Goal: Transaction & Acquisition: Purchase product/service

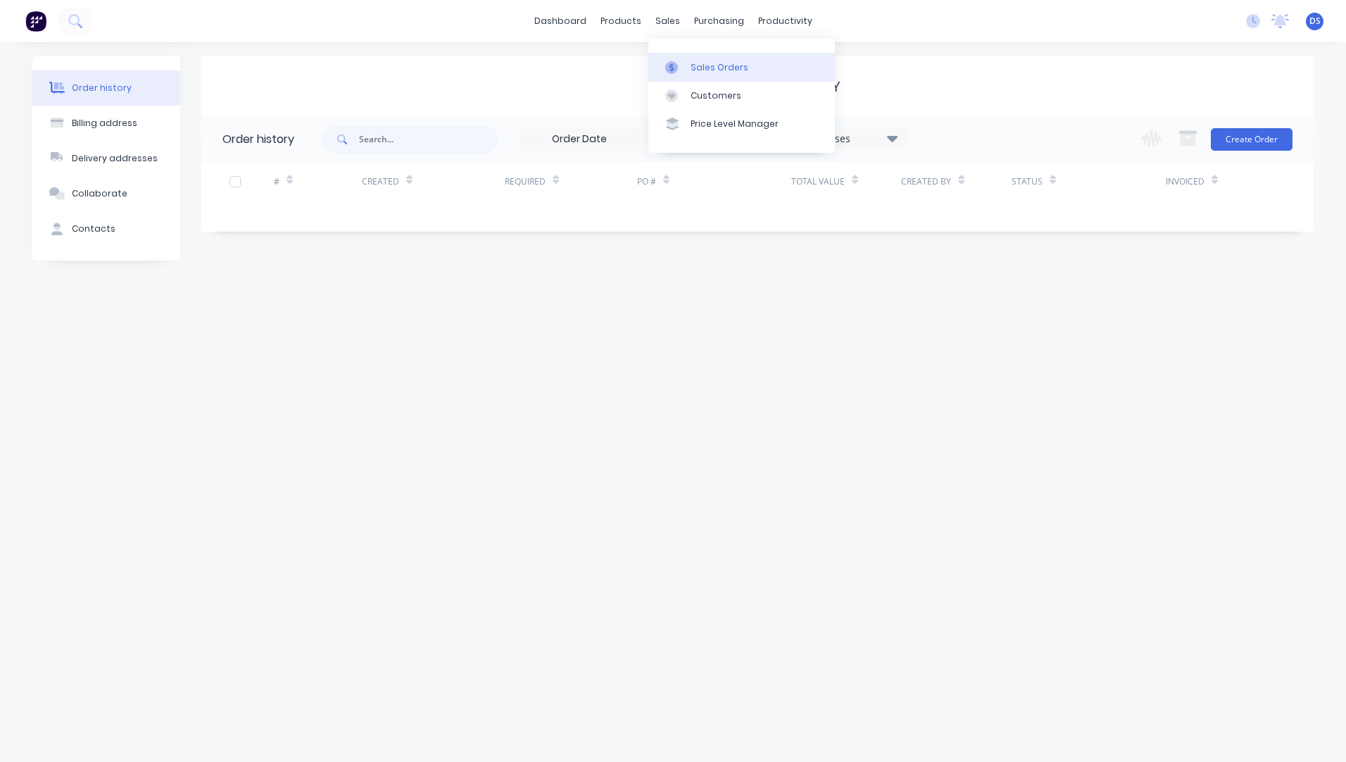
click at [727, 67] on div "Sales Orders" at bounding box center [719, 67] width 58 height 13
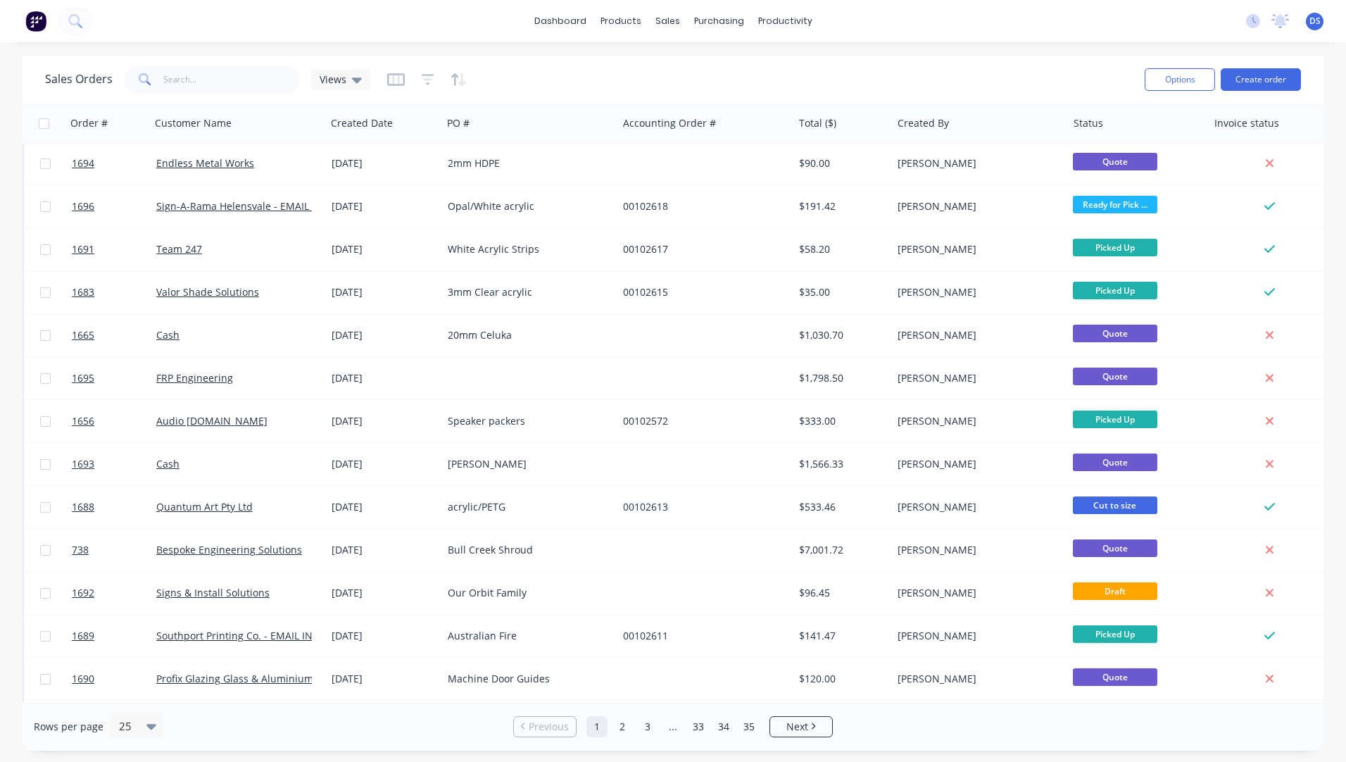
scroll to position [523, 0]
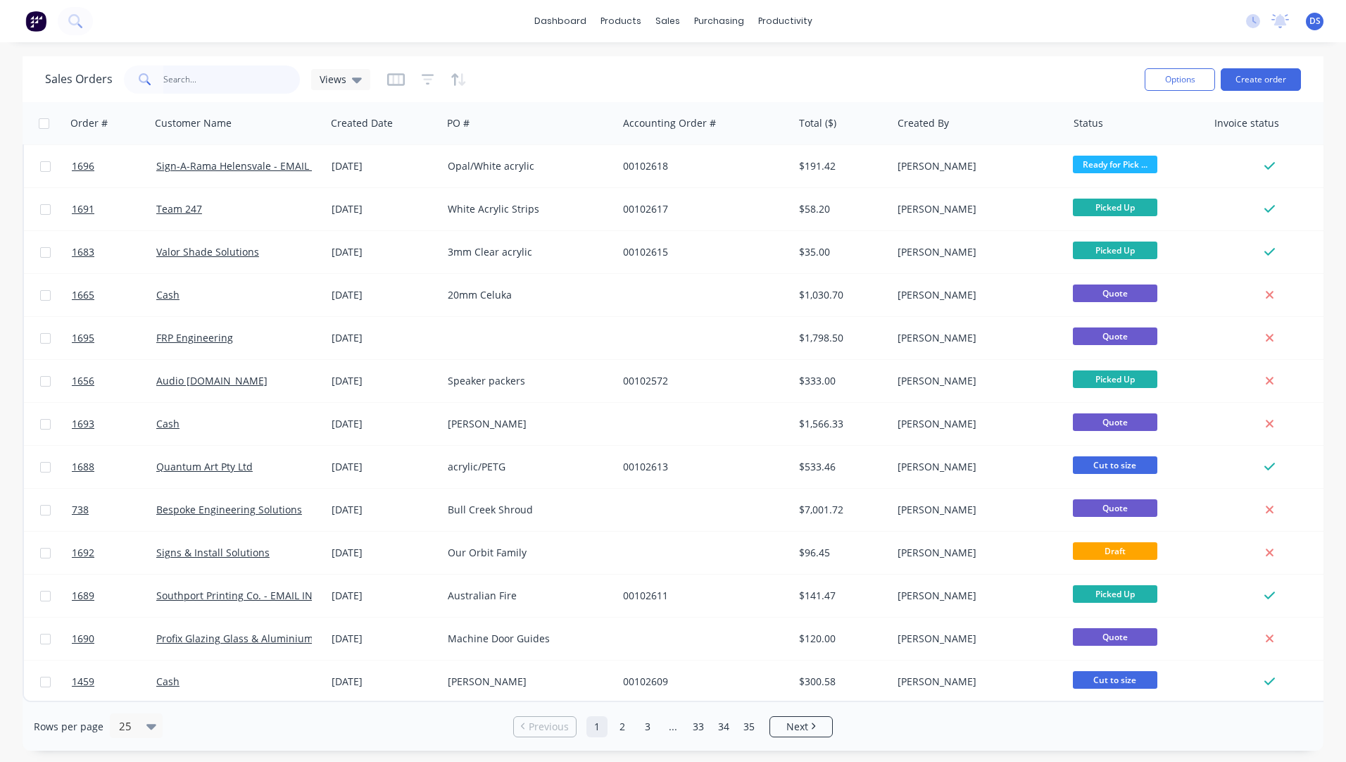
click at [205, 73] on input "text" at bounding box center [231, 79] width 137 height 28
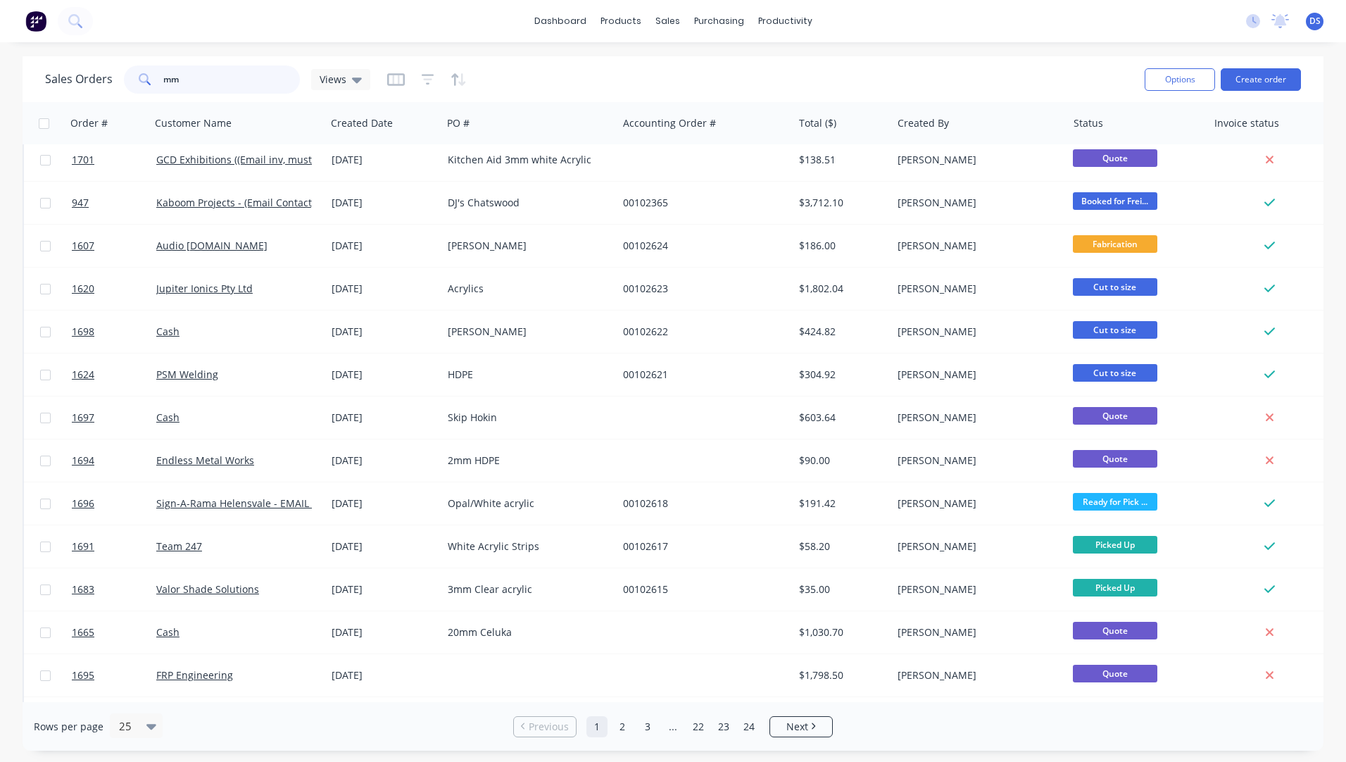
scroll to position [0, 0]
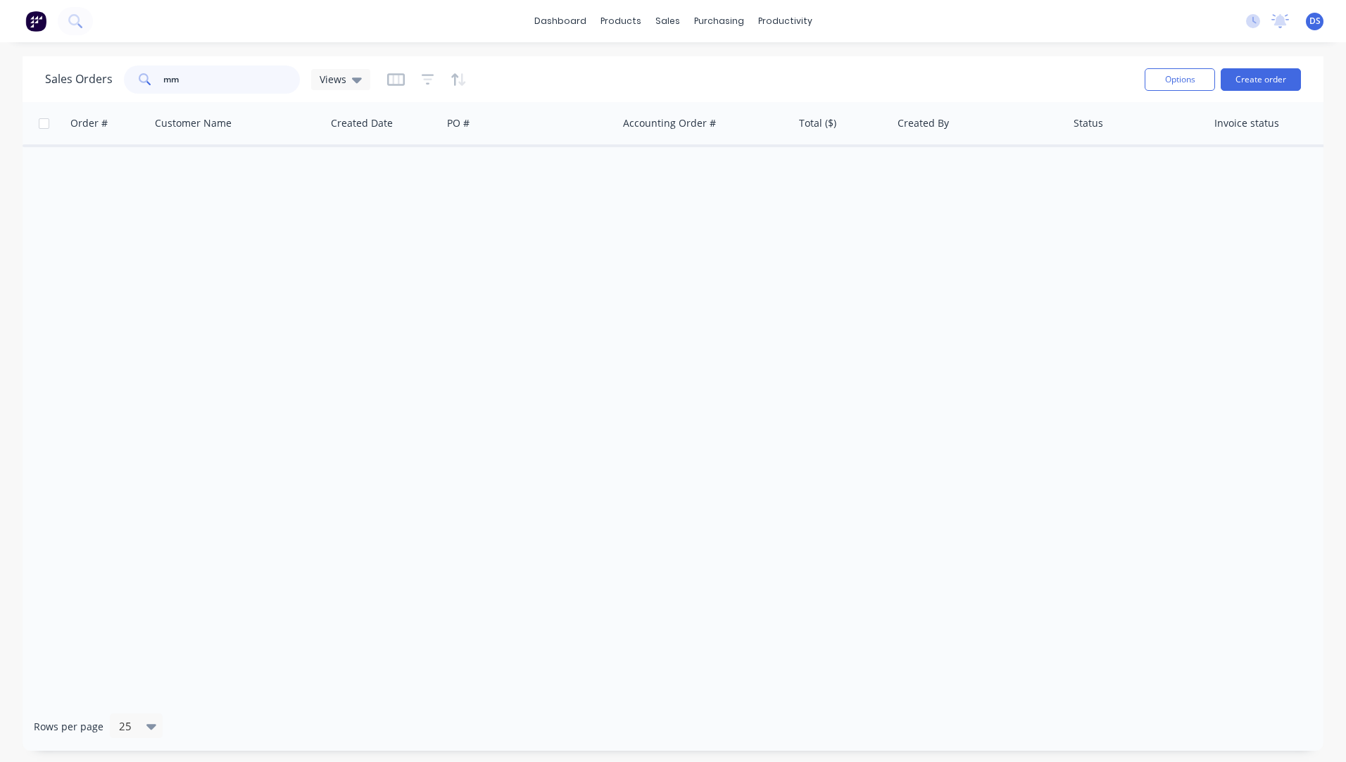
type input "m"
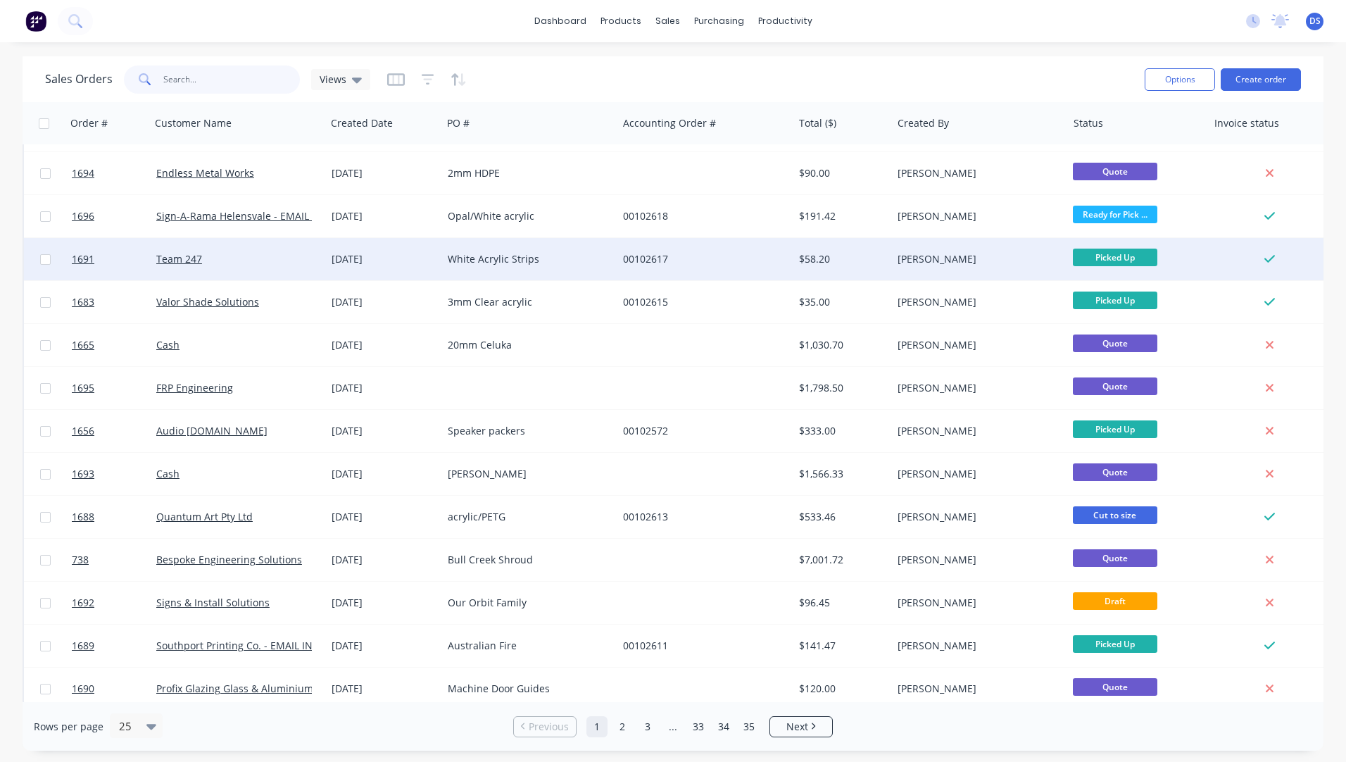
scroll to position [523, 0]
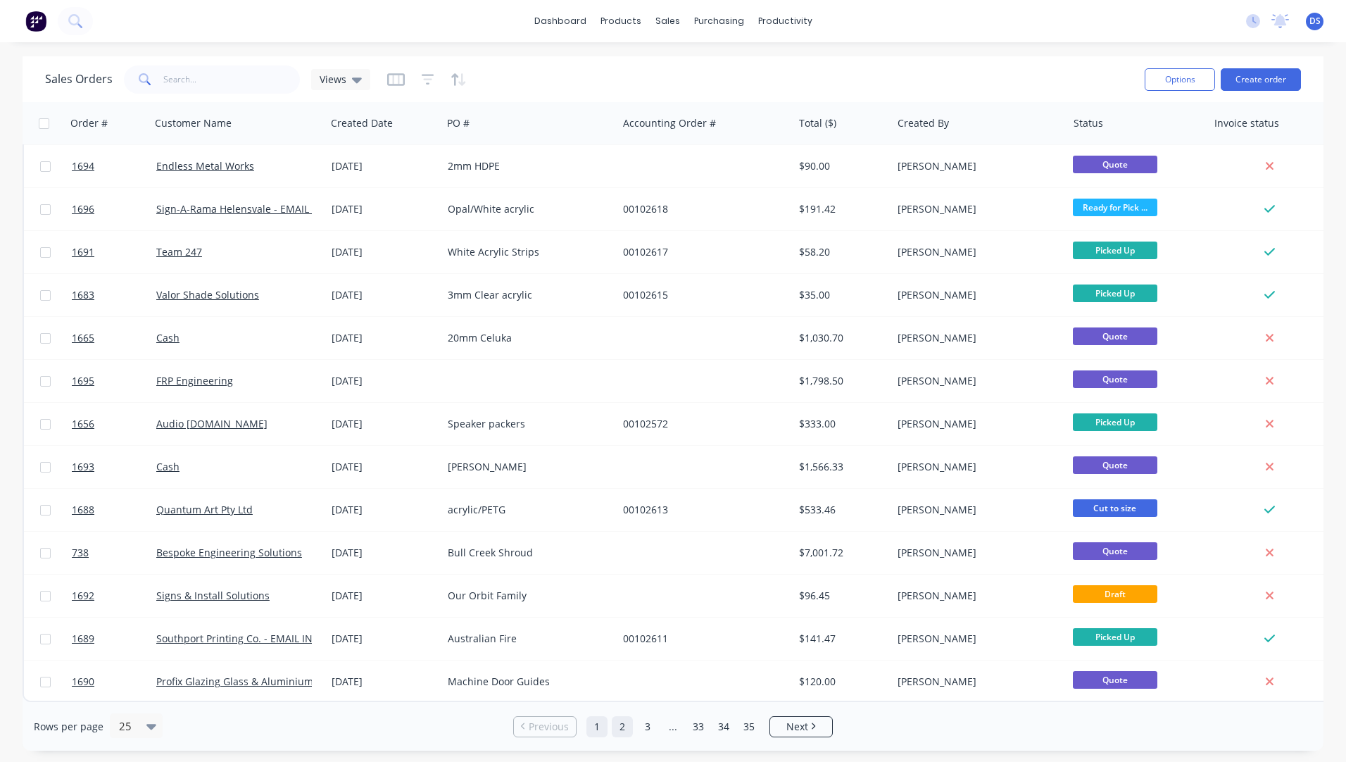
click at [626, 724] on link "2" at bounding box center [622, 726] width 21 height 21
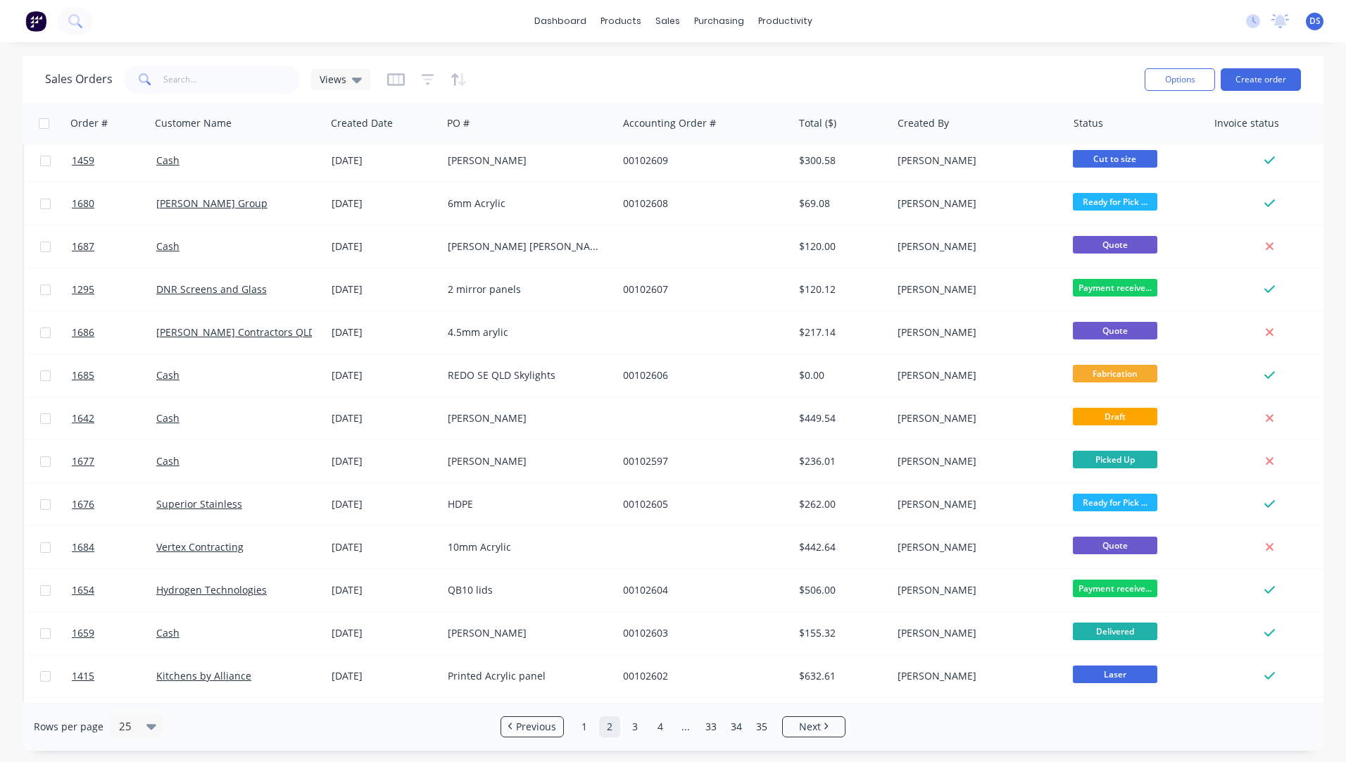
scroll to position [0, 0]
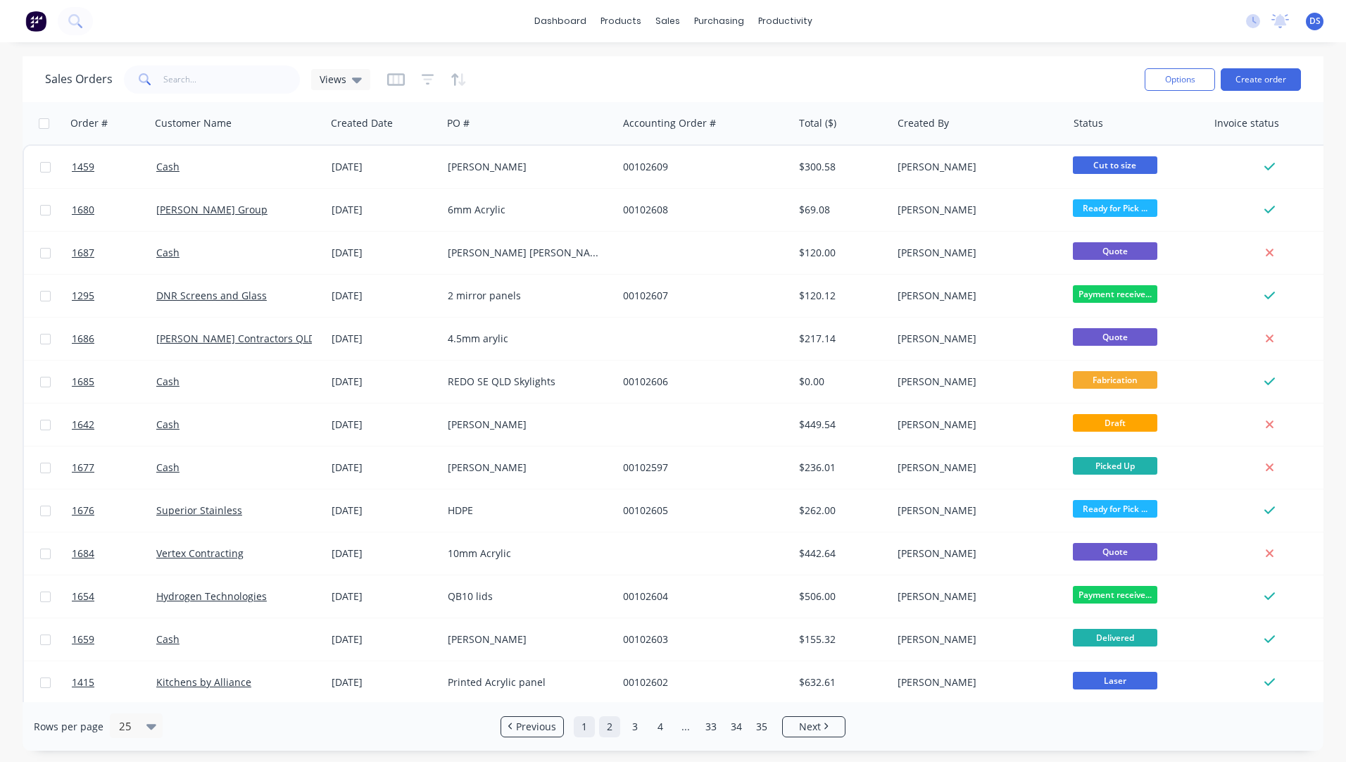
click at [582, 733] on link "1" at bounding box center [584, 726] width 21 height 21
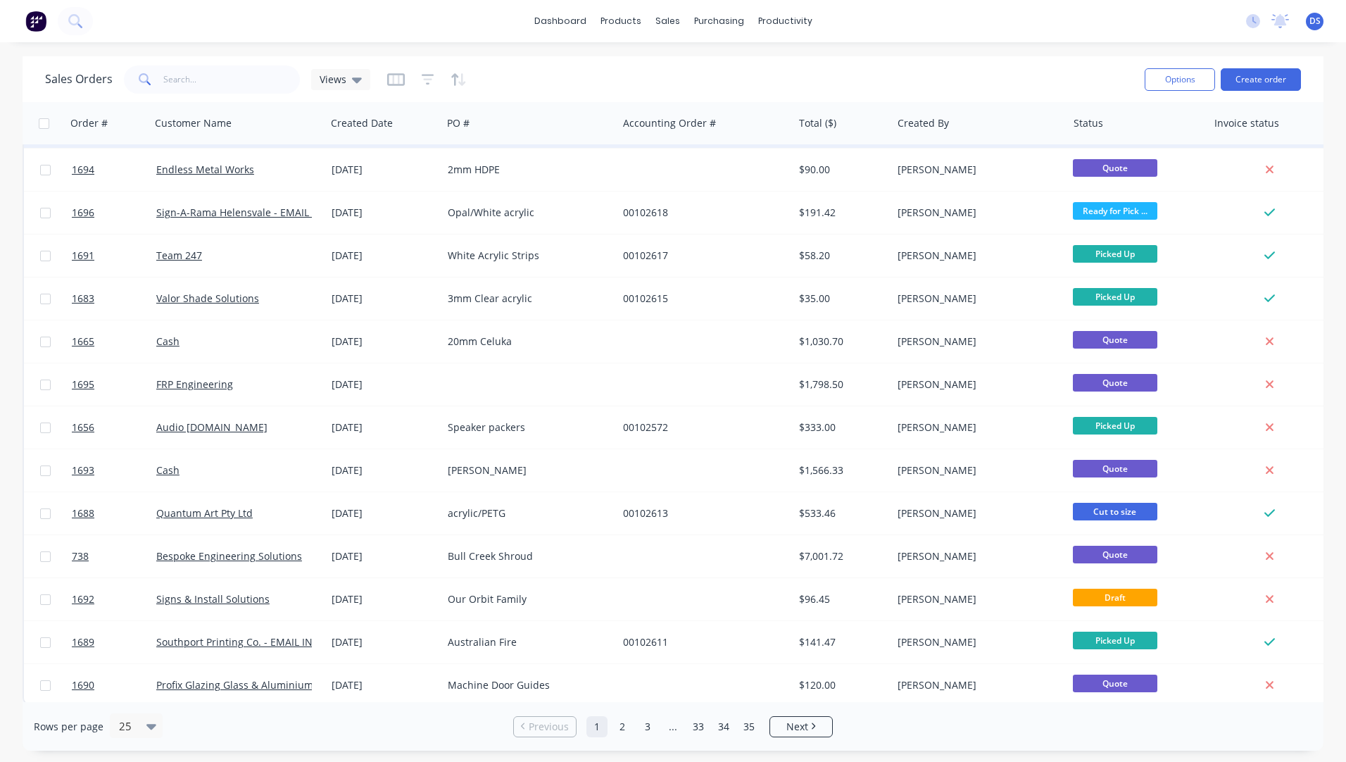
scroll to position [523, 0]
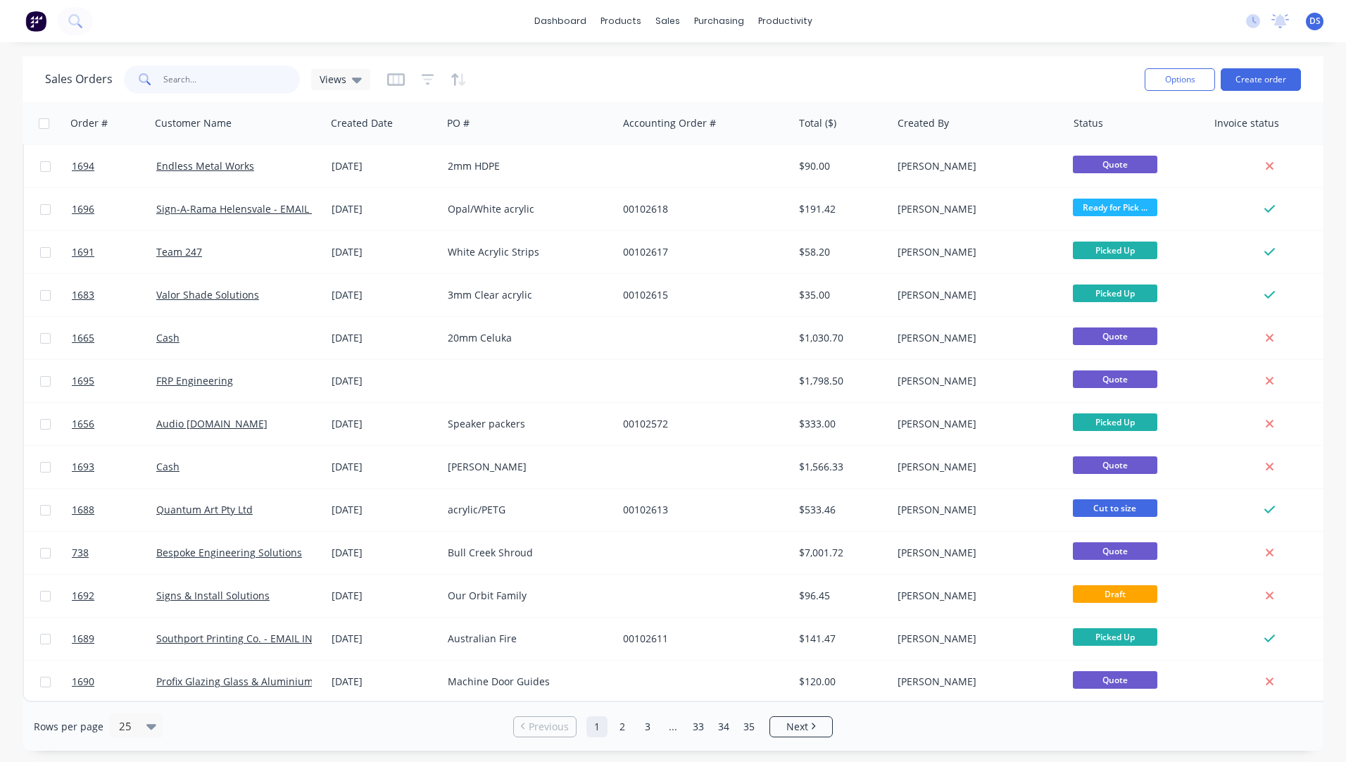
drag, startPoint x: 217, startPoint y: 75, endPoint x: 163, endPoint y: 78, distance: 54.3
click at [163, 78] on input "text" at bounding box center [231, 79] width 137 height 28
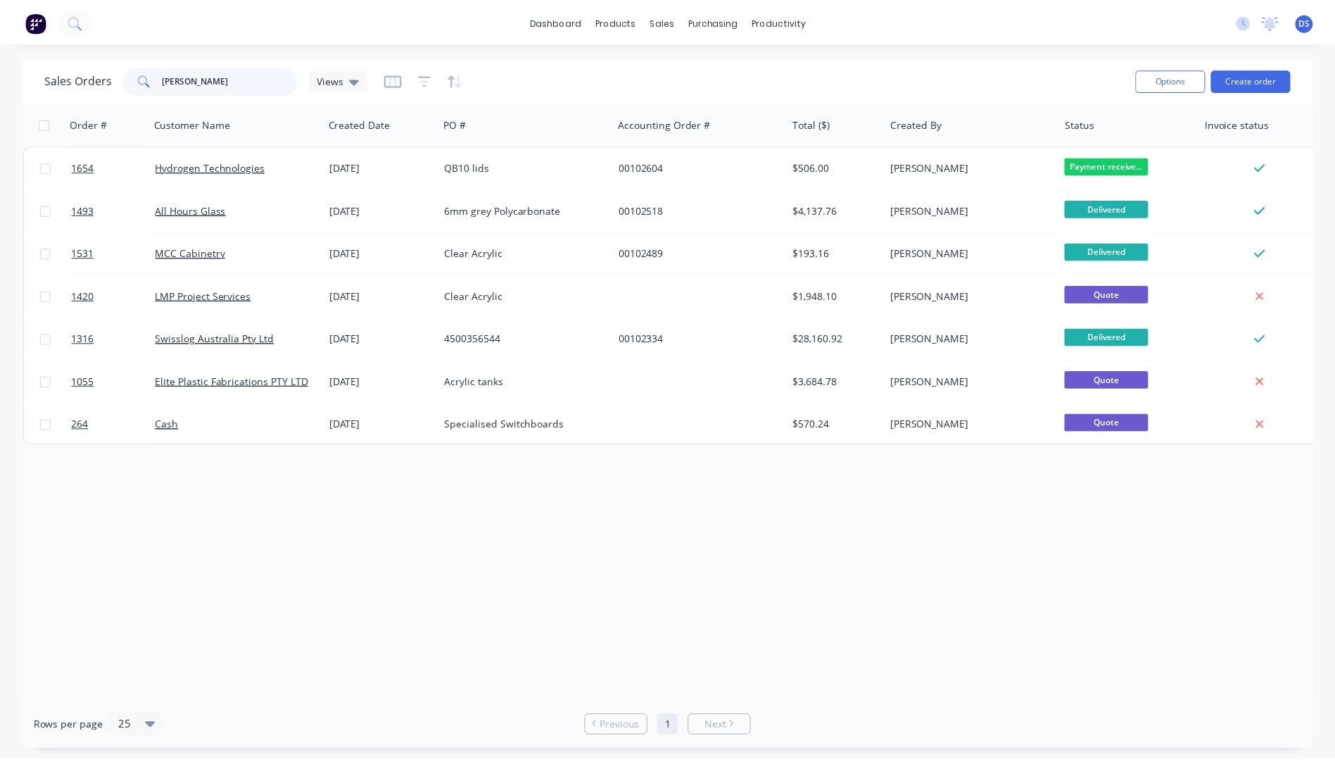
scroll to position [0, 0]
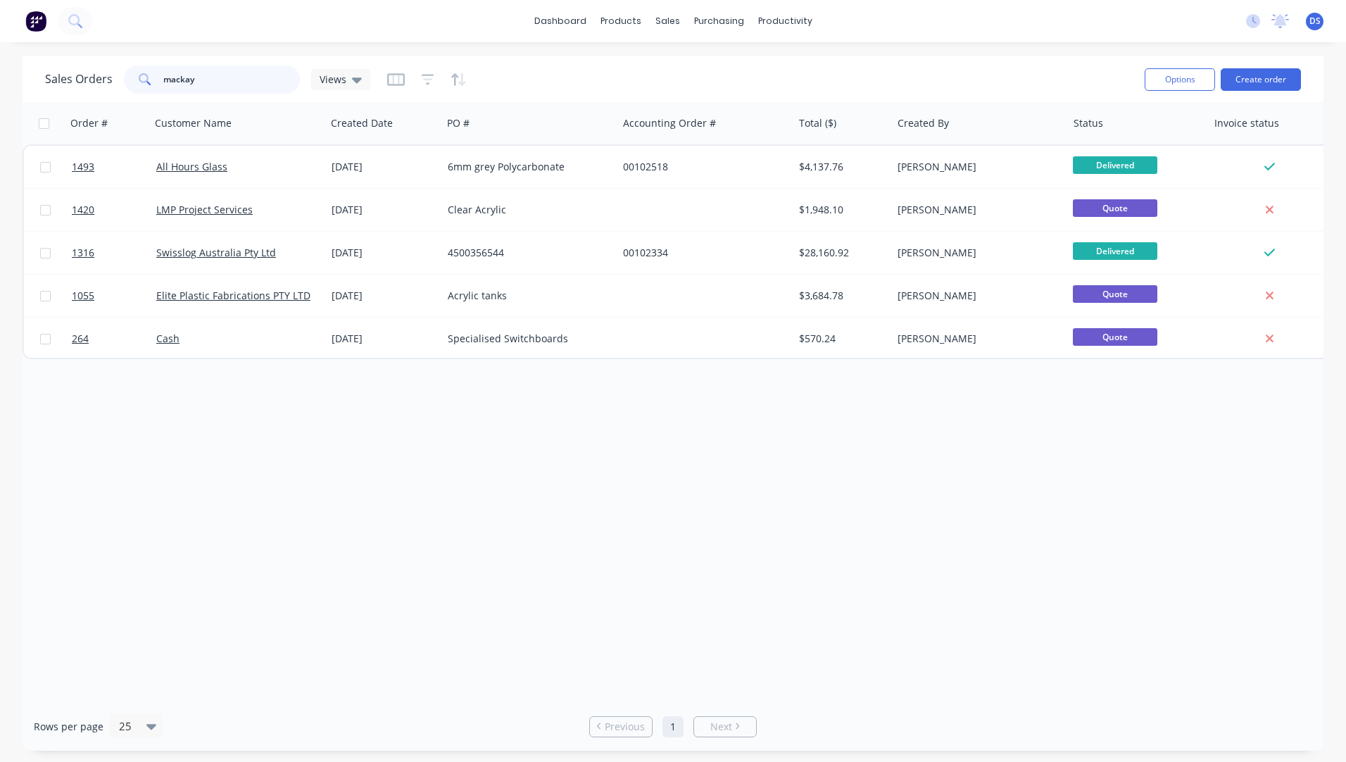
drag, startPoint x: 221, startPoint y: 79, endPoint x: 134, endPoint y: 91, distance: 88.2
click at [134, 91] on div "mackay" at bounding box center [212, 79] width 176 height 28
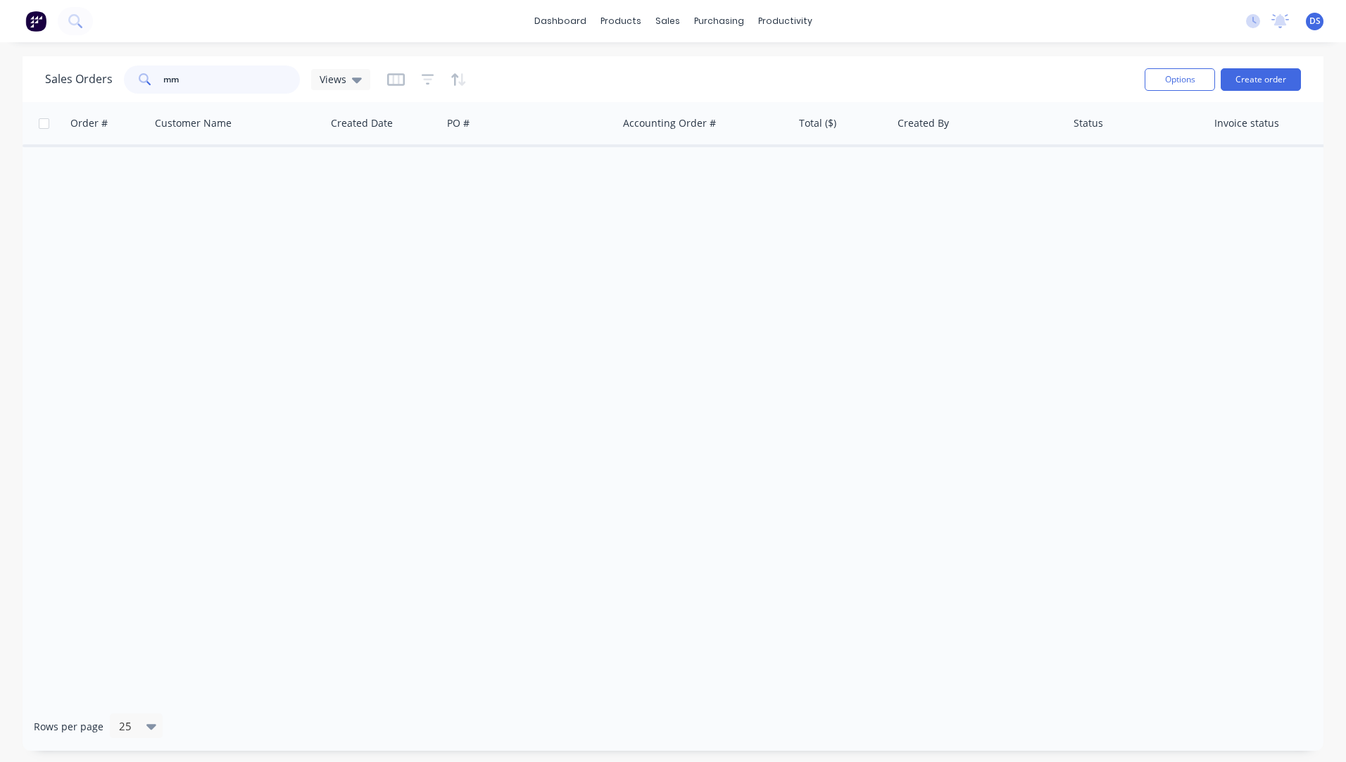
type input "m"
type input "e"
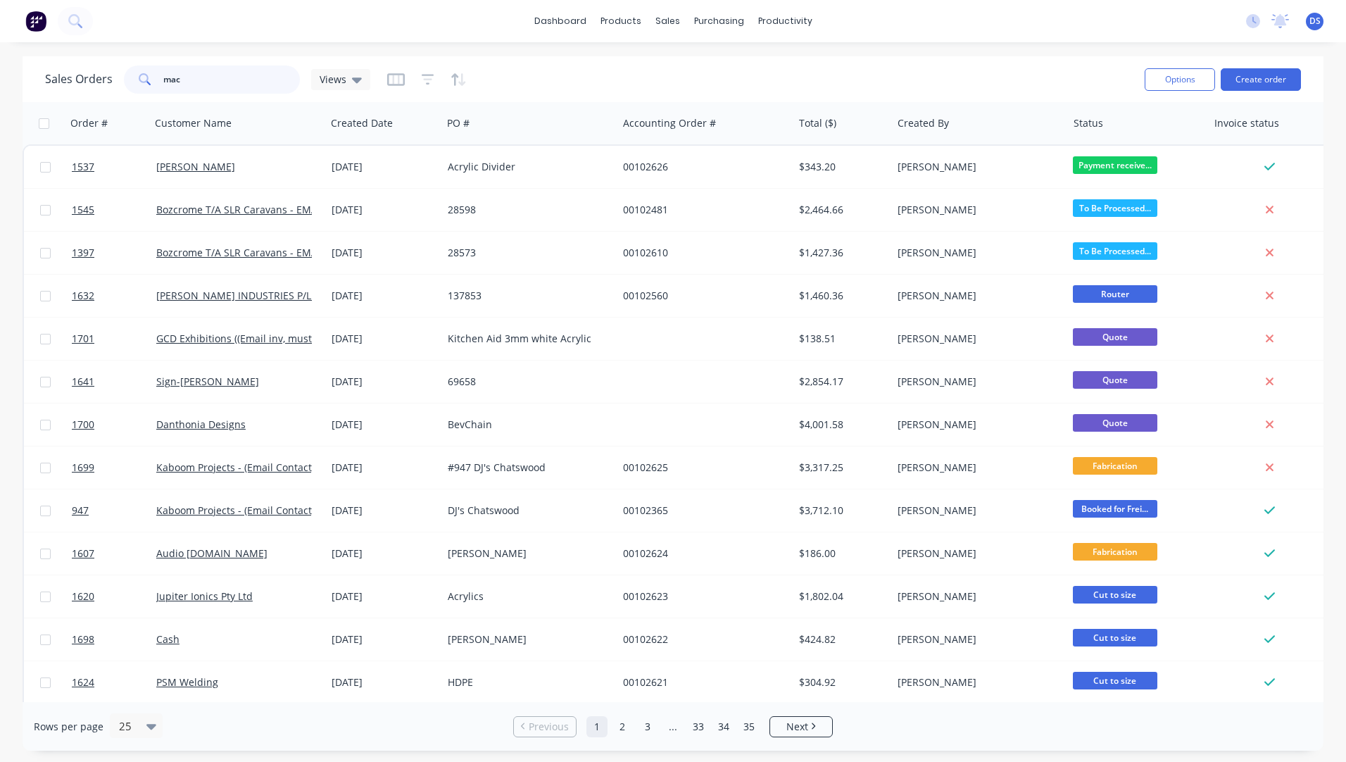
type input "[PERSON_NAME]"
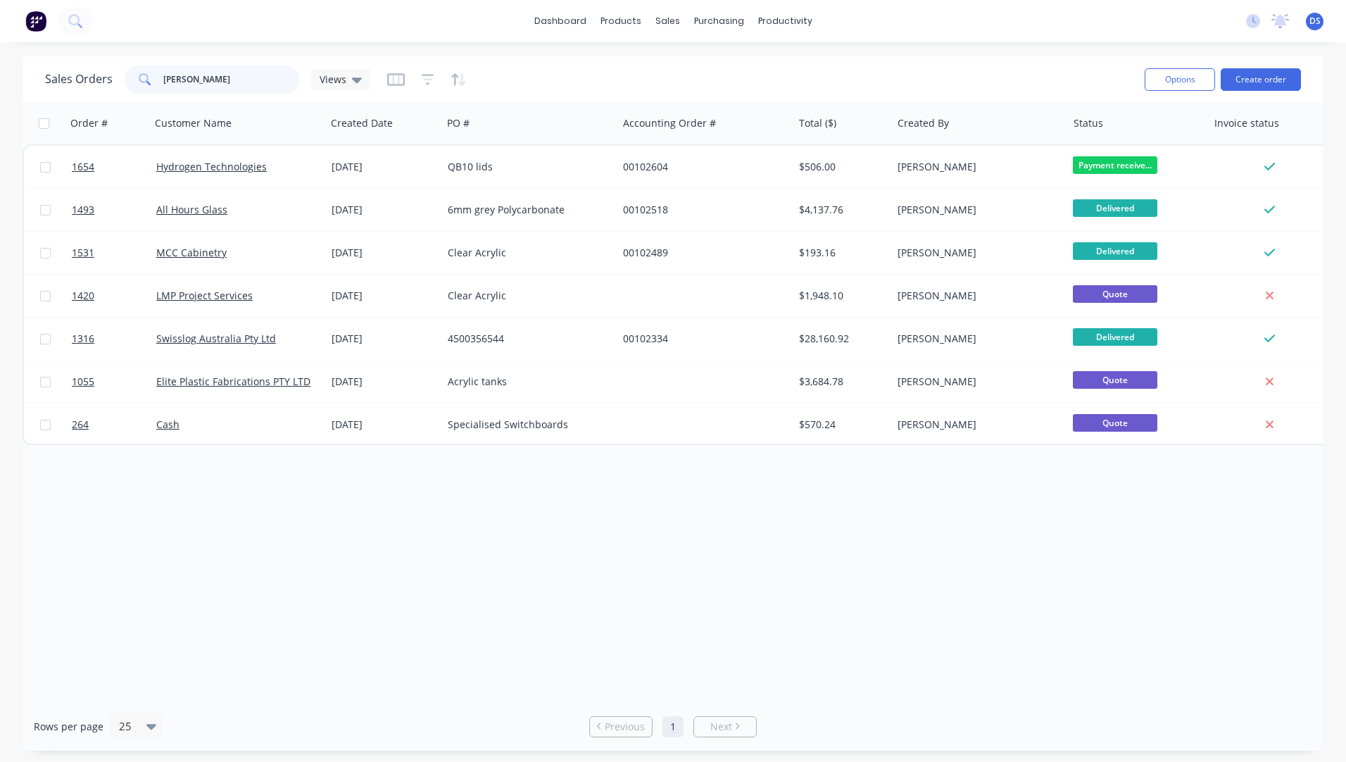
drag, startPoint x: 206, startPoint y: 75, endPoint x: 105, endPoint y: 86, distance: 101.2
click at [105, 86] on div "Sales Orders [PERSON_NAME] Views" at bounding box center [207, 79] width 325 height 28
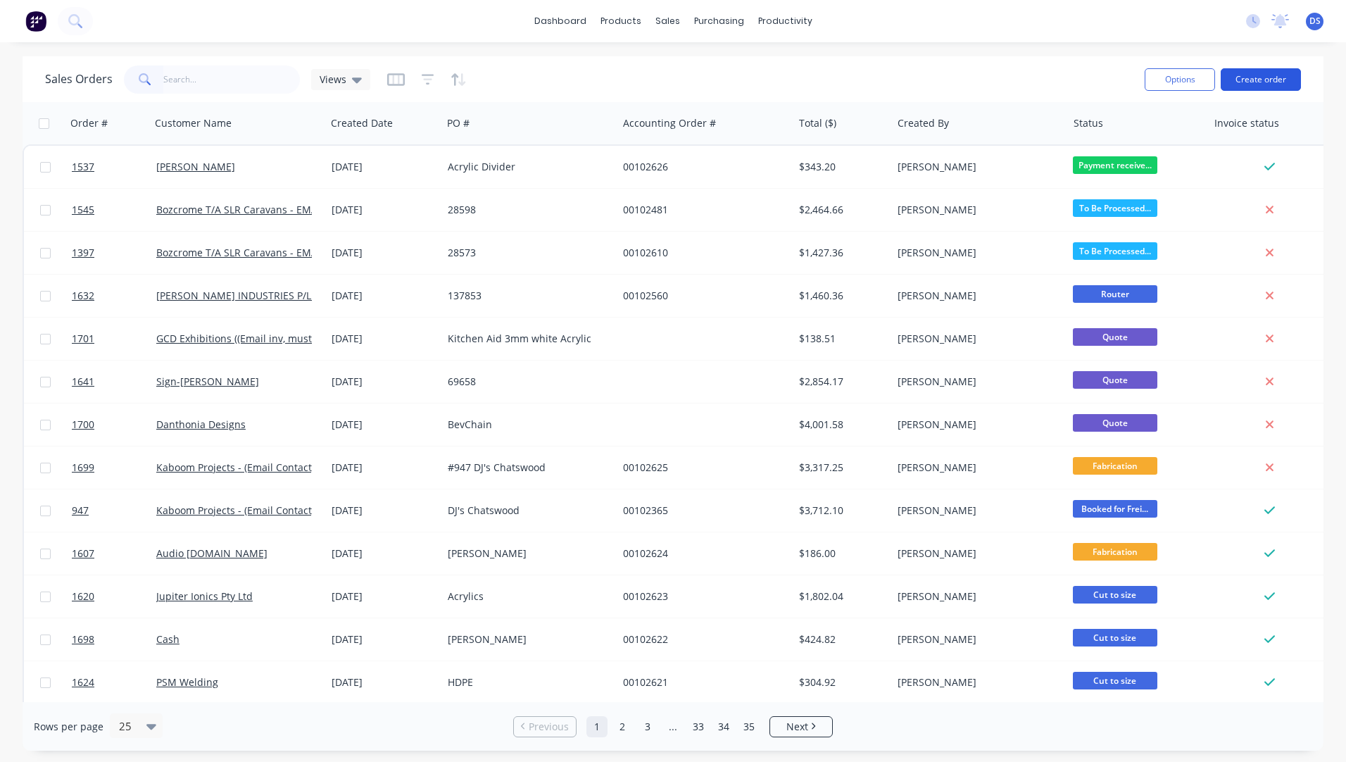
click at [1257, 77] on button "Create order" at bounding box center [1260, 79] width 80 height 23
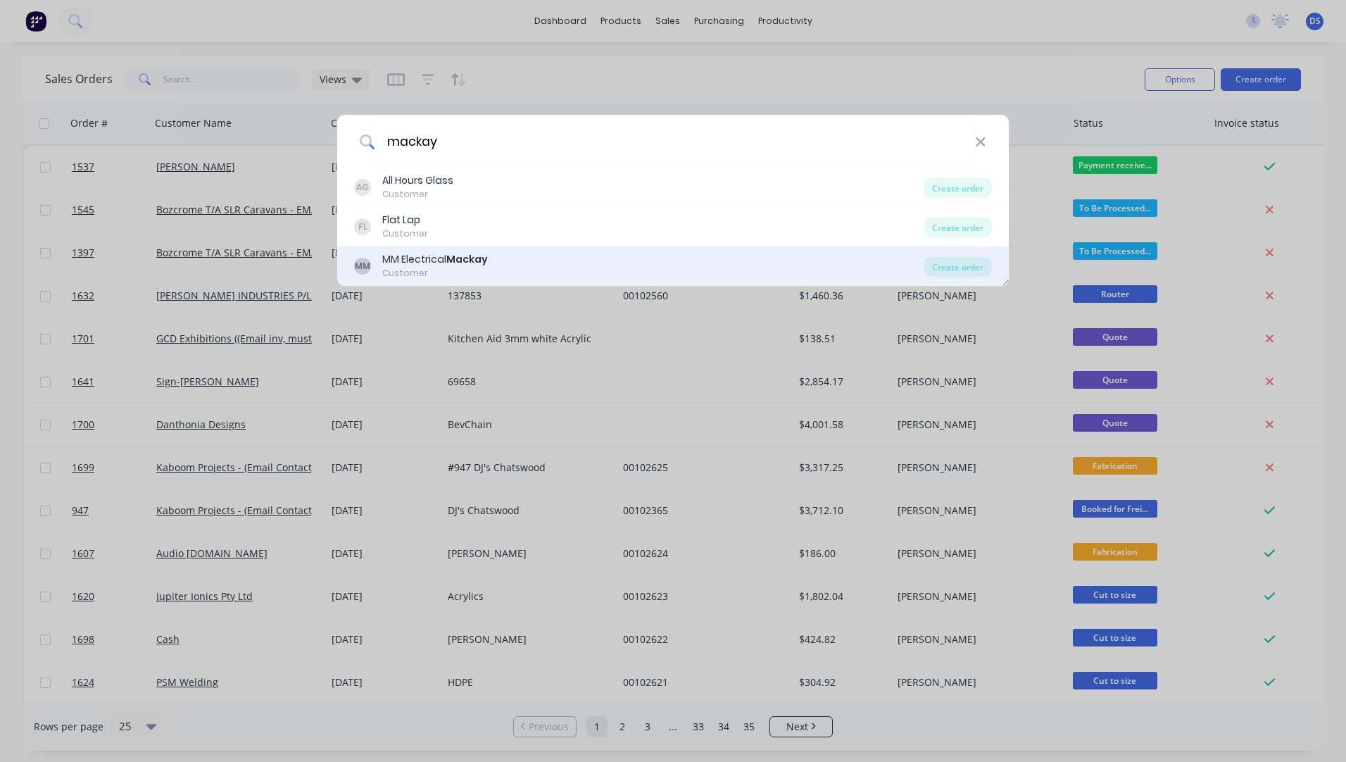
type input "mackay"
click at [421, 265] on div "MM Electrical Mackay" at bounding box center [435, 259] width 106 height 15
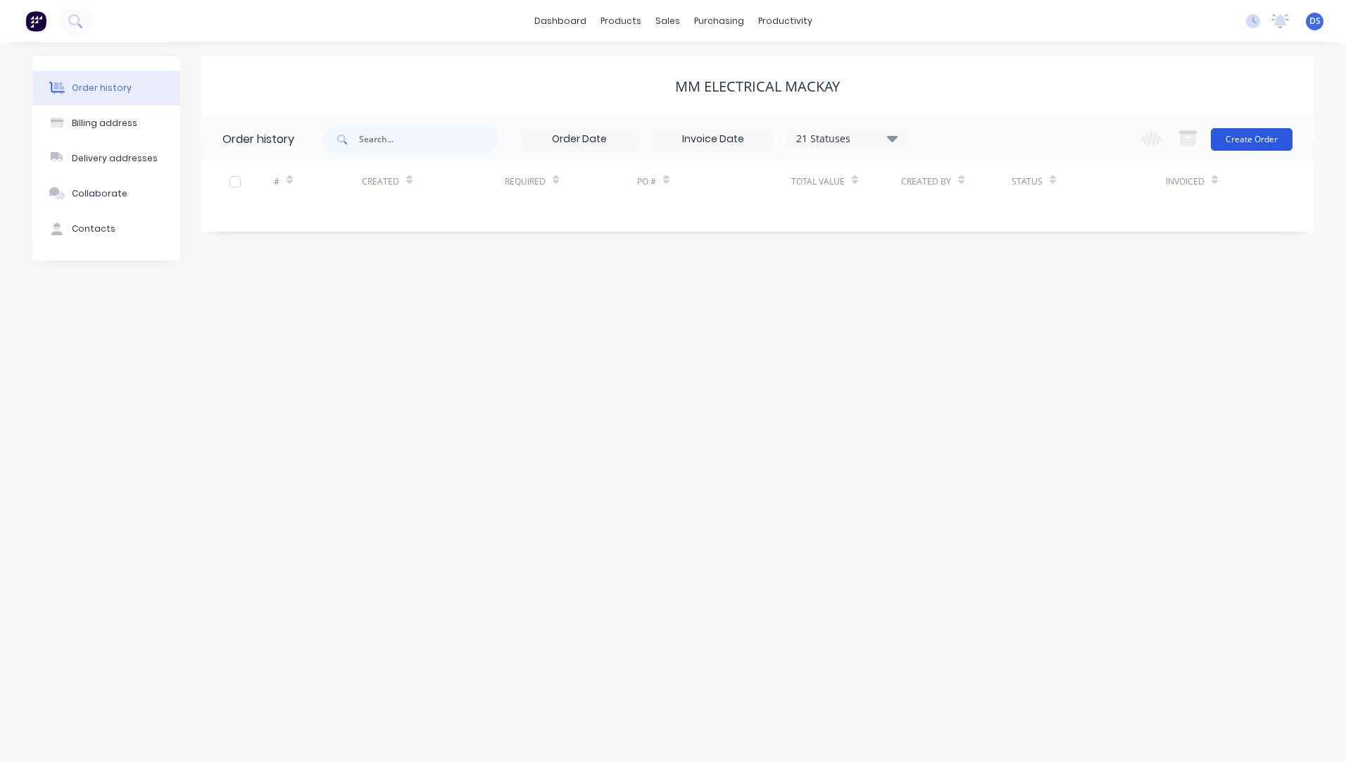
drag, startPoint x: 1258, startPoint y: 140, endPoint x: 1254, endPoint y: 132, distance: 8.5
click at [1254, 132] on button "Create Order" at bounding box center [1252, 139] width 82 height 23
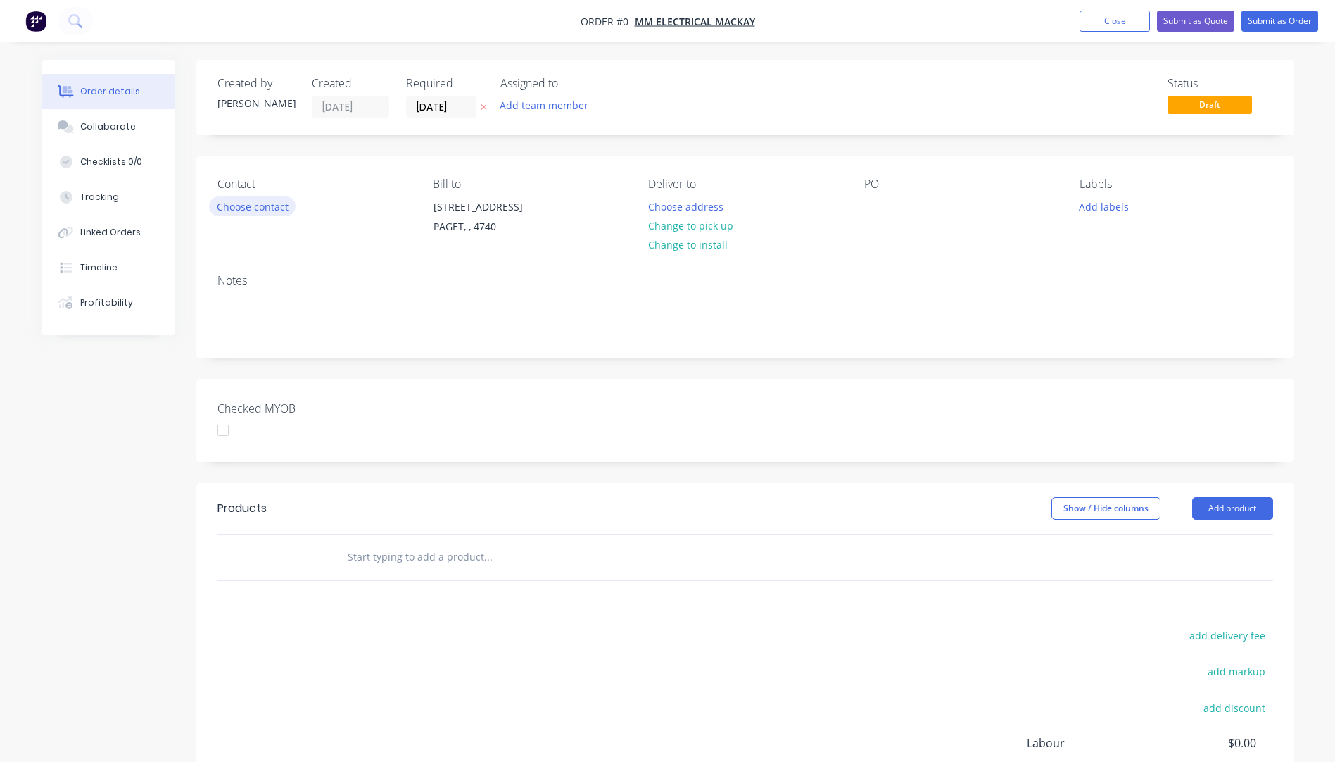
click at [238, 211] on button "Choose contact" at bounding box center [252, 205] width 87 height 19
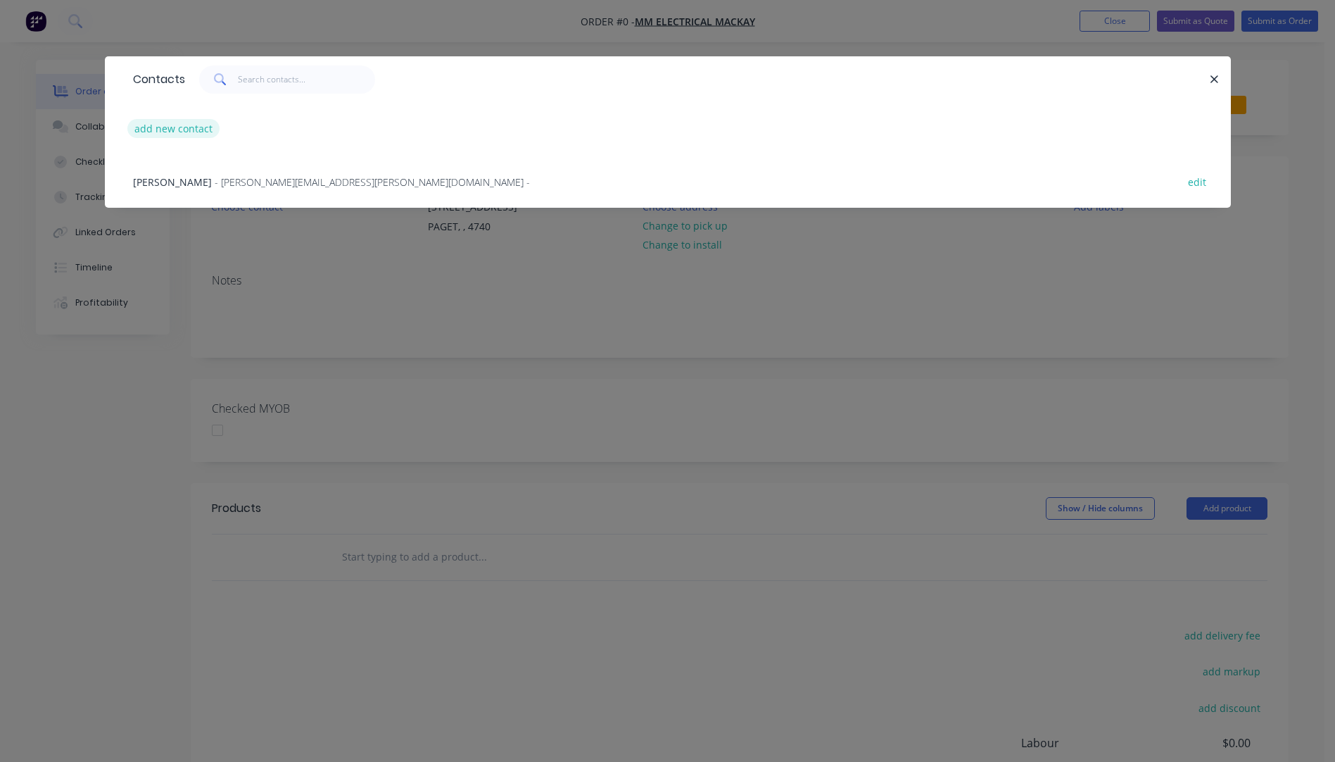
click at [169, 126] on button "add new contact" at bounding box center [173, 128] width 93 height 19
select select "AU"
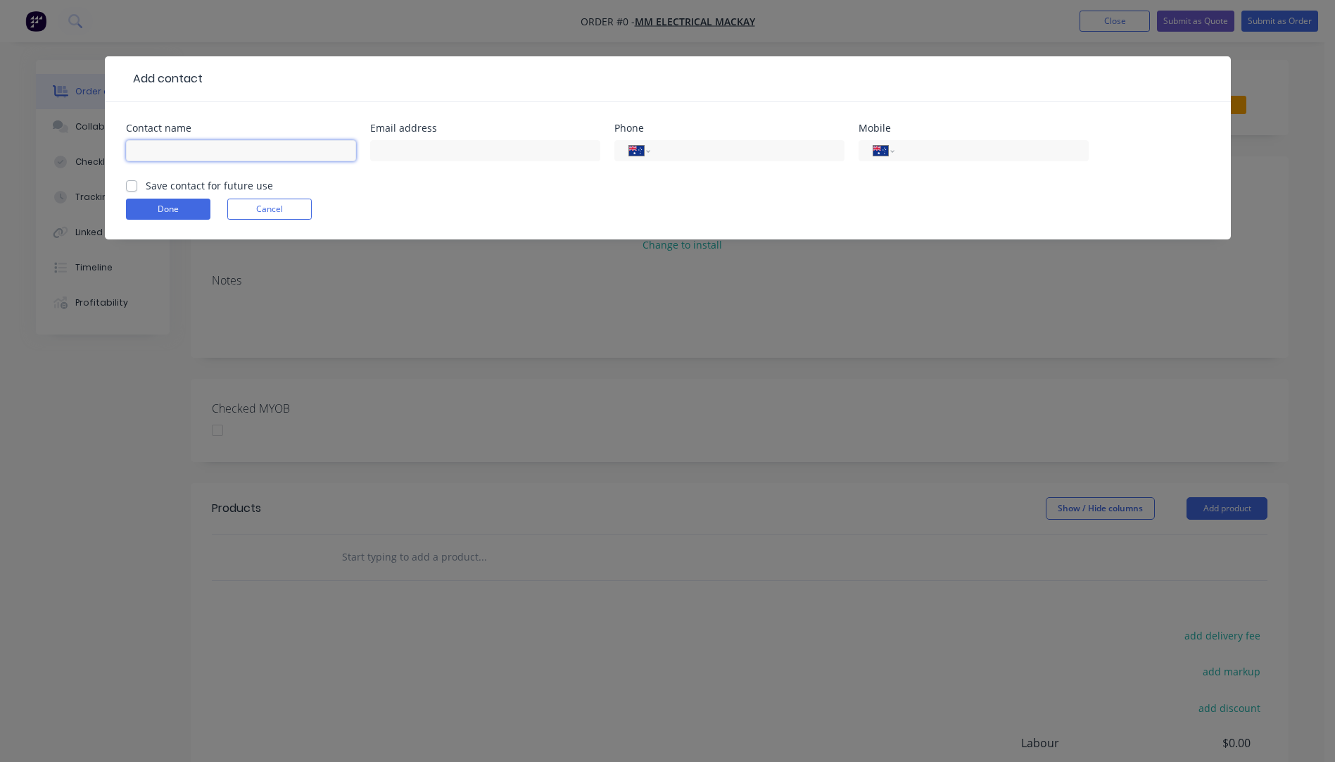
click at [156, 151] on input "text" at bounding box center [241, 150] width 230 height 21
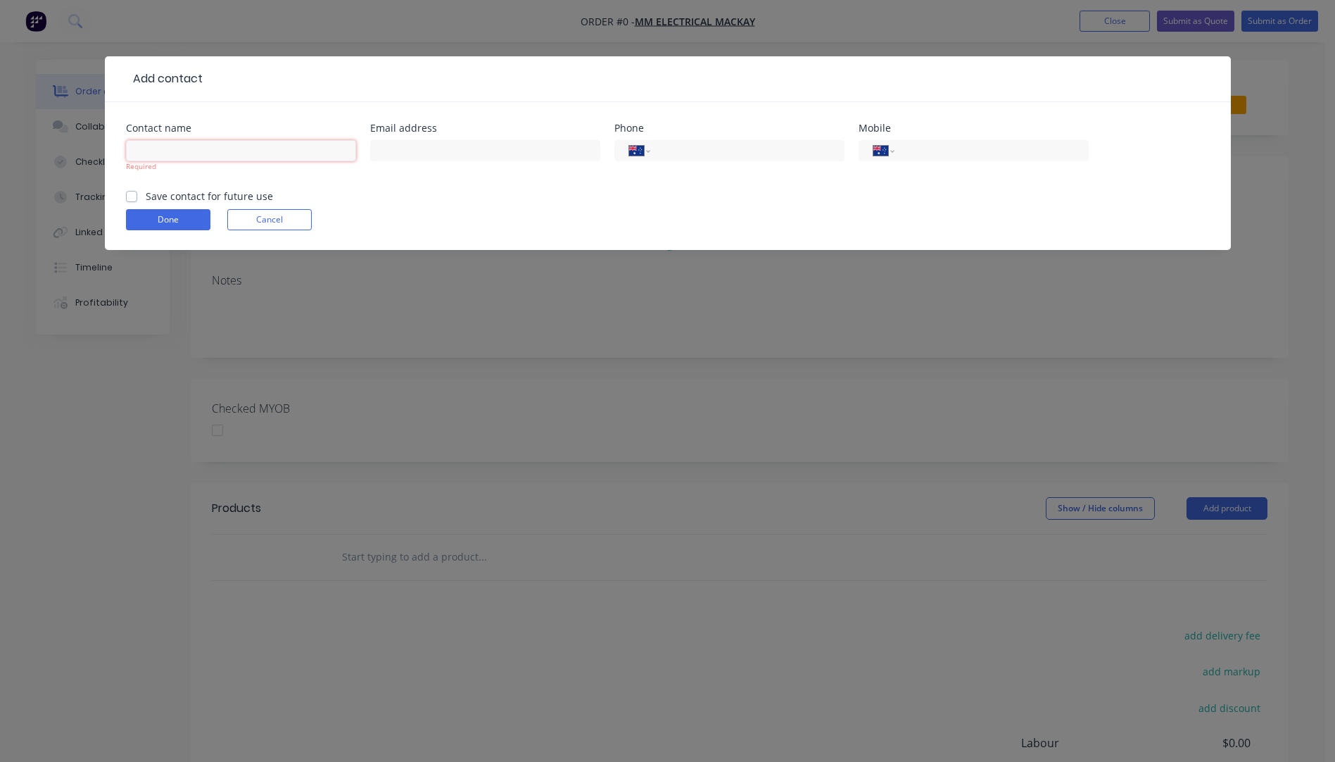
paste input "[PERSON_NAME]"
type input "[PERSON_NAME]"
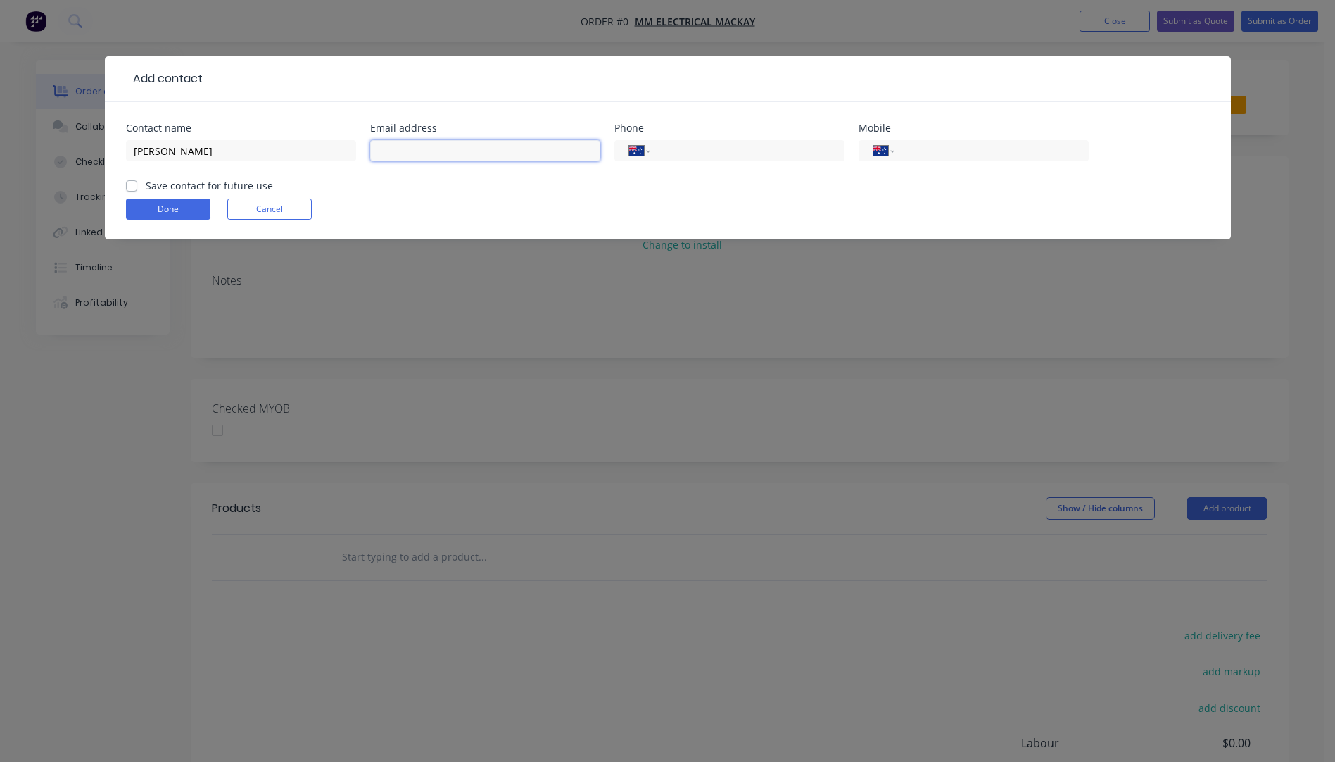
paste input "[PERSON_NAME][EMAIL_ADDRESS][PERSON_NAME][DOMAIN_NAME]"
type input "[PERSON_NAME][EMAIL_ADDRESS][PERSON_NAME][DOMAIN_NAME]"
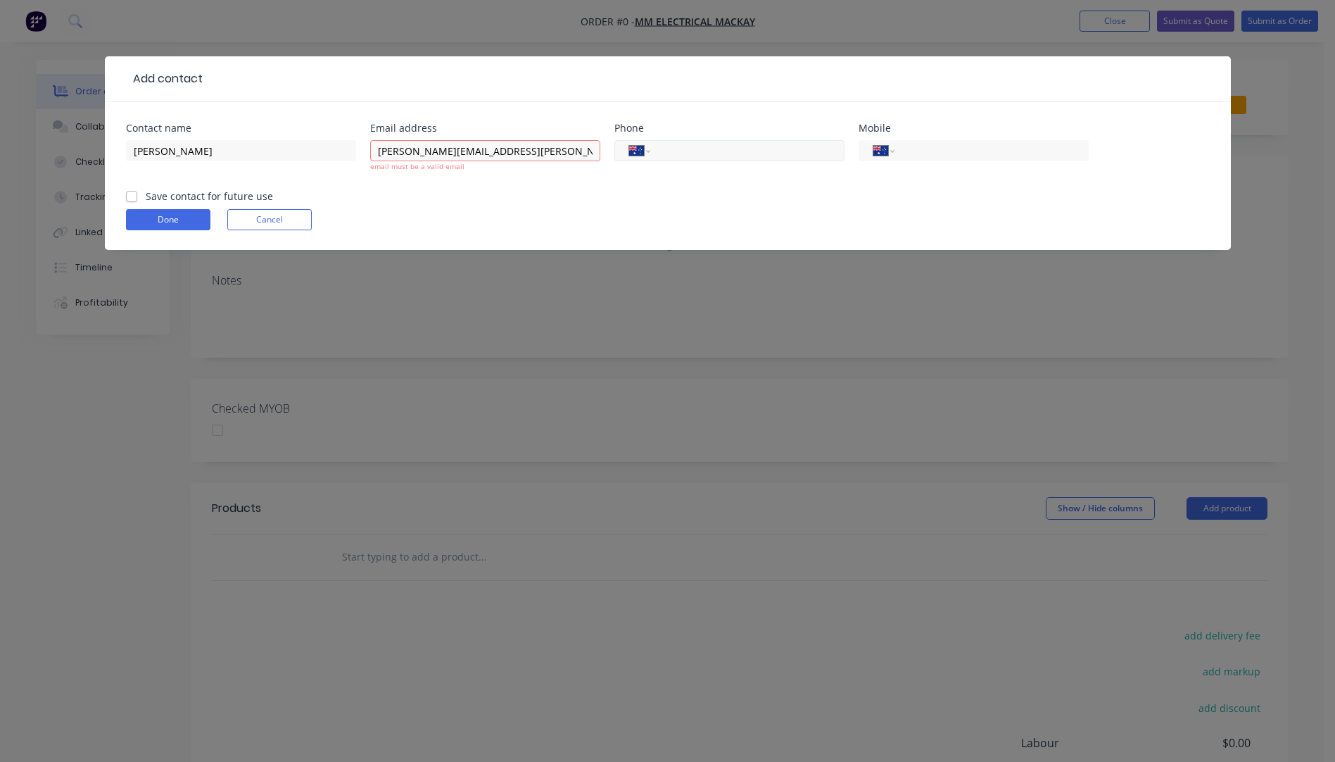
paste input "[PHONE_NUMBER]"
type input "[PHONE_NUMBER]"
click at [552, 151] on input "[PERSON_NAME][EMAIL_ADDRESS][PERSON_NAME][DOMAIN_NAME]" at bounding box center [485, 150] width 230 height 21
type input "[PERSON_NAME][EMAIL_ADDRESS][PERSON_NAME][DOMAIN_NAME]"
click at [439, 217] on div "Done Cancel" at bounding box center [668, 219] width 1084 height 21
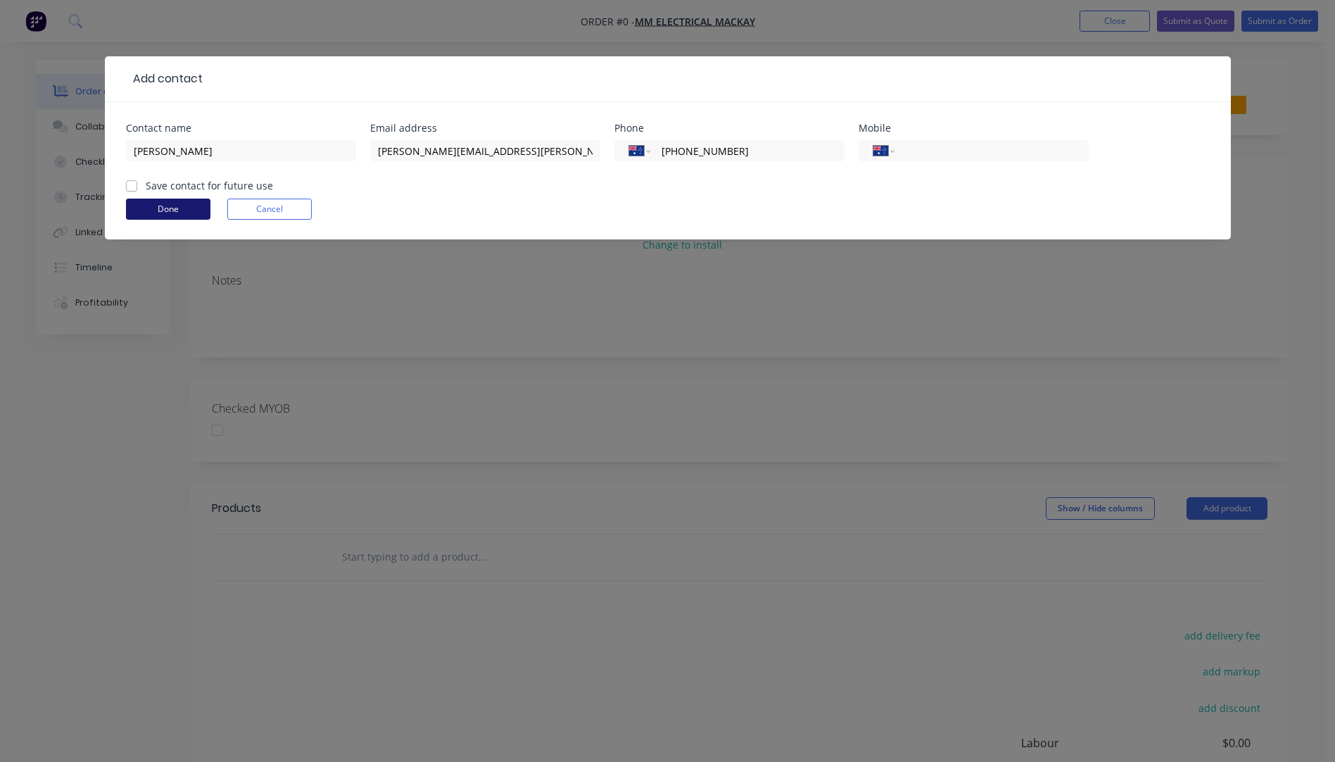
click at [153, 212] on button "Done" at bounding box center [168, 208] width 84 height 21
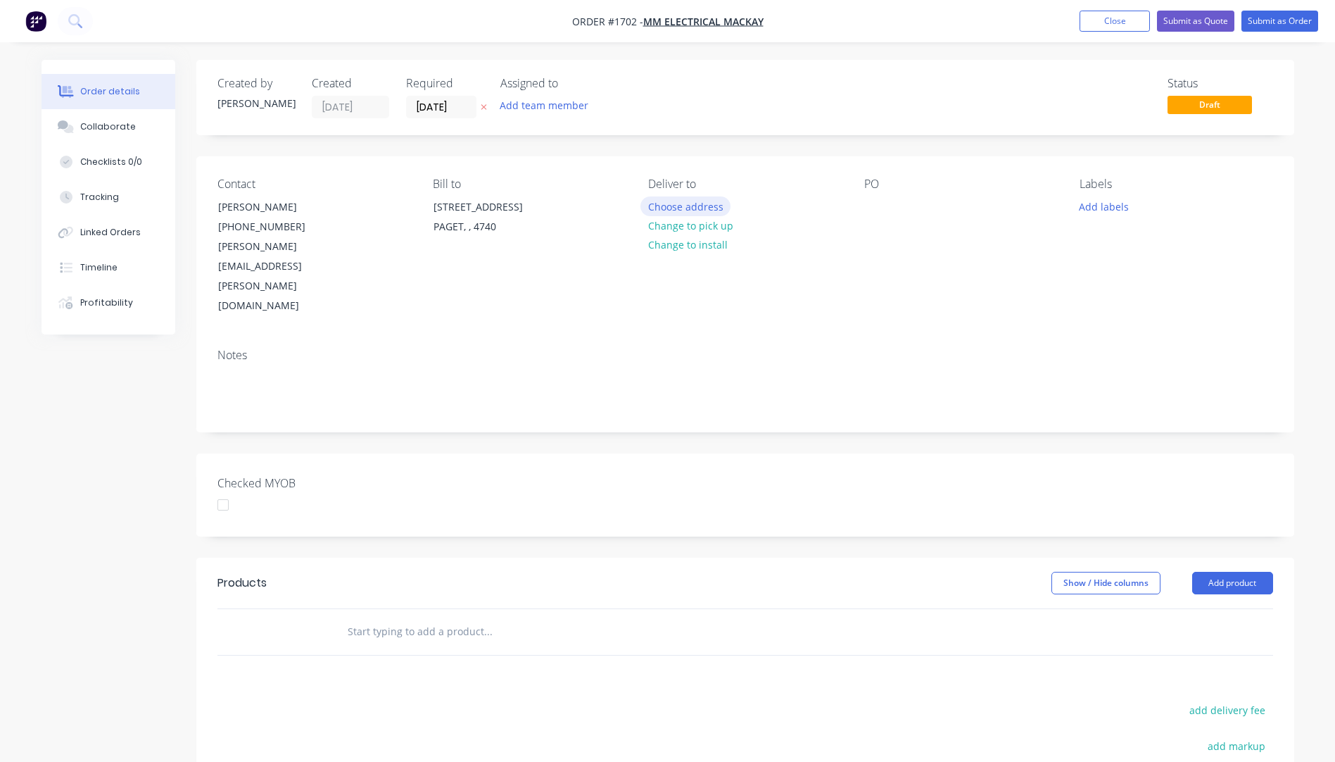
click at [700, 206] on button "Choose address" at bounding box center [685, 205] width 90 height 19
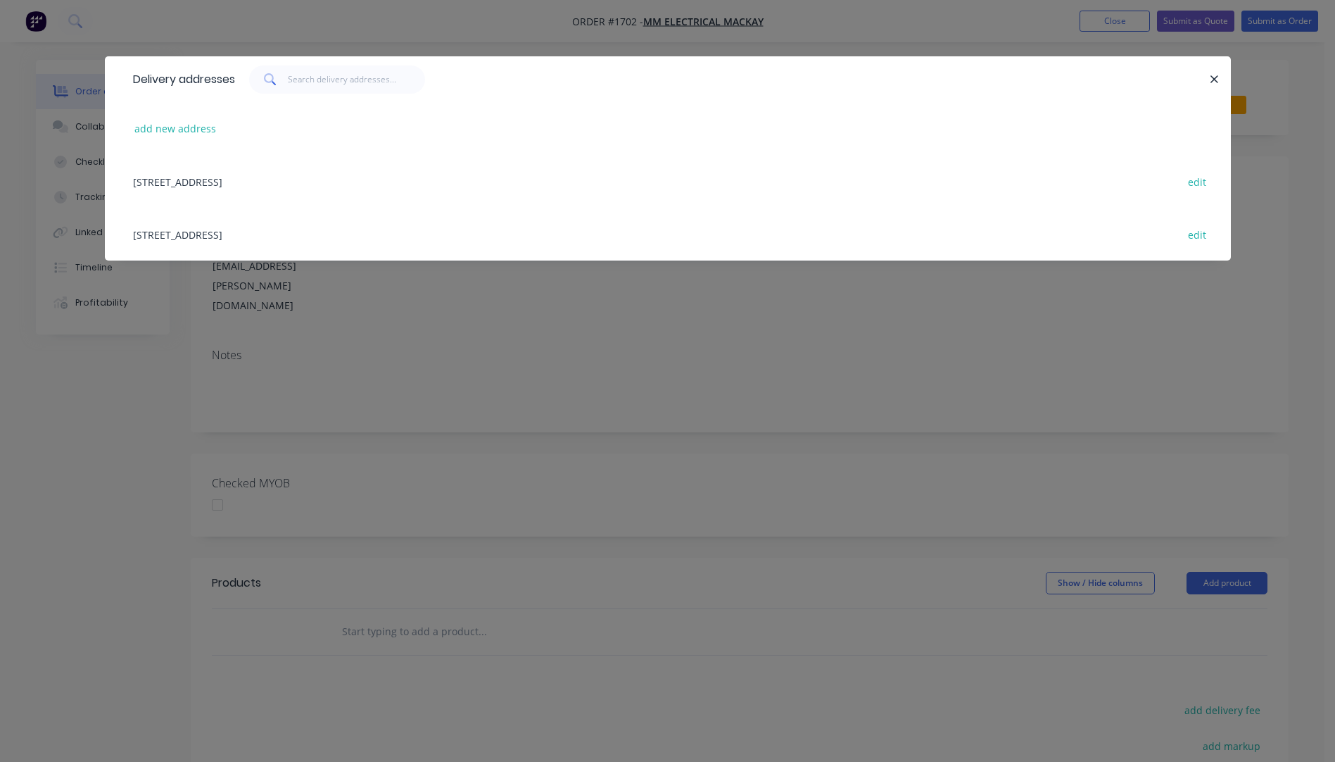
click at [224, 183] on div "[STREET_ADDRESS] edit" at bounding box center [668, 181] width 1084 height 53
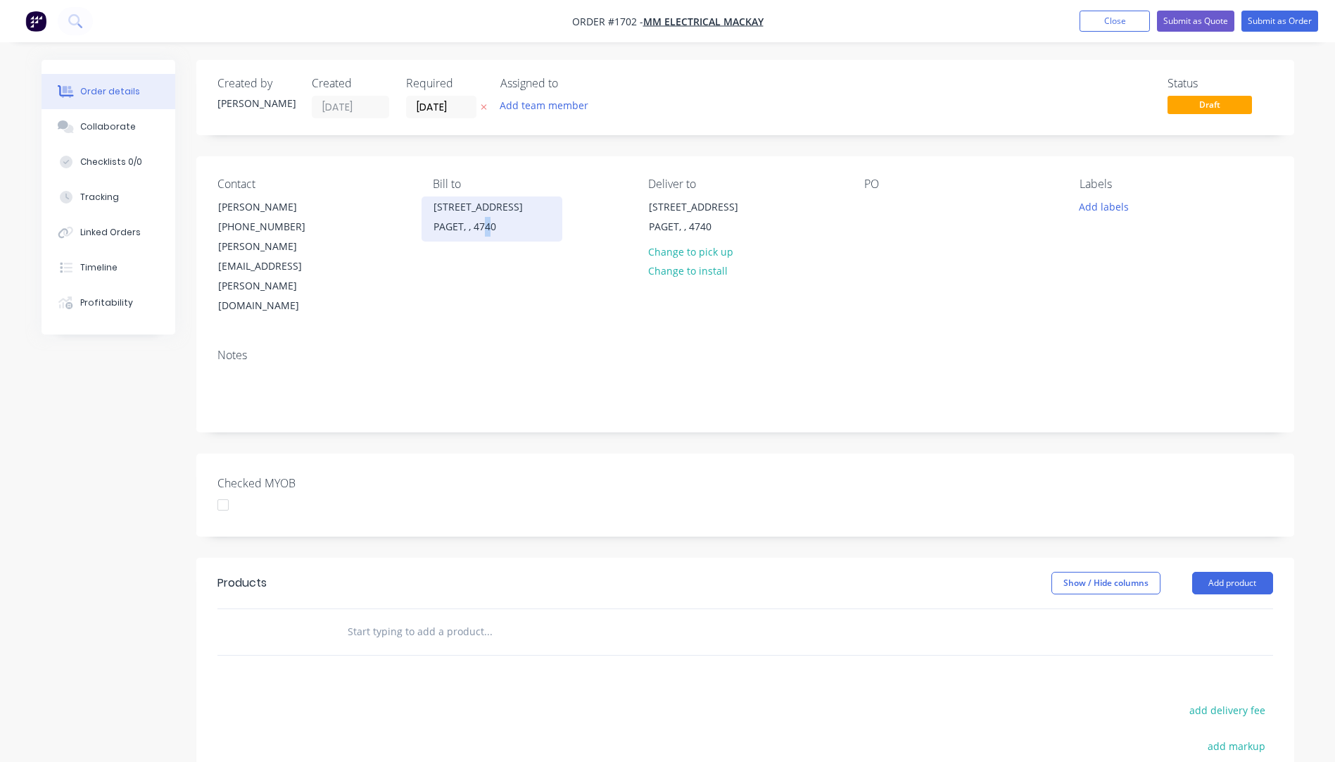
click at [487, 217] on div "PAGET, , 4740" at bounding box center [492, 227] width 117 height 20
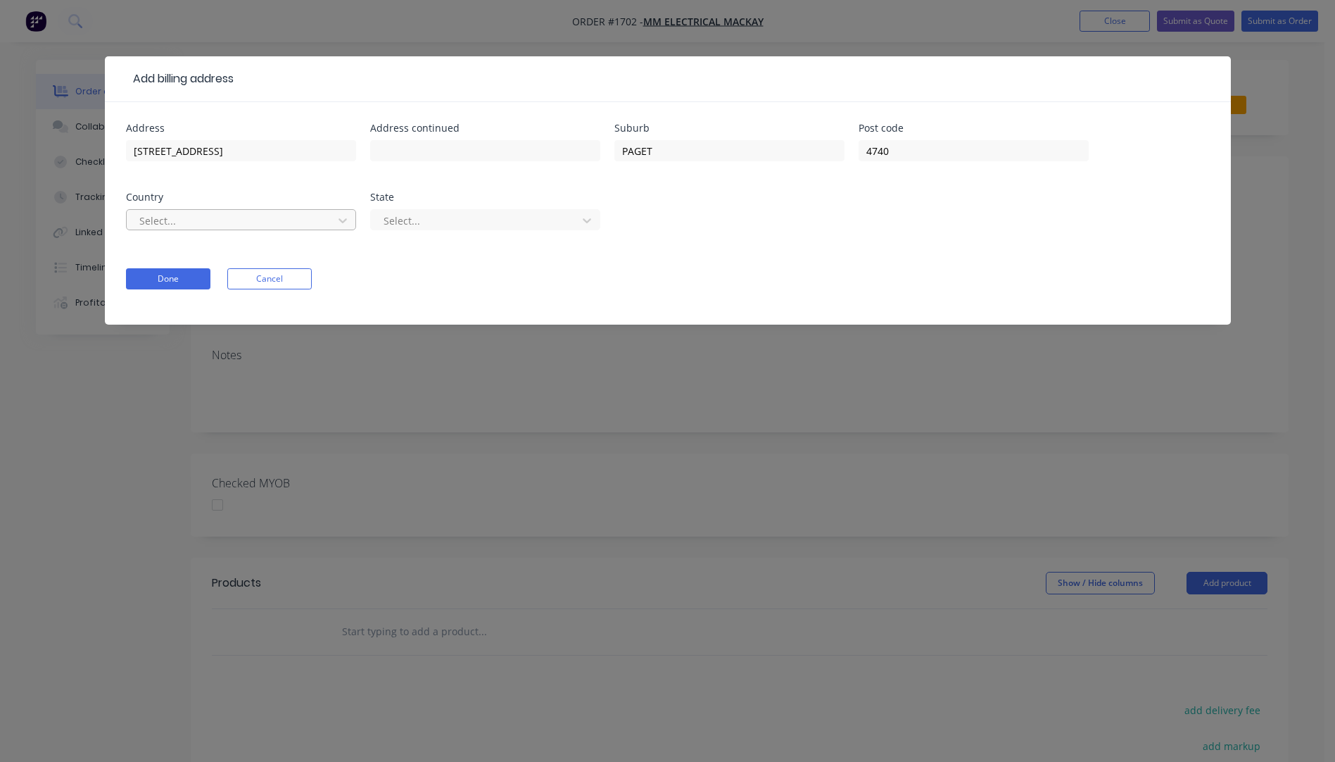
click at [223, 213] on div at bounding box center [232, 221] width 188 height 18
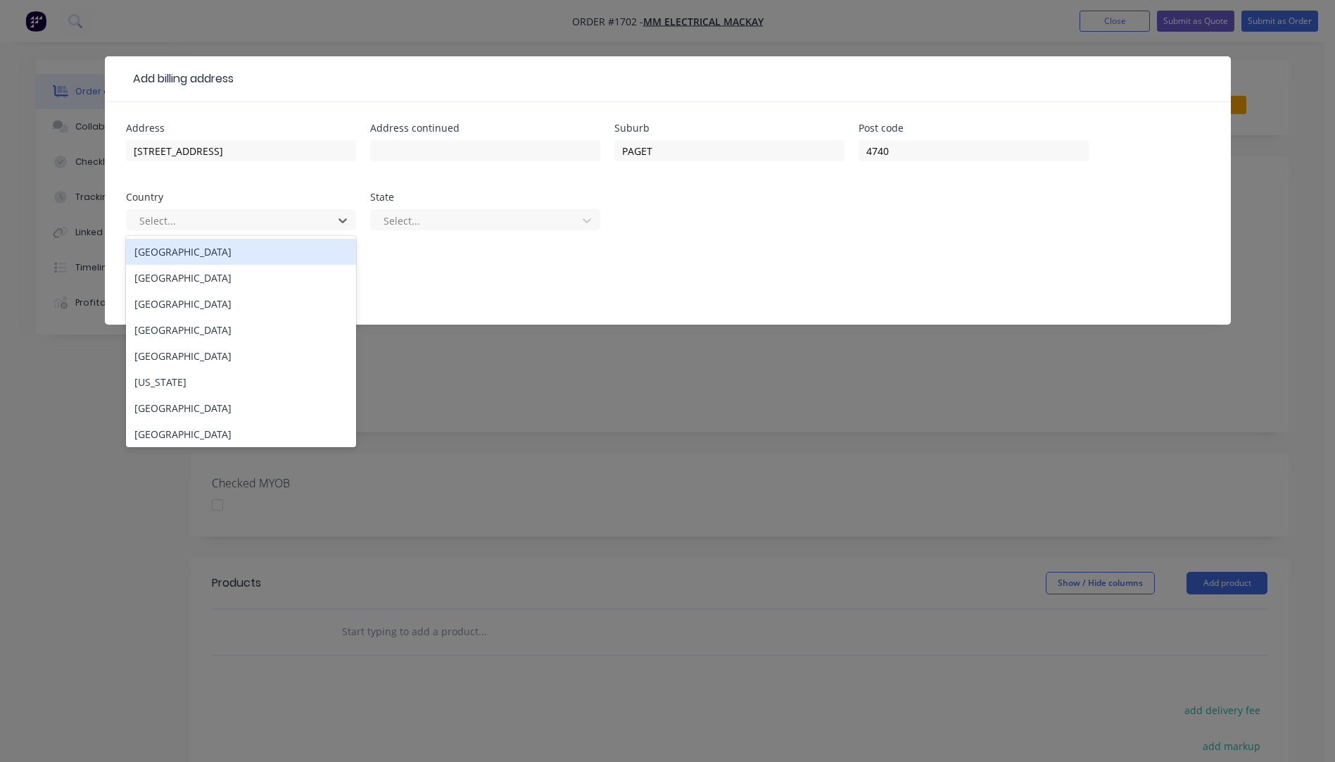
drag, startPoint x: 177, startPoint y: 255, endPoint x: 219, endPoint y: 244, distance: 43.7
click at [177, 253] on div "[GEOGRAPHIC_DATA]" at bounding box center [241, 252] width 230 height 26
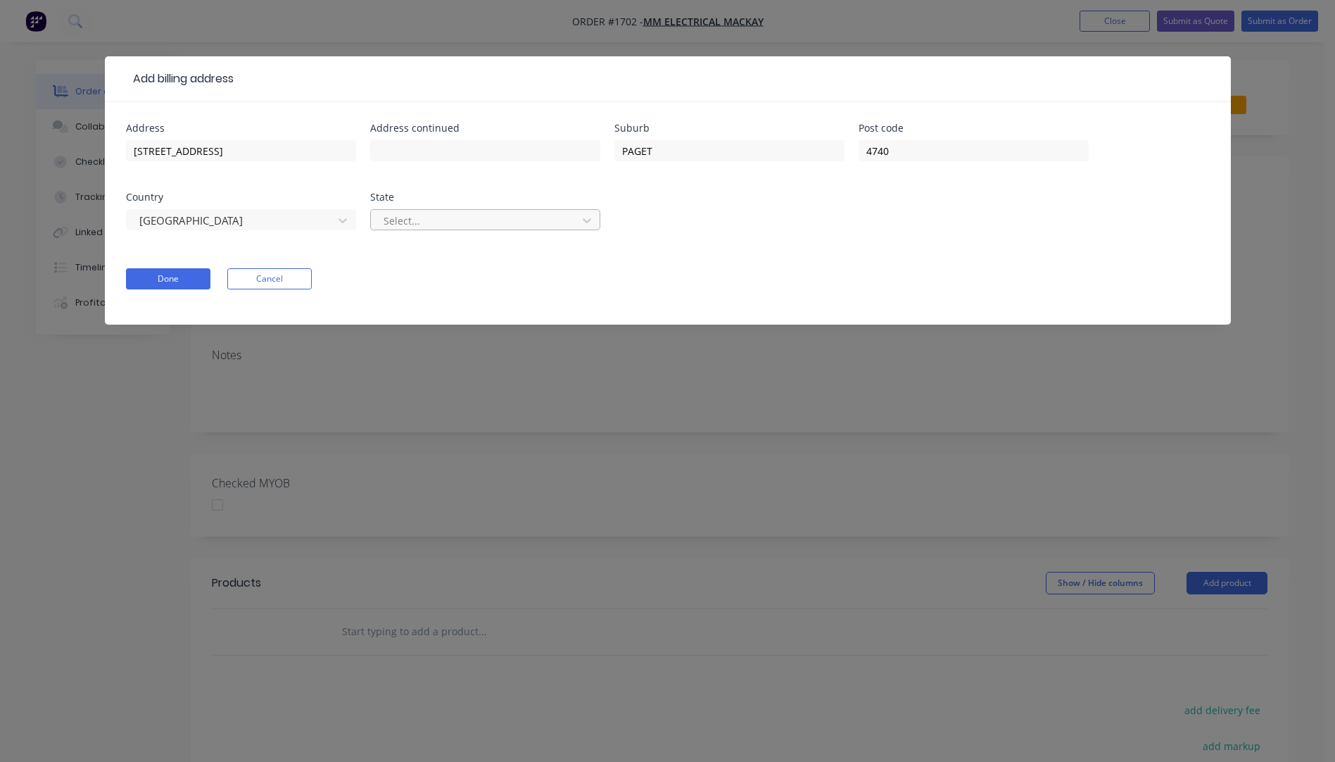
click at [484, 215] on div at bounding box center [476, 221] width 188 height 18
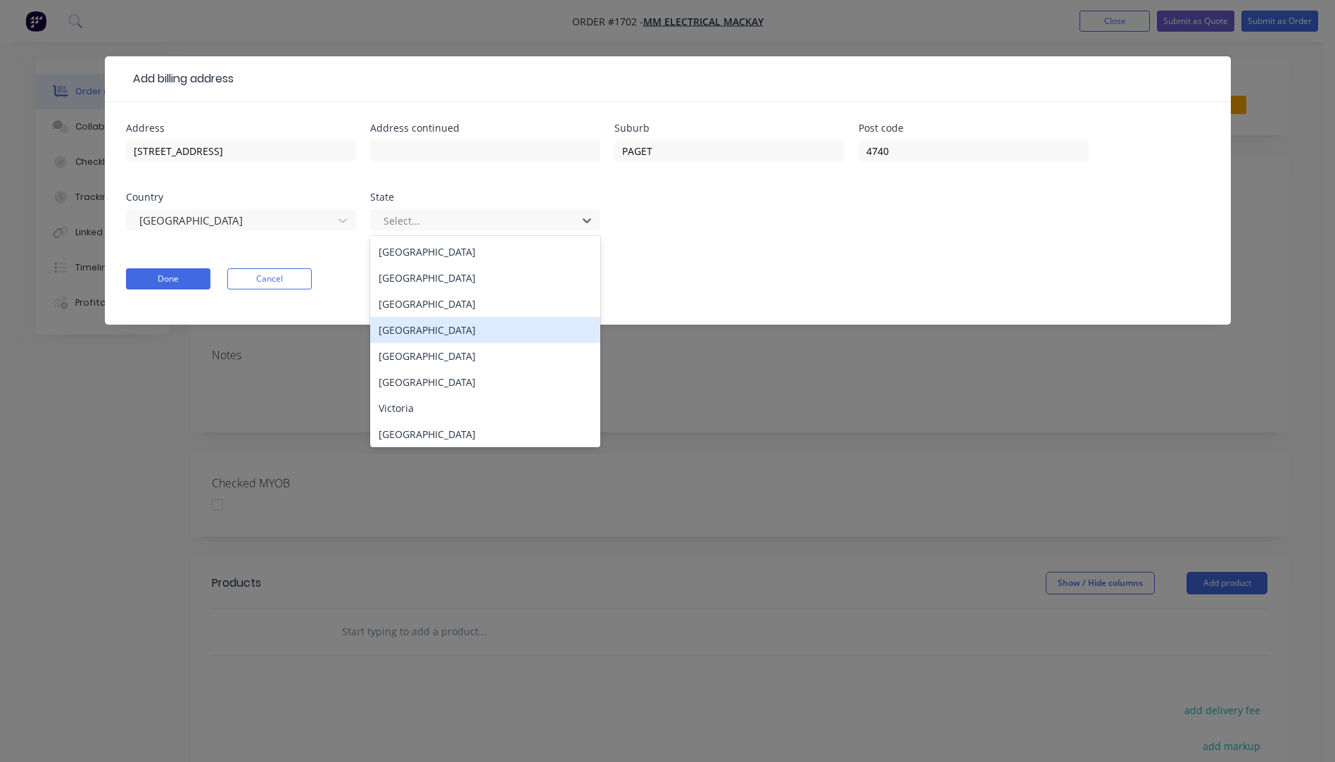
click at [425, 332] on div "[GEOGRAPHIC_DATA]" at bounding box center [485, 330] width 230 height 26
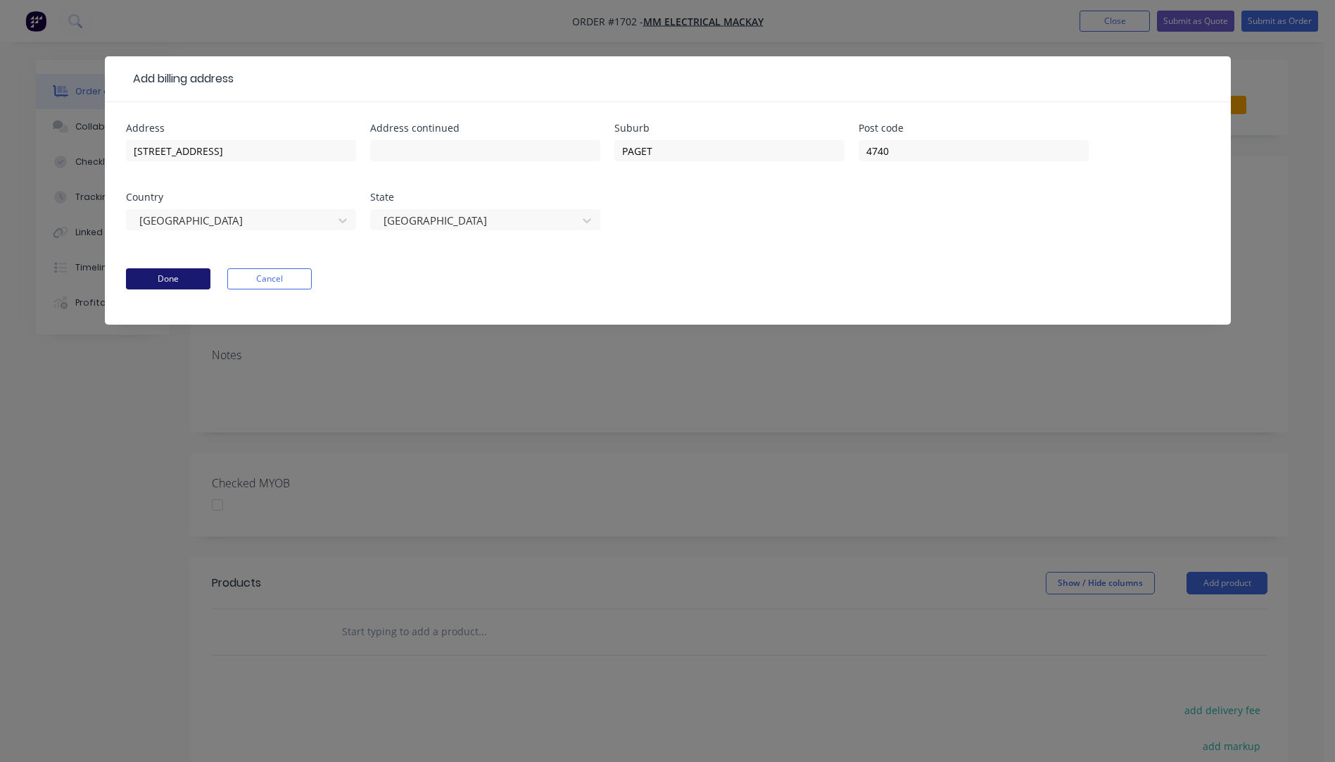
click at [148, 279] on button "Done" at bounding box center [168, 278] width 84 height 21
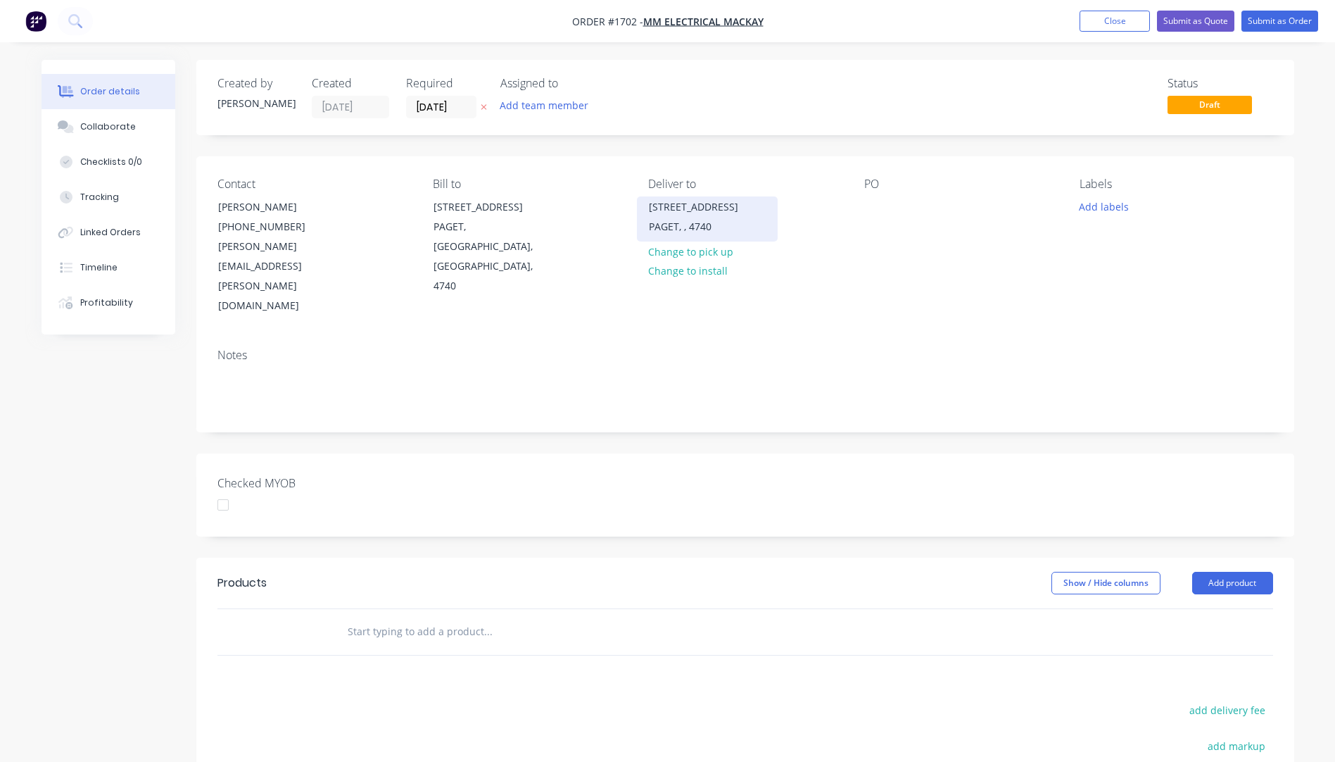
click at [682, 225] on div "PAGET, , 4740" at bounding box center [707, 227] width 117 height 20
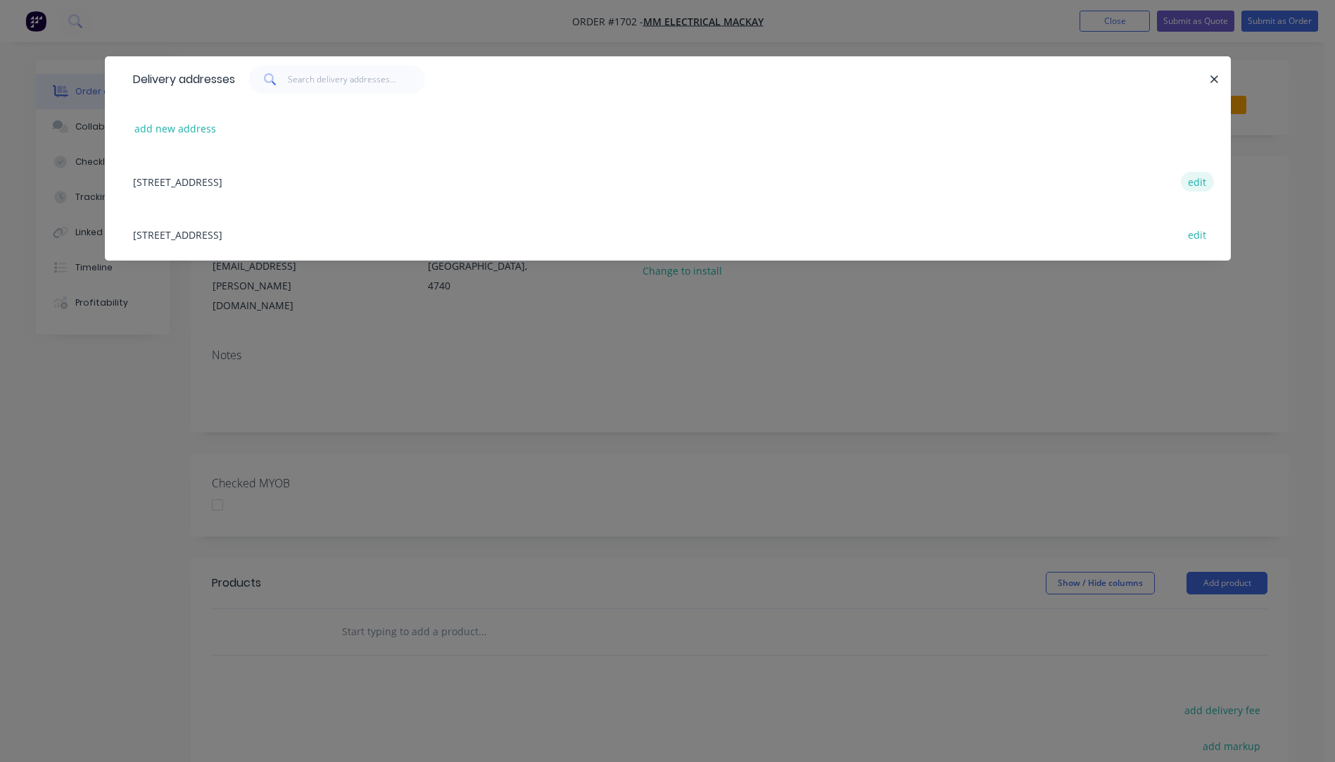
click at [1197, 182] on button "edit" at bounding box center [1197, 181] width 33 height 19
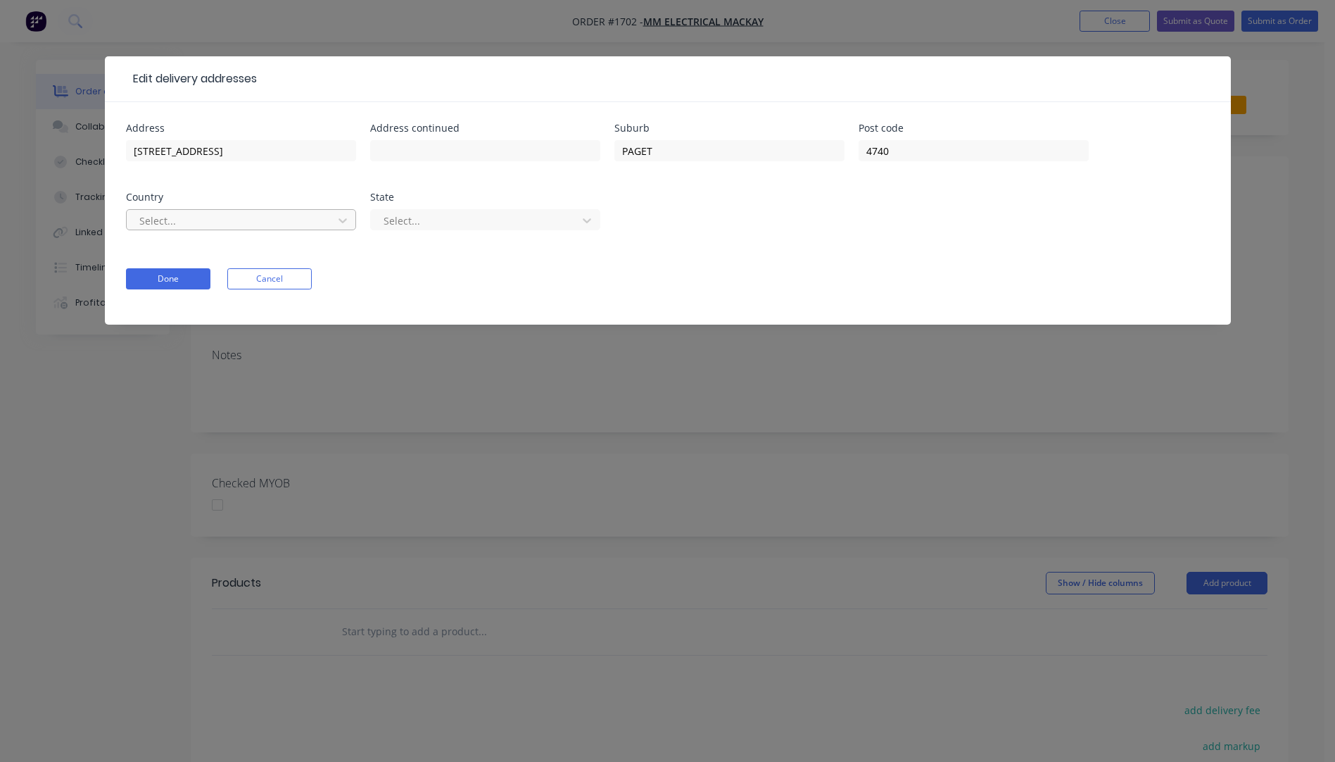
click at [296, 221] on div at bounding box center [232, 221] width 188 height 18
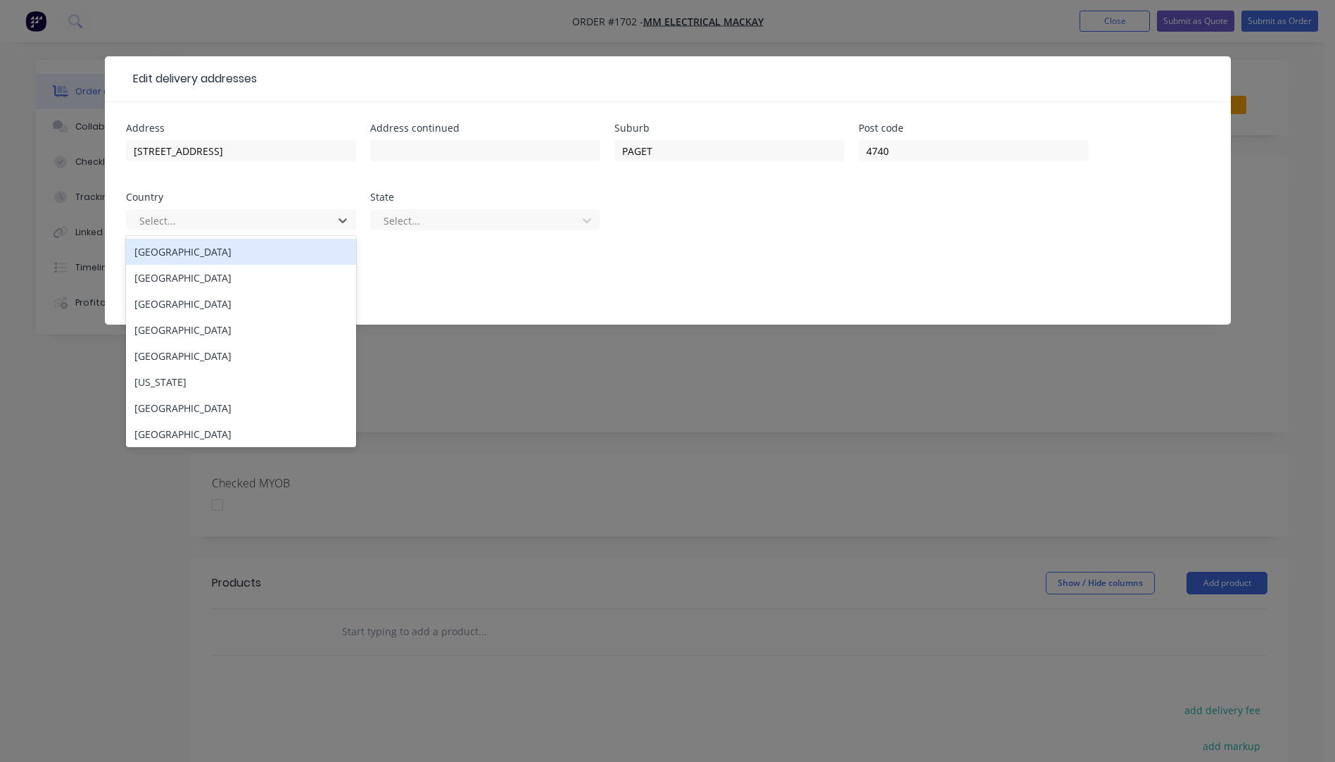
click at [225, 252] on div "[GEOGRAPHIC_DATA]" at bounding box center [241, 252] width 230 height 26
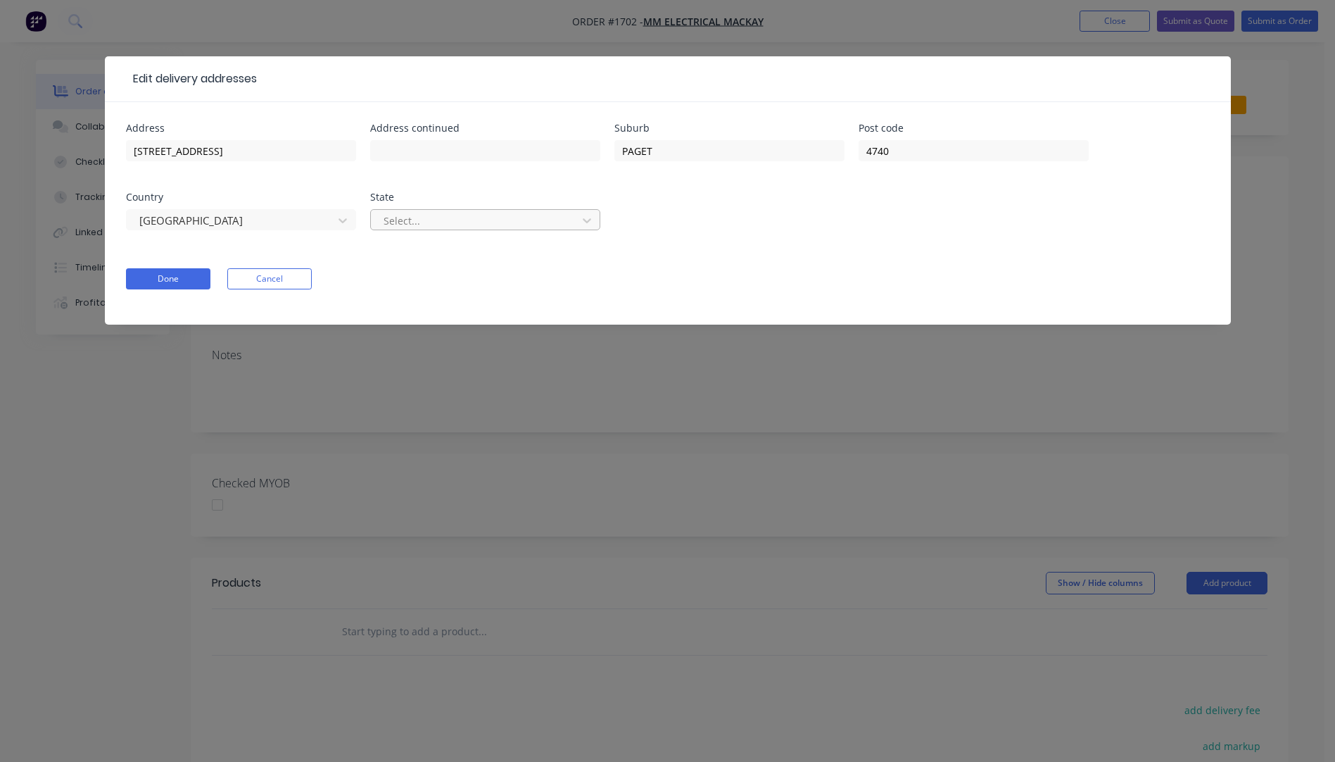
click at [495, 220] on div at bounding box center [476, 221] width 188 height 18
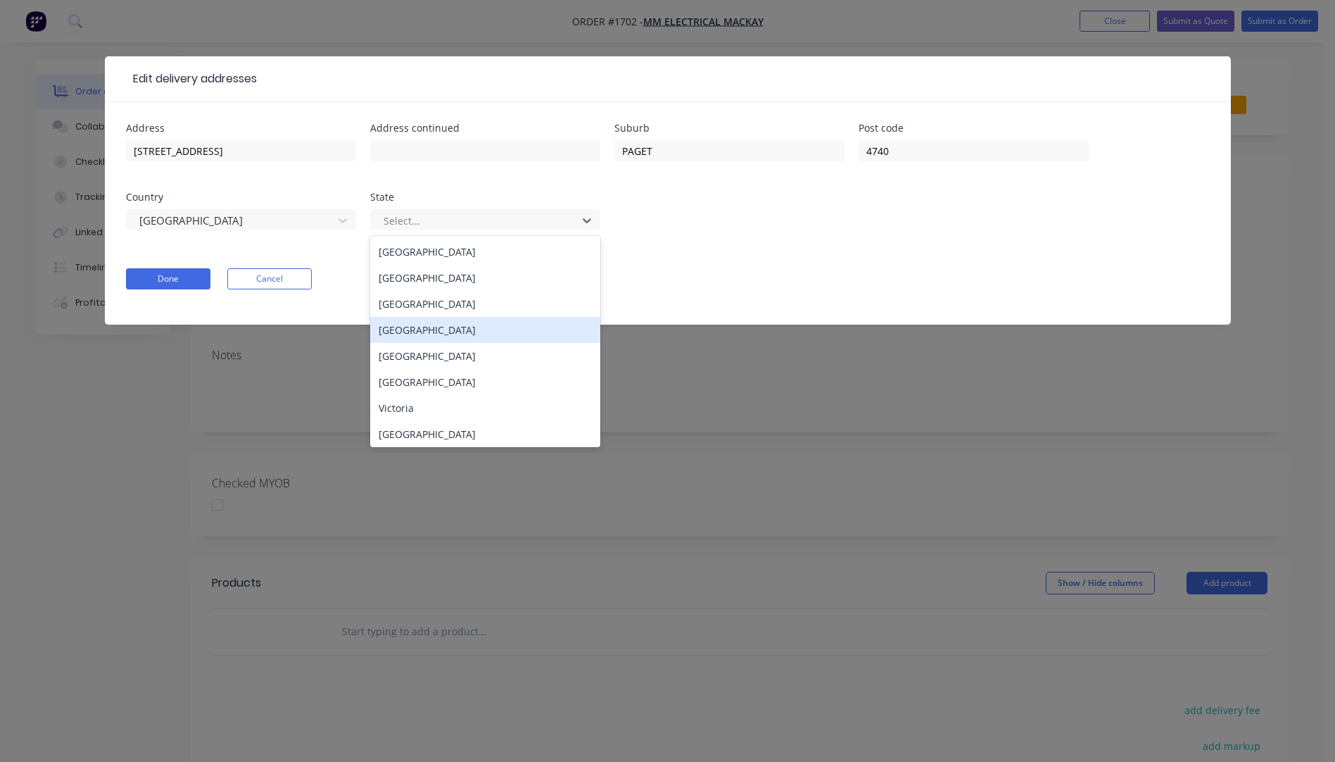
click at [420, 330] on div "[GEOGRAPHIC_DATA]" at bounding box center [485, 330] width 230 height 26
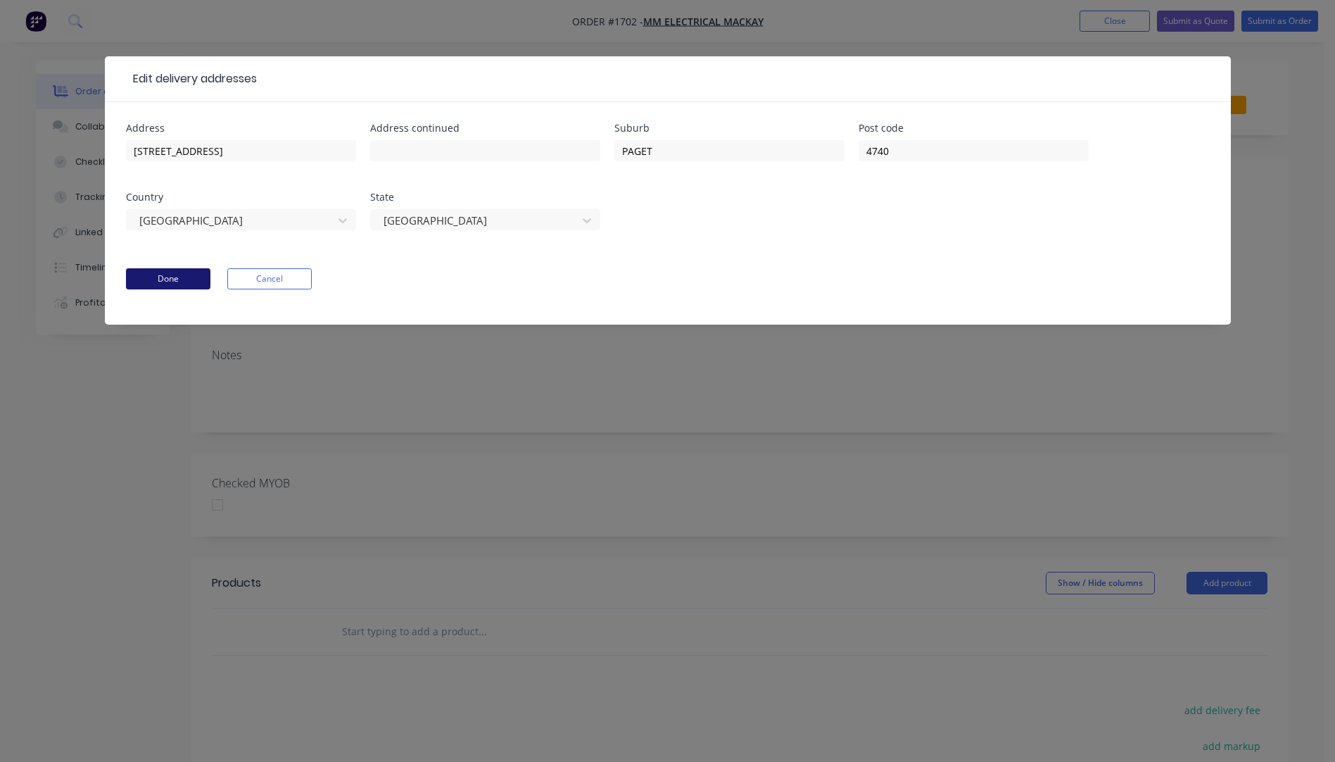
click at [168, 282] on button "Done" at bounding box center [168, 278] width 84 height 21
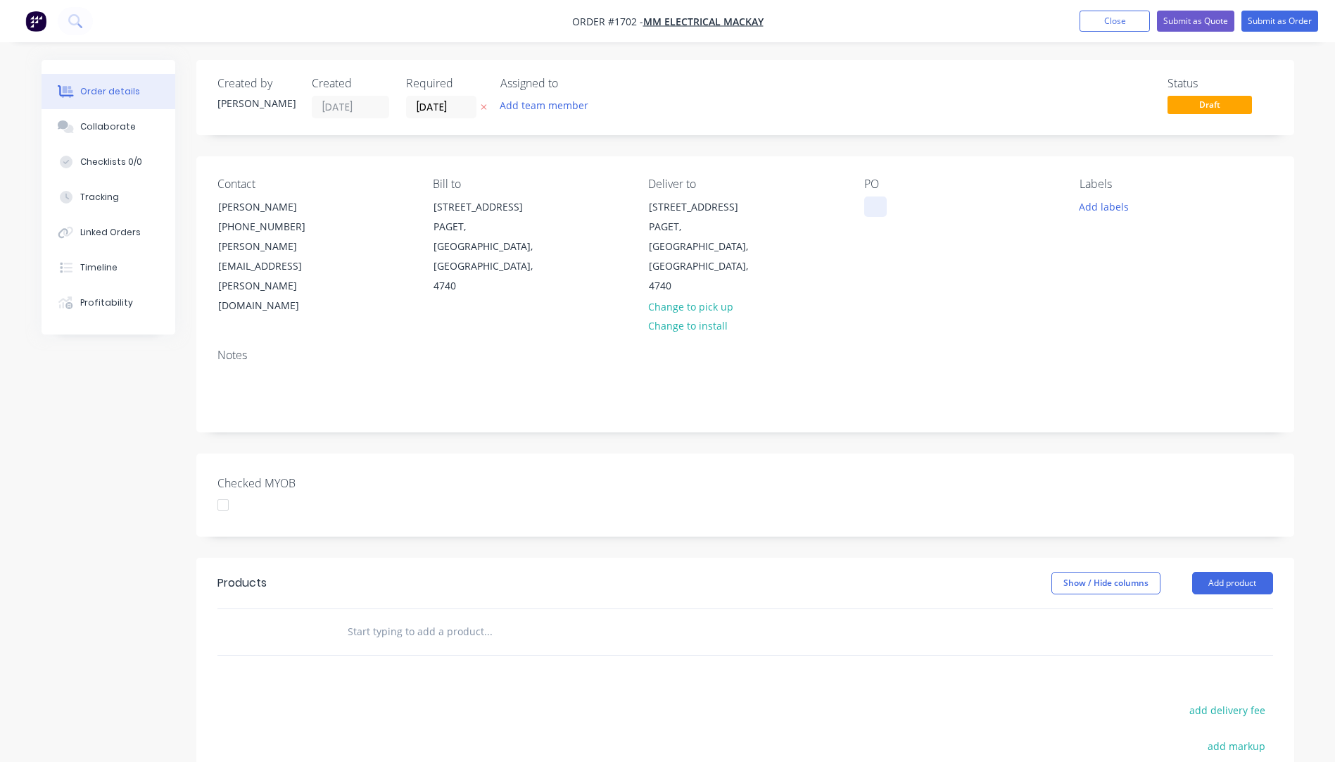
click at [876, 205] on div at bounding box center [875, 206] width 23 height 20
click at [1111, 206] on button "Add labels" at bounding box center [1104, 205] width 65 height 19
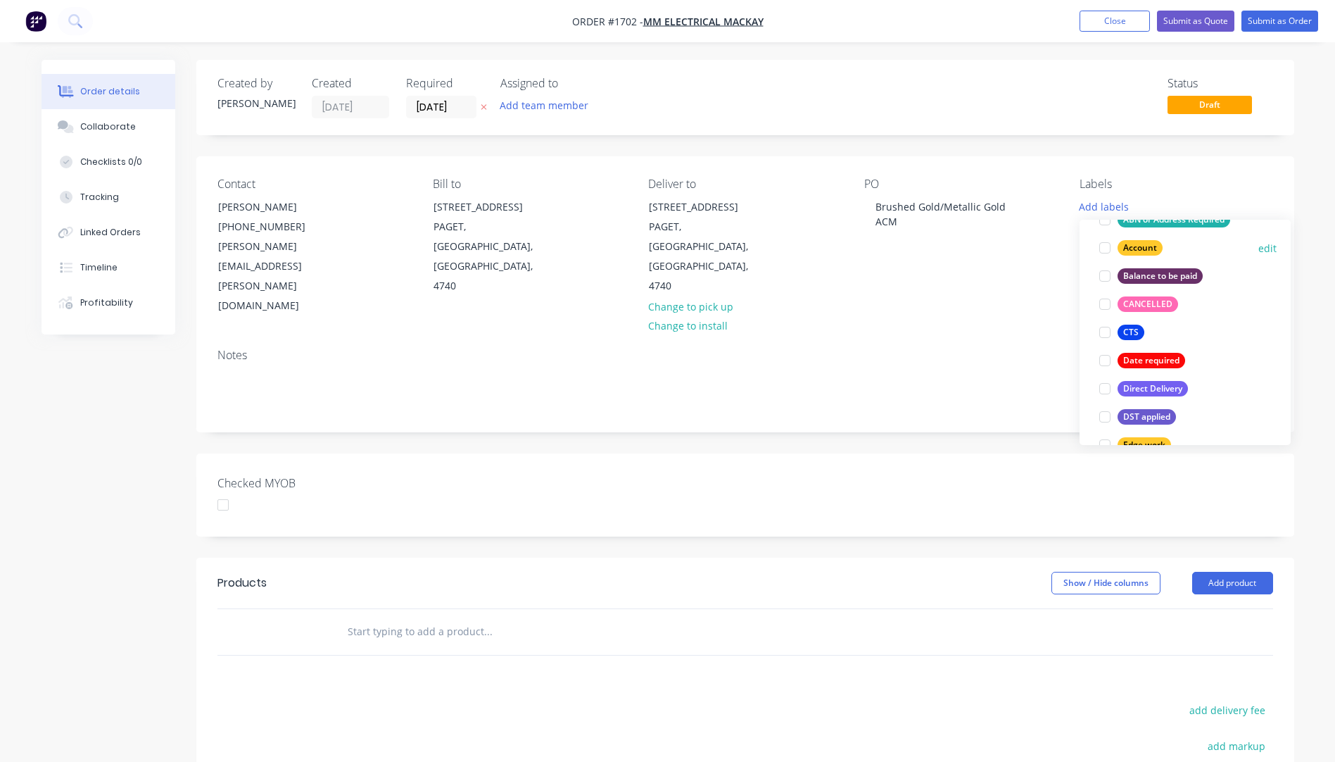
scroll to position [282, 0]
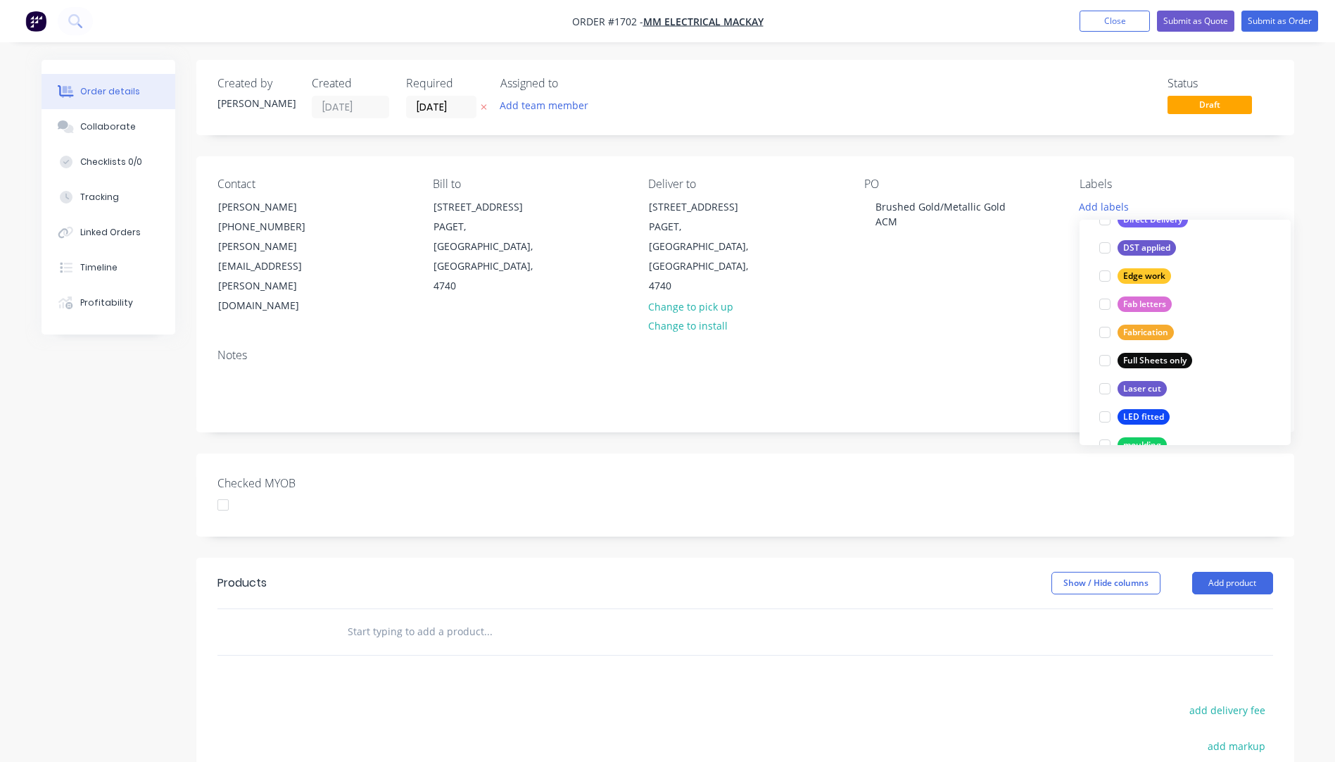
click at [1150, 355] on div "Full Sheets only" at bounding box center [1155, 360] width 75 height 15
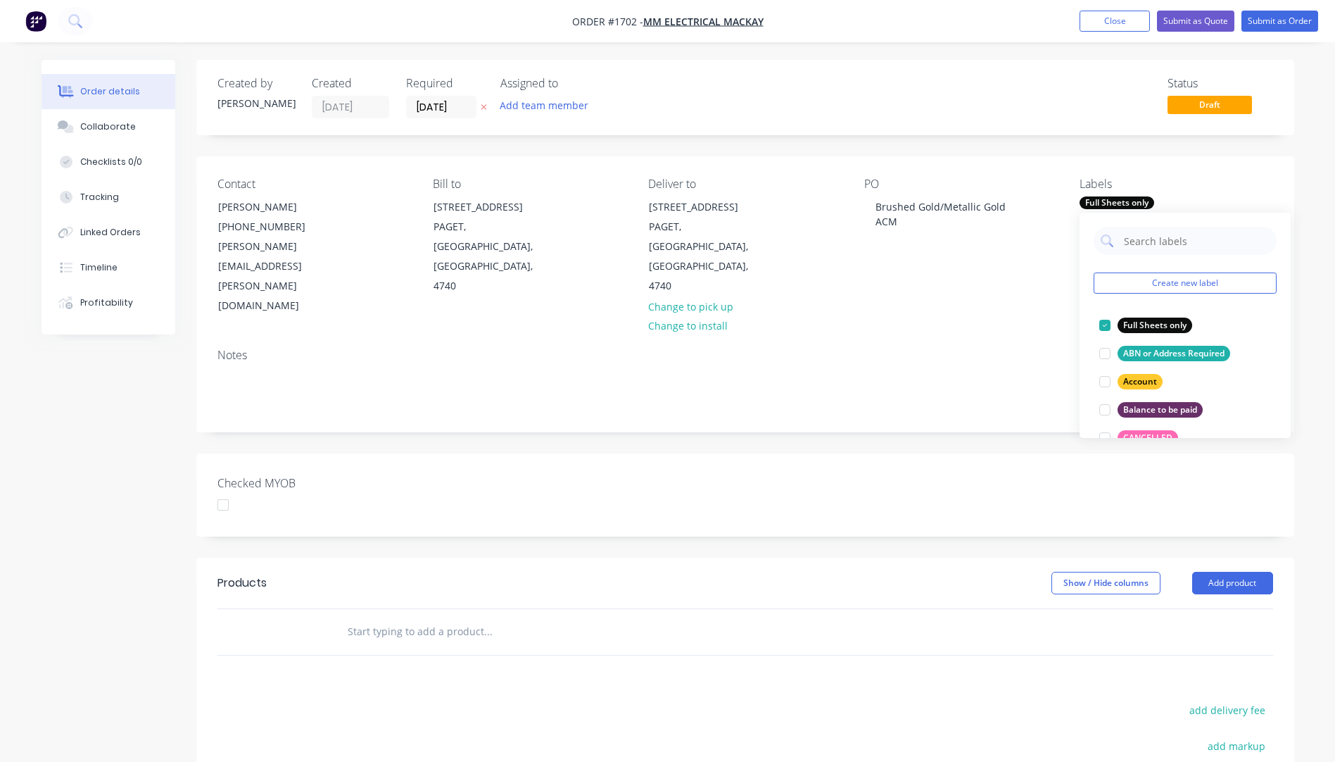
click at [486, 105] on icon "button" at bounding box center [484, 108] width 6 height 6
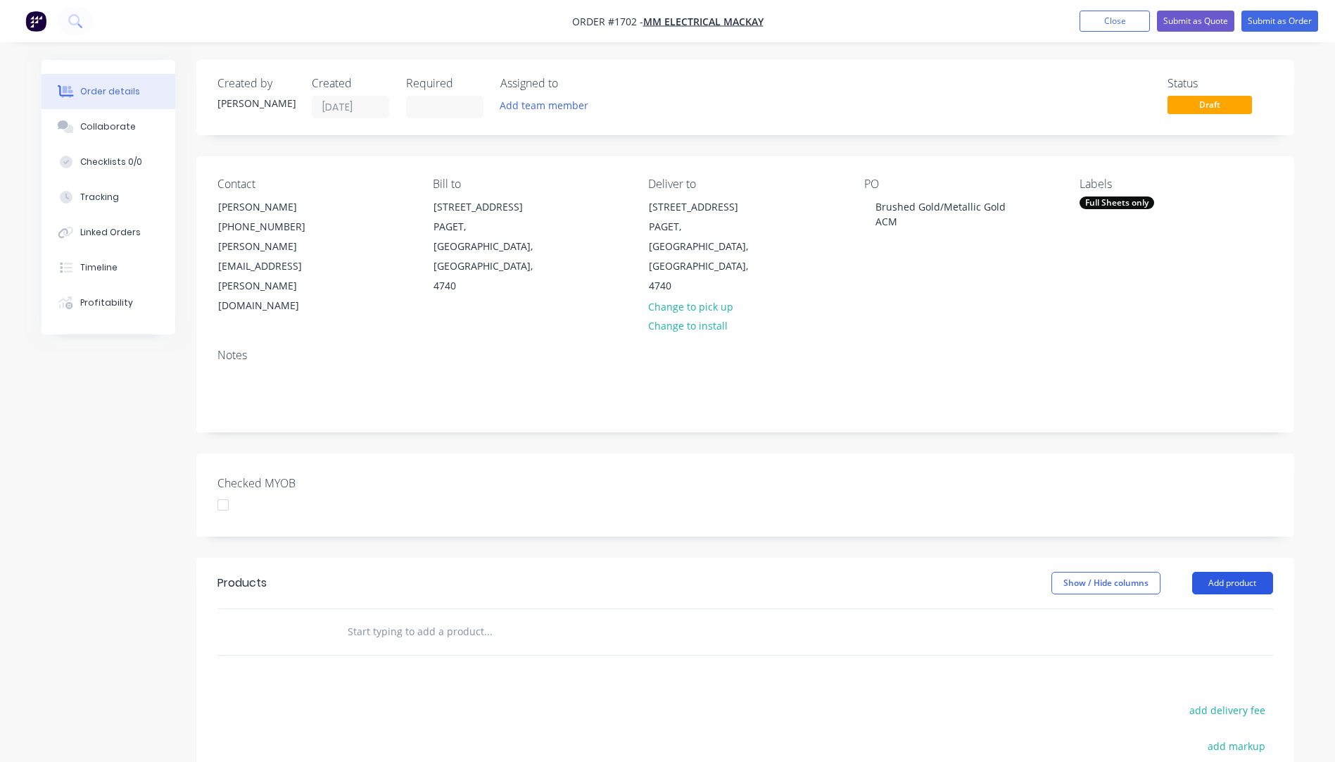
click at [1247, 572] on button "Add product" at bounding box center [1232, 583] width 81 height 23
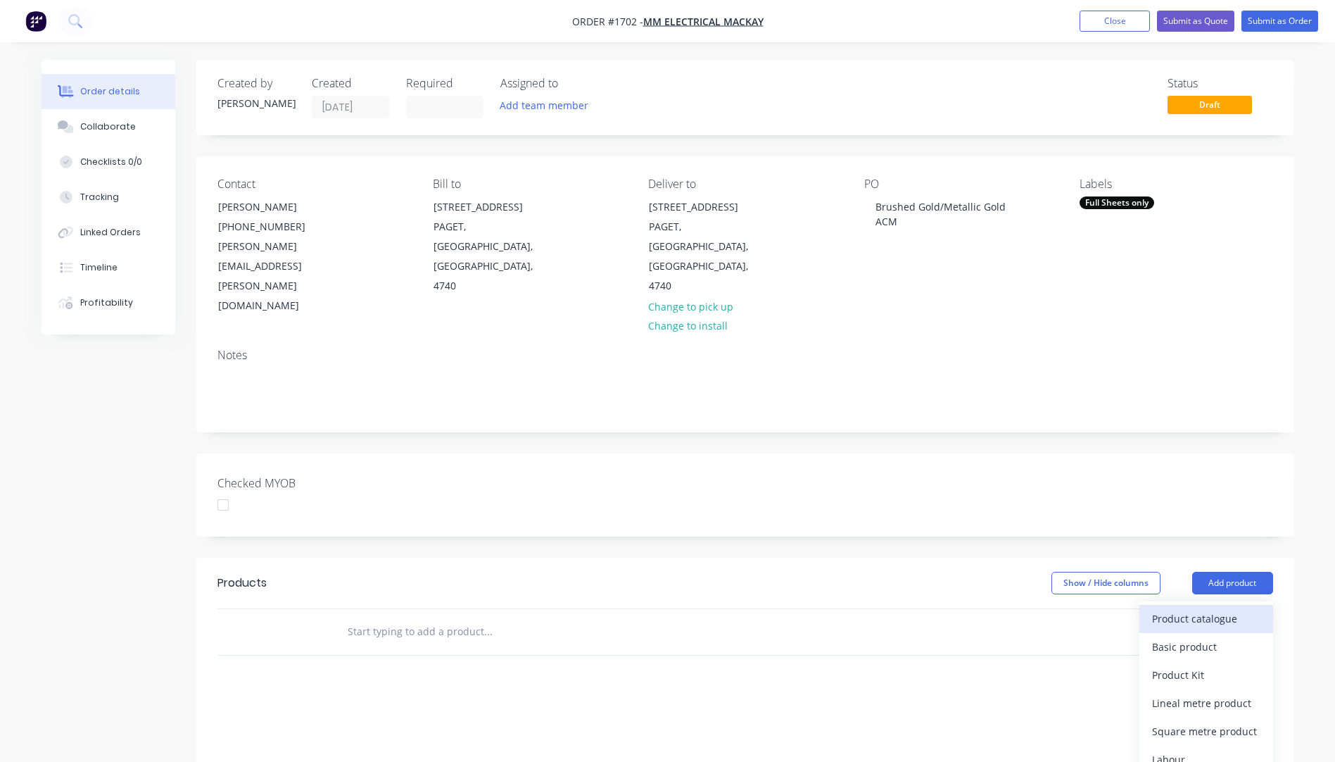
click at [1212, 608] on div "Product catalogue" at bounding box center [1206, 618] width 108 height 20
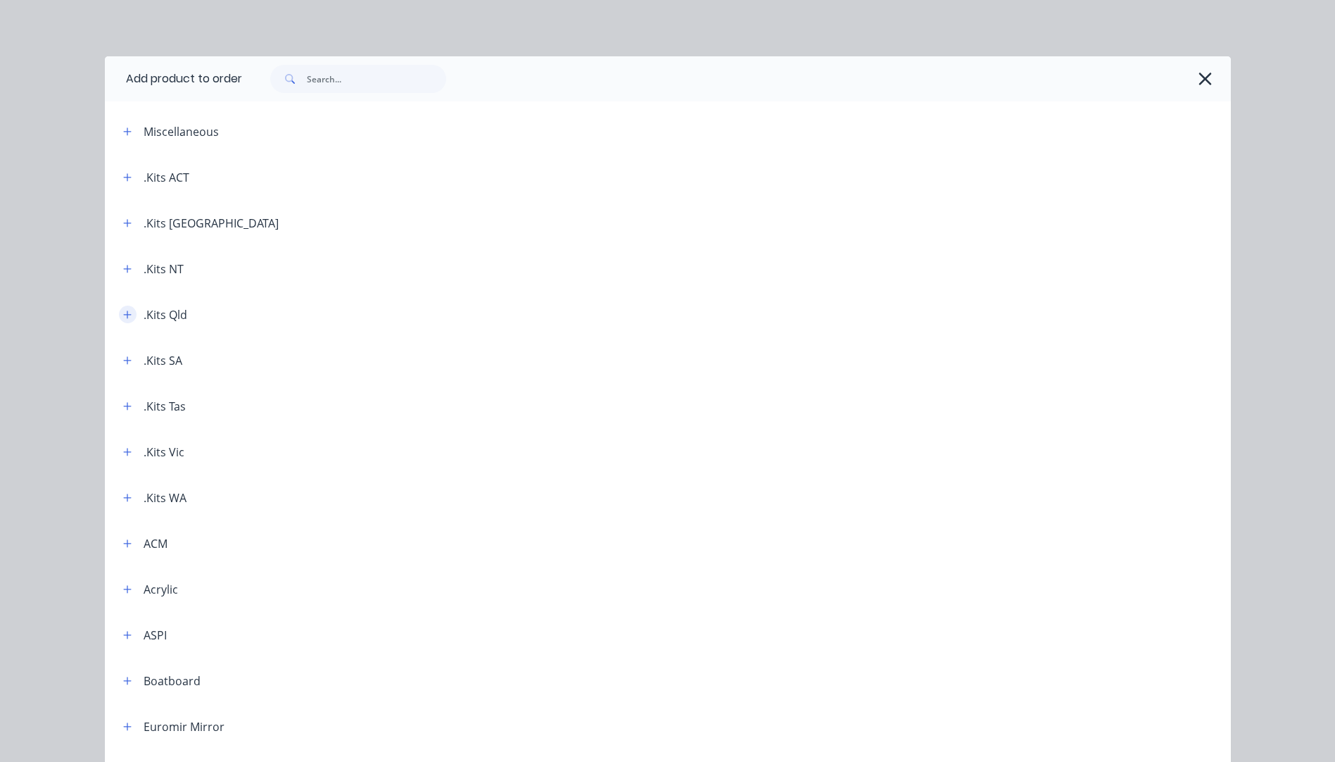
click at [123, 315] on icon "button" at bounding box center [127, 314] width 8 height 8
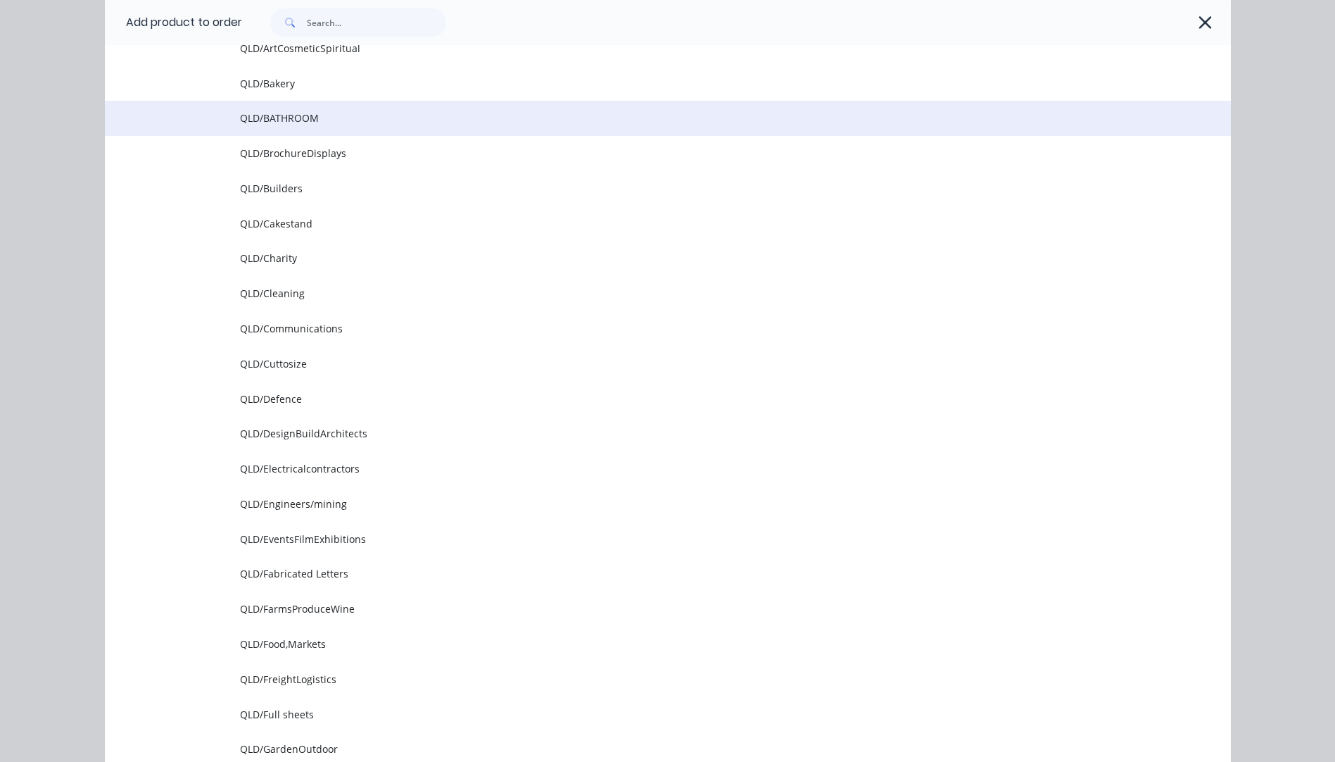
scroll to position [422, 0]
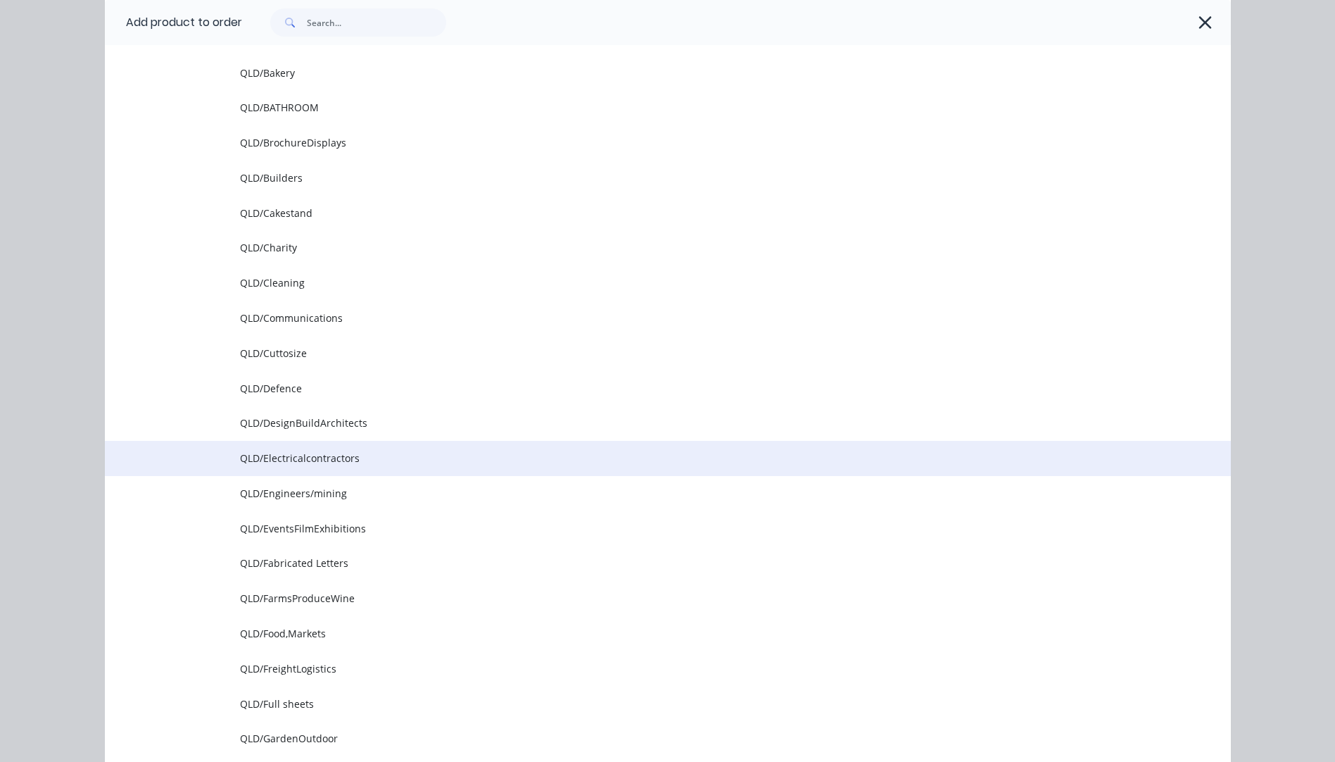
click at [339, 457] on span "QLD/Electricalcontractors" at bounding box center [636, 457] width 793 height 15
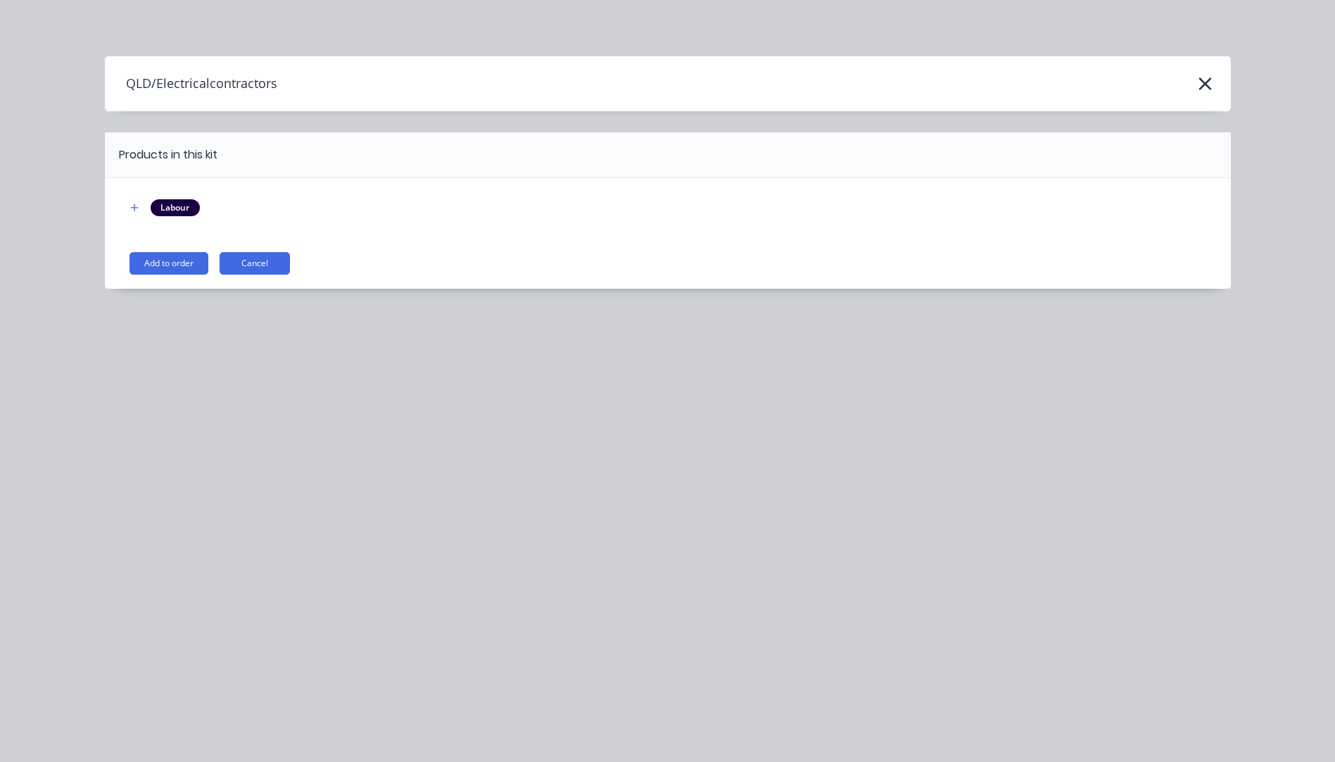
scroll to position [0, 0]
click at [154, 265] on button "Add to order" at bounding box center [169, 263] width 79 height 23
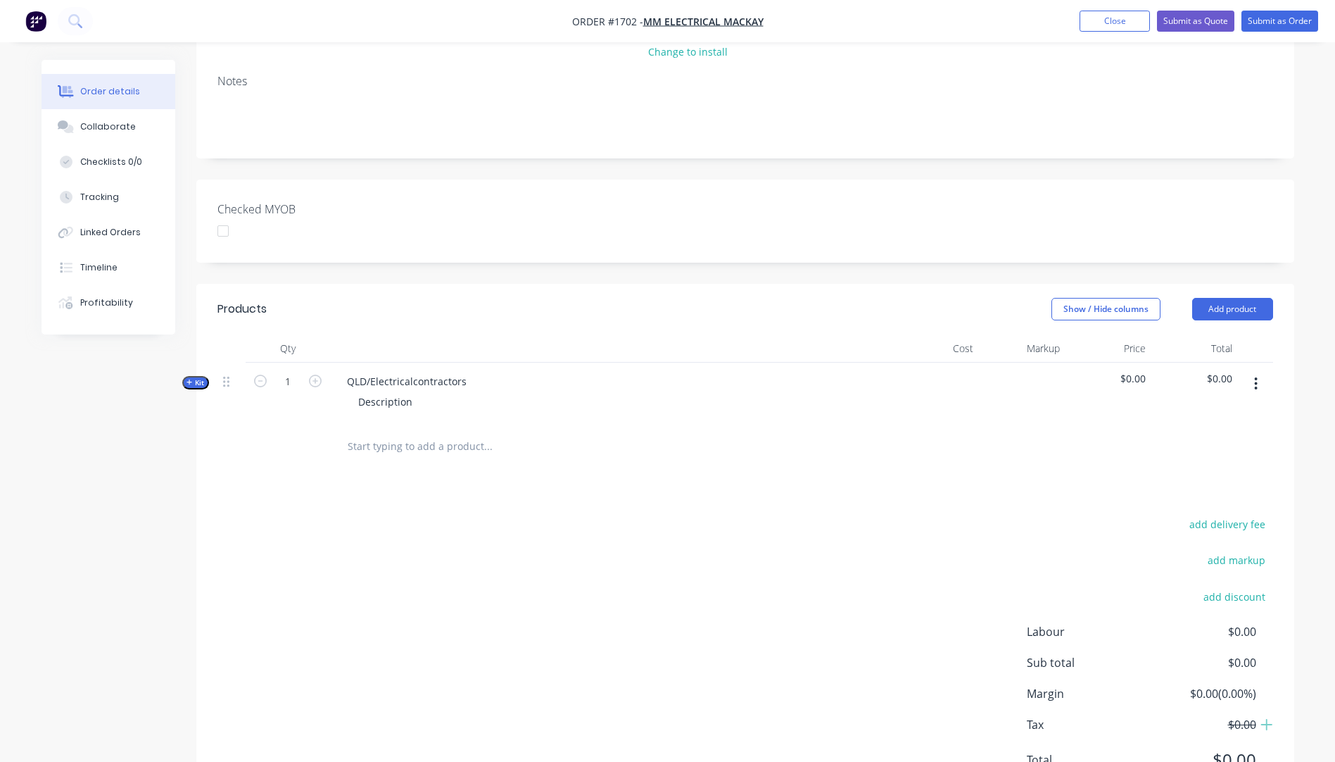
scroll to position [282, 0]
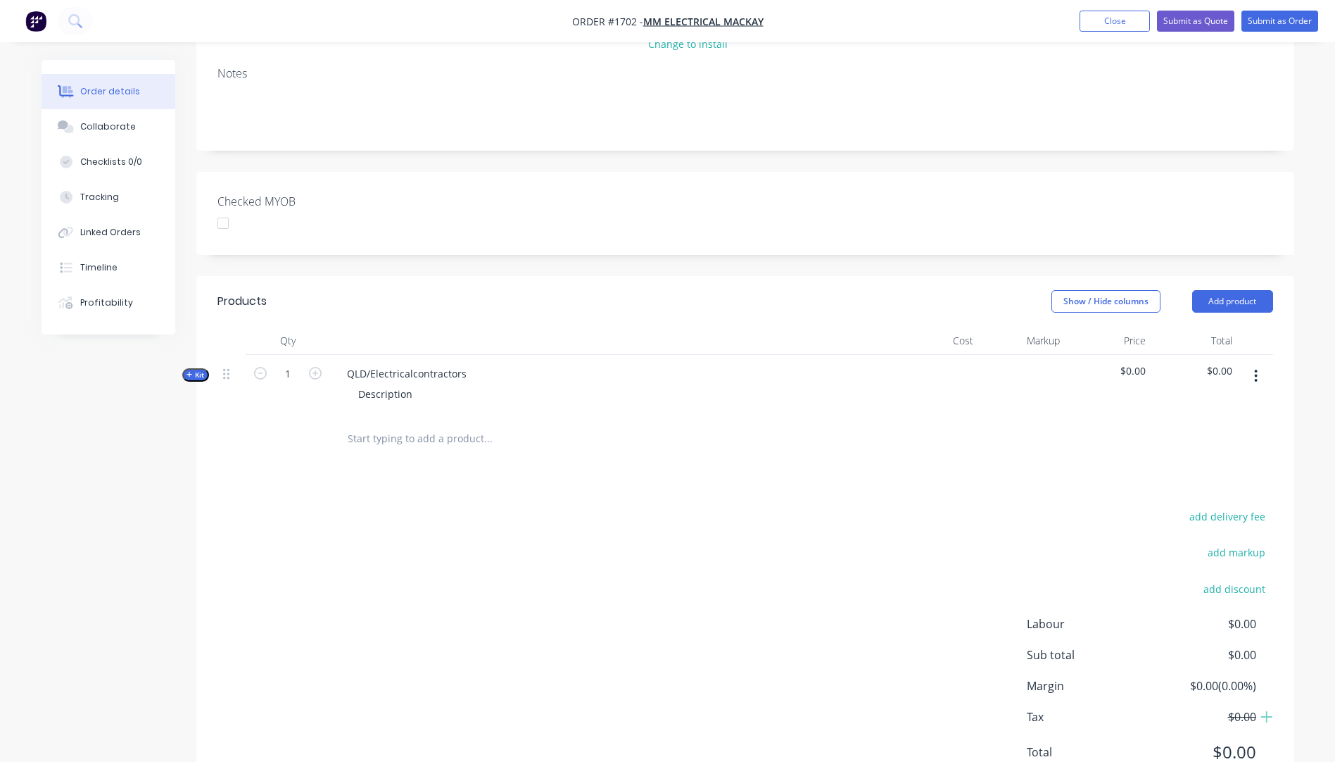
click at [191, 371] on icon "button" at bounding box center [190, 374] width 6 height 7
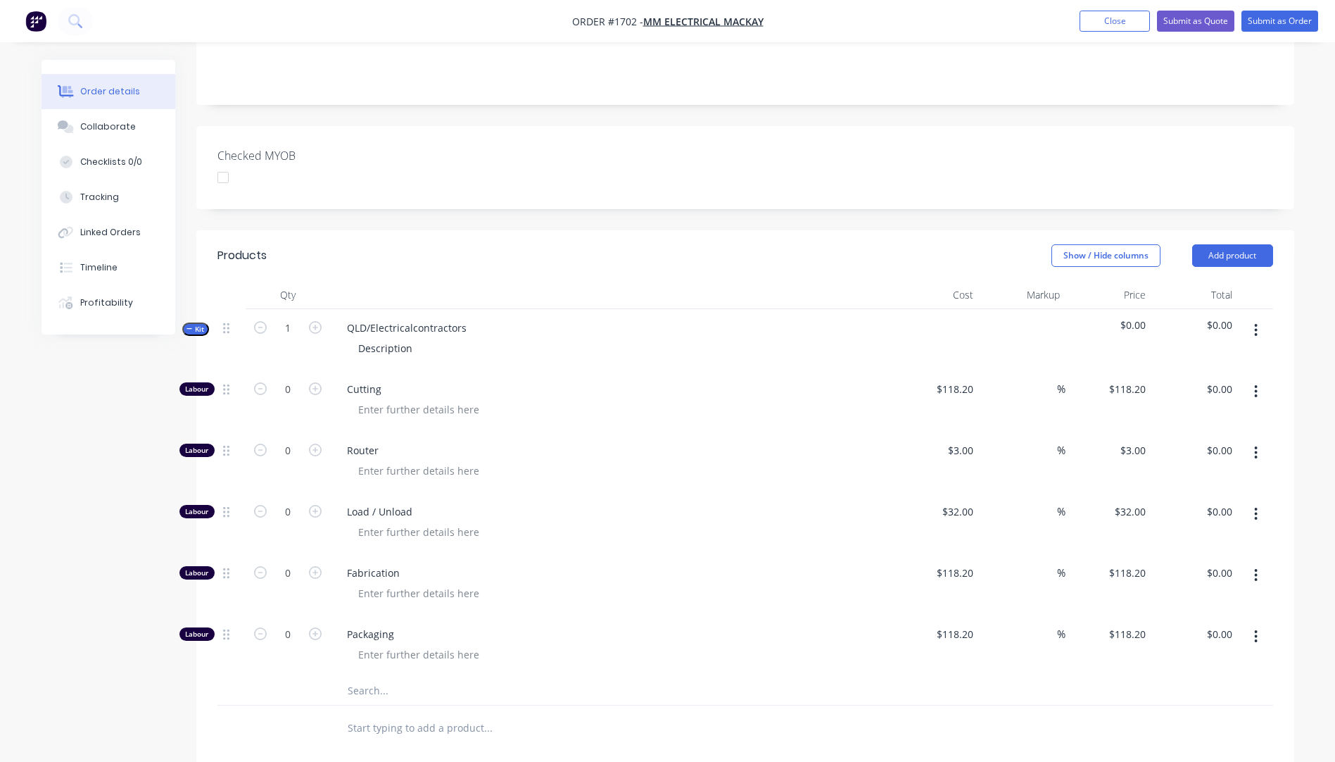
scroll to position [422, 0]
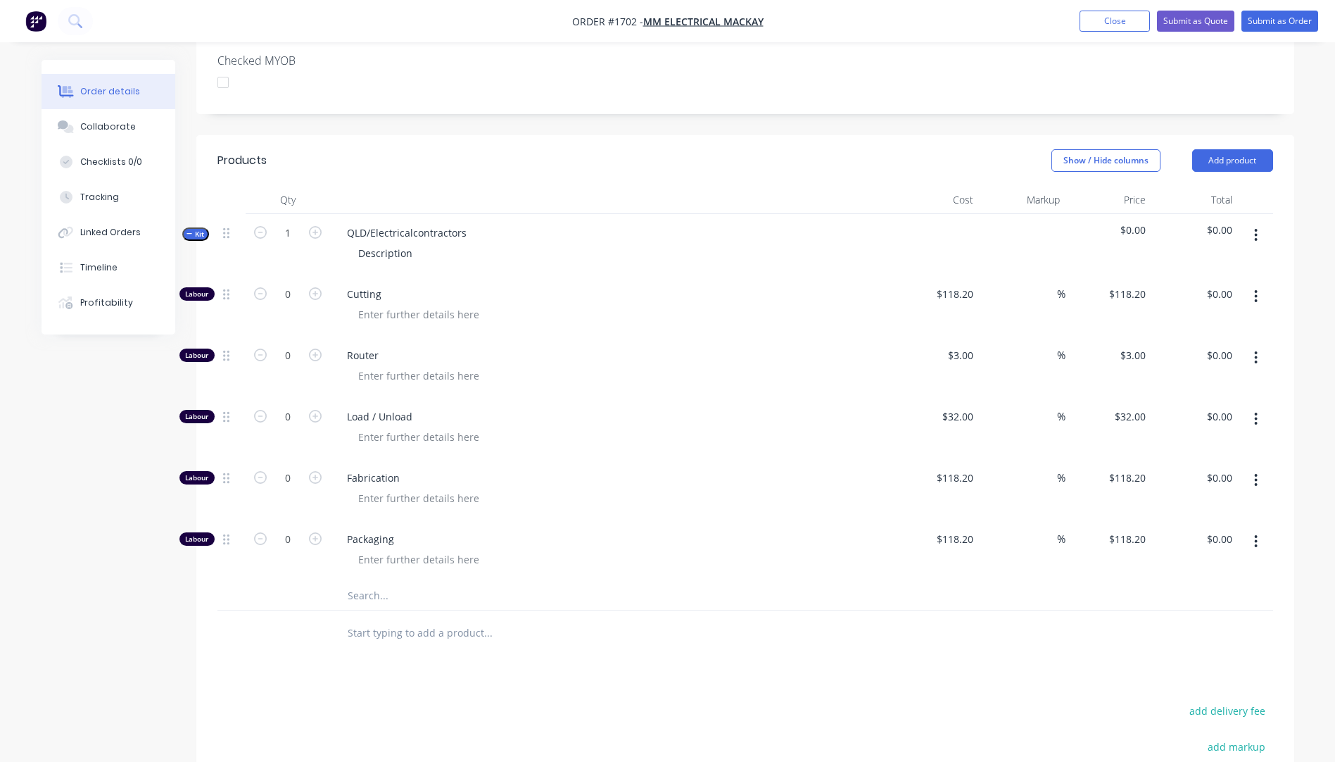
click at [380, 581] on input "text" at bounding box center [488, 595] width 282 height 28
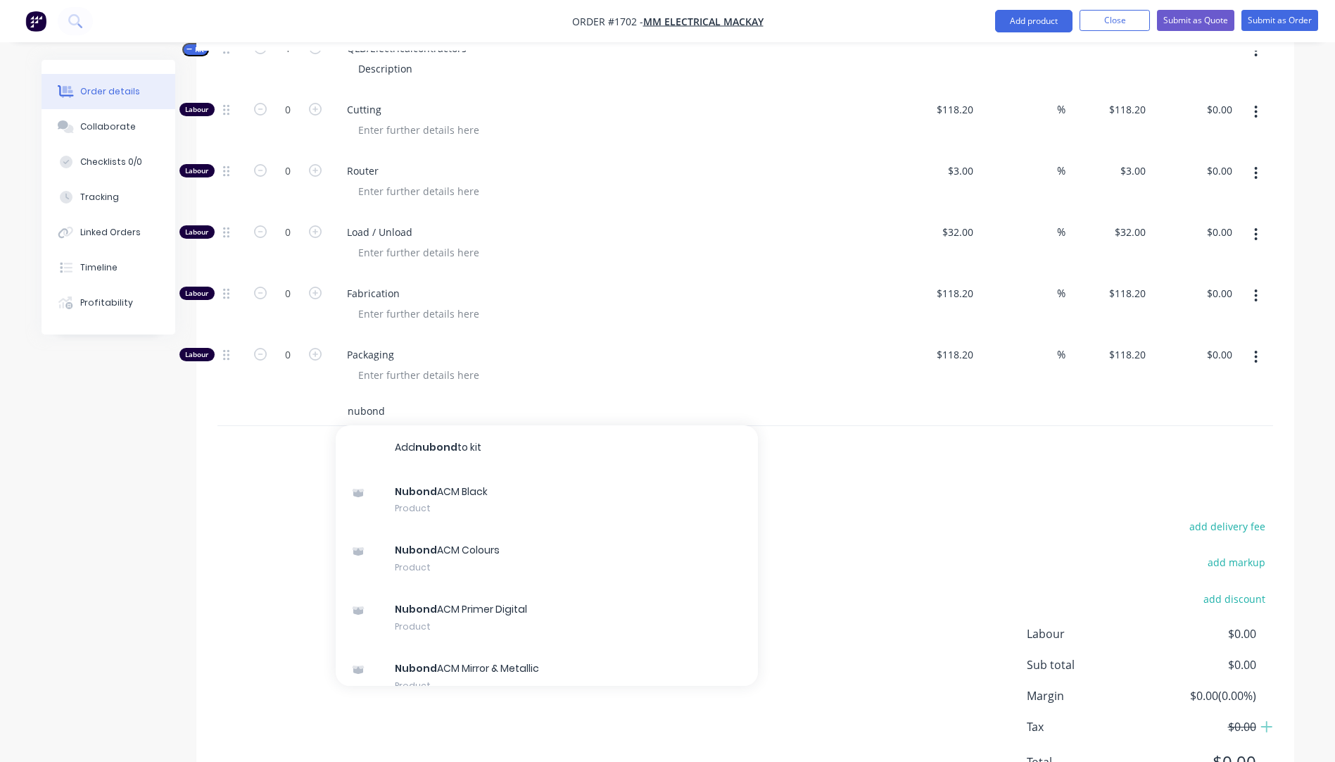
scroll to position [617, 0]
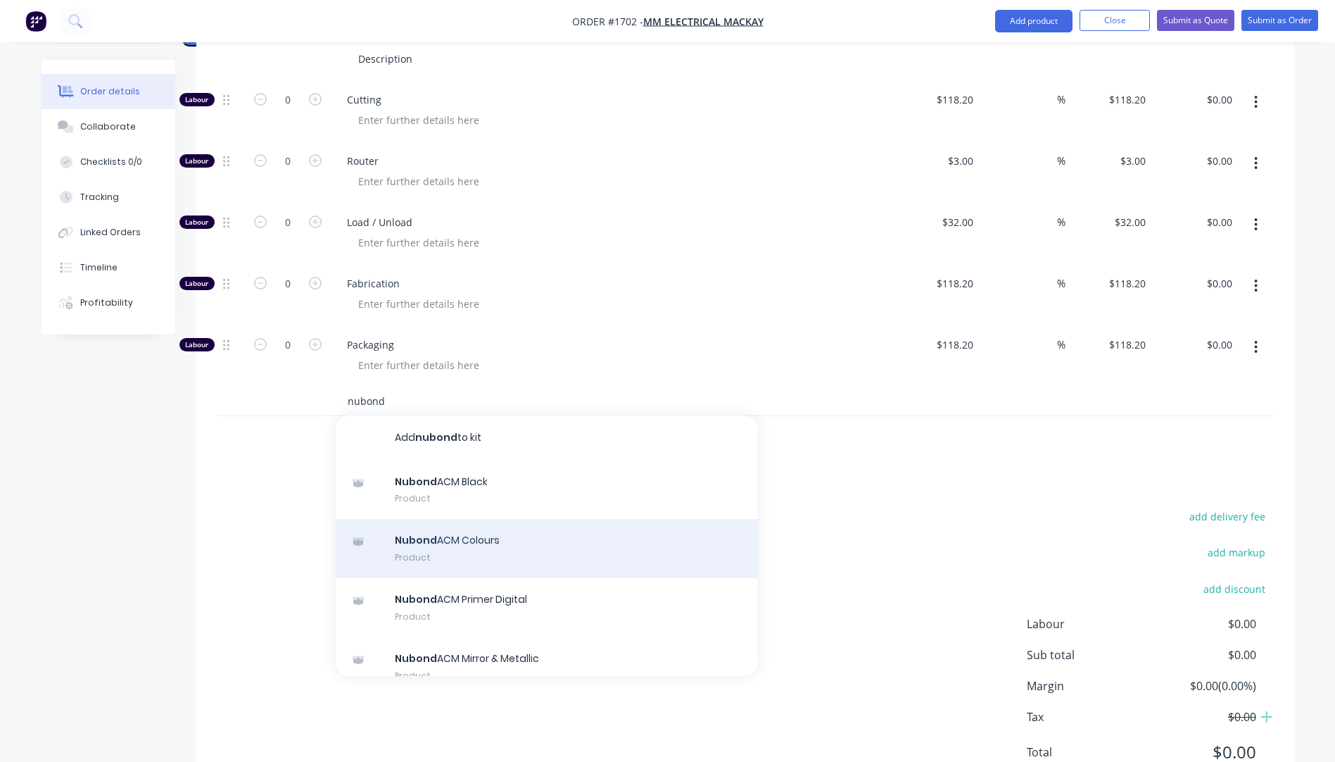
type input "nubond"
click at [456, 519] on div "Nubond ACM Colours Product" at bounding box center [547, 548] width 422 height 59
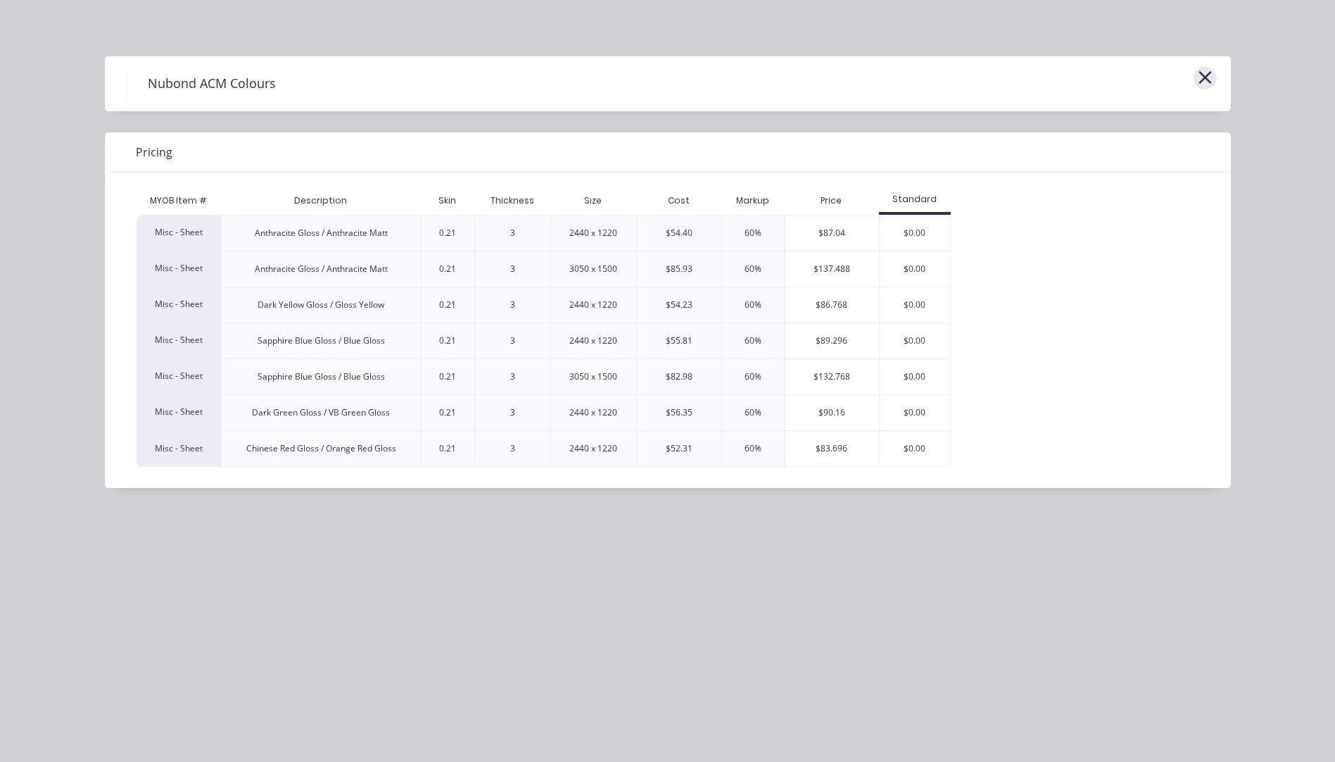
click at [1205, 87] on icon "button" at bounding box center [1205, 78] width 15 height 20
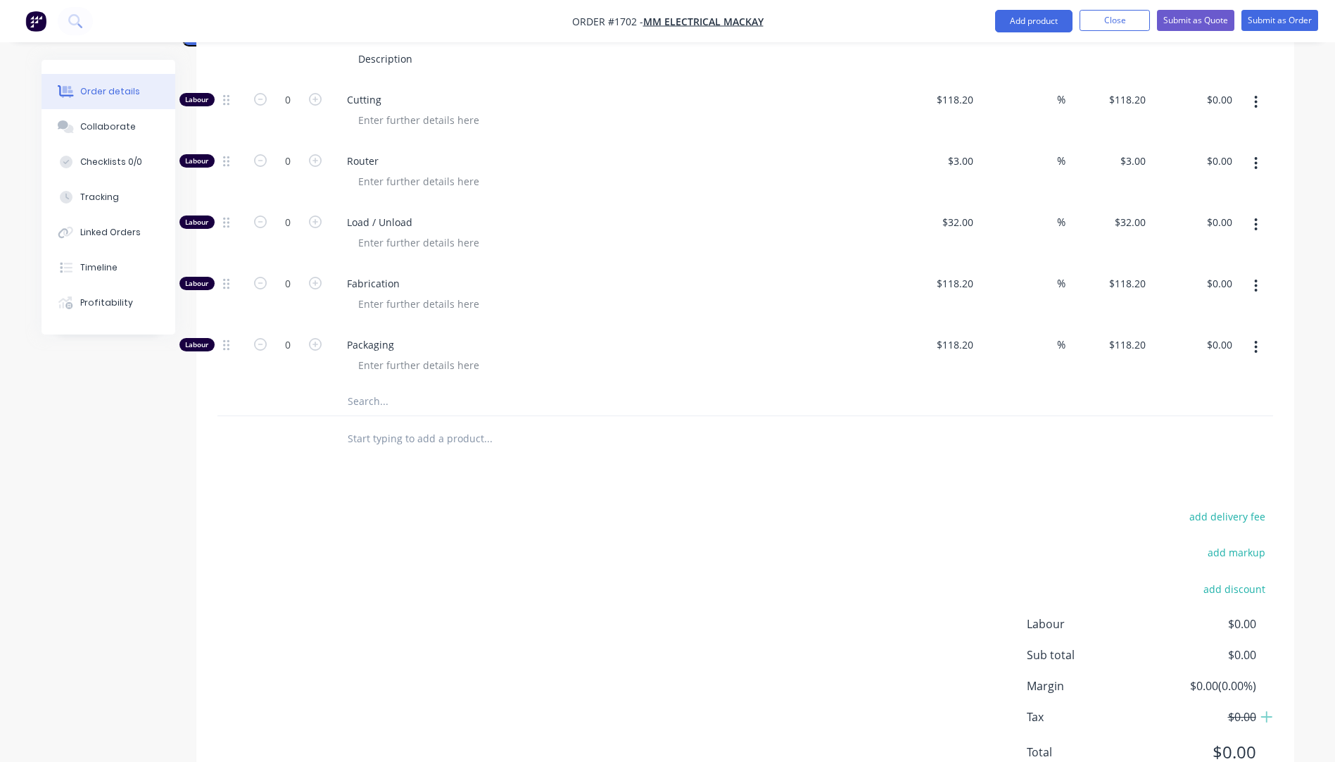
click at [385, 387] on input "text" at bounding box center [488, 401] width 282 height 28
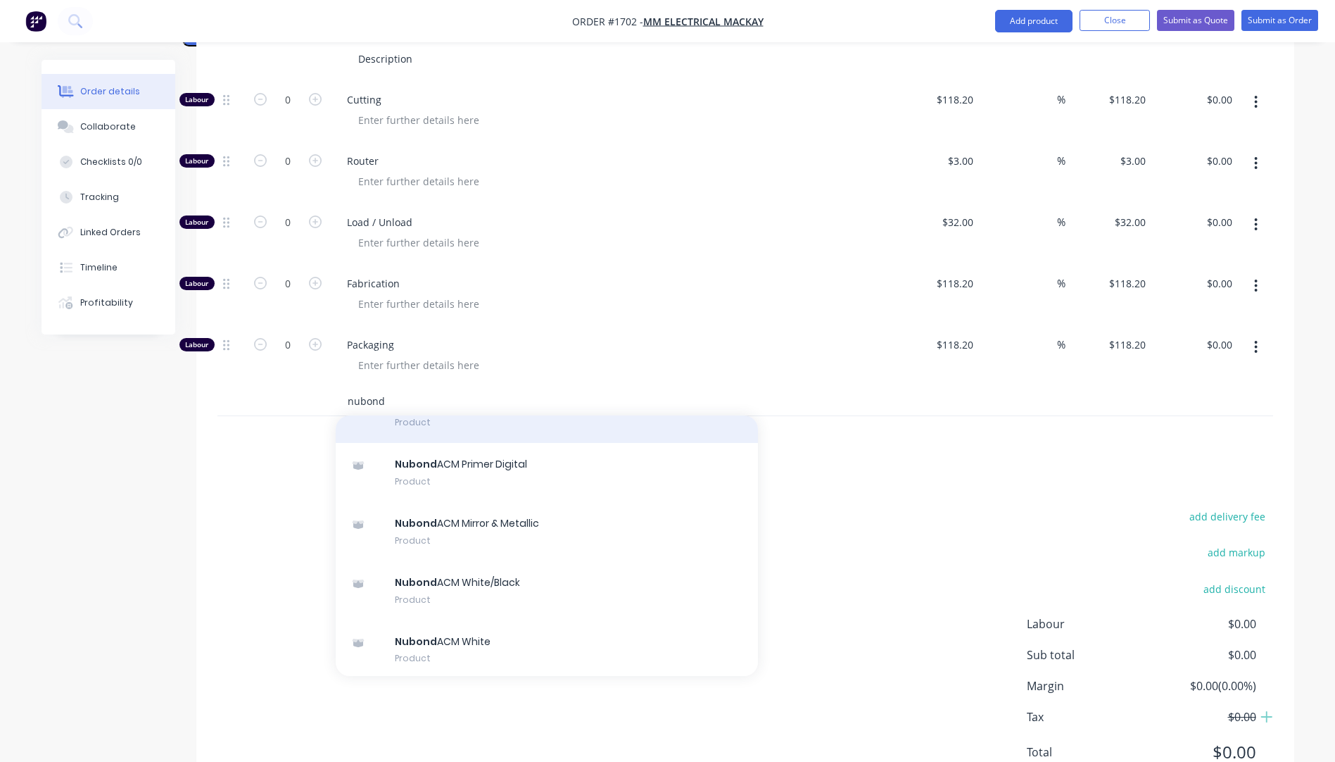
scroll to position [141, 0]
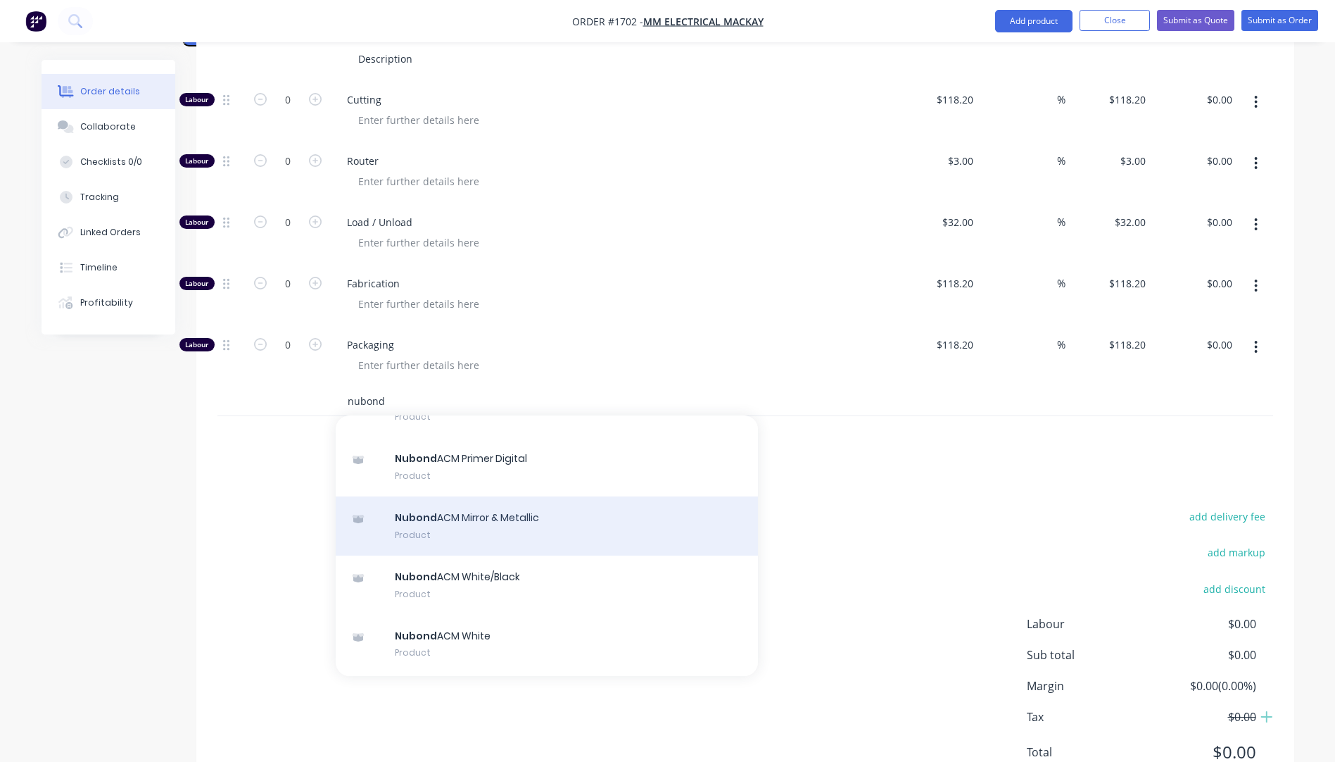
type input "nubond"
click at [507, 496] on div "Nubond ACM Mirror & Metallic Product" at bounding box center [547, 525] width 422 height 59
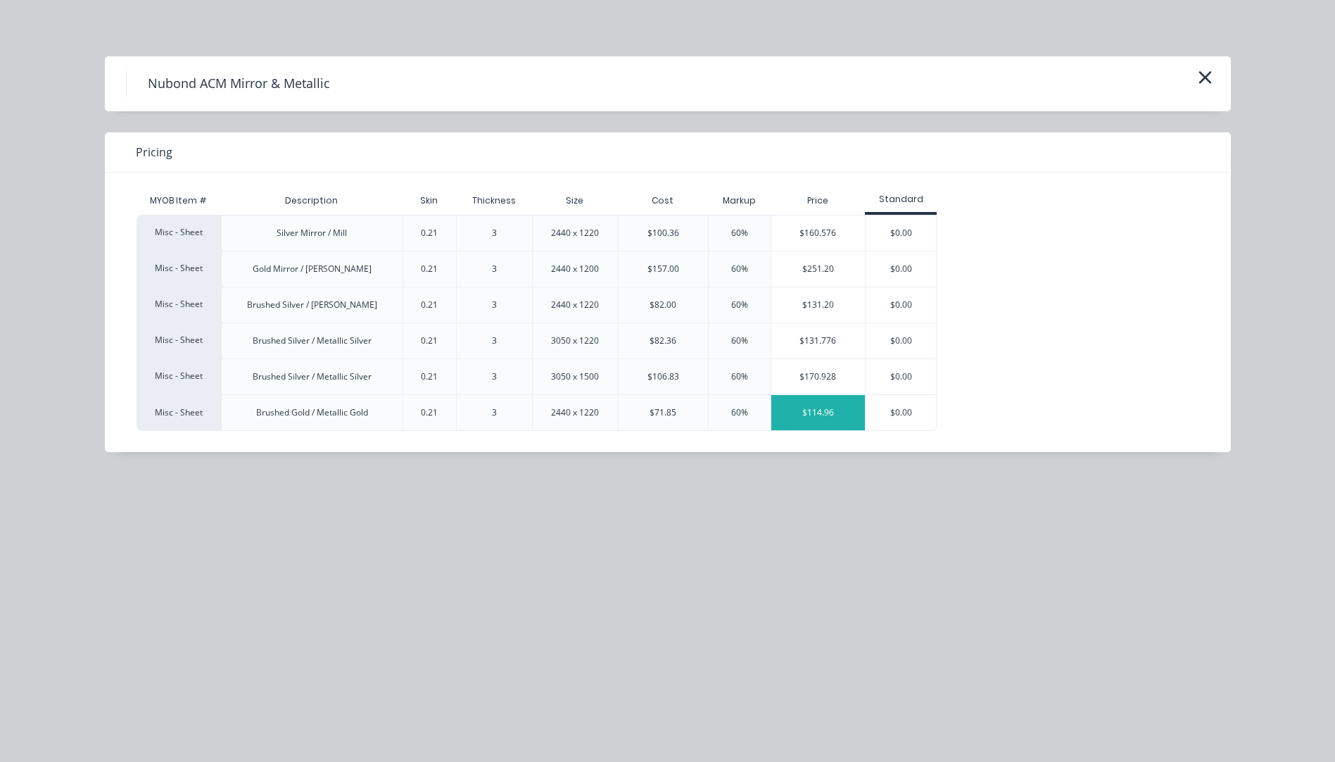
click at [837, 420] on div "$114.96" at bounding box center [818, 412] width 94 height 35
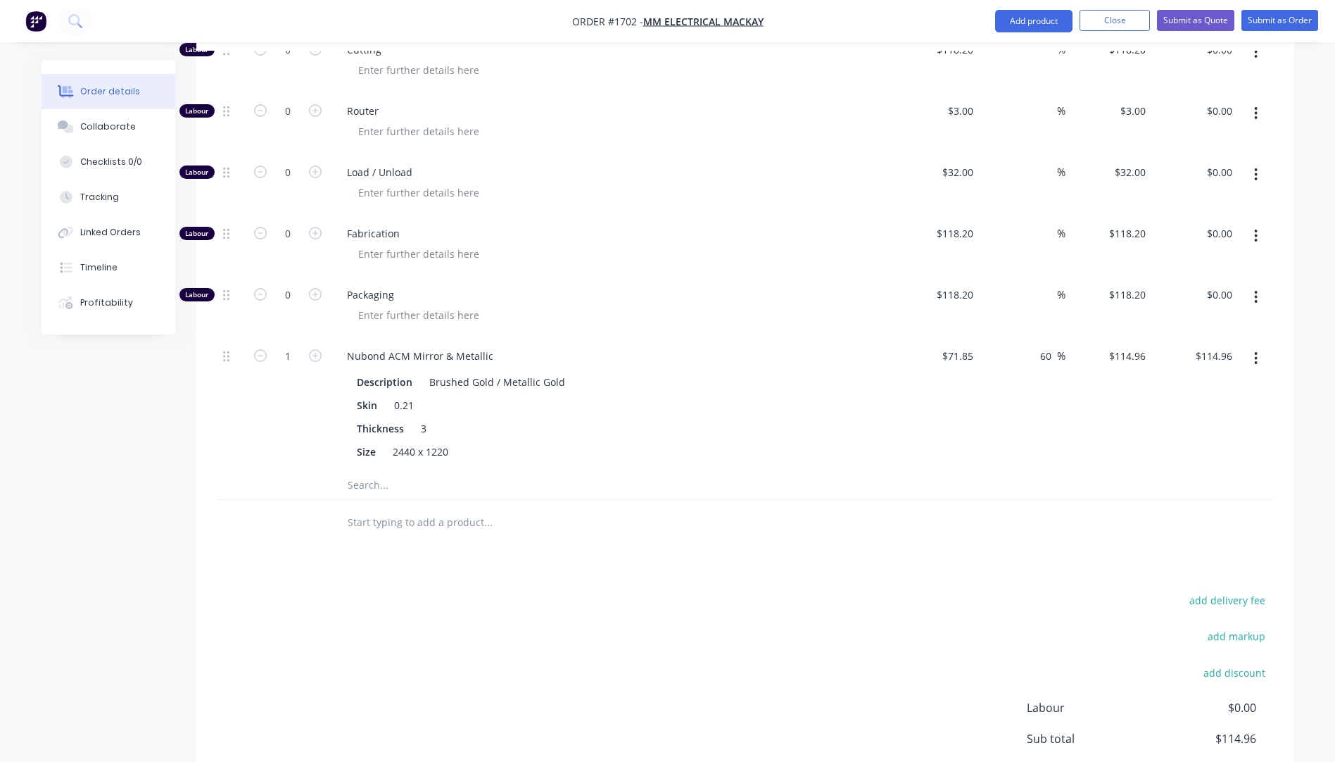
scroll to position [687, 0]
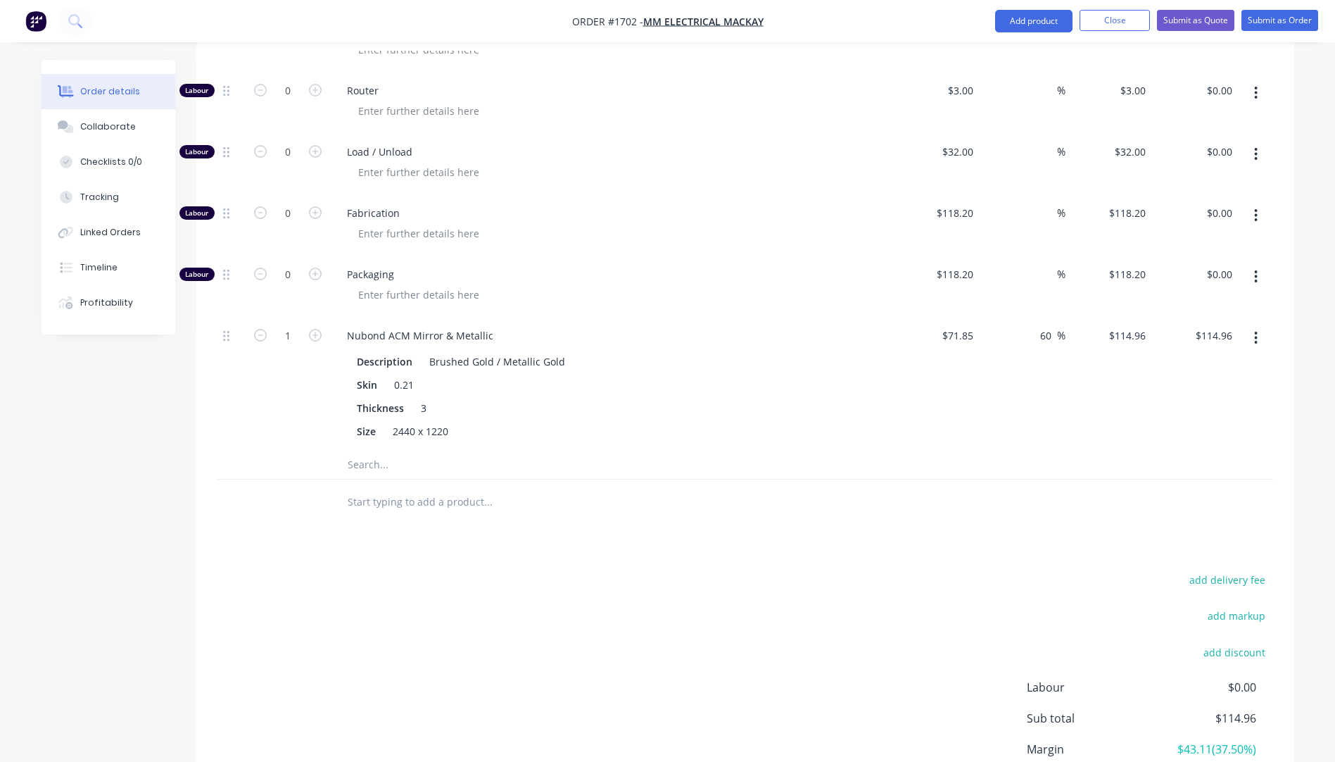
click at [348, 450] on input "text" at bounding box center [488, 464] width 282 height 28
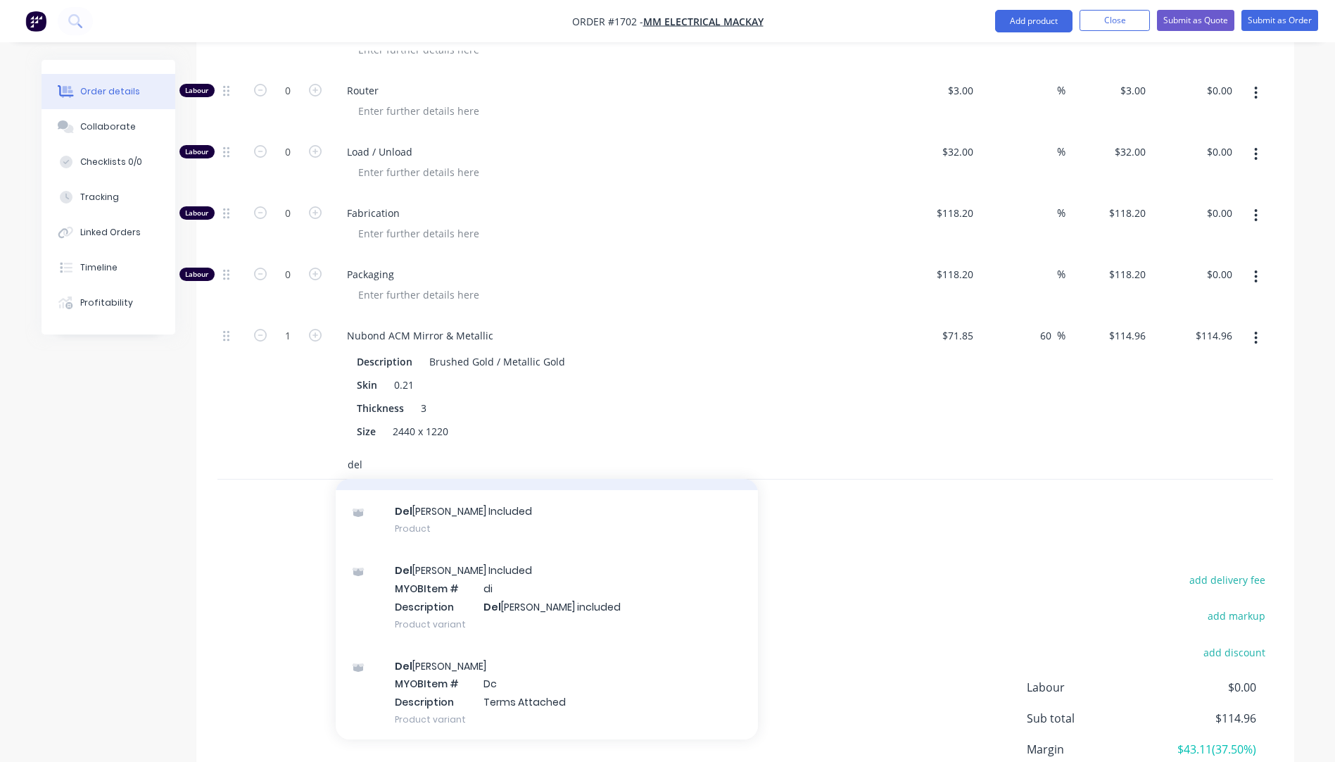
scroll to position [93, 0]
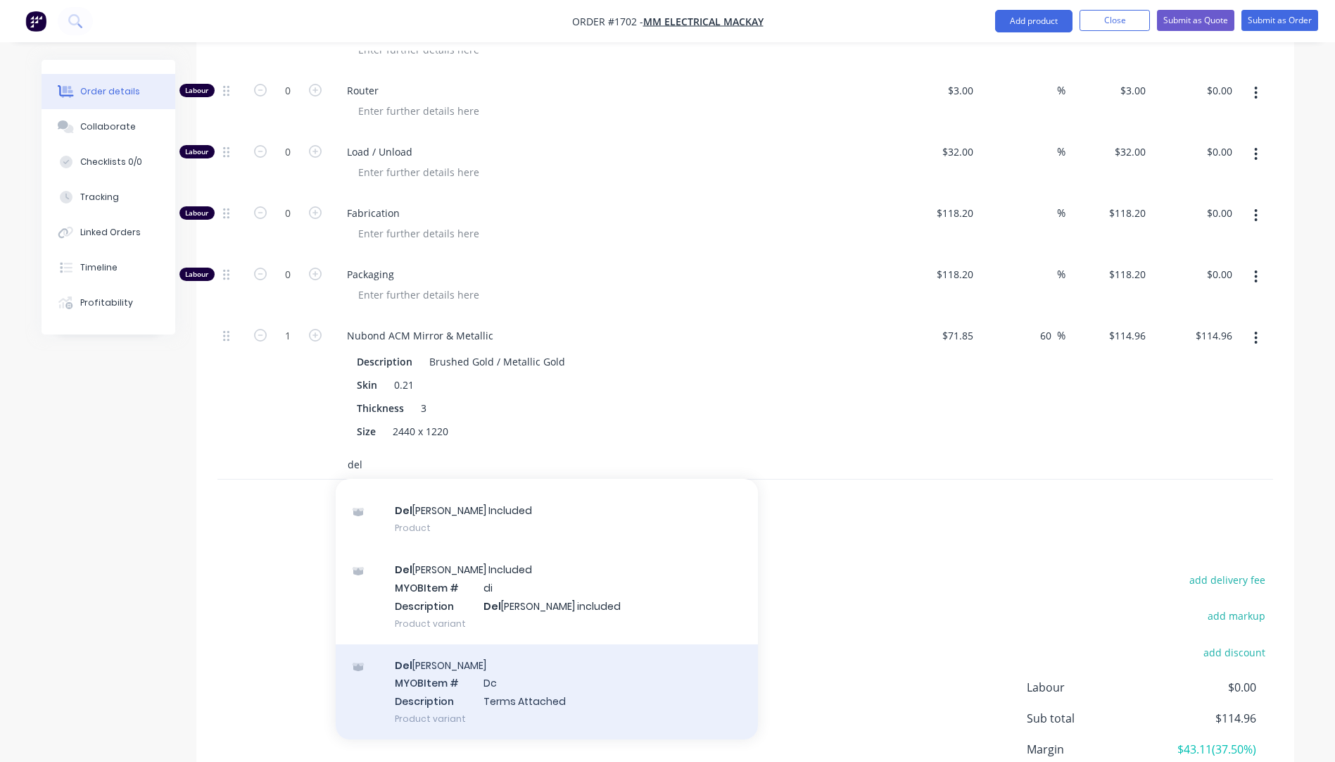
type input "del"
click at [466, 644] on div "Del [PERSON_NAME] MYOB Item # Dc Description Terms Attached Product variant" at bounding box center [547, 691] width 422 height 95
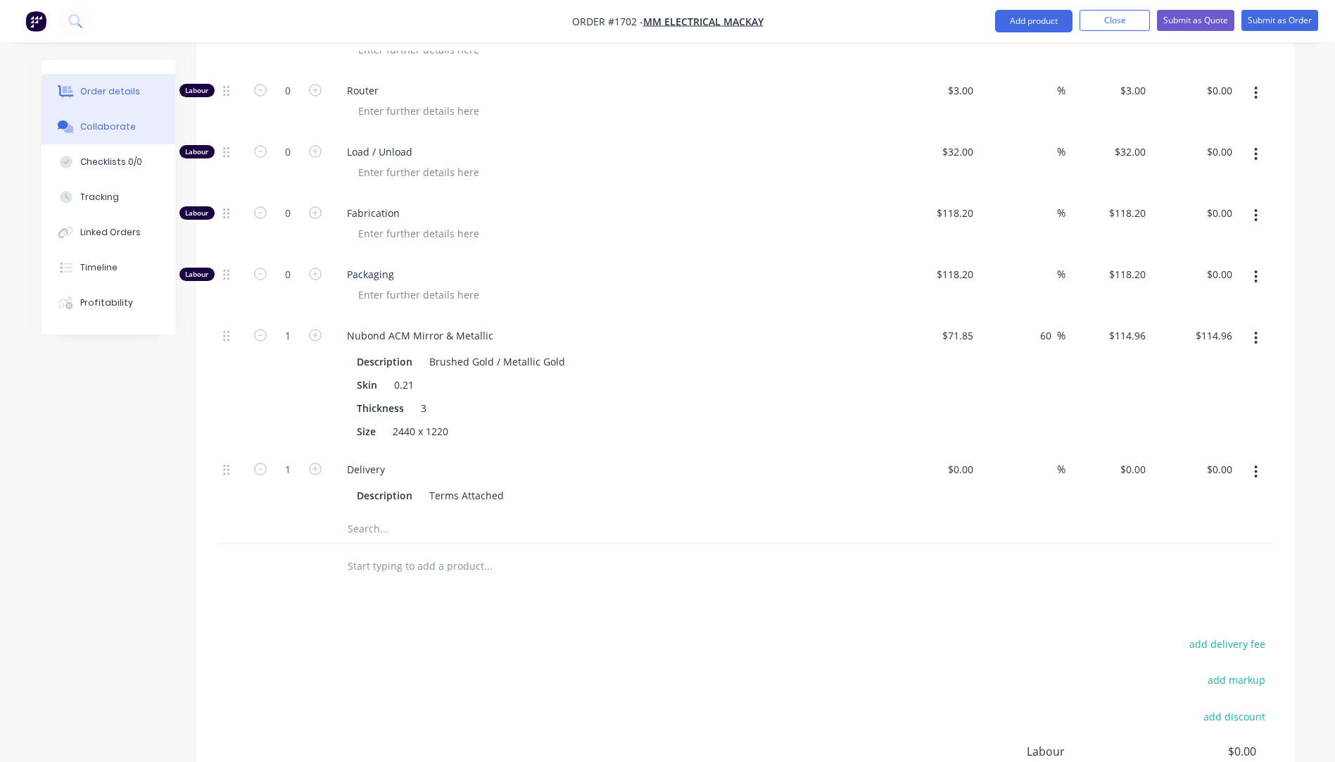
click at [115, 126] on div "Collaborate" at bounding box center [108, 126] width 56 height 13
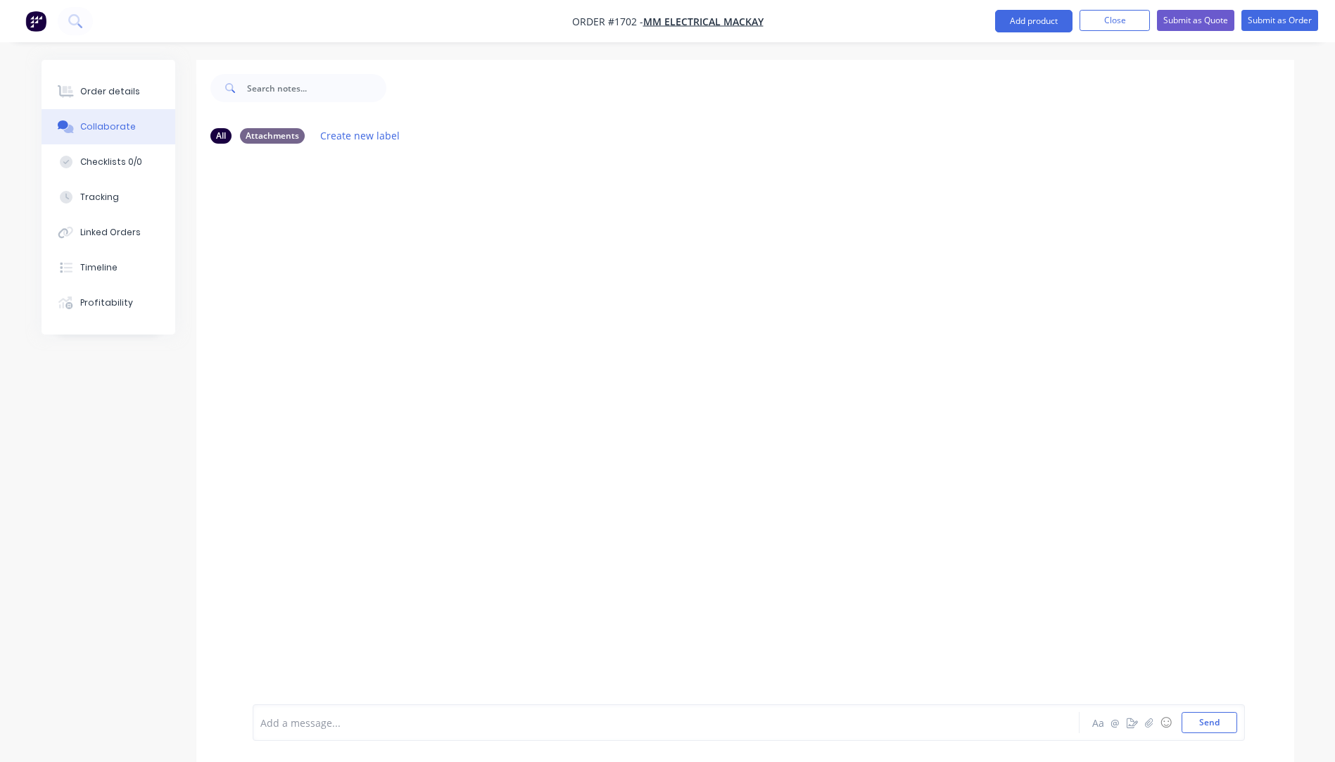
click at [352, 733] on div "Add a message... Aa @ ☺ Send" at bounding box center [749, 722] width 992 height 37
click at [353, 731] on div "Add a message..." at bounding box center [626, 722] width 733 height 21
click at [1194, 725] on button "Send" at bounding box center [1210, 722] width 56 height 21
click at [101, 95] on div "Order details" at bounding box center [110, 91] width 60 height 13
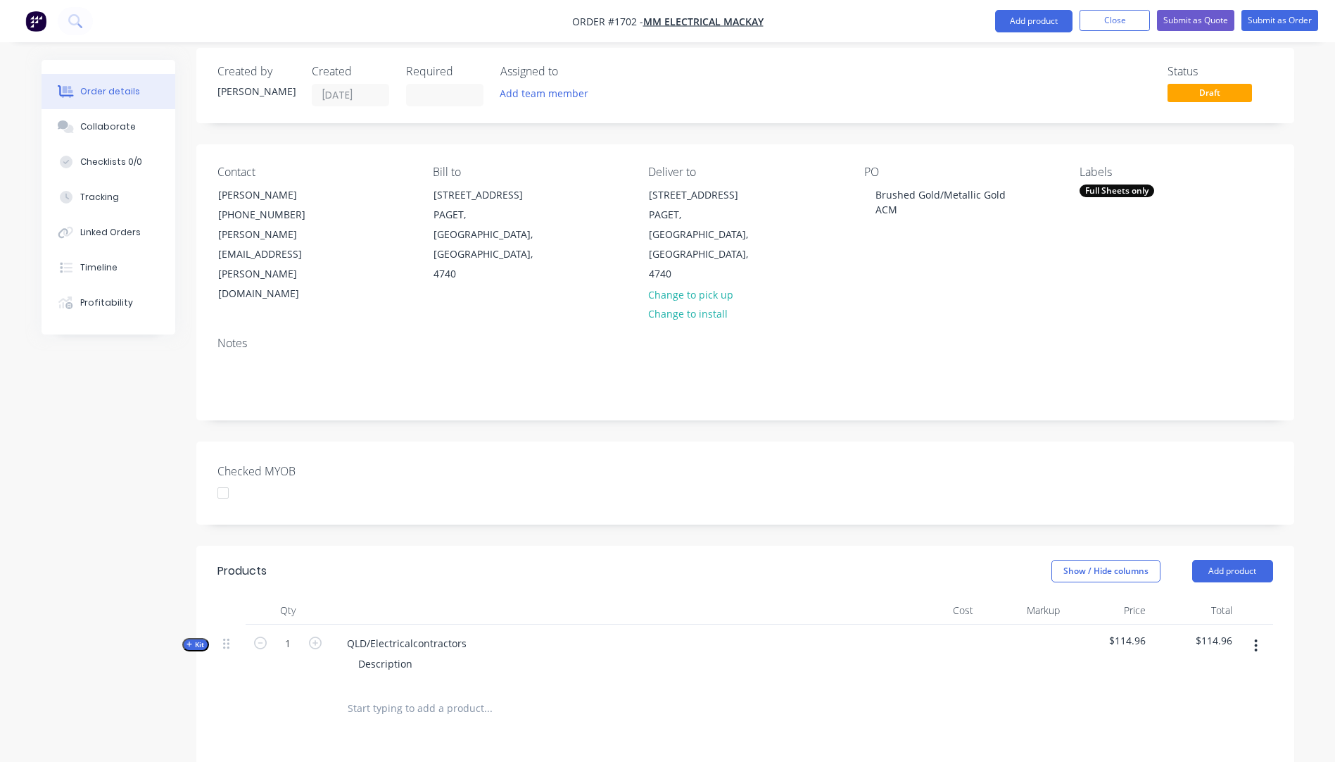
scroll to position [282, 0]
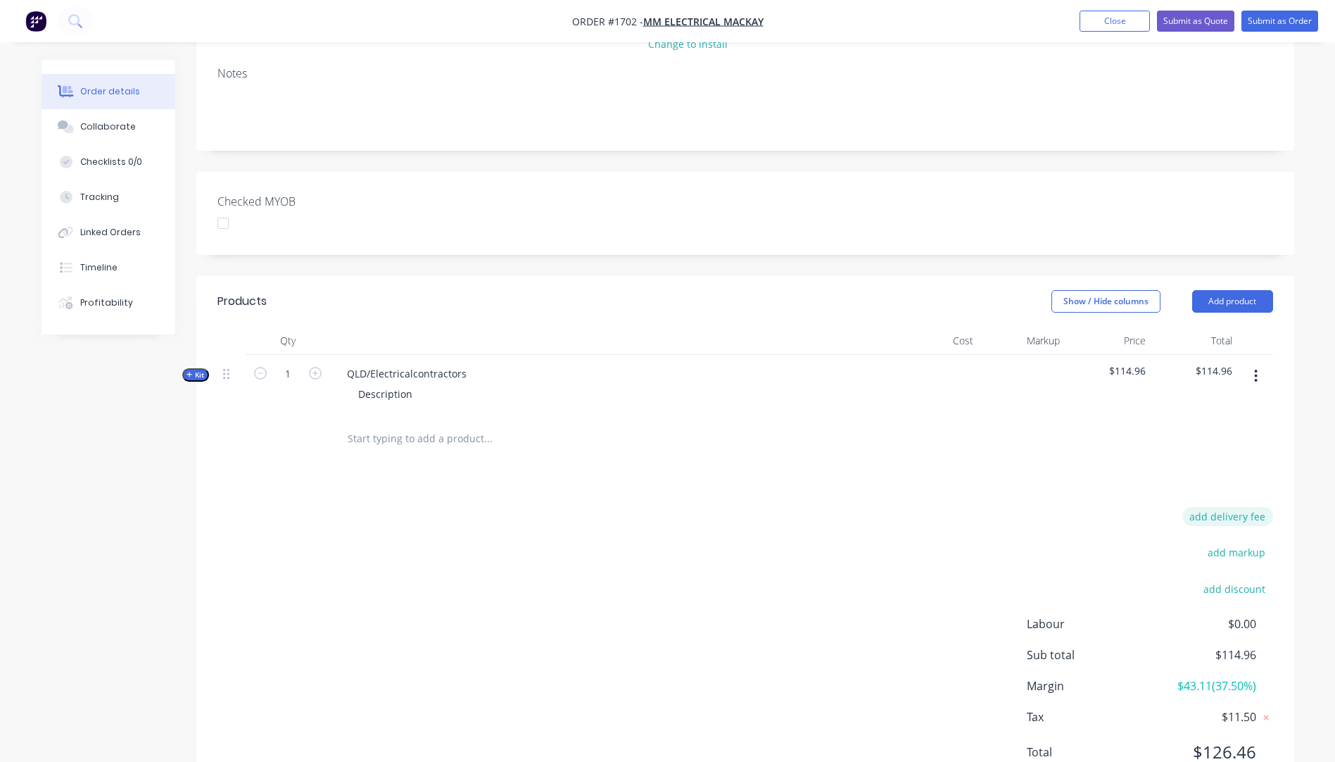
click at [1218, 507] on button "add delivery fee" at bounding box center [1227, 516] width 91 height 19
type input "139"
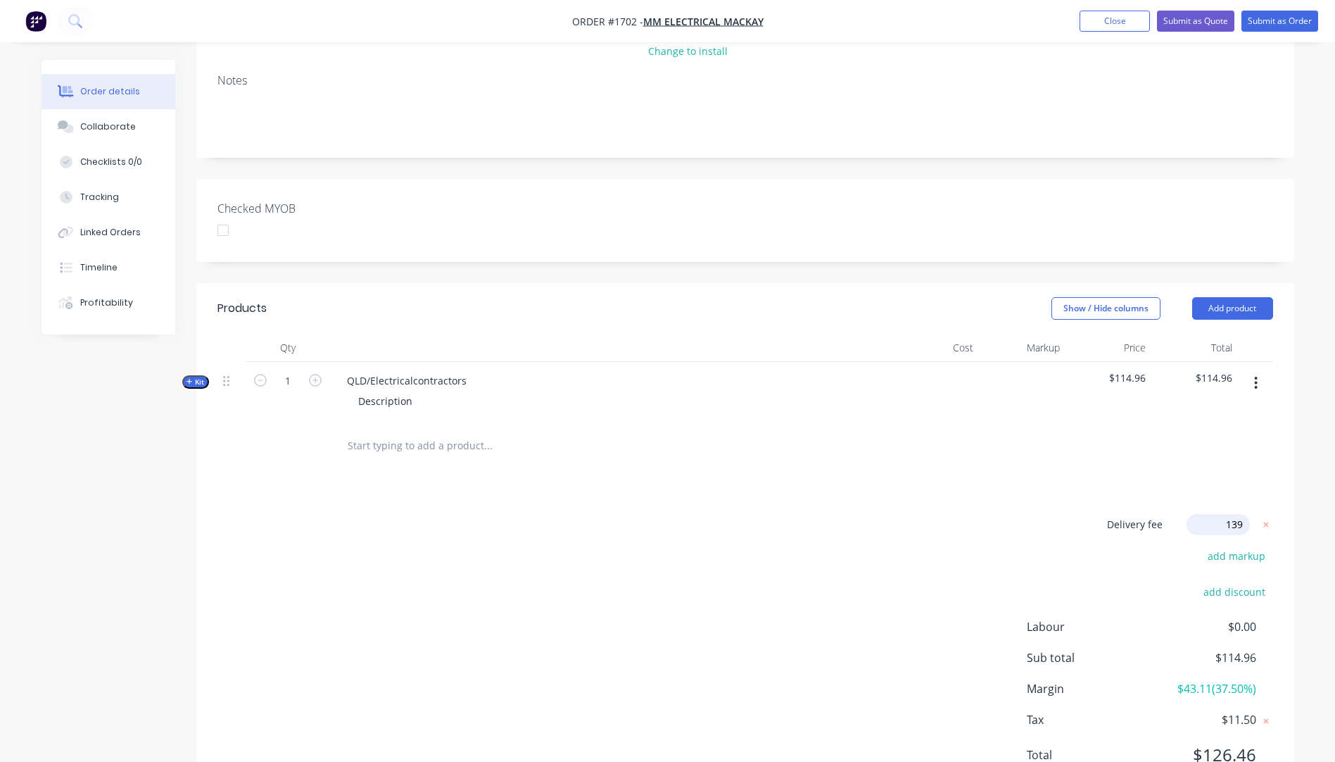
click at [963, 447] on div "Products Show / Hide columns Add product Qty Cost Markup Price Total Kit 1 QLD/…" at bounding box center [745, 543] width 1098 height 520
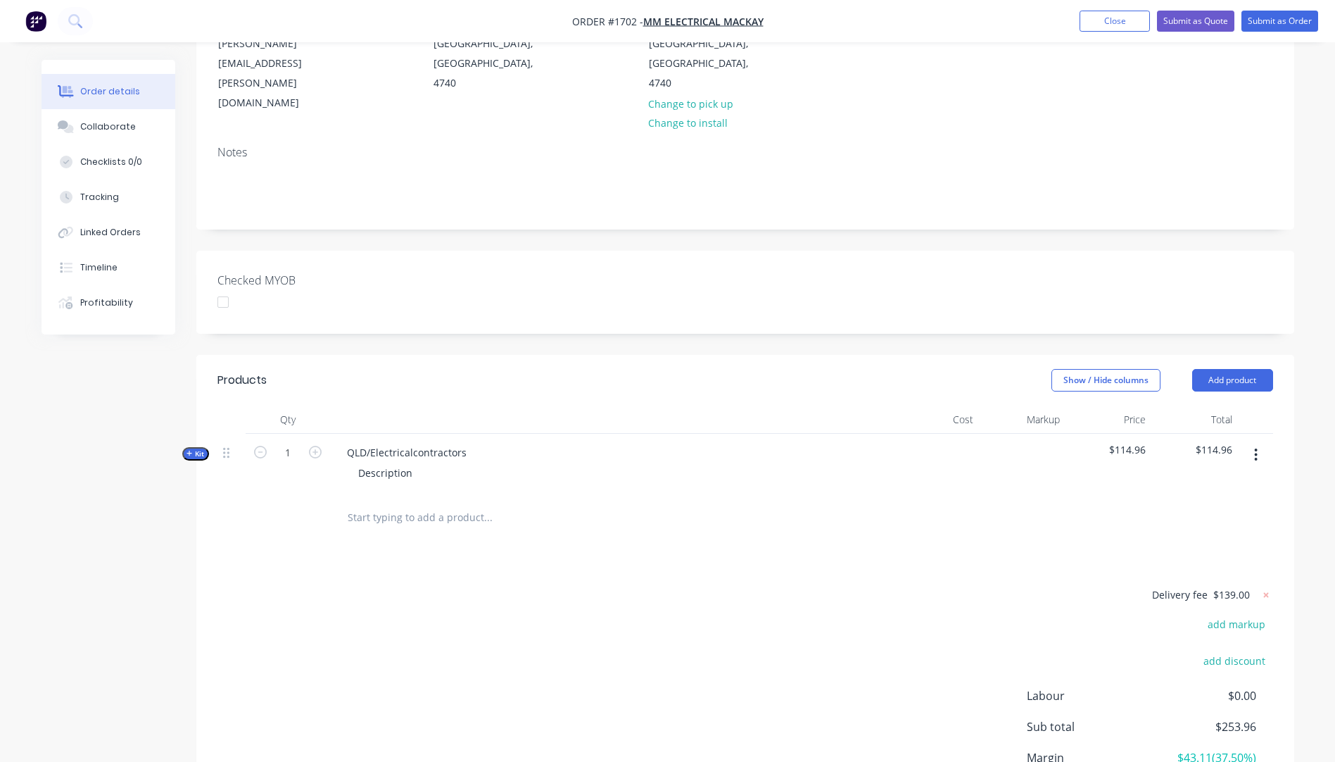
scroll to position [0, 0]
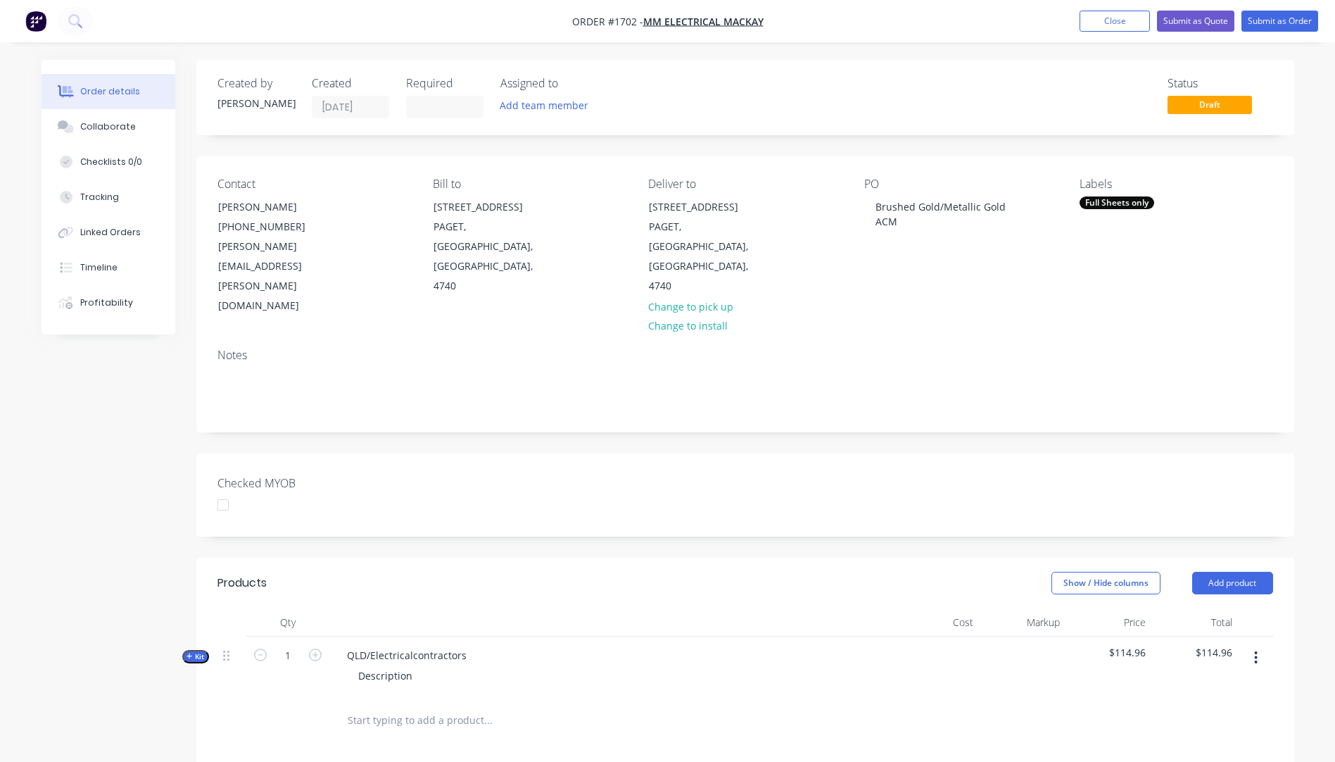
click at [183, 650] on button "Kit" at bounding box center [195, 656] width 27 height 13
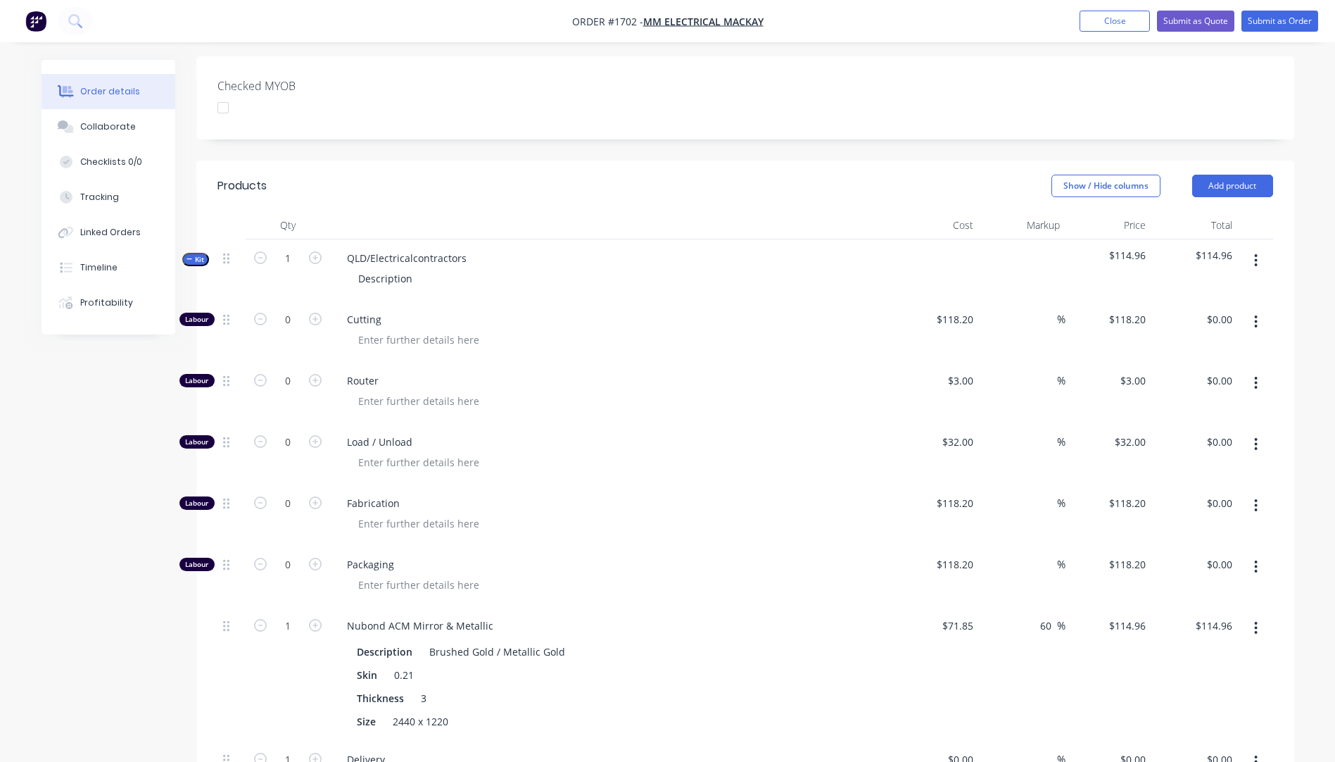
scroll to position [422, 0]
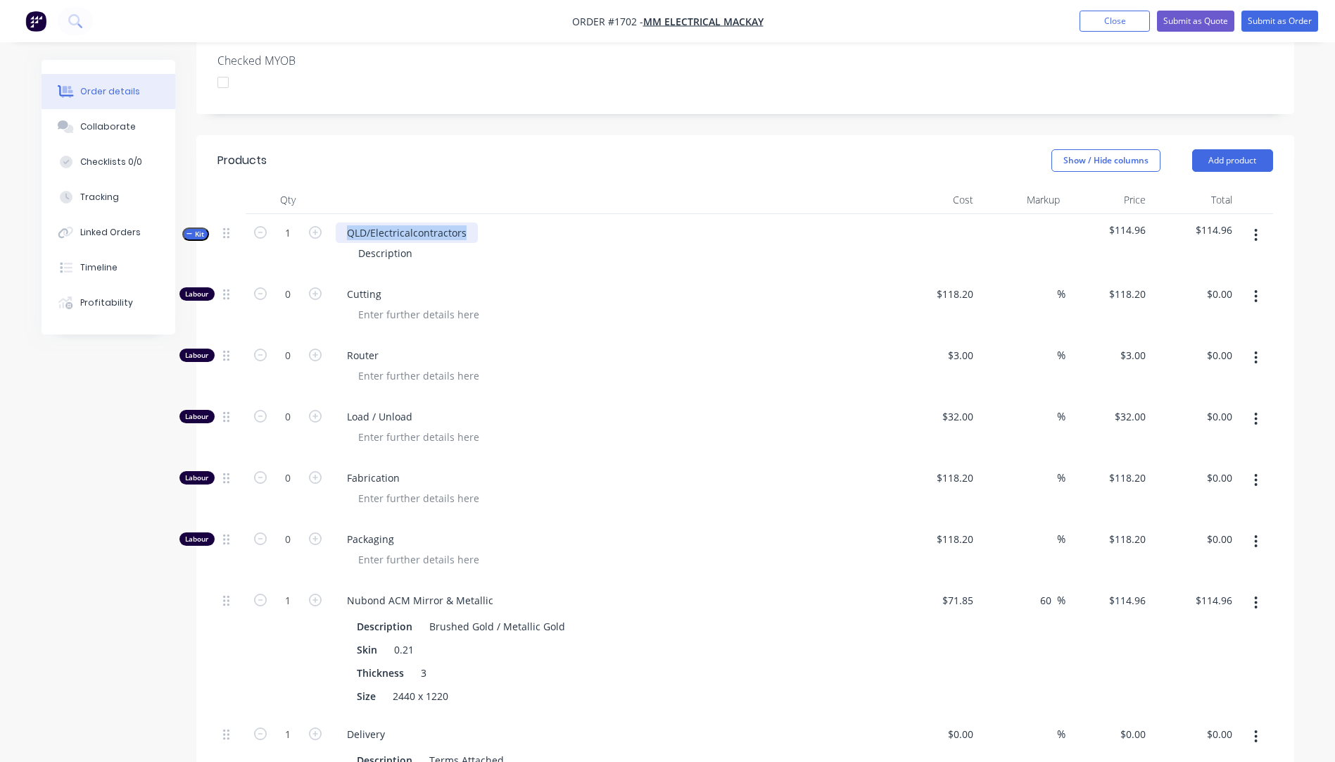
drag, startPoint x: 465, startPoint y: 174, endPoint x: 336, endPoint y: 169, distance: 128.9
click at [336, 222] on div "QLD/Electricalcontractors" at bounding box center [407, 232] width 142 height 20
drag, startPoint x: 407, startPoint y: 194, endPoint x: 332, endPoint y: 196, distance: 74.6
click at [332, 214] on div "Brushed Gold/Metallic Gold ACM sheet Description" at bounding box center [611, 244] width 563 height 61
drag, startPoint x: 417, startPoint y: 191, endPoint x: 352, endPoint y: 195, distance: 65.6
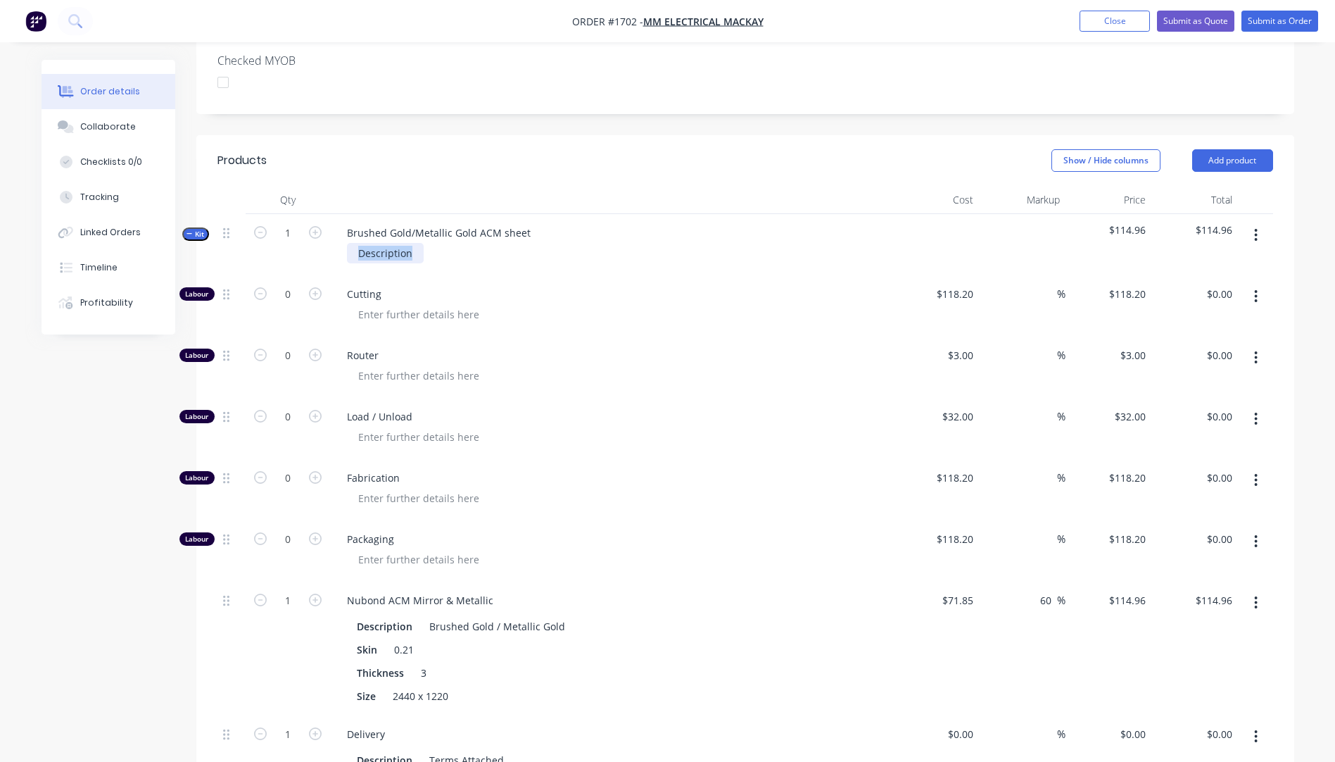
click at [352, 243] on div "Description" at bounding box center [385, 253] width 77 height 20
click at [591, 286] on span "Cutting" at bounding box center [617, 293] width 541 height 15
click at [1181, 20] on button "Submit as Quote" at bounding box center [1195, 21] width 77 height 21
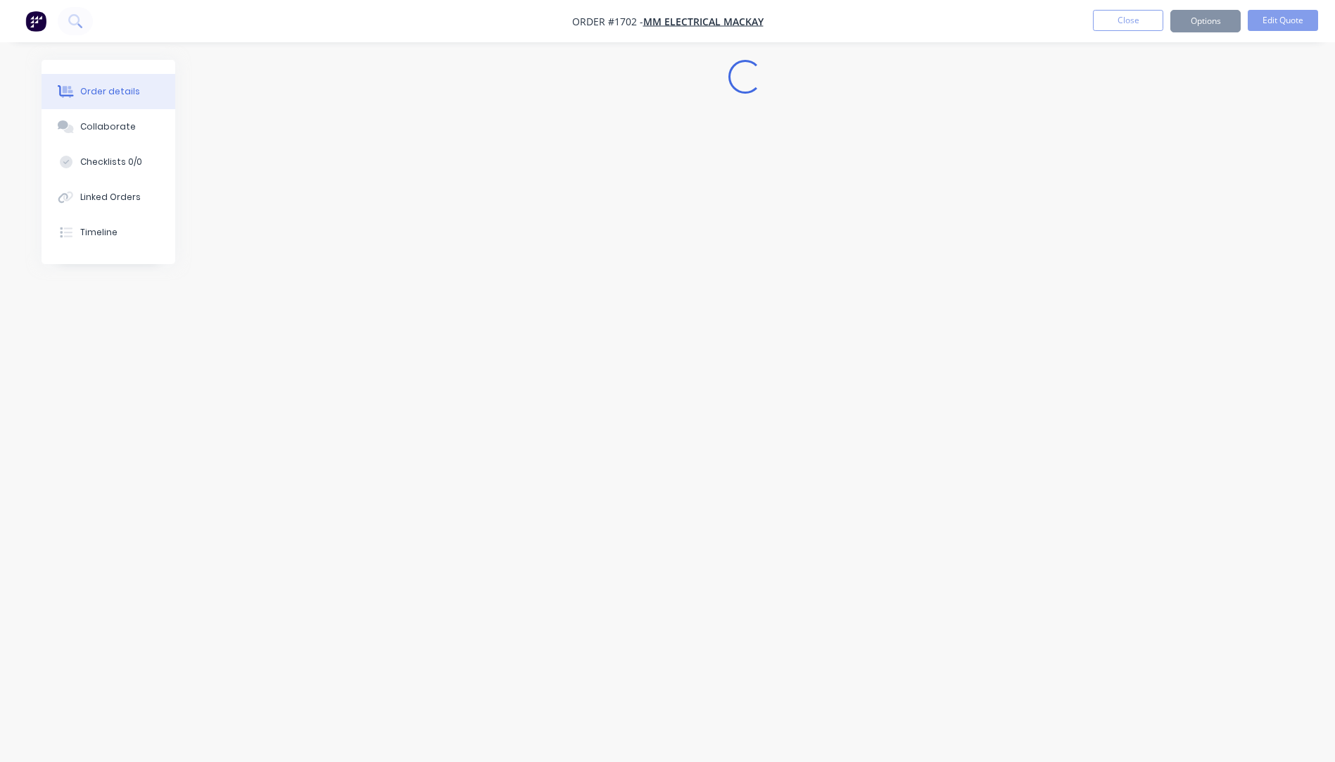
scroll to position [0, 0]
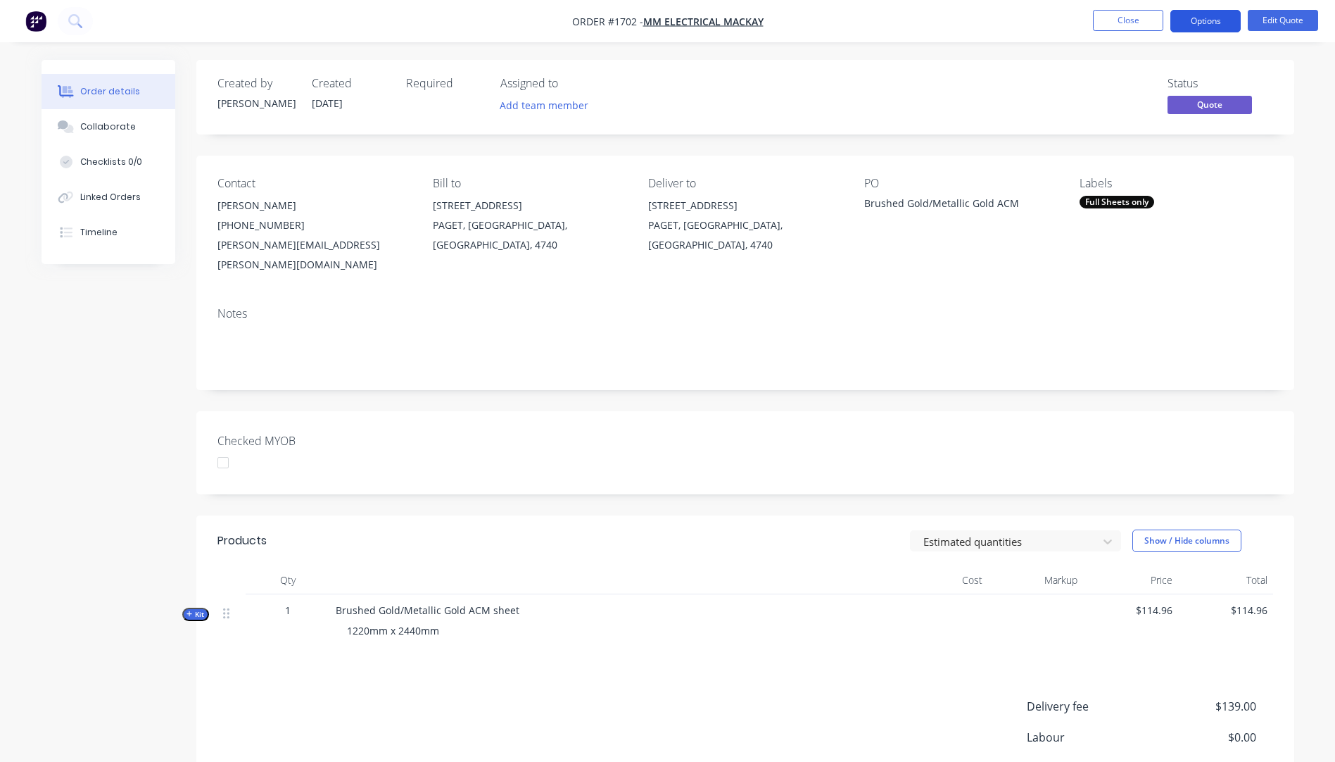
click at [1190, 25] on button "Options" at bounding box center [1205, 21] width 70 height 23
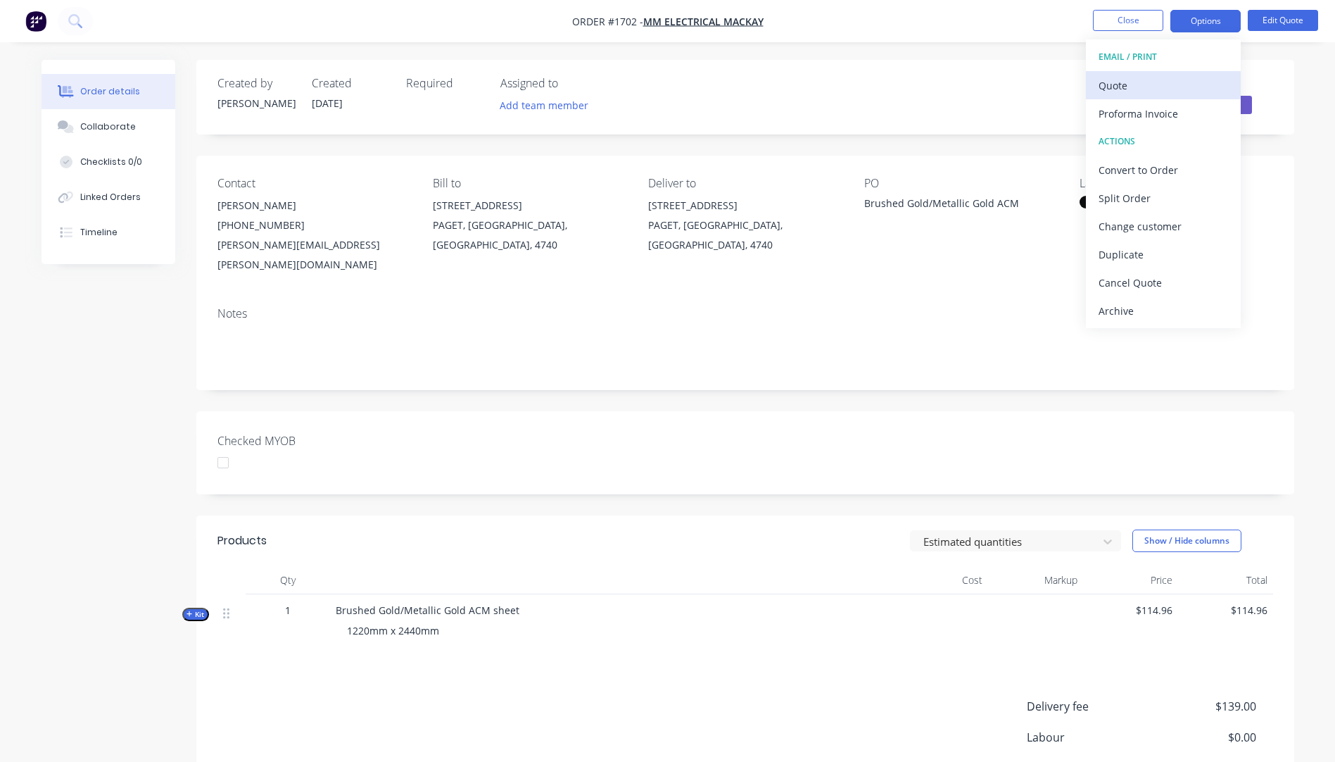
click at [1119, 87] on div "Quote" at bounding box center [1164, 85] width 130 height 20
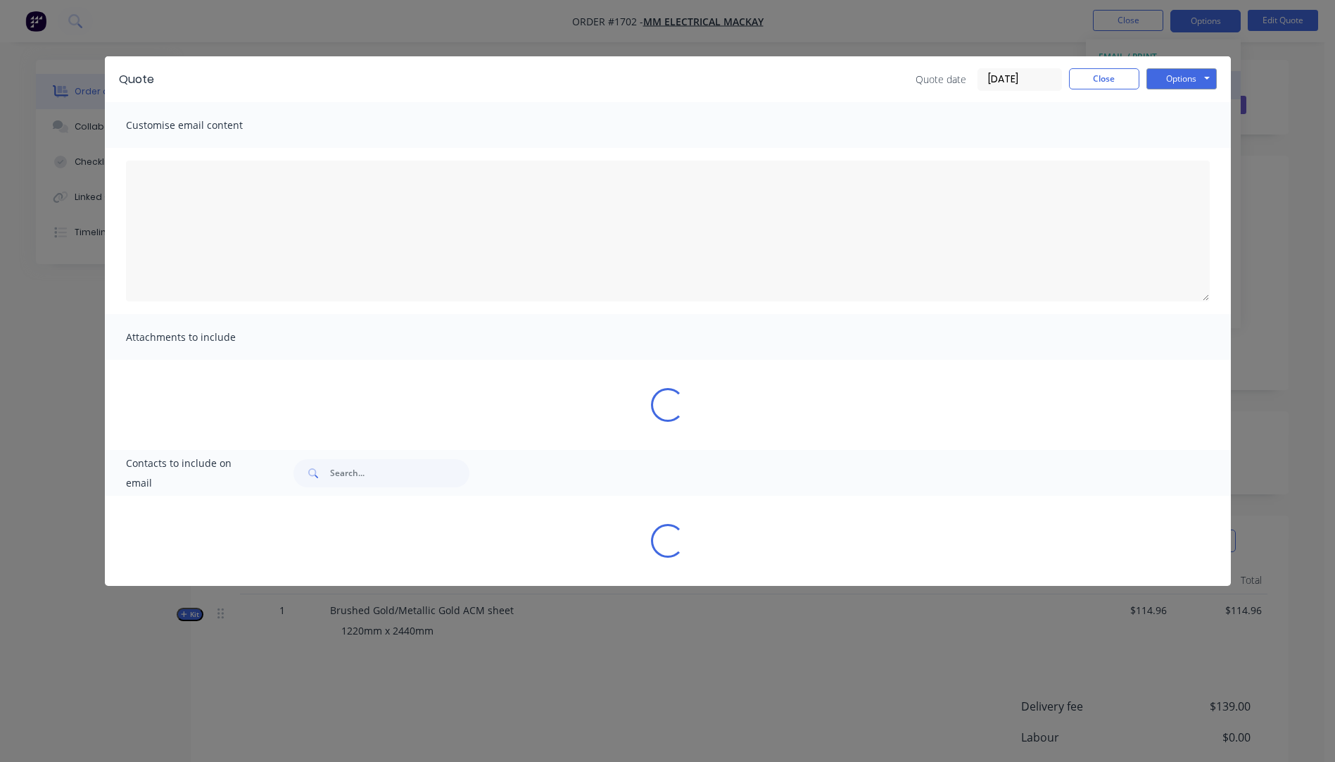
type textarea "A PDF copy of the quote has been attached to this email. To view your quote onl…"
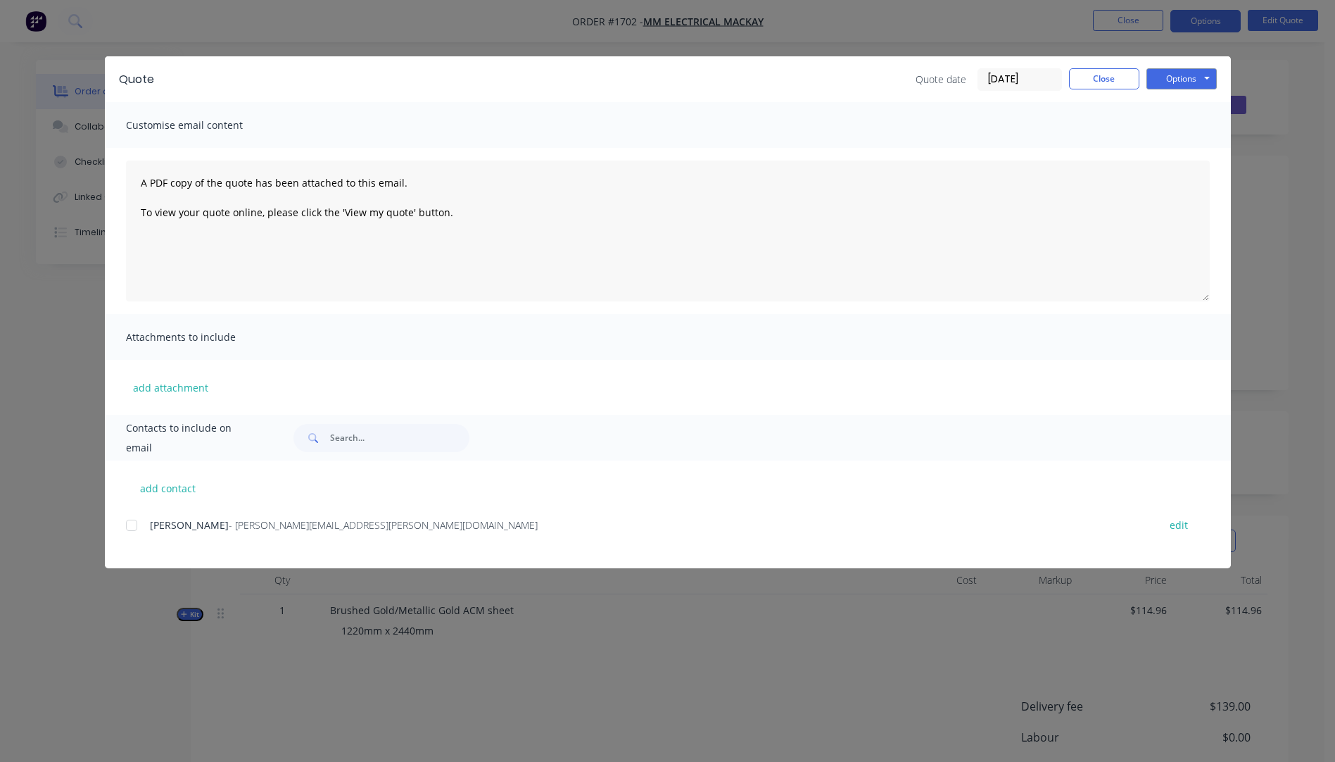
click at [1177, 89] on div "Options Preview Print Email" at bounding box center [1182, 79] width 70 height 23
click at [1173, 84] on button "Options" at bounding box center [1182, 78] width 70 height 21
click at [1186, 106] on button "Preview" at bounding box center [1192, 103] width 90 height 23
click at [175, 394] on button "add attachment" at bounding box center [170, 387] width 89 height 21
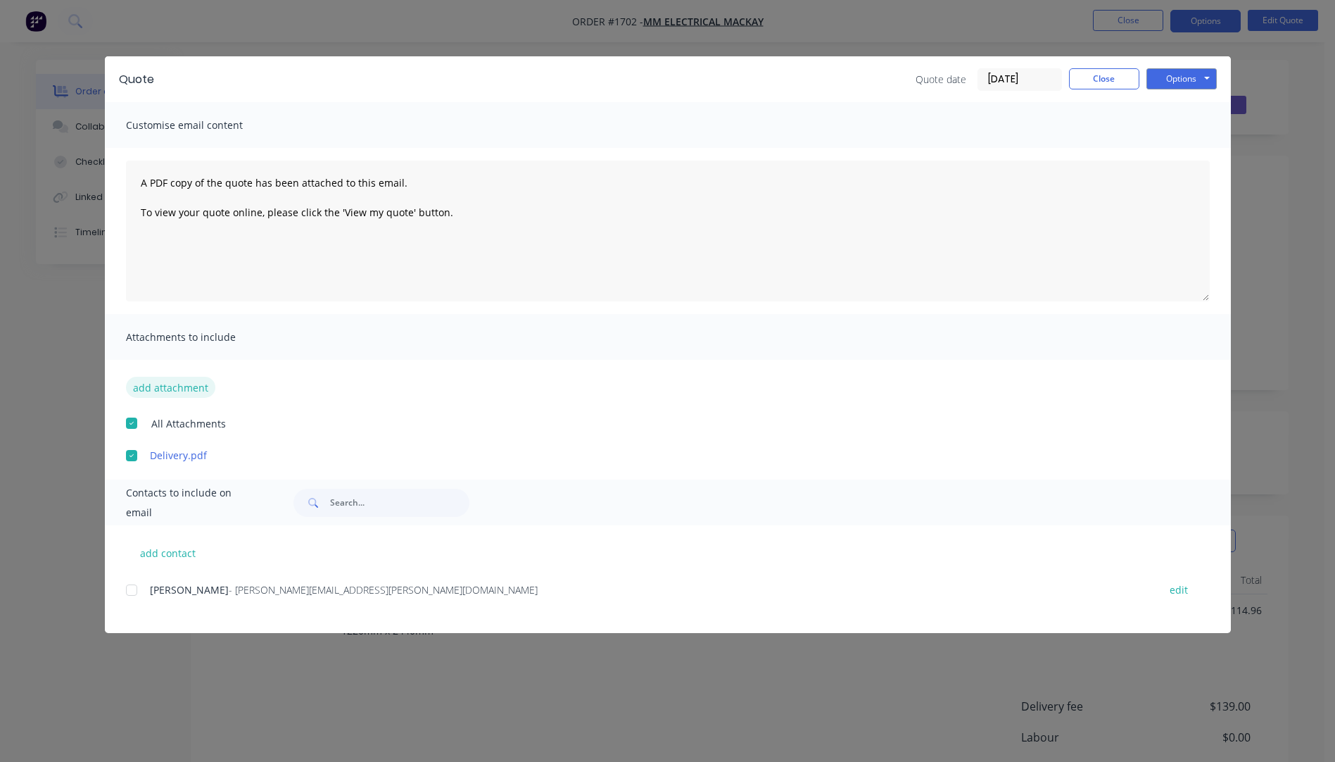
click at [178, 389] on button "add attachment" at bounding box center [170, 387] width 89 height 21
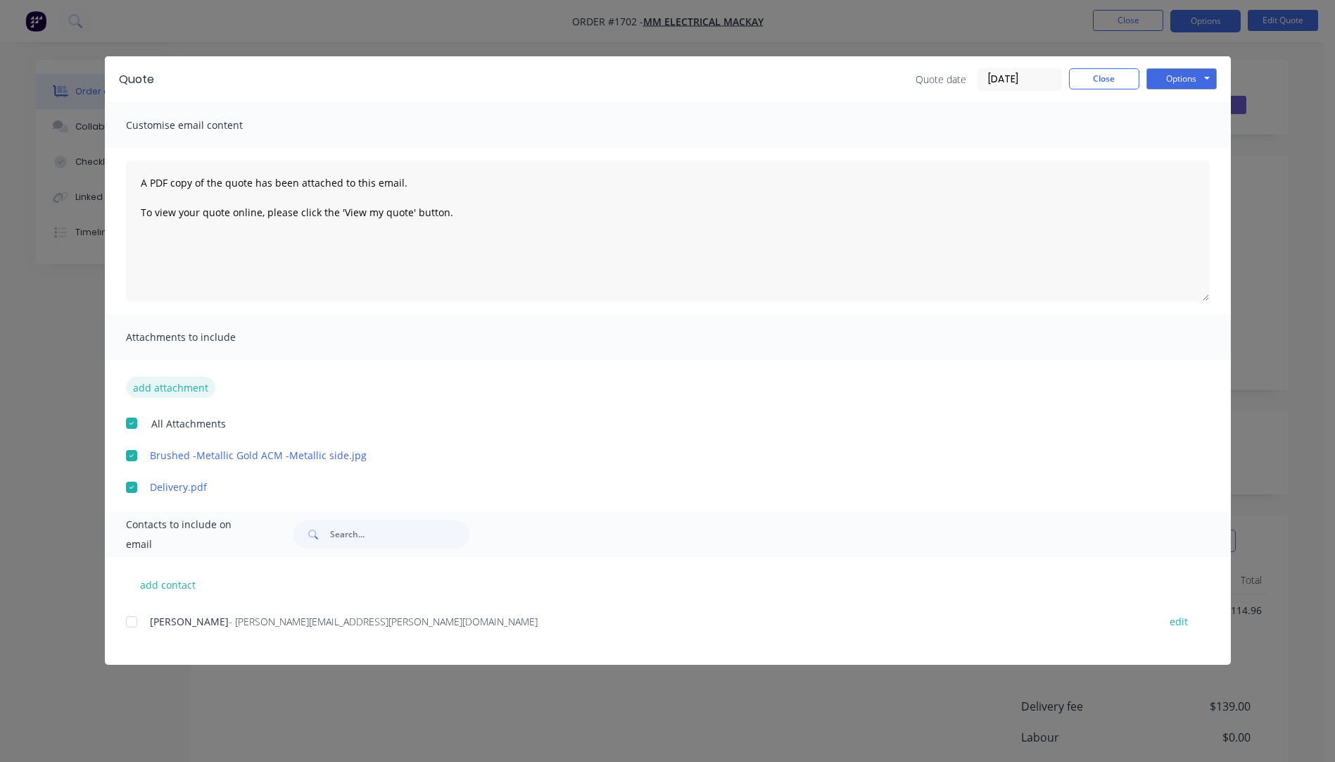
click at [185, 389] on button "add attachment" at bounding box center [170, 387] width 89 height 21
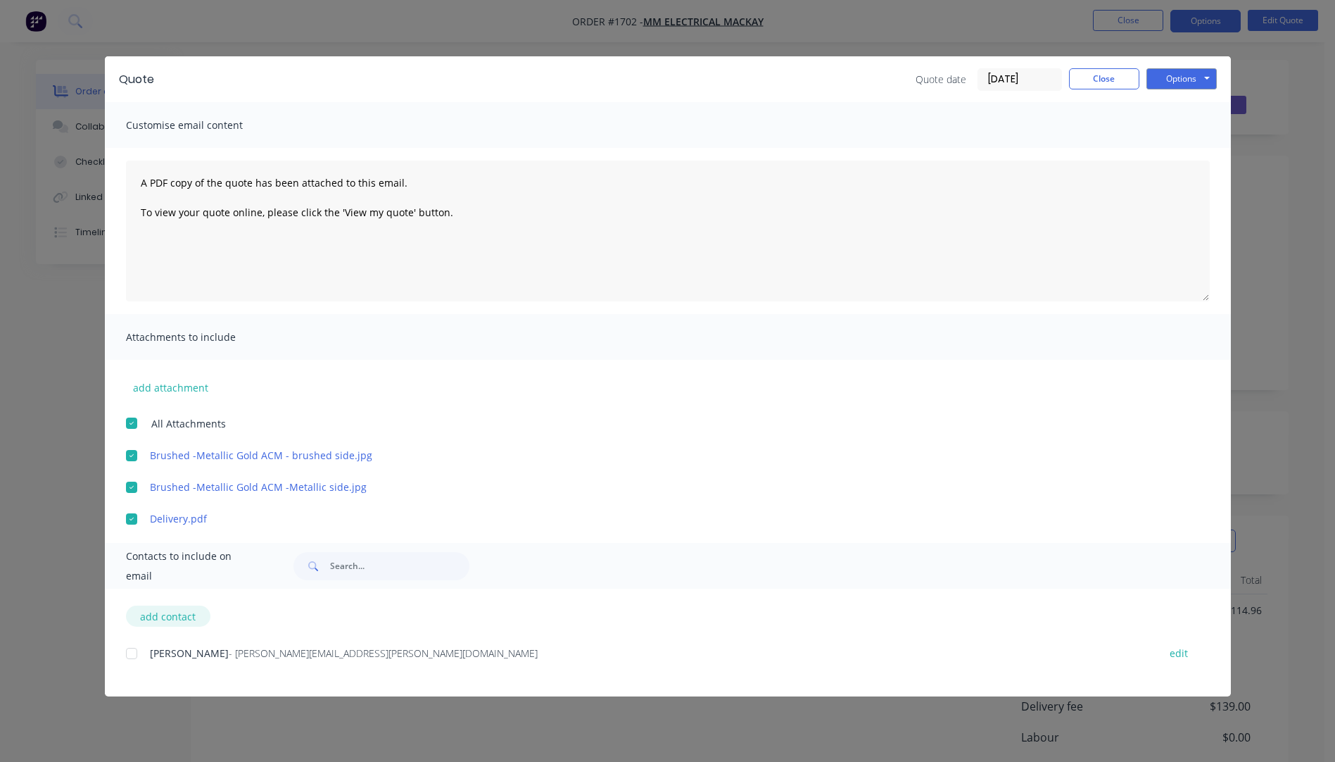
click at [174, 615] on button "add contact" at bounding box center [168, 615] width 84 height 21
select select "AU"
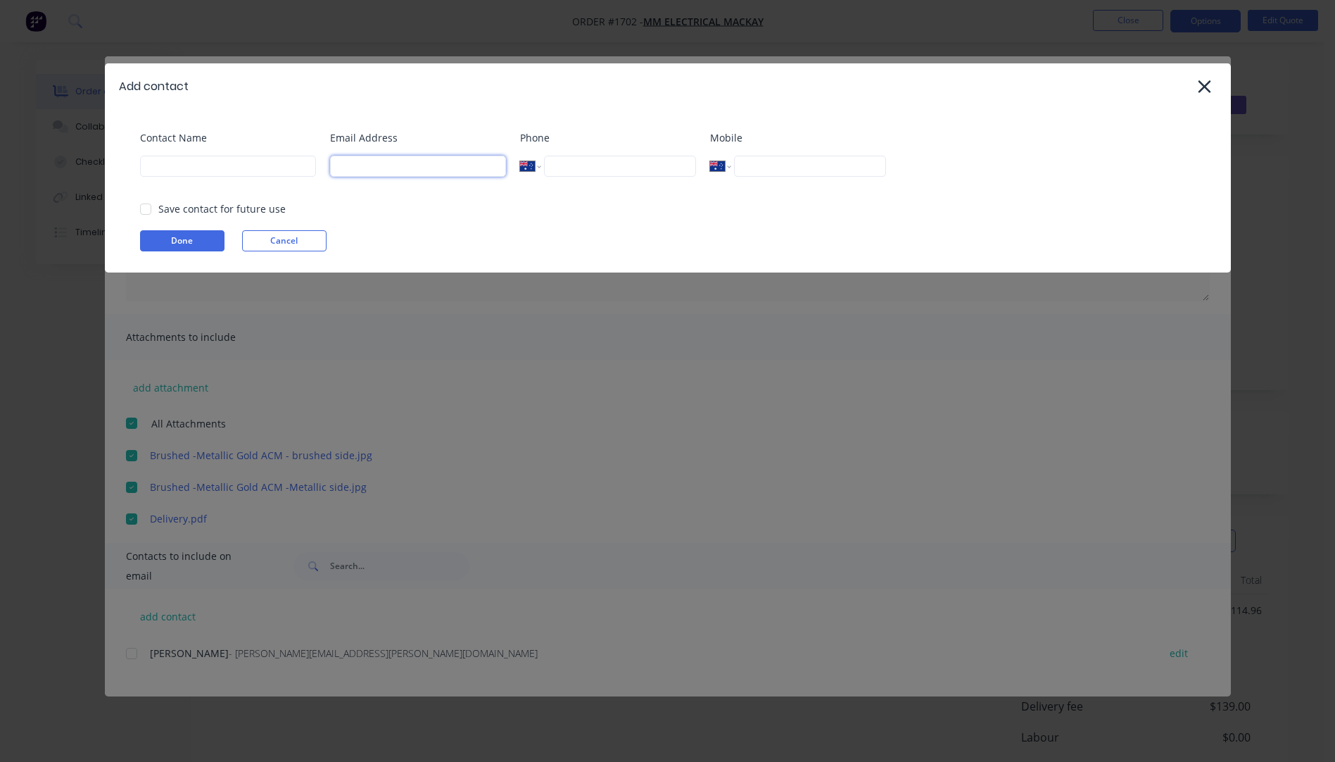
paste input "[PERSON_NAME][EMAIL_ADDRESS][PERSON_NAME][DOMAIN_NAME]"
type input "[PERSON_NAME][EMAIL_ADDRESS][PERSON_NAME][DOMAIN_NAME]"
click at [157, 165] on input at bounding box center [228, 166] width 176 height 21
type input "[PERSON_NAME]"
click at [168, 240] on button "Done" at bounding box center [182, 240] width 84 height 21
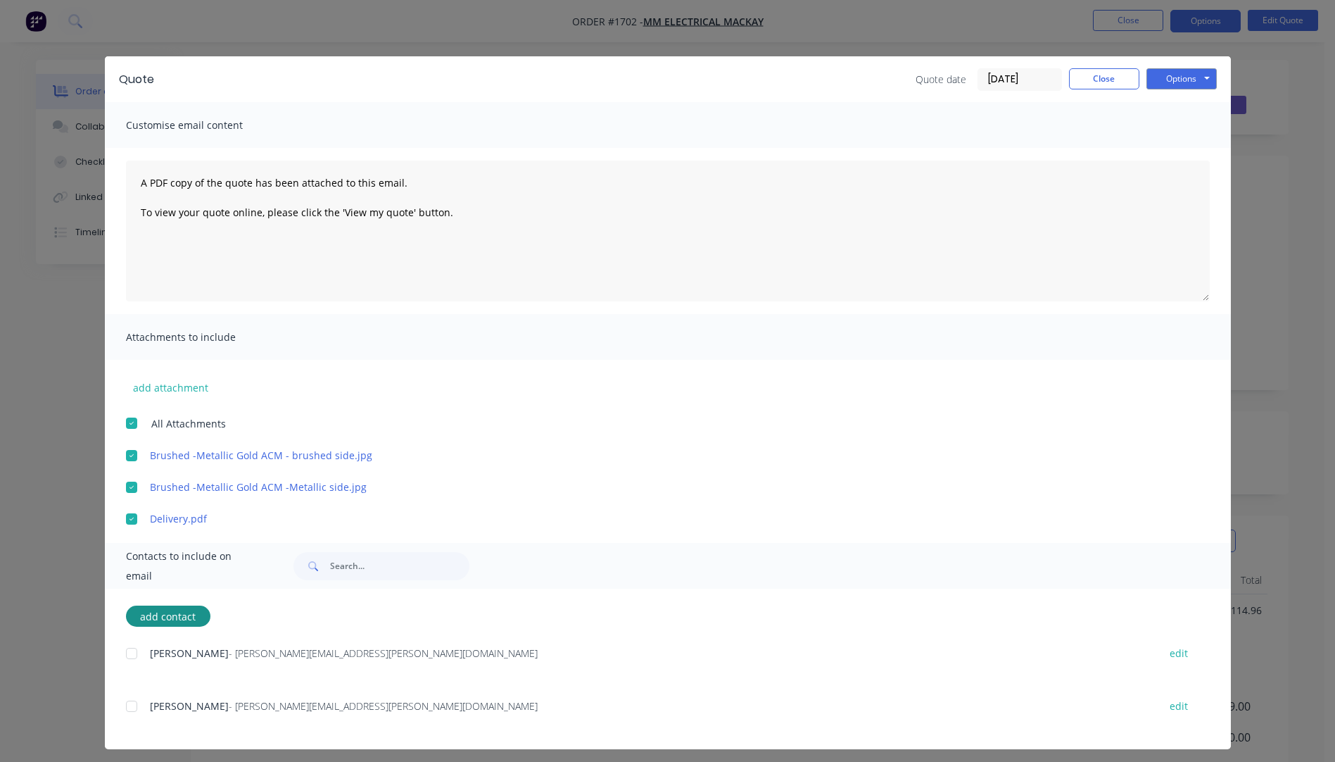
click at [122, 707] on div at bounding box center [132, 706] width 28 height 28
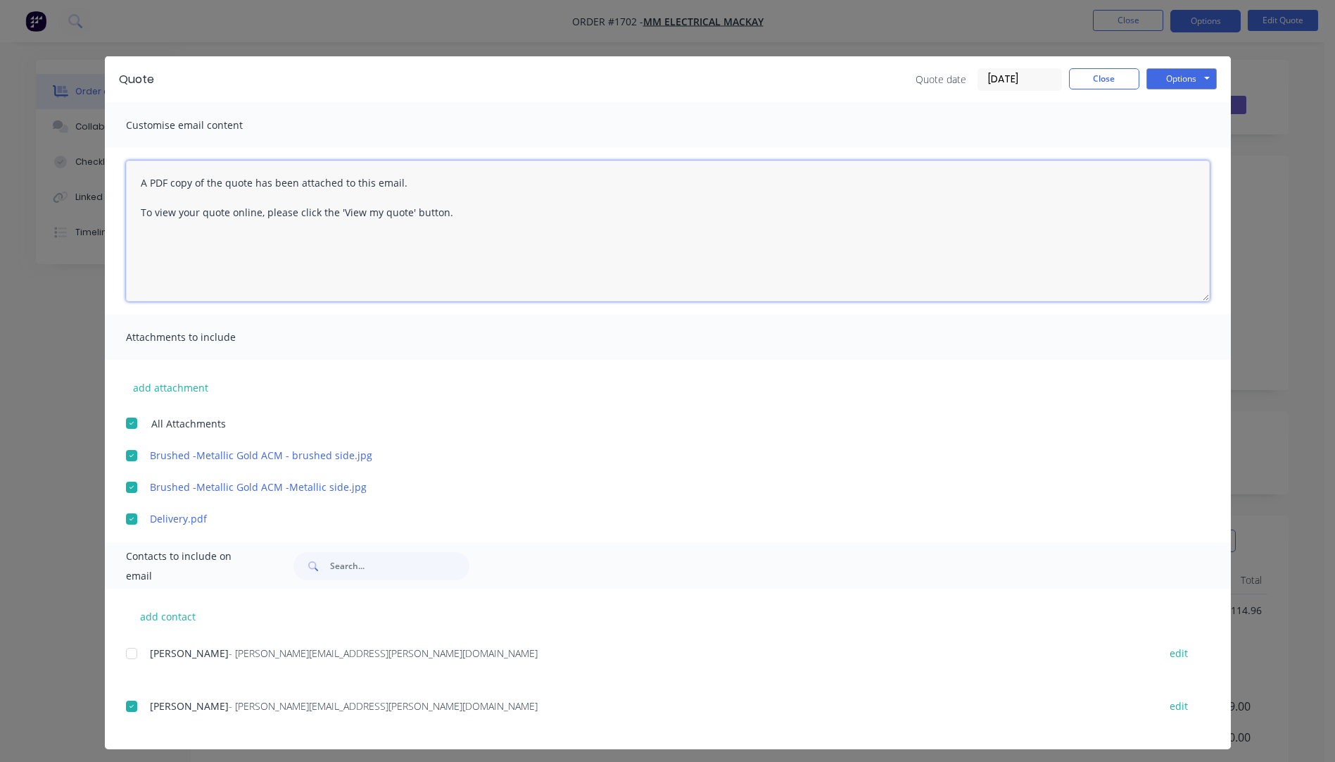
paste textarea "Hi, Please contact us if you have any questions. Regards, [PERSON_NAME] [EMAIL_…"
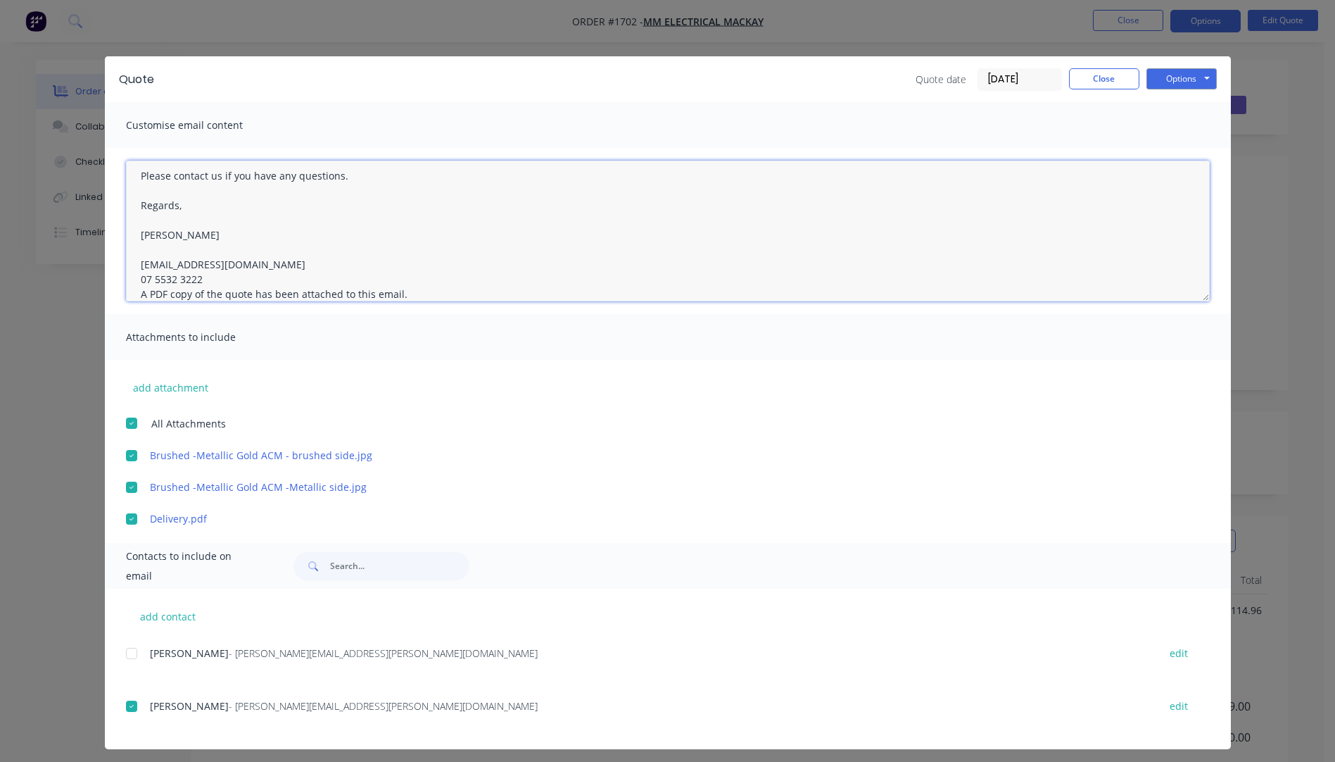
click at [201, 281] on textarea "Hi, Please contact us if you have any questions. Regards, [PERSON_NAME] [EMAIL_…" at bounding box center [668, 230] width 1084 height 141
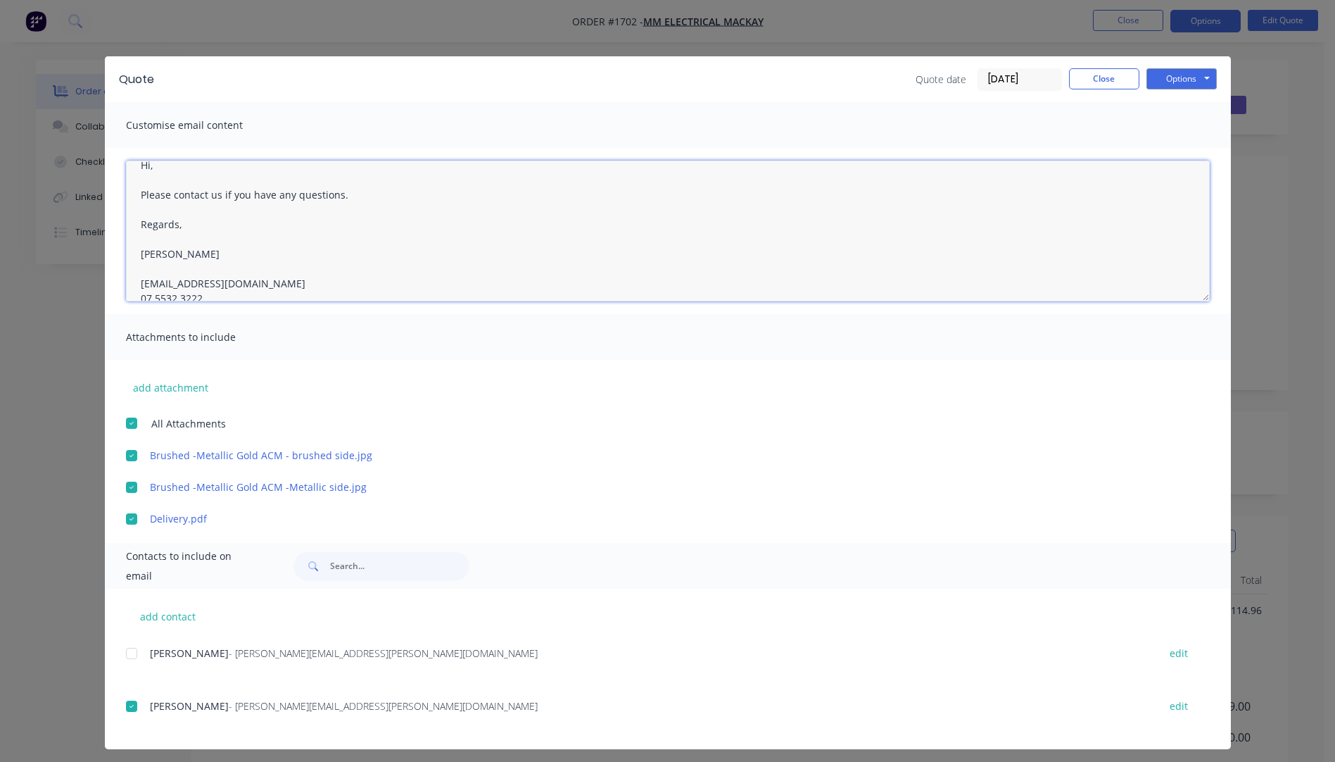
scroll to position [0, 0]
click at [159, 180] on textarea "Hi, Please contact us if you have any questions. Regards, [PERSON_NAME] [EMAIL_…" at bounding box center [668, 230] width 1084 height 141
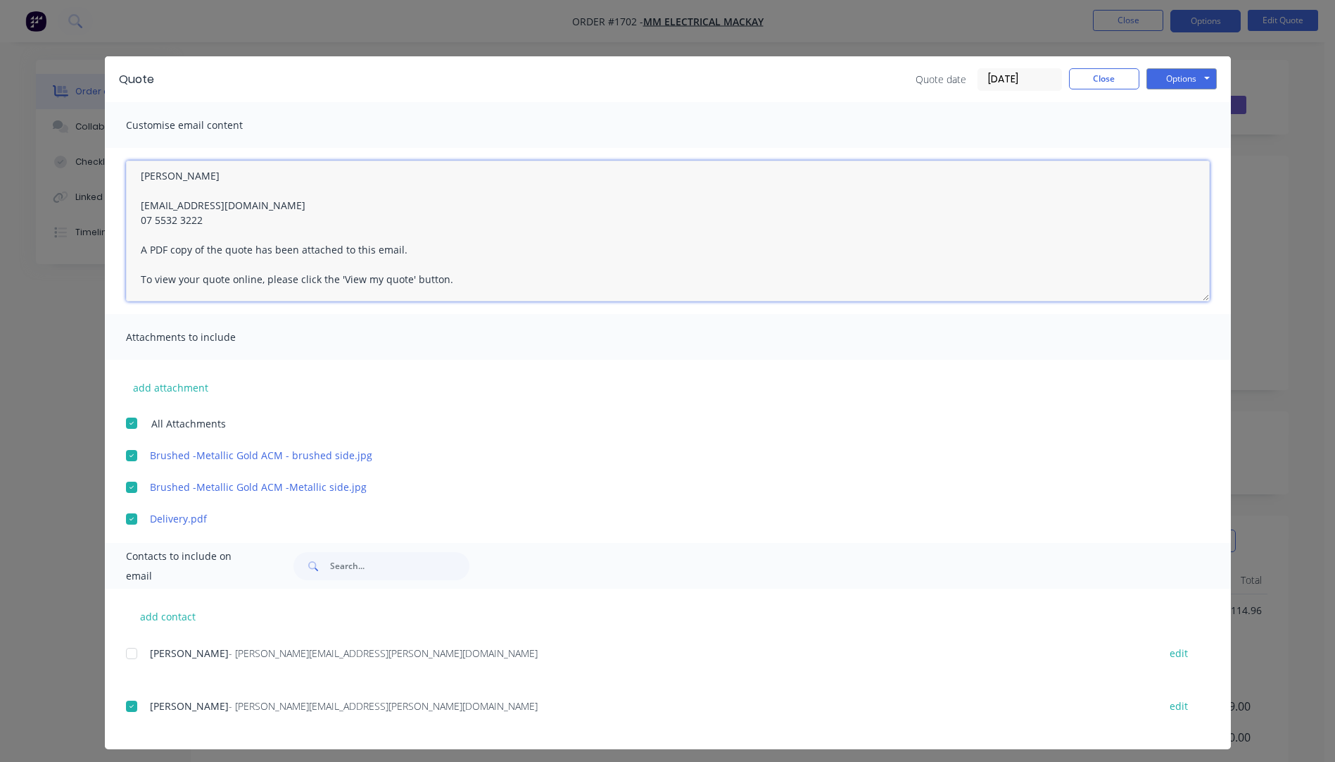
type textarea "Hi [PERSON_NAME], Please see quote attached. The Champagne ACM is currently una…"
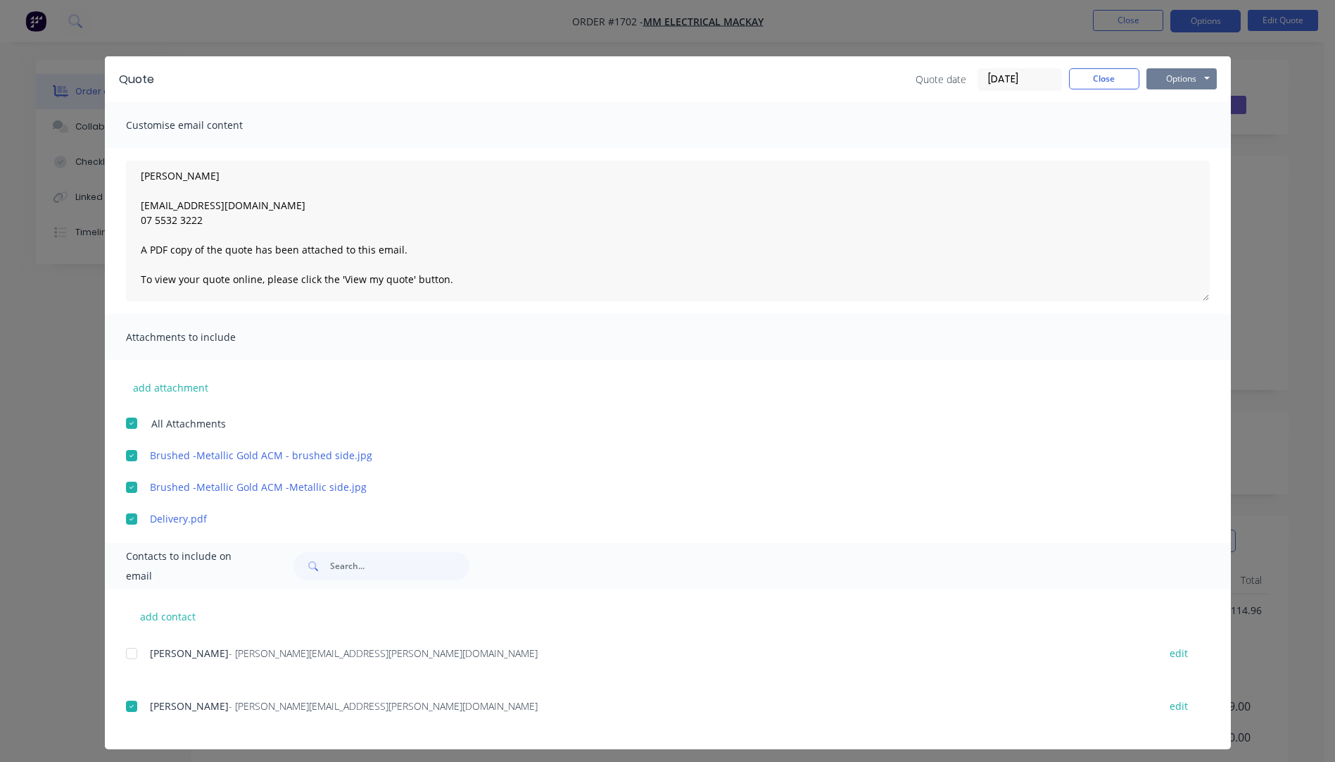
click at [1155, 82] on button "Options" at bounding box center [1182, 78] width 70 height 21
click at [1172, 150] on button "Email" at bounding box center [1192, 150] width 90 height 23
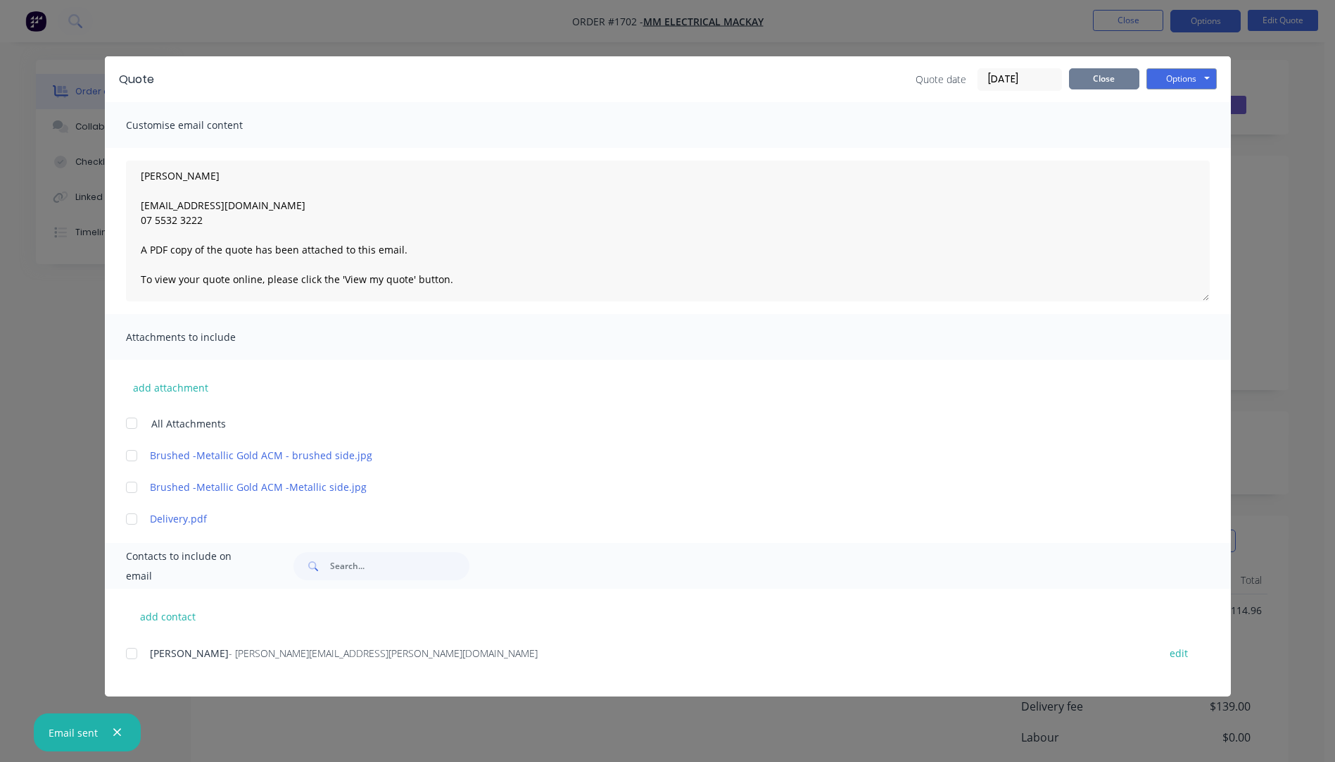
click at [1106, 78] on button "Close" at bounding box center [1104, 78] width 70 height 21
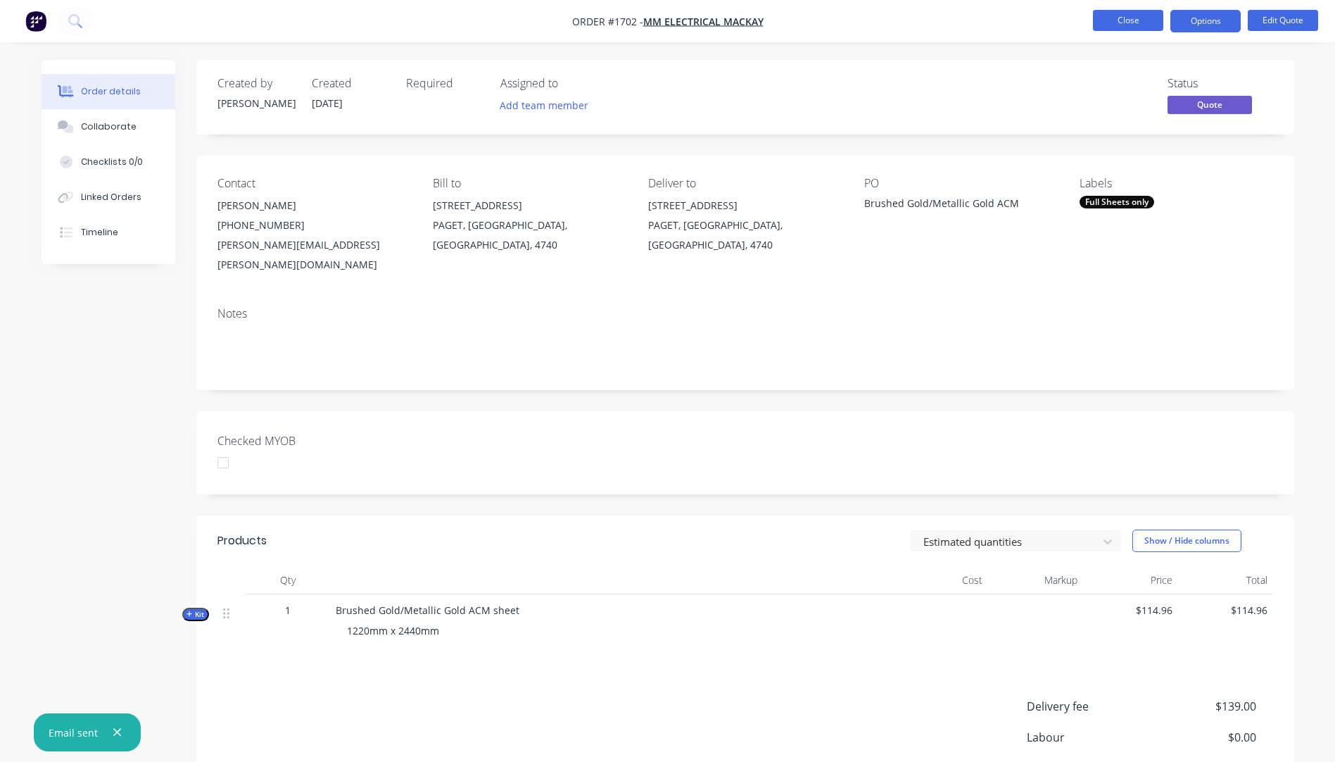
click at [1120, 18] on button "Close" at bounding box center [1128, 20] width 70 height 21
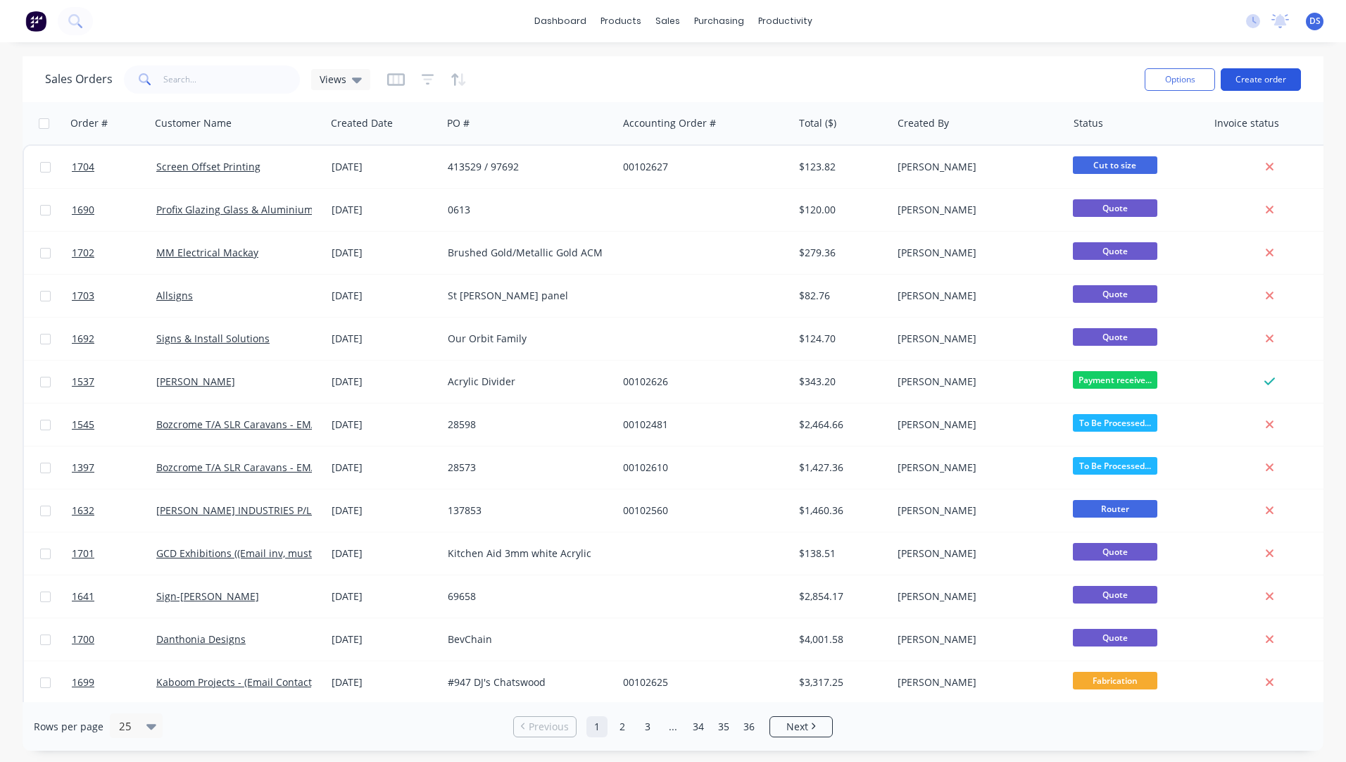
click at [1256, 80] on button "Create order" at bounding box center [1260, 79] width 80 height 23
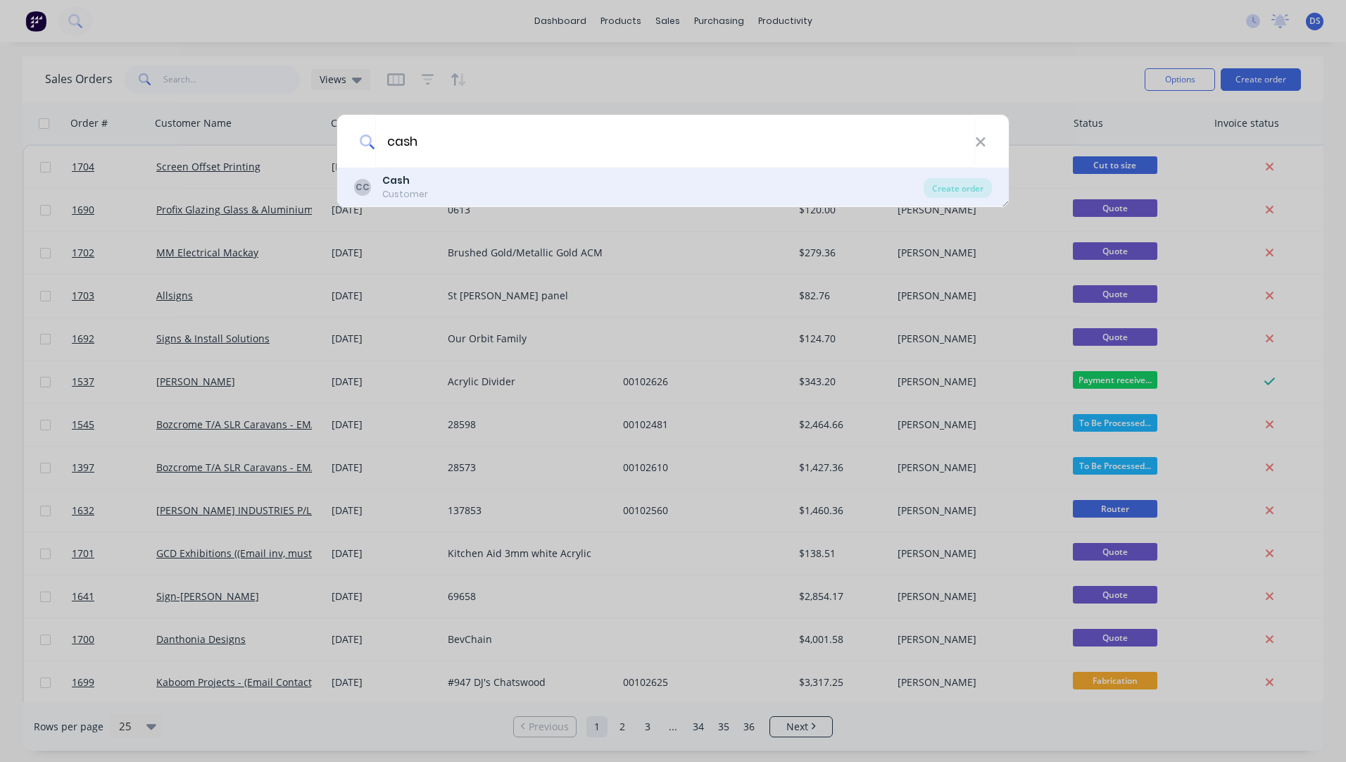
type input "cash"
click at [393, 183] on b "Cash" at bounding box center [395, 180] width 27 height 14
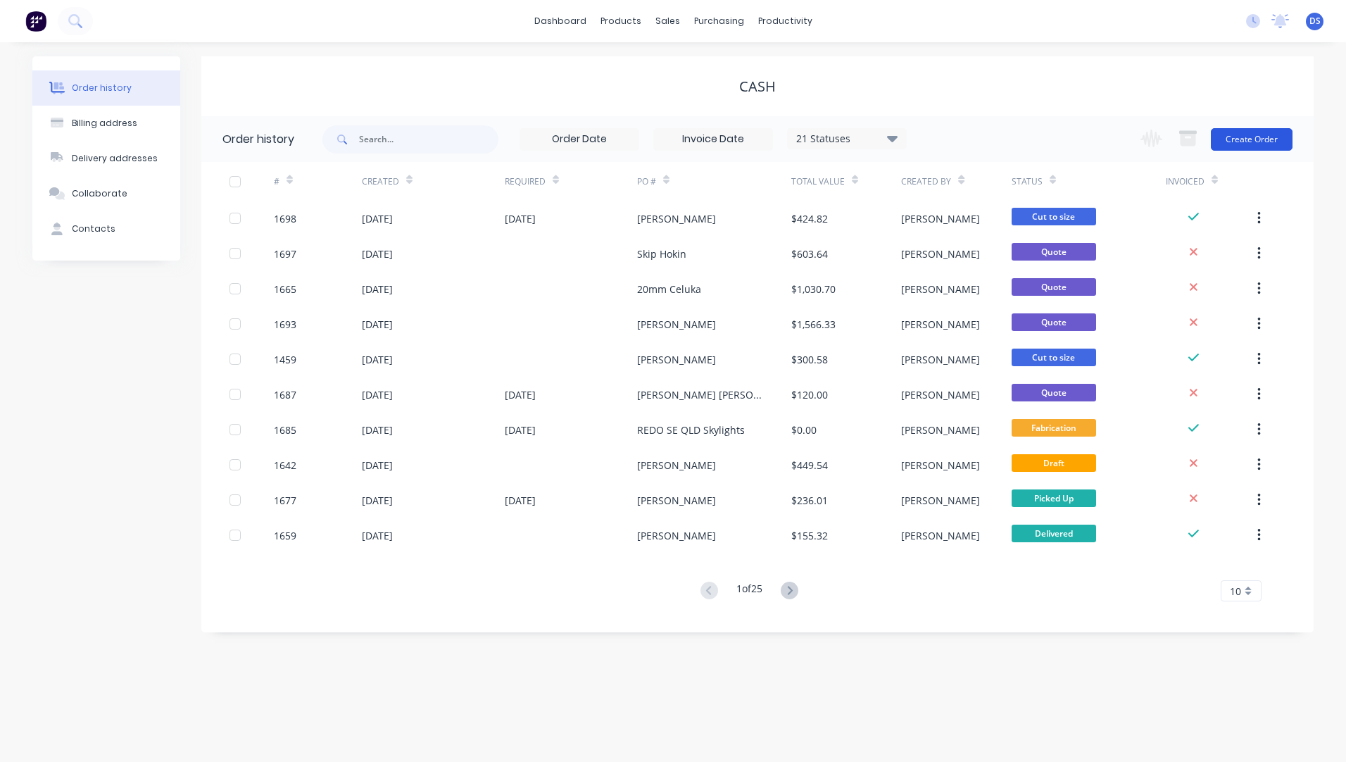
click at [1246, 141] on button "Create Order" at bounding box center [1252, 139] width 82 height 23
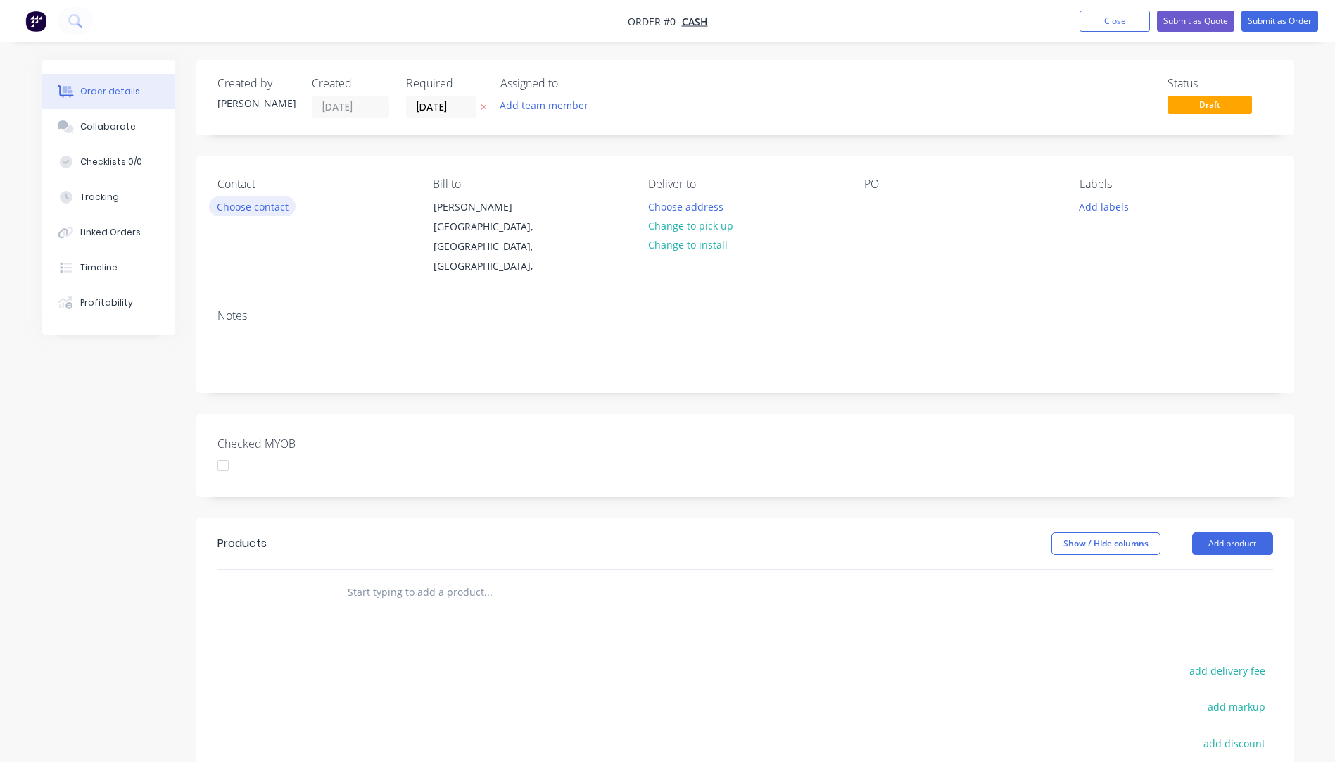
click at [233, 209] on button "Choose contact" at bounding box center [252, 205] width 87 height 19
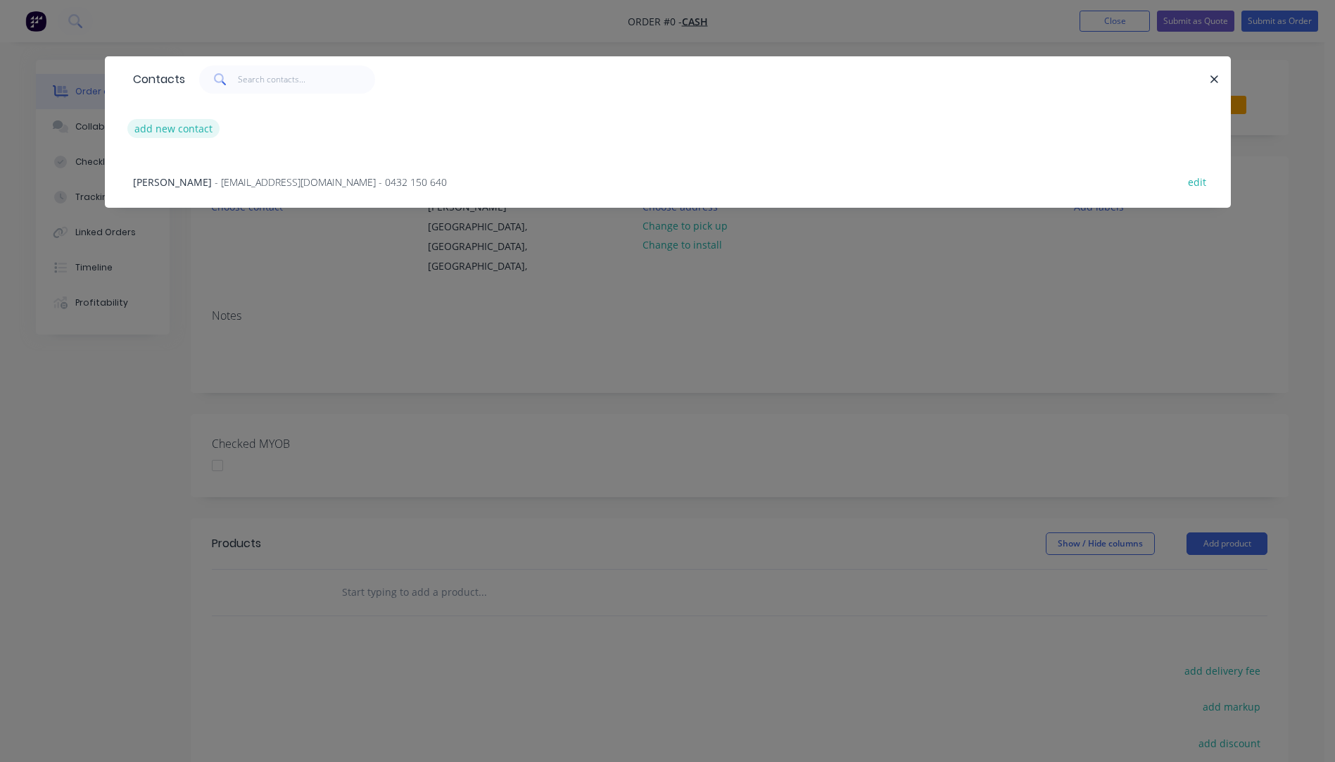
click at [177, 128] on button "add new contact" at bounding box center [173, 128] width 93 height 19
select select "AU"
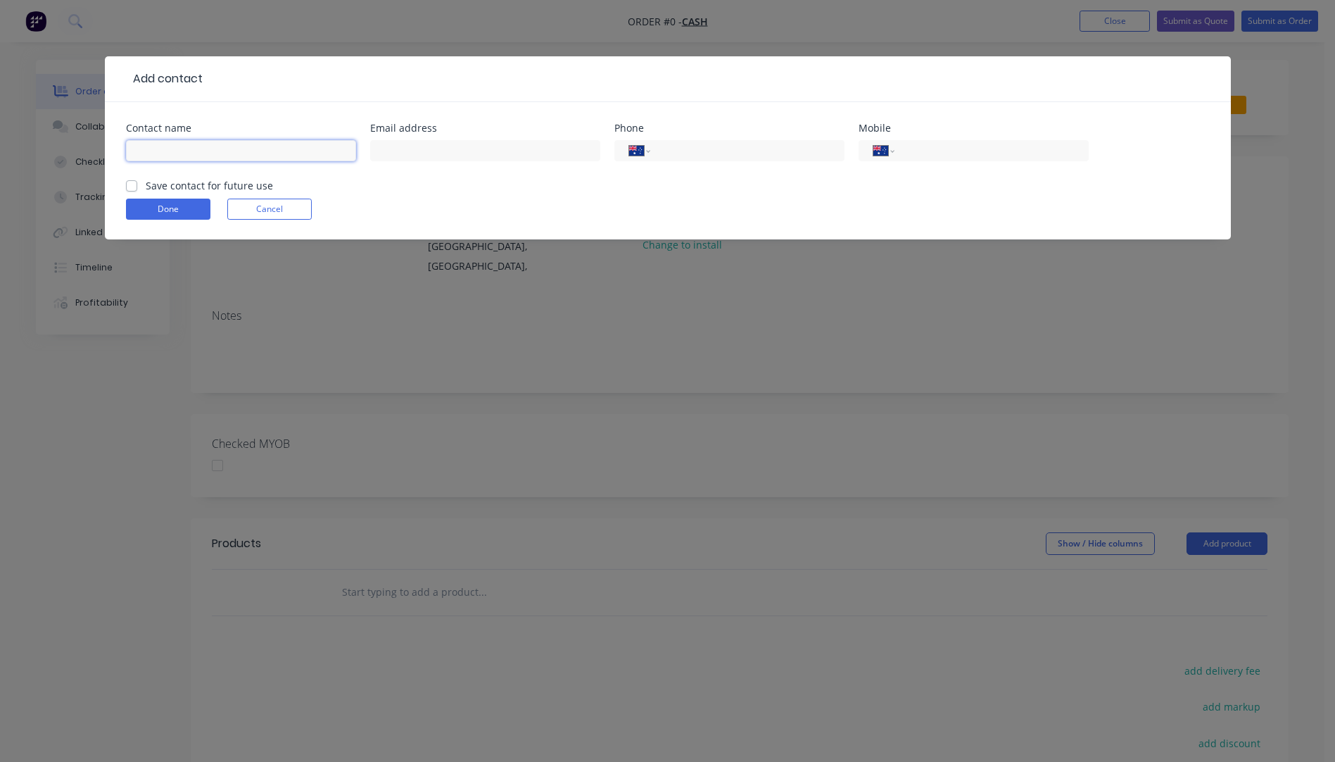
paste input "[PERSON_NAME] [EMAIL_ADDRESS][DOMAIN_NAME] [PHONE_NUMBER]"
drag, startPoint x: 349, startPoint y: 149, endPoint x: 282, endPoint y: 149, distance: 66.9
click at [282, 149] on input "[PERSON_NAME] [EMAIL_ADDRESS][DOMAIN_NAME] [PHONE_NUMBER]" at bounding box center [241, 150] width 230 height 21
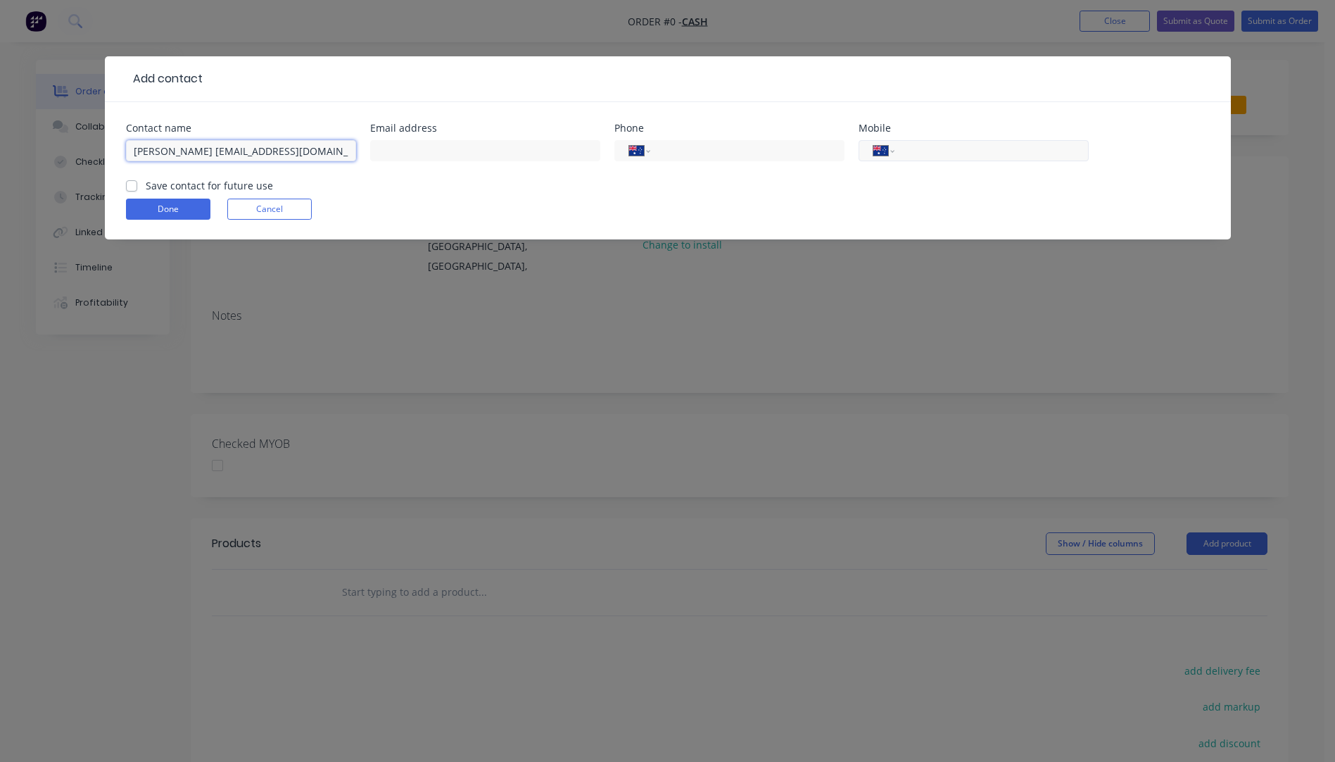
type input "[PERSON_NAME] [EMAIL_ADDRESS][DOMAIN_NAME]"
paste input "0430 456 733"
type input "0430 456 733"
drag, startPoint x: 331, startPoint y: 152, endPoint x: 203, endPoint y: 156, distance: 127.5
click at [204, 156] on input "[PERSON_NAME] [EMAIL_ADDRESS][DOMAIN_NAME]" at bounding box center [241, 150] width 230 height 21
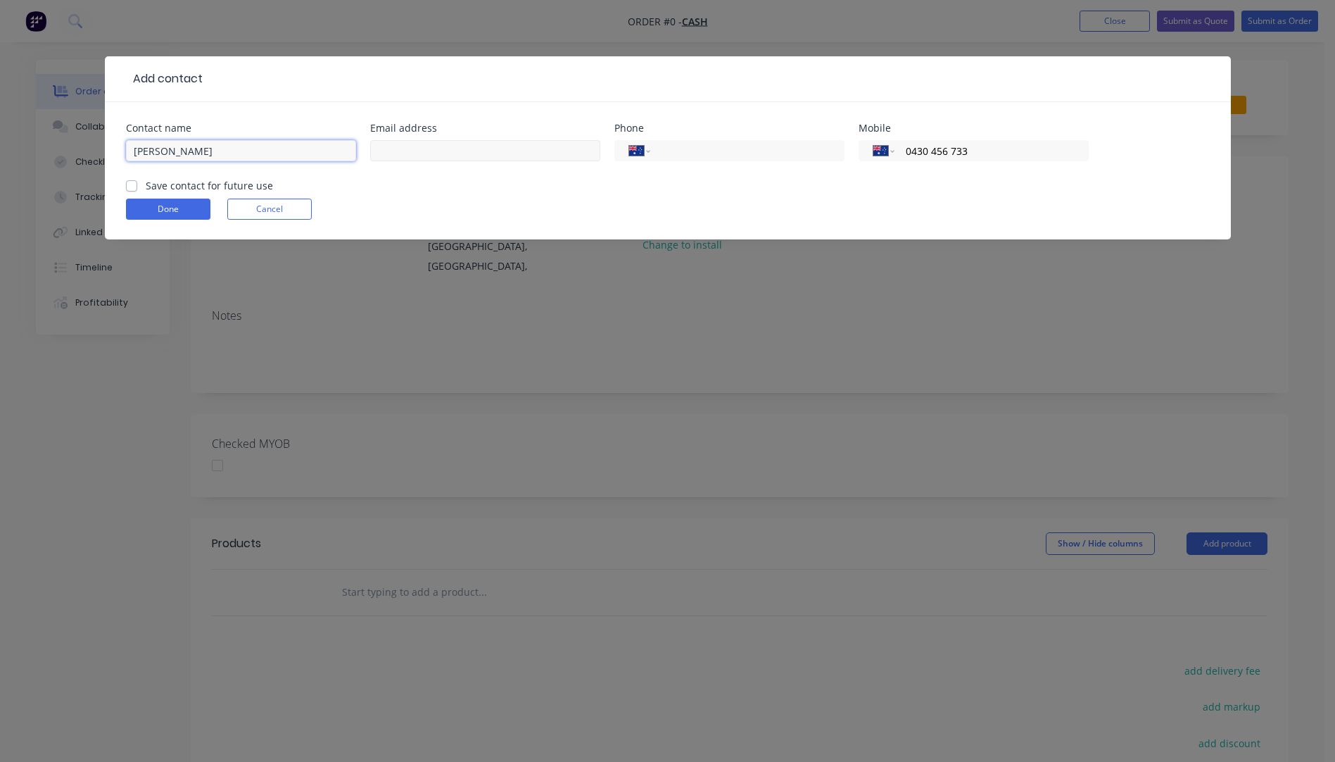
type input "[PERSON_NAME]"
paste input "[EMAIL_ADDRESS][DOMAIN_NAME]"
type input "[EMAIL_ADDRESS][DOMAIN_NAME]"
click at [160, 212] on button "Done" at bounding box center [168, 208] width 84 height 21
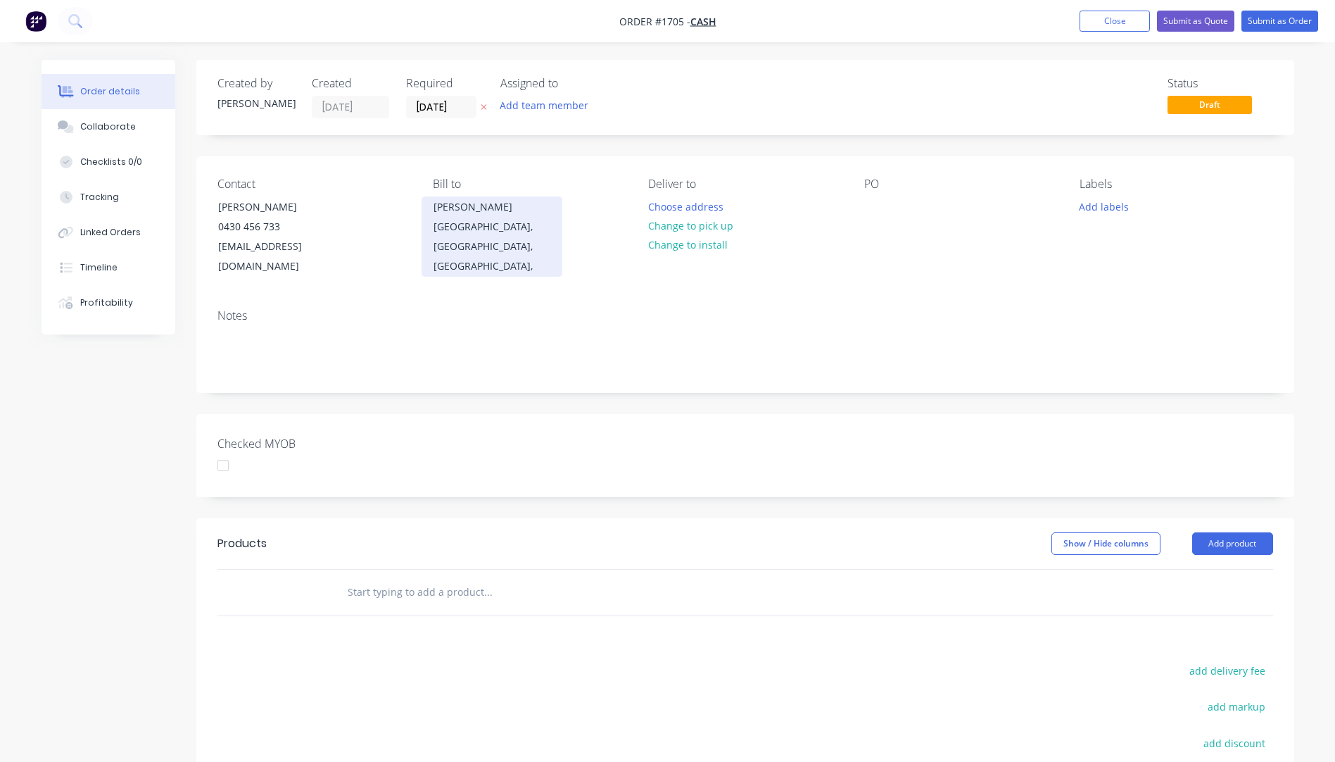
click at [459, 224] on div "[GEOGRAPHIC_DATA], [GEOGRAPHIC_DATA], [GEOGRAPHIC_DATA]," at bounding box center [492, 246] width 117 height 59
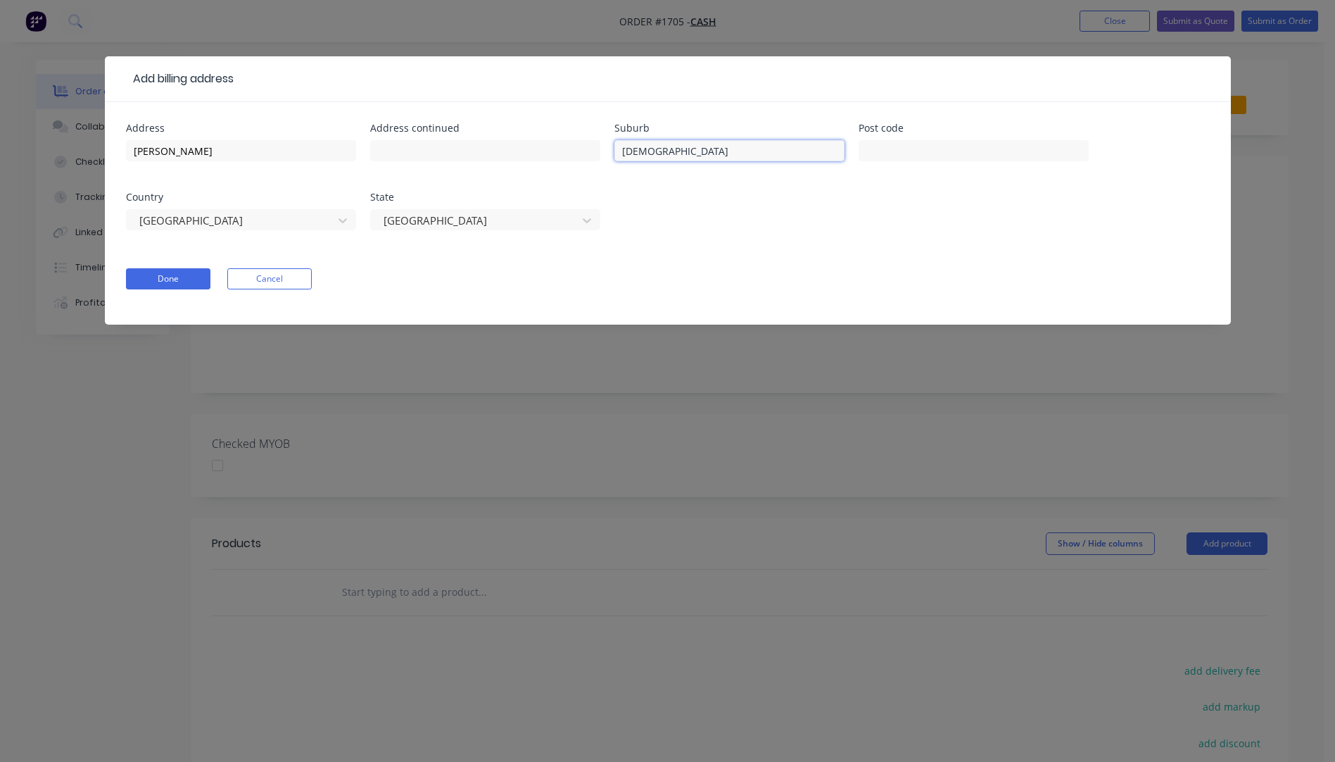
drag, startPoint x: 657, startPoint y: 157, endPoint x: 610, endPoint y: 156, distance: 47.2
click at [610, 156] on div "Address [PERSON_NAME] Address continued Suburb [GEOGRAPHIC_DATA] Post code Coun…" at bounding box center [668, 185] width 1084 height 124
drag, startPoint x: 179, startPoint y: 155, endPoint x: 120, endPoint y: 157, distance: 58.5
click at [122, 157] on div "Address [PERSON_NAME] Address continued Suburb Post code Country [GEOGRAPHIC_DA…" at bounding box center [668, 213] width 1126 height 222
click at [174, 282] on button "Done" at bounding box center [168, 278] width 84 height 21
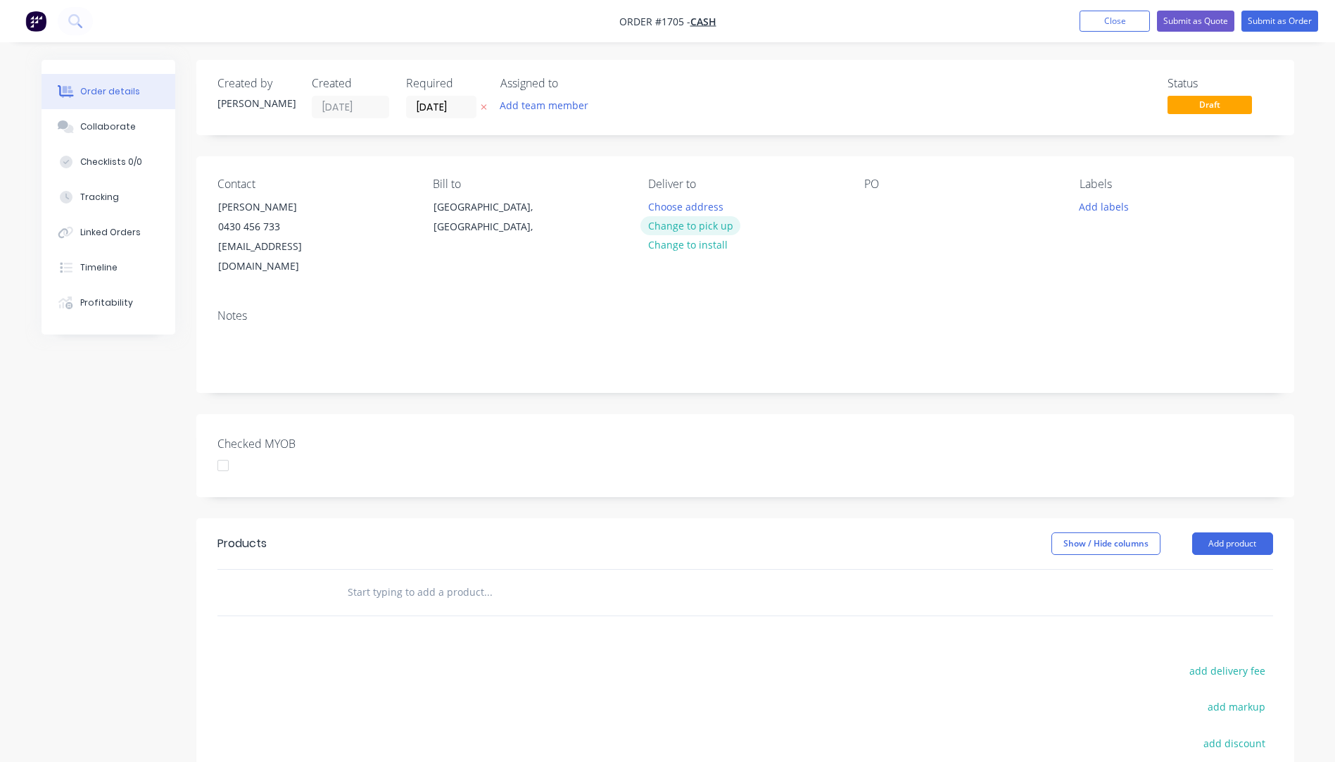
click at [699, 230] on button "Change to pick up" at bounding box center [690, 225] width 100 height 19
paste div
click at [659, 220] on div "[PERSON_NAME] [PERSON_NAME][EMAIL_ADDRESS][DOMAIN_NAME] [PHONE_NUMBER]" at bounding box center [744, 221] width 193 height 50
click at [697, 219] on div "[PERSON_NAME] [PERSON_NAME][EMAIL_ADDRESS][DOMAIN_NAME] [PHONE_NUMBER]" at bounding box center [744, 221] width 193 height 50
click at [871, 206] on div at bounding box center [875, 206] width 23 height 20
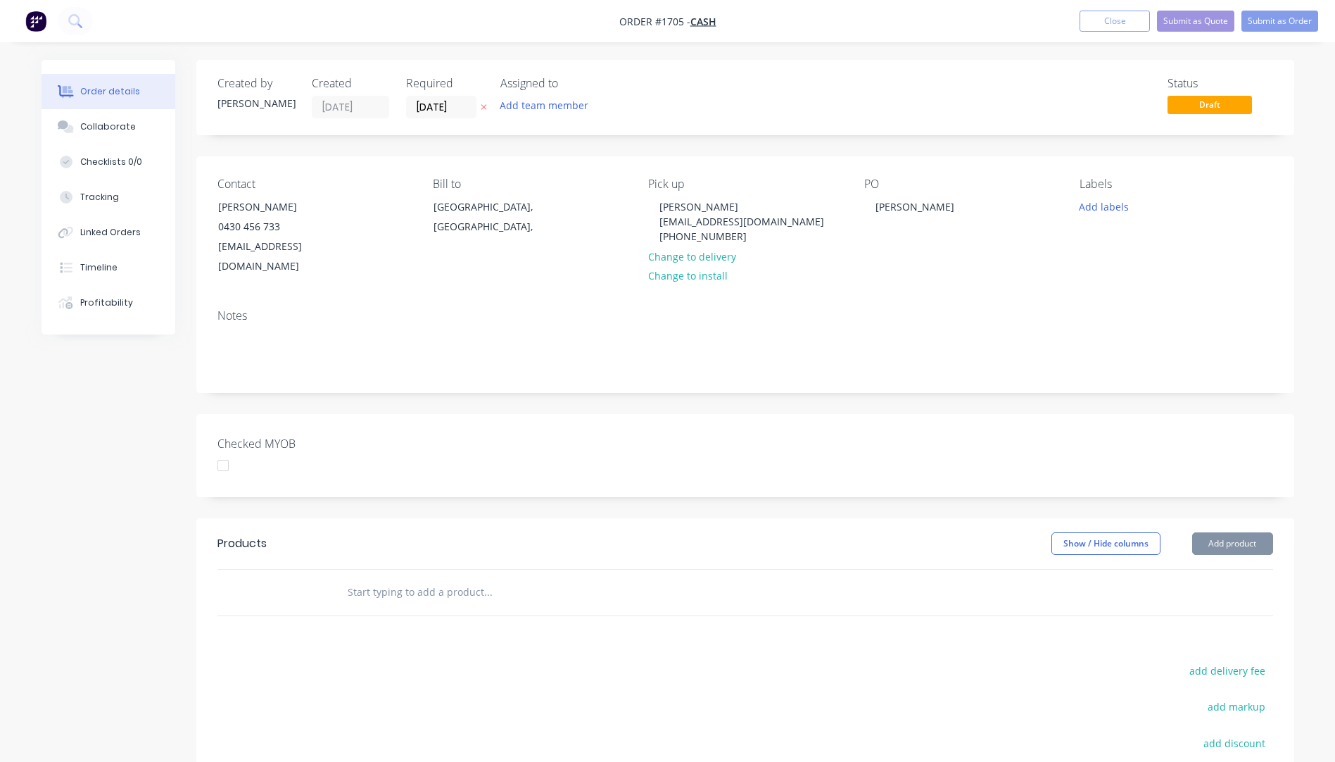
click at [869, 263] on div "Contact [PERSON_NAME] 0430 456 733 [EMAIL_ADDRESS][DOMAIN_NAME] Bill to [GEOGRA…" at bounding box center [745, 226] width 1098 height 141
click at [1092, 208] on button "Add labels" at bounding box center [1104, 205] width 65 height 19
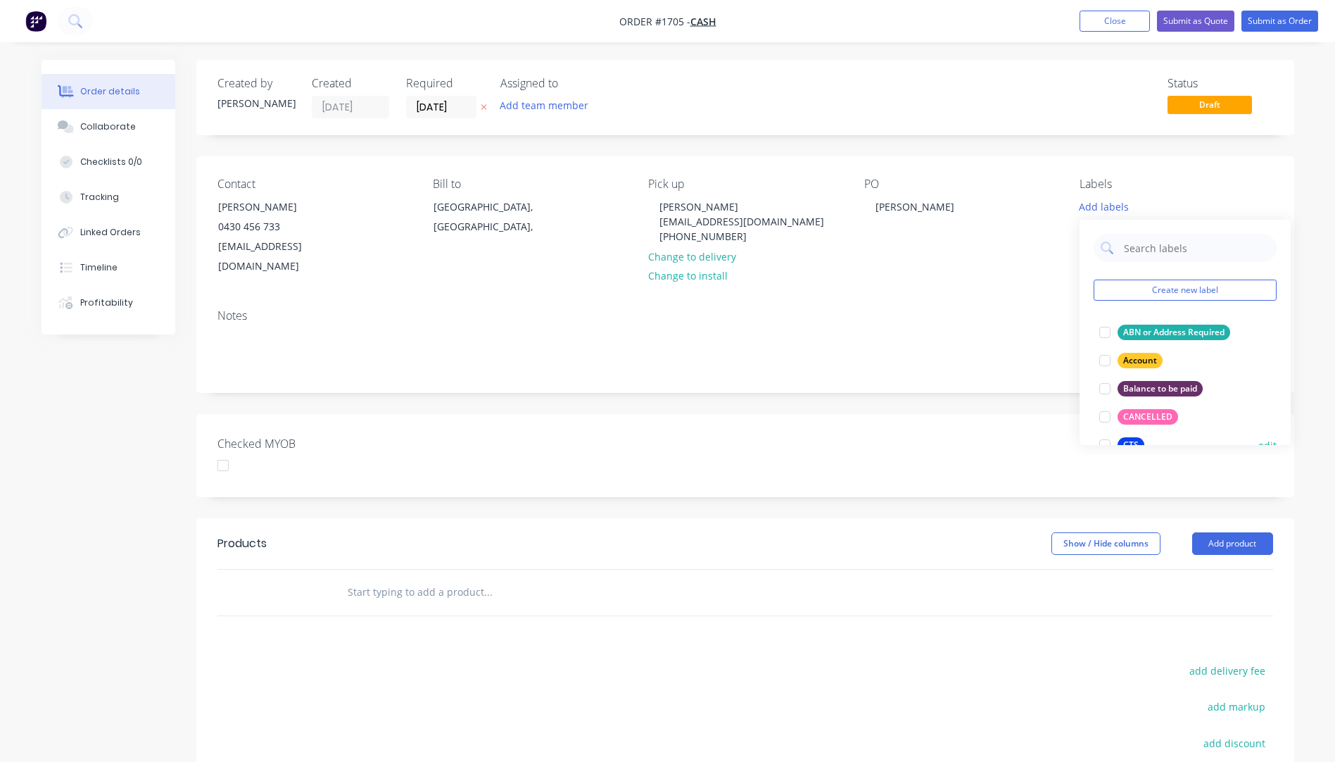
click at [1135, 440] on div "CTS" at bounding box center [1131, 444] width 27 height 15
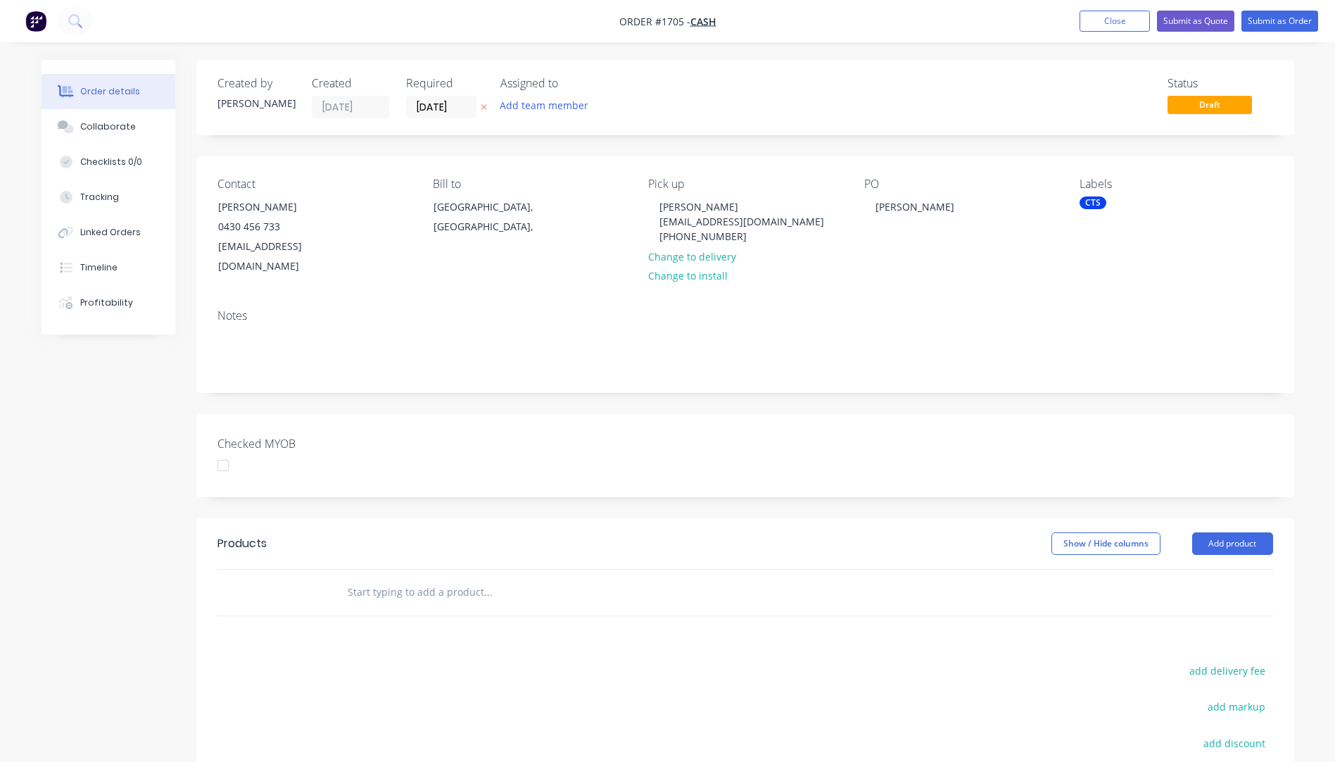
click at [967, 274] on div "Contact [PERSON_NAME] 0430 456 733 [EMAIL_ADDRESS][DOMAIN_NAME] Bill to [GEOGRA…" at bounding box center [745, 226] width 1098 height 141
click at [1211, 532] on button "Add product" at bounding box center [1232, 543] width 81 height 23
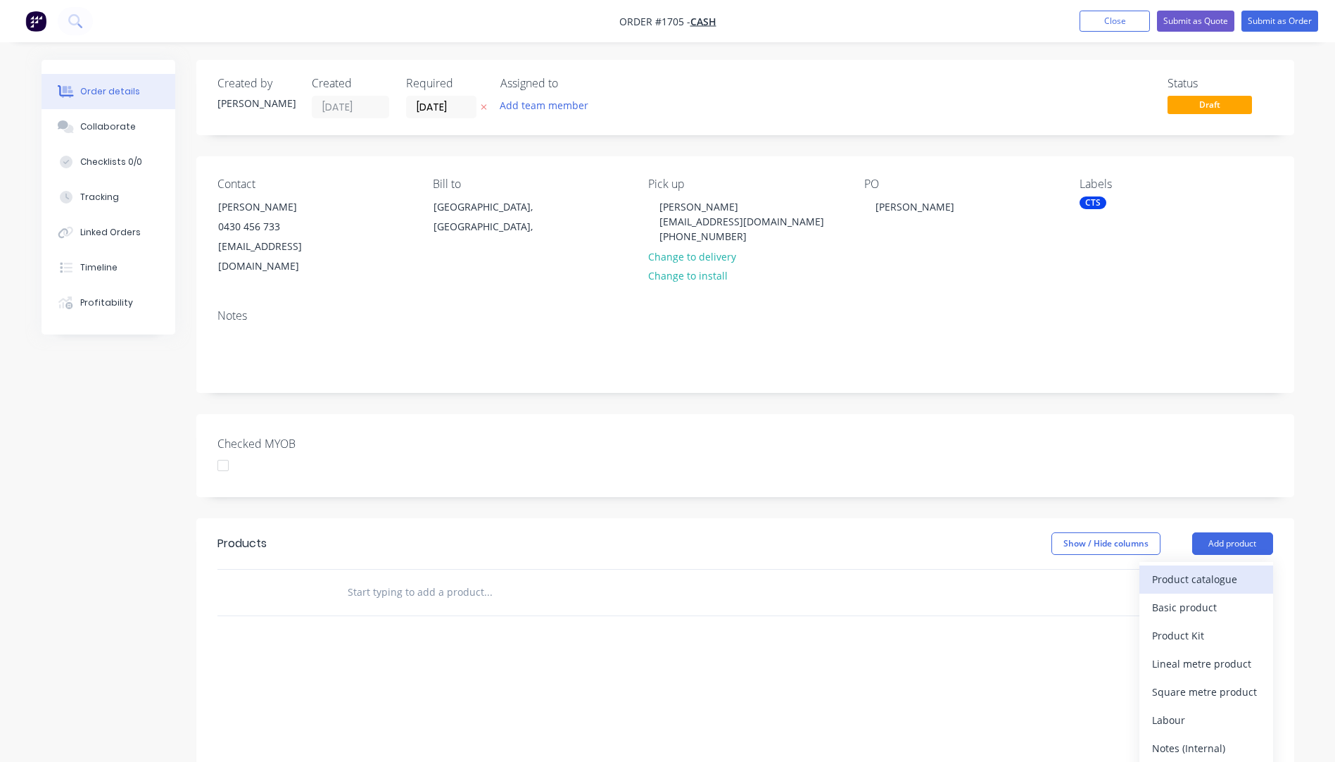
click at [1187, 569] on div "Product catalogue" at bounding box center [1206, 579] width 108 height 20
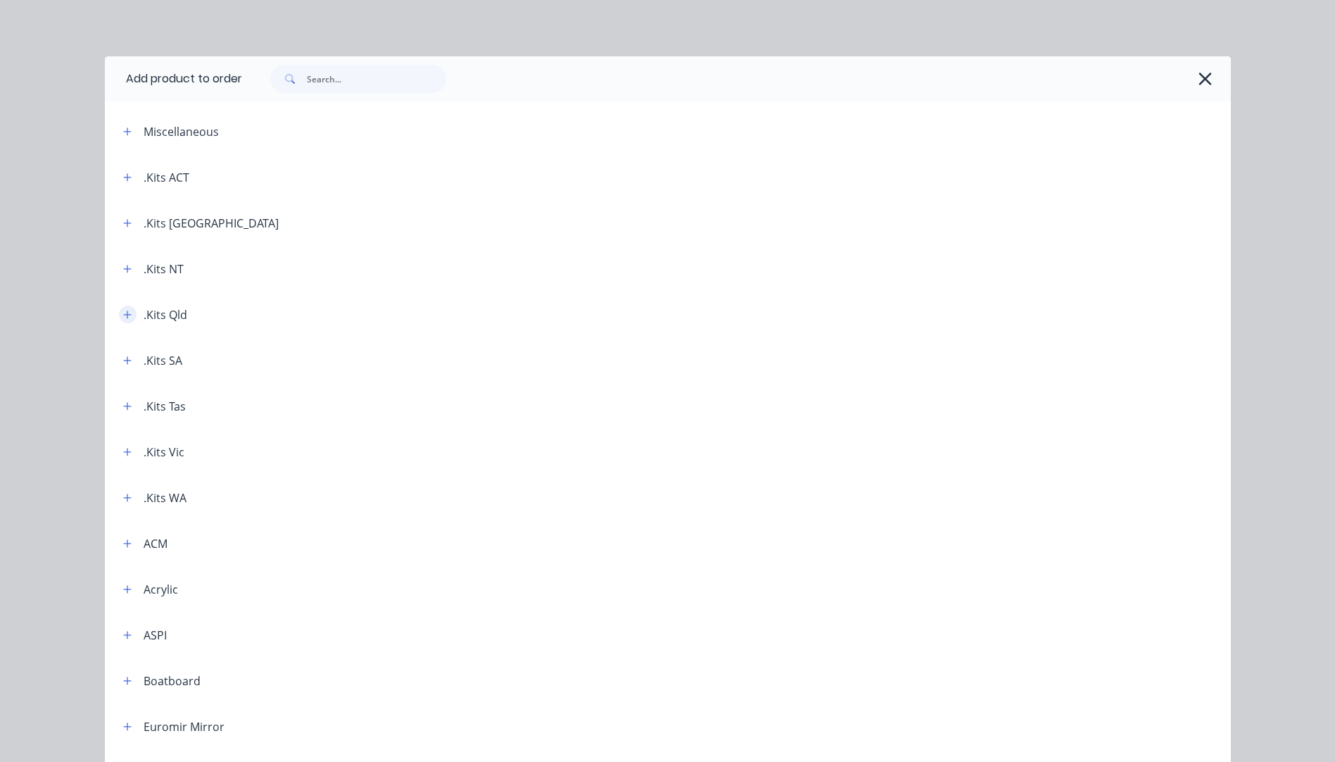
click at [127, 314] on button "button" at bounding box center [128, 314] width 18 height 18
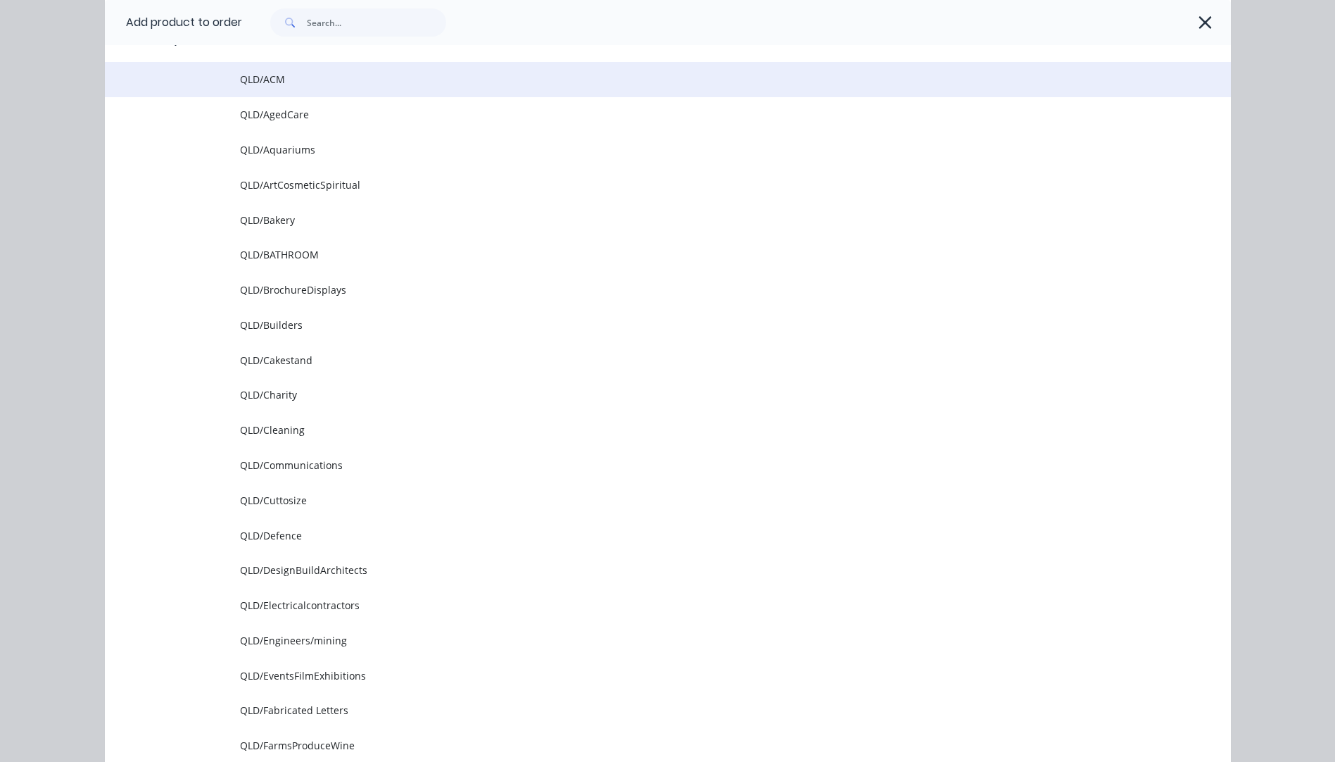
scroll to position [352, 0]
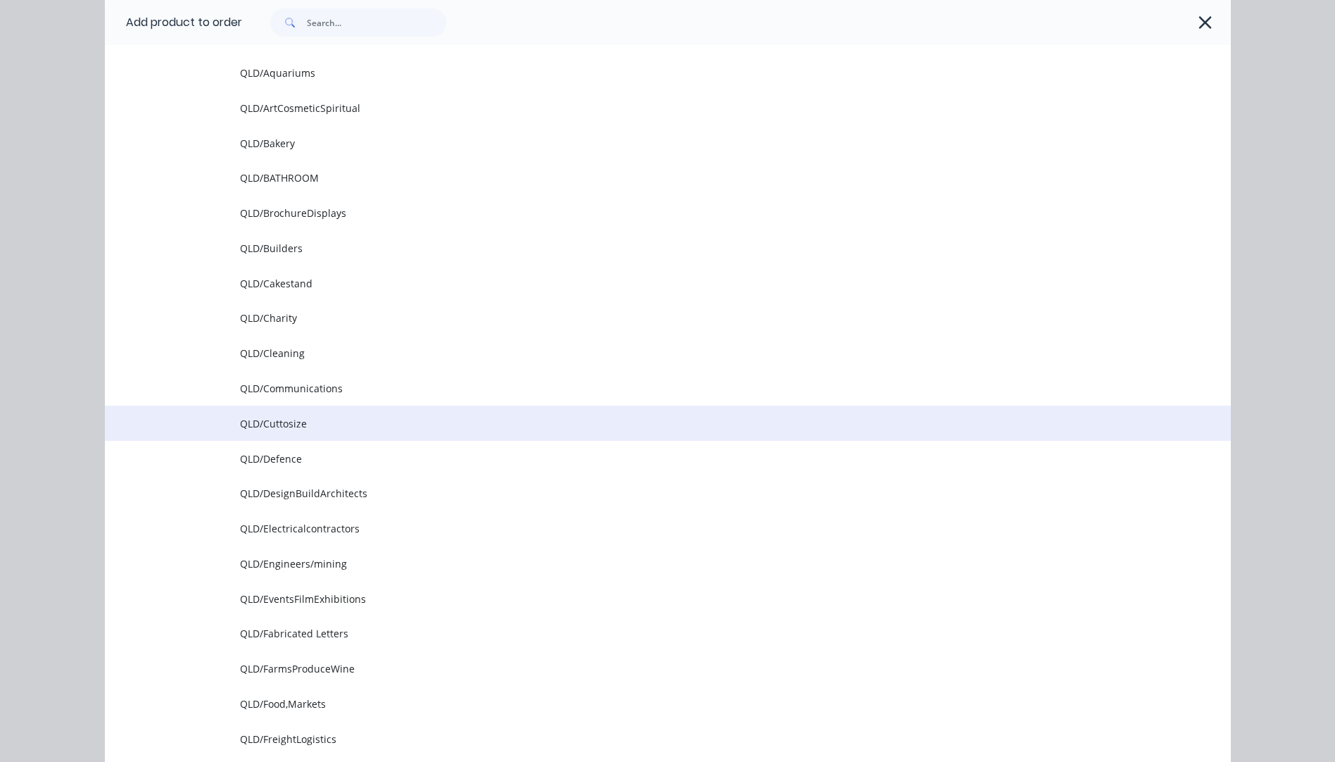
click at [260, 426] on span "QLD/Cuttosize" at bounding box center [636, 423] width 793 height 15
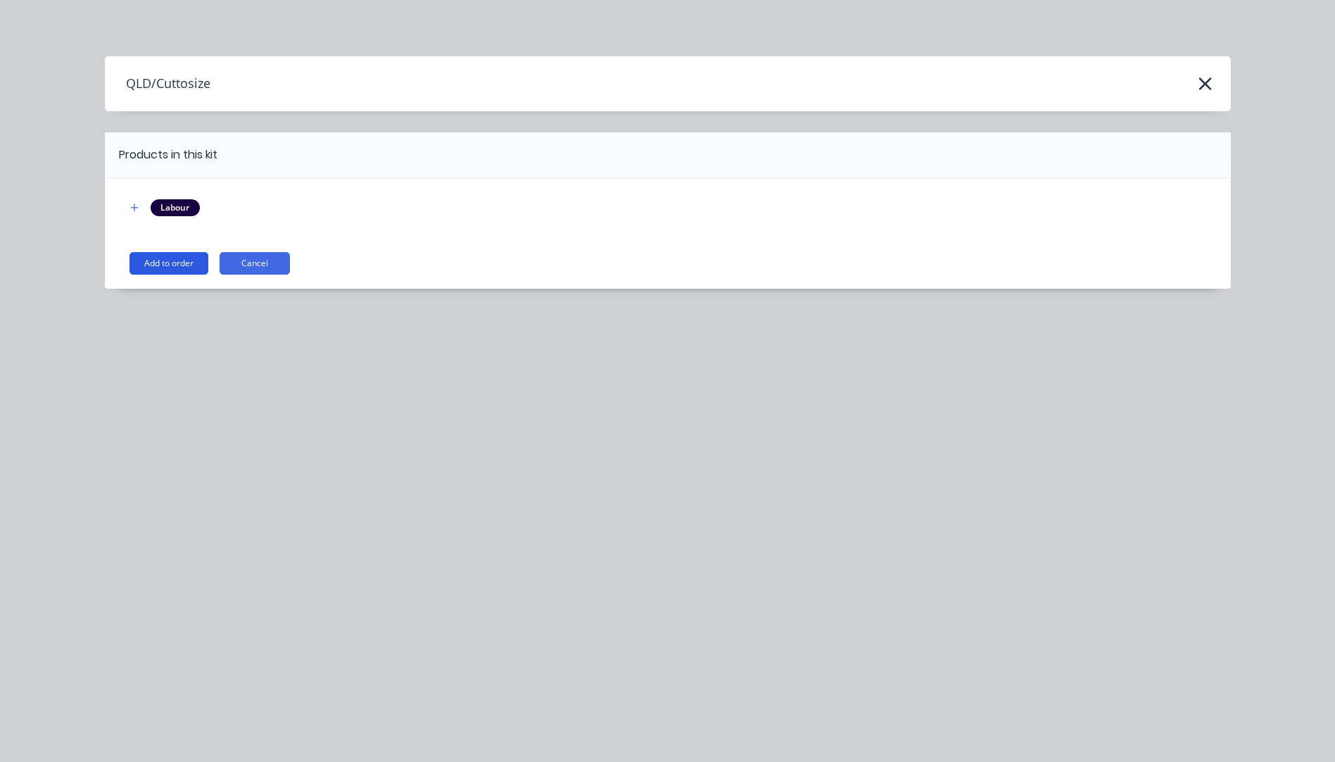
click at [181, 261] on button "Add to order" at bounding box center [169, 263] width 79 height 23
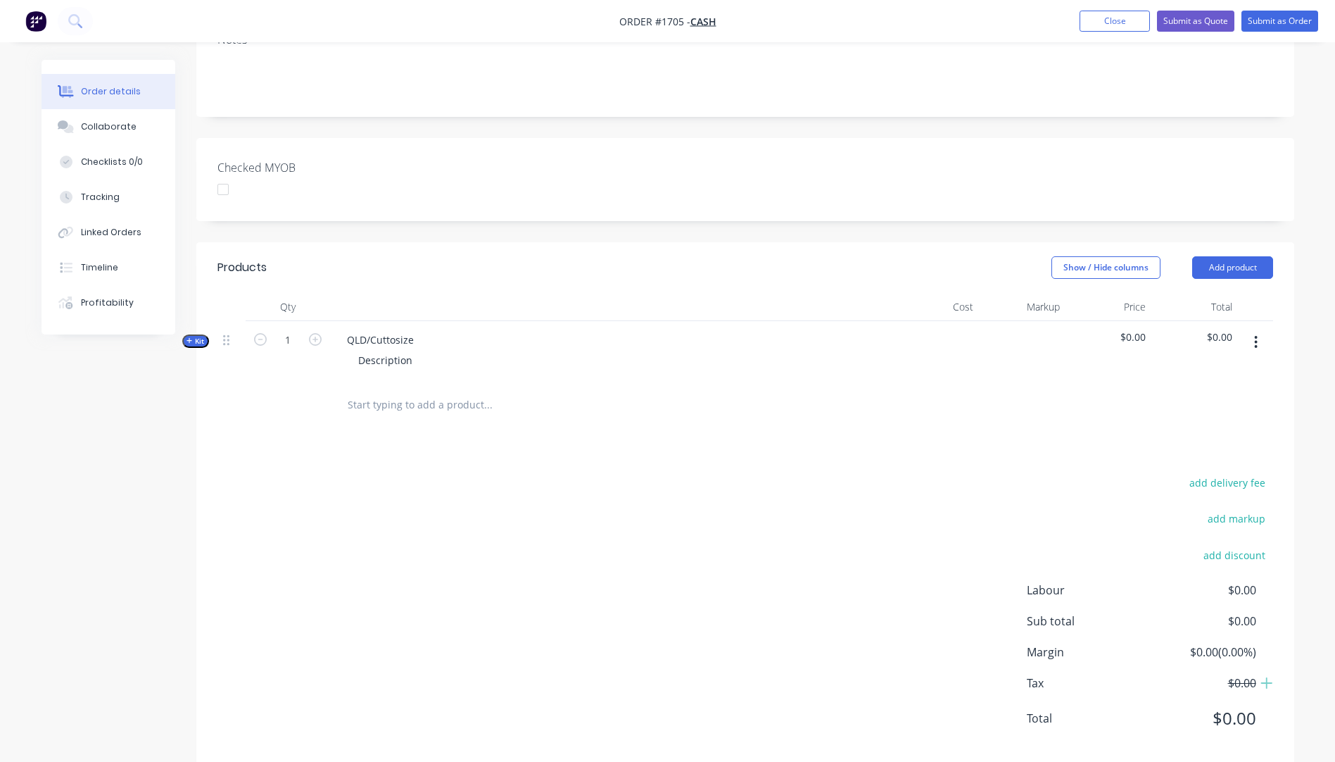
scroll to position [282, 0]
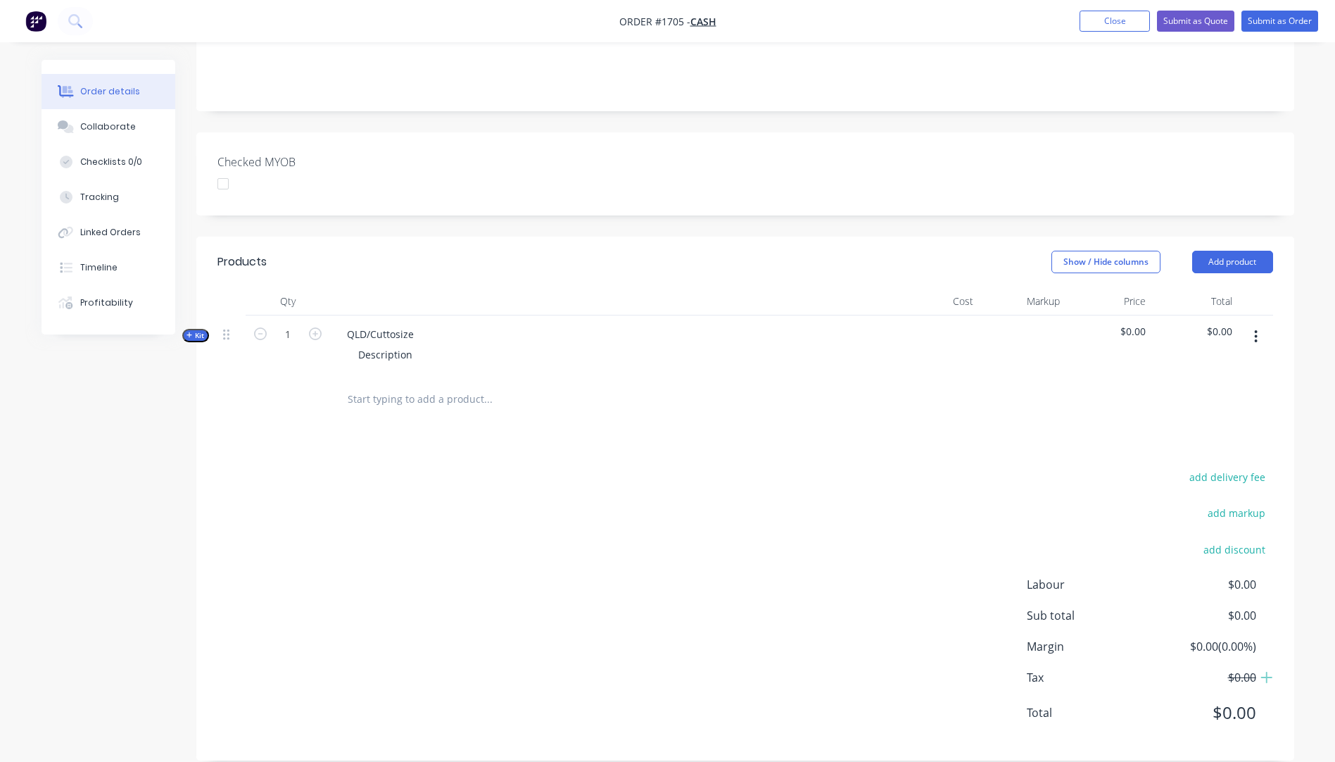
click at [188, 332] on icon "button" at bounding box center [190, 335] width 6 height 7
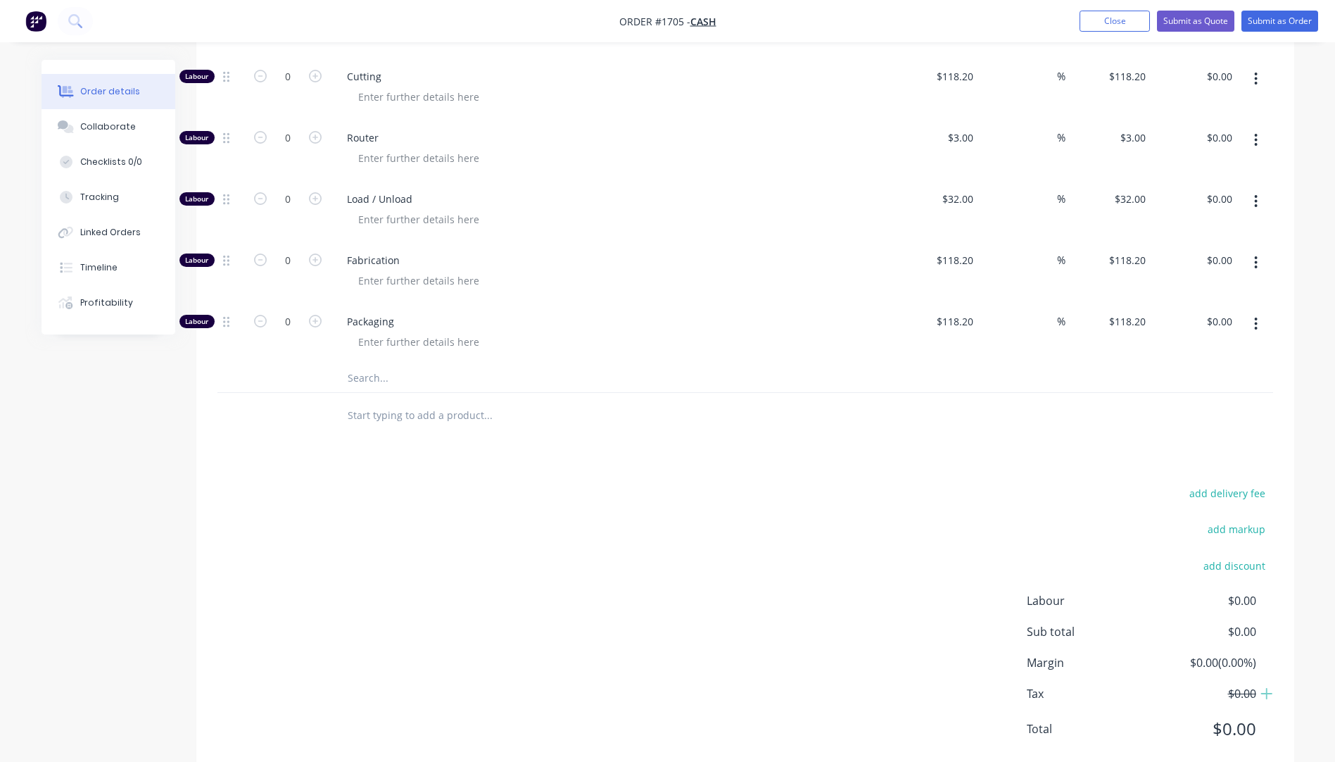
scroll to position [617, 0]
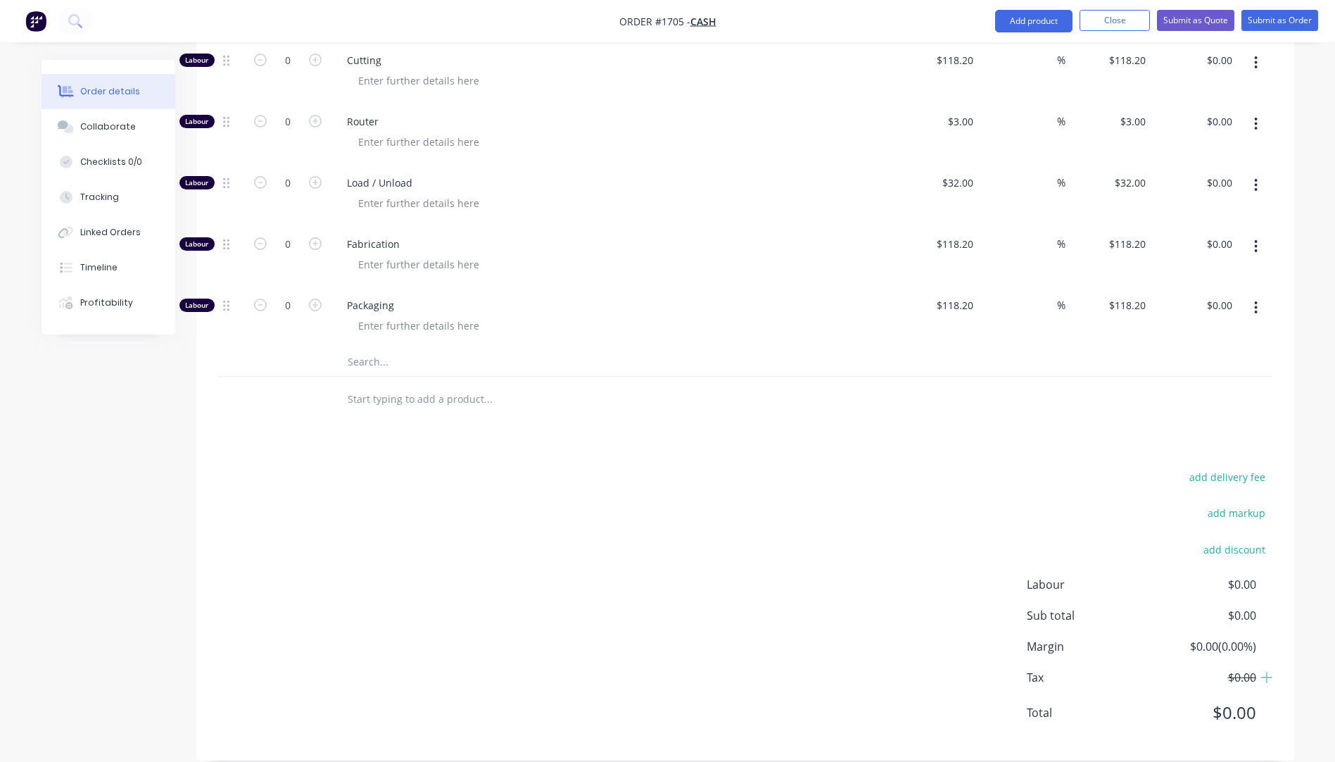
click at [365, 348] on input "text" at bounding box center [488, 362] width 282 height 28
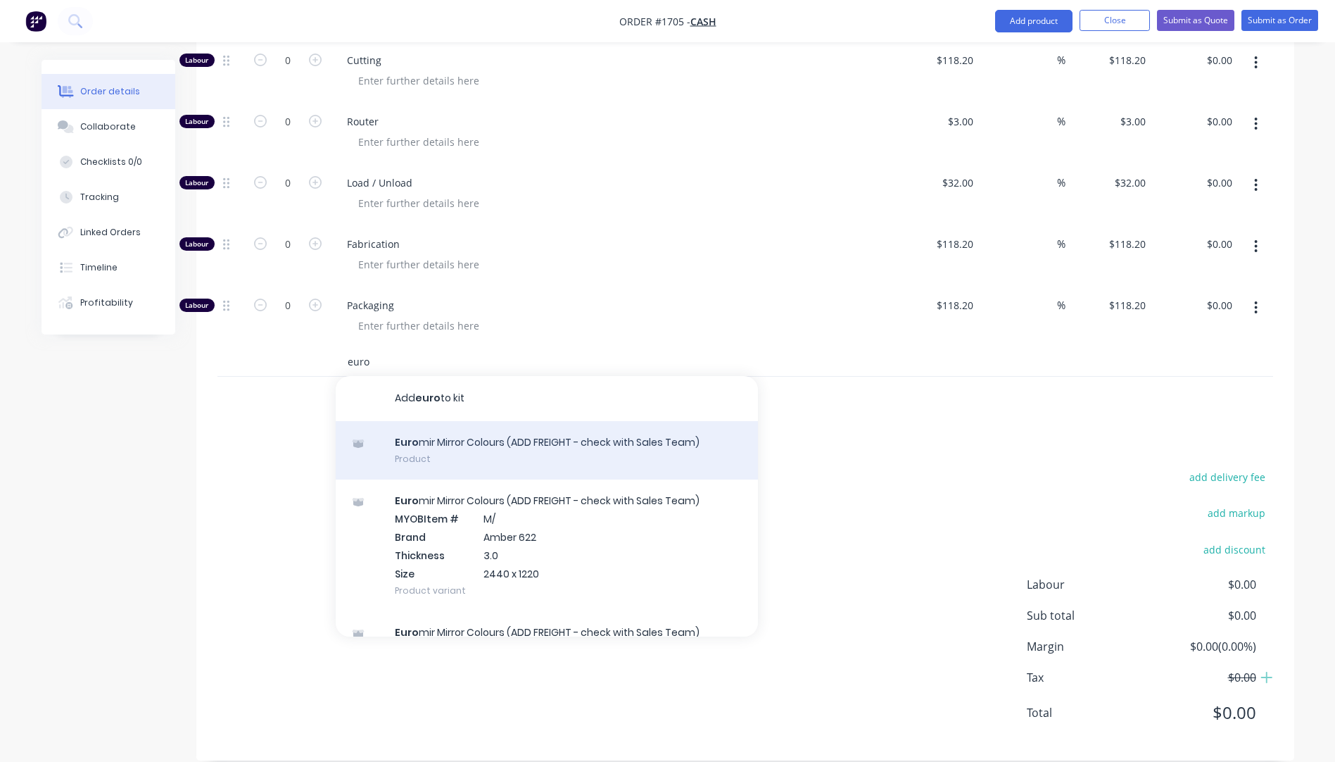
type input "euro"
click at [441, 430] on div "Euro mir Mirror Colours (ADD FREIGHT - check with Sales Team) Product" at bounding box center [547, 450] width 422 height 59
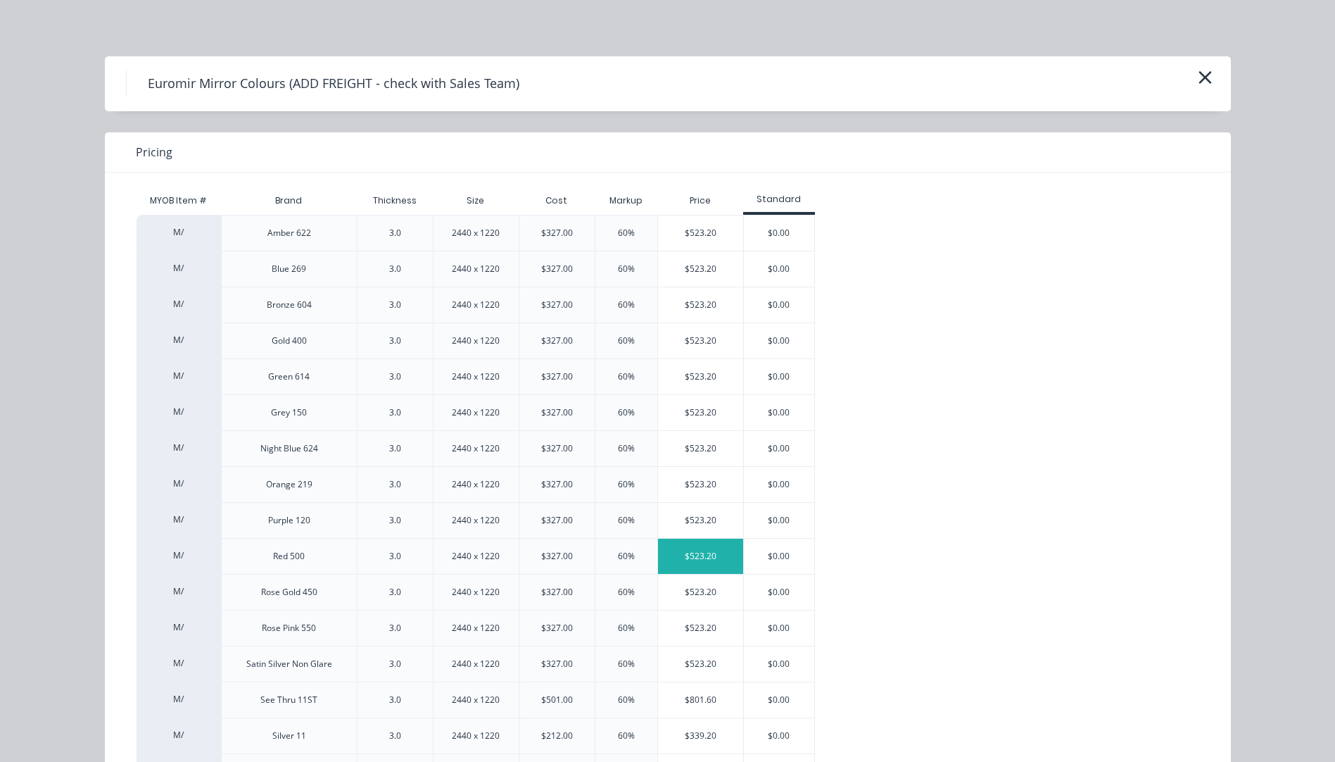
click at [691, 557] on div "$523.20" at bounding box center [700, 555] width 85 height 35
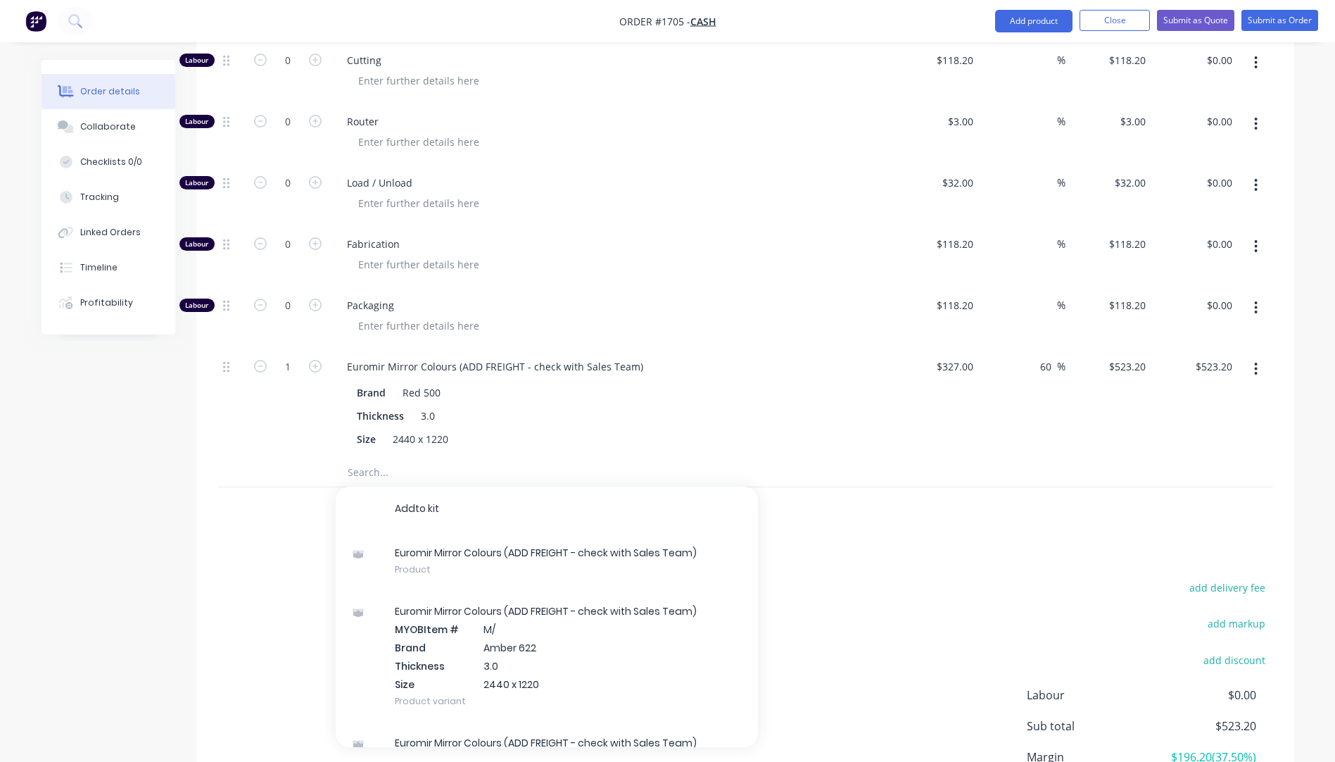
click at [738, 348] on div "Euromir Mirror Colours (ADD FREIGHT - check with Sales Team) Brand Red 500 Thic…" at bounding box center [611, 403] width 563 height 111
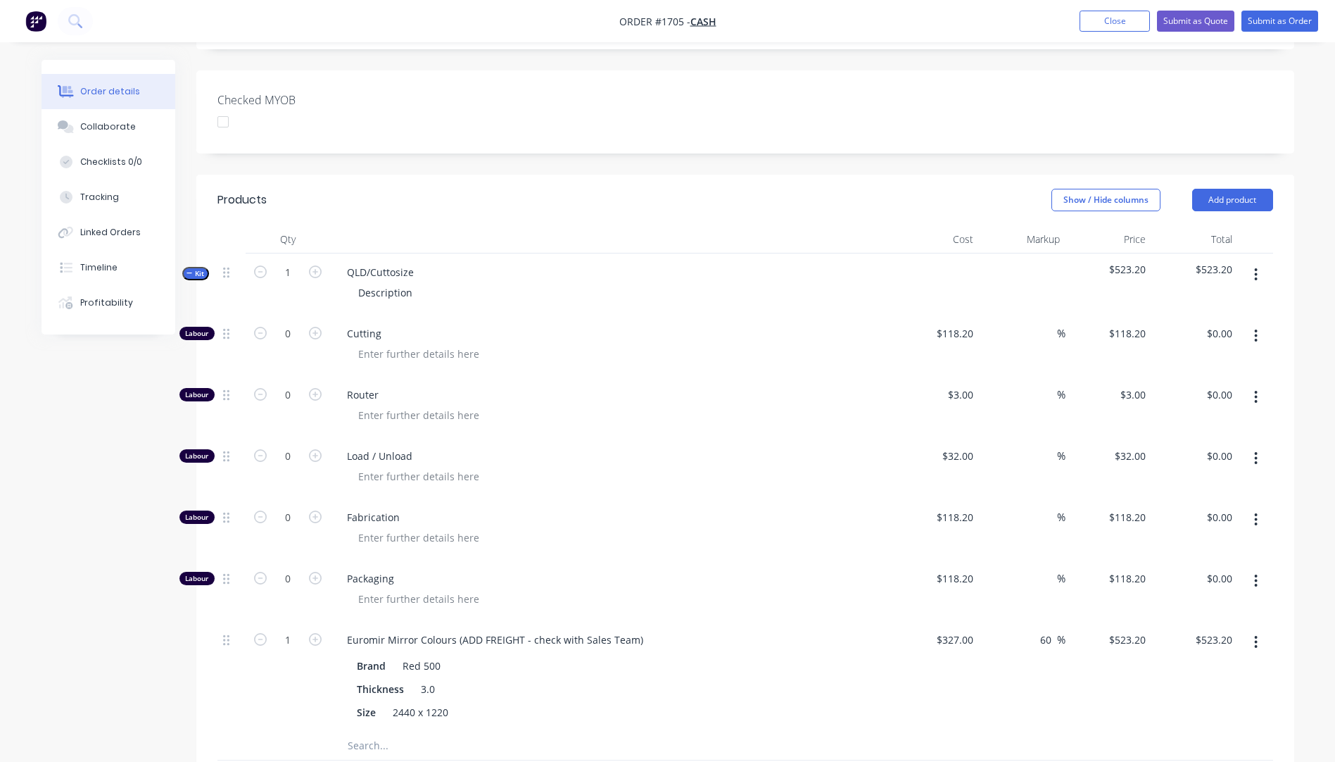
scroll to position [335, 0]
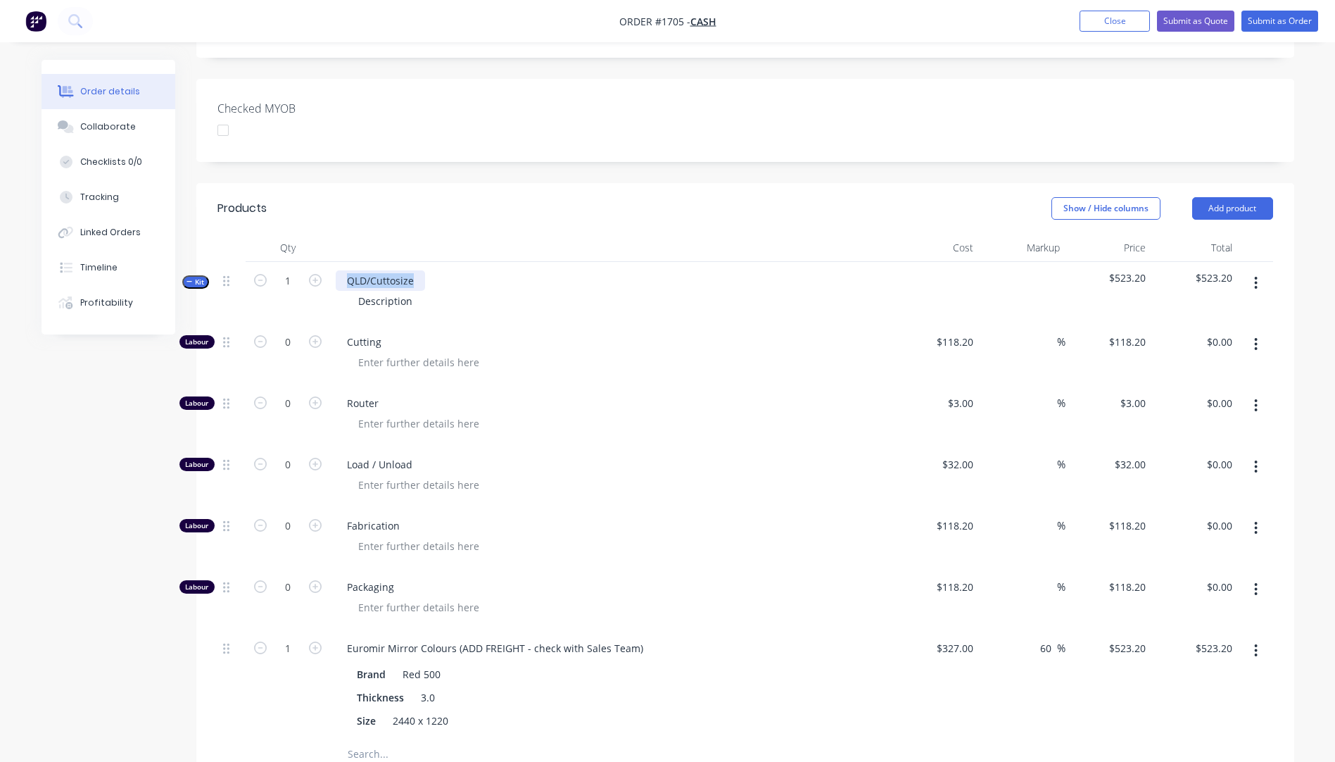
drag, startPoint x: 413, startPoint y: 261, endPoint x: 348, endPoint y: 266, distance: 65.6
click at [348, 270] on div "QLD/Cuttosize" at bounding box center [380, 280] width 89 height 20
click at [314, 335] on icon "button" at bounding box center [315, 341] width 13 height 13
type input "1"
type input "$118.20"
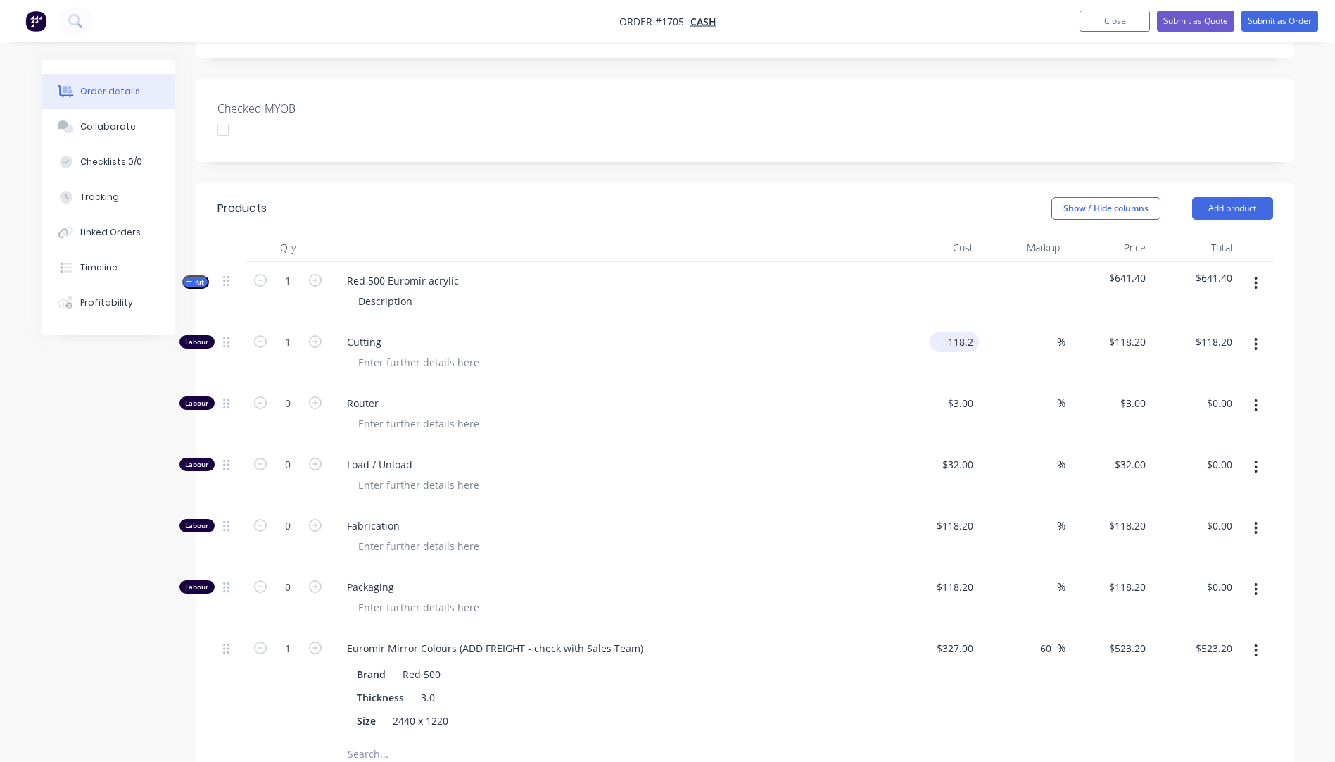
click at [958, 332] on input "118.2" at bounding box center [957, 342] width 44 height 20
type input "$10.00"
click at [776, 355] on div "Cutting" at bounding box center [611, 353] width 563 height 61
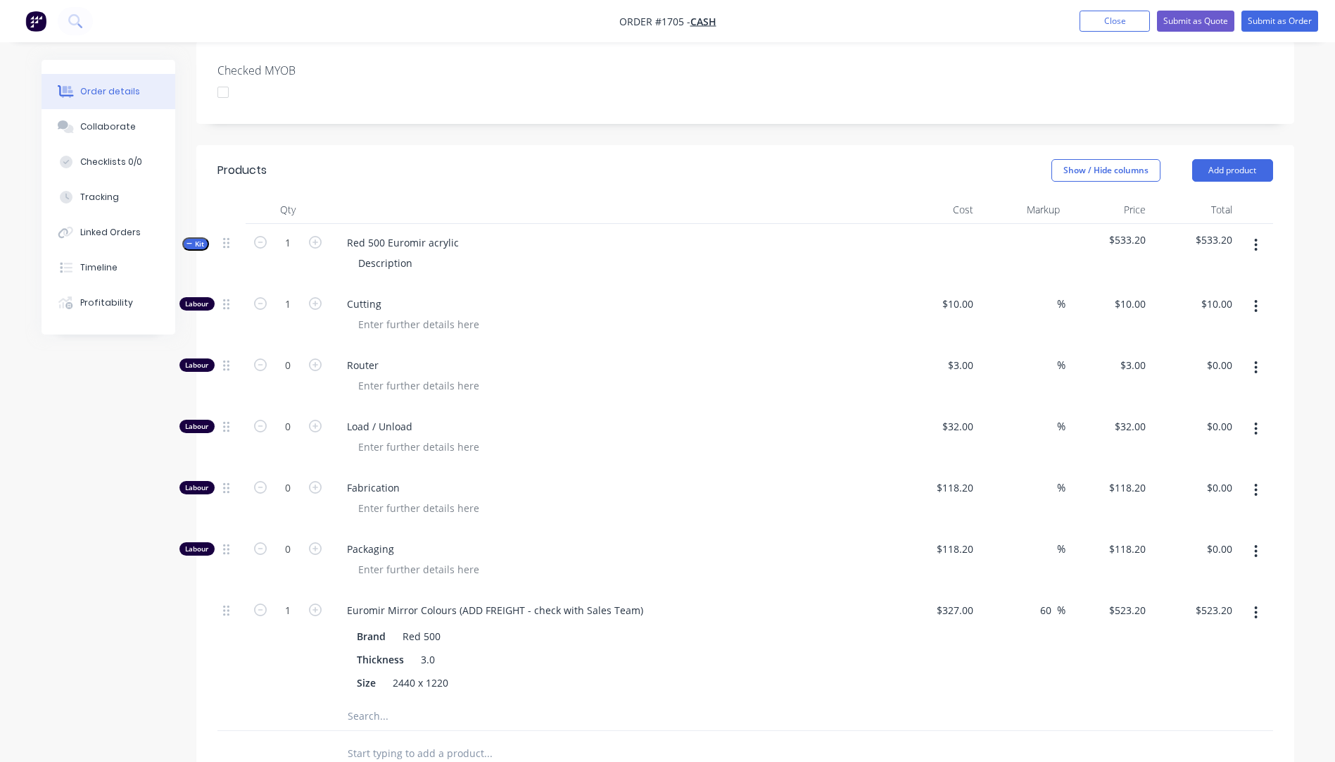
scroll to position [405, 0]
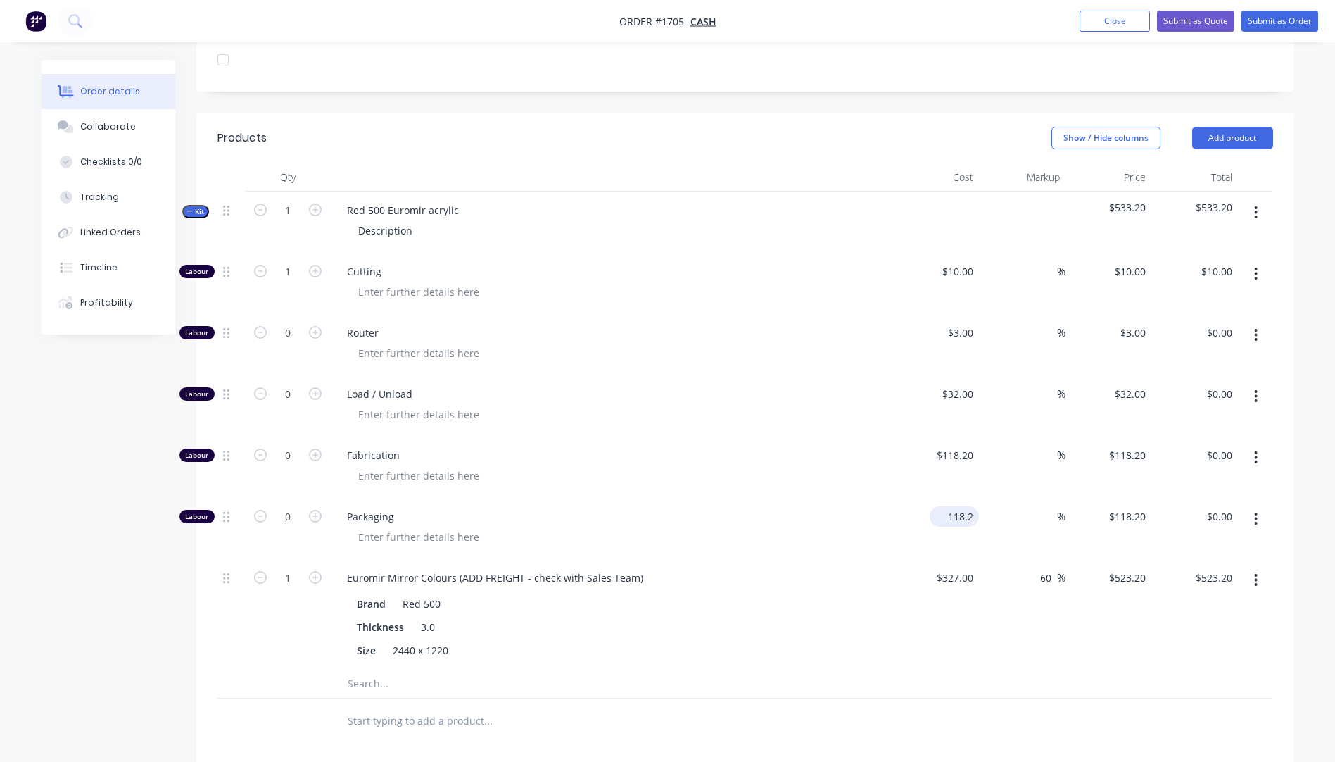
click at [961, 506] on input "118.2" at bounding box center [957, 516] width 44 height 20
type input "$300.00"
click at [835, 465] on div at bounding box center [617, 475] width 541 height 20
drag, startPoint x: 417, startPoint y: 213, endPoint x: 348, endPoint y: 217, distance: 69.2
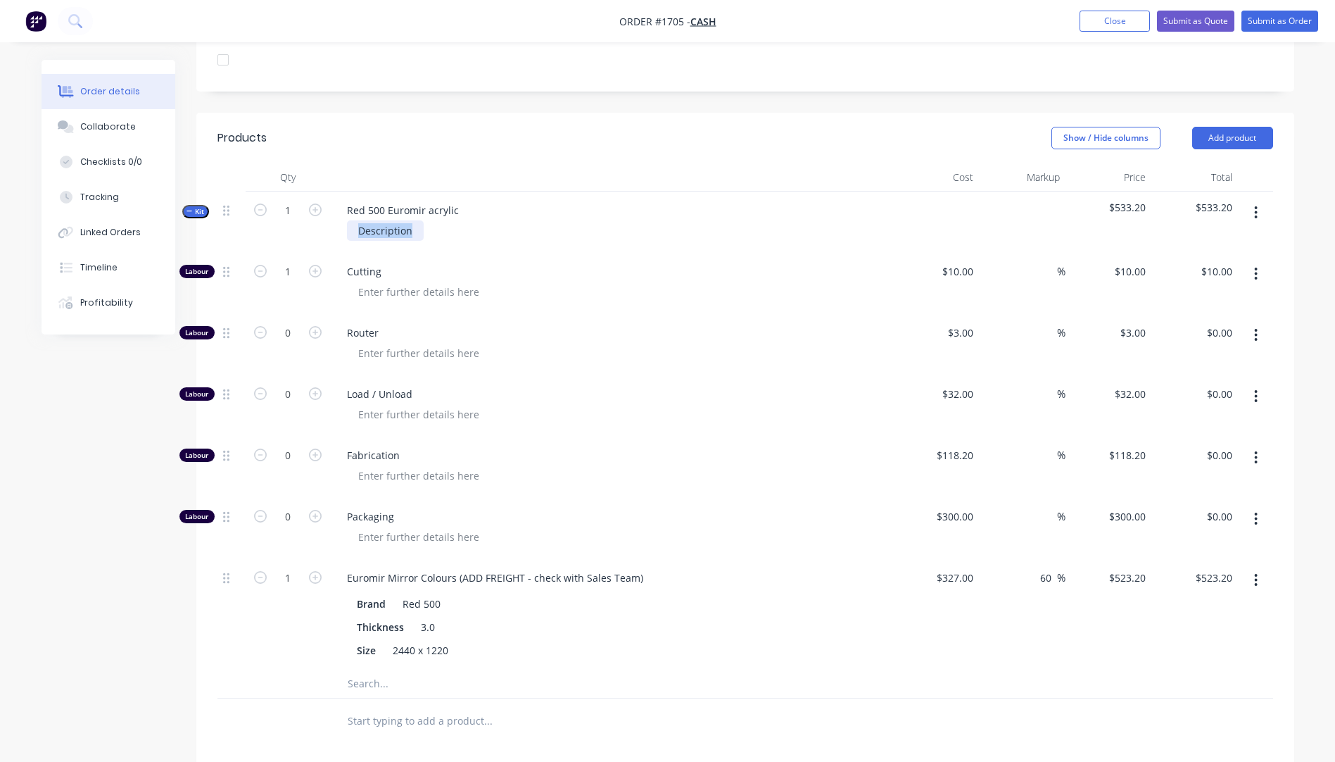
click at [349, 220] on div "Description" at bounding box center [385, 230] width 77 height 20
click at [382, 220] on div "8 @" at bounding box center [367, 230] width 40 height 20
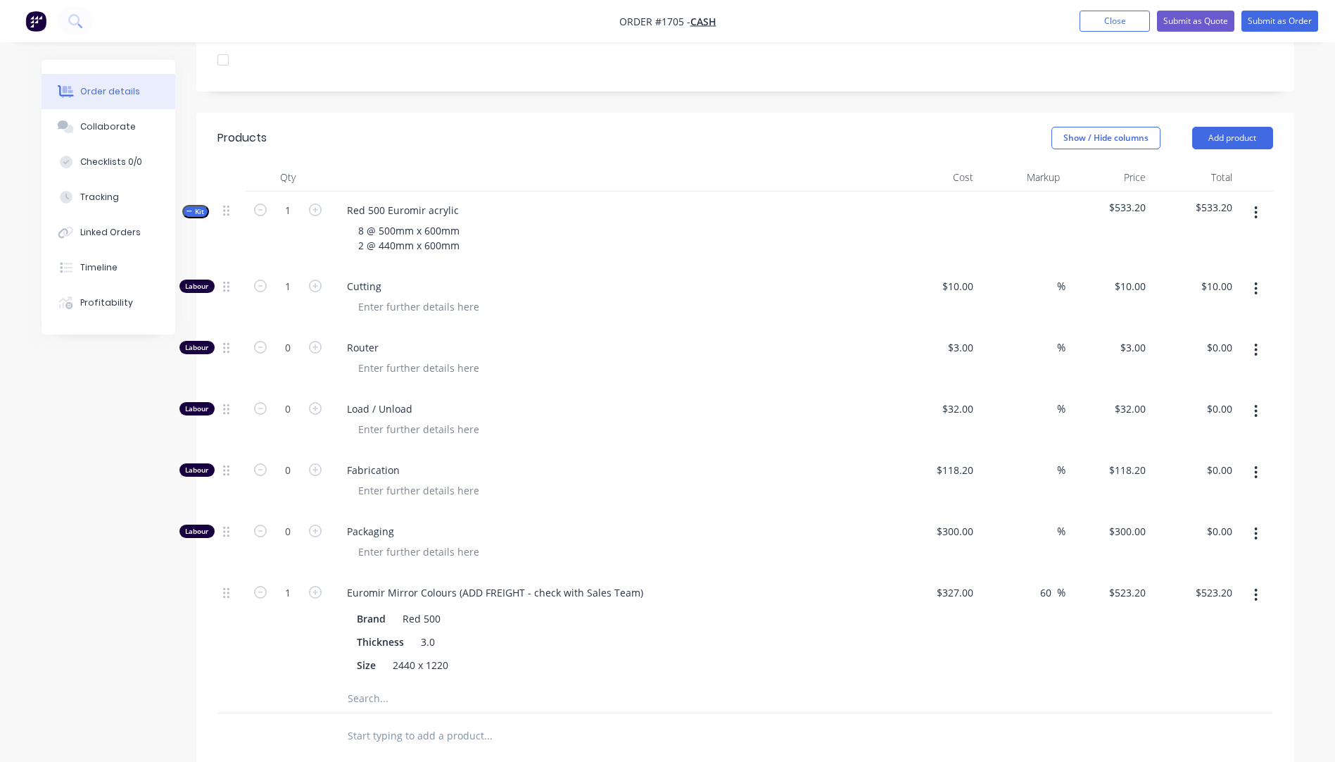
click at [704, 296] on div at bounding box center [617, 306] width 541 height 20
click at [1258, 342] on icon "button" at bounding box center [1256, 349] width 4 height 15
click at [1209, 433] on div "Delete" at bounding box center [1206, 443] width 108 height 20
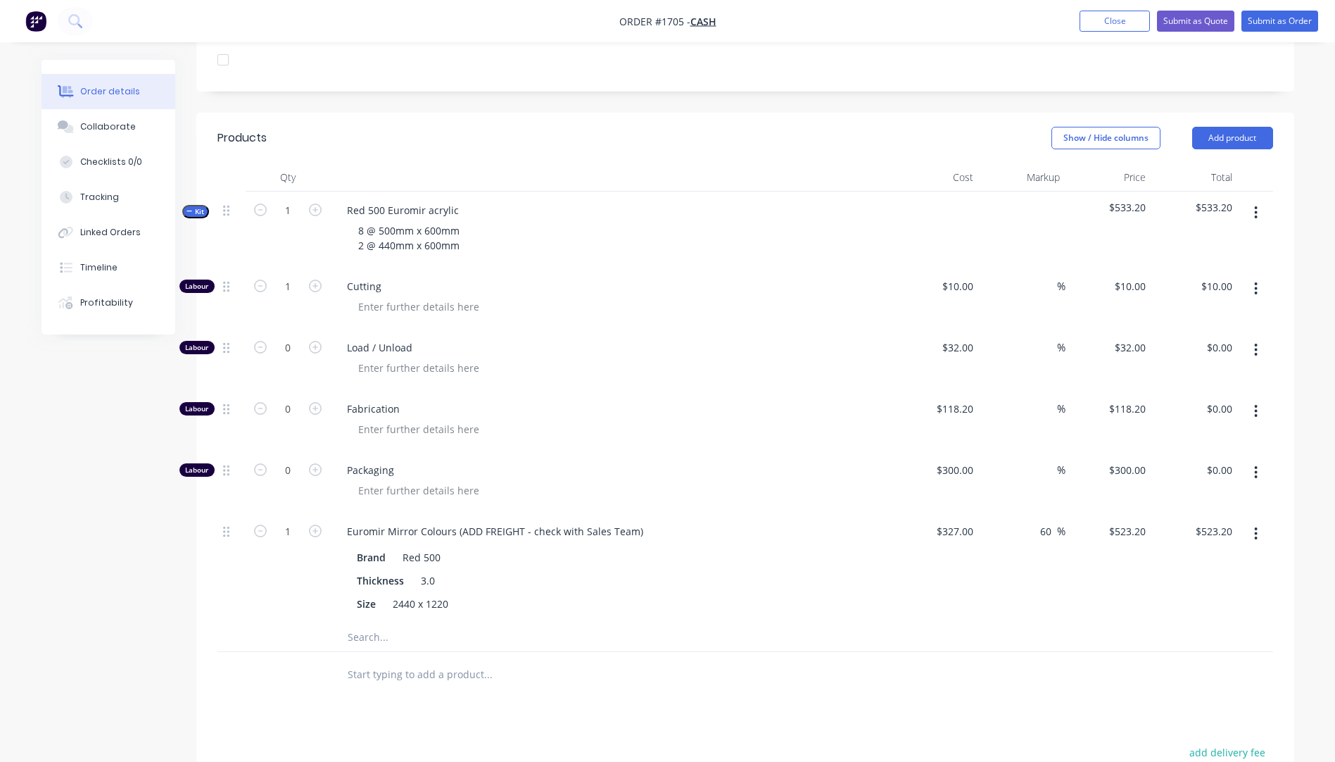
drag, startPoint x: 1256, startPoint y: 334, endPoint x: 1250, endPoint y: 343, distance: 10.7
click at [1256, 343] on icon "button" at bounding box center [1256, 349] width 3 height 13
click at [1206, 433] on div "Delete" at bounding box center [1206, 443] width 108 height 20
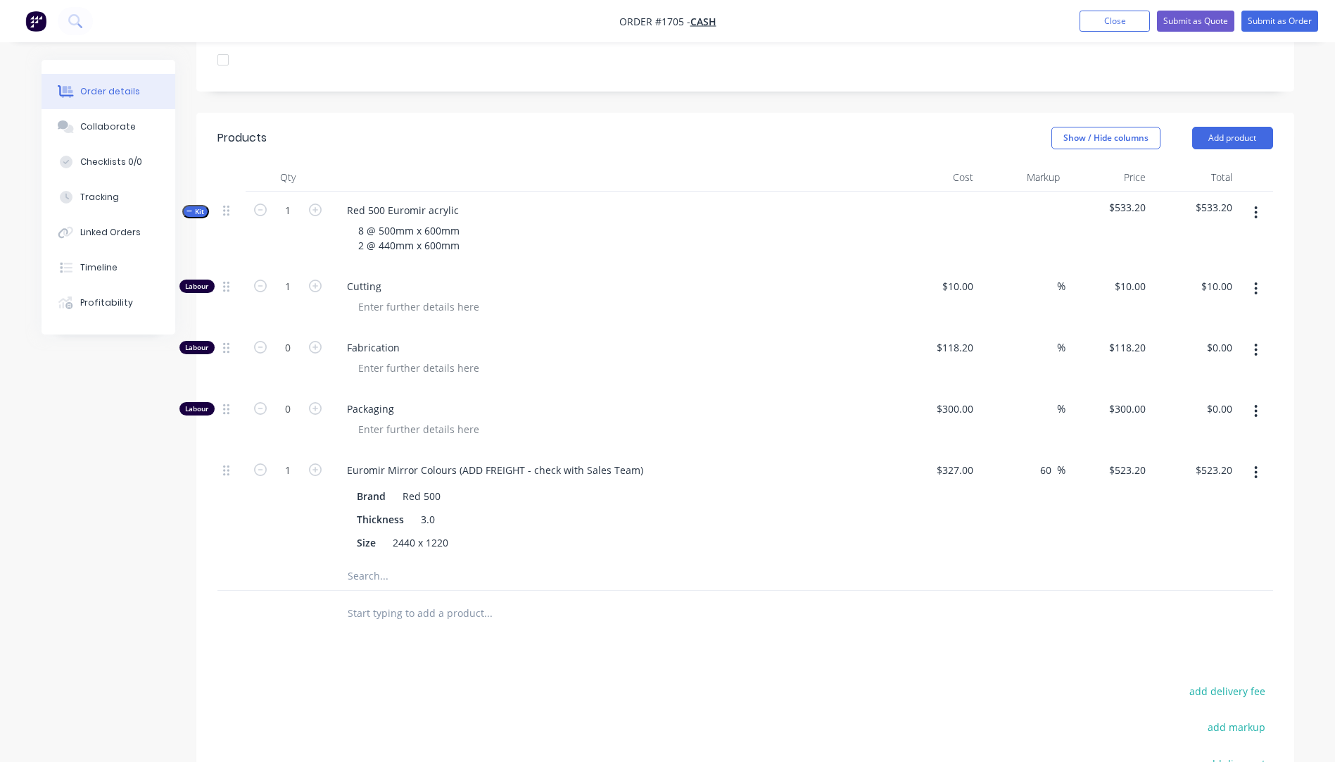
click at [1257, 342] on icon "button" at bounding box center [1256, 349] width 4 height 15
click at [1200, 433] on div "Delete" at bounding box center [1206, 443] width 108 height 20
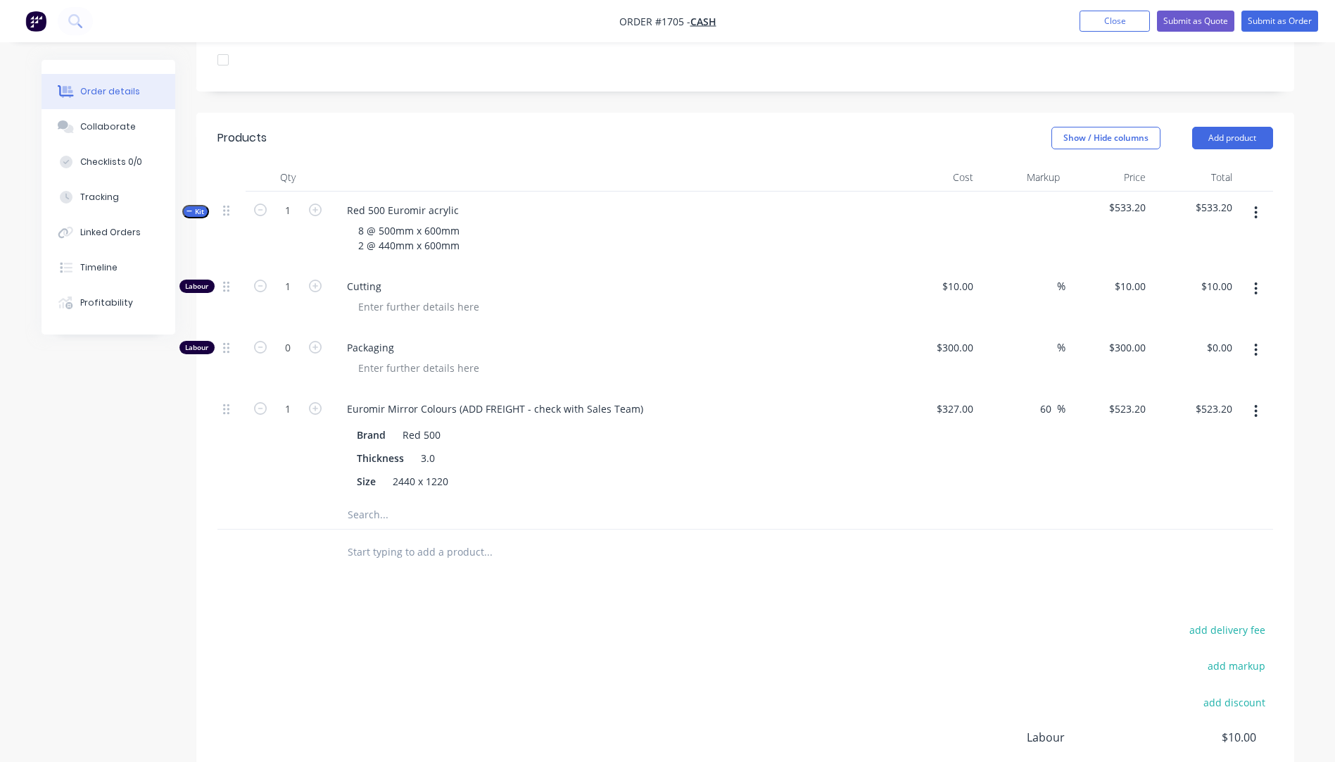
click at [1257, 343] on icon "button" at bounding box center [1256, 349] width 3 height 13
click at [1191, 433] on div "Delete" at bounding box center [1206, 443] width 108 height 20
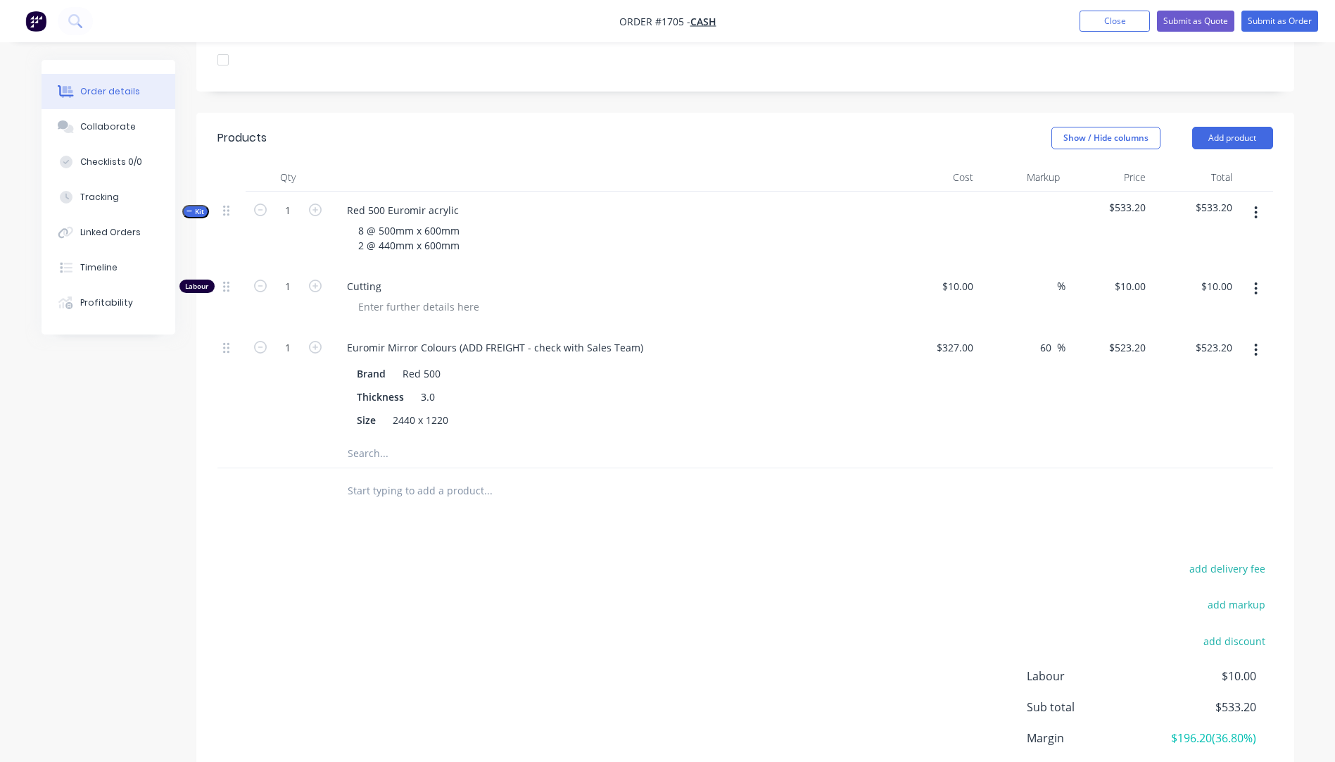
click at [409, 476] on input "text" at bounding box center [488, 490] width 282 height 28
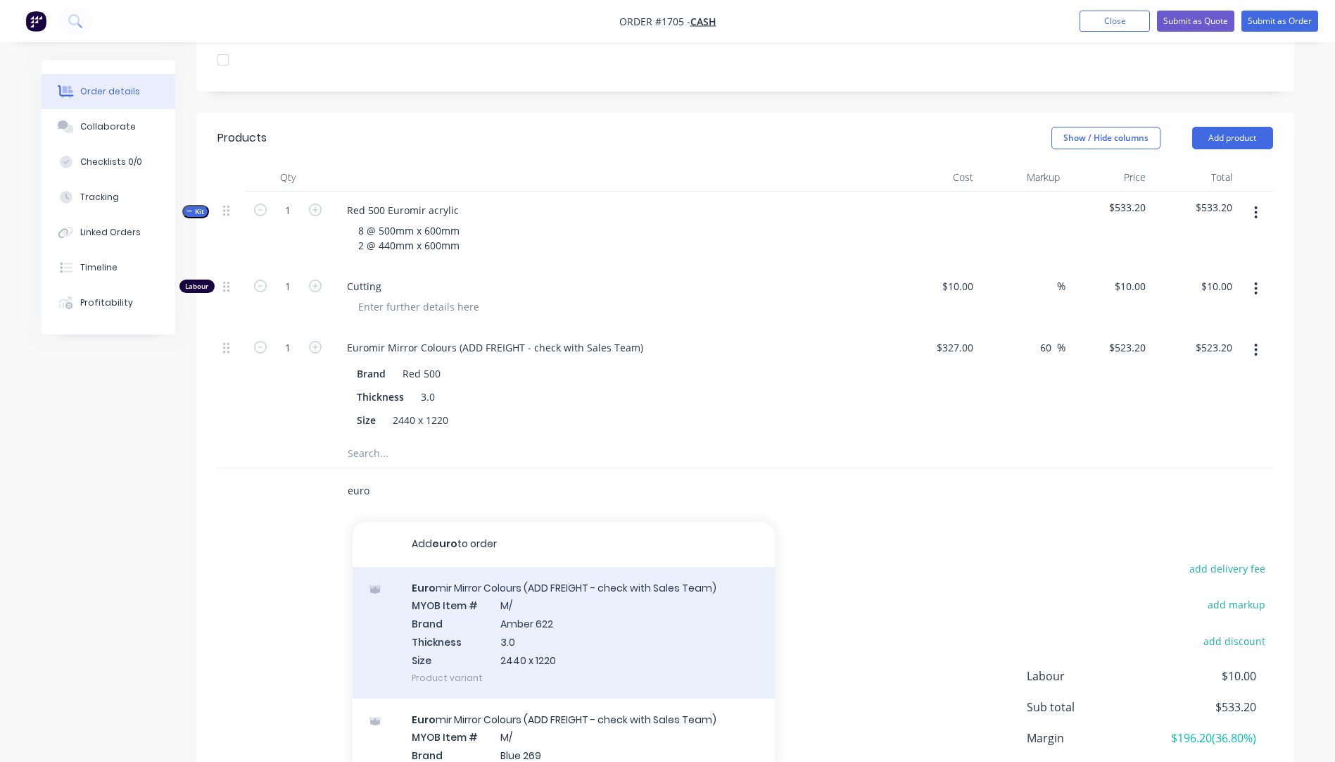
type input "euro"
click at [521, 572] on div "Euro mir Mirror Colours (ADD FREIGHT - check with Sales Team) MYOB Item # M/ Br…" at bounding box center [564, 633] width 422 height 132
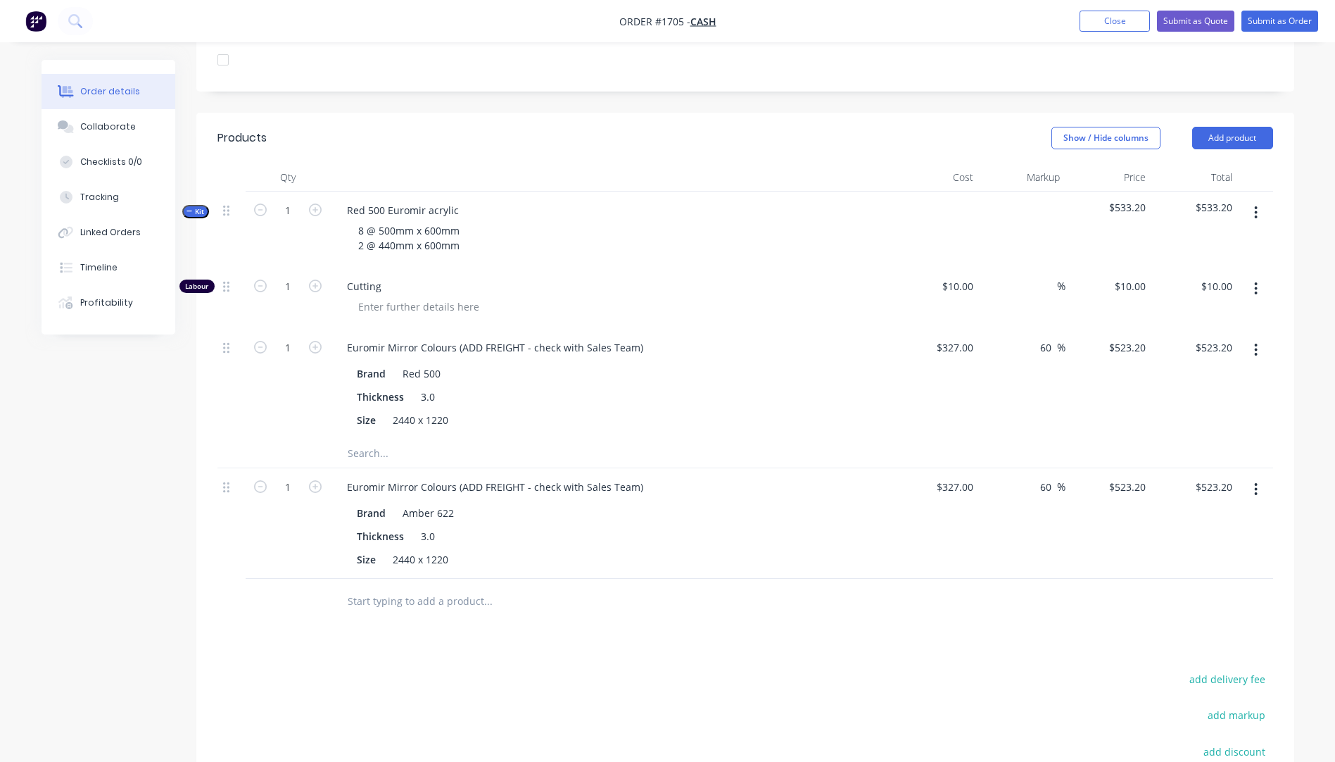
click at [1257, 483] on icon "button" at bounding box center [1256, 489] width 3 height 13
click at [1191, 600] on div "Delete" at bounding box center [1206, 610] width 108 height 20
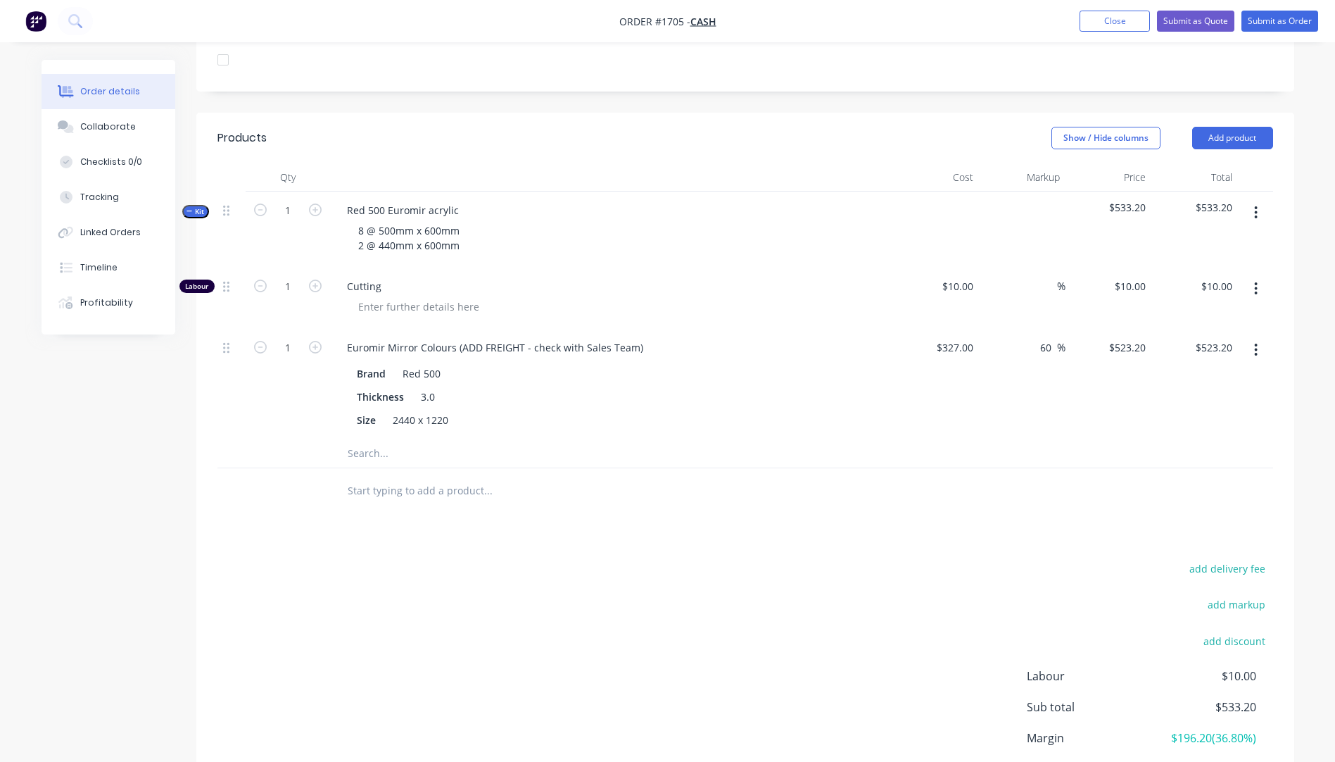
click at [427, 479] on input "text" at bounding box center [488, 490] width 282 height 28
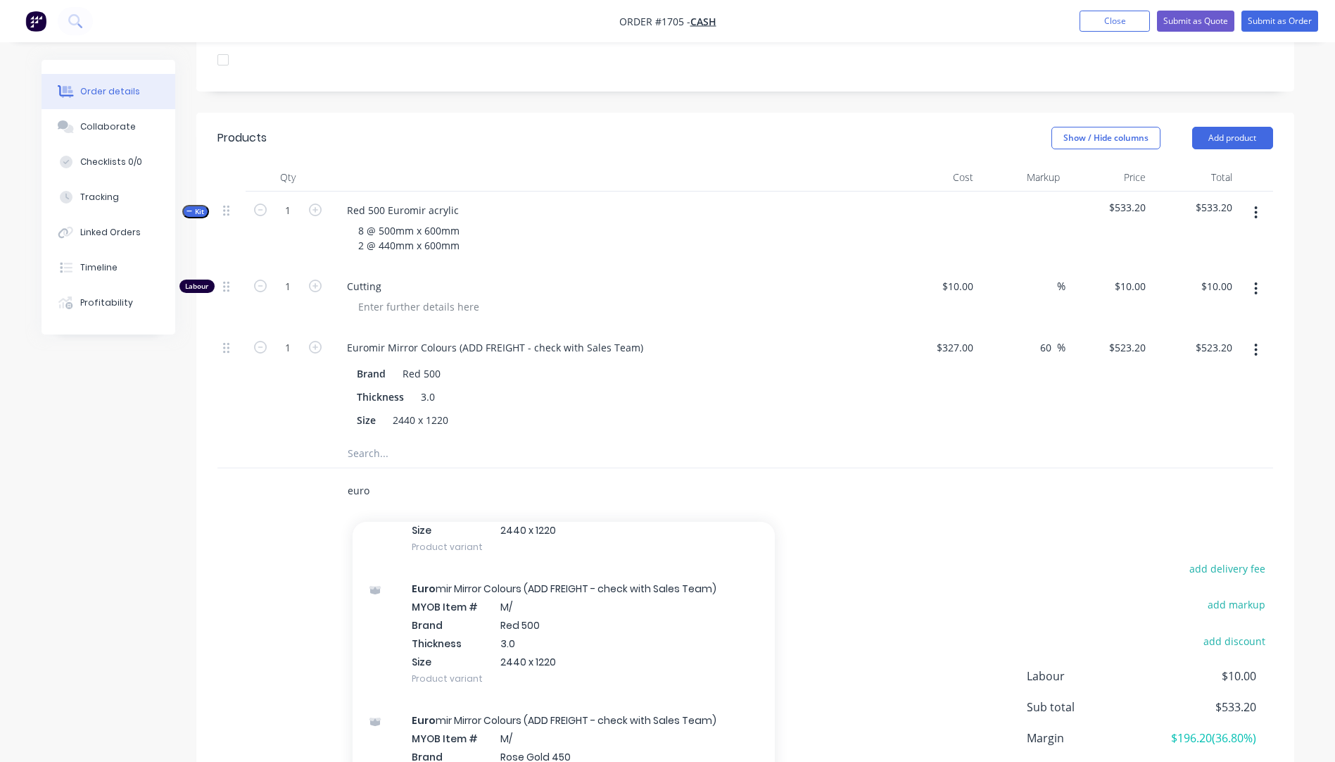
scroll to position [1197, 0]
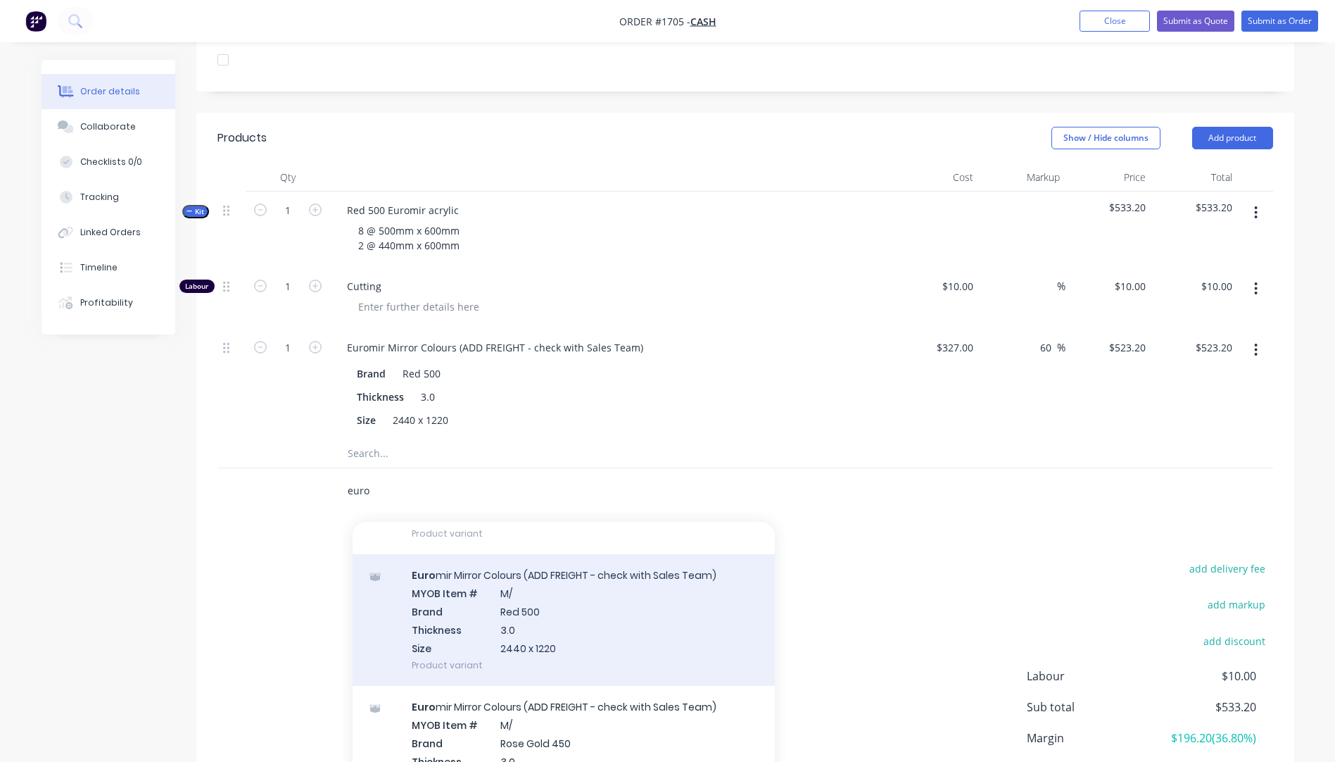
type input "euro"
click at [529, 592] on div "Euro mir Mirror Colours (ADD FREIGHT - check with Sales Team) MYOB Item # M/ Br…" at bounding box center [564, 620] width 422 height 132
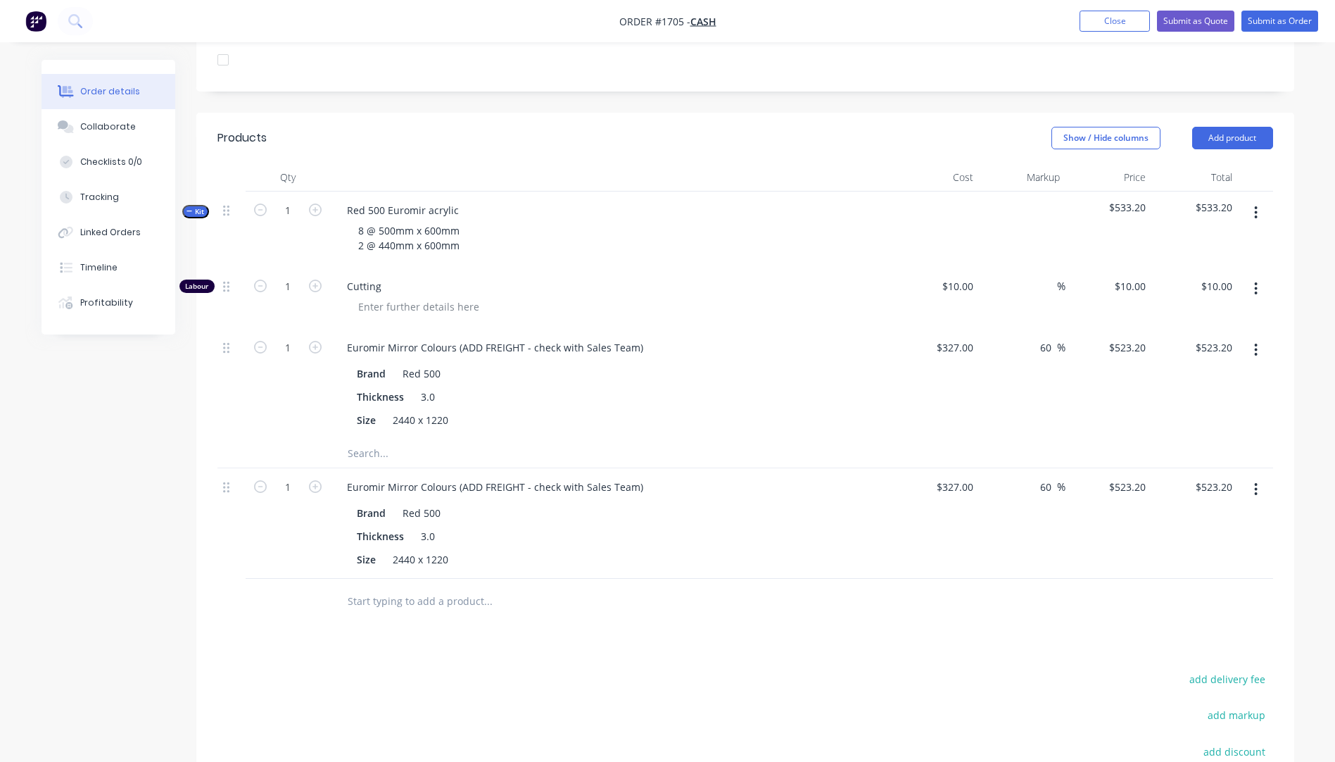
click at [658, 607] on div "Products Show / Hide columns Add product Qty Cost Markup Price Total Kit 1 Red …" at bounding box center [745, 538] width 1098 height 850
click at [1252, 476] on button "button" at bounding box center [1255, 488] width 33 height 25
drag, startPoint x: 1182, startPoint y: 590, endPoint x: 1208, endPoint y: 520, distance: 74.4
click at [1180, 600] on div "Delete" at bounding box center [1206, 610] width 108 height 20
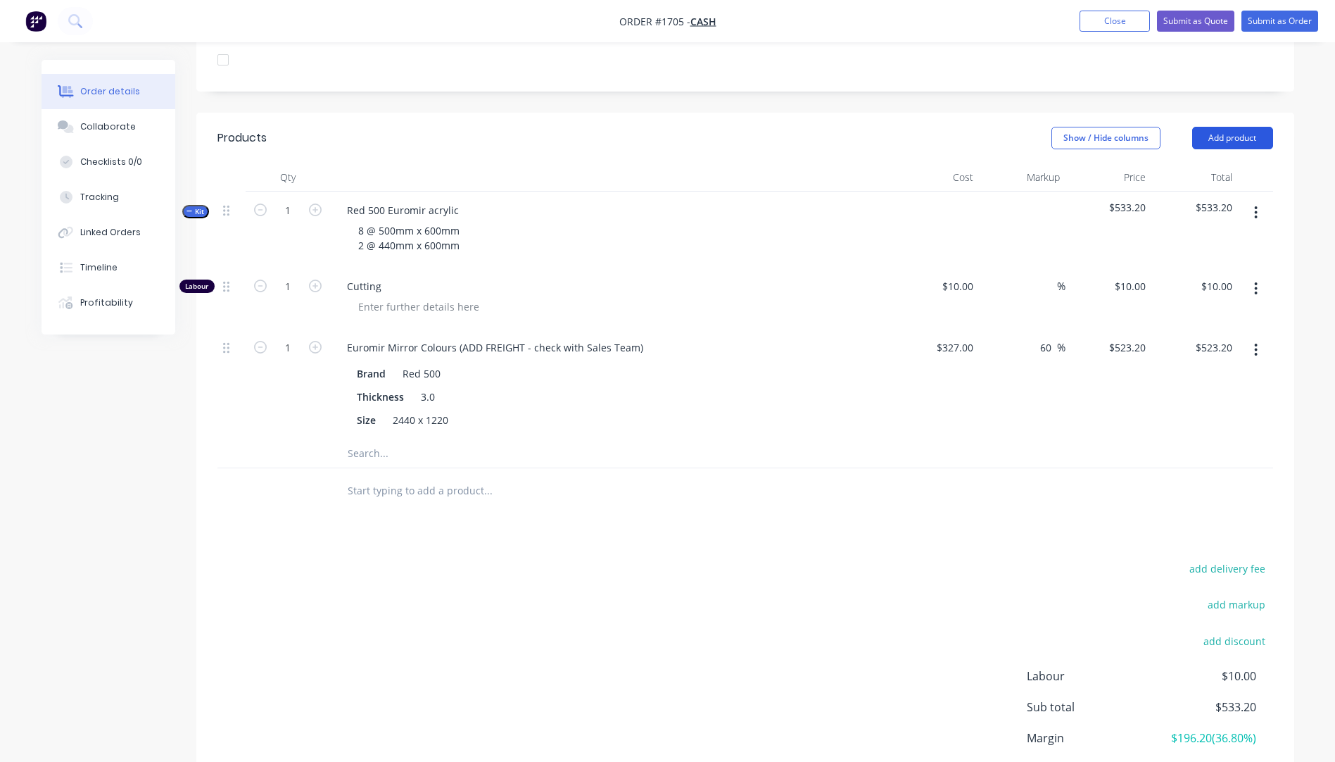
click at [1217, 127] on button "Add product" at bounding box center [1232, 138] width 81 height 23
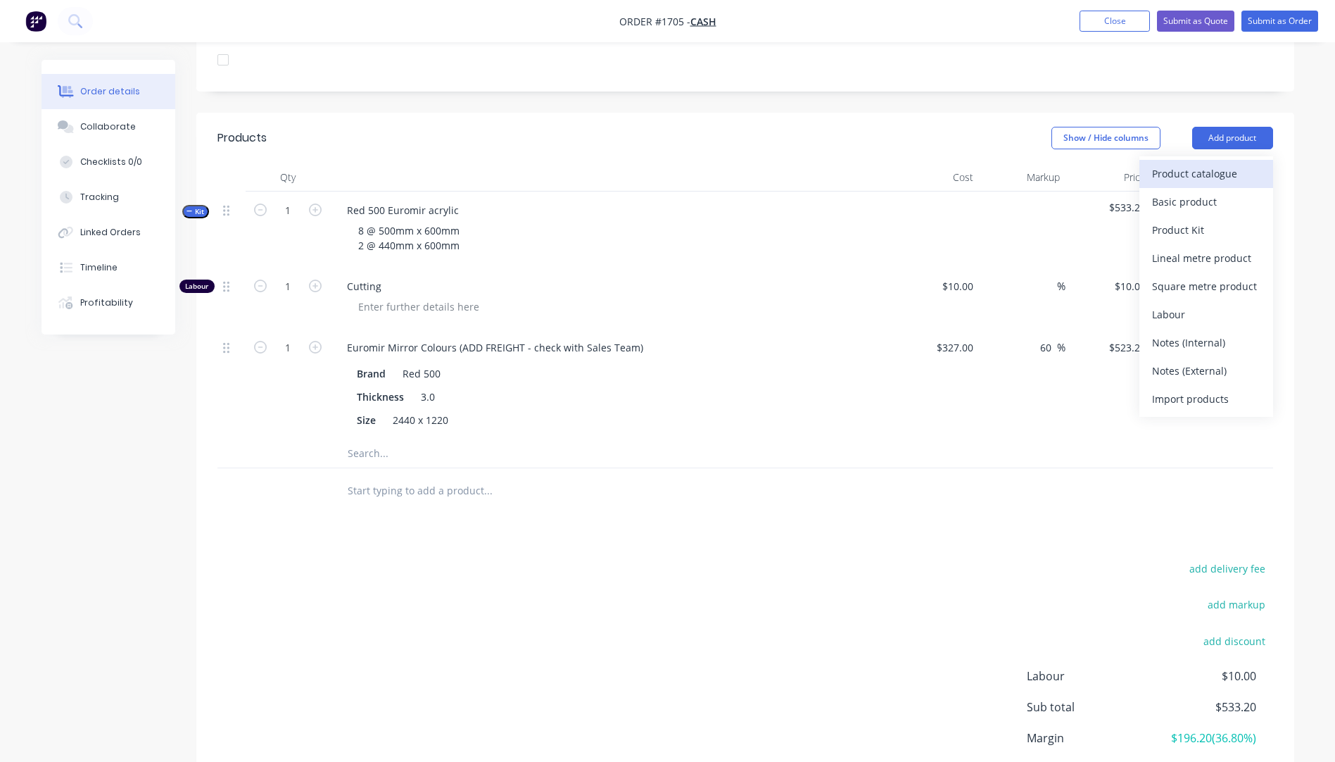
click at [1199, 163] on div "Product catalogue" at bounding box center [1206, 173] width 108 height 20
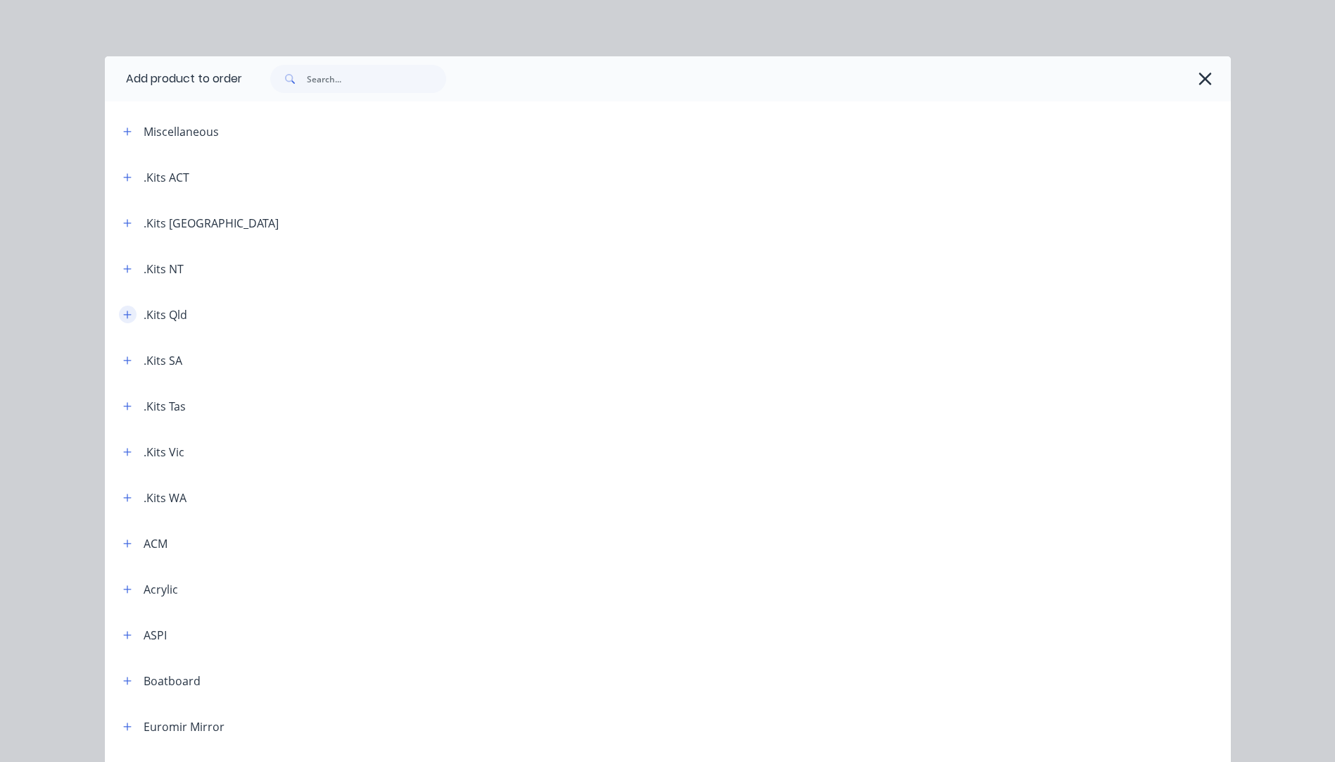
click at [123, 317] on icon "button" at bounding box center [127, 315] width 8 height 10
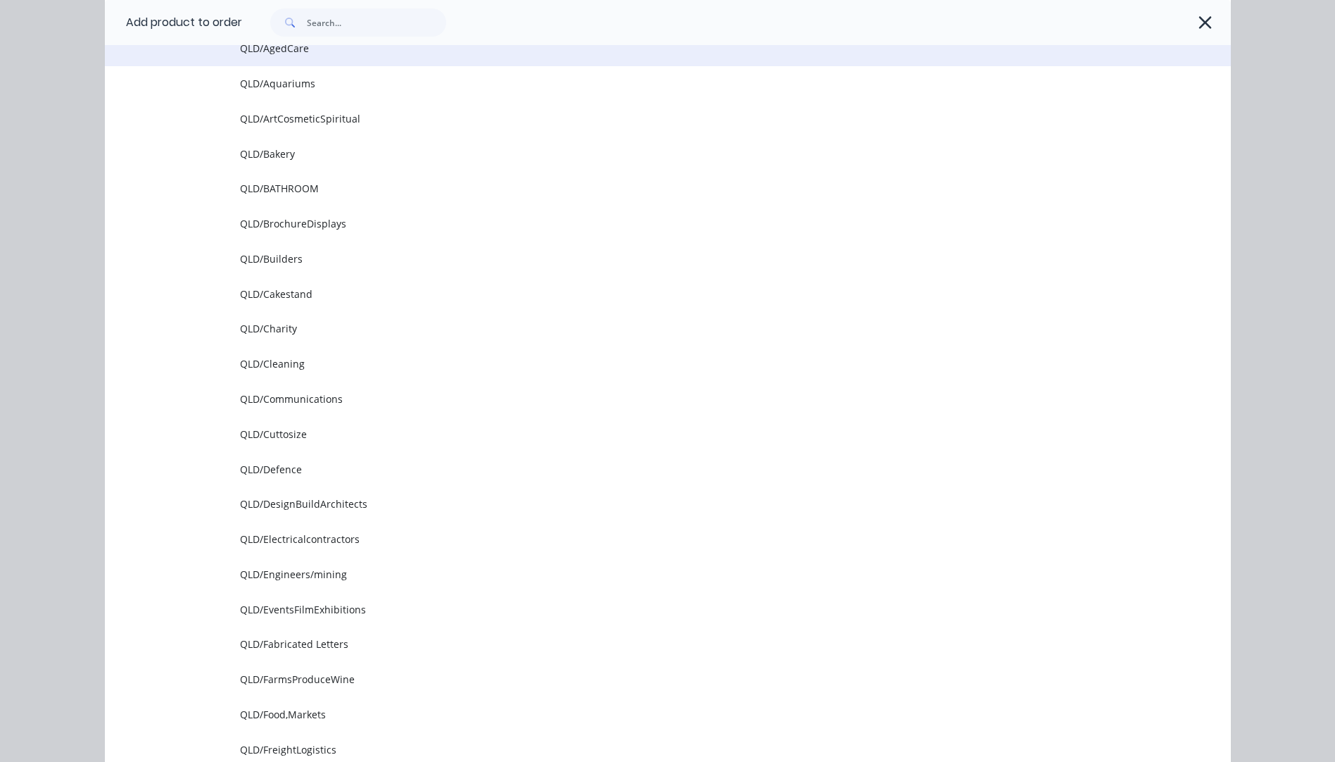
scroll to position [422, 0]
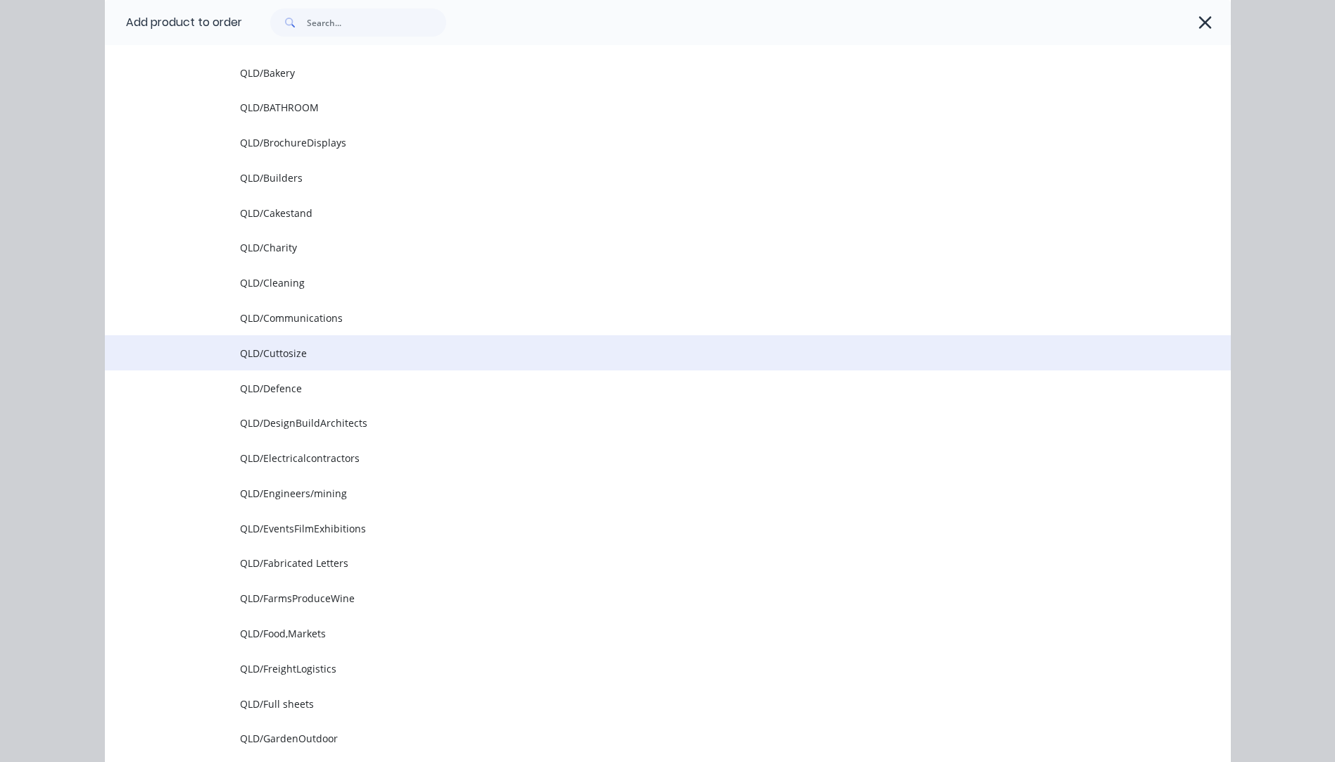
click at [282, 358] on span "QLD/Cuttosize" at bounding box center [636, 353] width 793 height 15
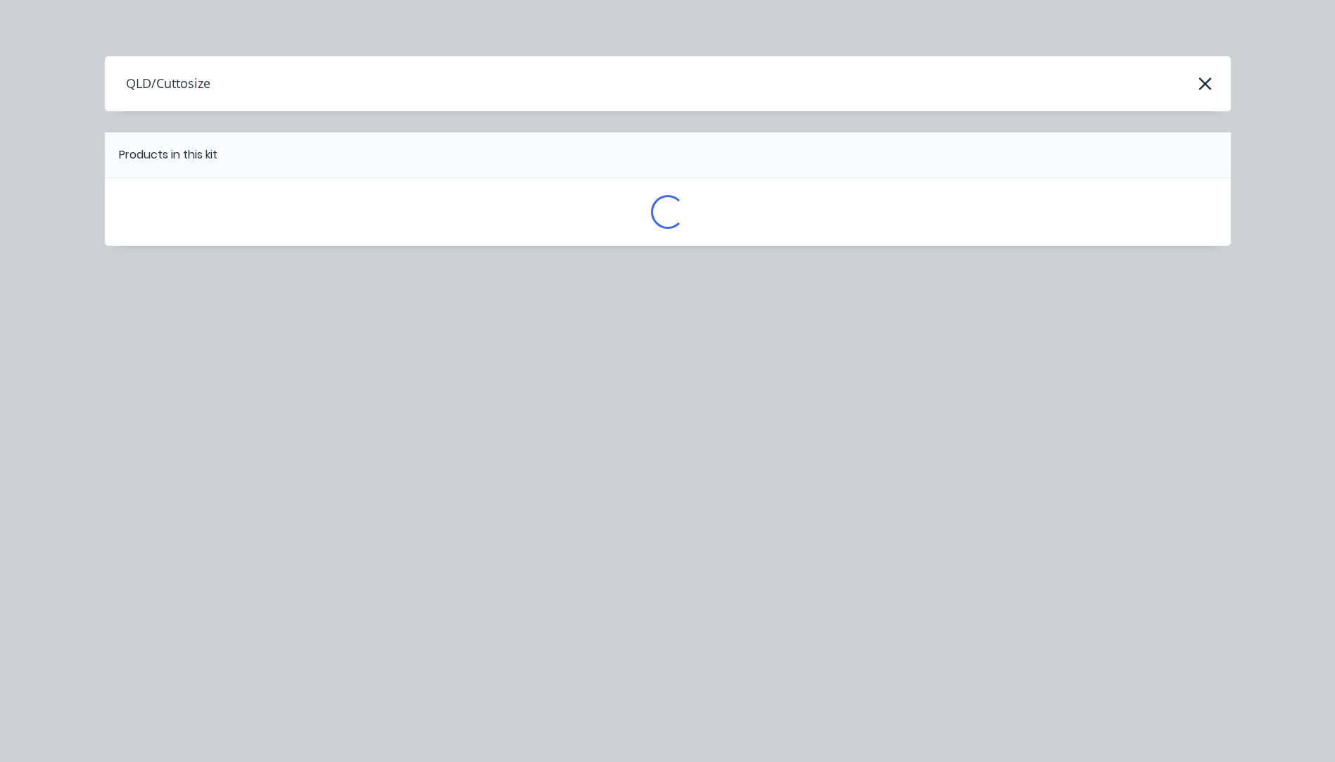
scroll to position [0, 0]
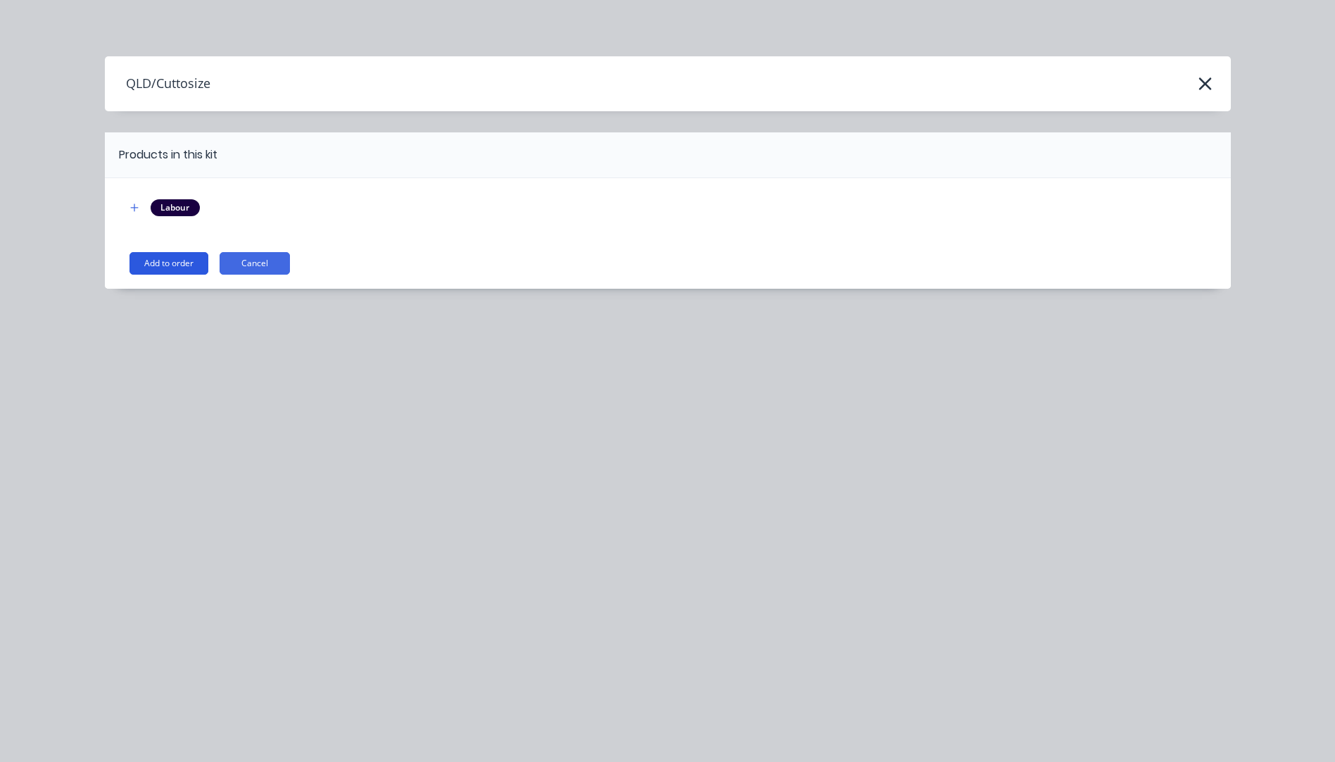
click at [163, 261] on button "Add to order" at bounding box center [169, 263] width 79 height 23
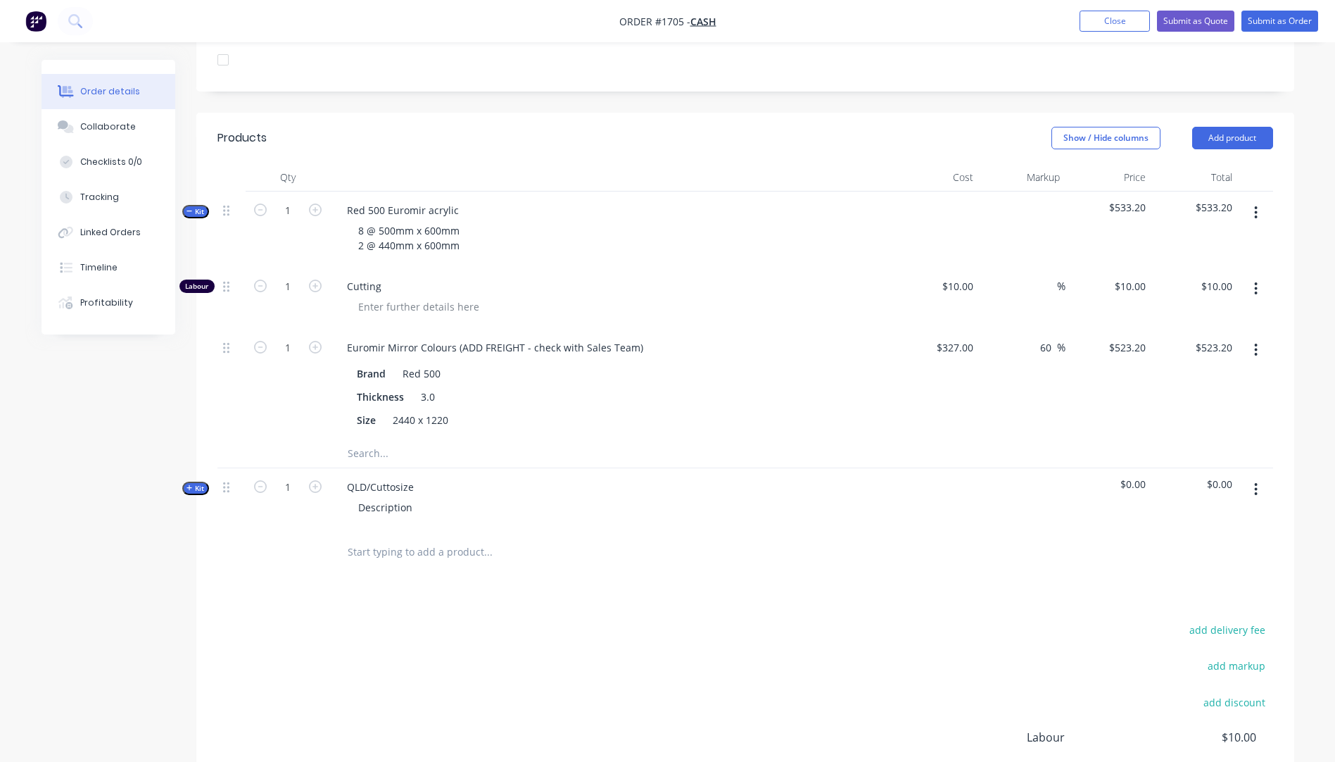
click at [191, 484] on icon "button" at bounding box center [190, 487] width 6 height 7
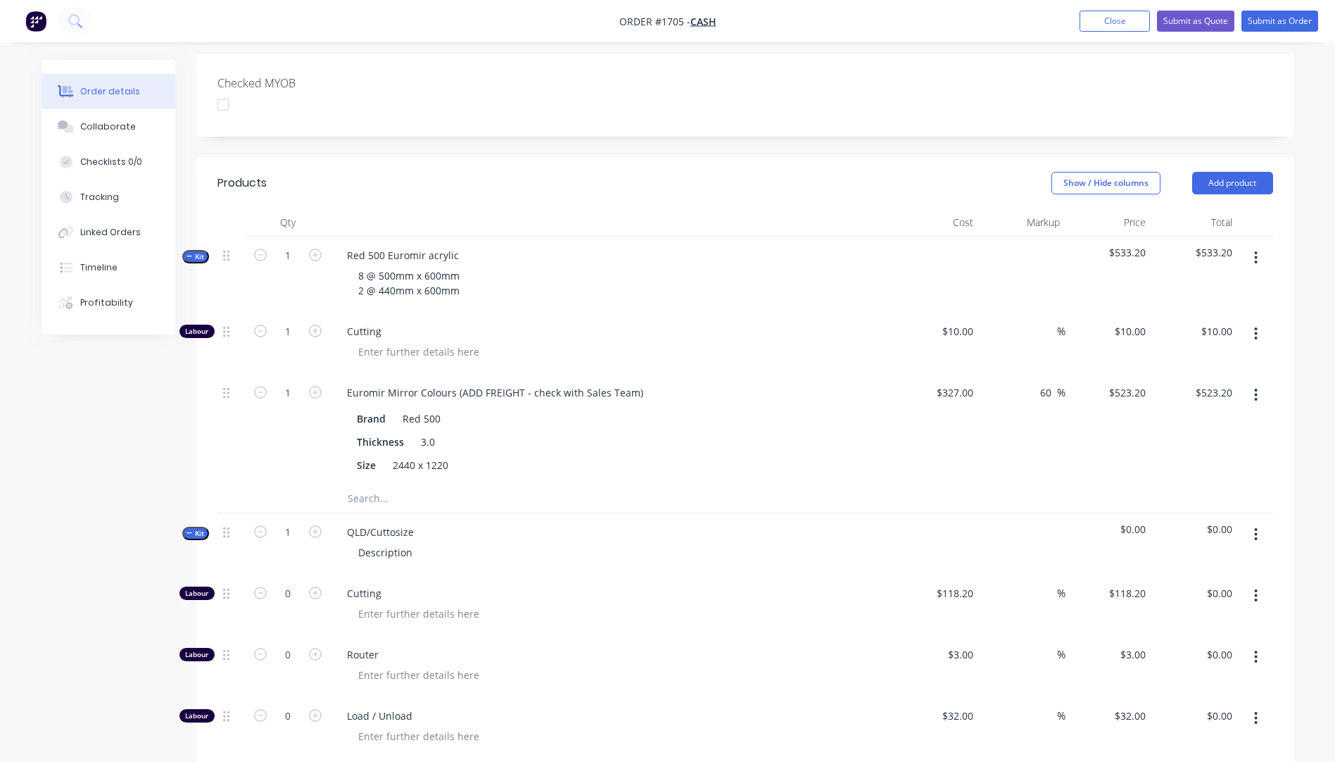
scroll to position [335, 0]
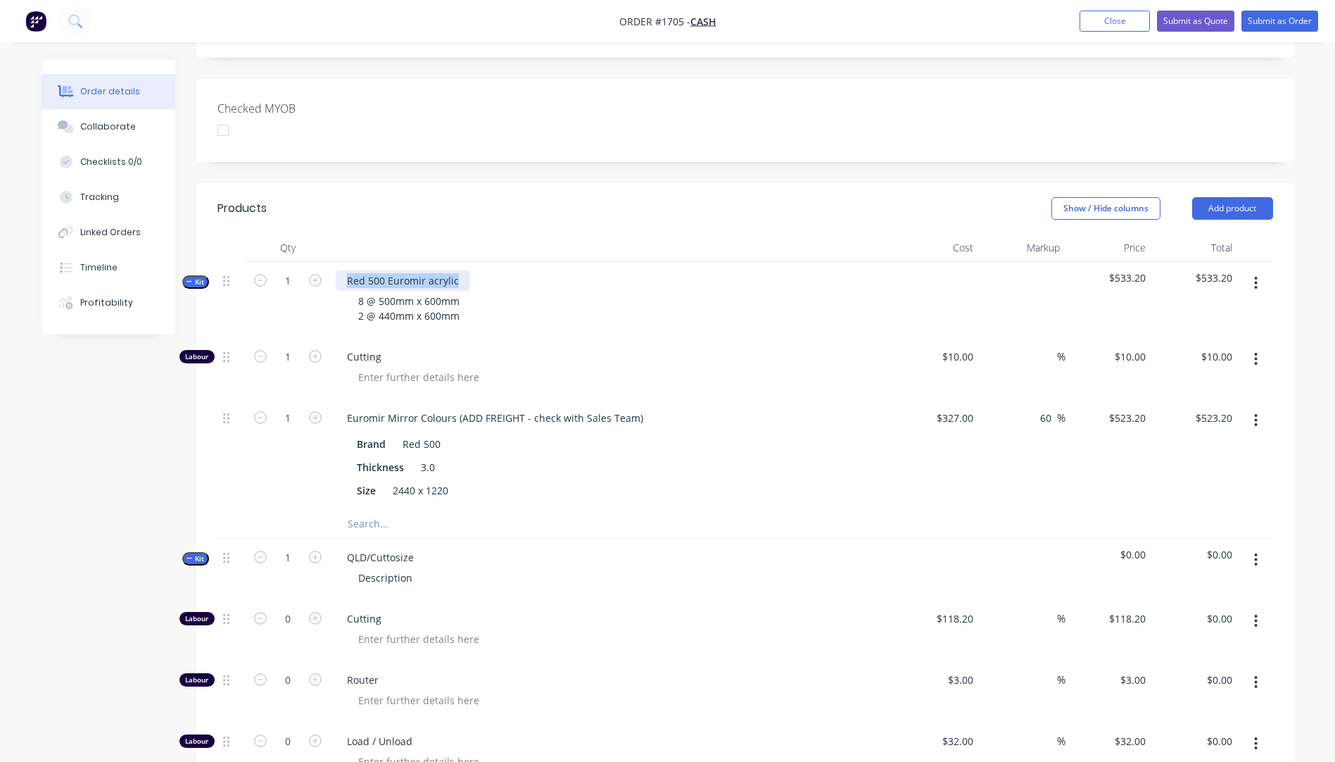
drag, startPoint x: 457, startPoint y: 257, endPoint x: 357, endPoint y: 260, distance: 100.7
click at [343, 270] on div "Red 500 Euromir acrylic" at bounding box center [403, 280] width 134 height 20
copy div "Red 500 Euromir acrylic"
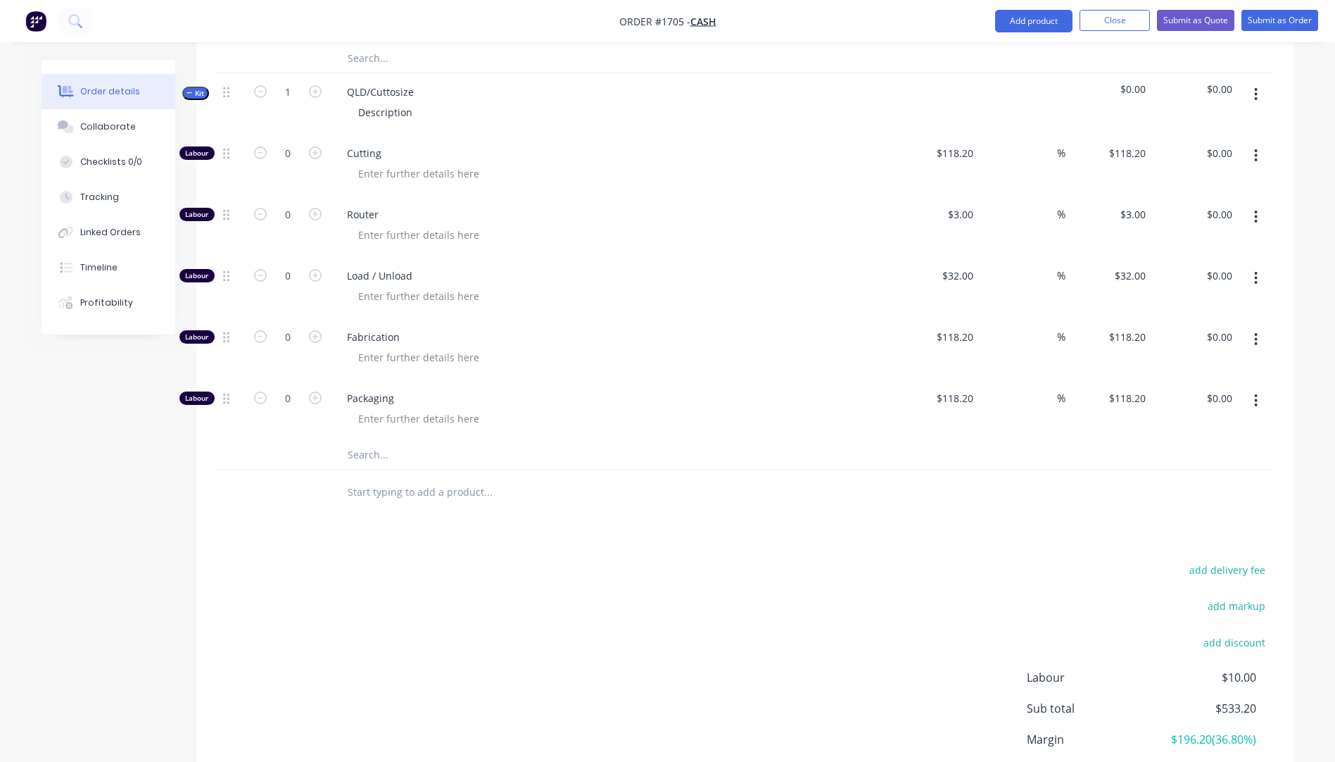
scroll to position [612, 0]
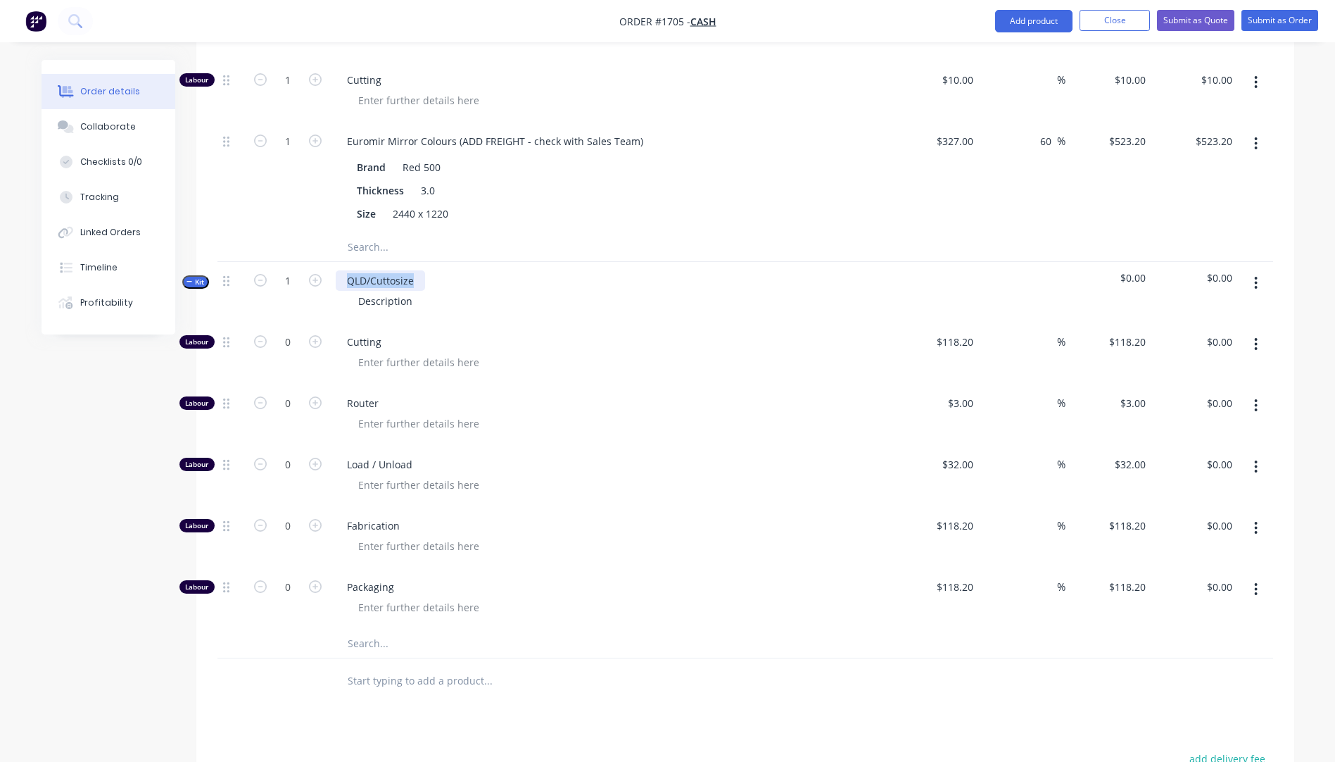
drag, startPoint x: 415, startPoint y: 263, endPoint x: 346, endPoint y: 258, distance: 68.5
click at [343, 270] on div "QLD/Cuttosize" at bounding box center [380, 280] width 89 height 20
paste div
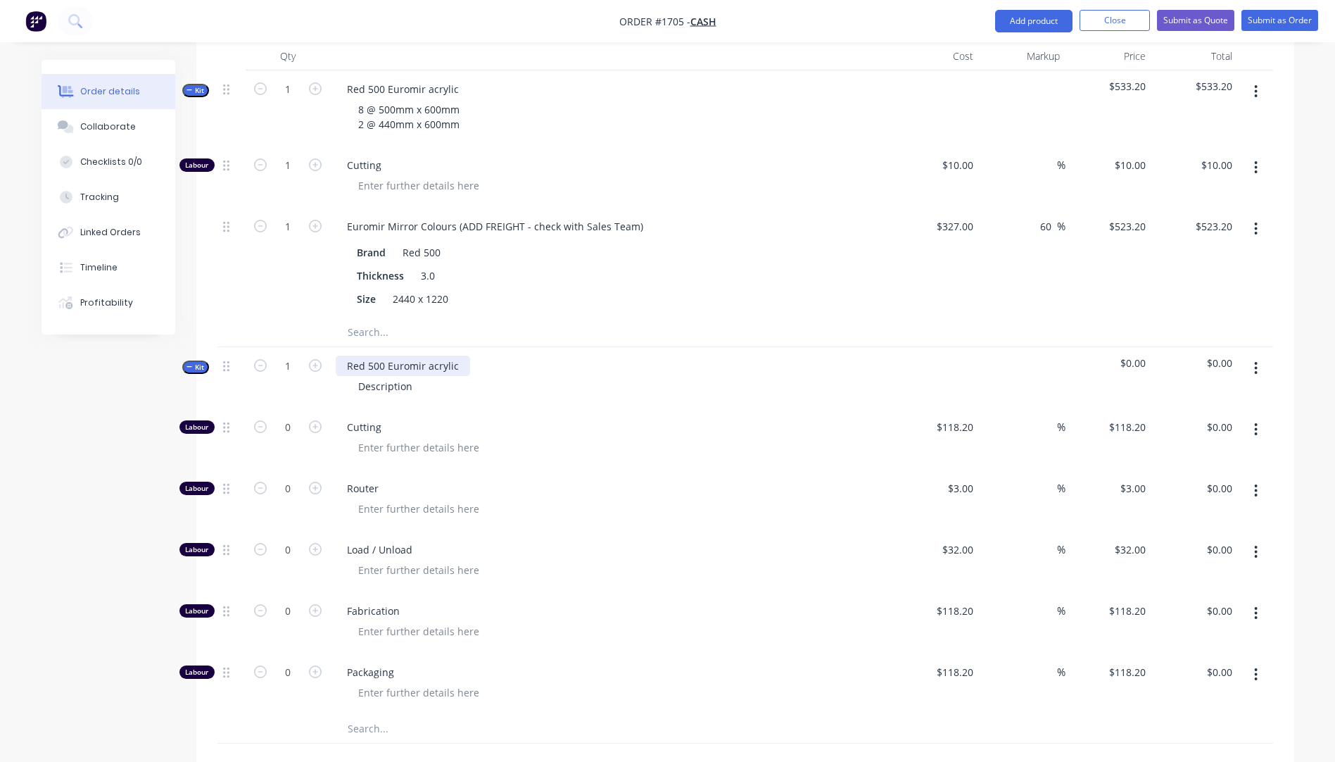
scroll to position [400, 0]
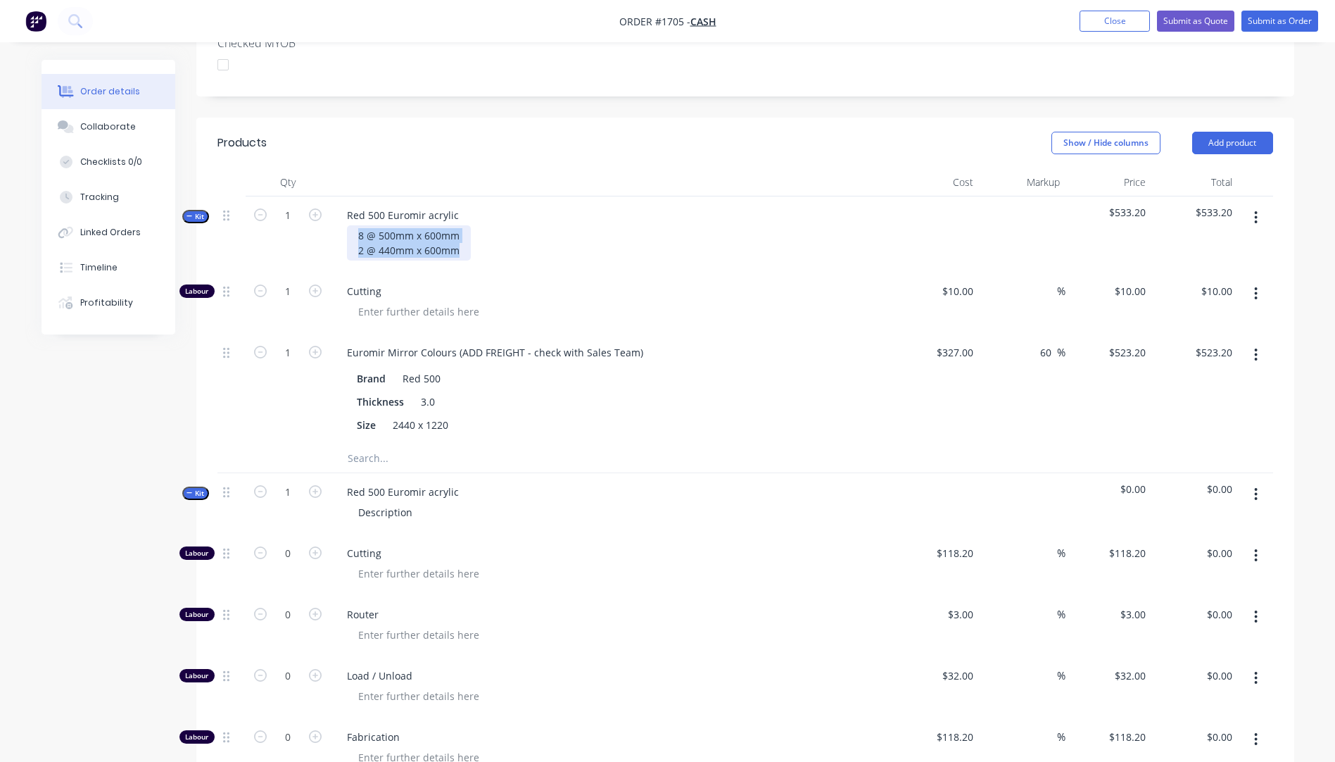
drag, startPoint x: 460, startPoint y: 229, endPoint x: 357, endPoint y: 221, distance: 103.8
click at [357, 225] on div "8 @ 500mm x 600mm 2 @ 440mm x 600mm" at bounding box center [409, 242] width 124 height 35
copy div "8 @ 500mm x 600mm 2 @ 440mm x 600mm"
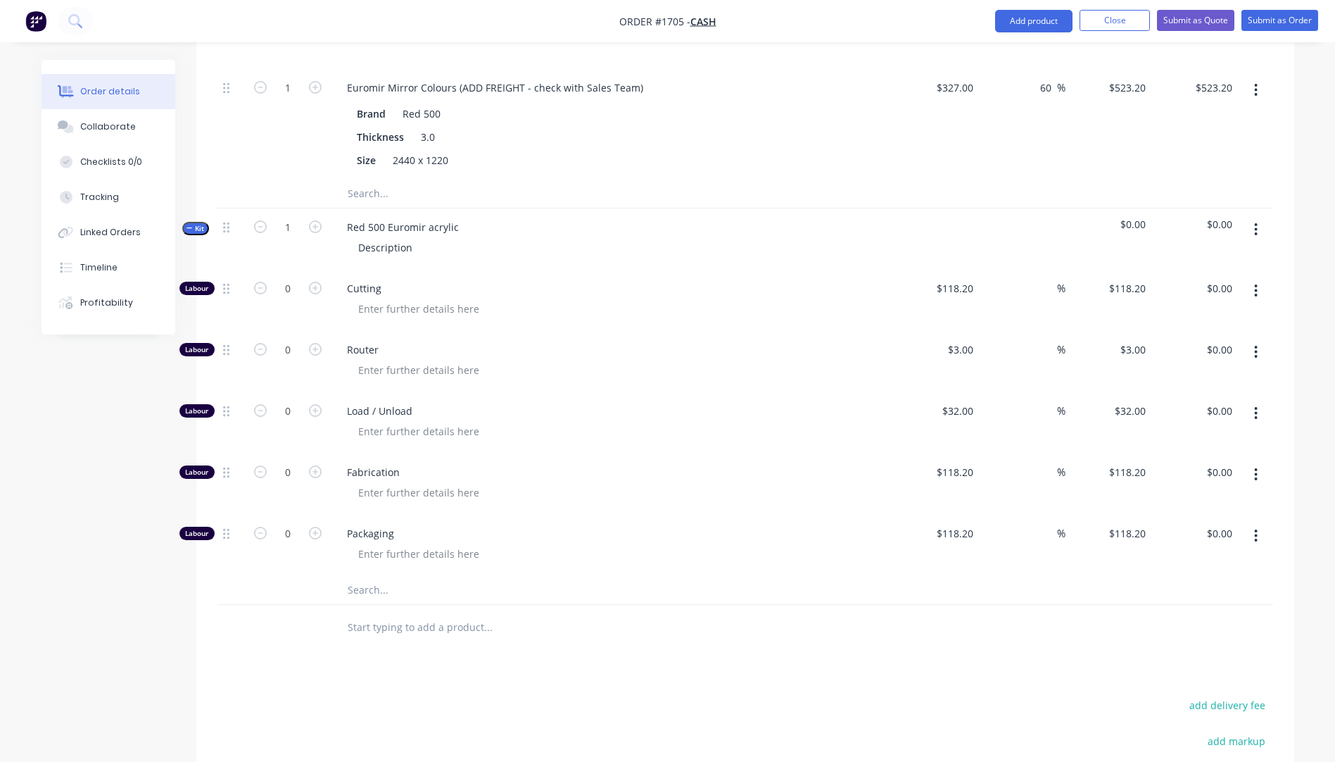
scroll to position [682, 0]
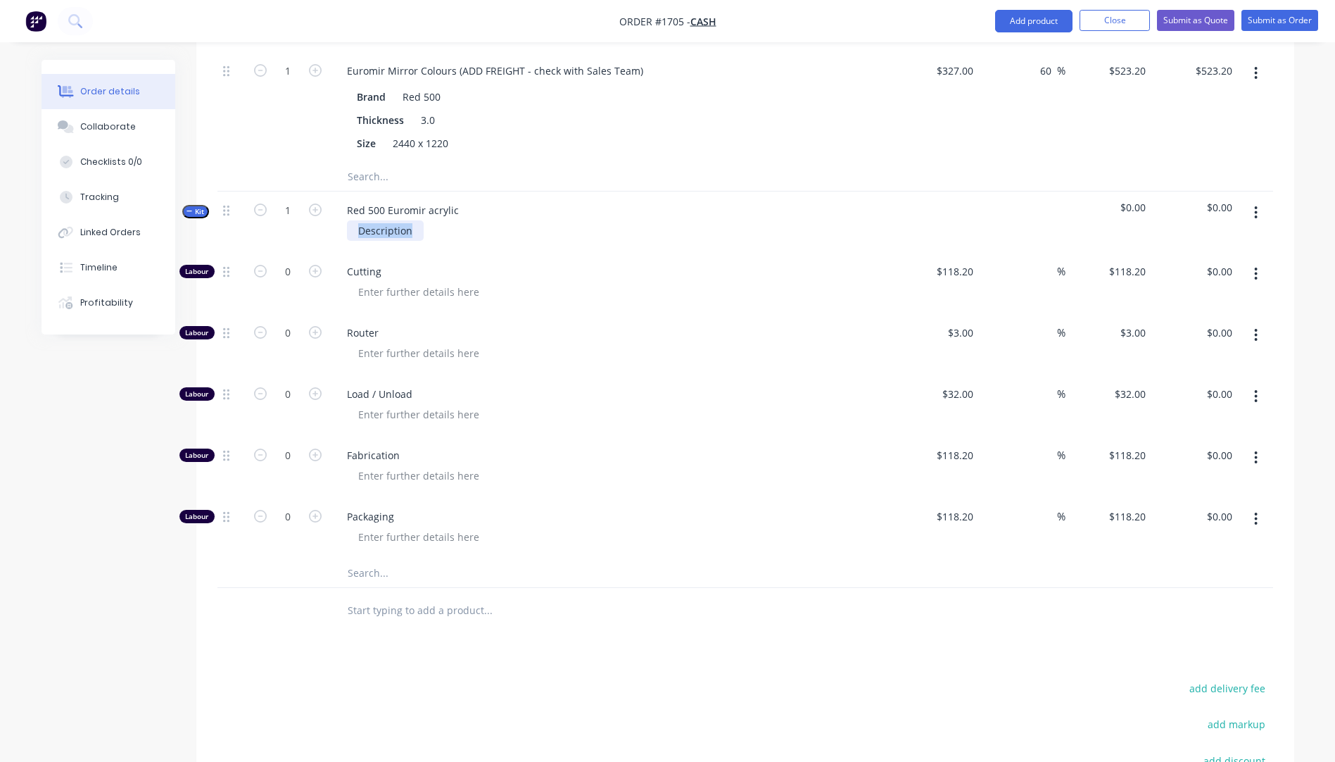
drag, startPoint x: 411, startPoint y: 215, endPoint x: 359, endPoint y: 217, distance: 52.1
click at [359, 220] on div "Description" at bounding box center [385, 230] width 77 height 20
paste div
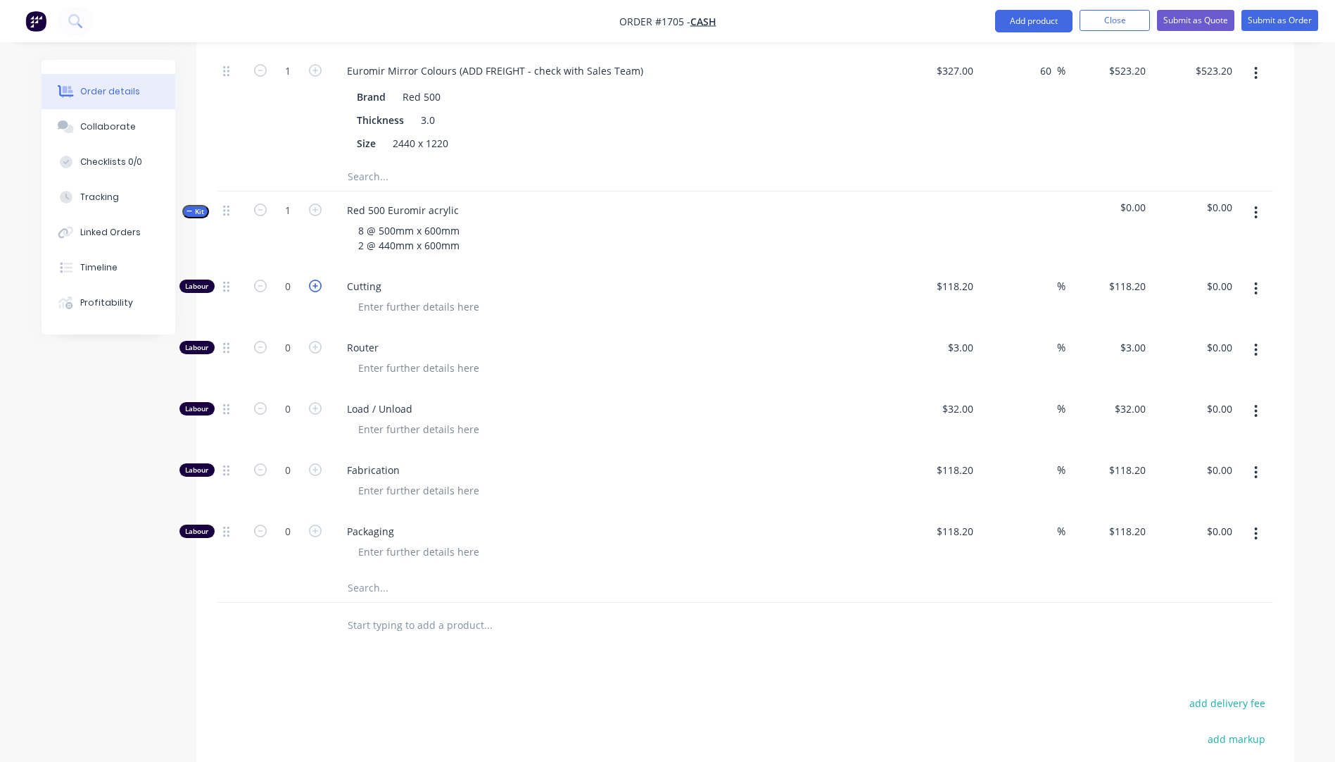
click at [314, 279] on icon "button" at bounding box center [315, 285] width 13 height 13
type input "1"
type input "$118.20"
click at [963, 276] on input "118.2" at bounding box center [963, 286] width 32 height 20
type input "$10.00"
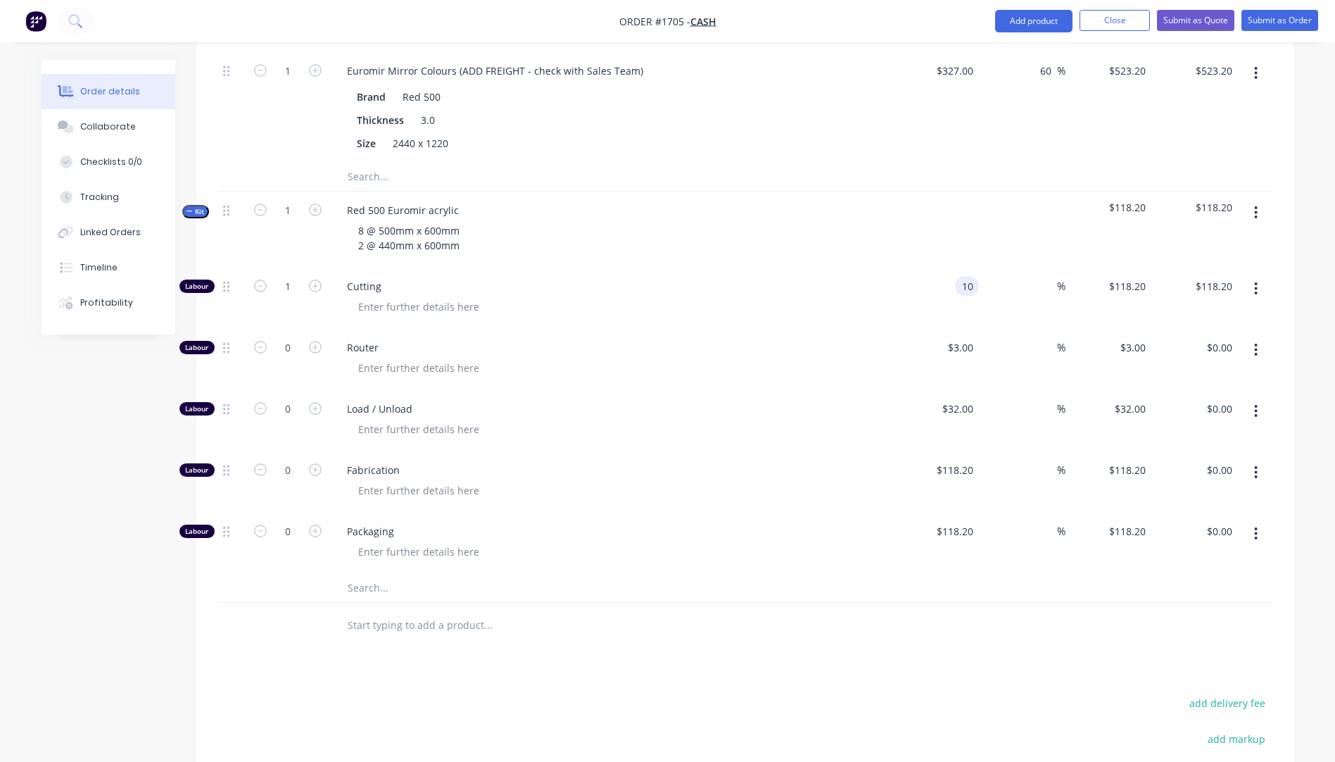
type input "$10.00"
click at [1257, 342] on icon "button" at bounding box center [1256, 349] width 4 height 15
click at [1190, 433] on div "Delete" at bounding box center [1206, 443] width 108 height 20
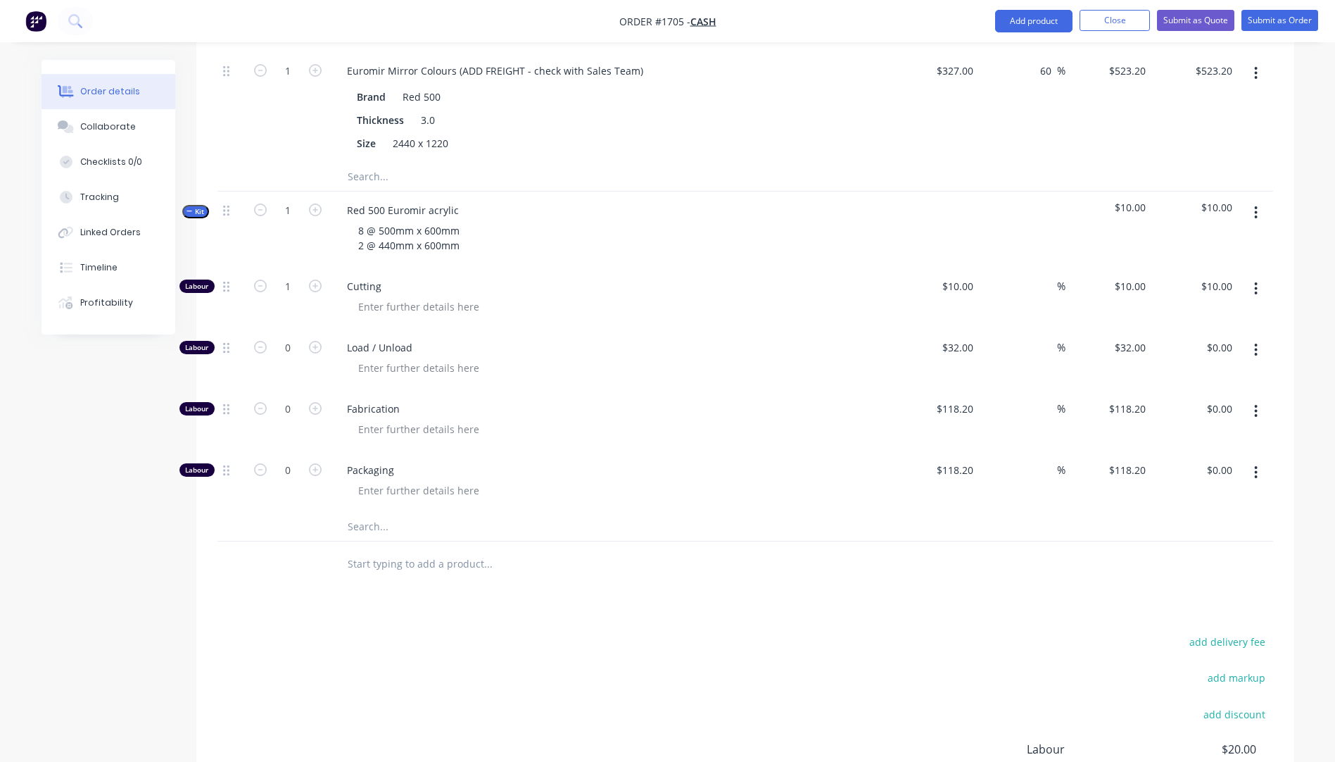
click at [1258, 342] on icon "button" at bounding box center [1256, 349] width 4 height 15
click at [1194, 433] on div "Delete" at bounding box center [1206, 443] width 108 height 20
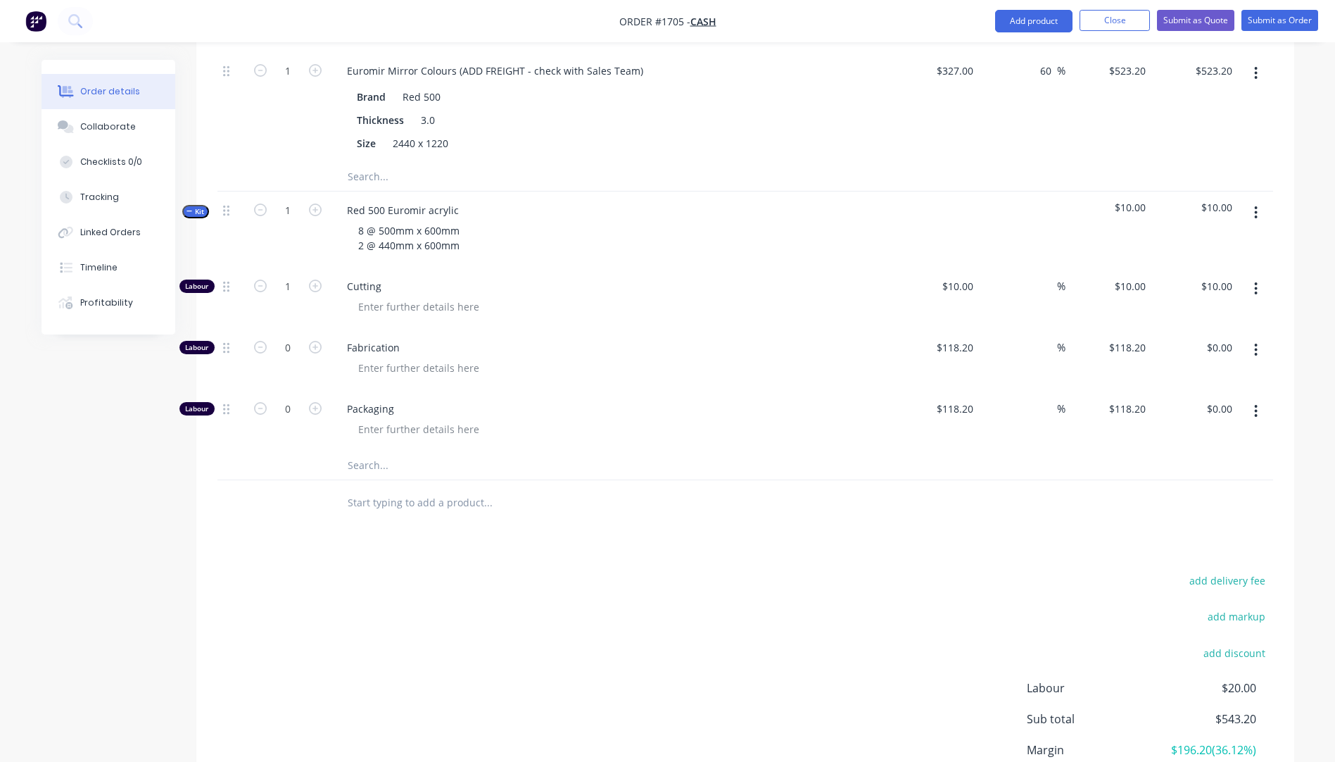
click at [1256, 342] on icon "button" at bounding box center [1256, 349] width 4 height 15
click at [1178, 433] on div "Delete" at bounding box center [1206, 443] width 108 height 20
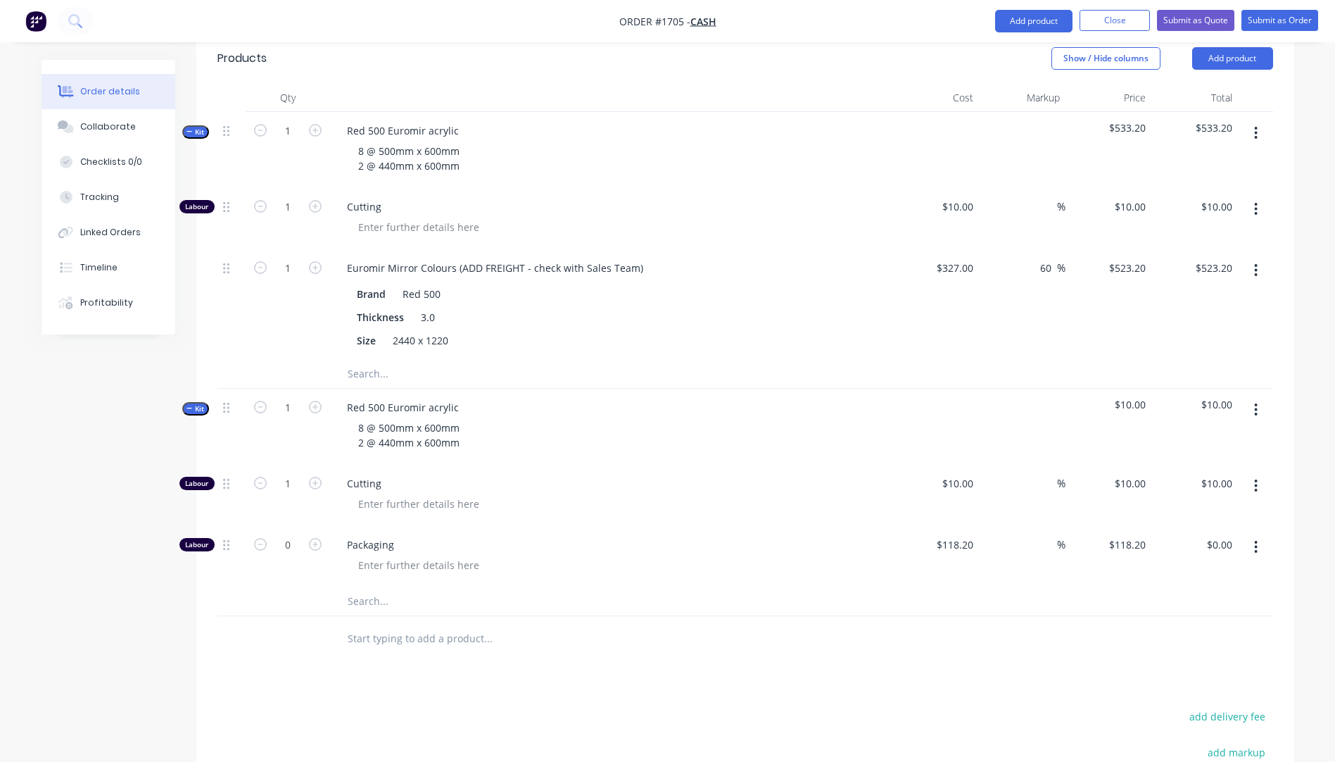
scroll to position [471, 0]
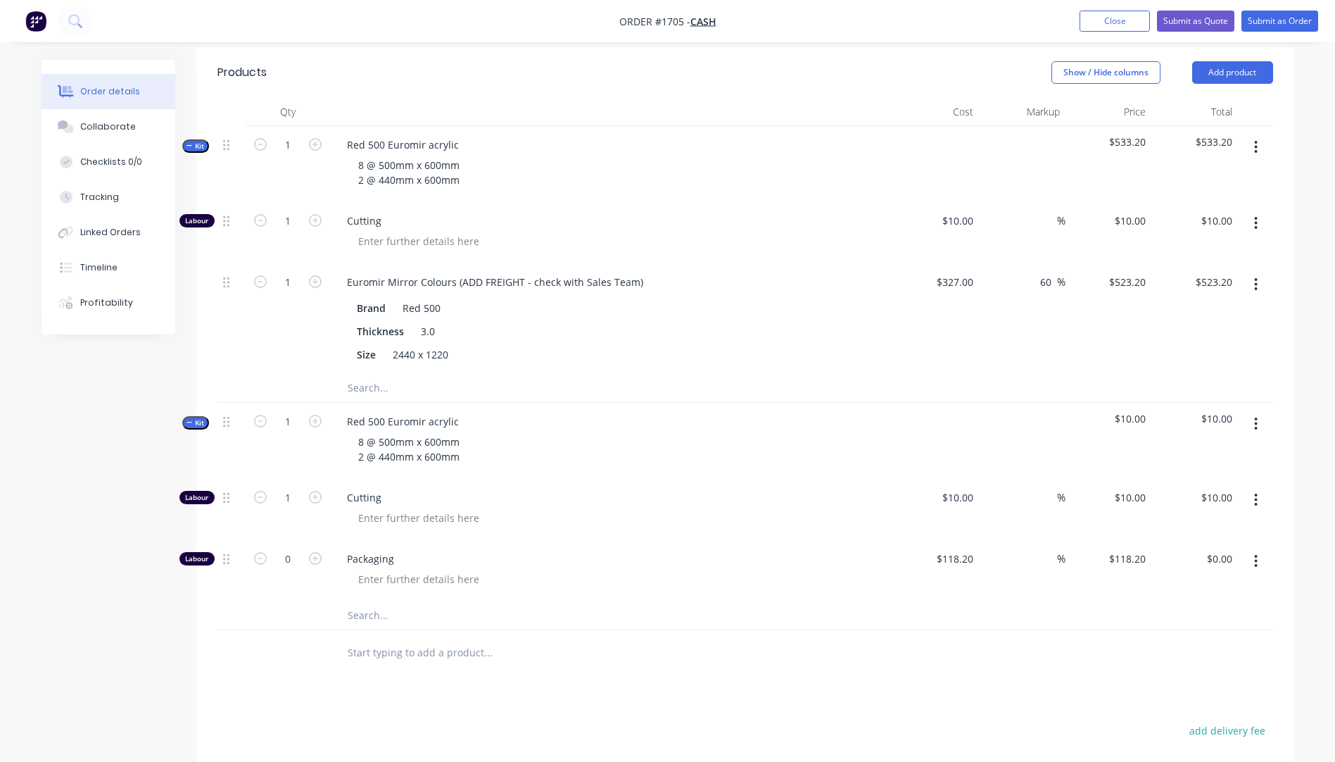
click at [365, 601] on input "text" at bounding box center [488, 615] width 282 height 28
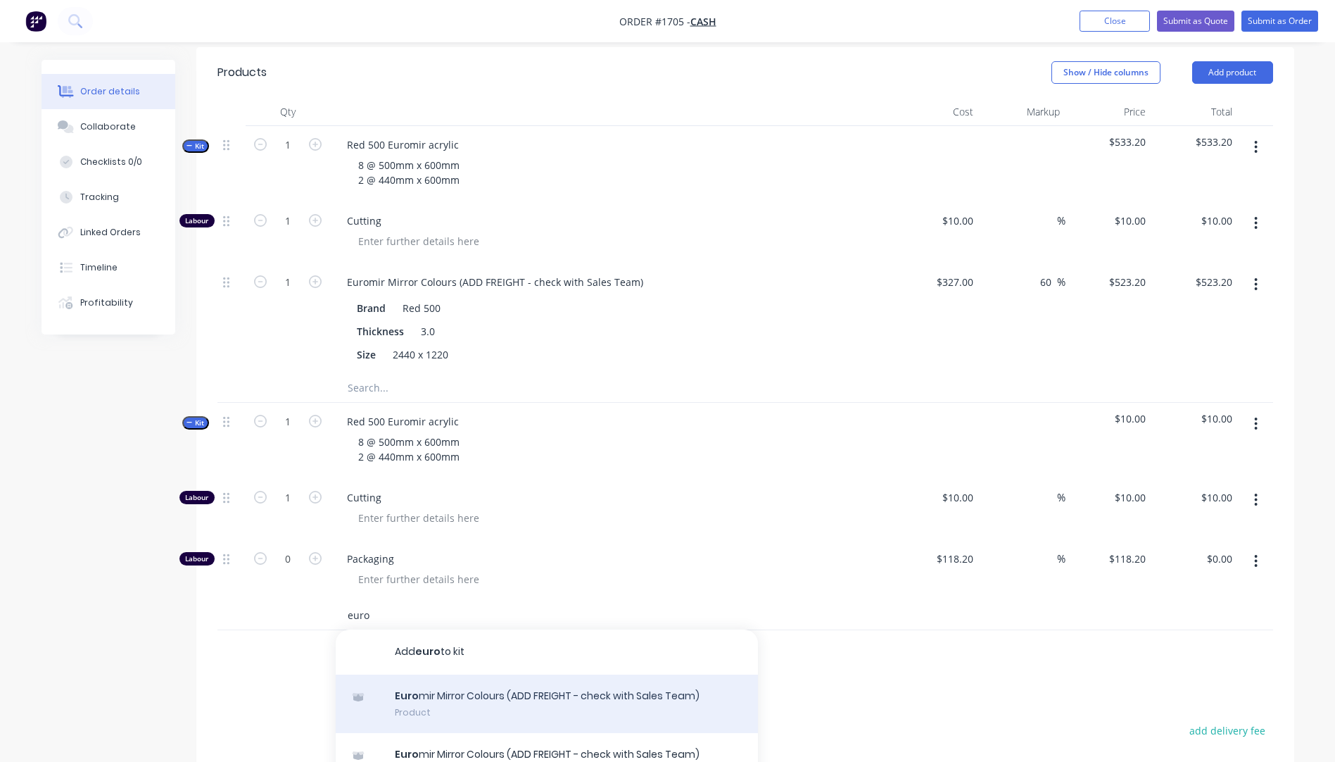
type input "euro"
click at [555, 686] on div "Euro mir Mirror Colours (ADD FREIGHT - check with Sales Team) Product" at bounding box center [547, 703] width 422 height 59
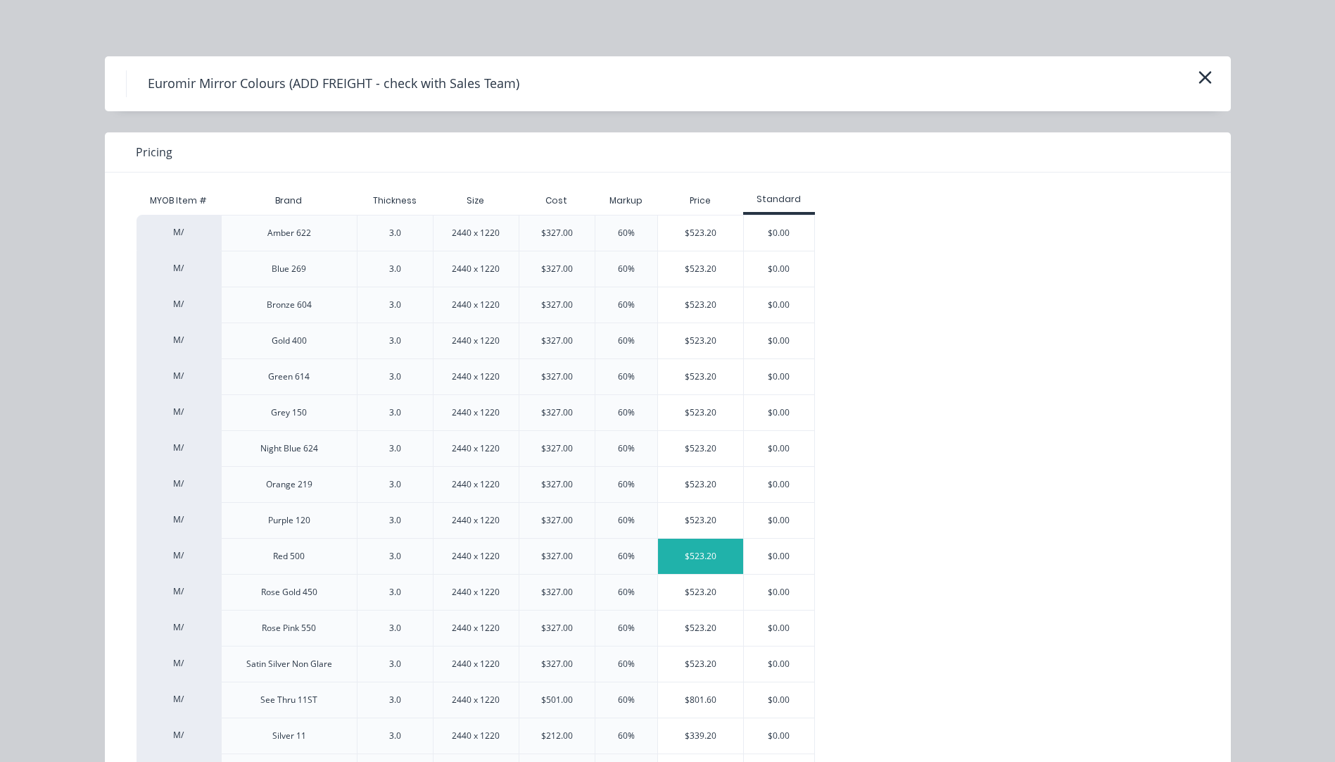
click at [694, 559] on div "$523.20" at bounding box center [700, 555] width 85 height 35
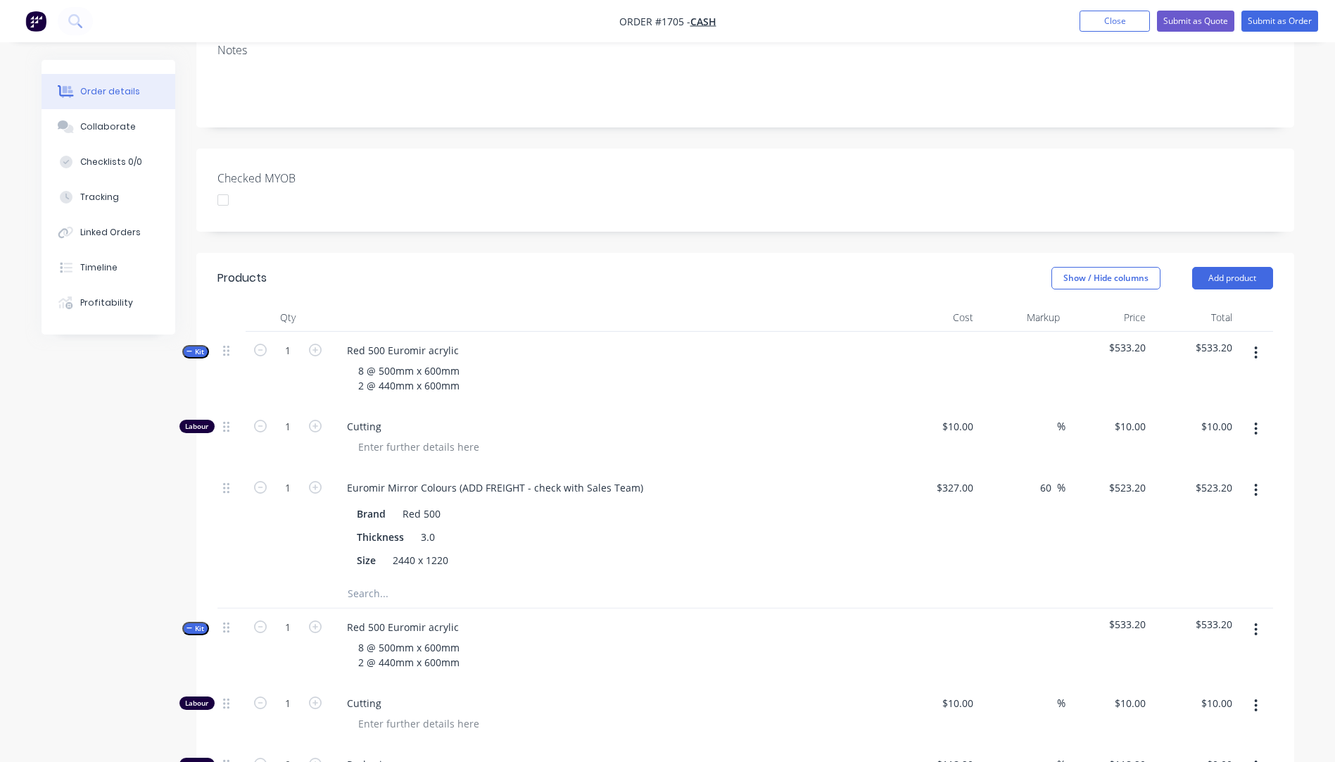
scroll to position [260, 0]
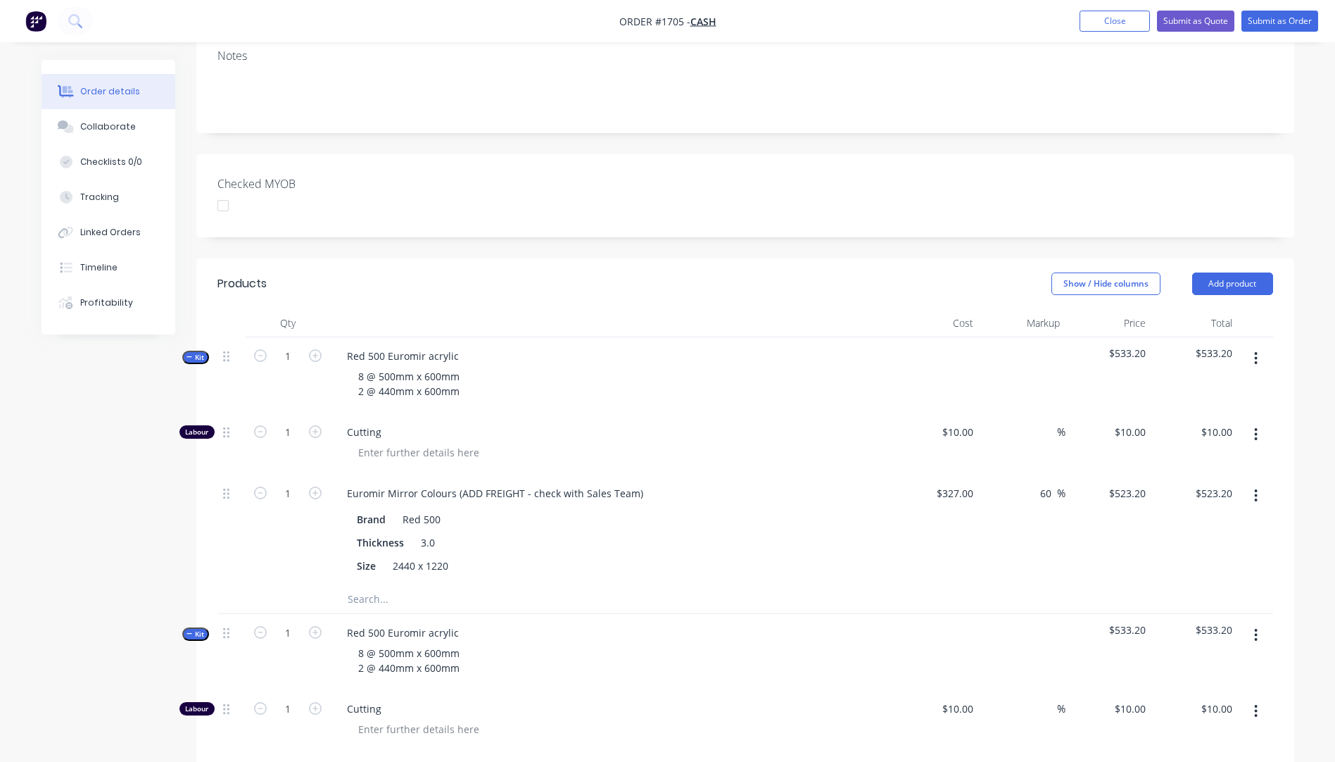
click at [1258, 346] on button "button" at bounding box center [1255, 358] width 33 height 25
click at [1162, 469] on div "Delete" at bounding box center [1206, 479] width 108 height 20
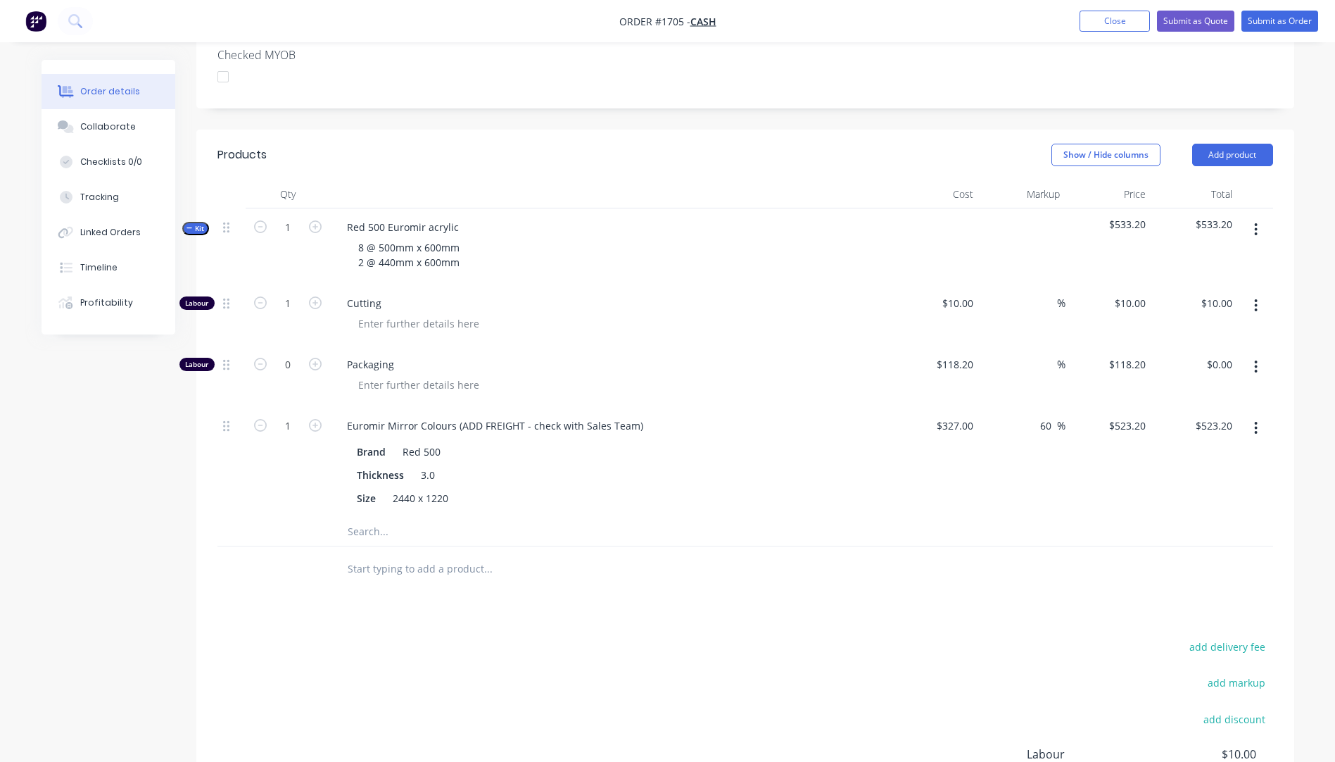
scroll to position [400, 0]
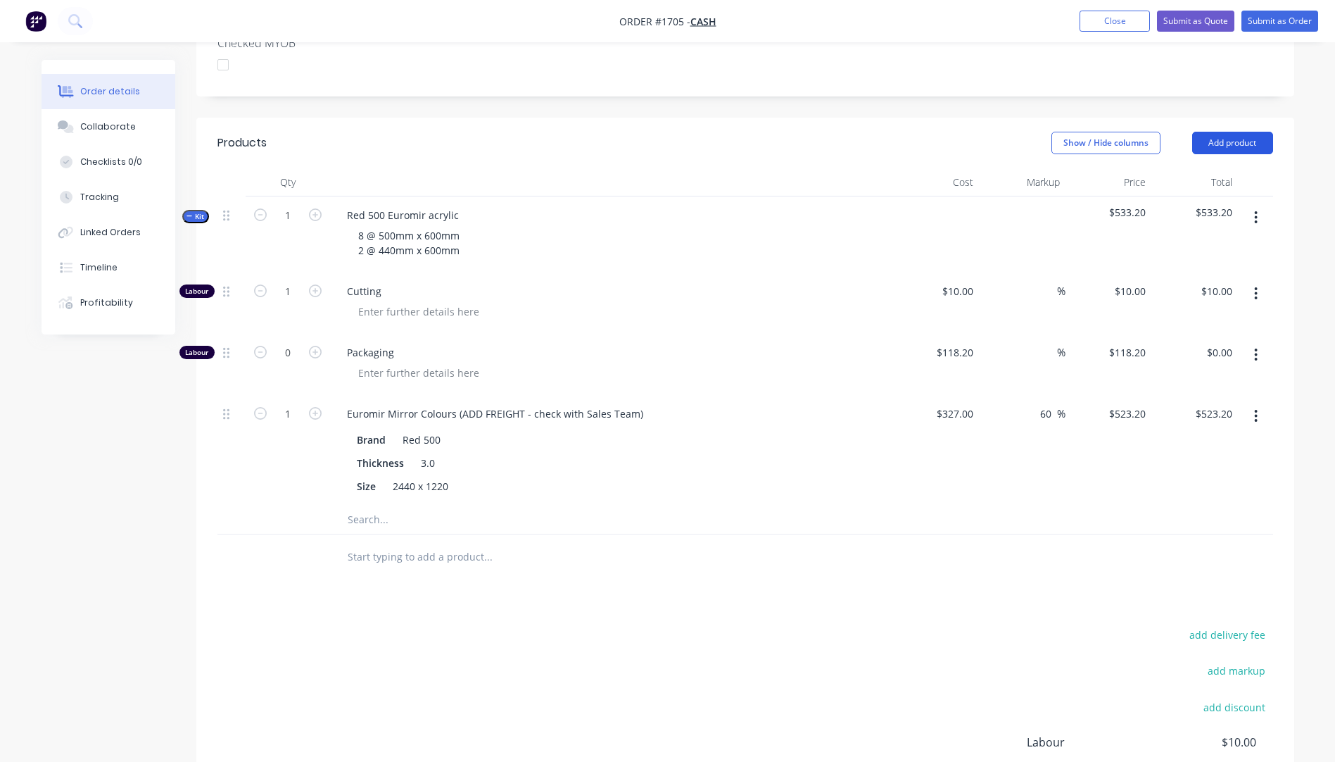
click at [1222, 132] on button "Add product" at bounding box center [1232, 143] width 81 height 23
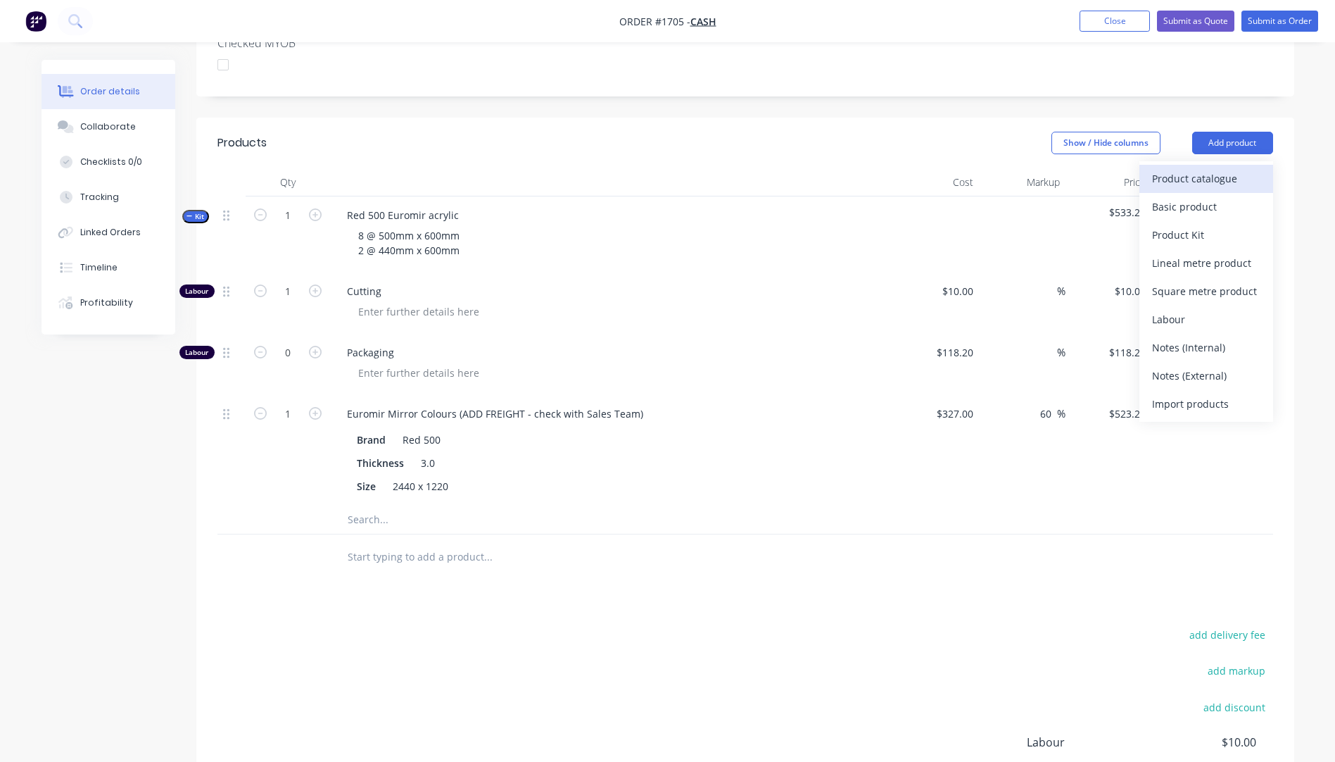
click at [1185, 168] on div "Product catalogue" at bounding box center [1206, 178] width 108 height 20
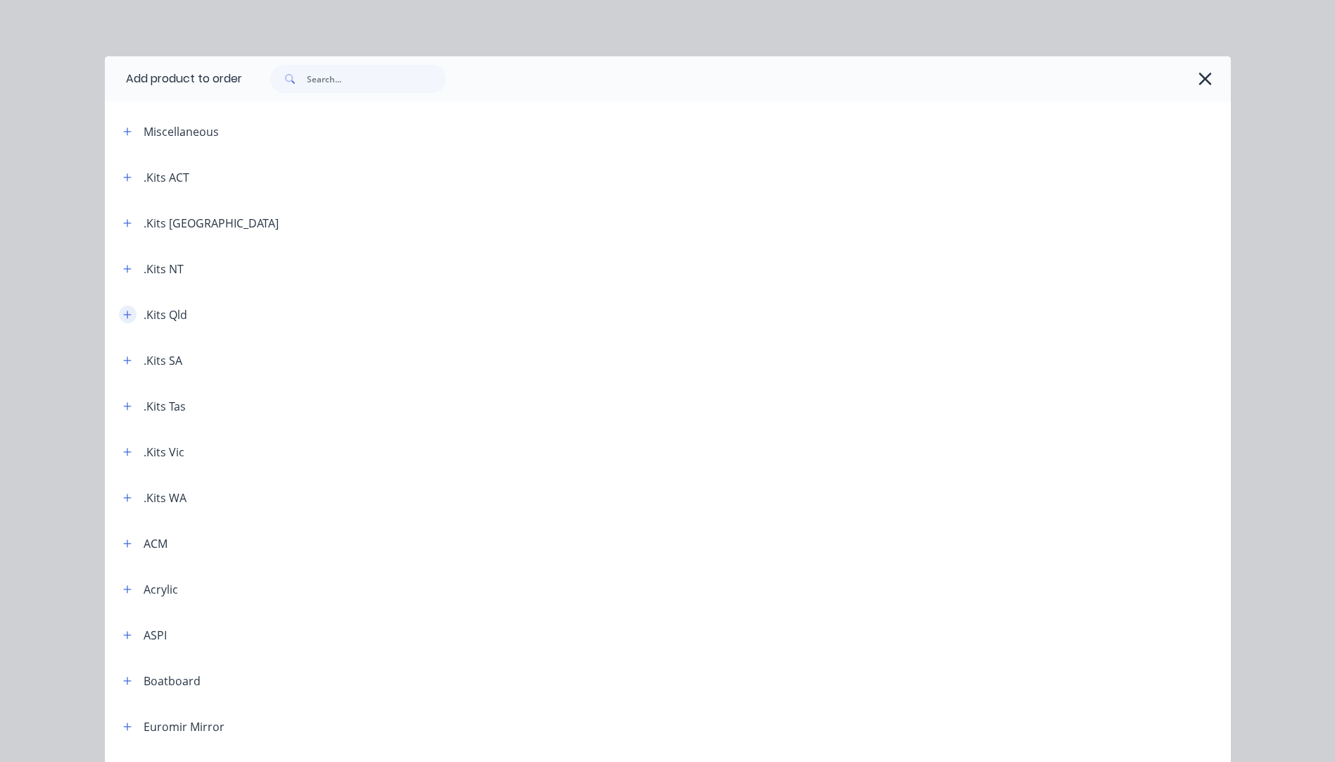
click at [123, 318] on icon "button" at bounding box center [127, 315] width 8 height 10
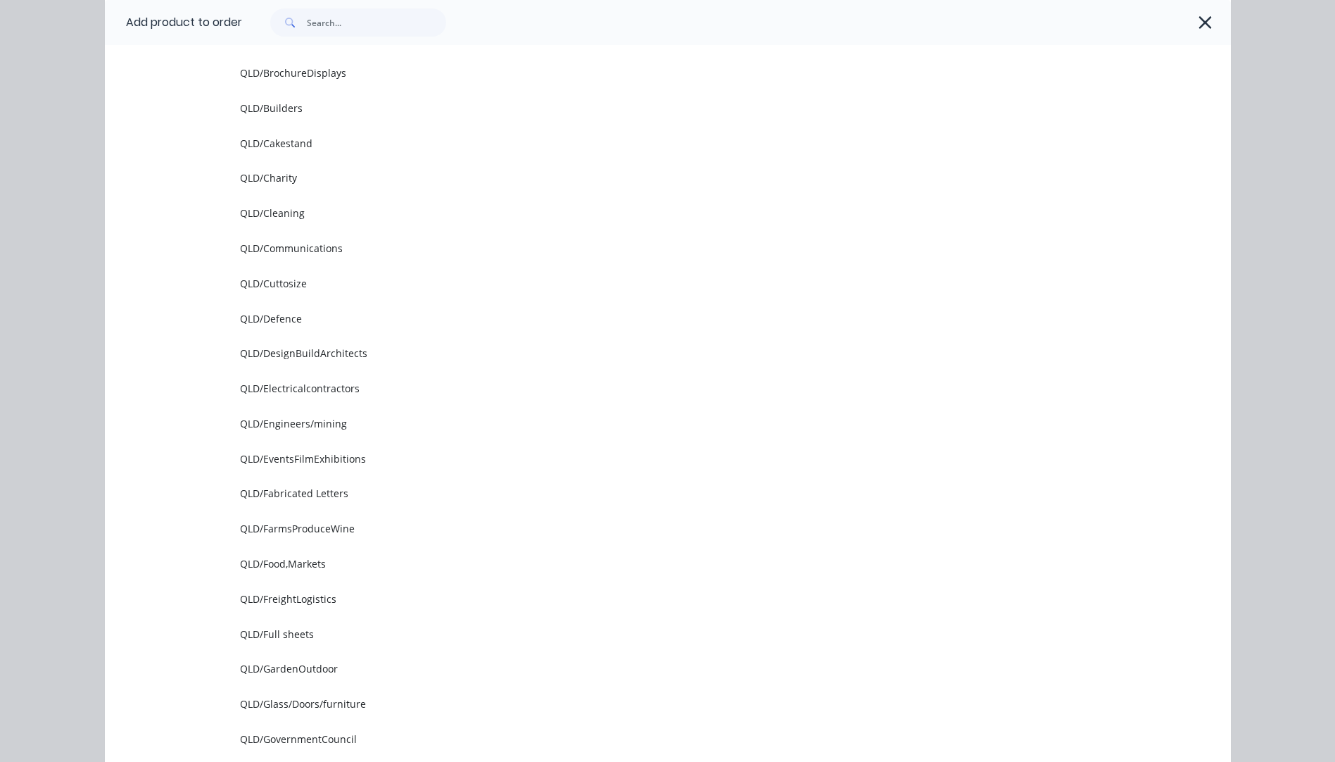
scroll to position [493, 0]
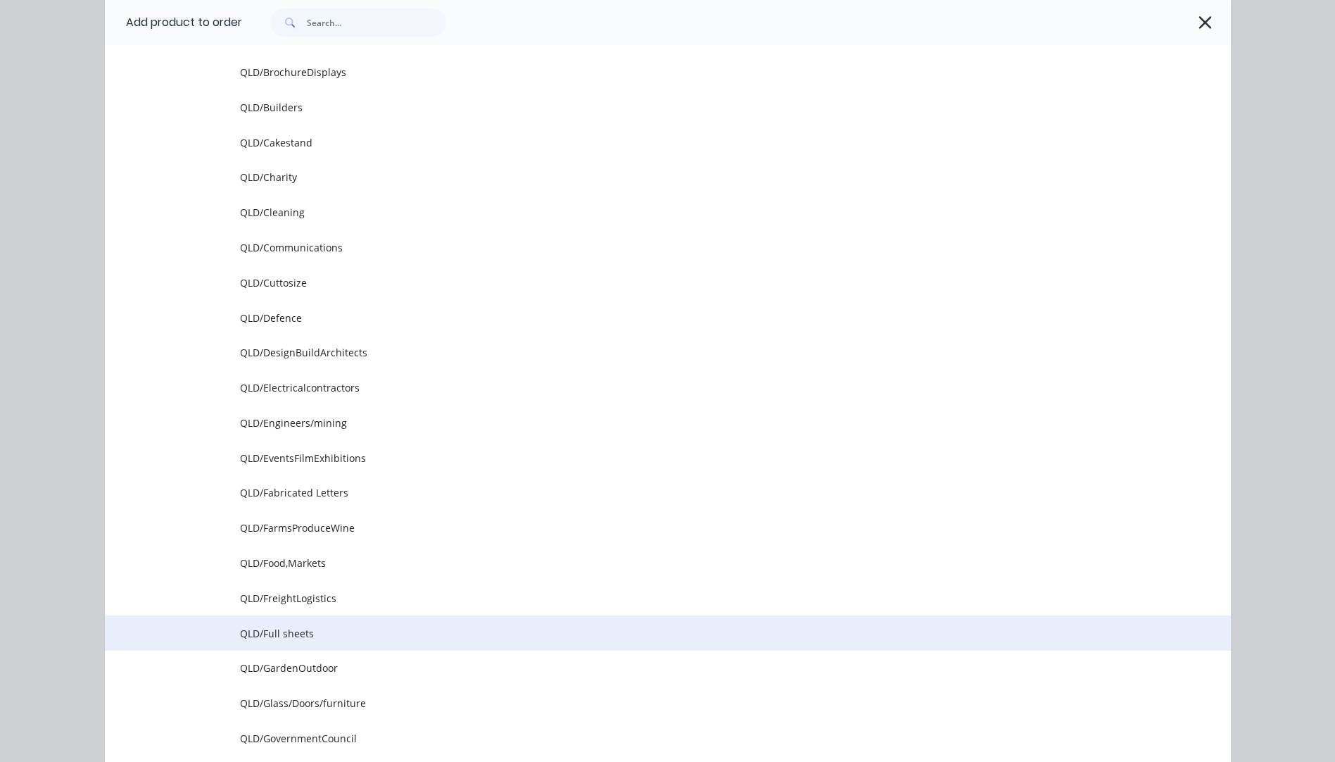
click at [274, 631] on span "QLD/Full sheets" at bounding box center [636, 633] width 793 height 15
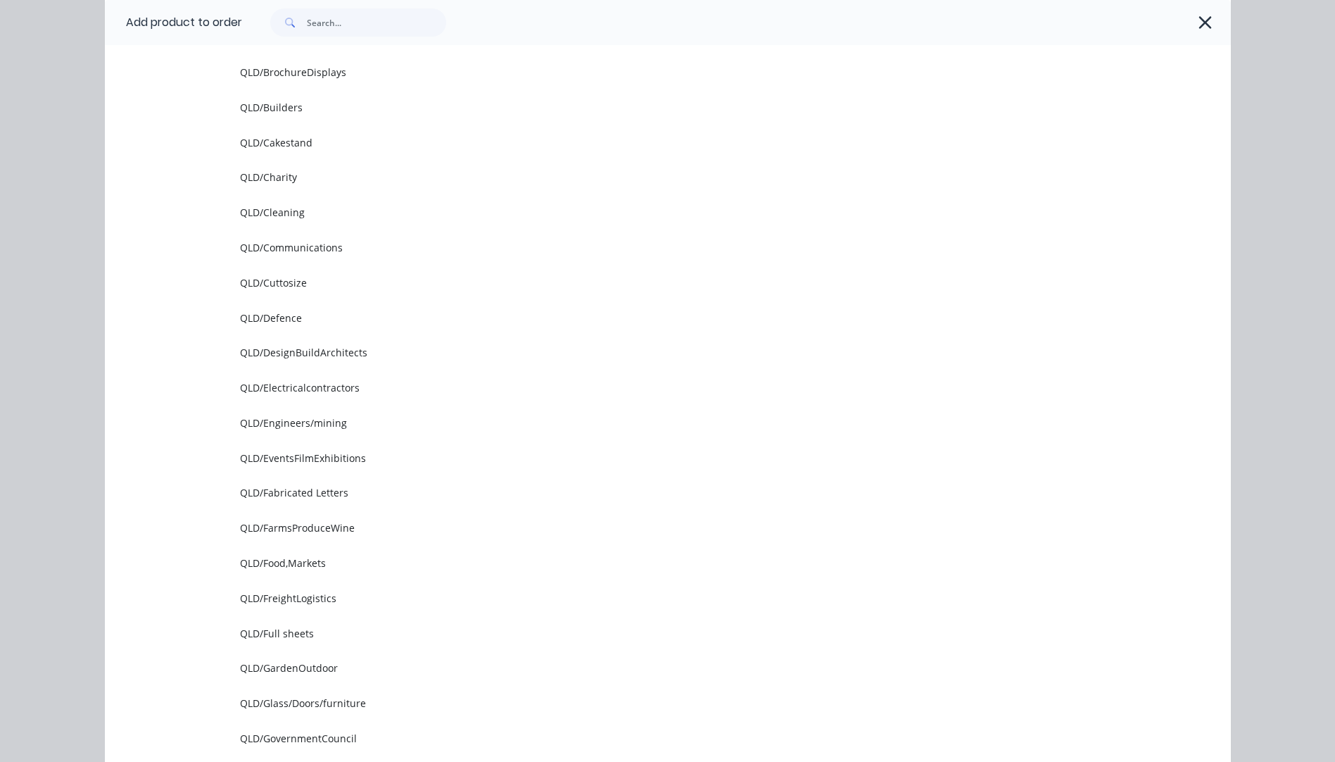
scroll to position [0, 0]
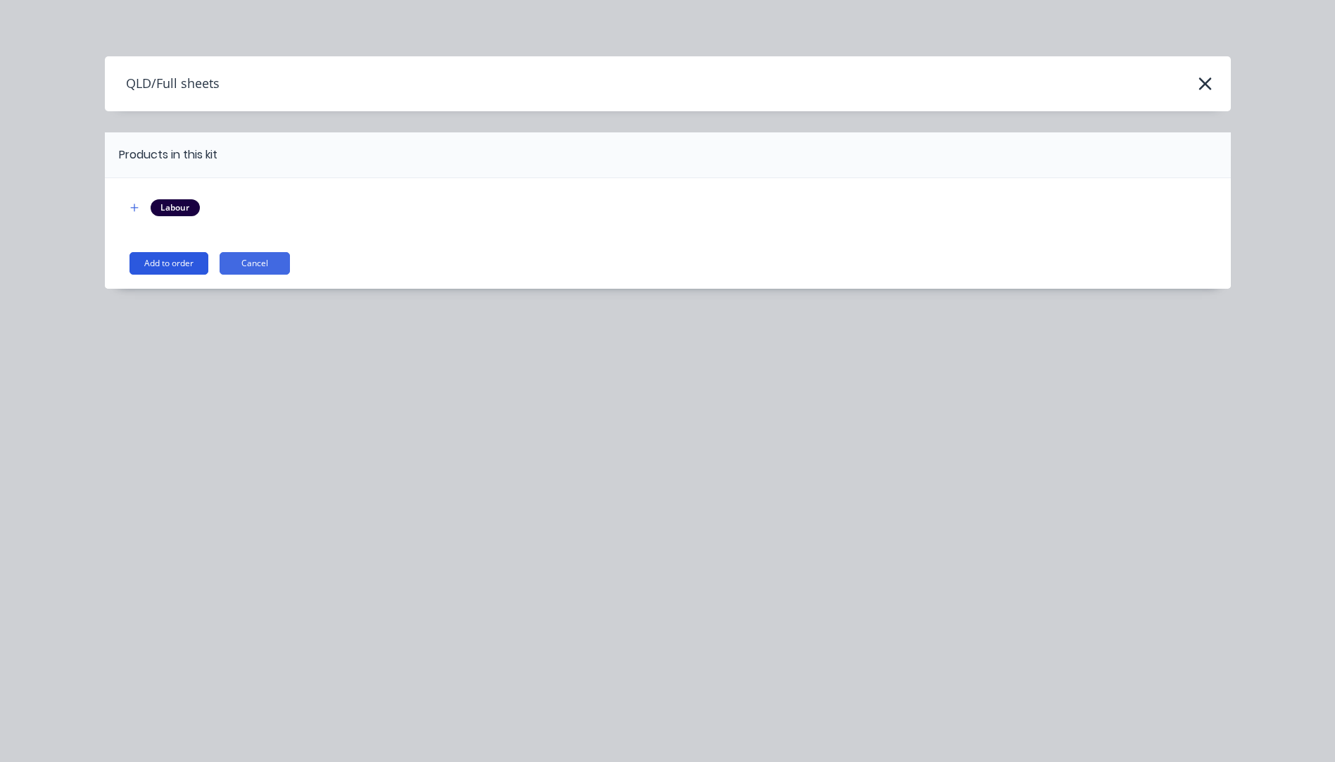
click at [179, 265] on button "Add to order" at bounding box center [169, 263] width 79 height 23
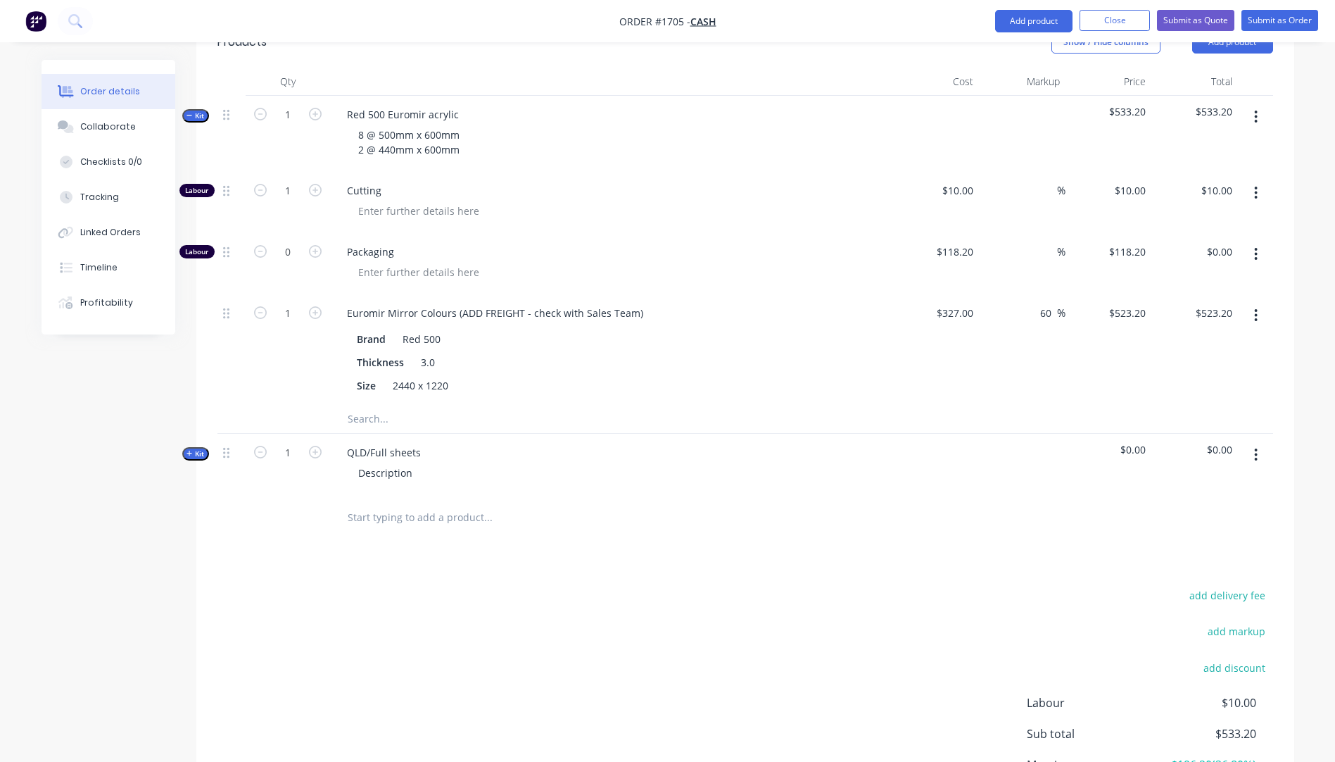
scroll to position [541, 0]
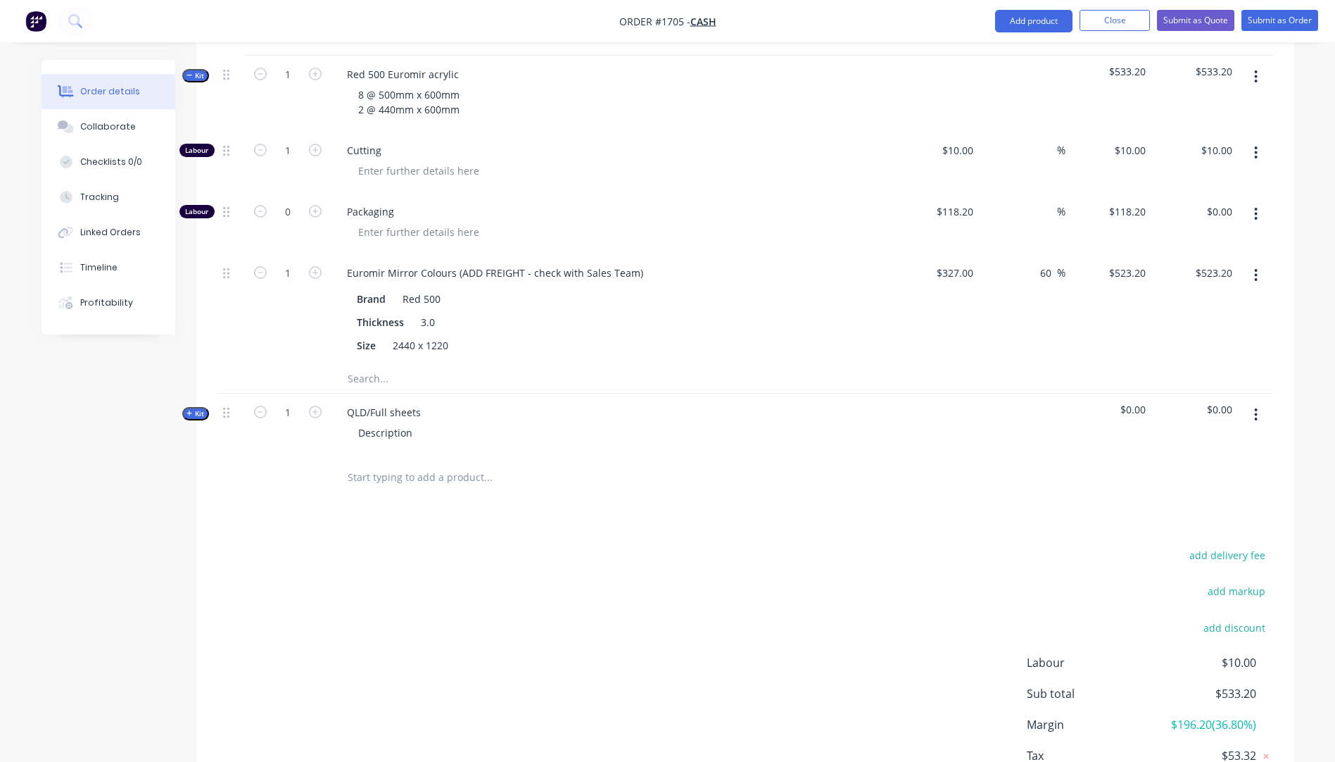
click at [188, 410] on icon "button" at bounding box center [190, 413] width 6 height 7
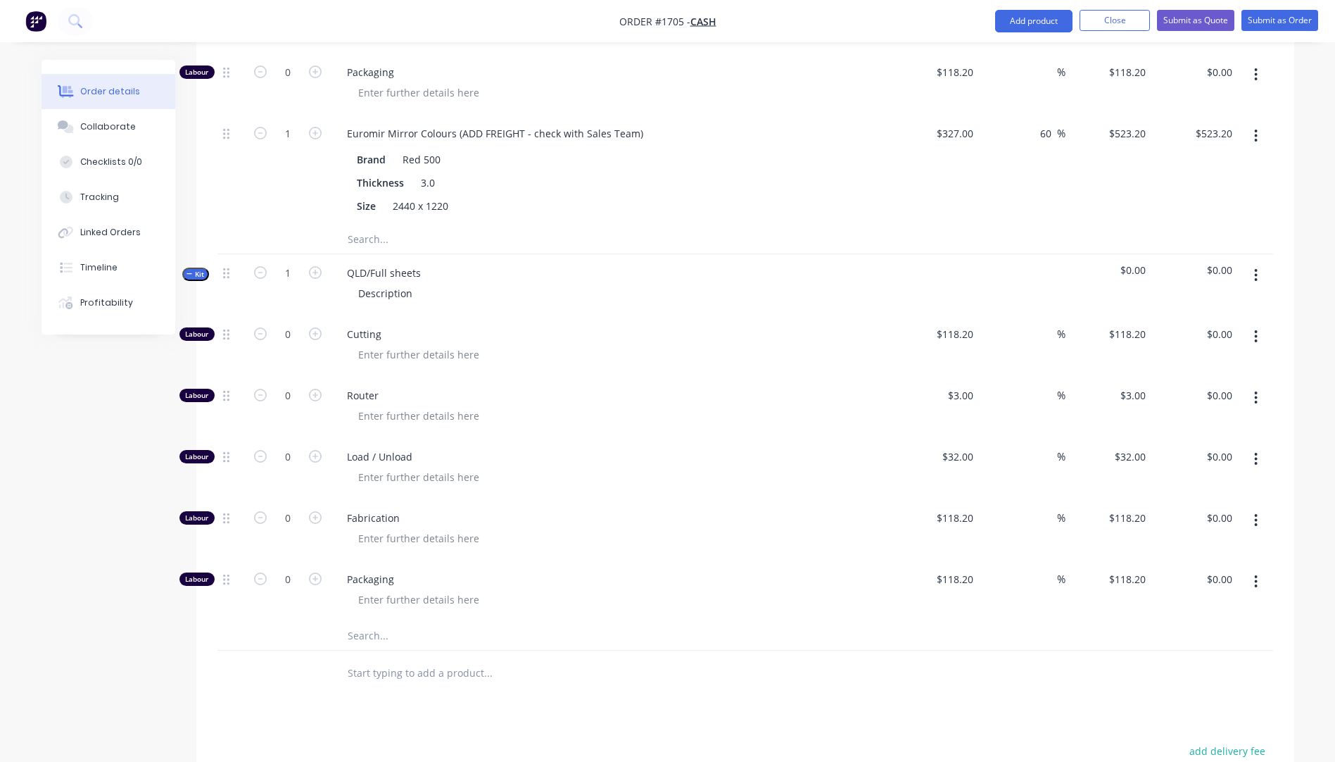
scroll to position [682, 0]
click at [364, 620] on input "text" at bounding box center [488, 634] width 282 height 28
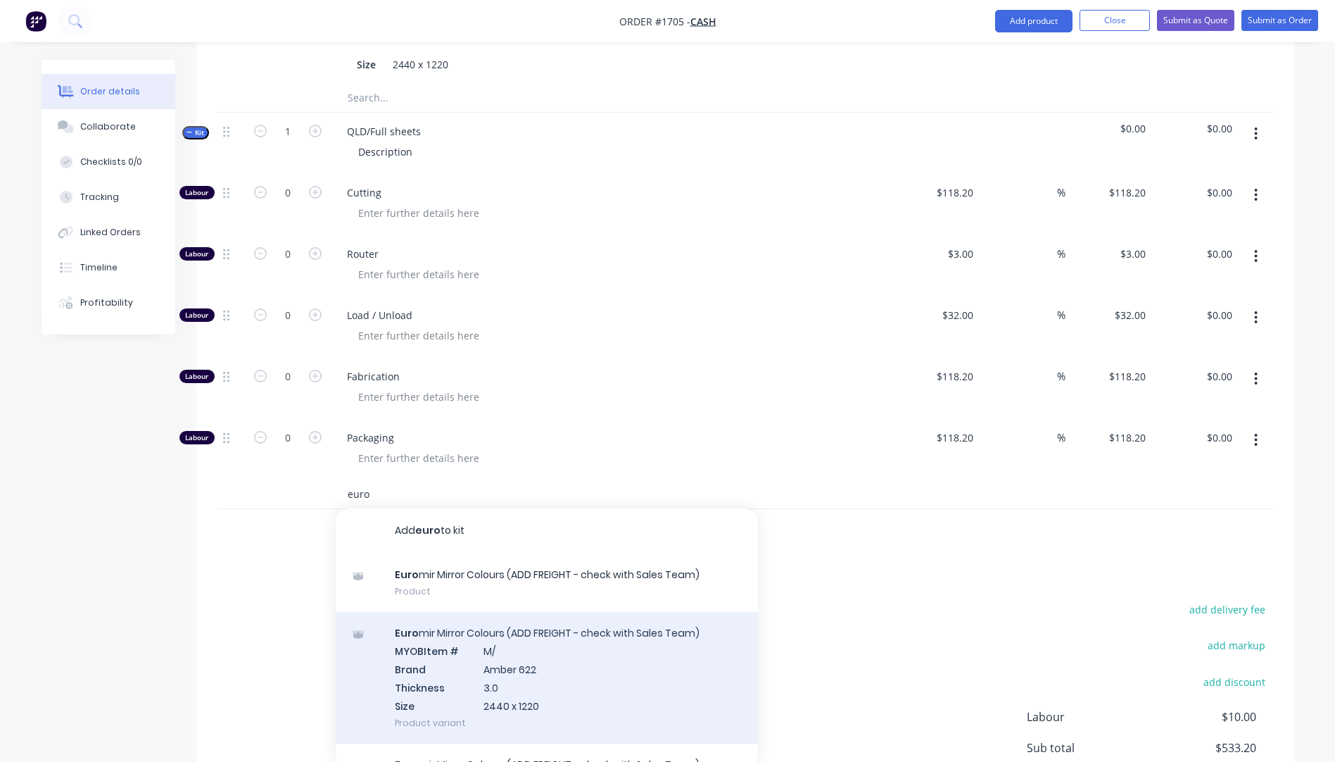
scroll to position [823, 0]
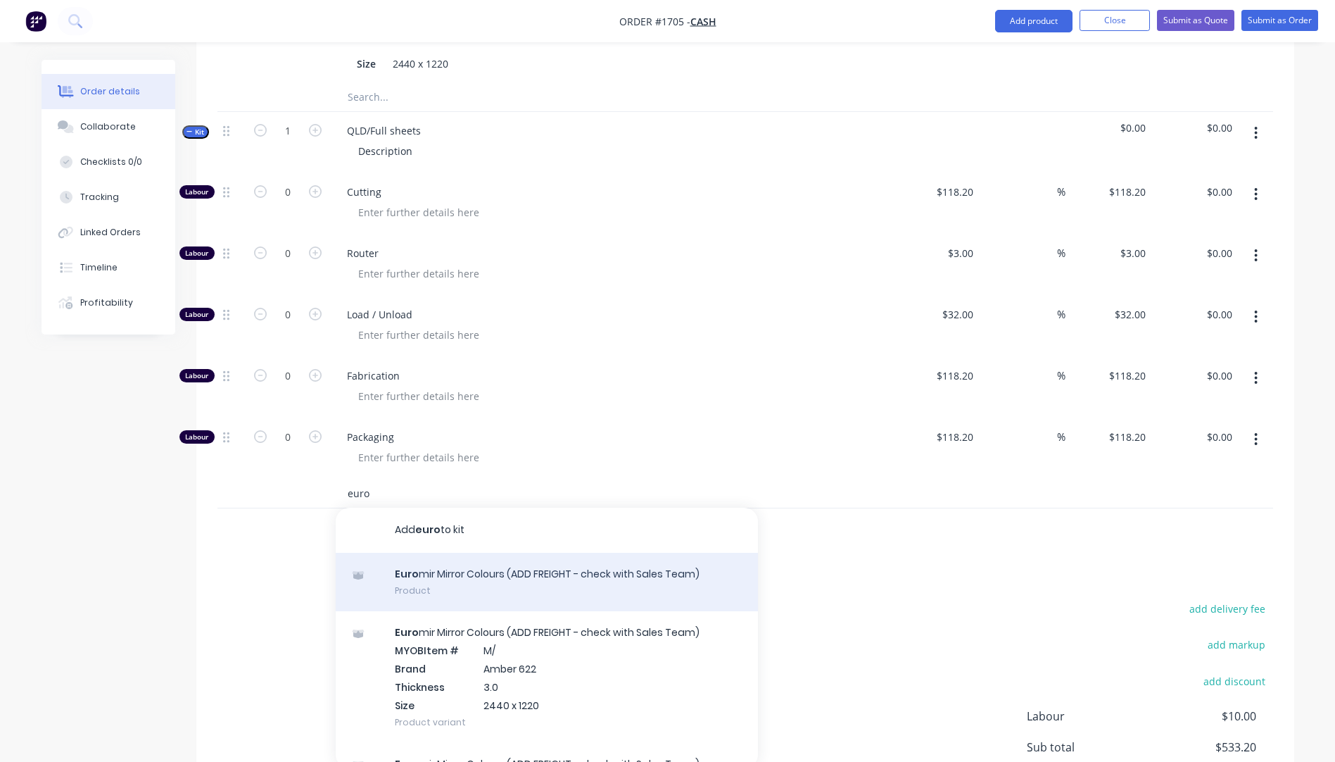
type input "euro"
click at [538, 553] on div "Euro mir Mirror Colours (ADD FREIGHT - check with Sales Team) Product" at bounding box center [547, 582] width 422 height 59
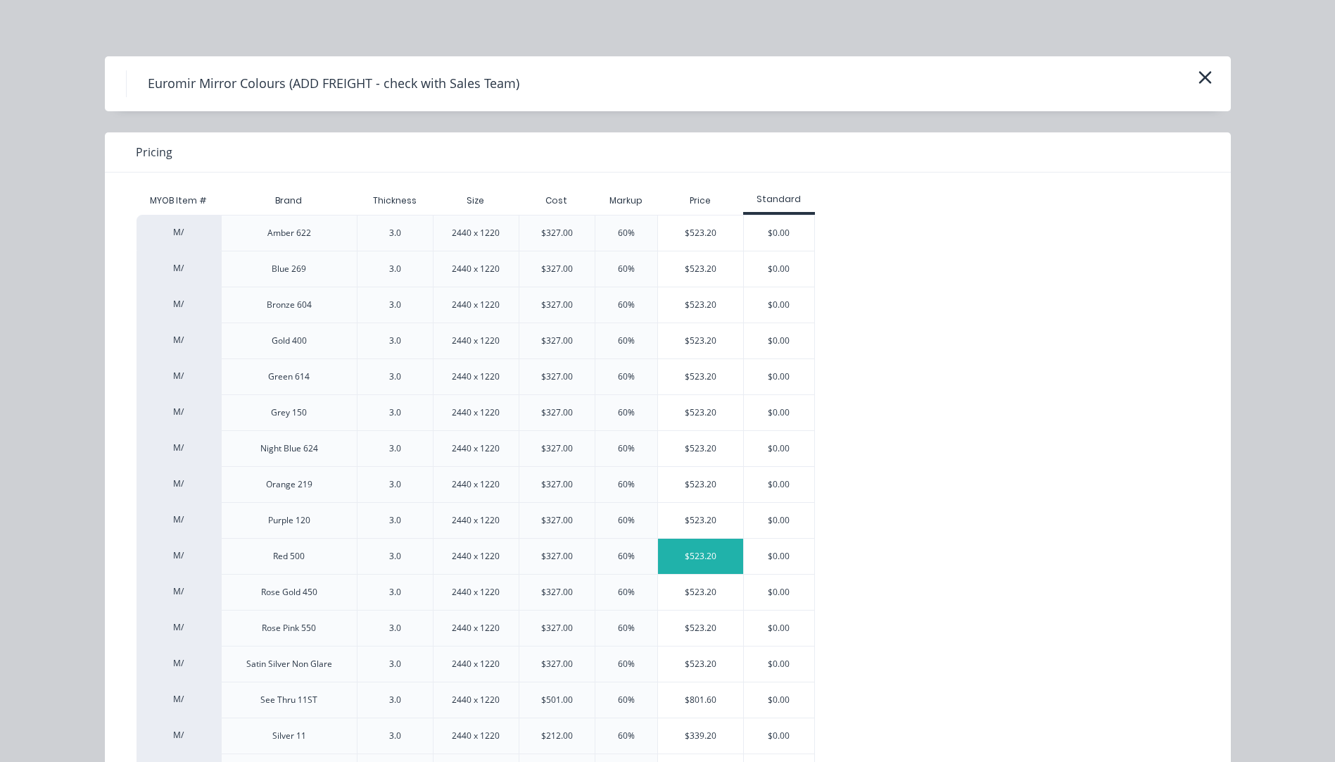
click at [689, 550] on div "$523.20" at bounding box center [700, 555] width 85 height 35
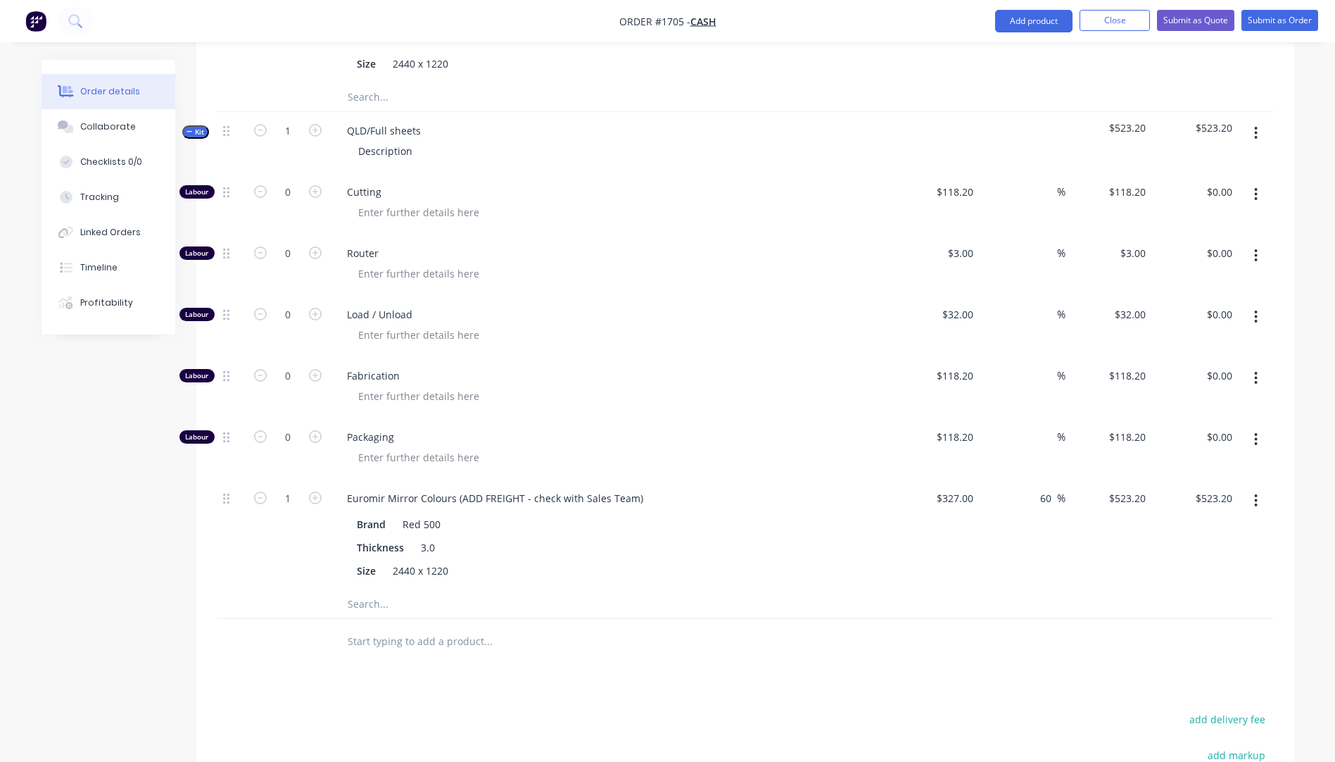
click at [1257, 187] on icon "button" at bounding box center [1256, 194] width 4 height 15
drag, startPoint x: 1180, startPoint y: 263, endPoint x: 1254, endPoint y: 208, distance: 92.1
click at [1187, 277] on div "Delete" at bounding box center [1206, 287] width 108 height 20
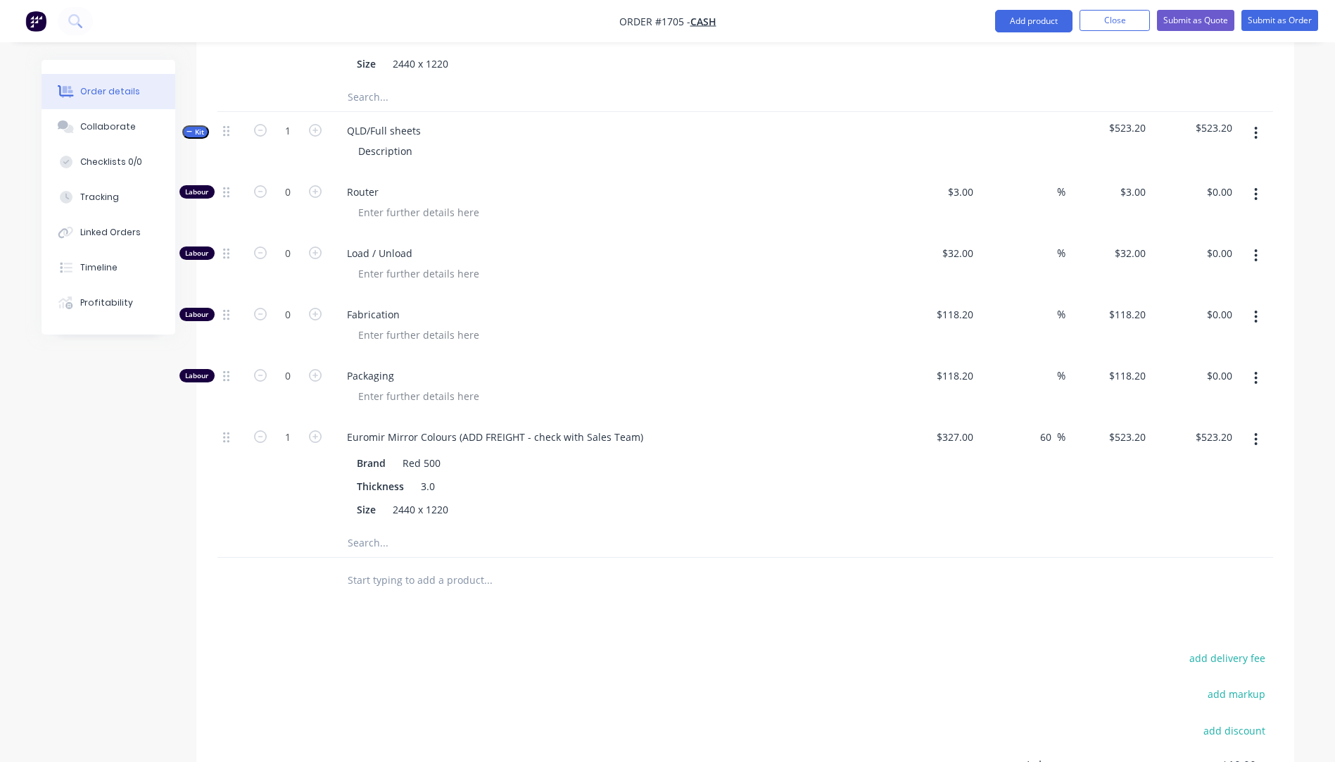
click at [1255, 187] on icon "button" at bounding box center [1256, 194] width 4 height 15
click at [1204, 277] on div "Delete" at bounding box center [1206, 287] width 108 height 20
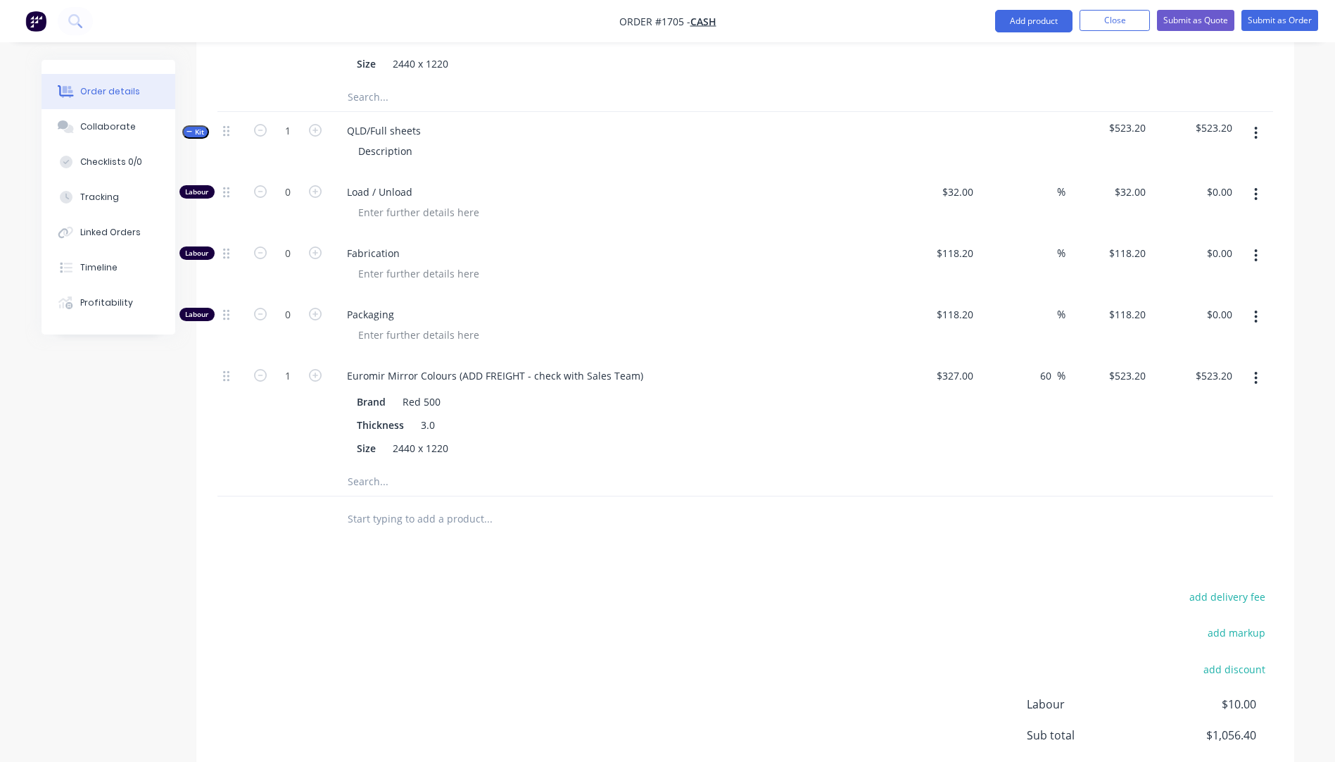
click at [1257, 188] on icon "button" at bounding box center [1256, 194] width 3 height 13
click at [1209, 277] on div "Delete" at bounding box center [1206, 287] width 108 height 20
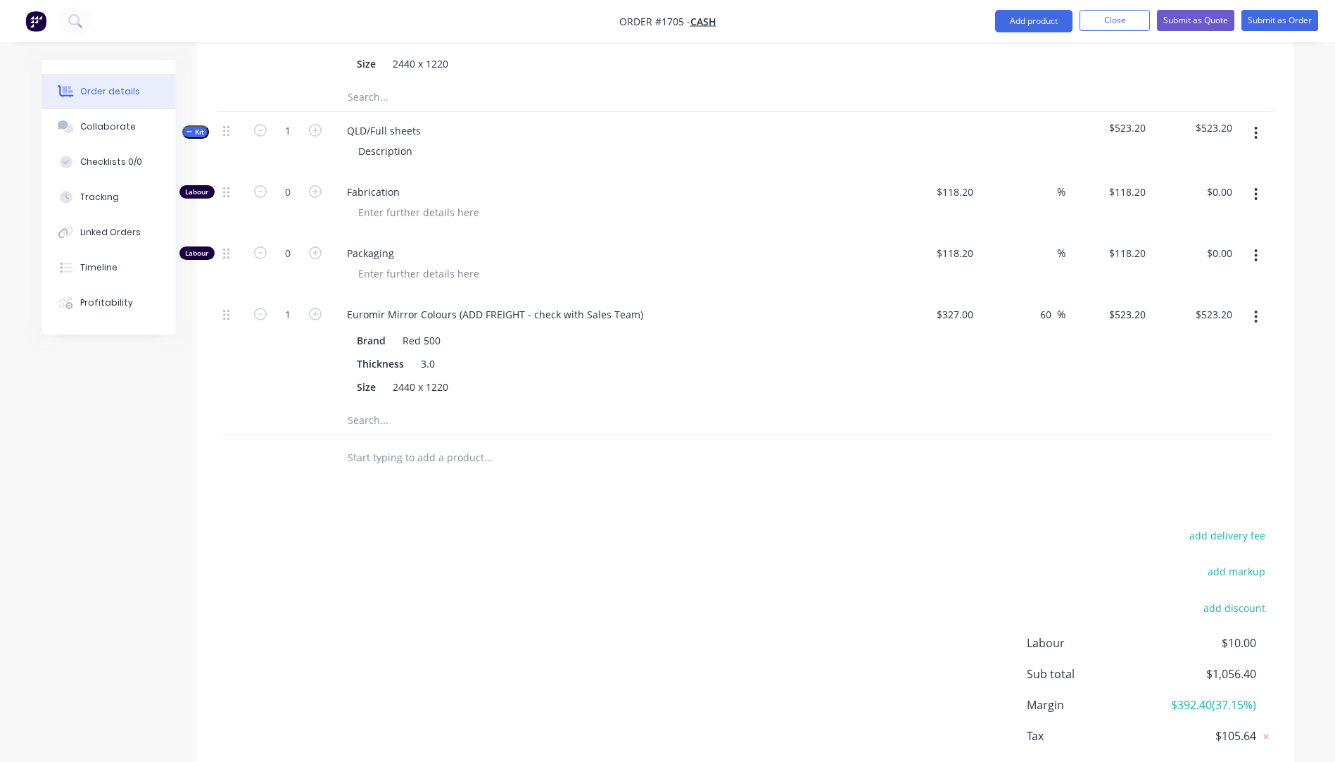
click at [1261, 182] on button "button" at bounding box center [1255, 194] width 33 height 25
click at [1200, 277] on div "Delete" at bounding box center [1206, 287] width 108 height 20
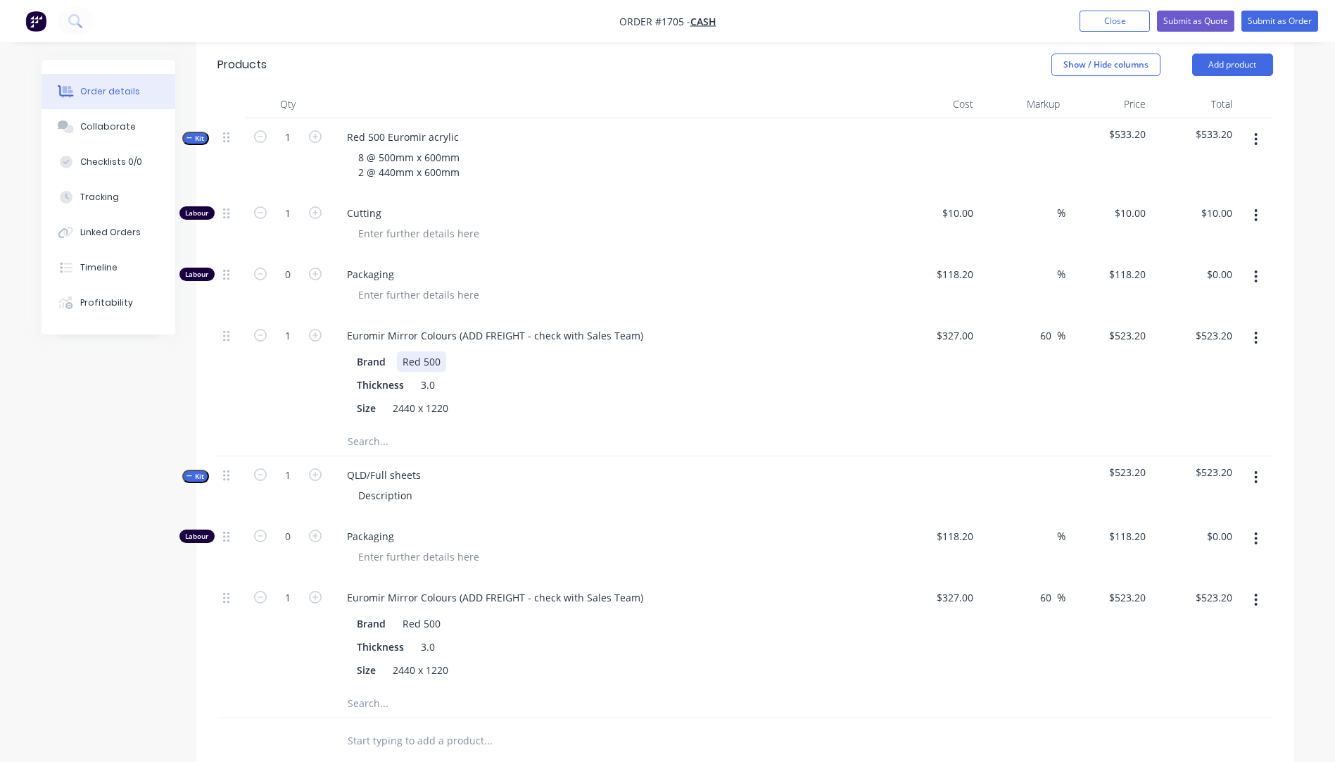
scroll to position [398, 0]
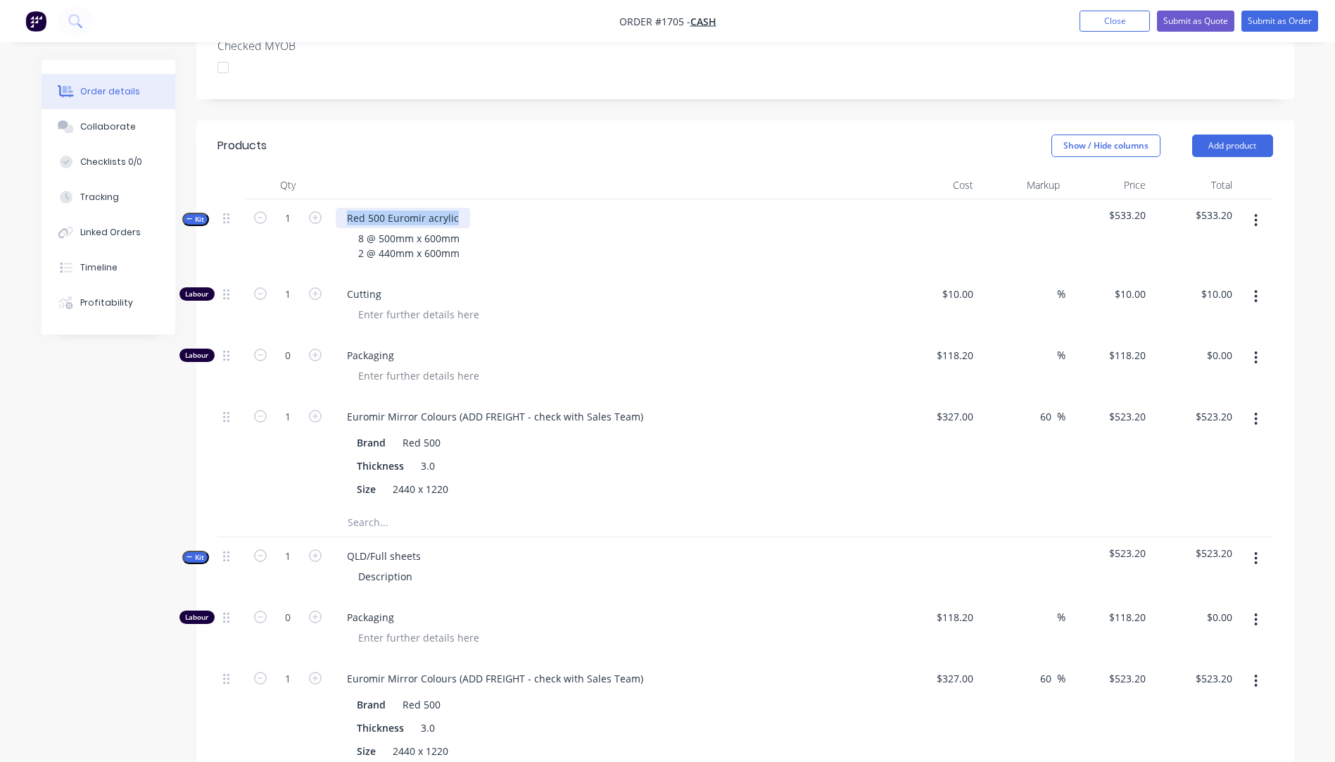
drag, startPoint x: 455, startPoint y: 198, endPoint x: 351, endPoint y: 192, distance: 103.6
click at [348, 208] on div "Red 500 Euromir acrylic" at bounding box center [403, 218] width 134 height 20
copy div "Red 500 Euromir acrylic"
drag, startPoint x: 421, startPoint y: 537, endPoint x: 348, endPoint y: 540, distance: 73.3
click at [348, 545] on div "QLD/Full sheets" at bounding box center [384, 555] width 96 height 20
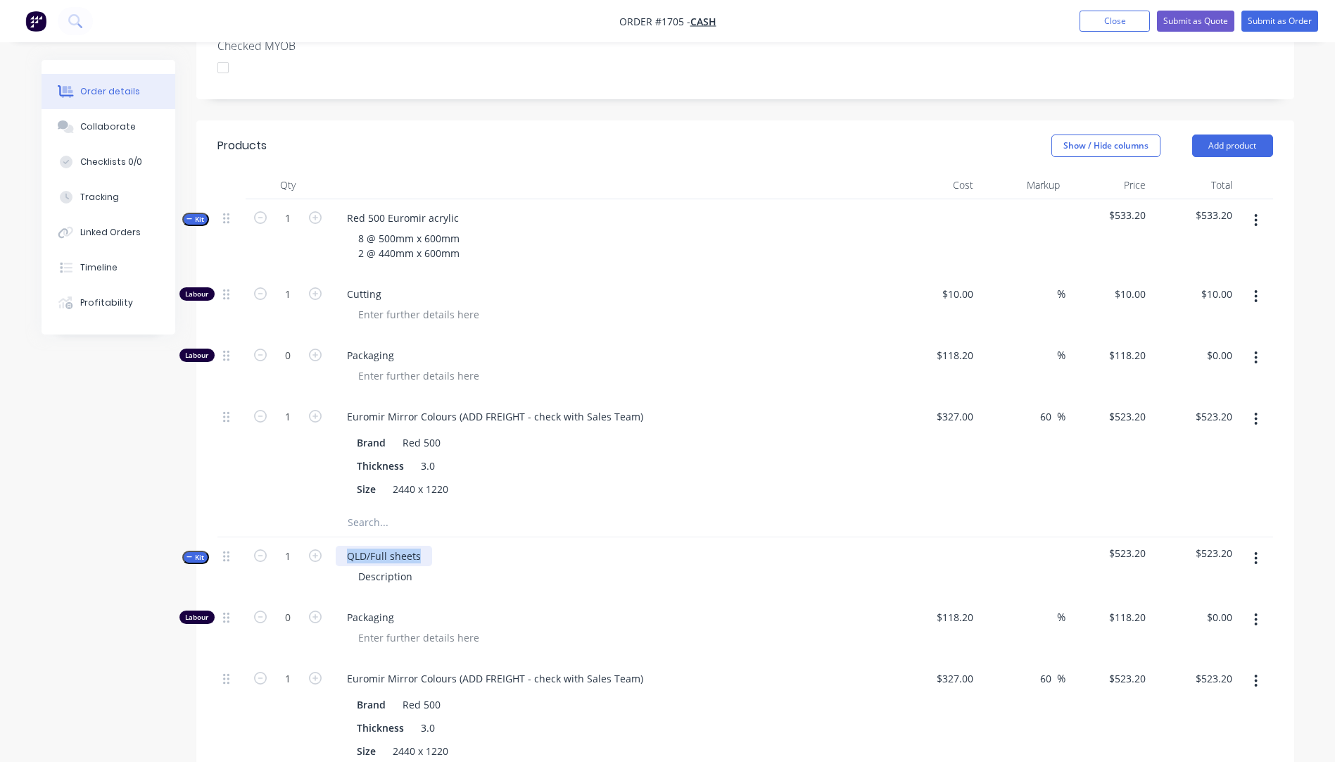
paste div
click at [678, 304] on div at bounding box center [617, 314] width 541 height 20
click at [455, 208] on div "Red 500 Euromir acrylic" at bounding box center [403, 218] width 134 height 20
click at [623, 286] on span "Cutting" at bounding box center [617, 293] width 541 height 15
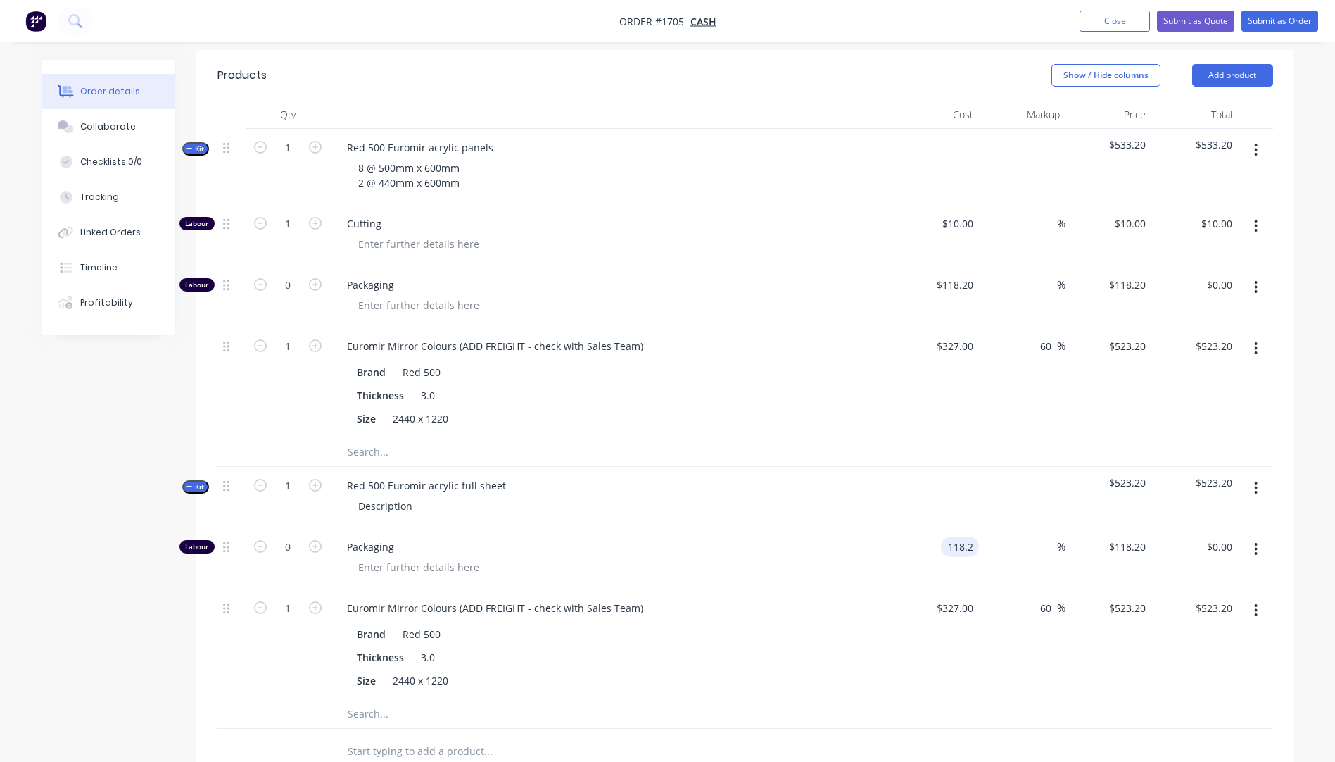
click at [949, 536] on input "118.2" at bounding box center [963, 546] width 32 height 20
type input "$30.00"
click at [829, 495] on div "Description" at bounding box center [612, 505] width 552 height 20
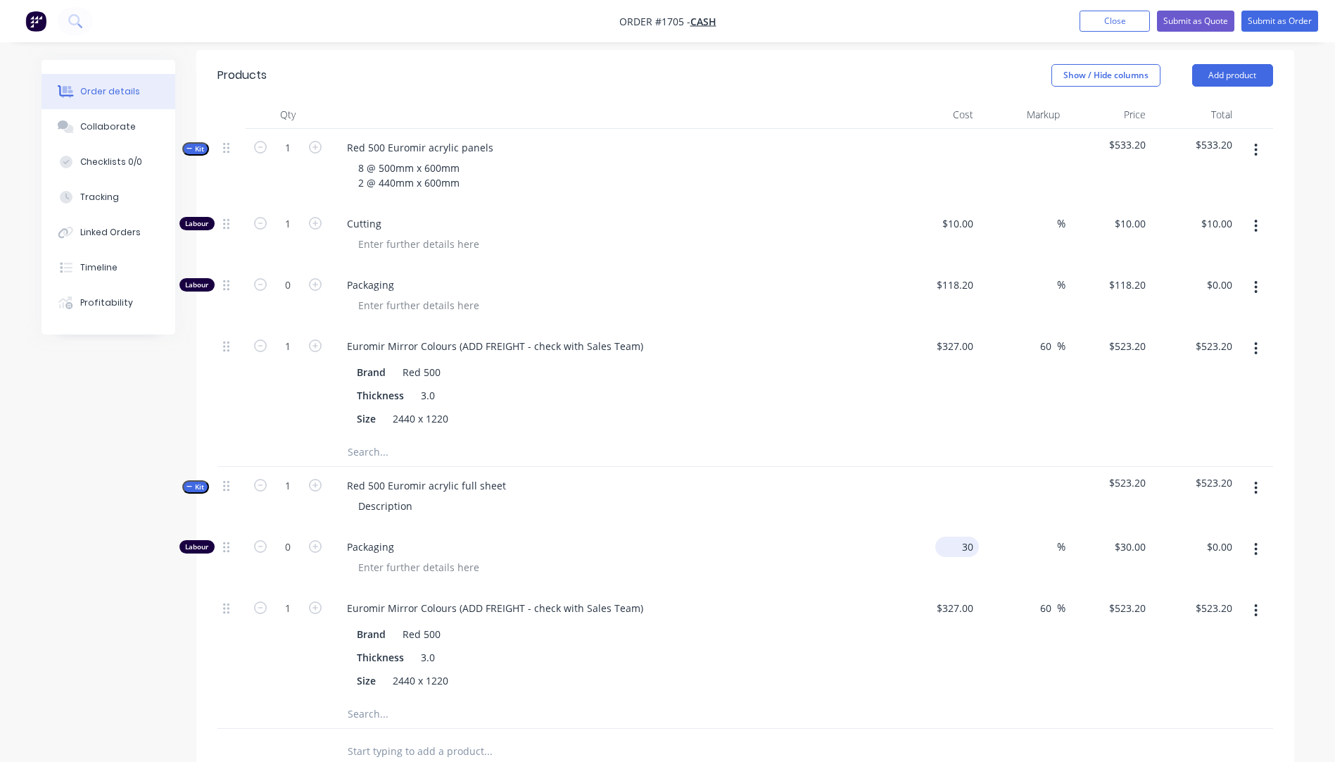
click at [960, 536] on div "30 $30.00" at bounding box center [957, 546] width 44 height 20
type input "$300.00"
click at [916, 506] on div at bounding box center [936, 497] width 87 height 61
click at [962, 274] on input "118.2" at bounding box center [957, 284] width 44 height 20
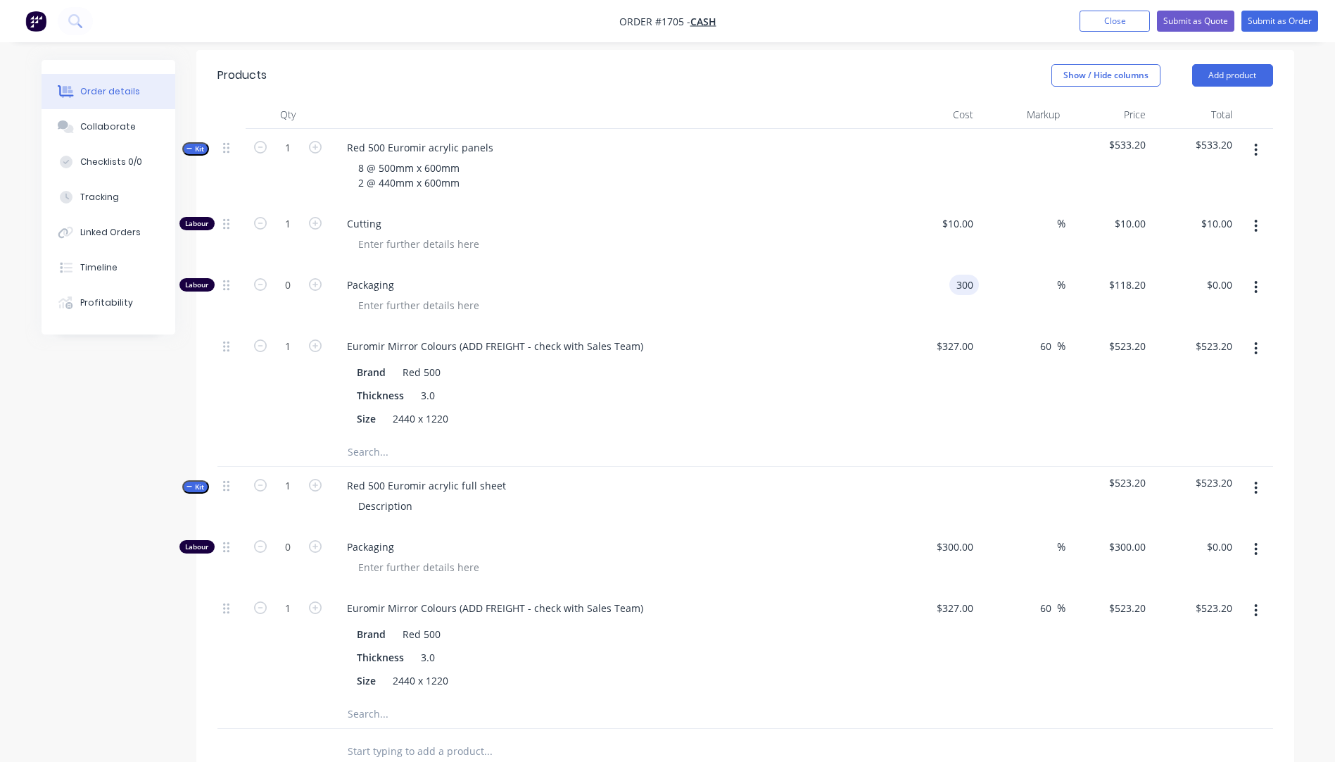
type input "$300.00"
click at [910, 277] on div "$300.00 300" at bounding box center [936, 296] width 87 height 61
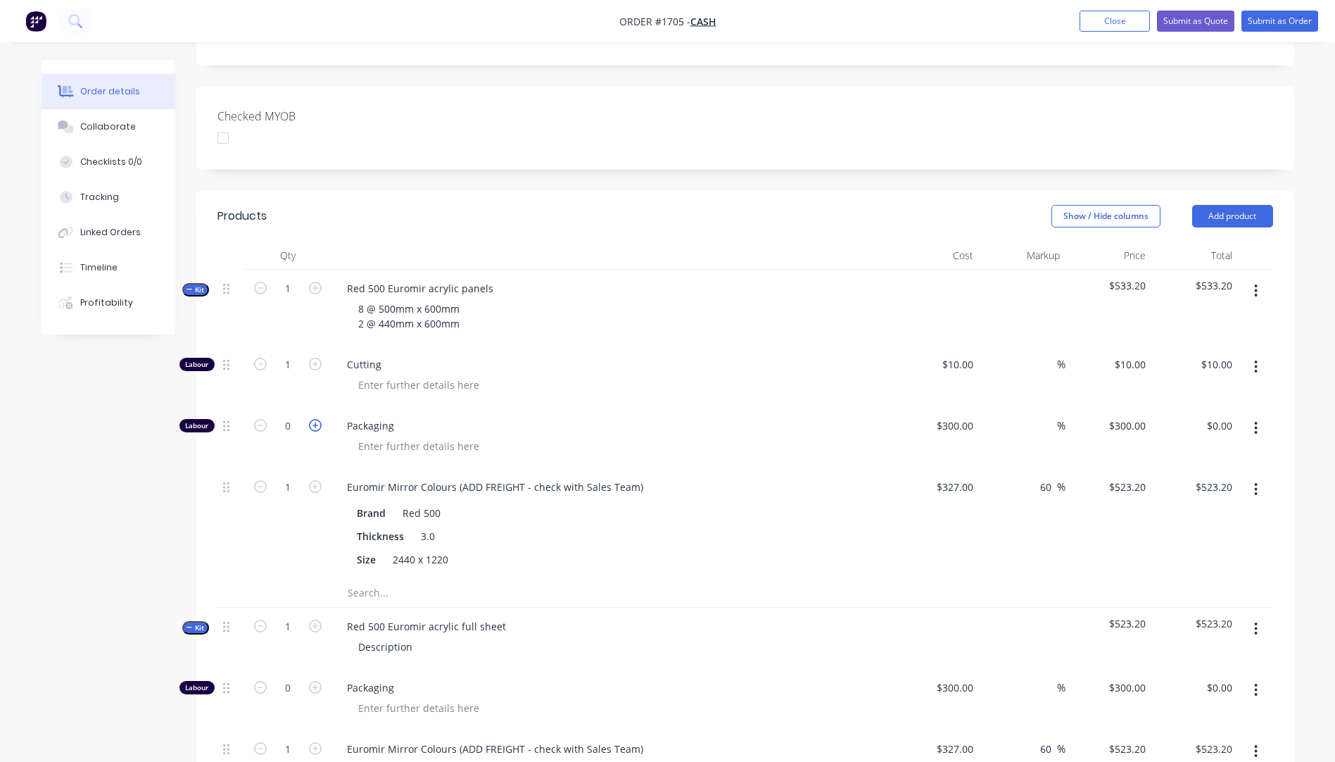
click at [317, 419] on icon "button" at bounding box center [315, 425] width 13 height 13
type input "1"
type input "$300.00"
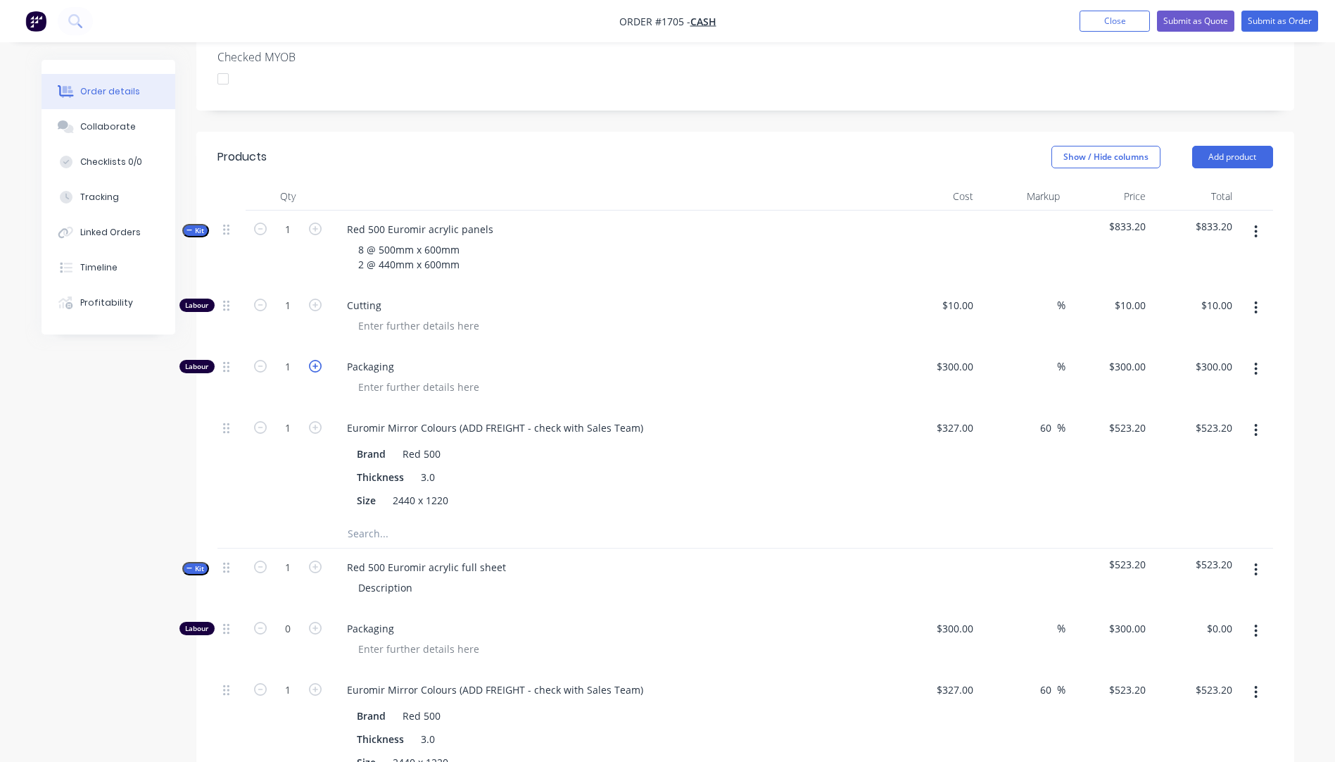
scroll to position [468, 0]
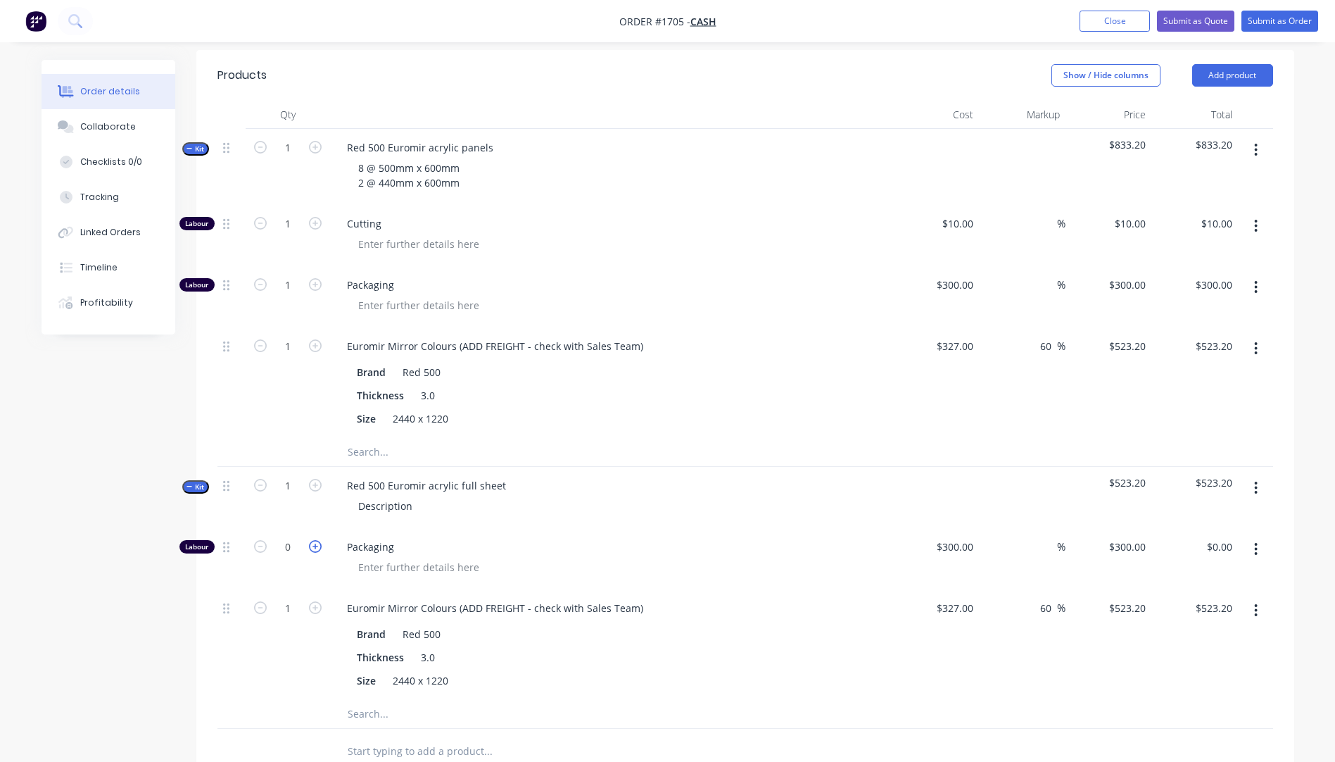
click at [315, 540] on icon "button" at bounding box center [315, 546] width 13 height 13
type input "1"
type input "$300.00"
drag, startPoint x: 475, startPoint y: 546, endPoint x: 369, endPoint y: 543, distance: 106.3
click at [369, 557] on div at bounding box center [419, 567] width 144 height 20
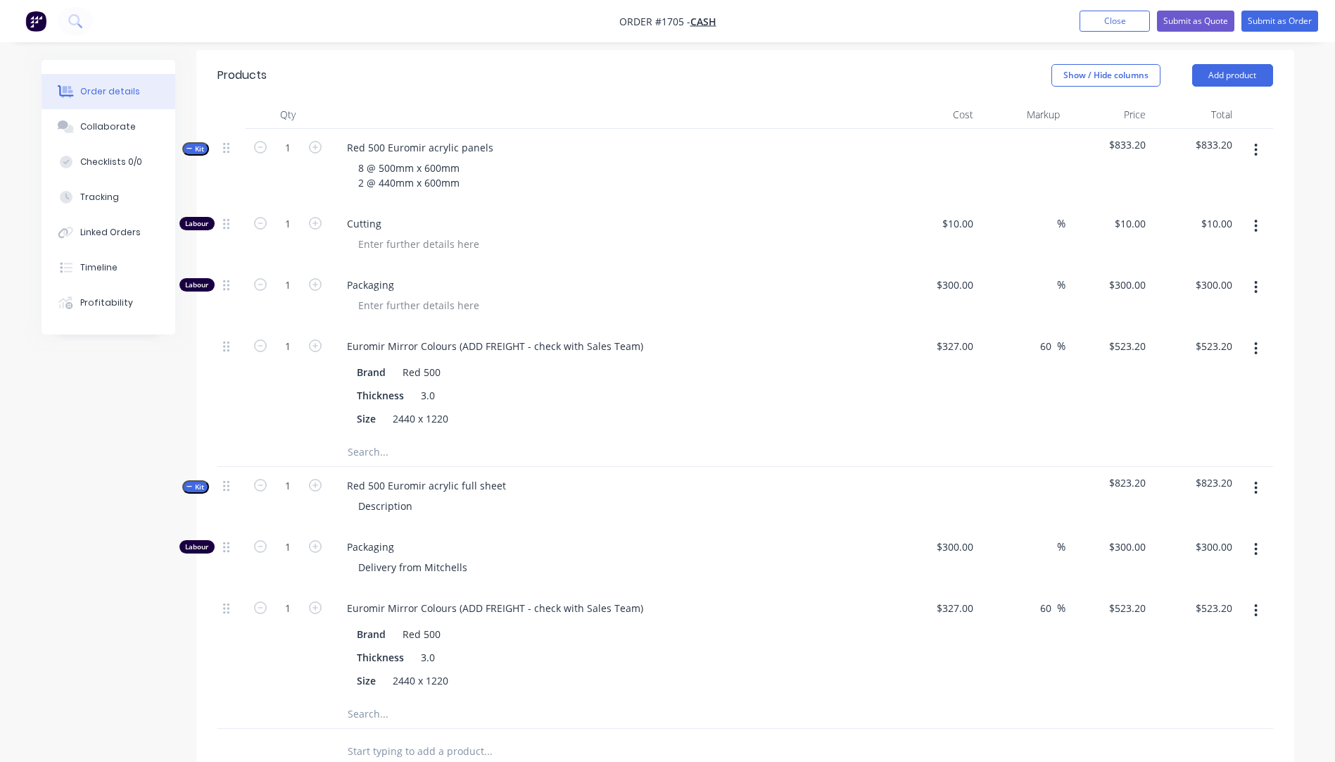
click at [635, 539] on span "Packaging" at bounding box center [617, 546] width 541 height 15
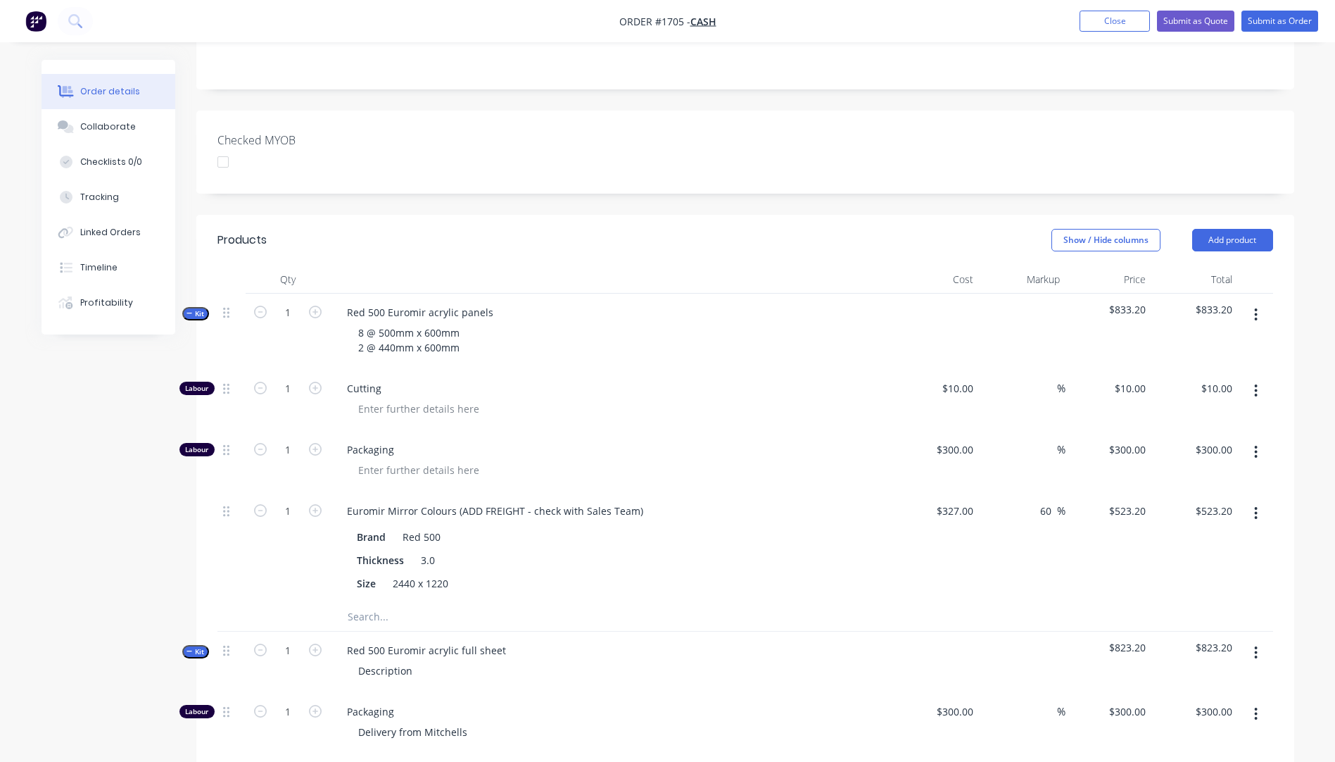
scroll to position [257, 0]
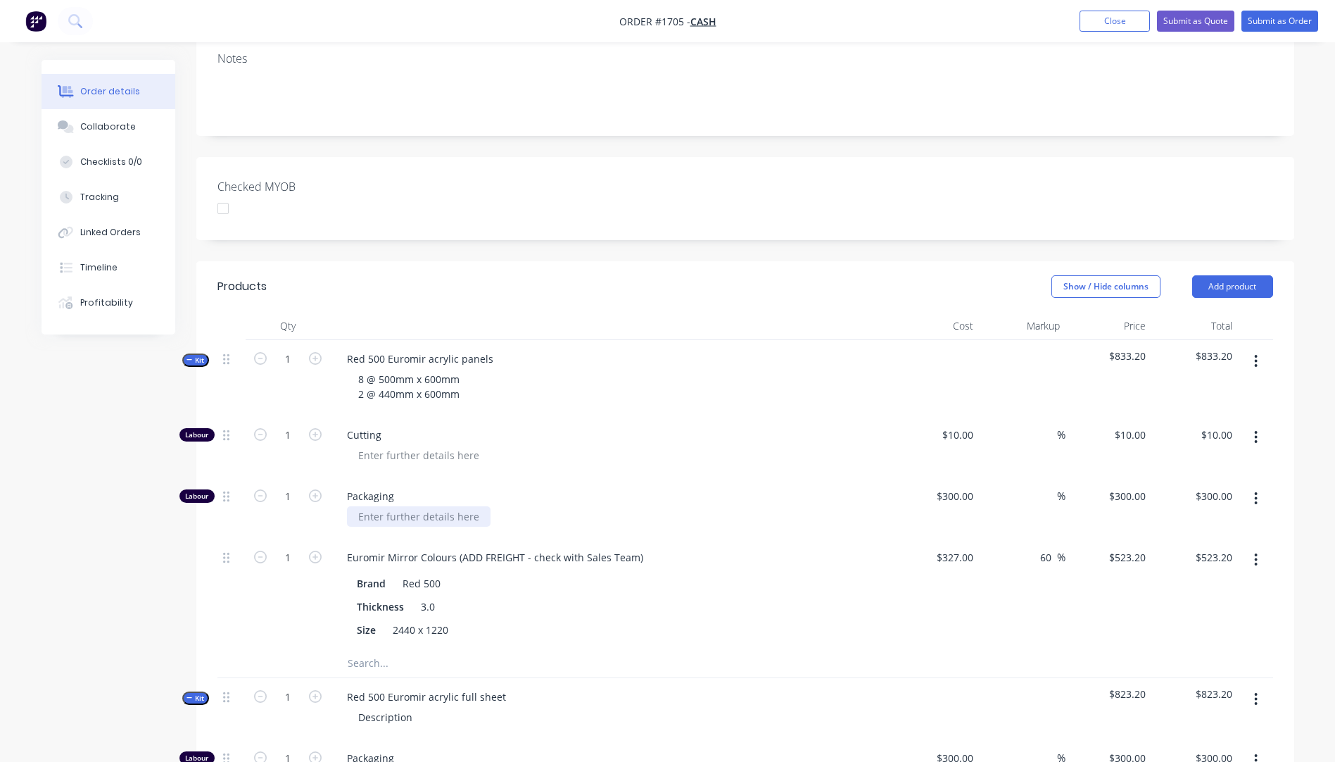
drag, startPoint x: 476, startPoint y: 492, endPoint x: 367, endPoint y: 496, distance: 108.5
click at [367, 506] on div at bounding box center [419, 516] width 144 height 20
click at [611, 477] on div "Packaging Delivery from [GEOGRAPHIC_DATA]" at bounding box center [611, 507] width 563 height 61
click at [447, 506] on div "Delivery from [GEOGRAPHIC_DATA]" at bounding box center [440, 516] width 186 height 20
click at [614, 450] on div "Cutting" at bounding box center [611, 446] width 563 height 61
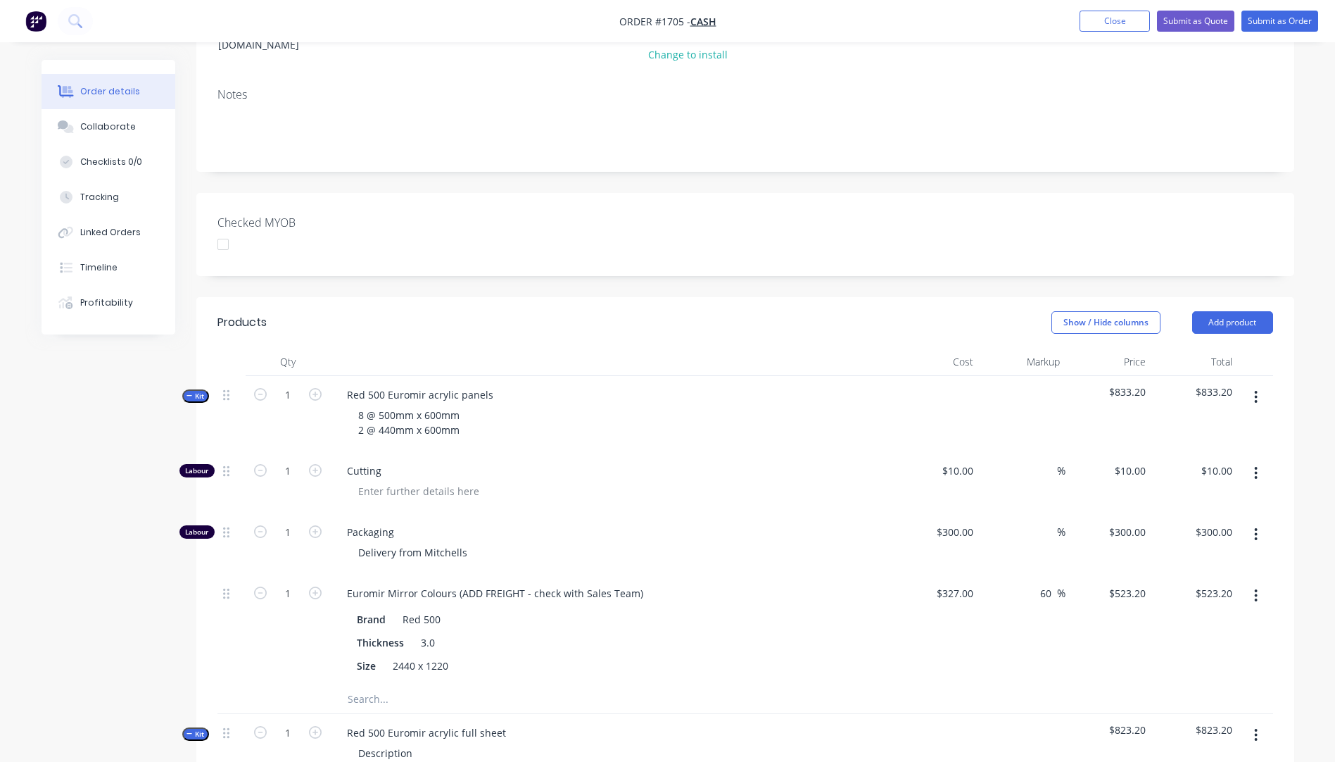
scroll to position [187, 0]
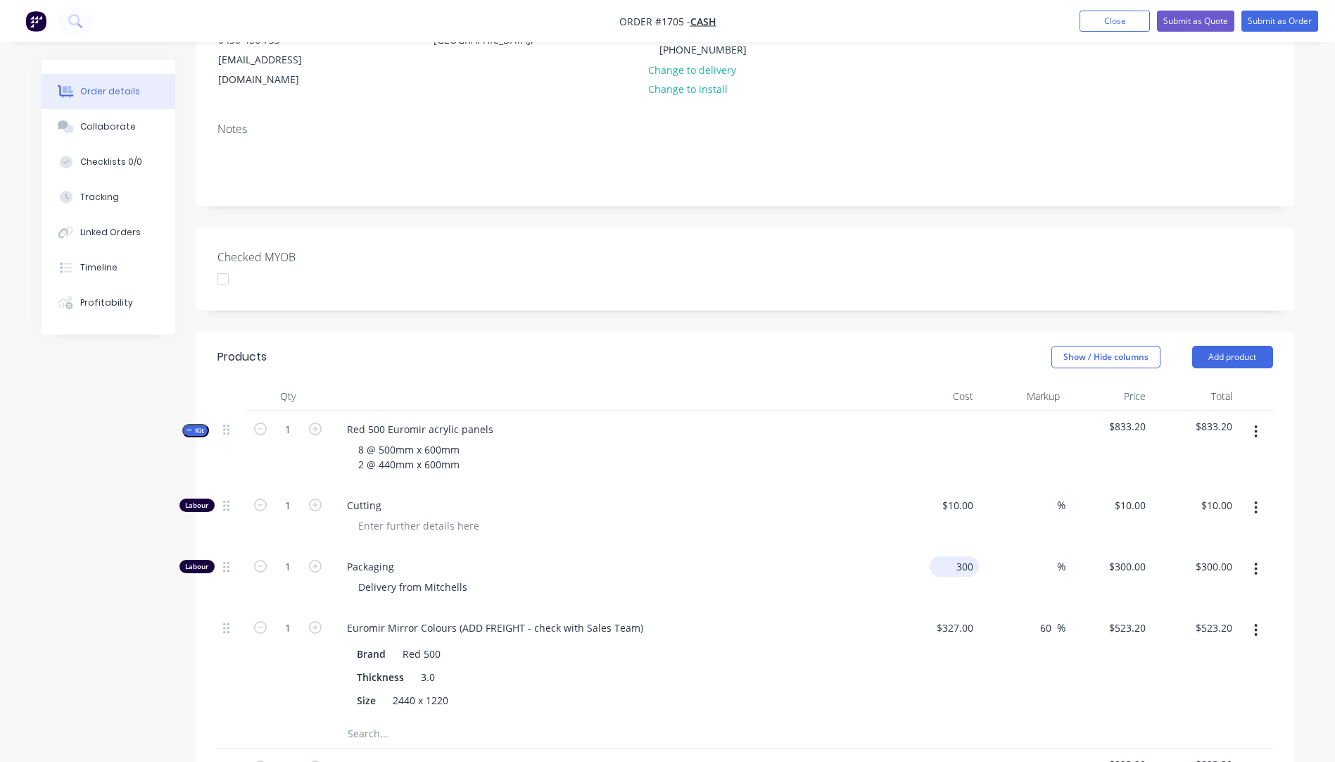
click at [958, 556] on input "300" at bounding box center [957, 566] width 44 height 20
type input "$350.00"
click at [904, 635] on div "$327.00 $327.00" at bounding box center [936, 664] width 87 height 111
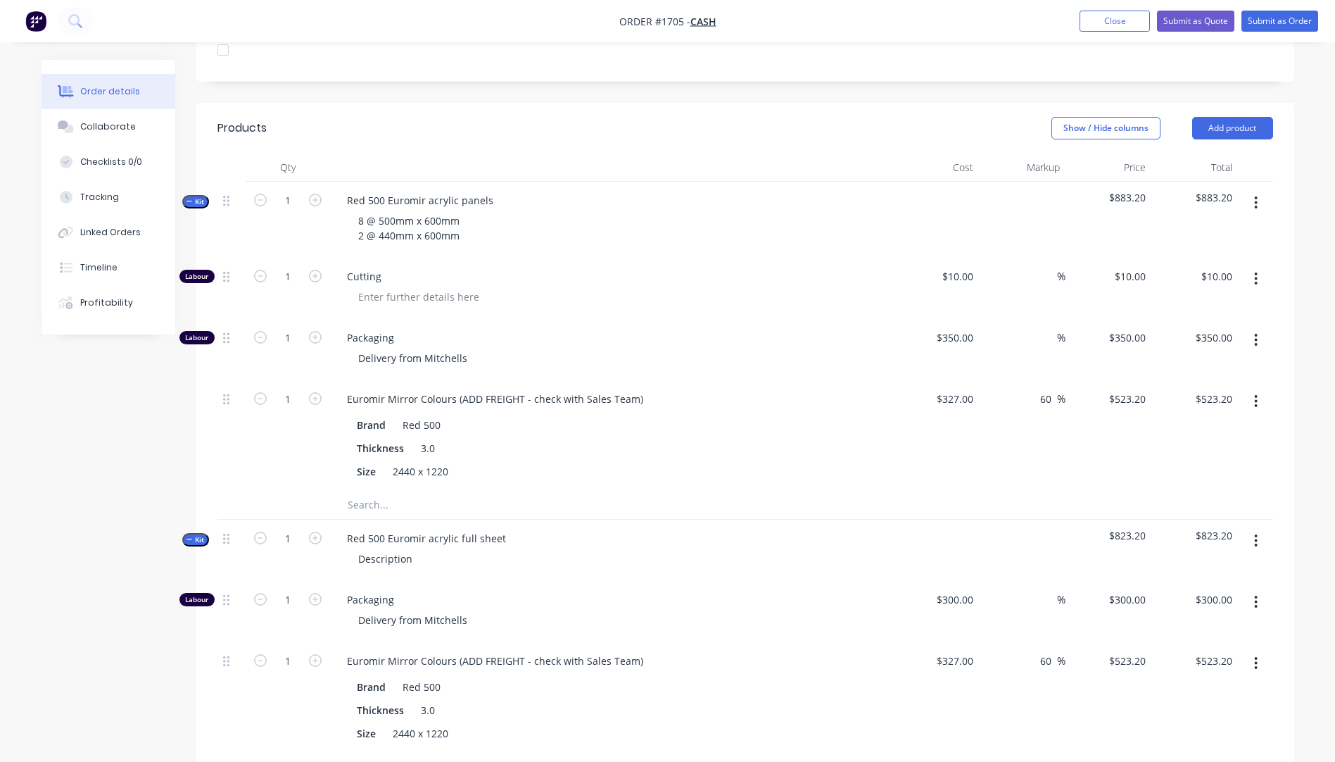
scroll to position [468, 0]
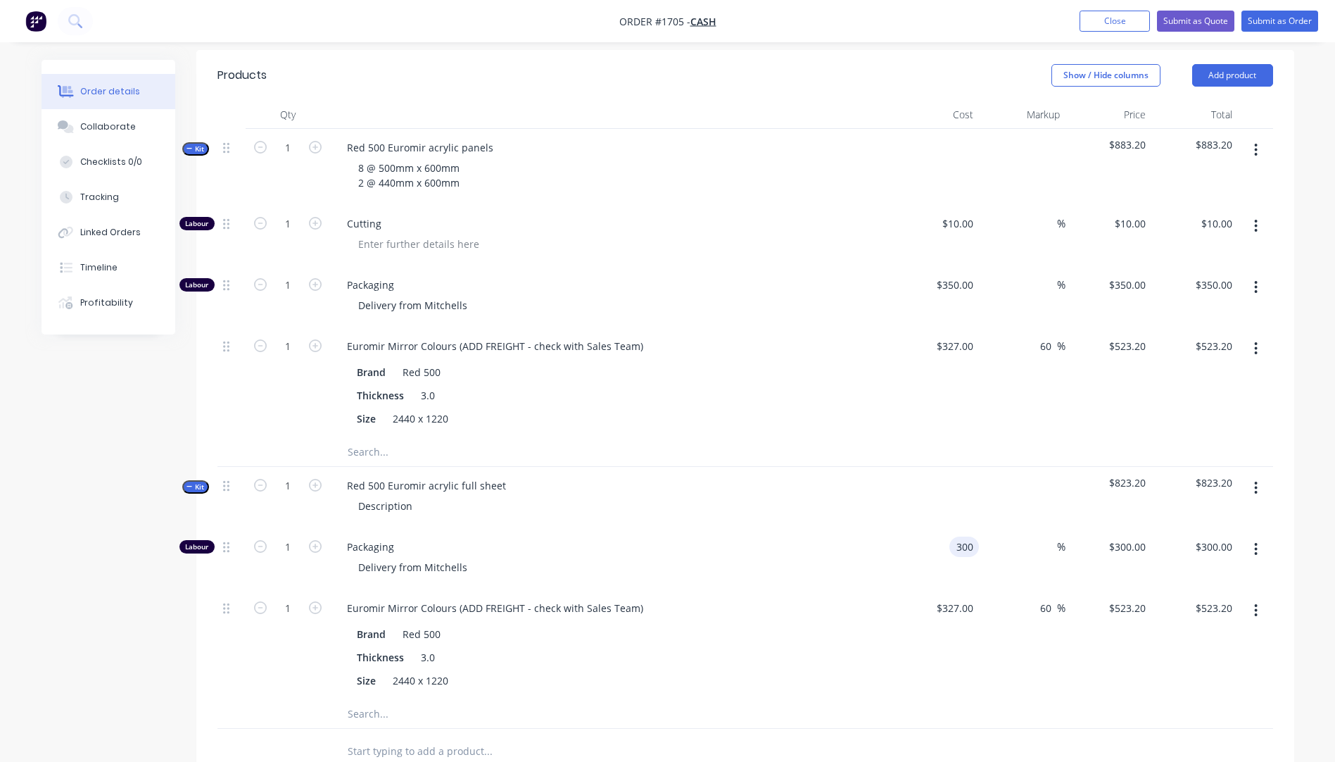
click at [952, 536] on div "300 300" at bounding box center [964, 546] width 30 height 20
type input "$350.00"
click at [897, 624] on div "$327.00 $327.00" at bounding box center [936, 644] width 87 height 111
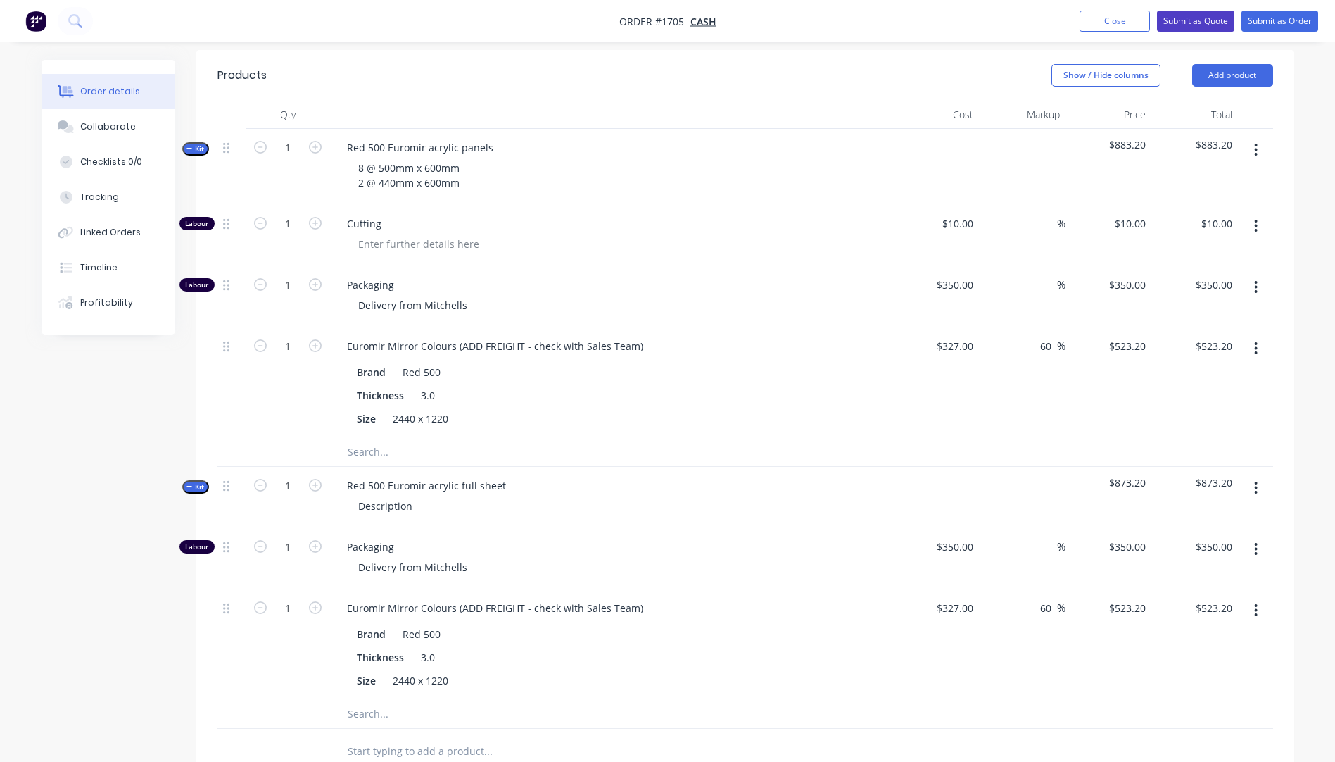
click at [1185, 23] on button "Submit as Quote" at bounding box center [1195, 21] width 77 height 21
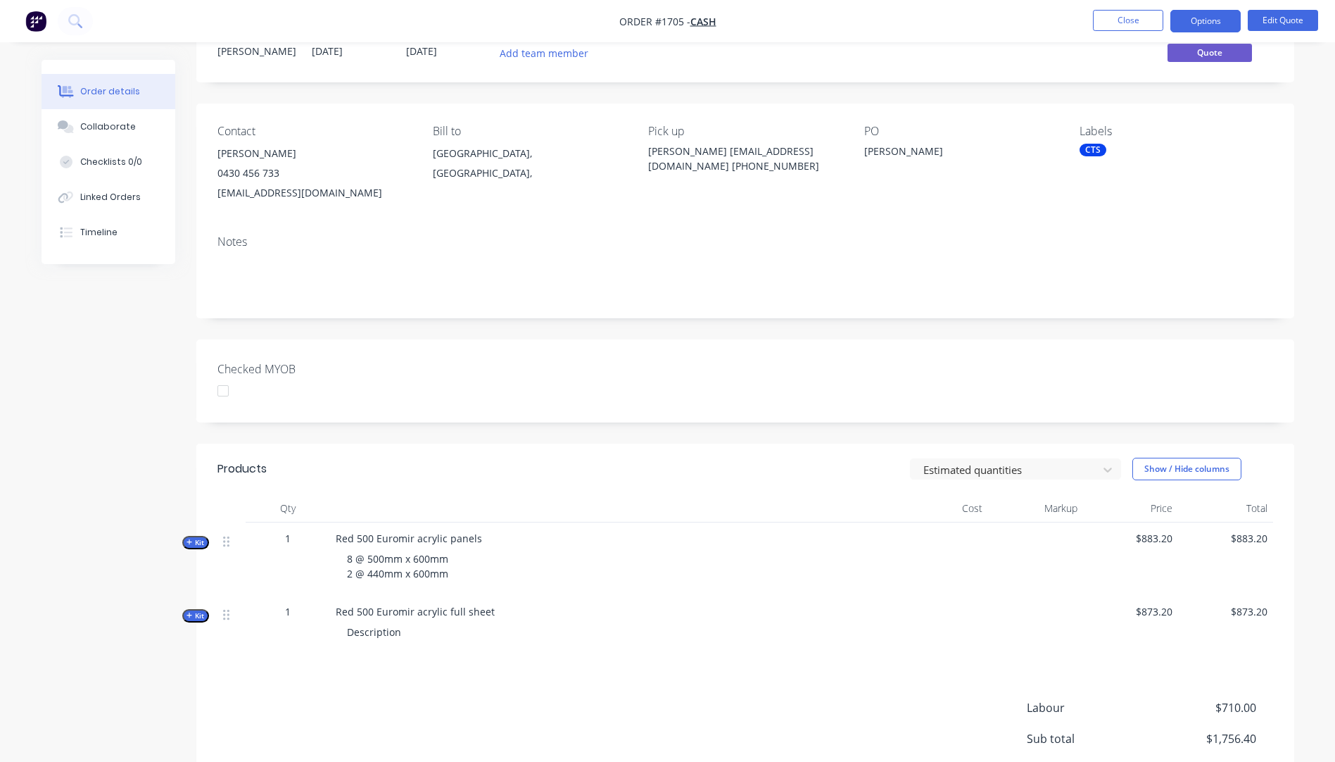
scroll to position [141, 0]
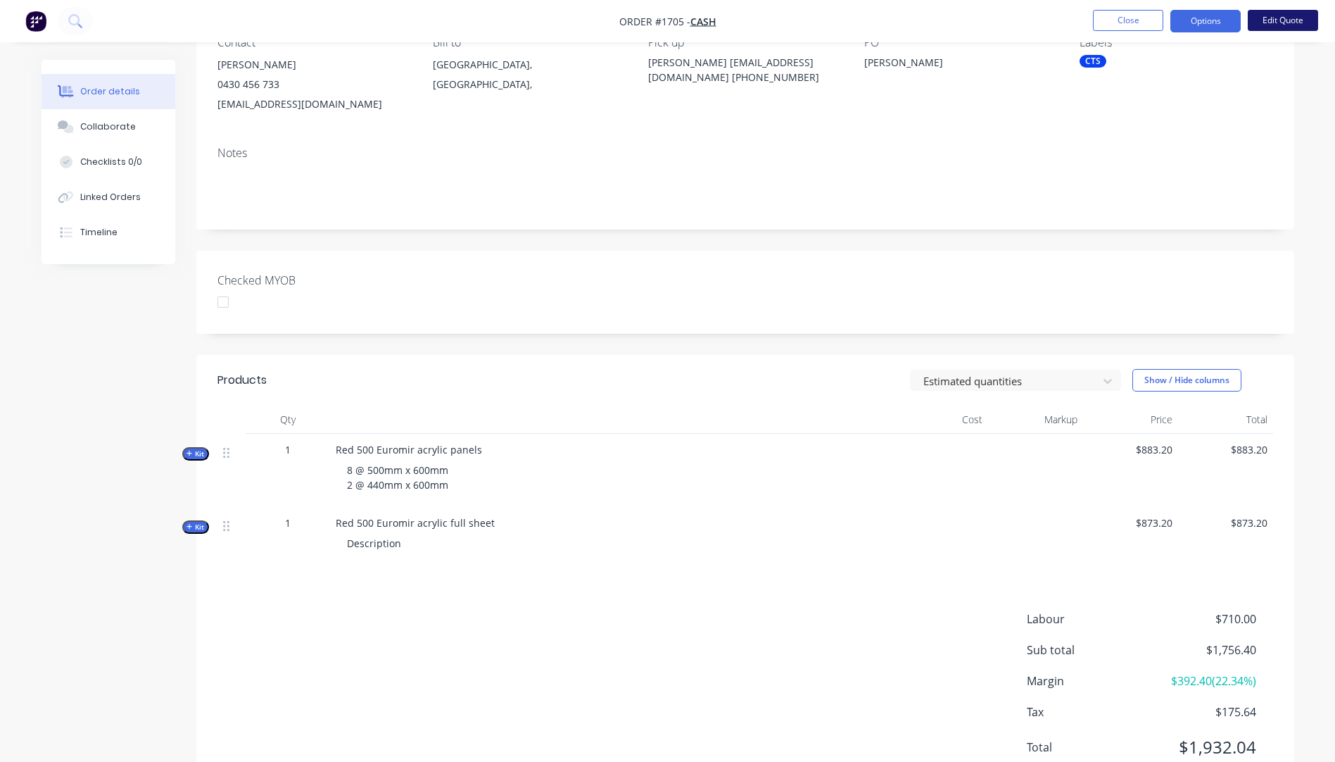
click at [1280, 25] on button "Edit Quote" at bounding box center [1283, 20] width 70 height 21
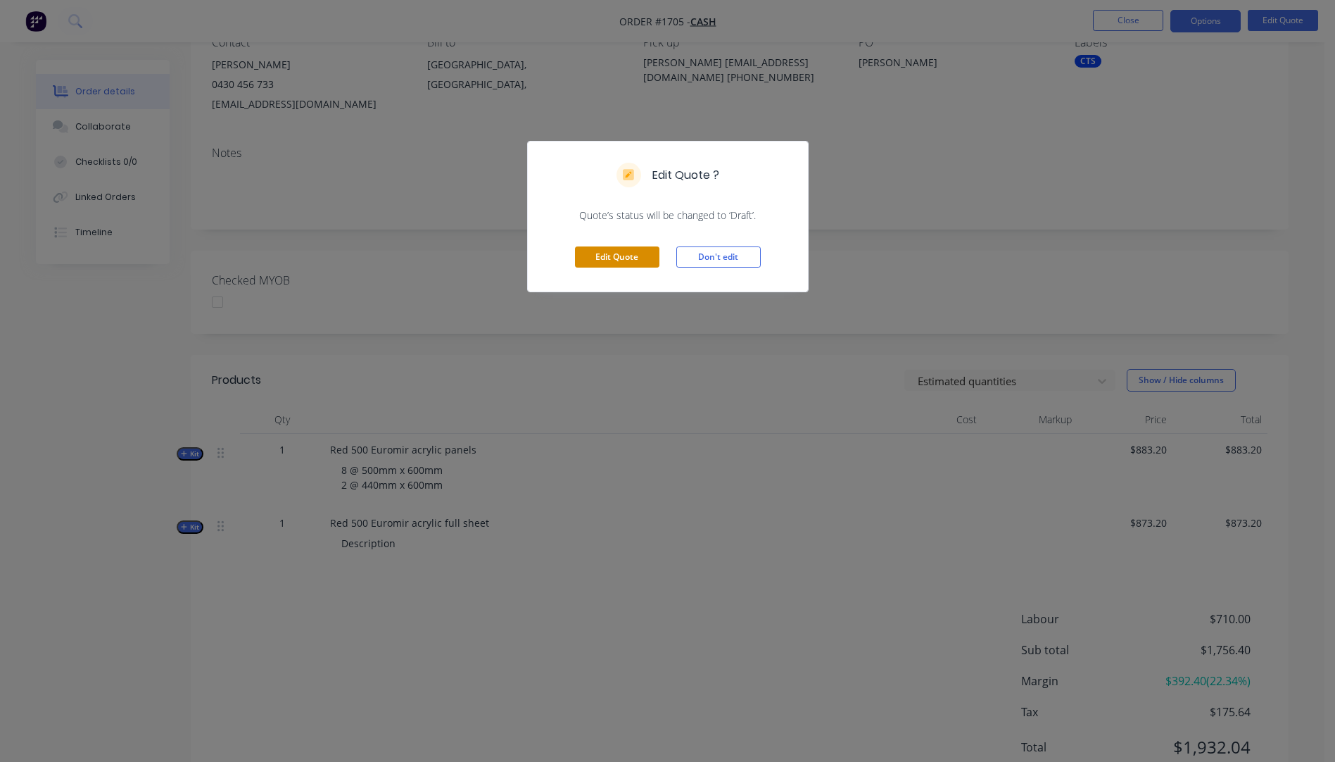
click at [638, 259] on button "Edit Quote" at bounding box center [617, 256] width 84 height 21
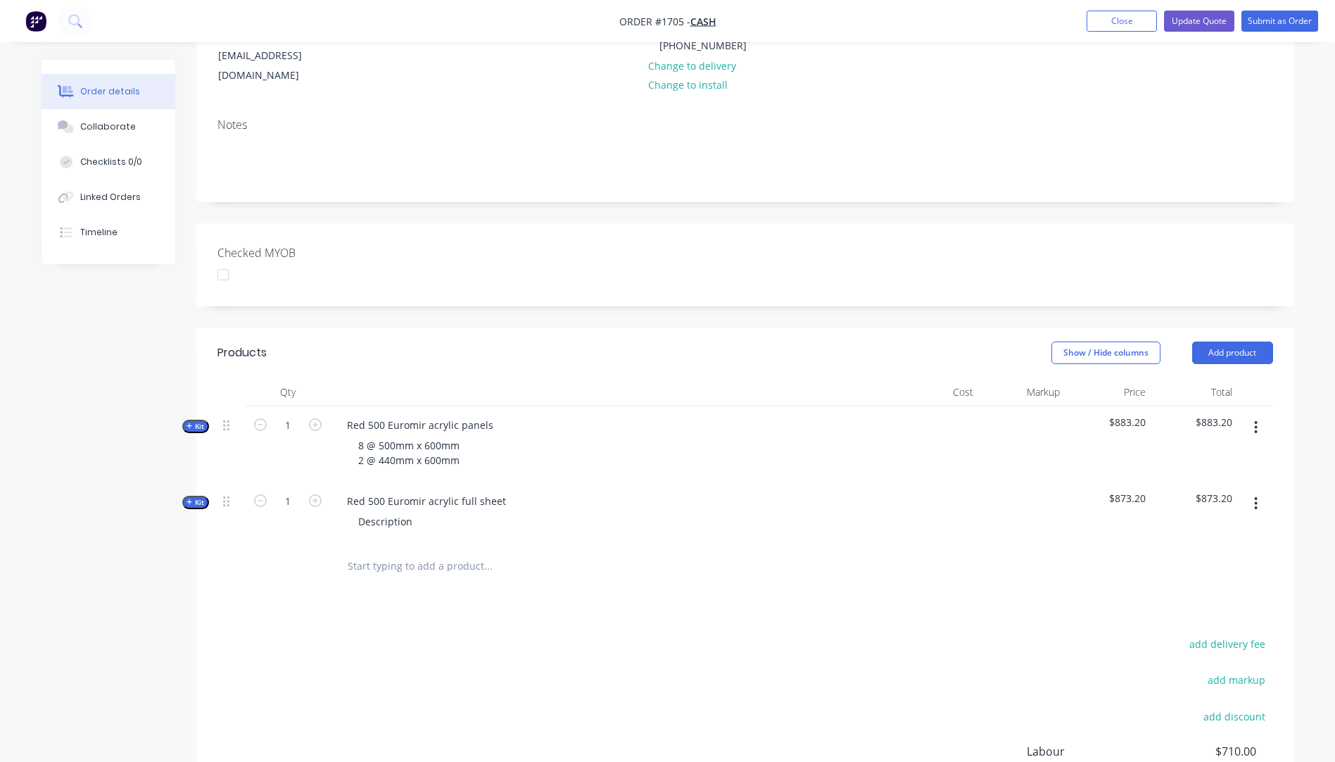
scroll to position [211, 0]
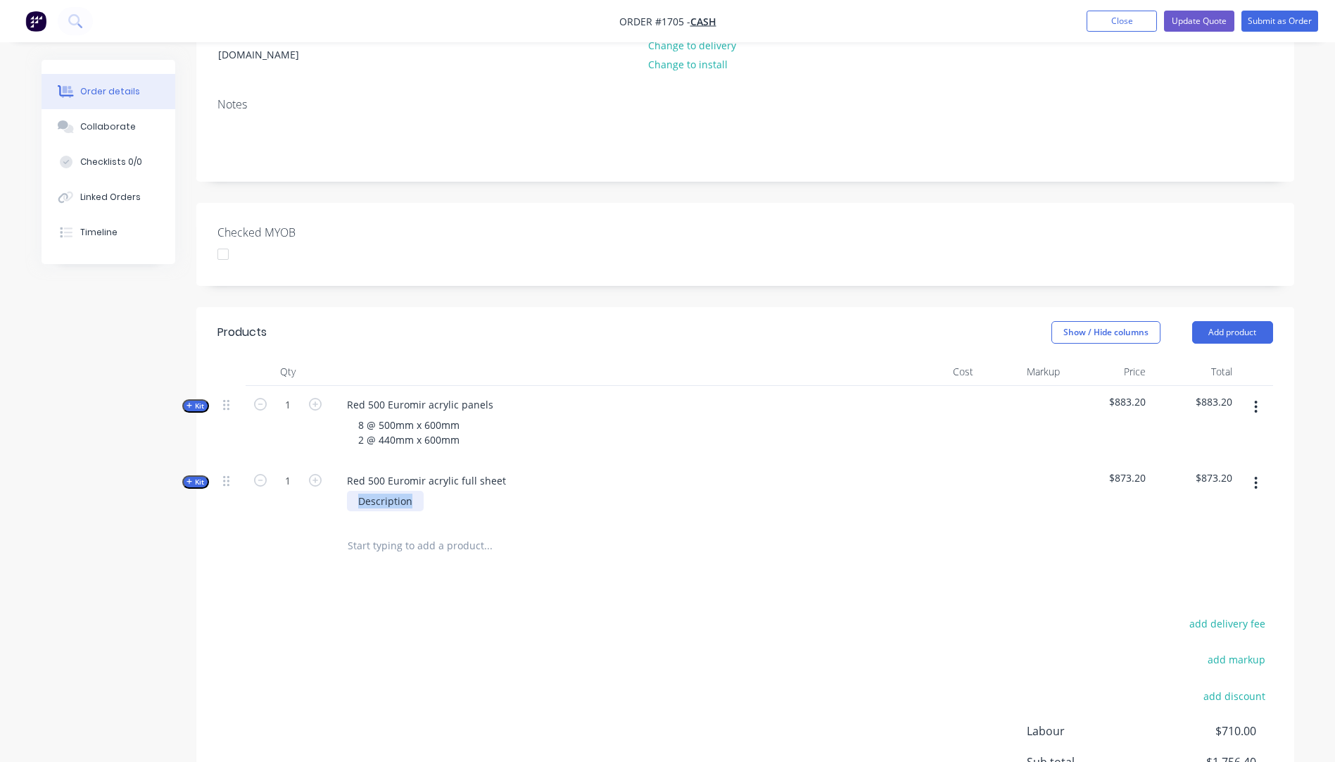
drag, startPoint x: 415, startPoint y: 483, endPoint x: 359, endPoint y: 485, distance: 55.6
click at [359, 491] on div "Description" at bounding box center [385, 501] width 77 height 20
click at [626, 531] on input "text" at bounding box center [488, 545] width 282 height 28
click at [1201, 28] on button "Update Quote" at bounding box center [1199, 21] width 70 height 21
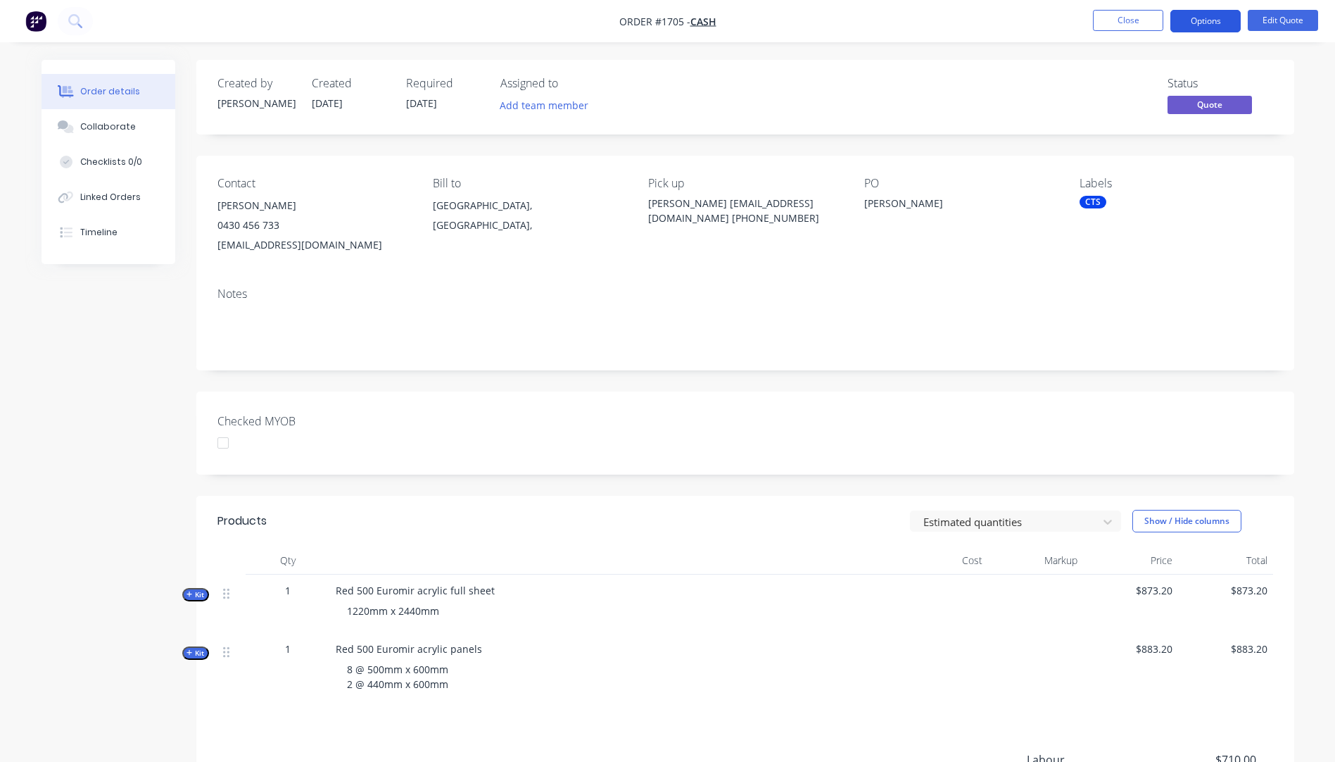
click at [1205, 25] on button "Options" at bounding box center [1205, 21] width 70 height 23
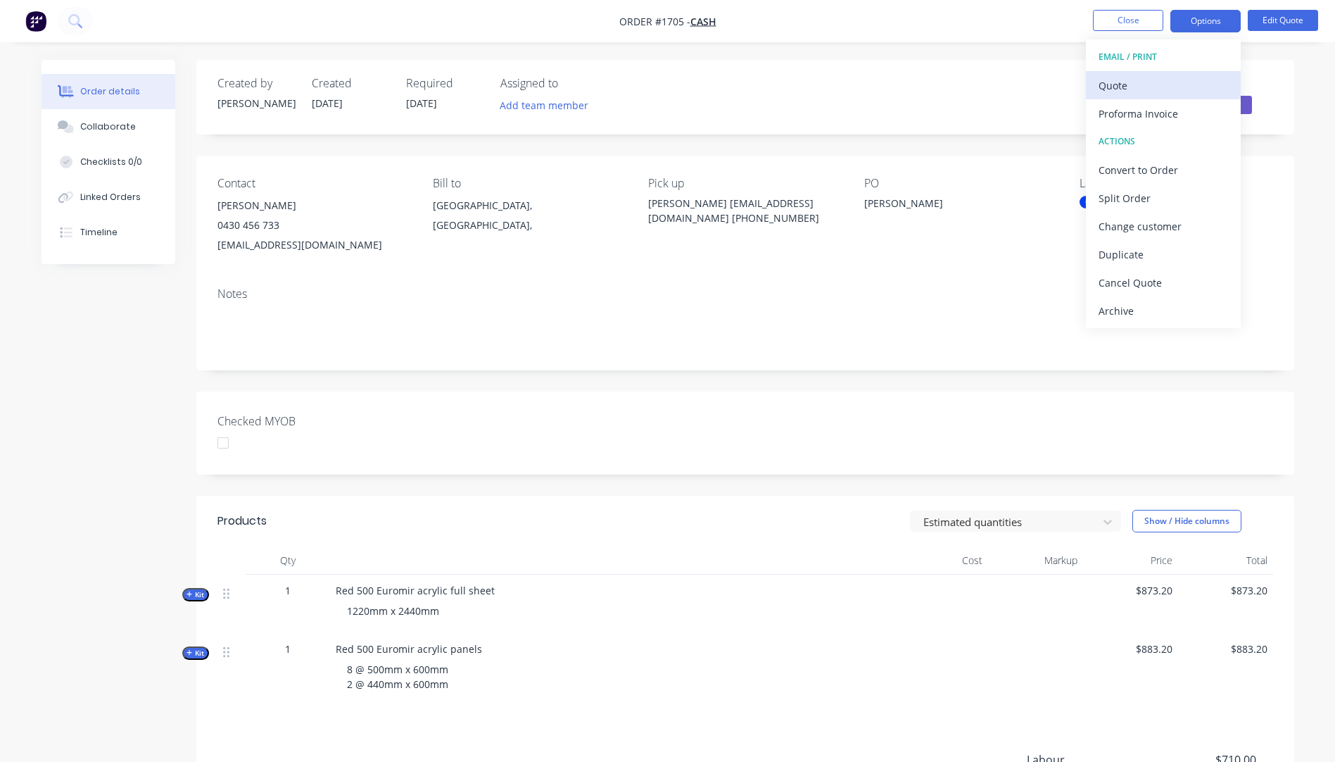
click at [1117, 87] on div "Quote" at bounding box center [1164, 85] width 130 height 20
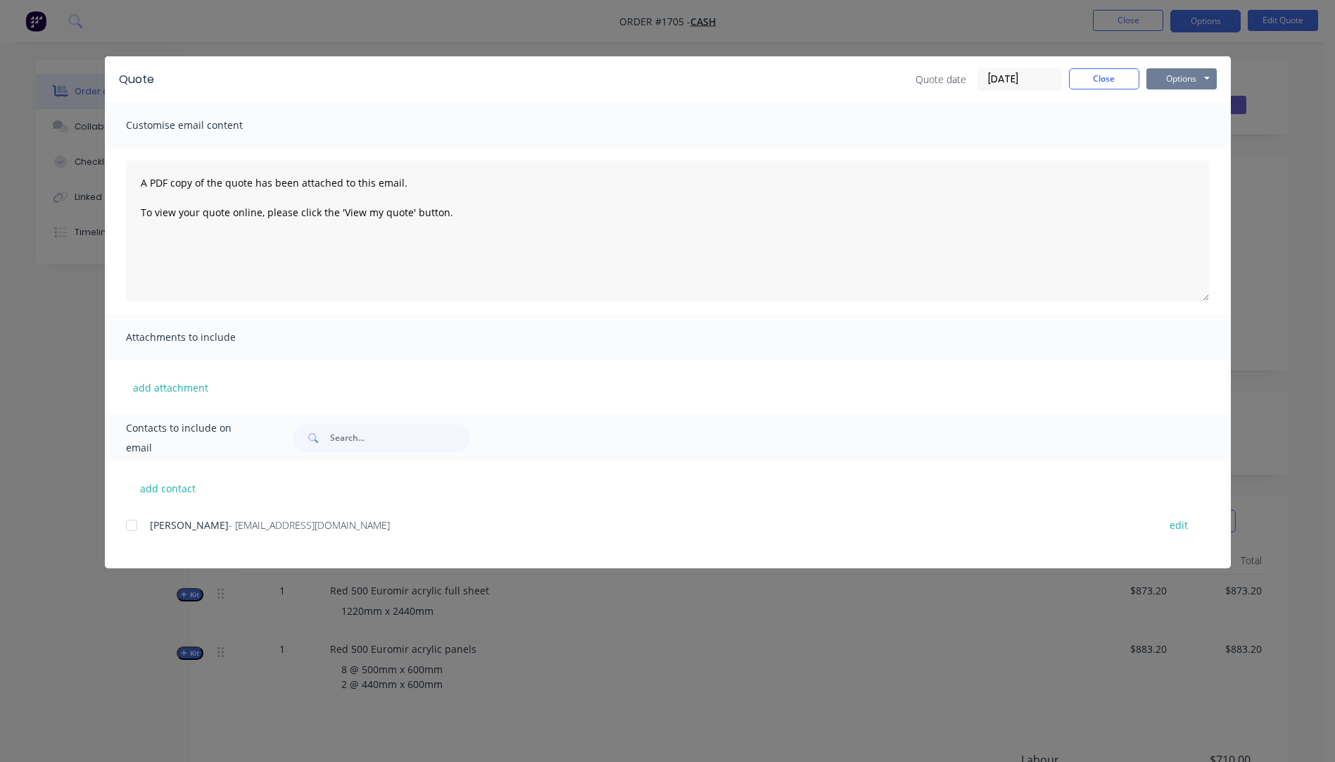
click at [1165, 87] on button "Options" at bounding box center [1182, 78] width 70 height 21
click at [1185, 102] on button "Preview" at bounding box center [1192, 103] width 90 height 23
click at [166, 387] on button "add attachment" at bounding box center [170, 387] width 89 height 21
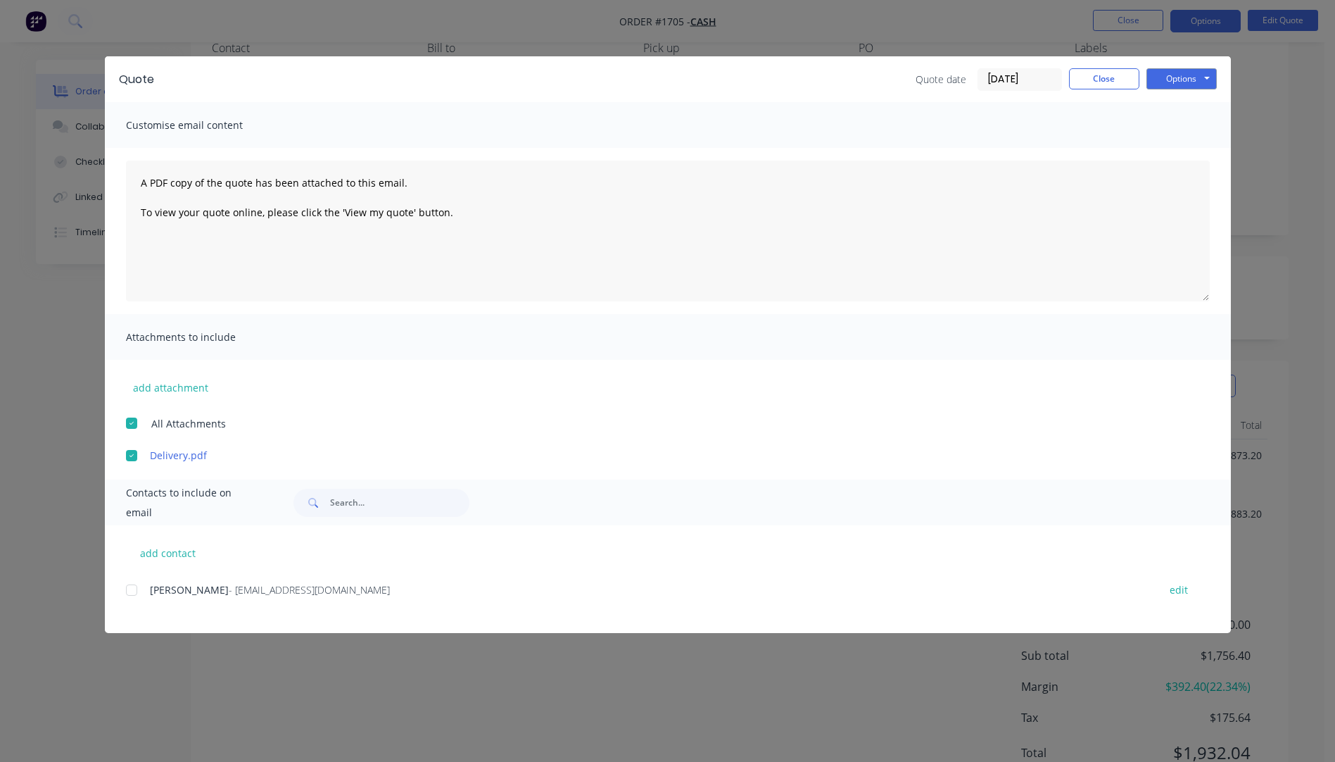
scroll to position [141, 0]
click at [175, 557] on button "add contact" at bounding box center [168, 552] width 84 height 21
select select "AU"
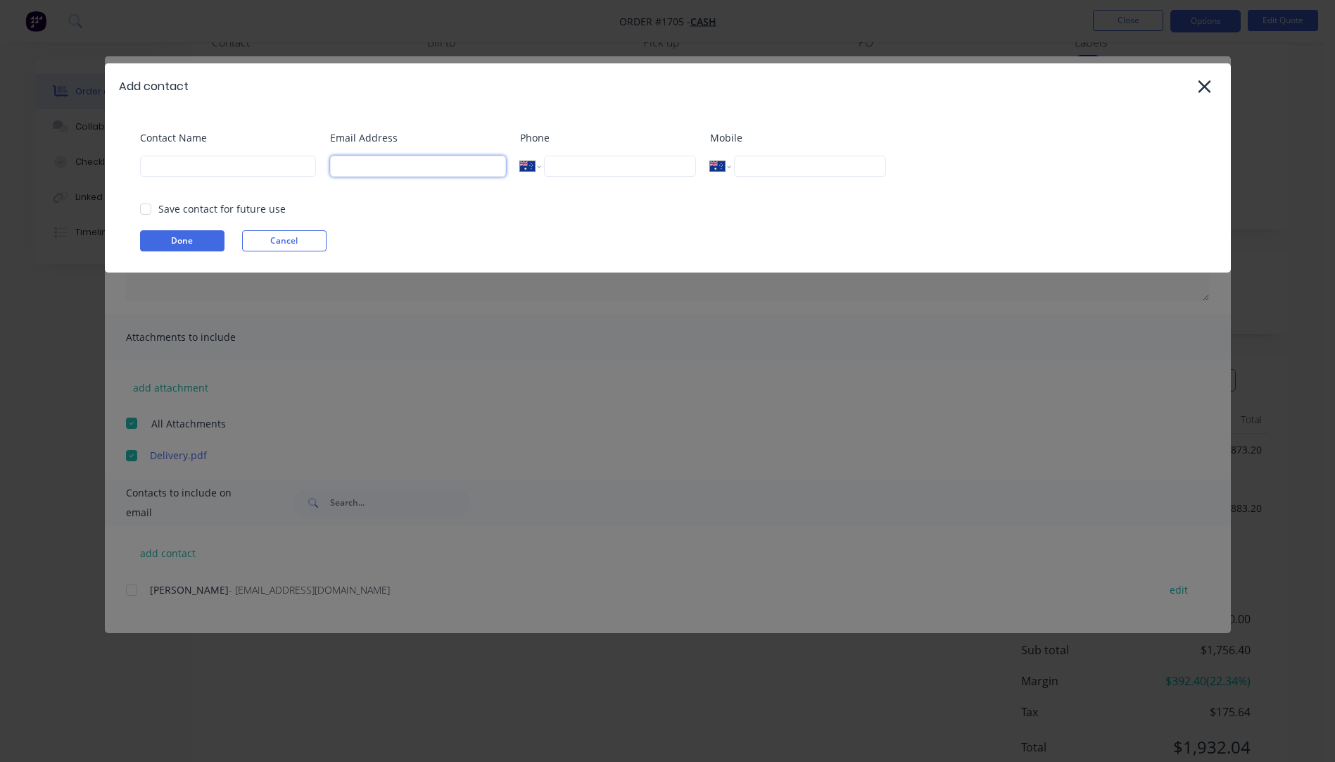
paste input "[EMAIL_ADDRESS][DOMAIN_NAME]"
type input "[EMAIL_ADDRESS][DOMAIN_NAME]"
click at [163, 163] on input at bounding box center [228, 166] width 176 height 21
paste input "[PERSON_NAME]"
type input "[PERSON_NAME]"
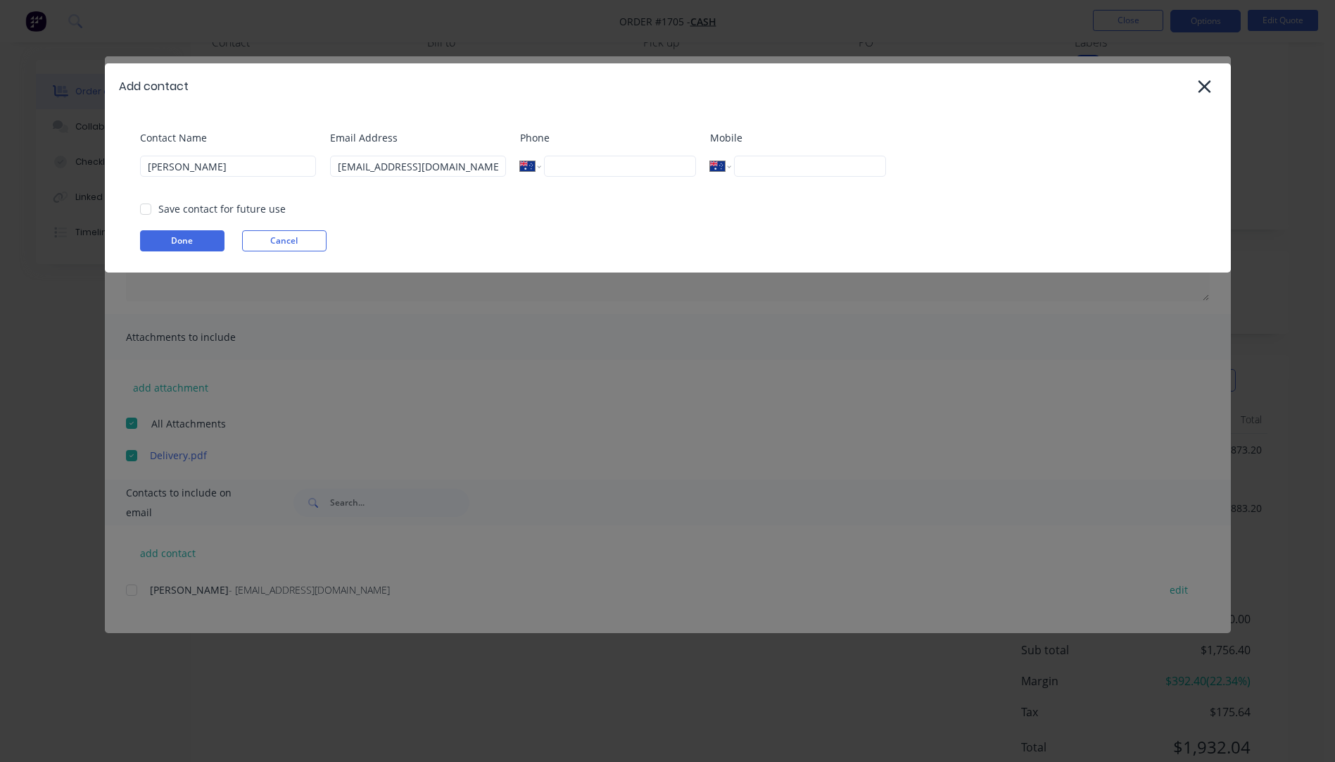
click at [184, 244] on button "Done" at bounding box center [182, 240] width 84 height 21
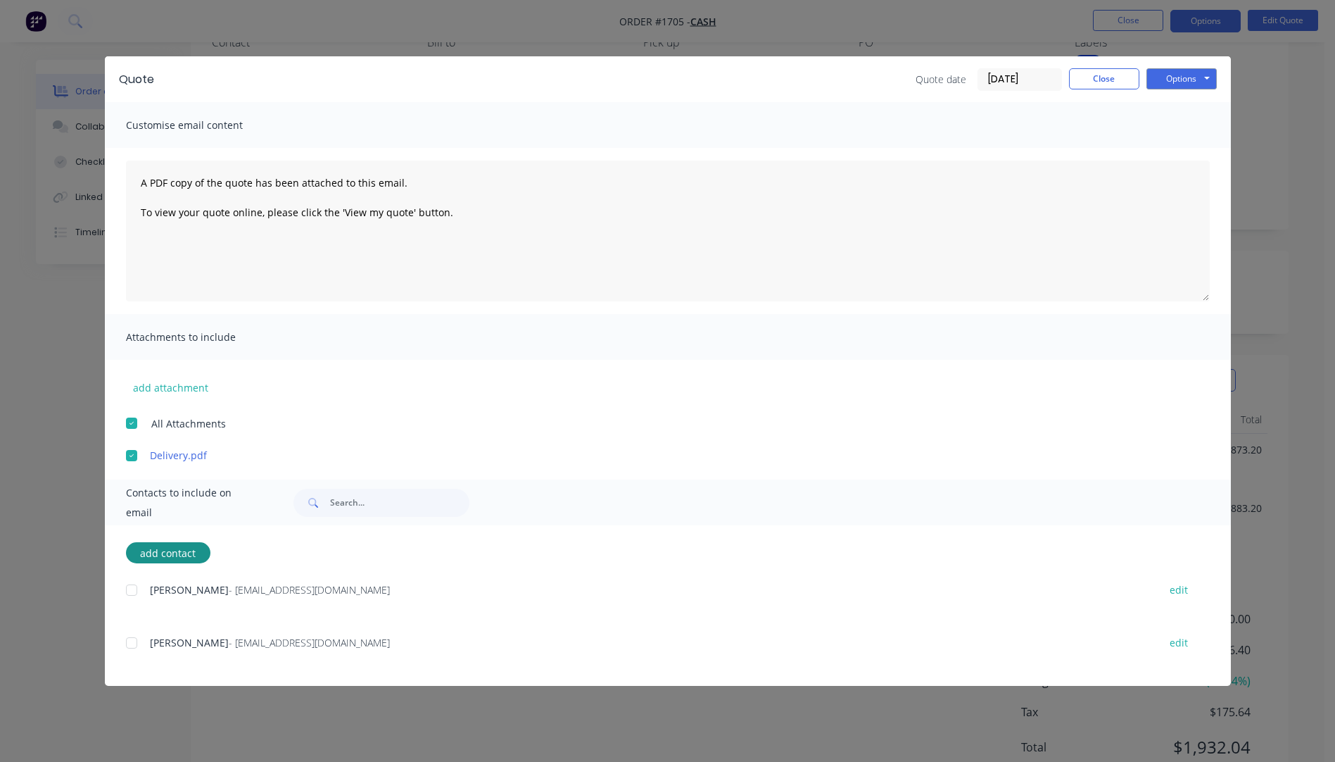
click at [128, 639] on div at bounding box center [132, 643] width 28 height 28
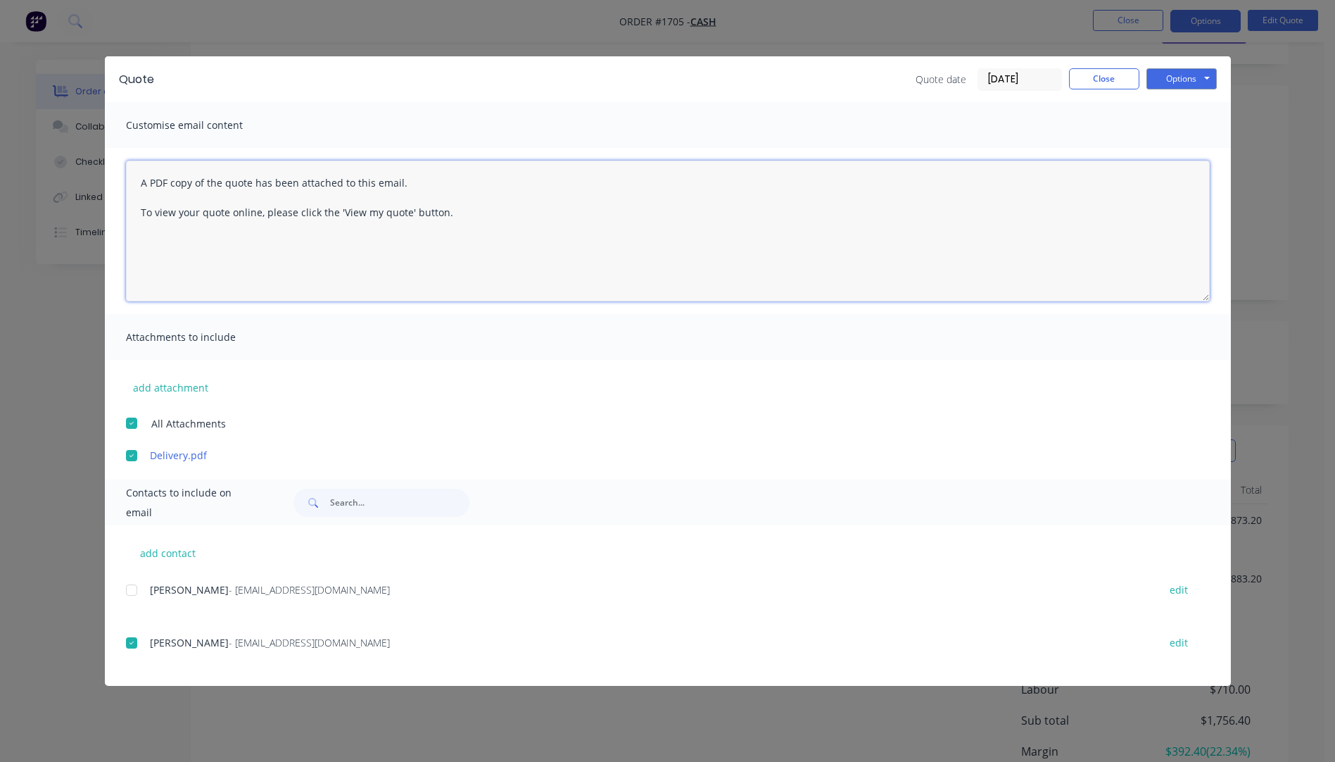
paste textarea "Hi, Please contact us if you have any questions. Regards, [PERSON_NAME] [EMAIL_…"
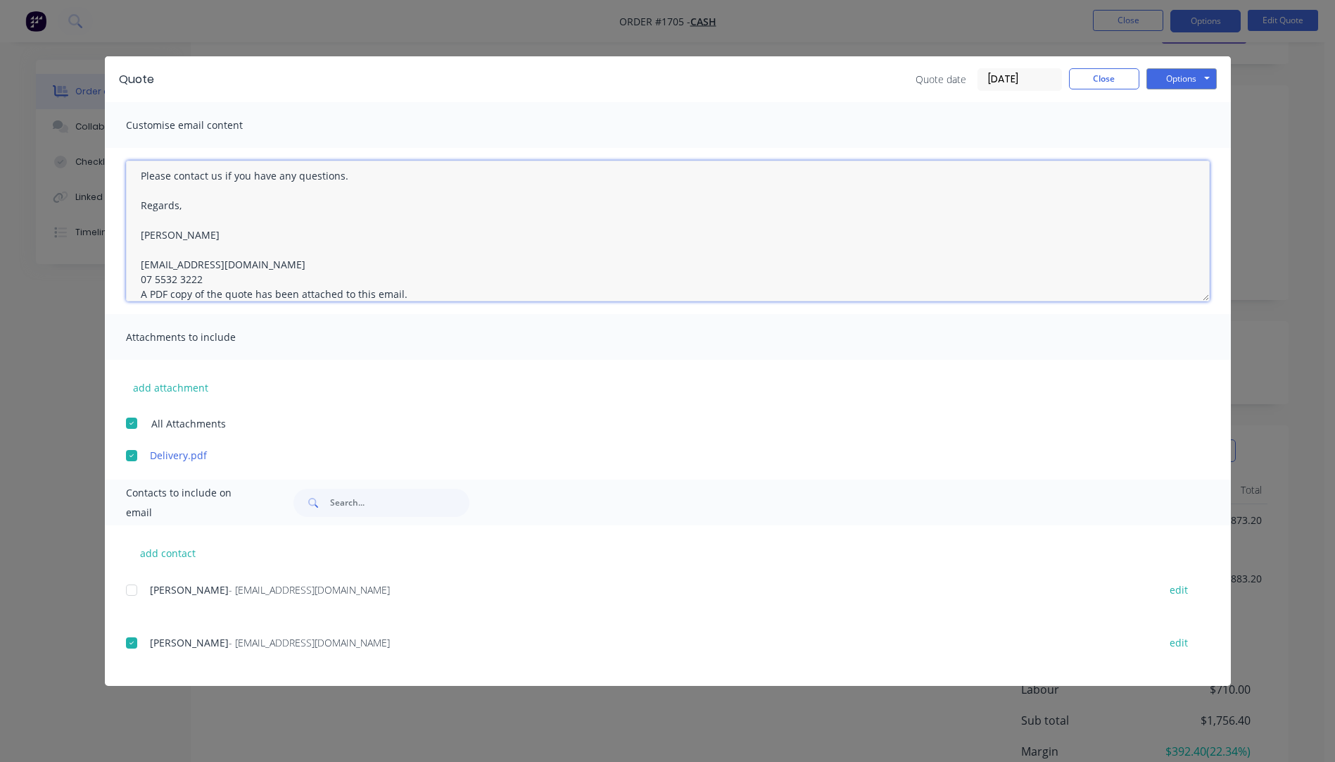
click at [204, 279] on textarea "Hi, Please contact us if you have any questions. Regards, [PERSON_NAME] [EMAIL_…" at bounding box center [668, 230] width 1084 height 141
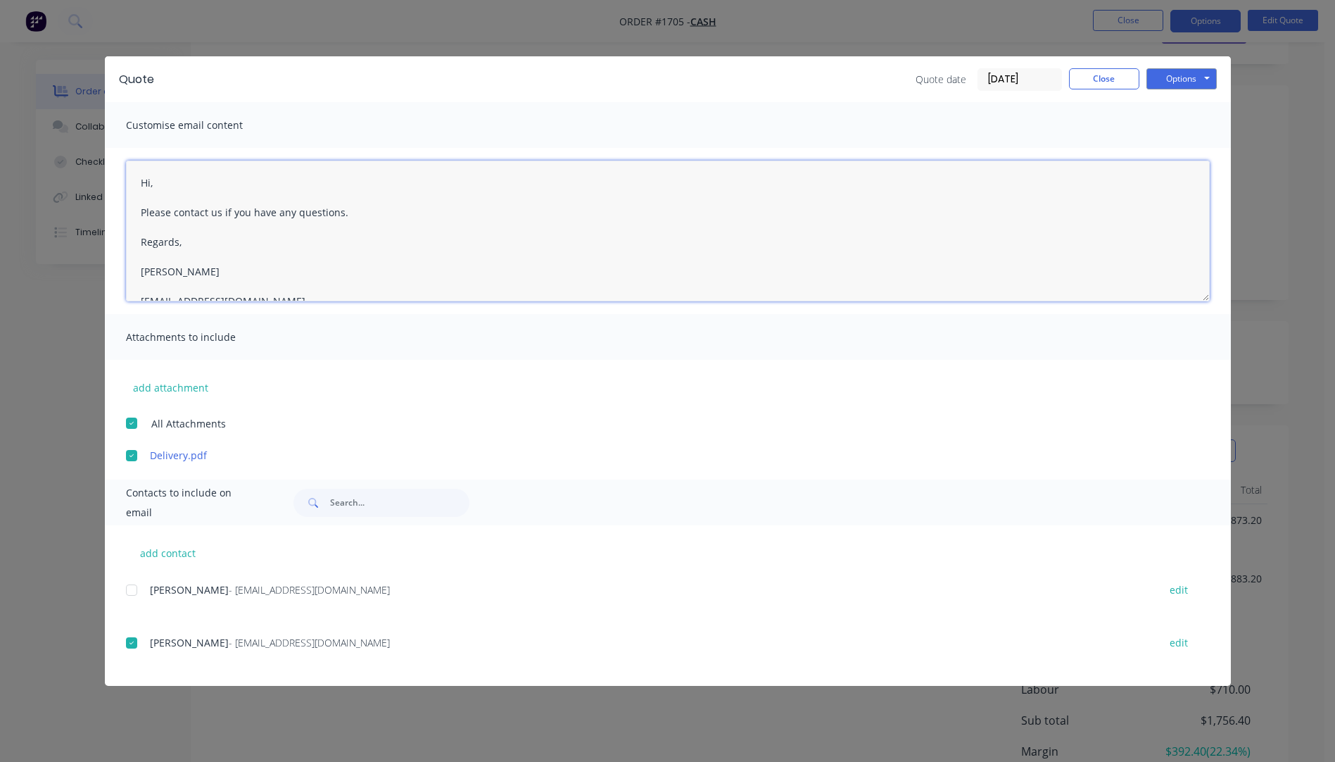
click at [158, 184] on textarea "Hi, Please contact us if you have any questions. Regards, [PERSON_NAME] [EMAIL_…" at bounding box center [668, 230] width 1084 height 141
click at [130, 458] on div at bounding box center [132, 455] width 28 height 28
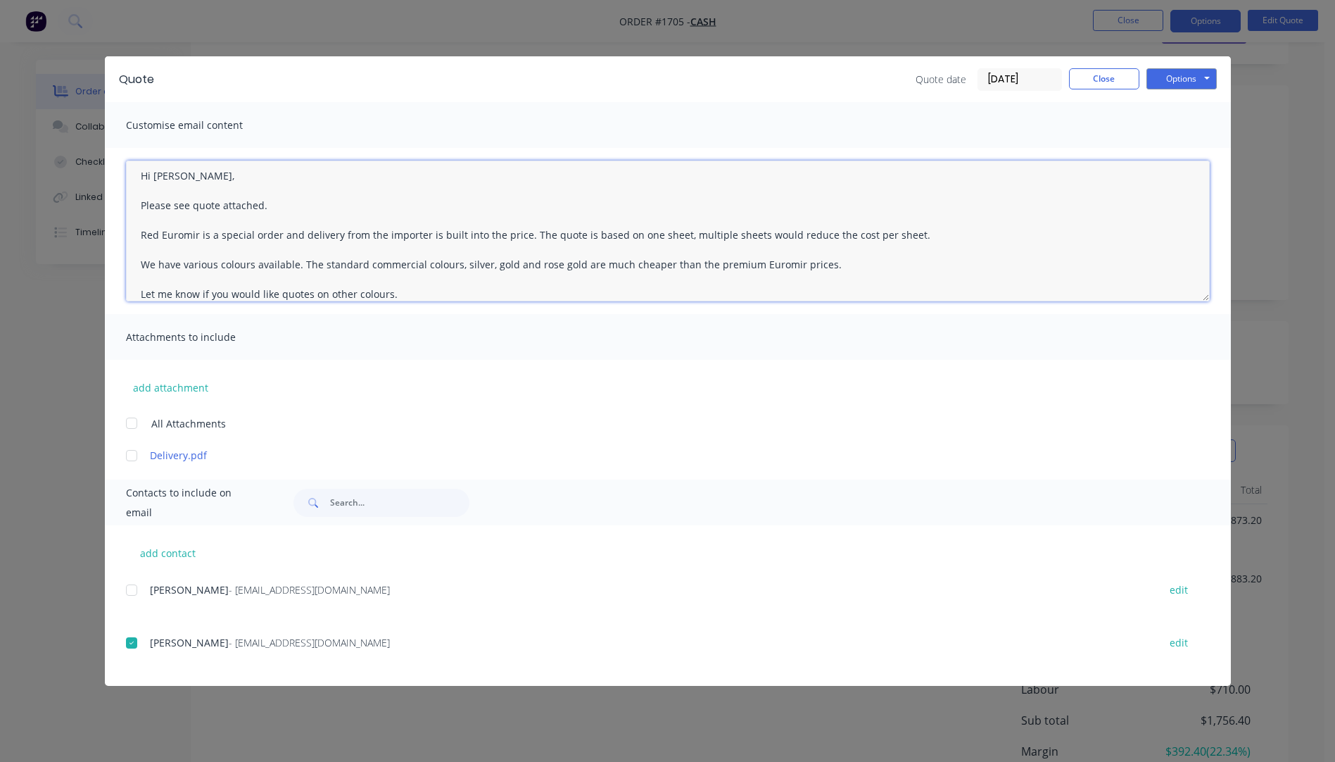
scroll to position [37, 0]
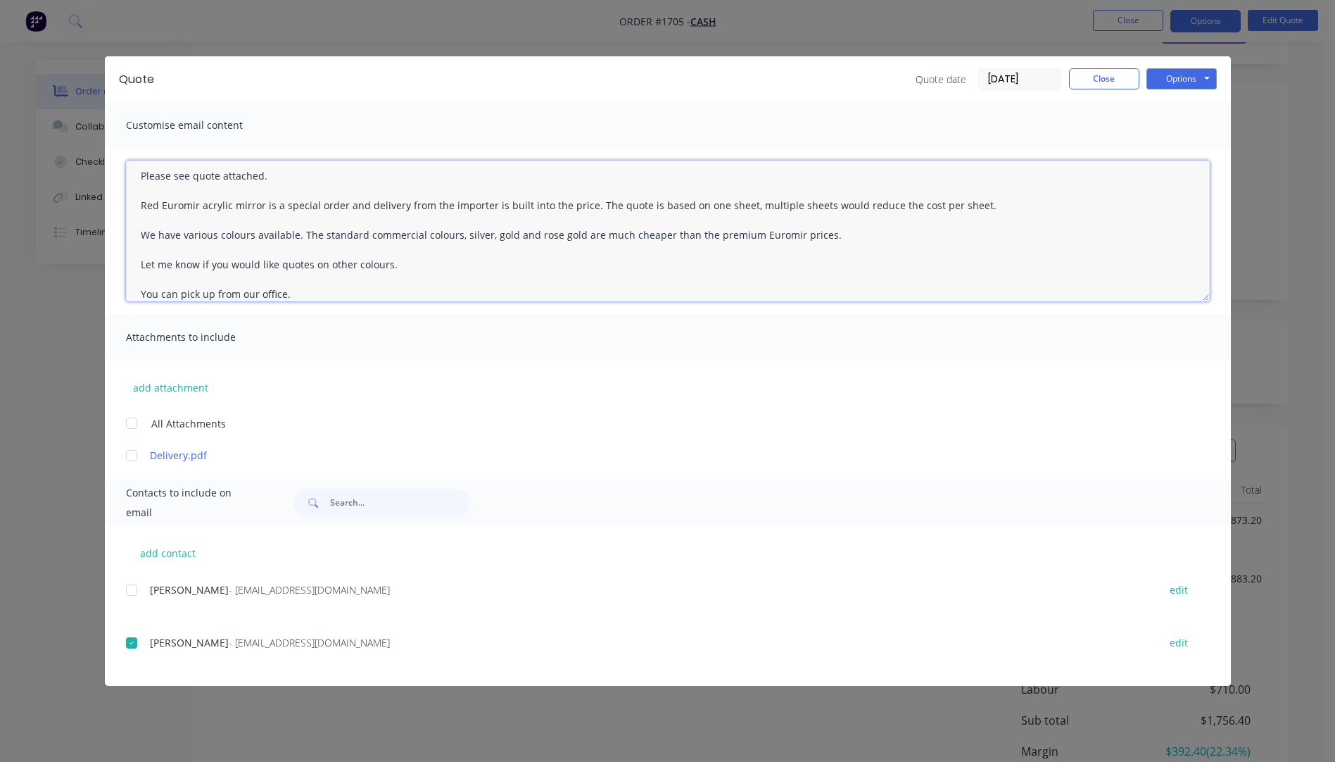
click at [787, 233] on textarea "Hi [PERSON_NAME], Please see quote attached. Red Euromir acrylic mirror is a sp…" at bounding box center [668, 230] width 1084 height 141
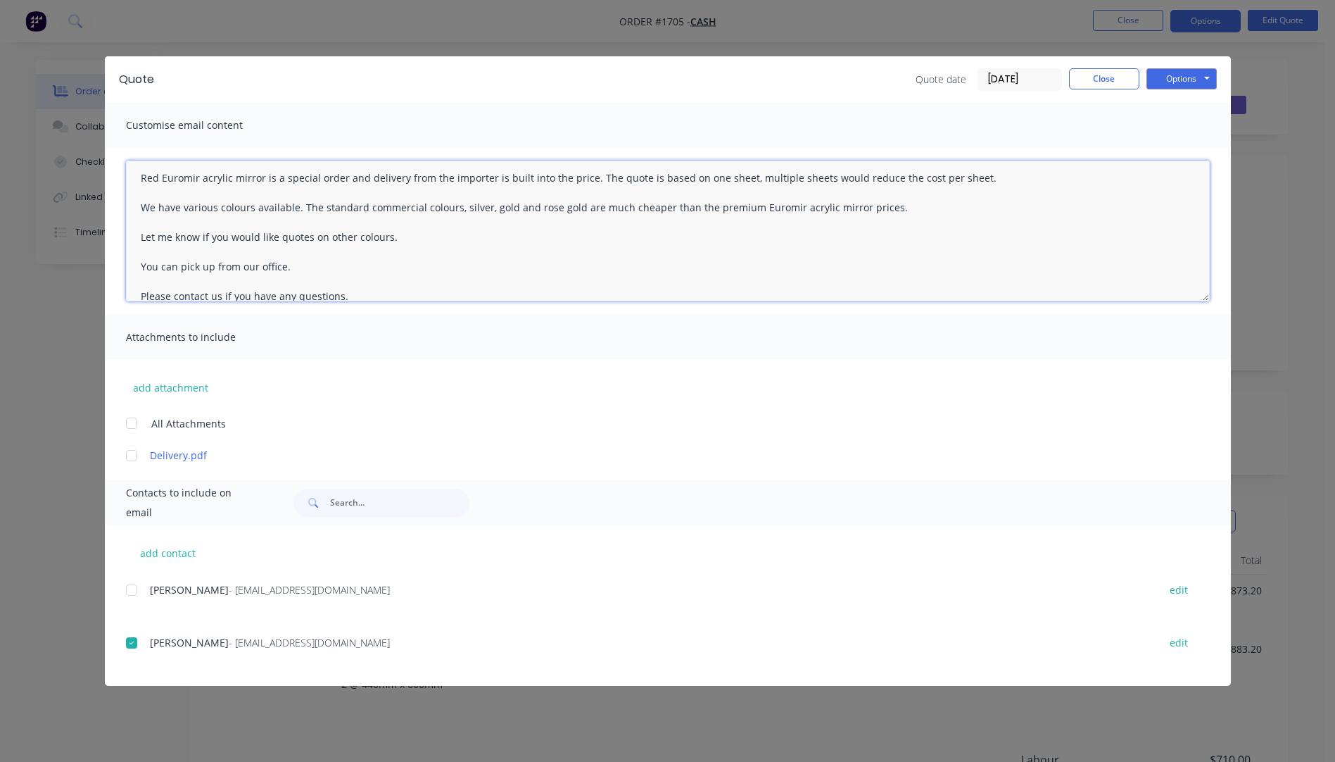
scroll to position [0, 0]
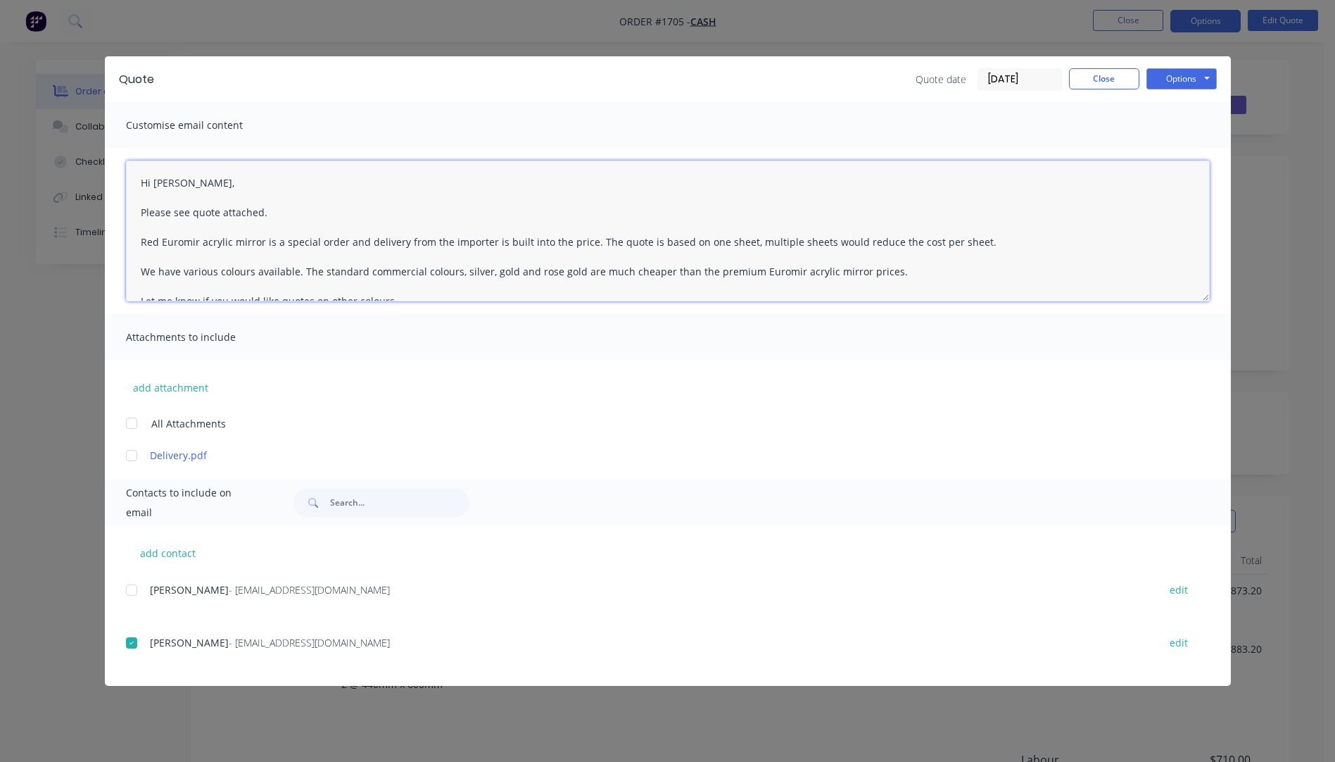
click at [334, 206] on textarea "Hi [PERSON_NAME], Please see quote attached. Red Euromir acrylic mirror is a sp…" at bounding box center [668, 230] width 1084 height 141
type textarea "Hi [PERSON_NAME], Please see quote attached, with prices for a full sheet and c…"
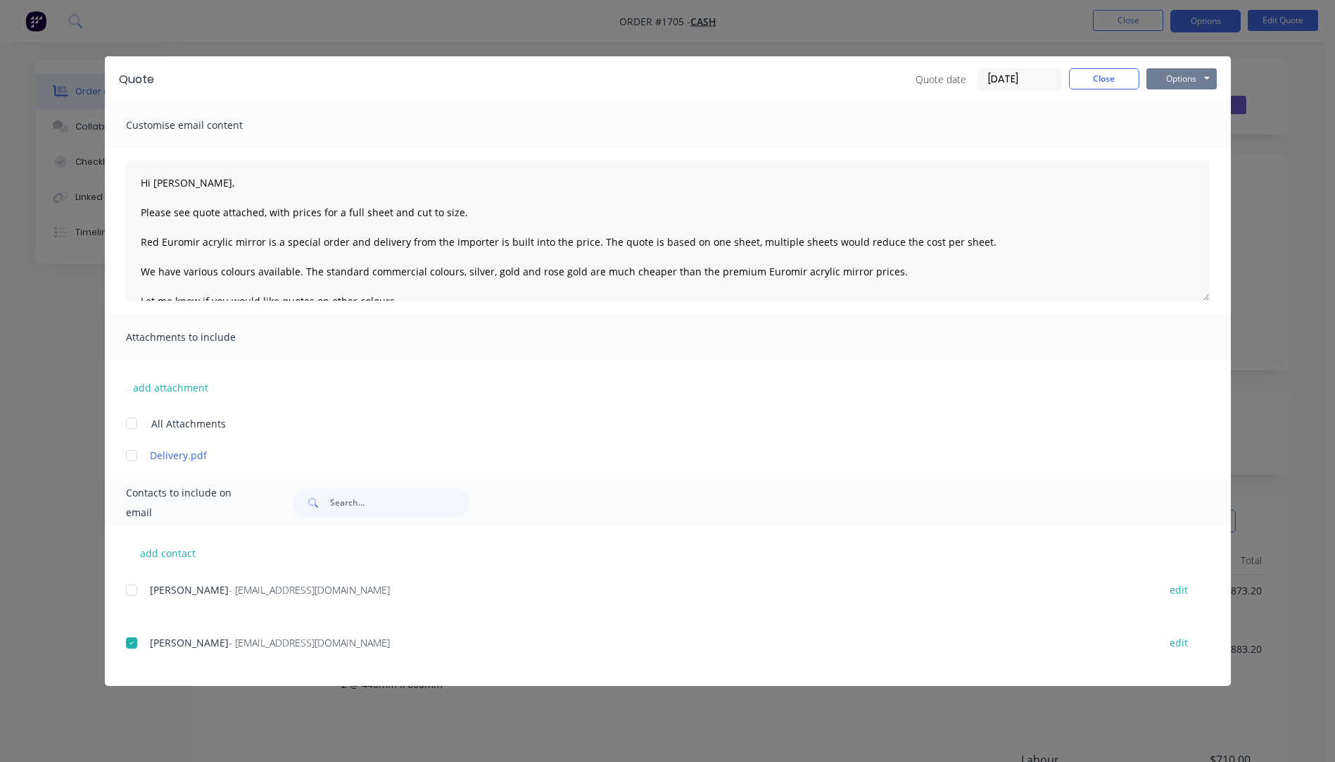
click at [1175, 84] on button "Options" at bounding box center [1182, 78] width 70 height 21
click at [1180, 150] on button "Email" at bounding box center [1192, 150] width 90 height 23
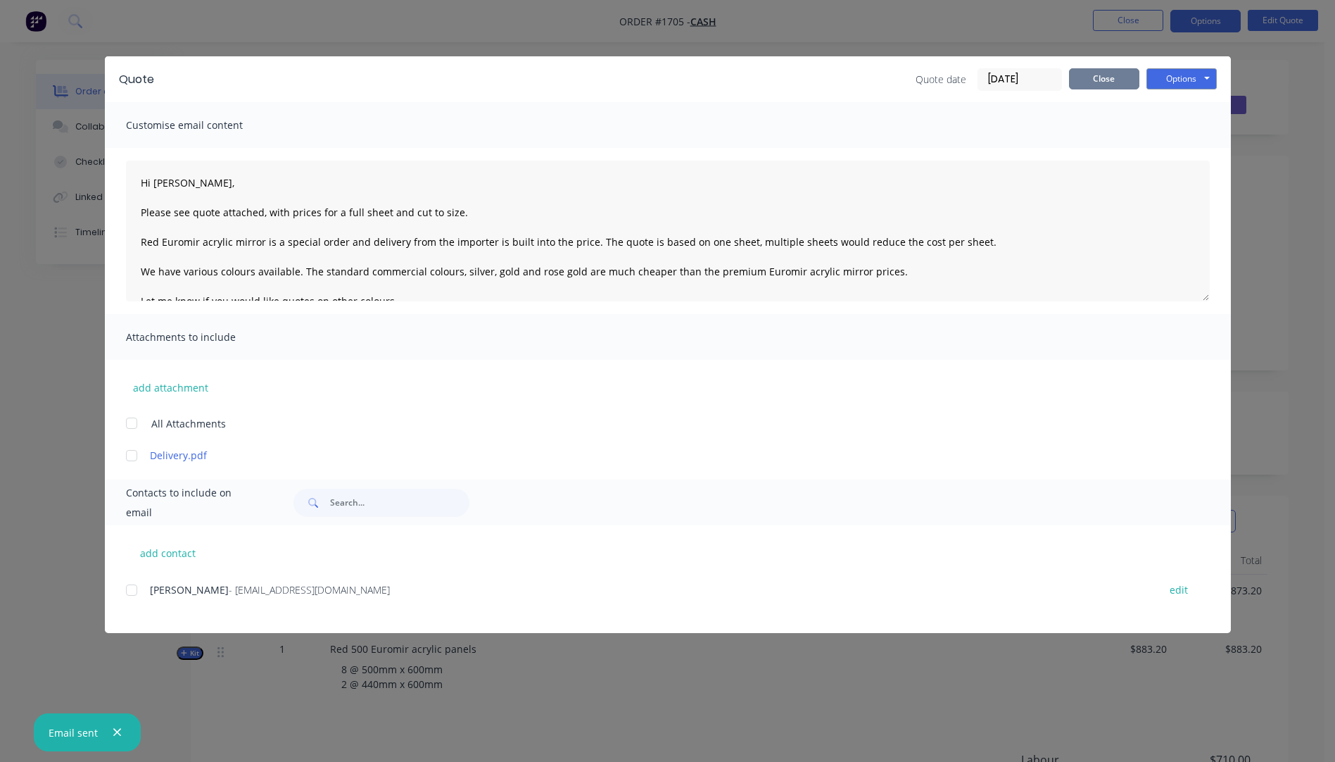
click at [1117, 87] on button "Close" at bounding box center [1104, 78] width 70 height 21
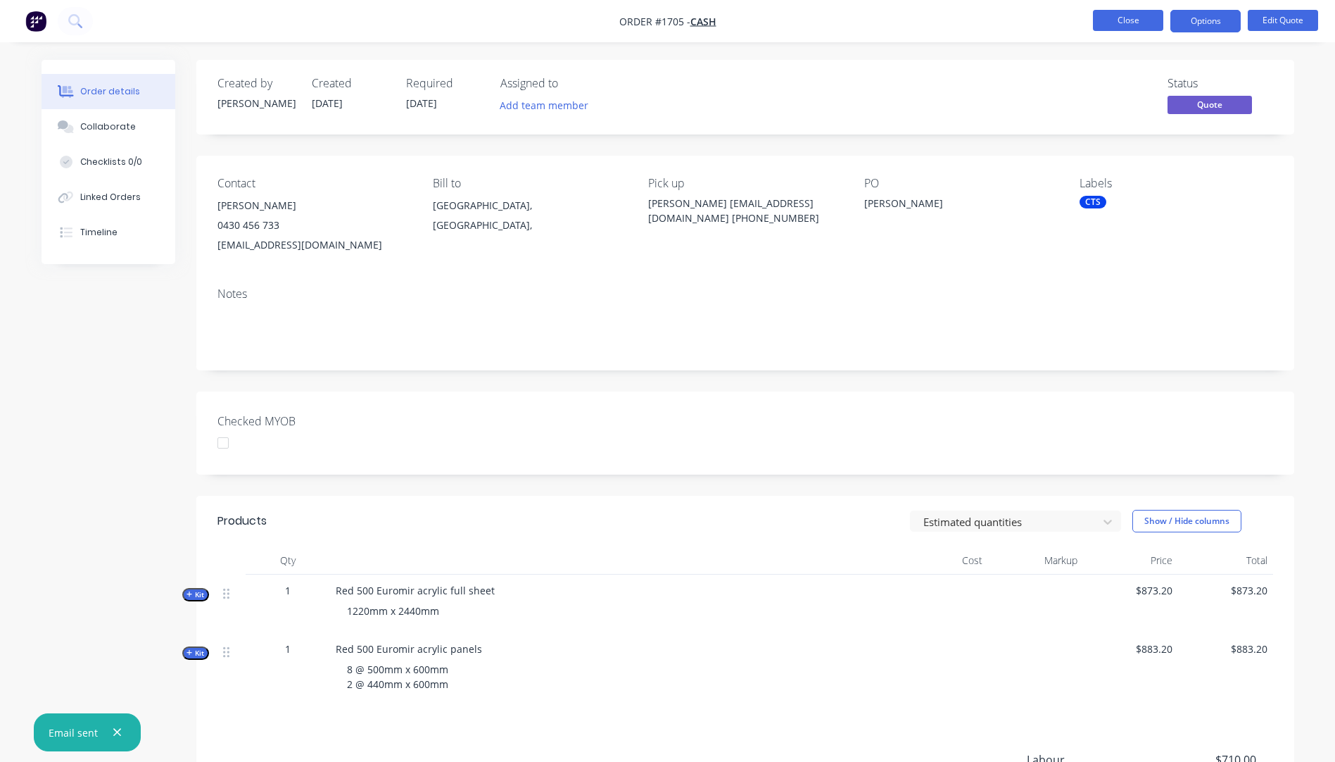
click at [1133, 23] on button "Close" at bounding box center [1128, 20] width 70 height 21
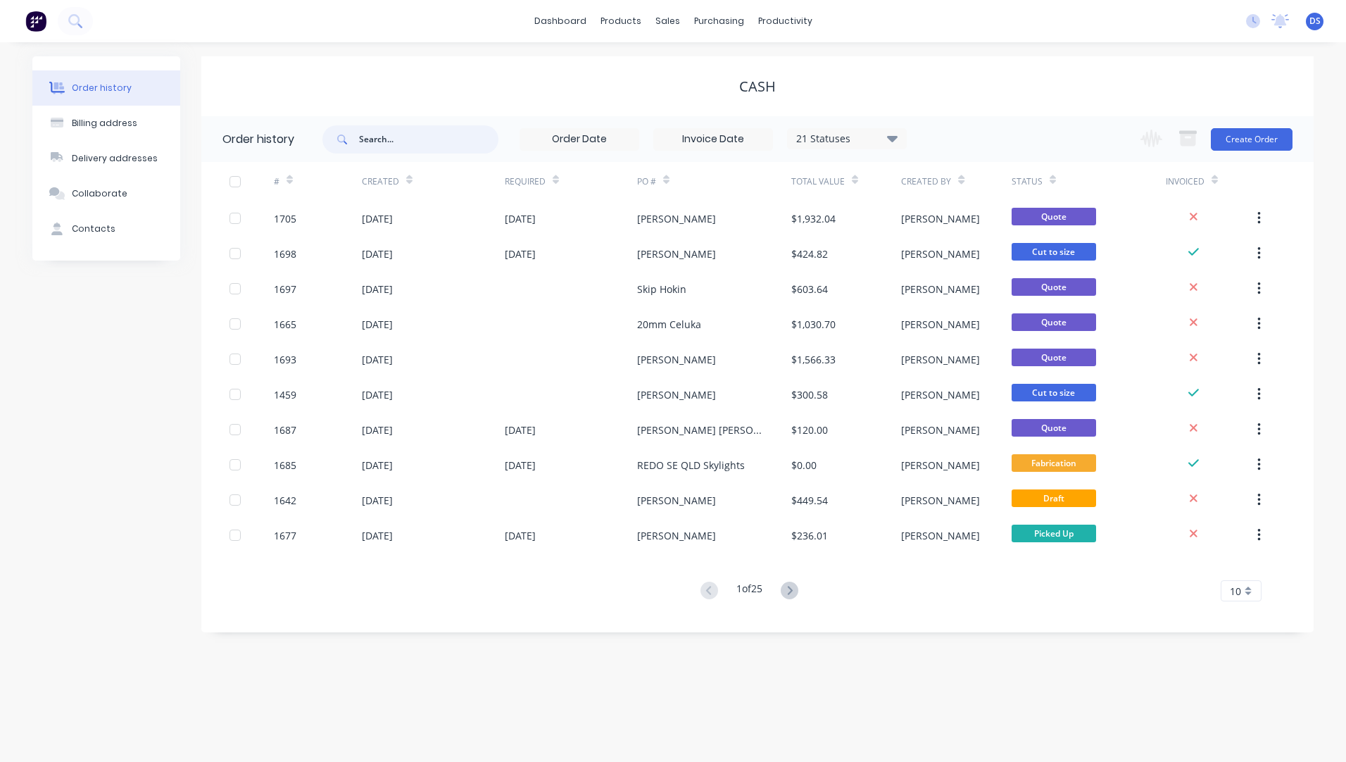
click at [369, 127] on input "text" at bounding box center [428, 139] width 139 height 28
type input "levi"
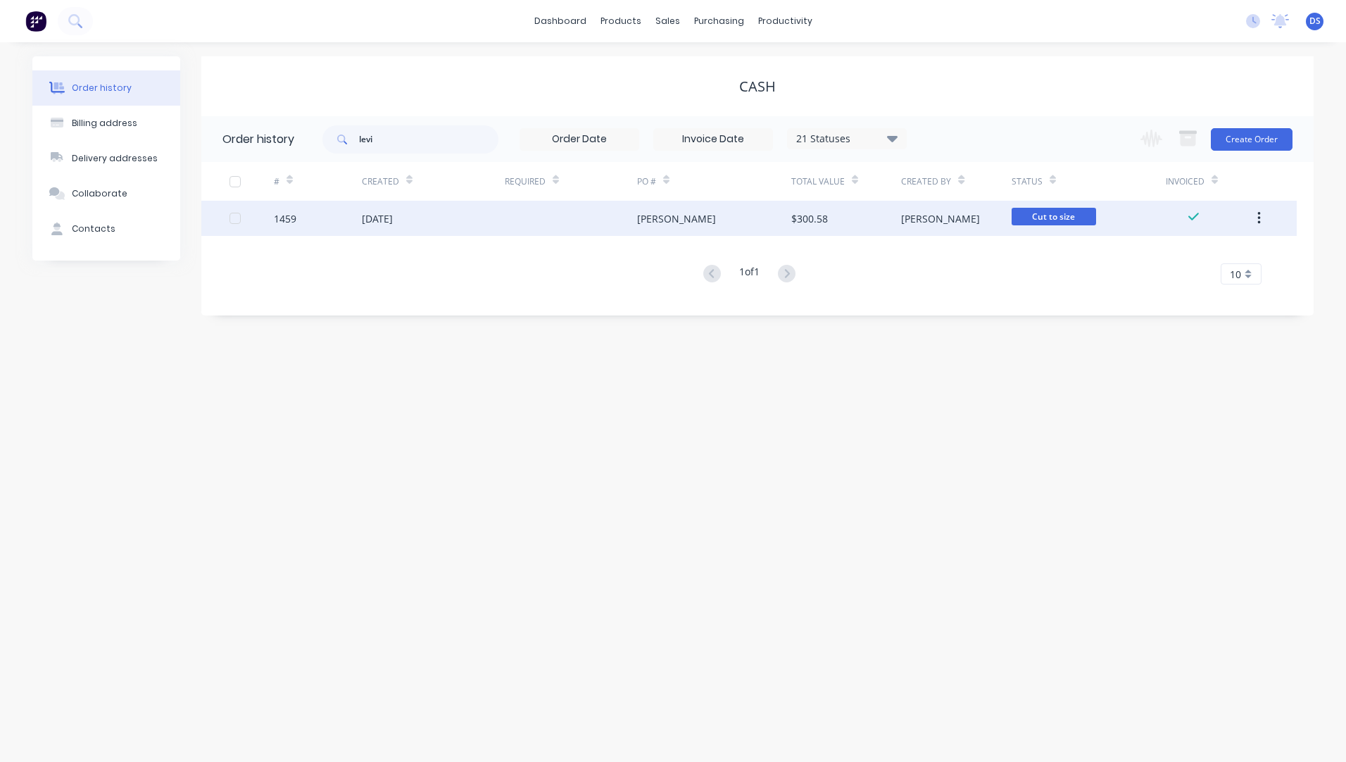
click at [662, 220] on div "[PERSON_NAME]" at bounding box center [676, 218] width 79 height 15
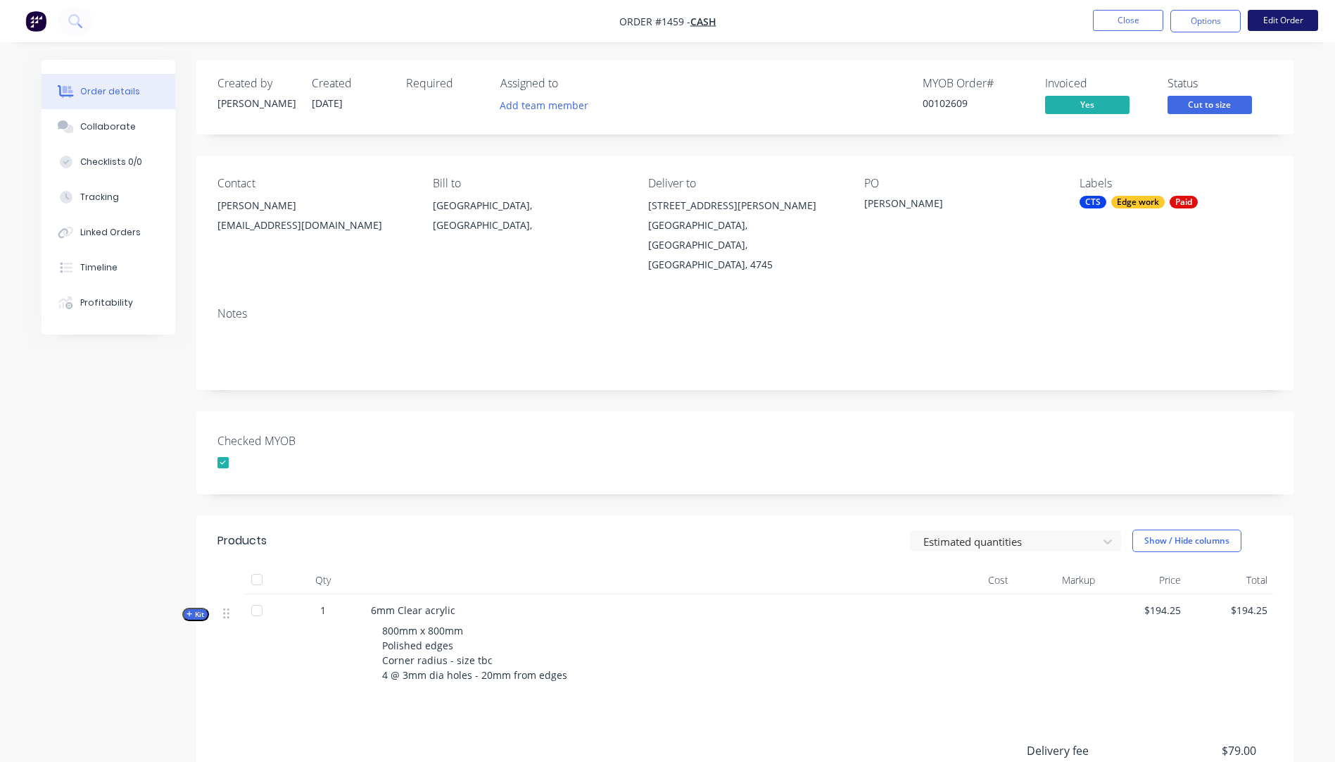
click at [1280, 27] on button "Edit Order" at bounding box center [1283, 20] width 70 height 21
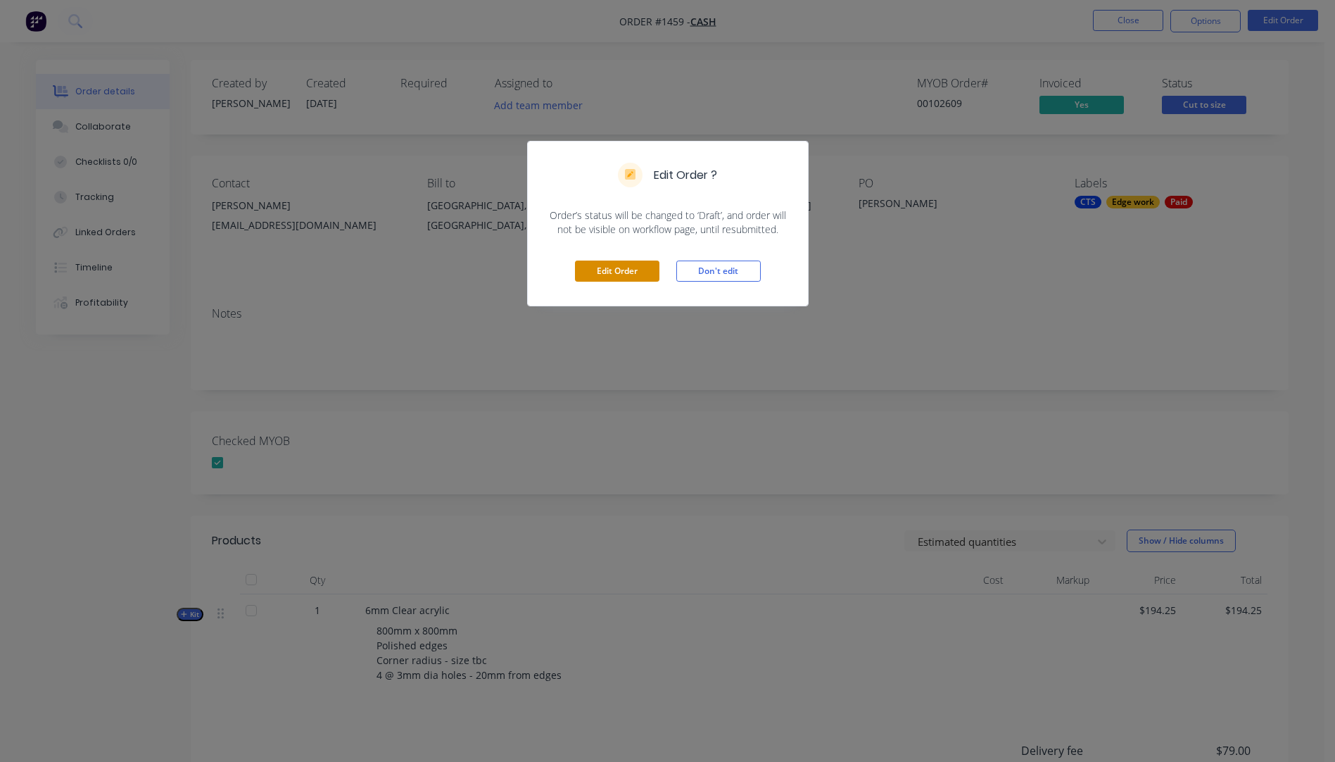
click at [626, 270] on button "Edit Order" at bounding box center [617, 270] width 84 height 21
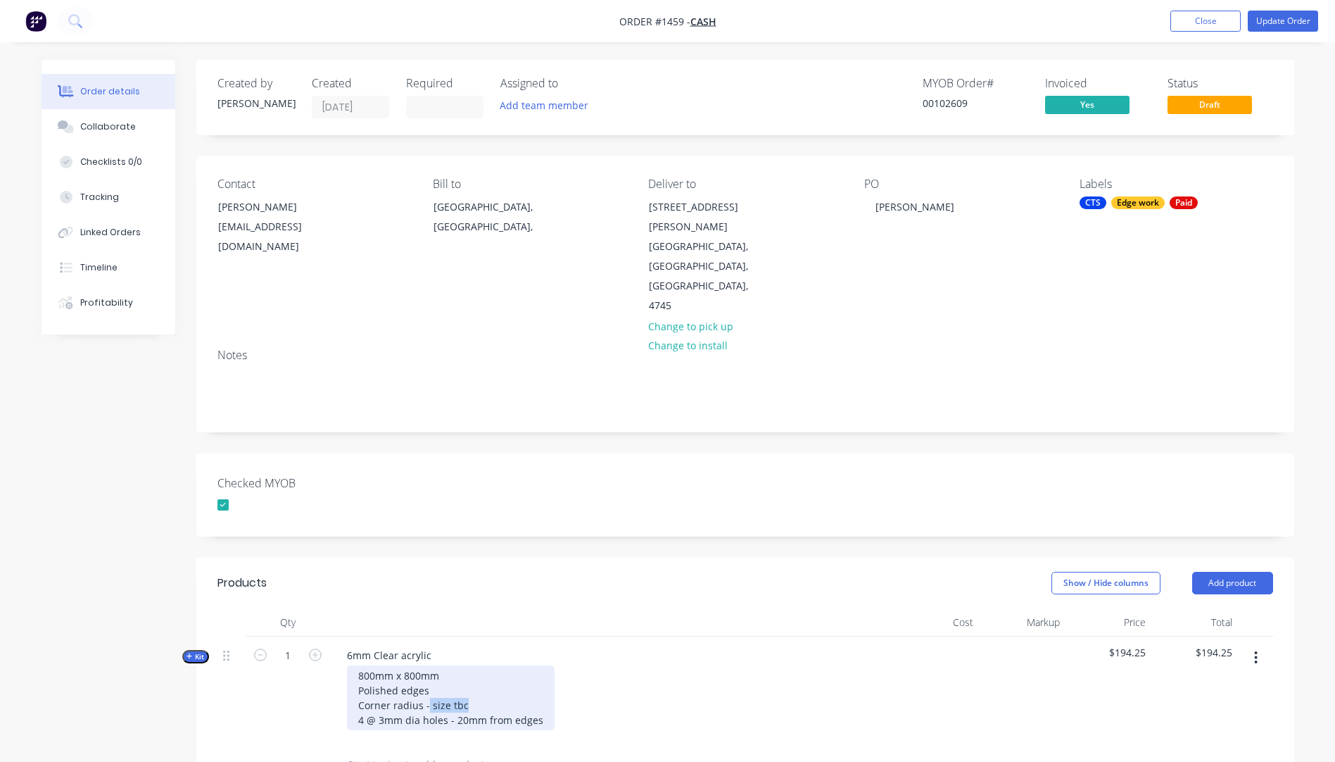
drag, startPoint x: 461, startPoint y: 646, endPoint x: 427, endPoint y: 643, distance: 34.0
click at [427, 665] on div "800mm x 800mm Polished edges Corner radius - size tbc 4 @ 3mm dia holes - 20mm …" at bounding box center [451, 697] width 208 height 65
click at [555, 572] on div "Show / Hide columns Add product" at bounding box center [856, 583] width 831 height 23
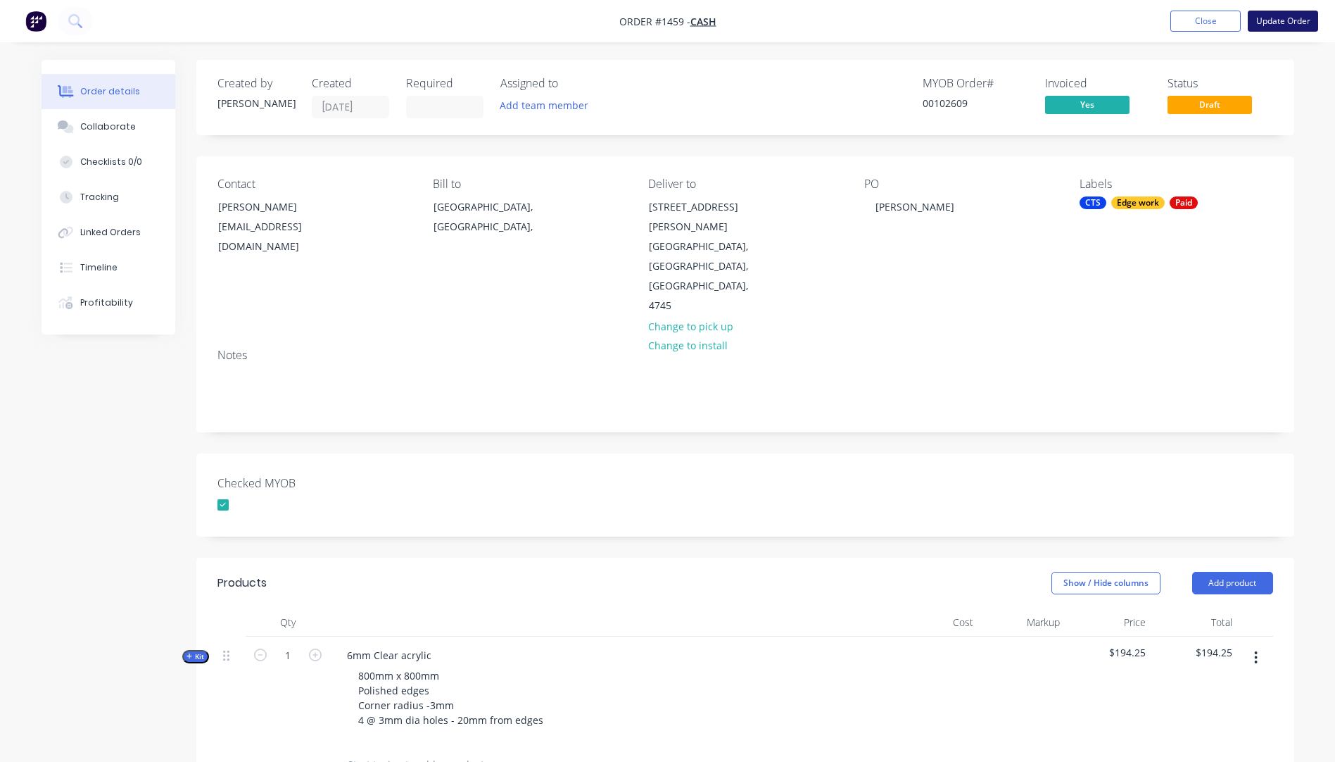
click at [1279, 27] on button "Update Order" at bounding box center [1283, 21] width 70 height 21
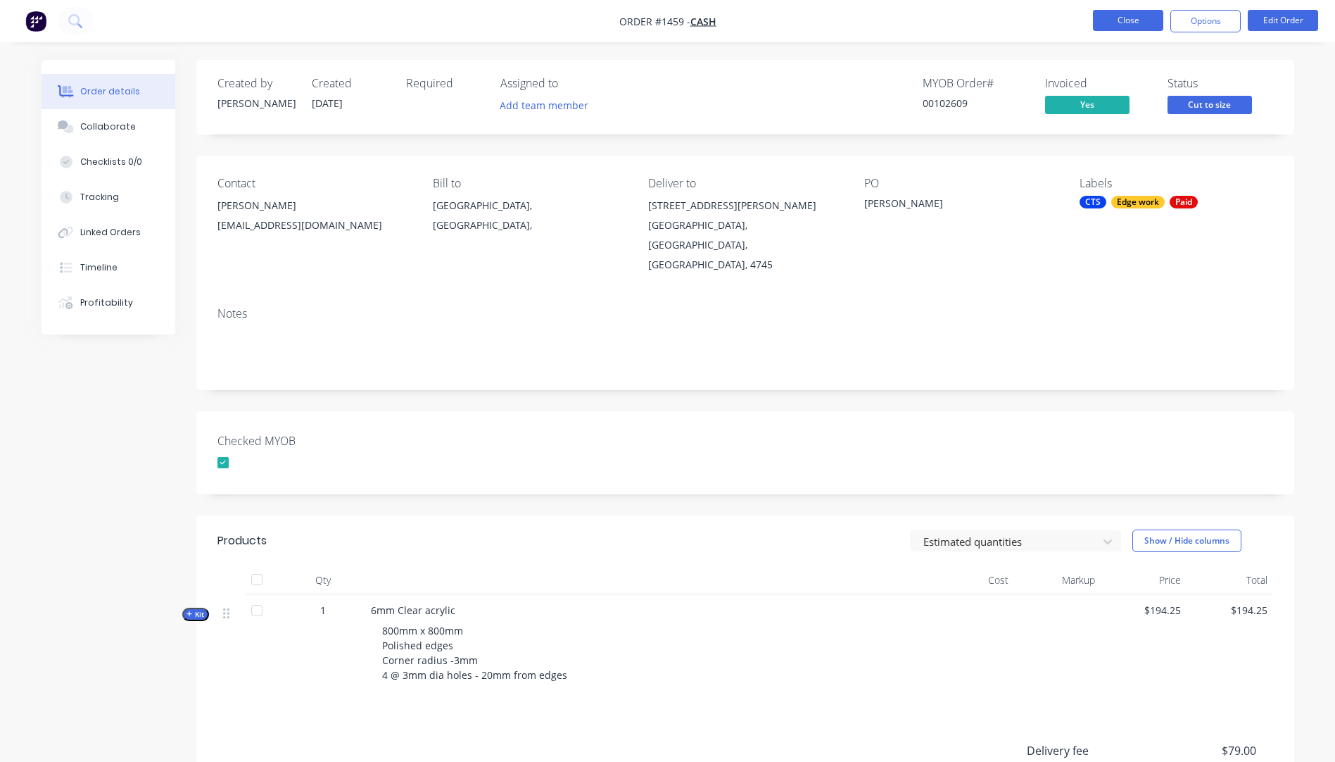
click at [1138, 30] on button "Close" at bounding box center [1128, 20] width 70 height 21
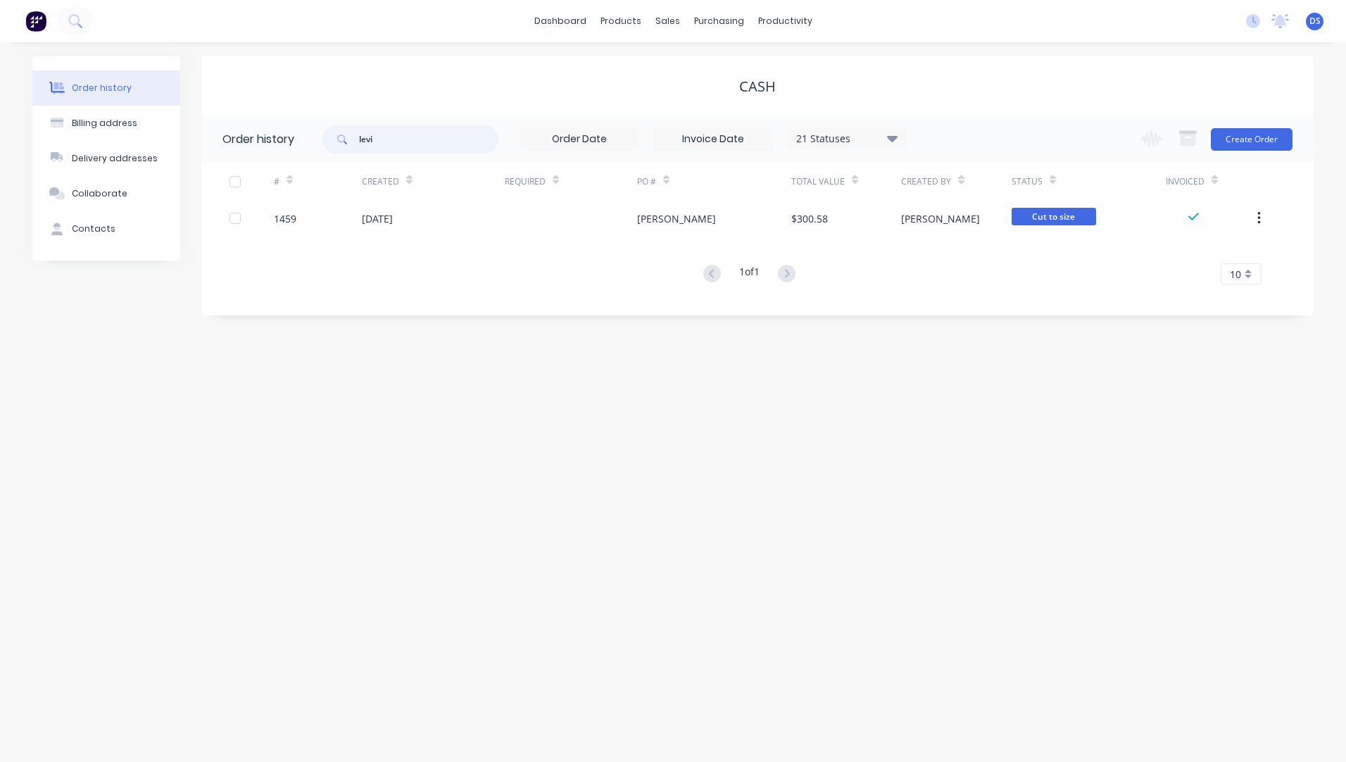
drag, startPoint x: 385, startPoint y: 145, endPoint x: 346, endPoint y: 141, distance: 39.6
click at [346, 141] on div "levi" at bounding box center [410, 139] width 176 height 28
type input "[PERSON_NAME]"
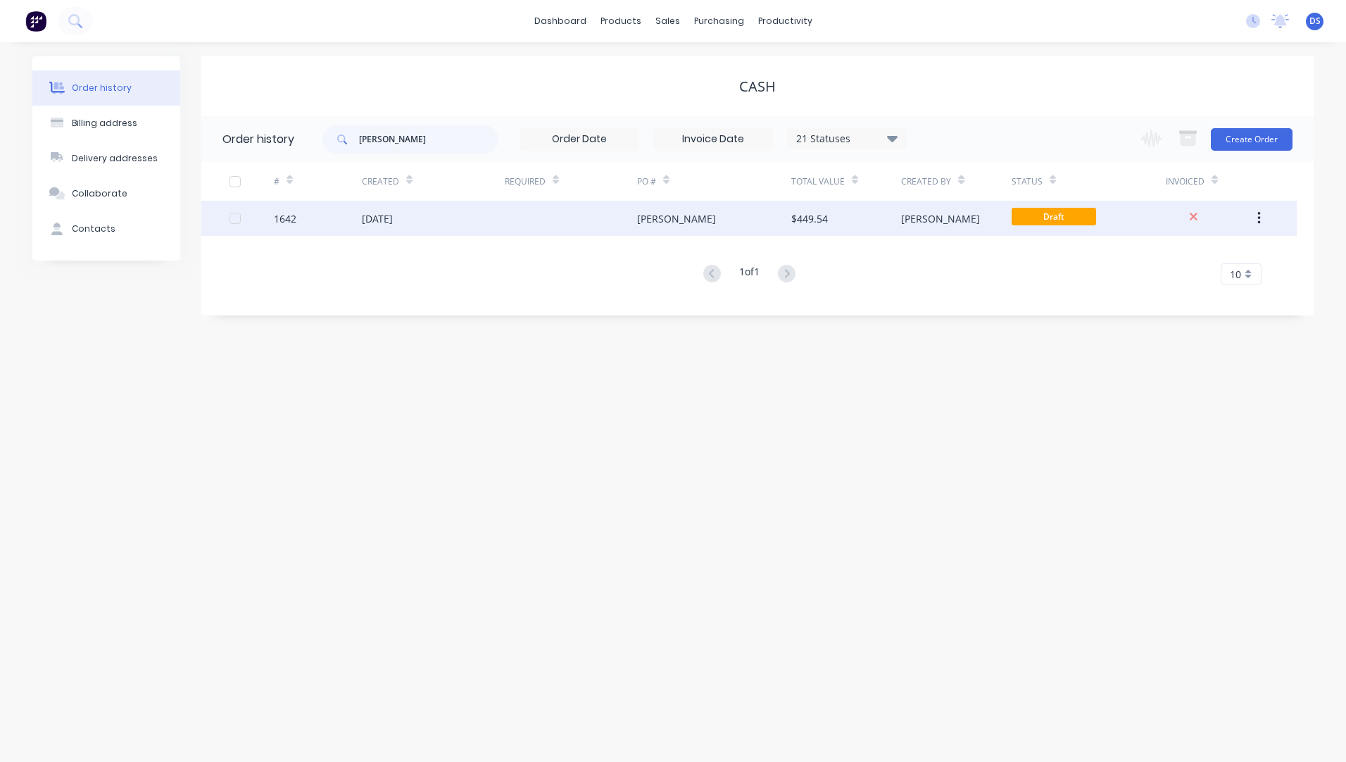
click at [389, 225] on div "[DATE]" at bounding box center [377, 218] width 31 height 15
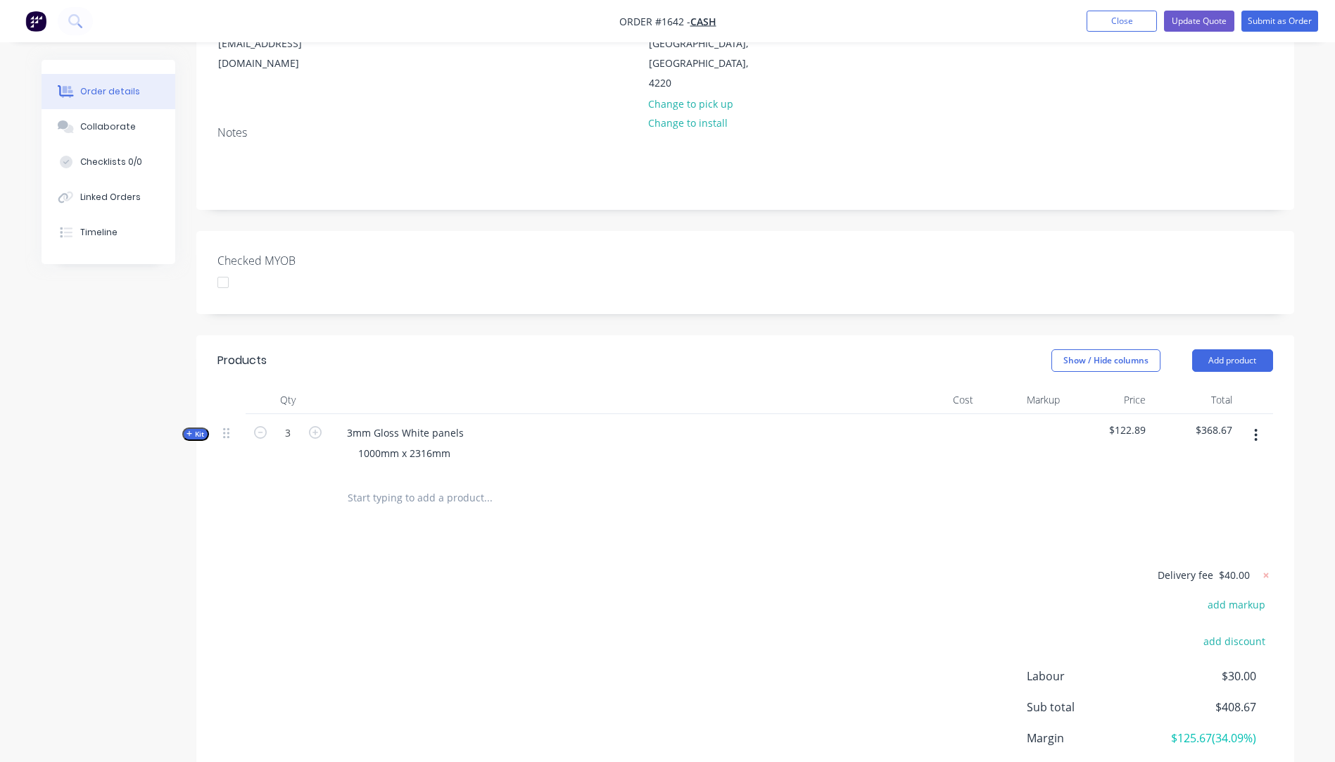
scroll to position [211, 0]
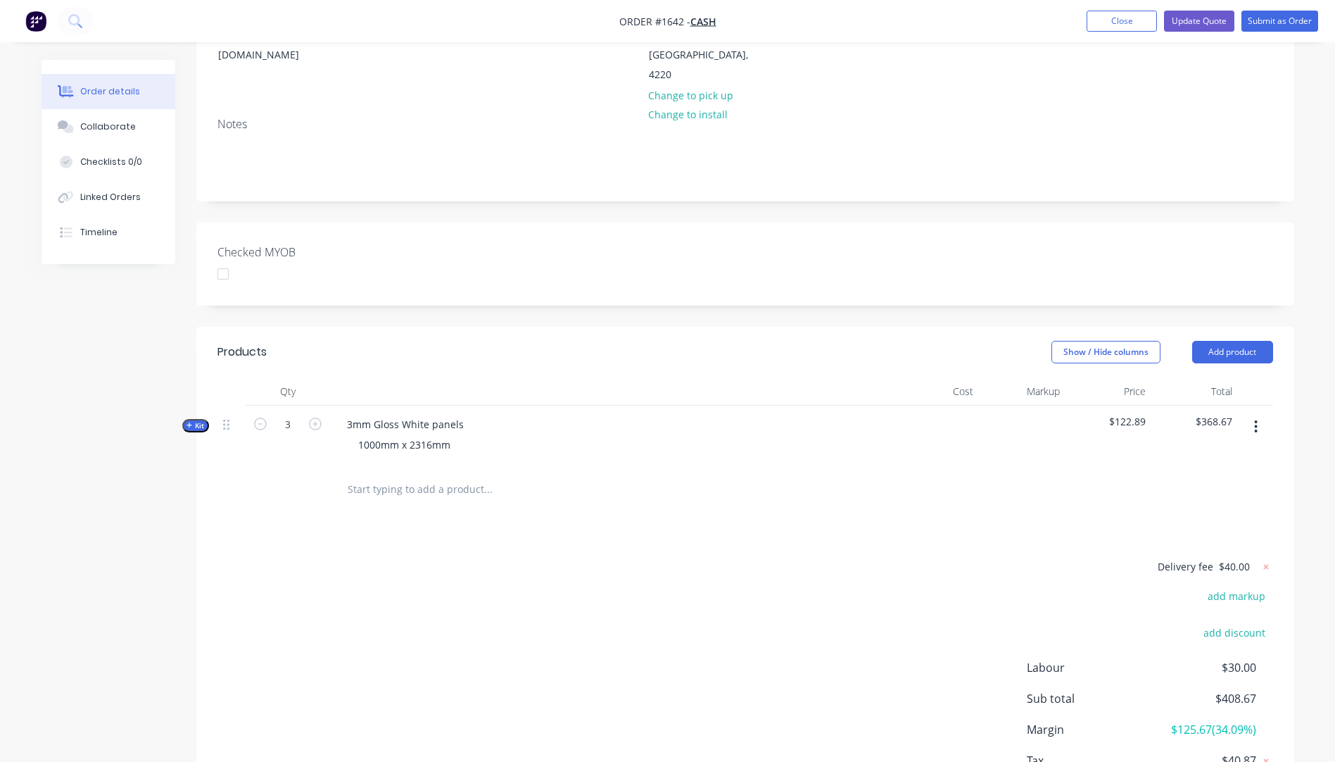
click at [189, 422] on icon "button" at bounding box center [190, 425] width 6 height 7
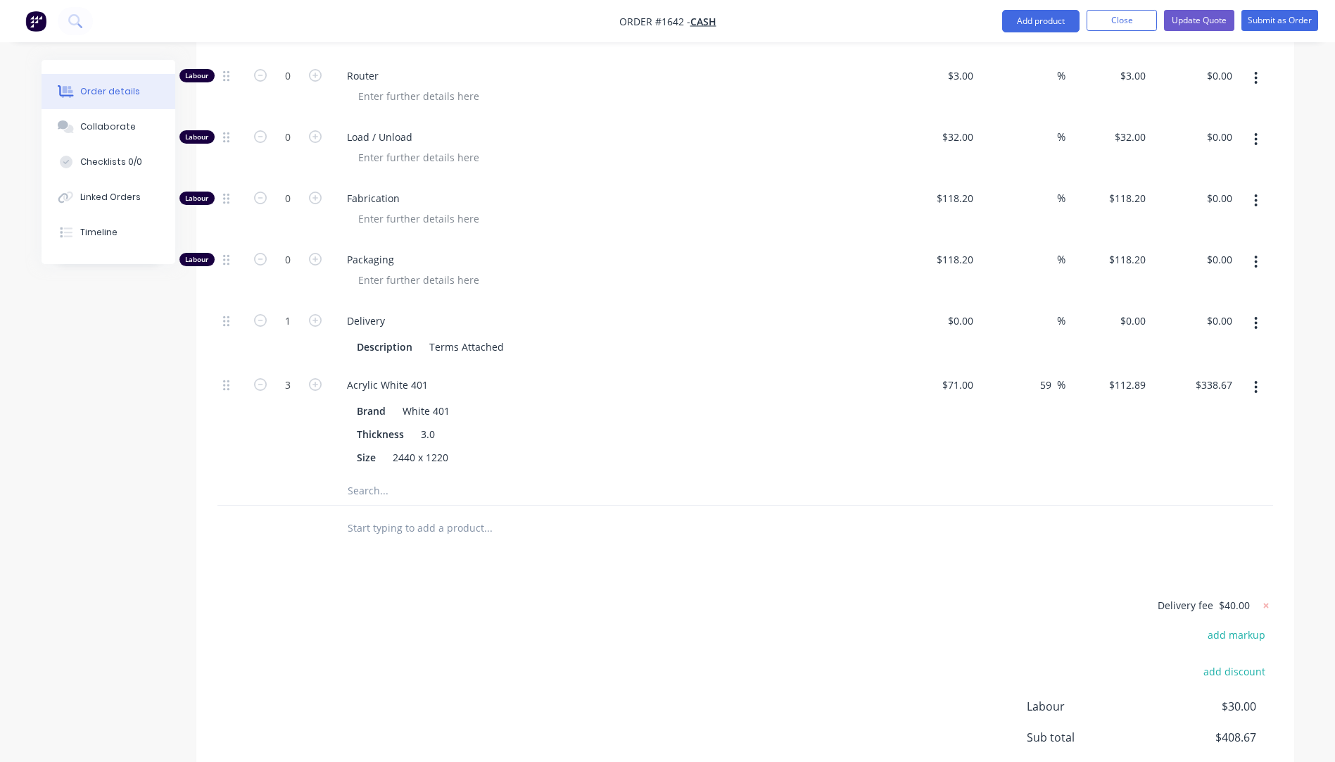
scroll to position [704, 0]
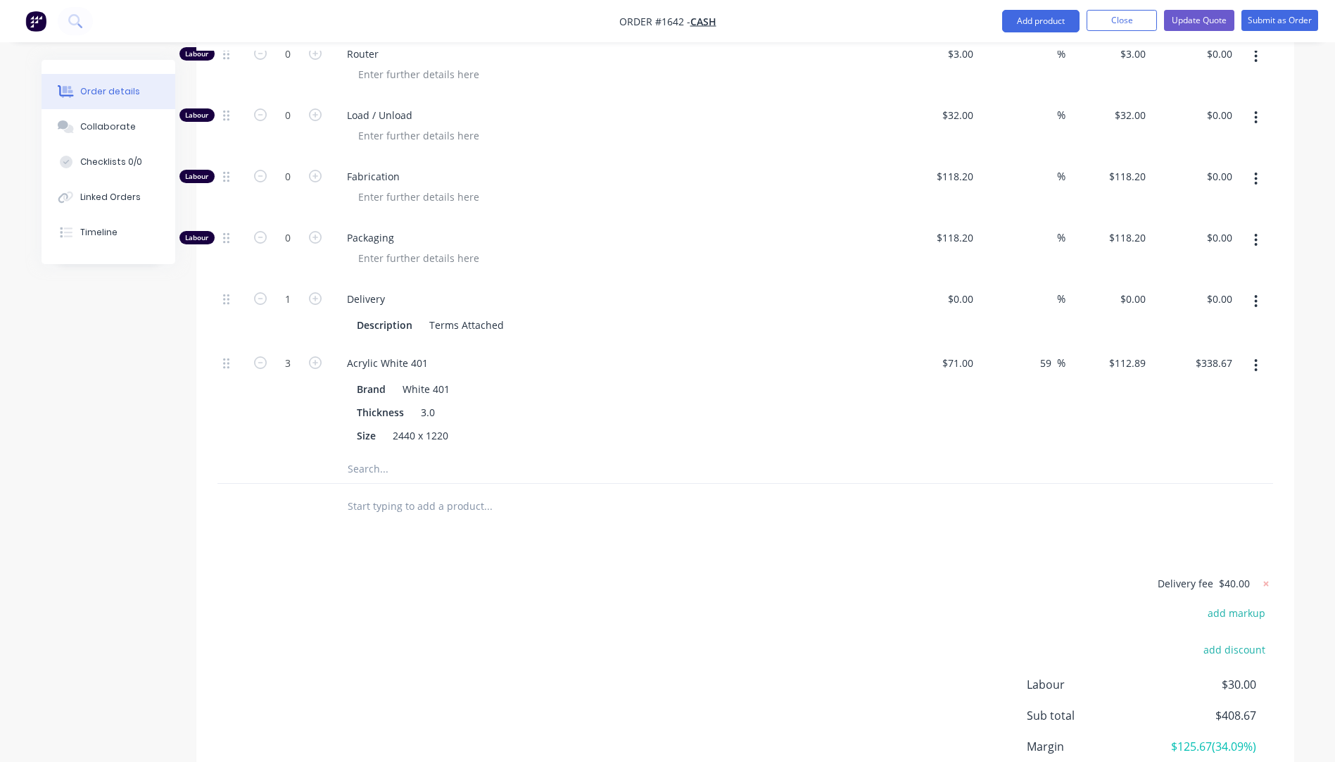
click at [1242, 576] on span "$40.00" at bounding box center [1234, 583] width 31 height 15
click at [1265, 581] on icon at bounding box center [1265, 583] width 5 height 5
click at [1225, 574] on button "add delivery fee" at bounding box center [1227, 583] width 91 height 19
type input "60"
click at [865, 455] on div at bounding box center [745, 469] width 1056 height 29
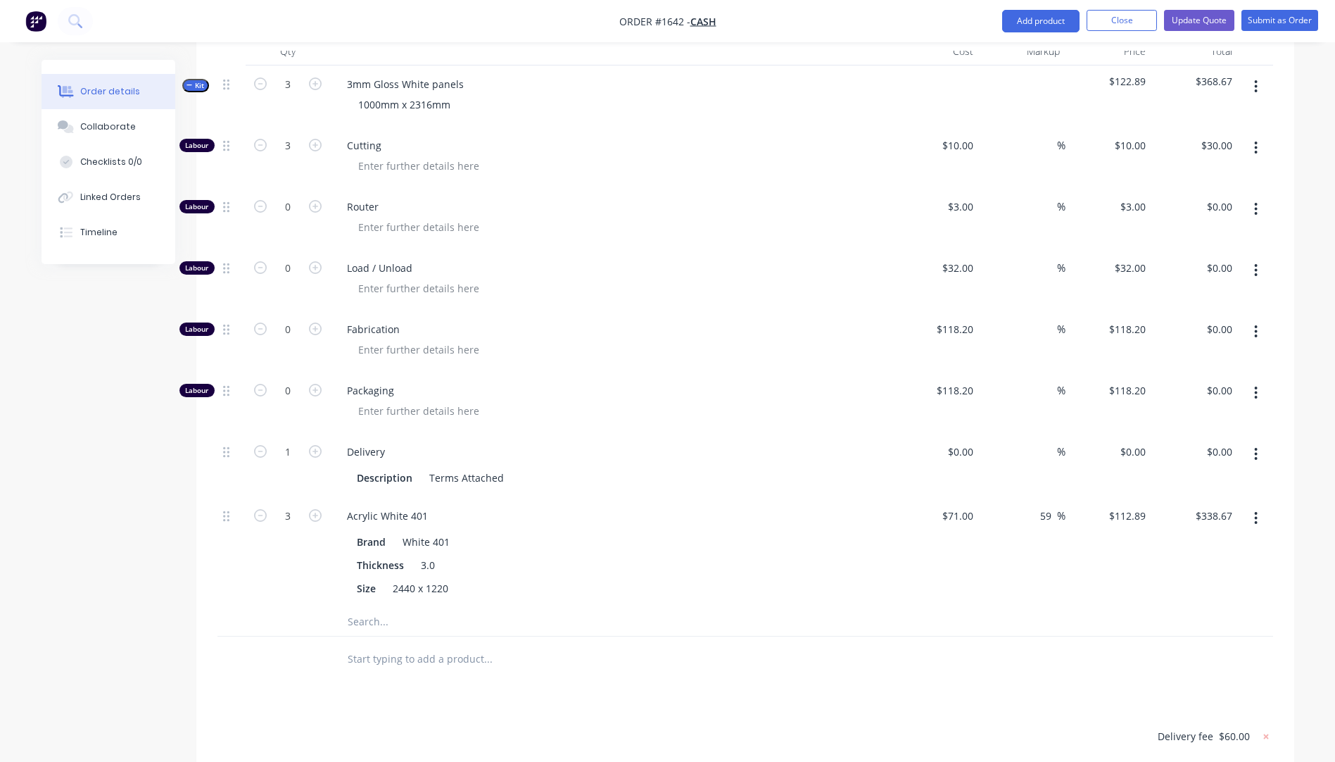
scroll to position [422, 0]
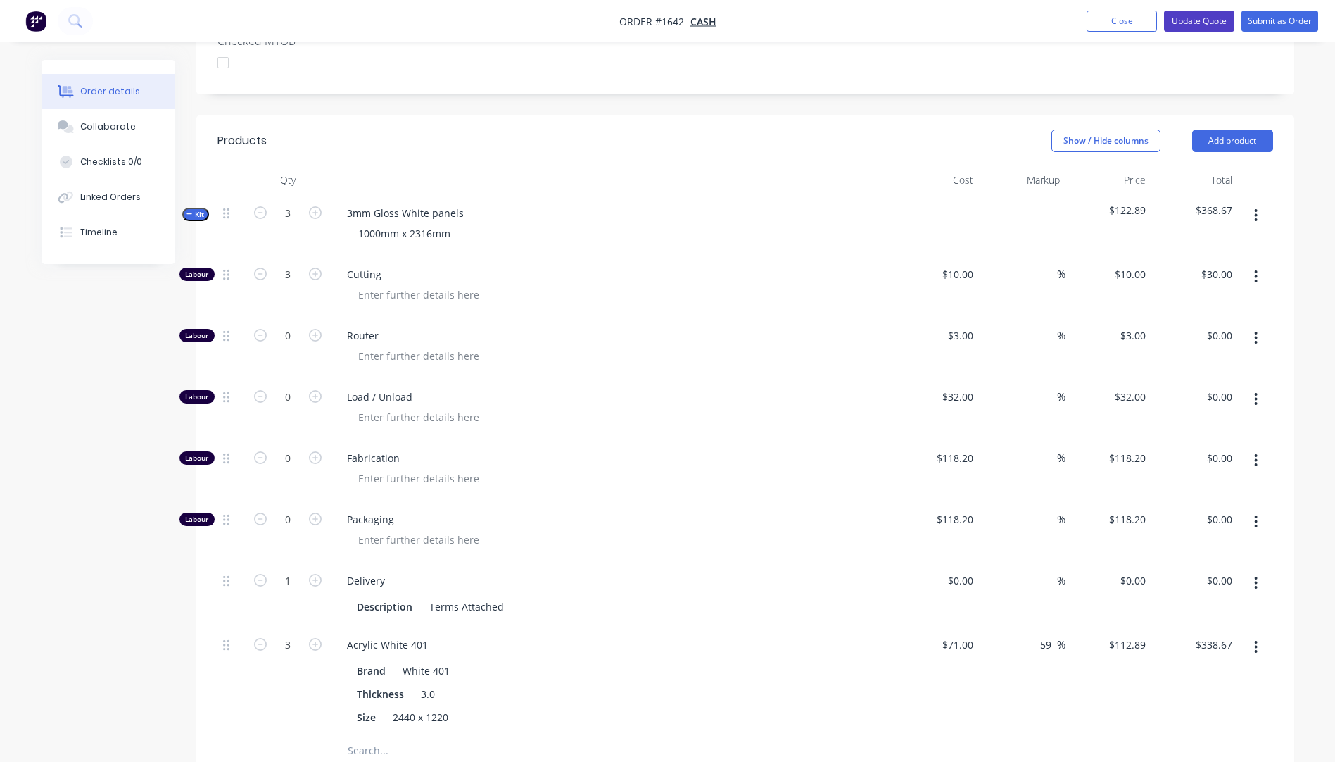
click at [1190, 24] on button "Update Quote" at bounding box center [1199, 21] width 70 height 21
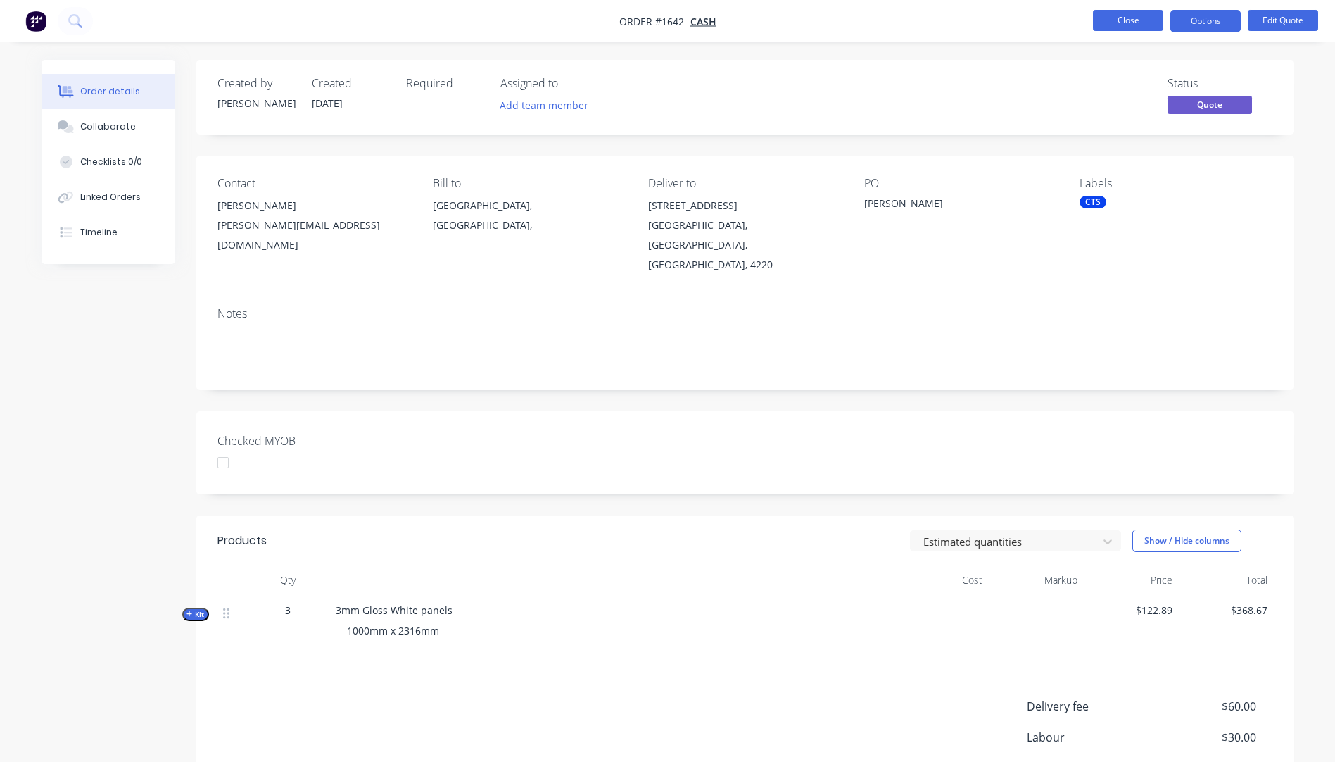
click at [1131, 24] on button "Close" at bounding box center [1128, 20] width 70 height 21
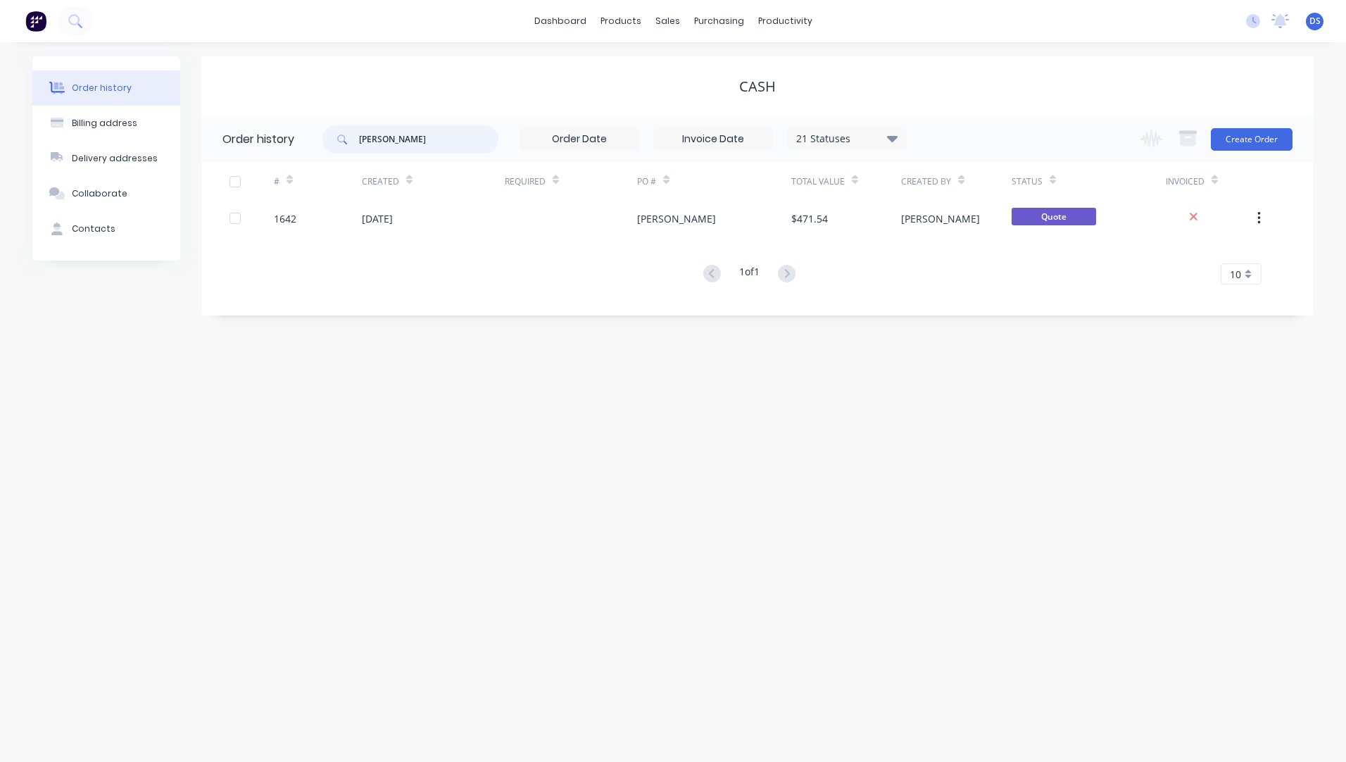
drag, startPoint x: 415, startPoint y: 147, endPoint x: 343, endPoint y: 147, distance: 72.5
click at [343, 147] on div "[PERSON_NAME]" at bounding box center [410, 139] width 176 height 28
type input "[PERSON_NAME]"
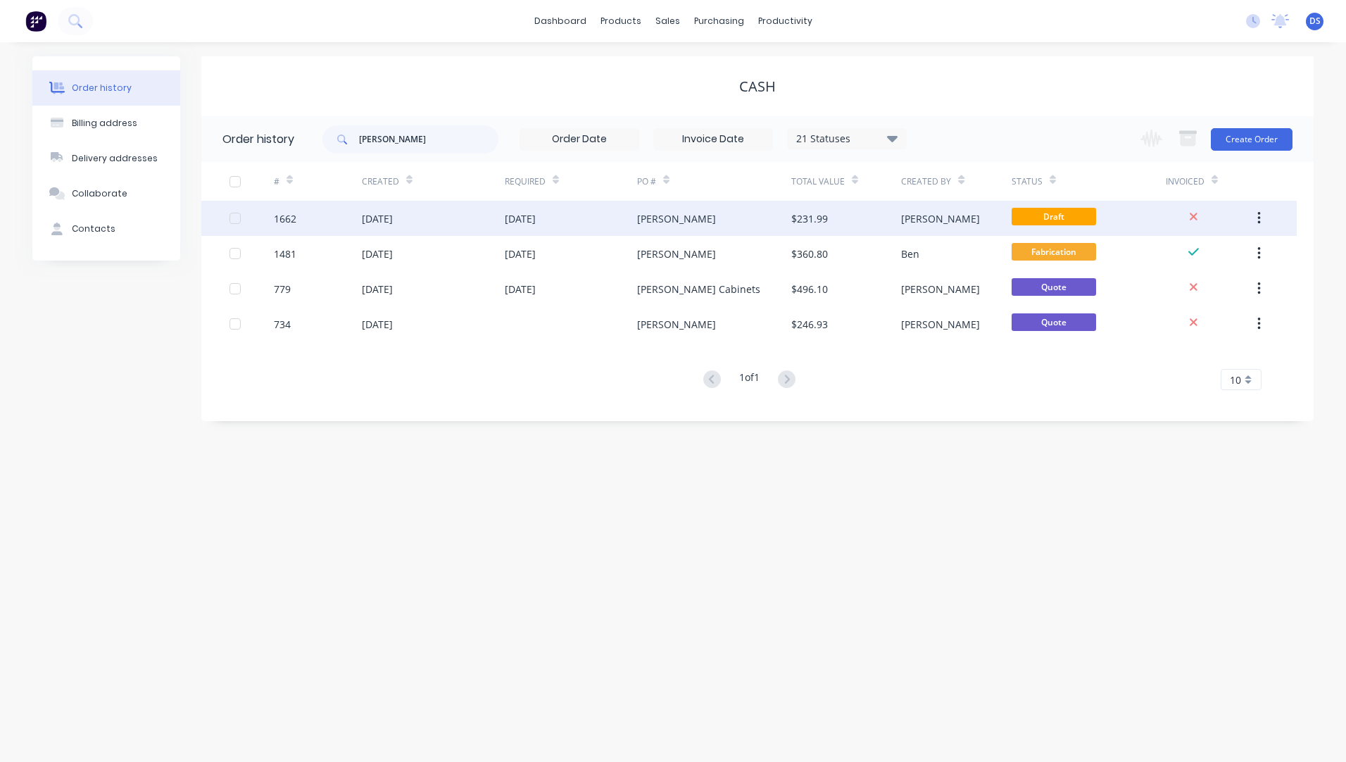
click at [520, 227] on div "[DATE]" at bounding box center [571, 218] width 132 height 35
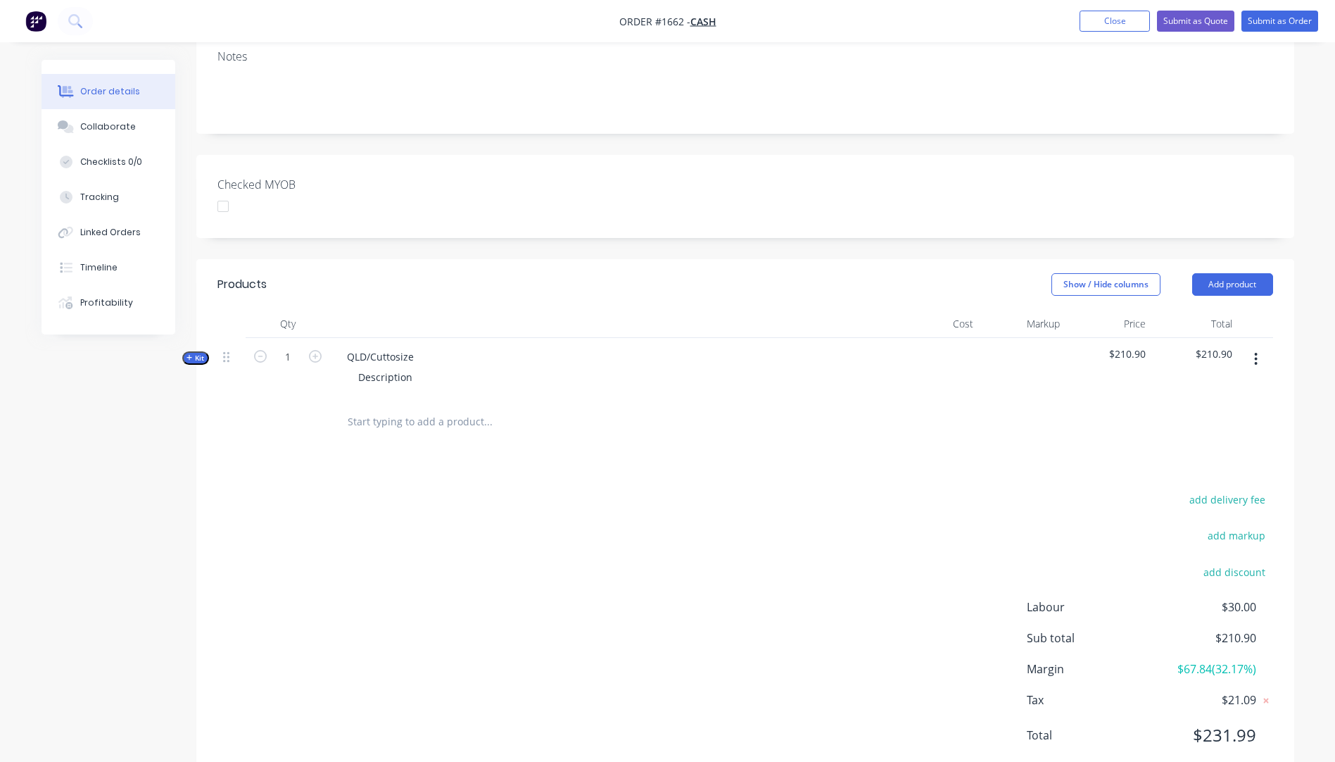
scroll to position [266, 0]
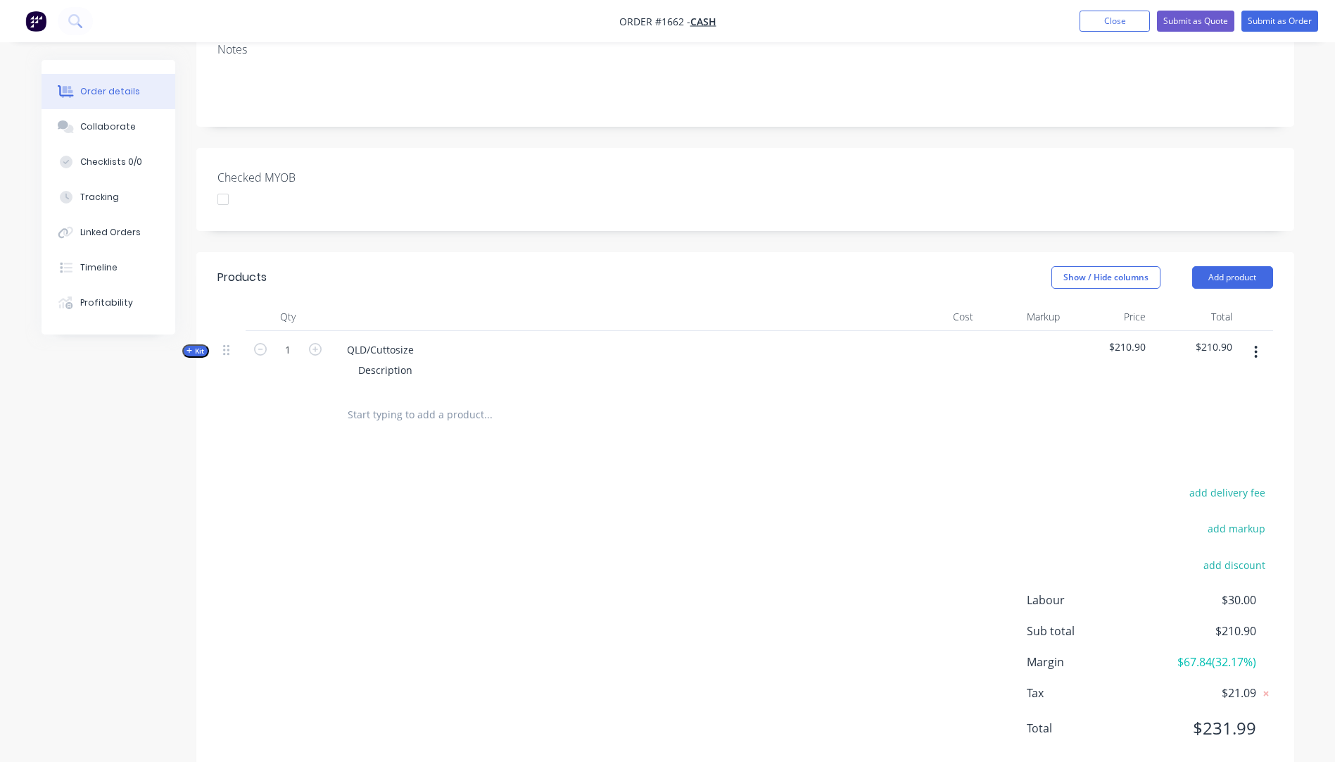
click at [188, 347] on icon "button" at bounding box center [190, 350] width 6 height 7
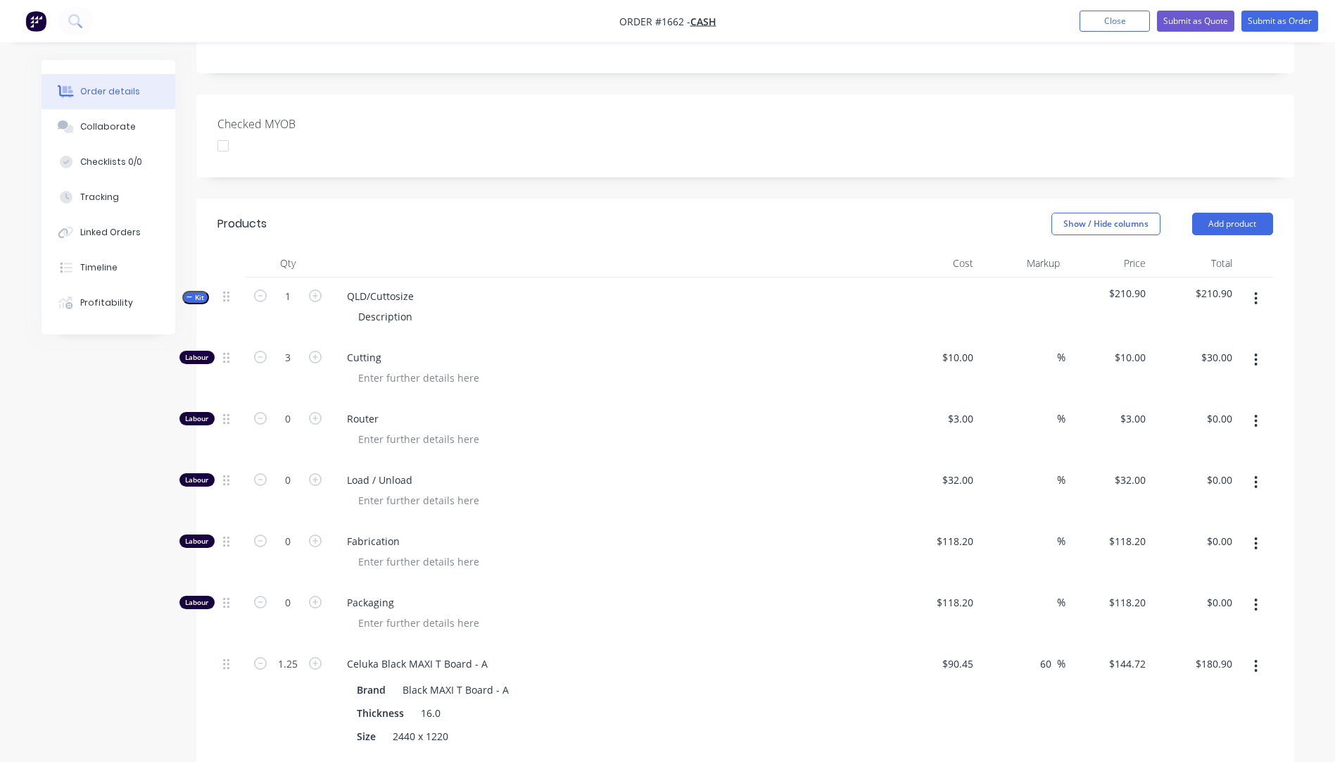
scroll to position [407, 0]
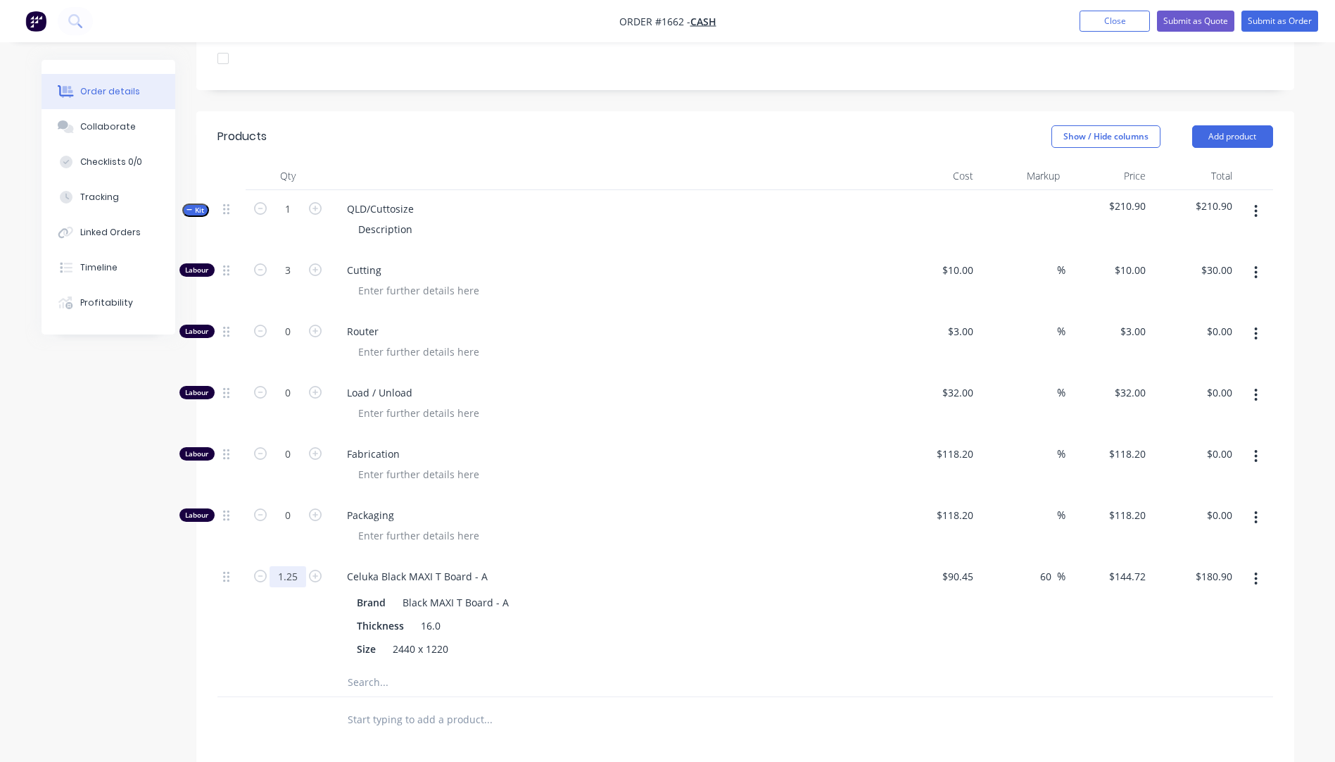
click at [301, 566] on input "1.25" at bounding box center [288, 576] width 37 height 21
type input "1.33"
type input "$192.48"
click at [621, 525] on div at bounding box center [617, 535] width 541 height 20
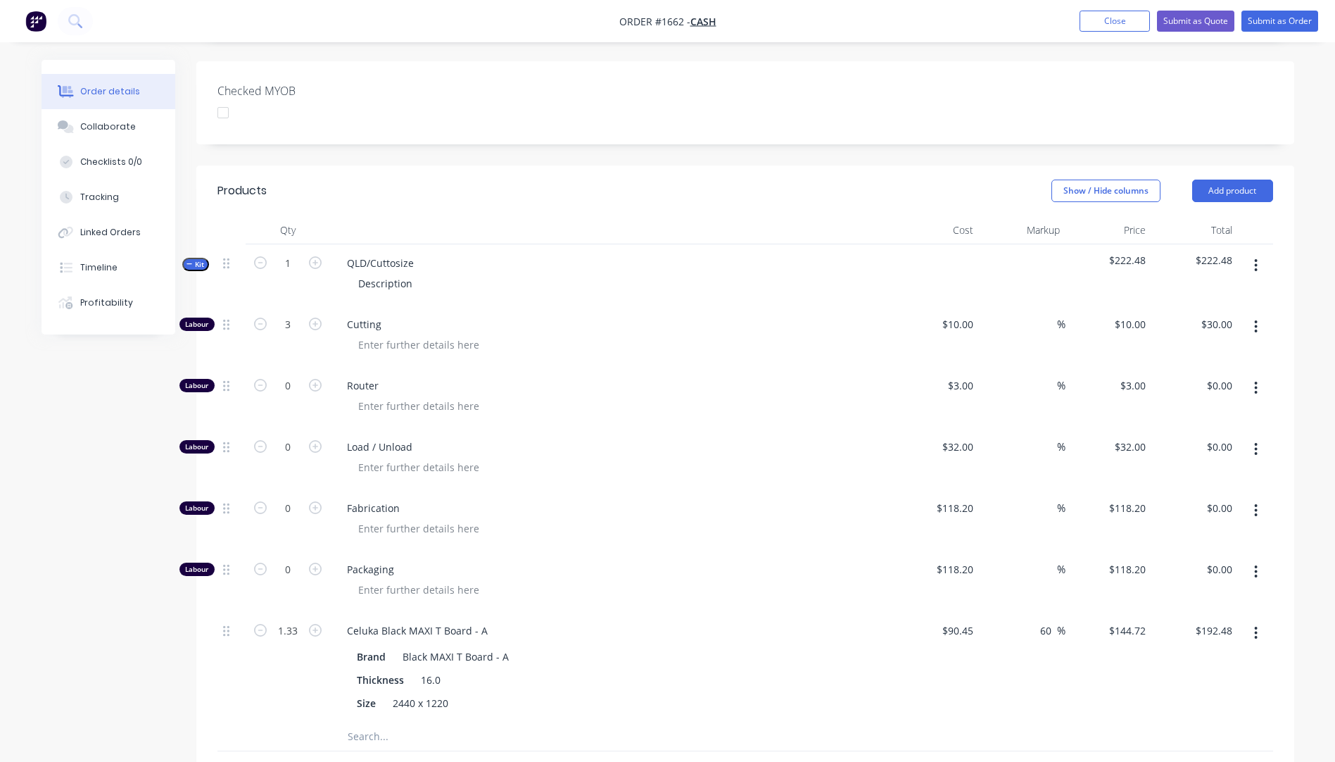
scroll to position [352, 0]
click at [263, 318] on icon "button" at bounding box center [260, 324] width 13 height 13
type input "2"
type input "$20.00"
click at [263, 318] on icon "button" at bounding box center [260, 324] width 13 height 13
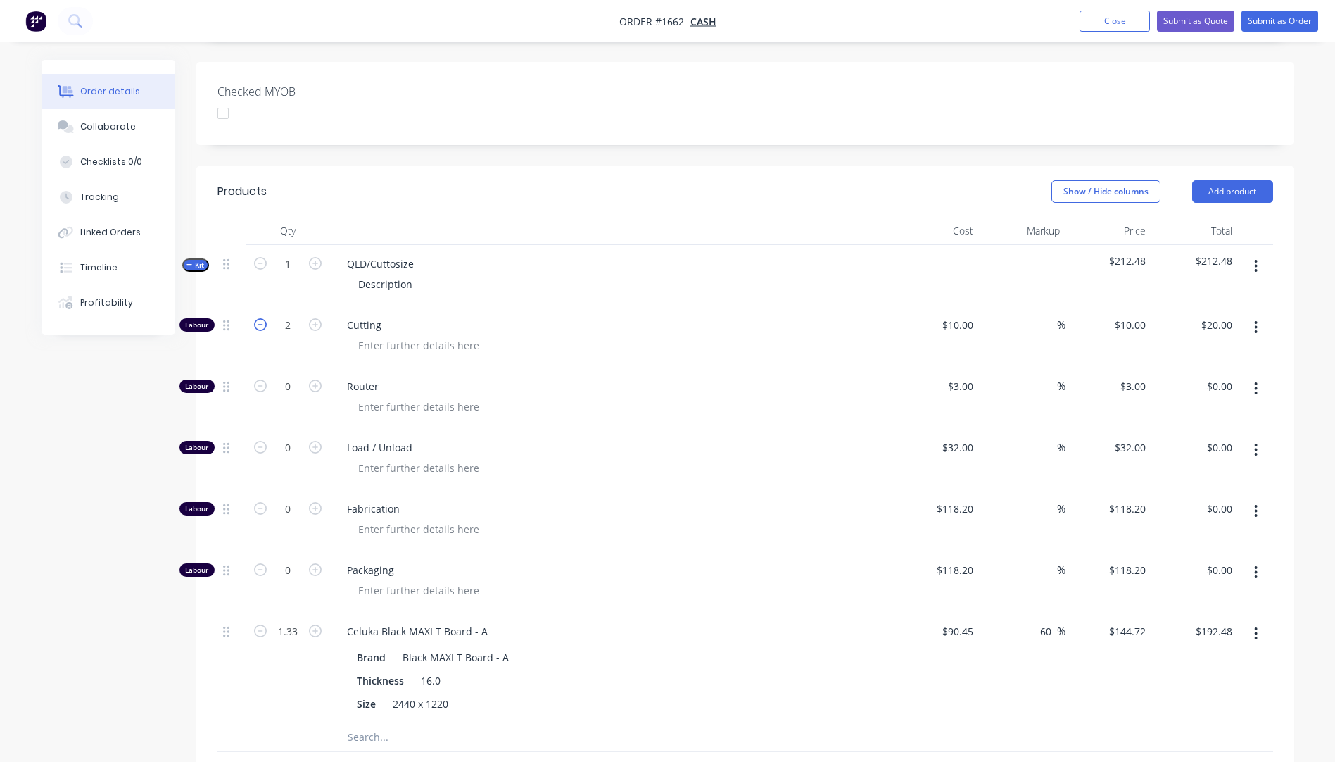
type input "1"
type input "$10.00"
click at [320, 441] on icon "button" at bounding box center [315, 447] width 13 height 13
type input "1"
type input "$32.00"
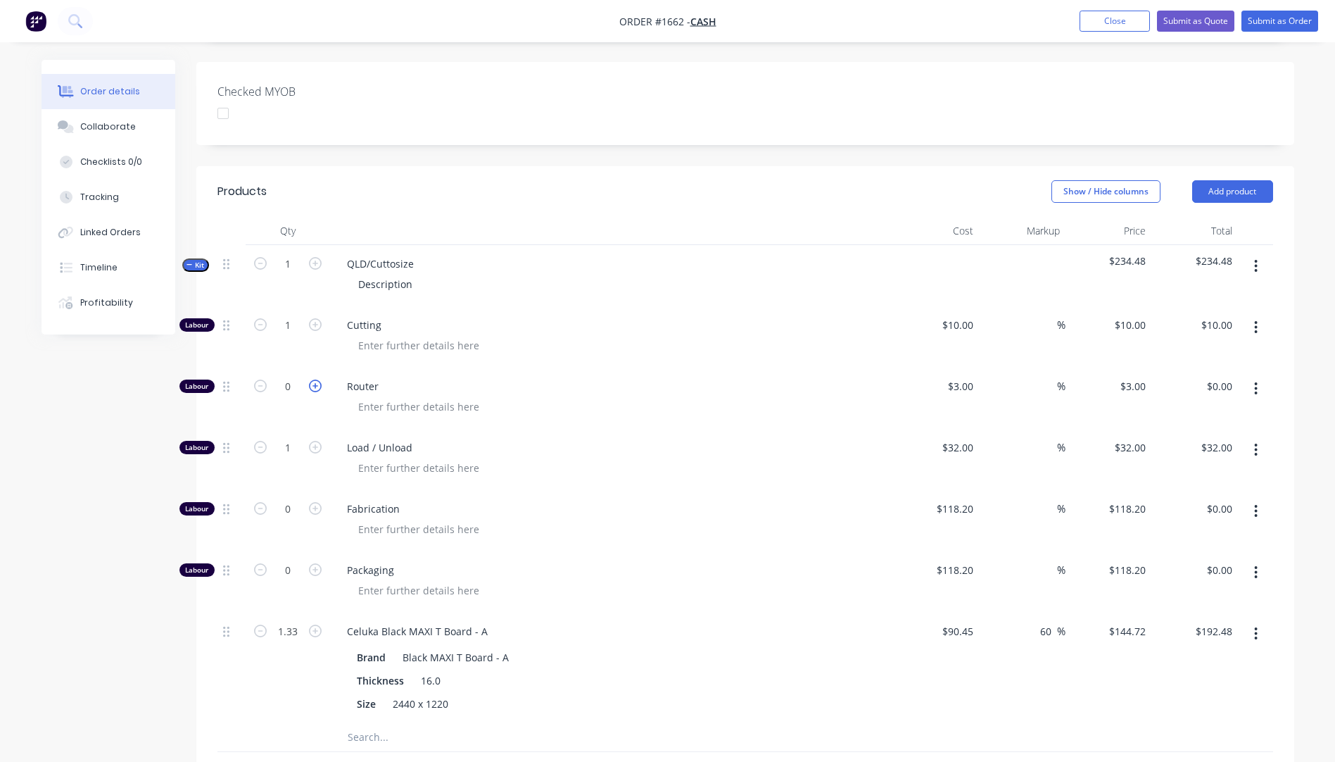
click at [317, 379] on icon "button" at bounding box center [315, 385] width 13 height 13
type input "1"
type input "$3.00"
click at [319, 379] on icon "button" at bounding box center [315, 385] width 13 height 13
type input "2"
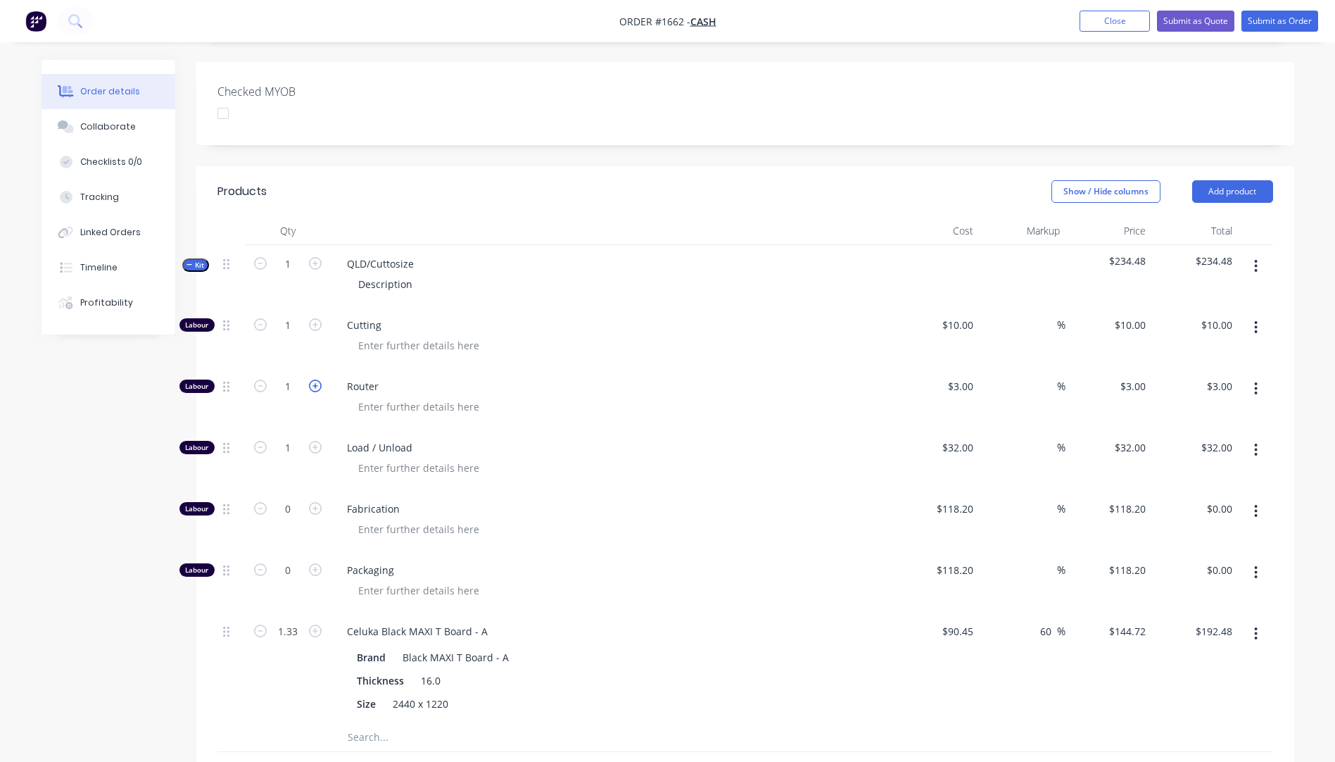
type input "$6.00"
click at [320, 379] on icon "button" at bounding box center [315, 385] width 13 height 13
type input "3"
type input "$9.00"
click at [320, 379] on icon "button" at bounding box center [315, 385] width 13 height 13
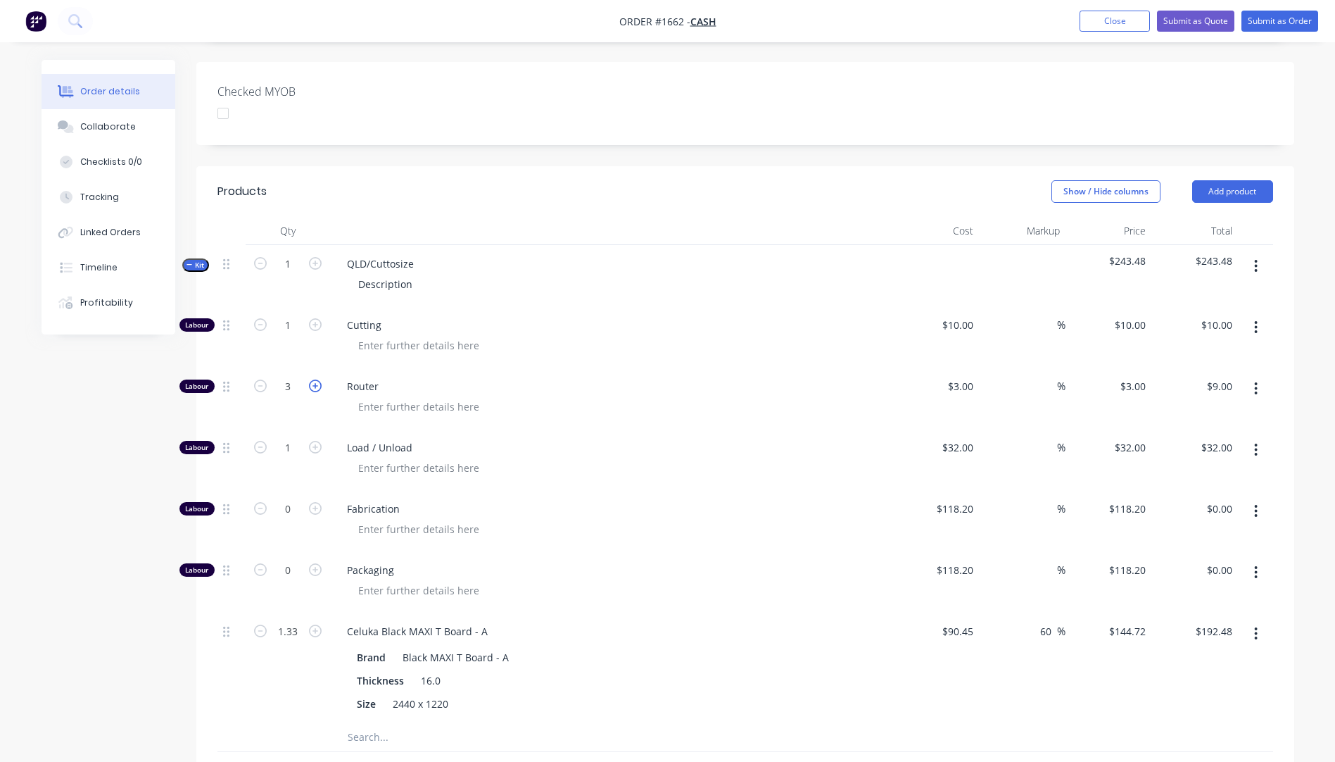
type input "4"
type input "$12.00"
click at [320, 379] on icon "button" at bounding box center [315, 385] width 13 height 13
type input "5"
type input "$15.00"
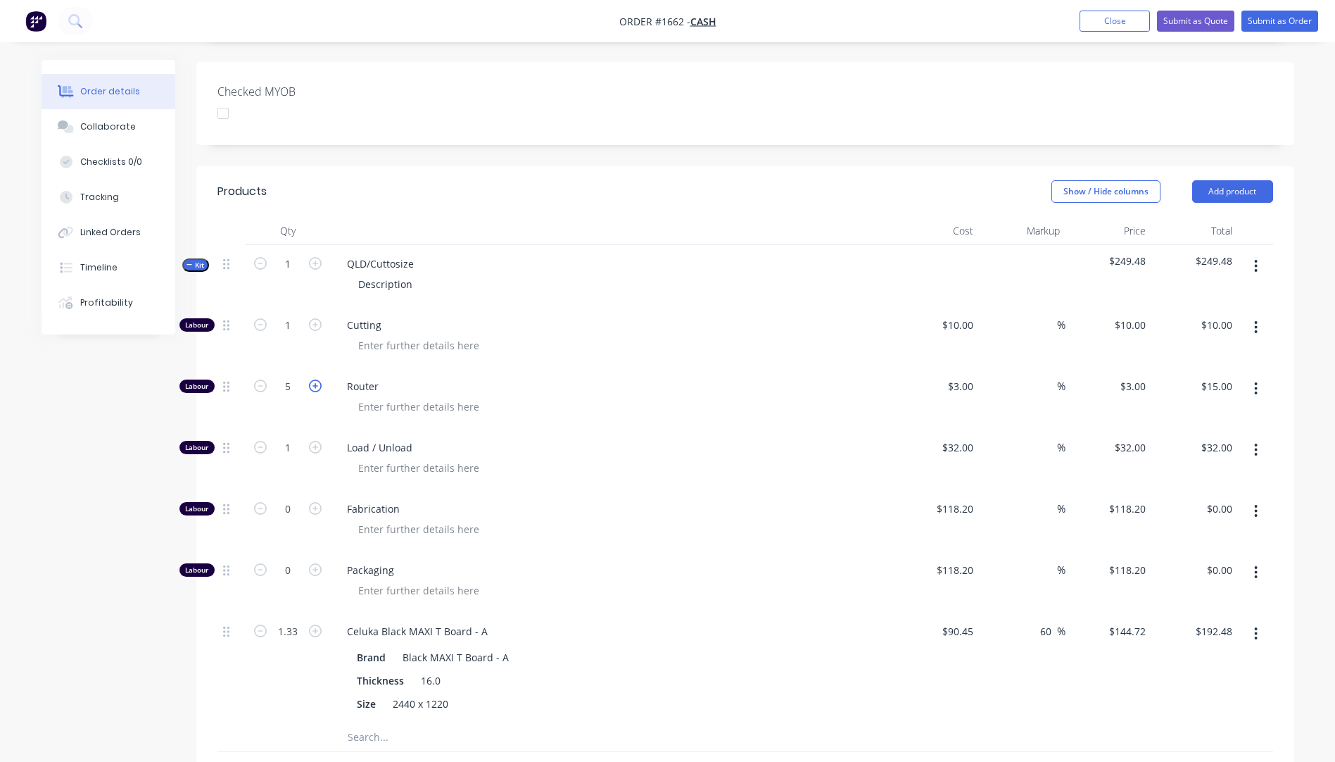
click at [320, 379] on icon "button" at bounding box center [315, 385] width 13 height 13
type input "6"
type input "$18.00"
click at [320, 379] on icon "button" at bounding box center [315, 385] width 13 height 13
type input "7"
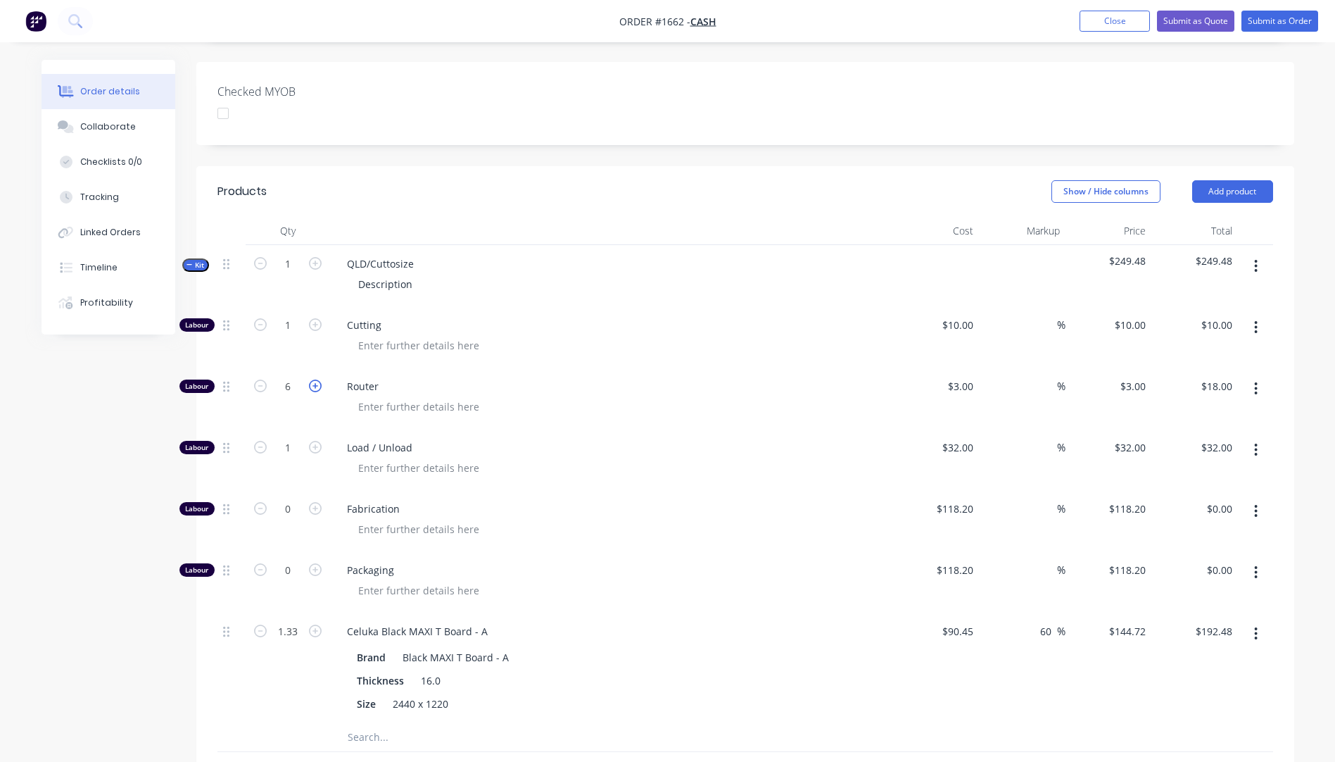
type input "$21.00"
click at [320, 379] on icon "button" at bounding box center [315, 385] width 13 height 13
type input "8"
type input "$24.00"
click at [320, 379] on icon "button" at bounding box center [315, 385] width 13 height 13
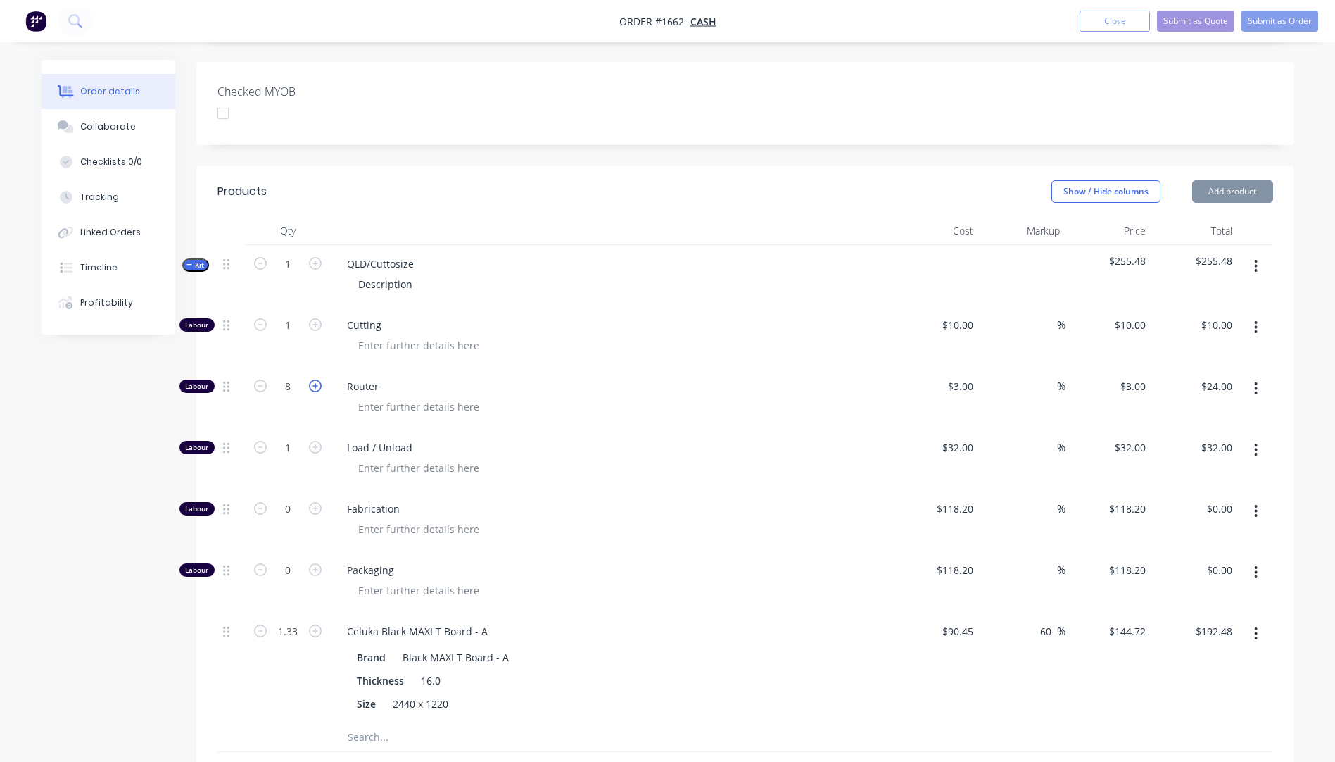
type input "9"
type input "$27.00"
click at [320, 379] on icon "button" at bounding box center [315, 385] width 13 height 13
type input "10"
type input "$30.00"
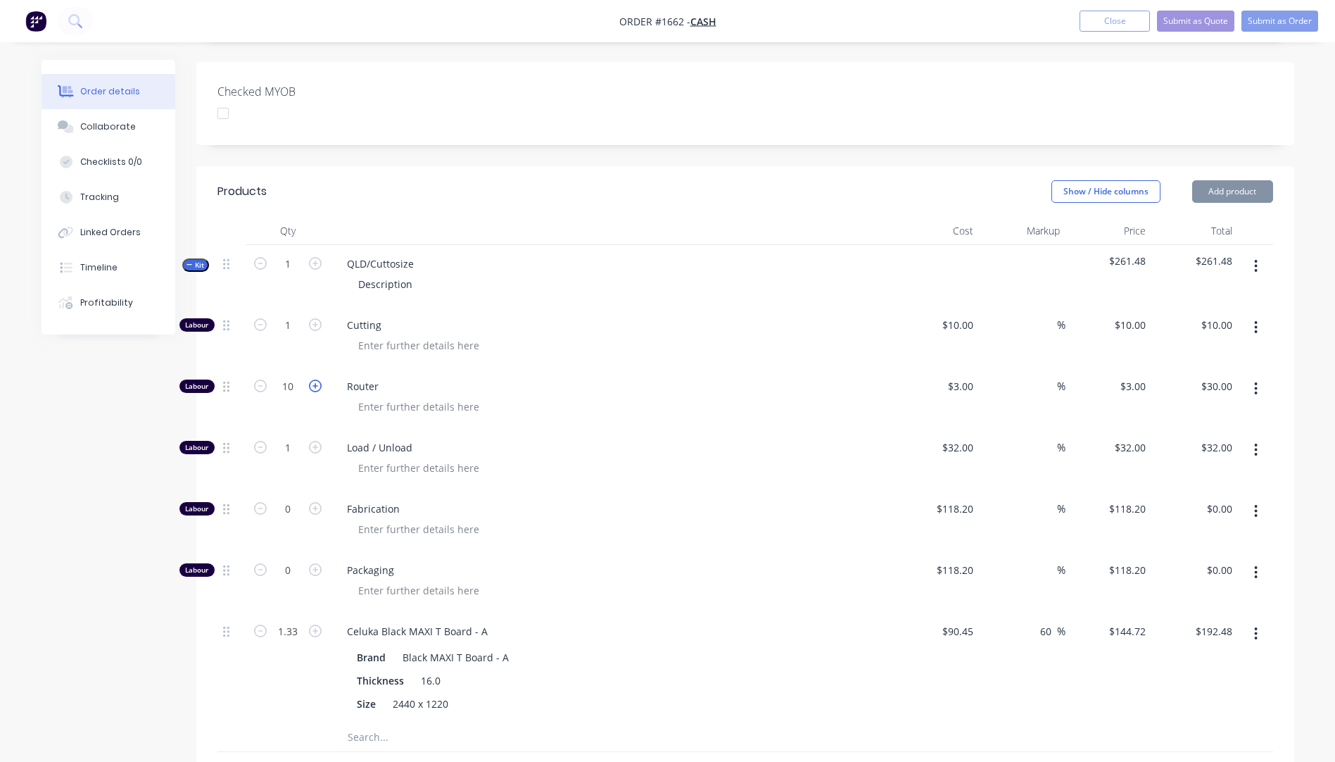
click at [320, 379] on icon "button" at bounding box center [315, 385] width 13 height 13
type input "11"
type input "$33.00"
click at [320, 379] on icon "button" at bounding box center [315, 385] width 13 height 13
type input "12"
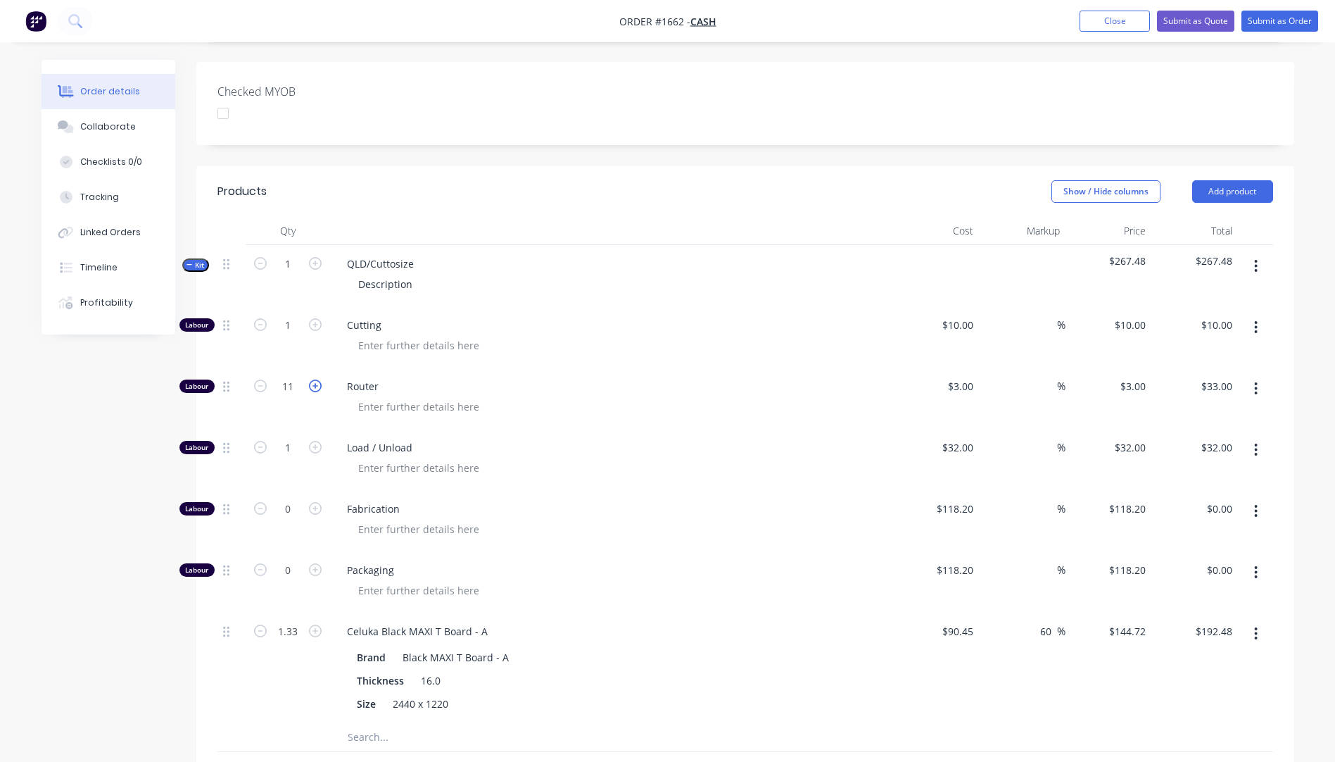
type input "$36.00"
click at [320, 379] on icon "button" at bounding box center [315, 385] width 13 height 13
type input "13"
type input "$39.00"
click at [320, 379] on icon "button" at bounding box center [315, 385] width 13 height 13
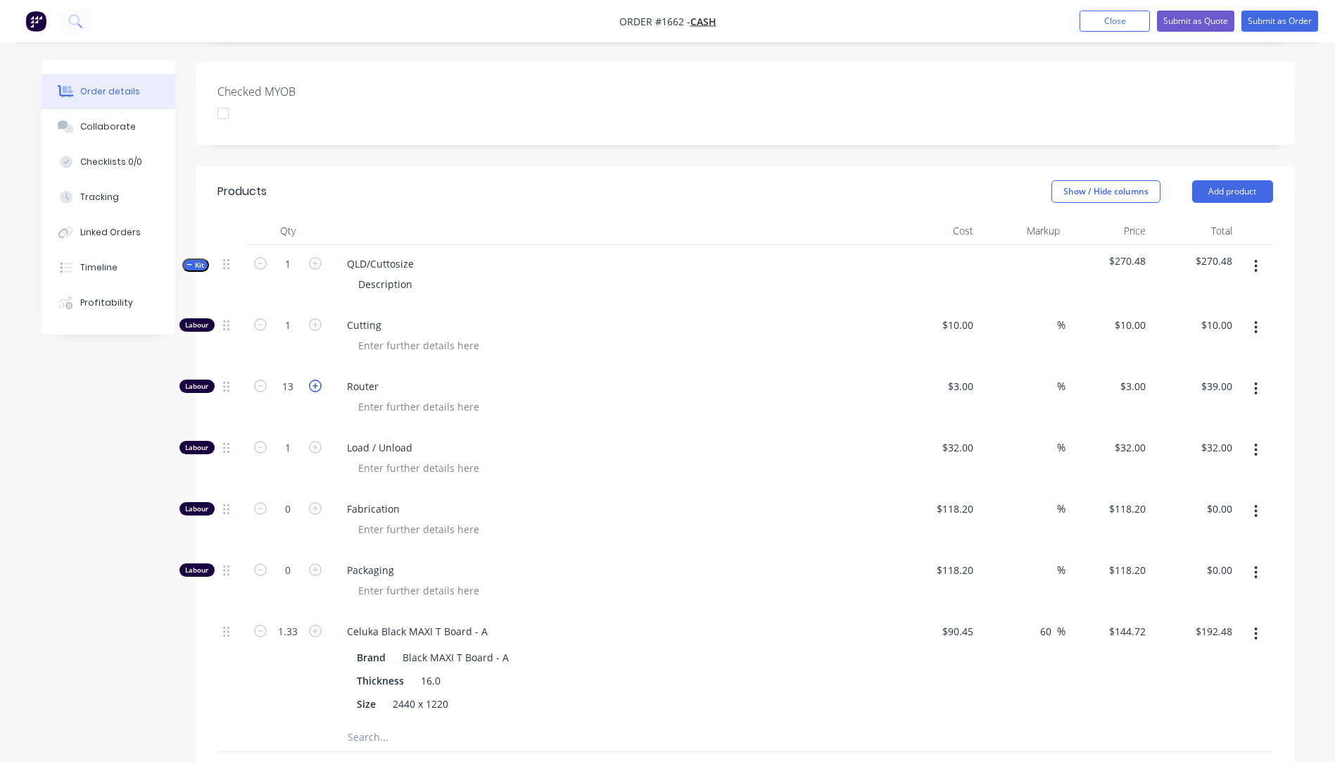
type input "14"
type input "$42.00"
click at [320, 379] on icon "button" at bounding box center [315, 385] width 13 height 13
type input "15"
type input "$45.00"
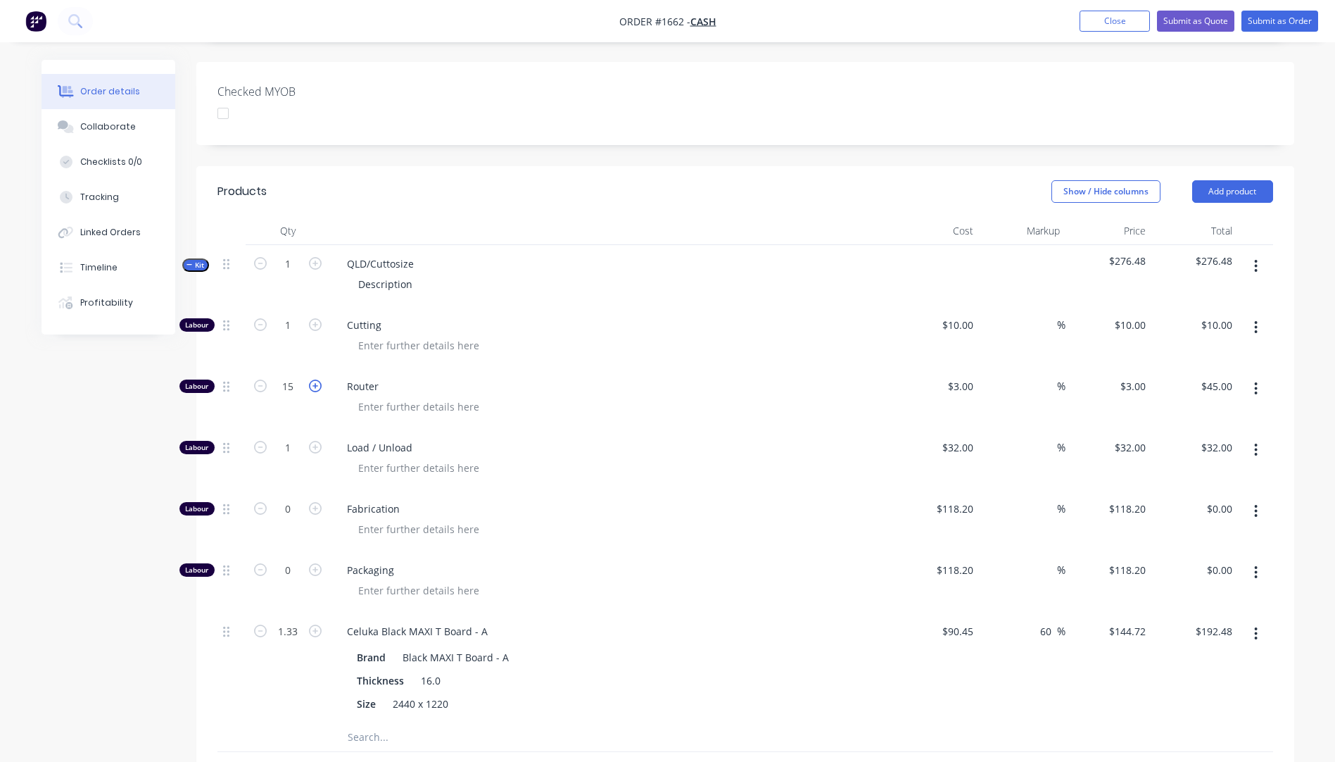
click at [320, 379] on icon "button" at bounding box center [315, 385] width 13 height 13
type input "16"
type input "$48.00"
click at [320, 379] on icon "button" at bounding box center [315, 385] width 13 height 13
type input "17"
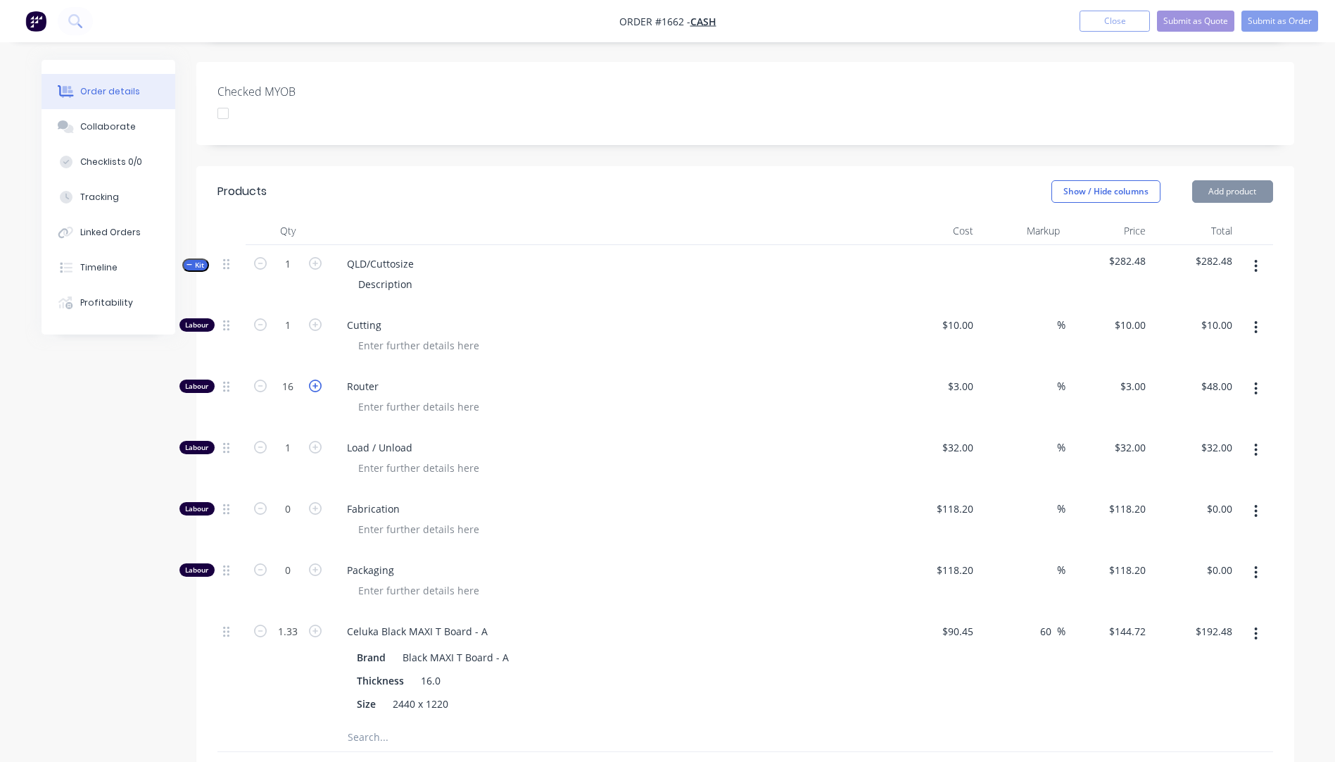
type input "$51.00"
click at [790, 440] on span "Load / Unload" at bounding box center [617, 447] width 541 height 15
click at [263, 379] on icon "button" at bounding box center [260, 385] width 13 height 13
type input "16"
type input "$48.00"
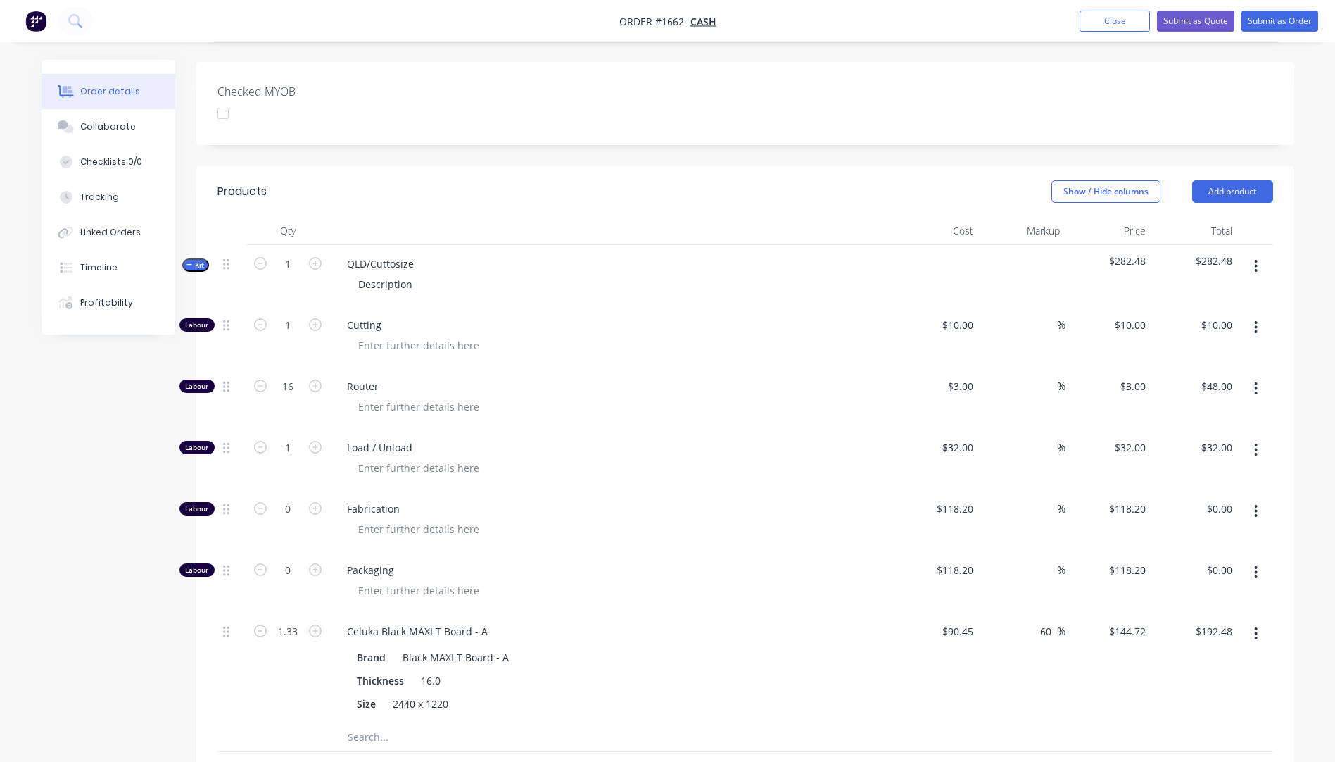
click at [631, 457] on div at bounding box center [617, 467] width 541 height 20
drag, startPoint x: 412, startPoint y: 228, endPoint x: 347, endPoint y: 232, distance: 64.8
click at [347, 253] on div "QLD/Cuttosize" at bounding box center [380, 263] width 89 height 20
drag, startPoint x: 415, startPoint y: 254, endPoint x: 355, endPoint y: 263, distance: 60.5
click at [355, 263] on div "16mm Black Celuka Maxi-T Board panels Description" at bounding box center [611, 275] width 563 height 61
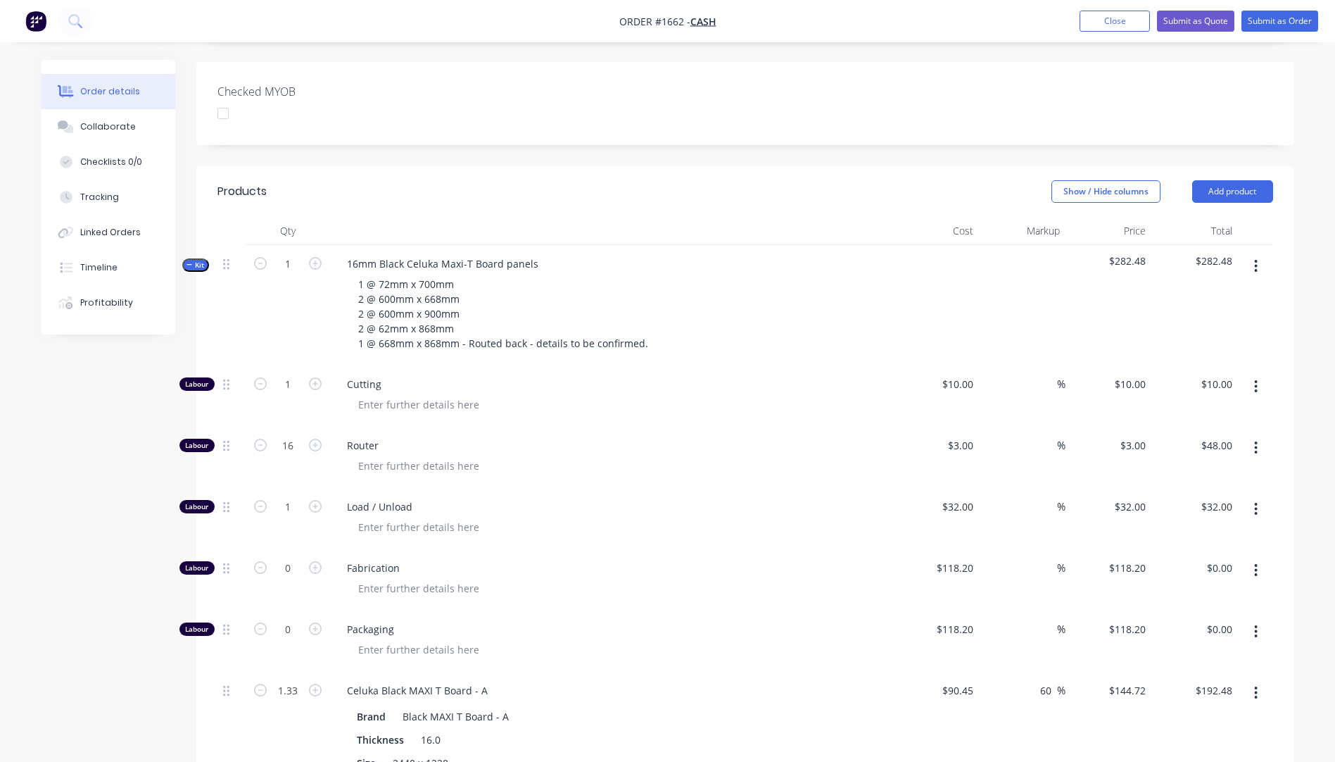
drag, startPoint x: 700, startPoint y: 521, endPoint x: 702, endPoint y: 505, distance: 16.3
click at [702, 505] on div "Labour 1 Cutting $10.00 $10.00 % $10.00 $10.00 $10.00 $10.00 Labour 16 Router $…" at bounding box center [745, 573] width 1056 height 417
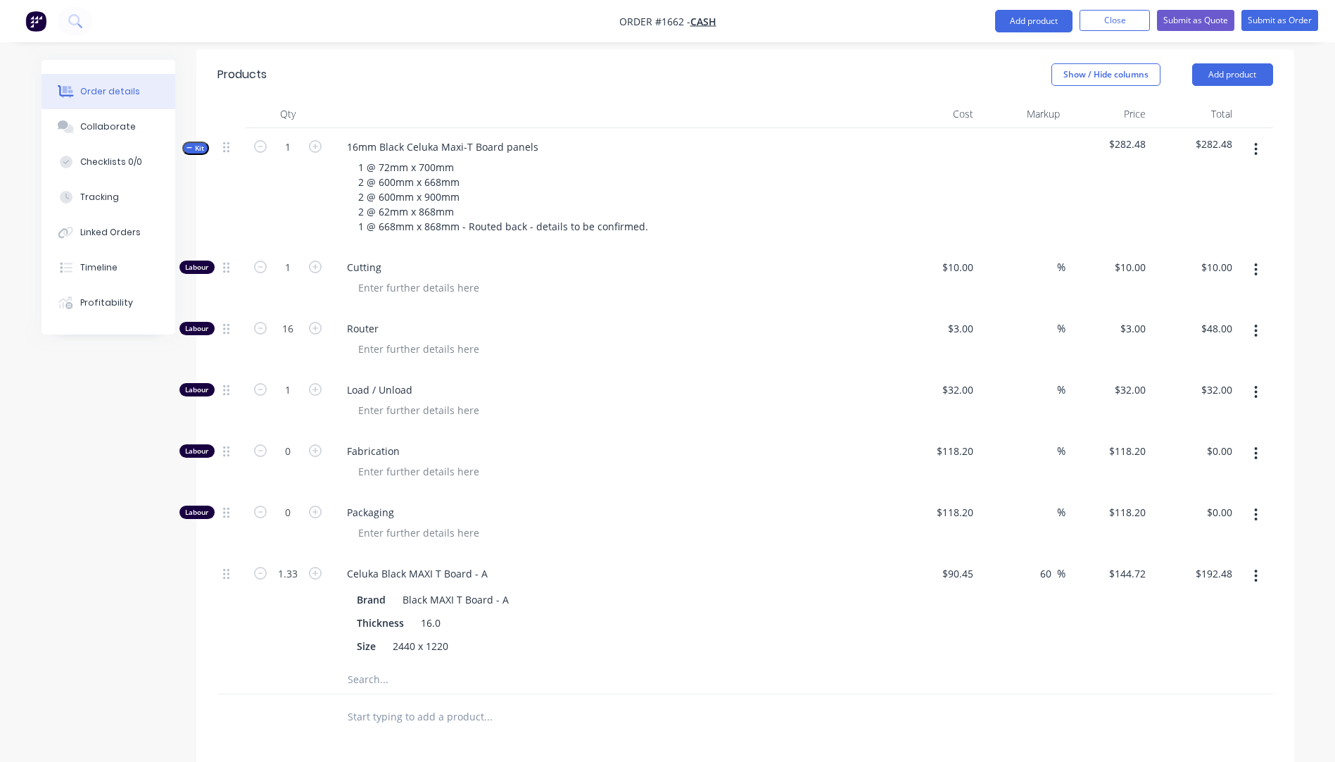
scroll to position [493, 0]
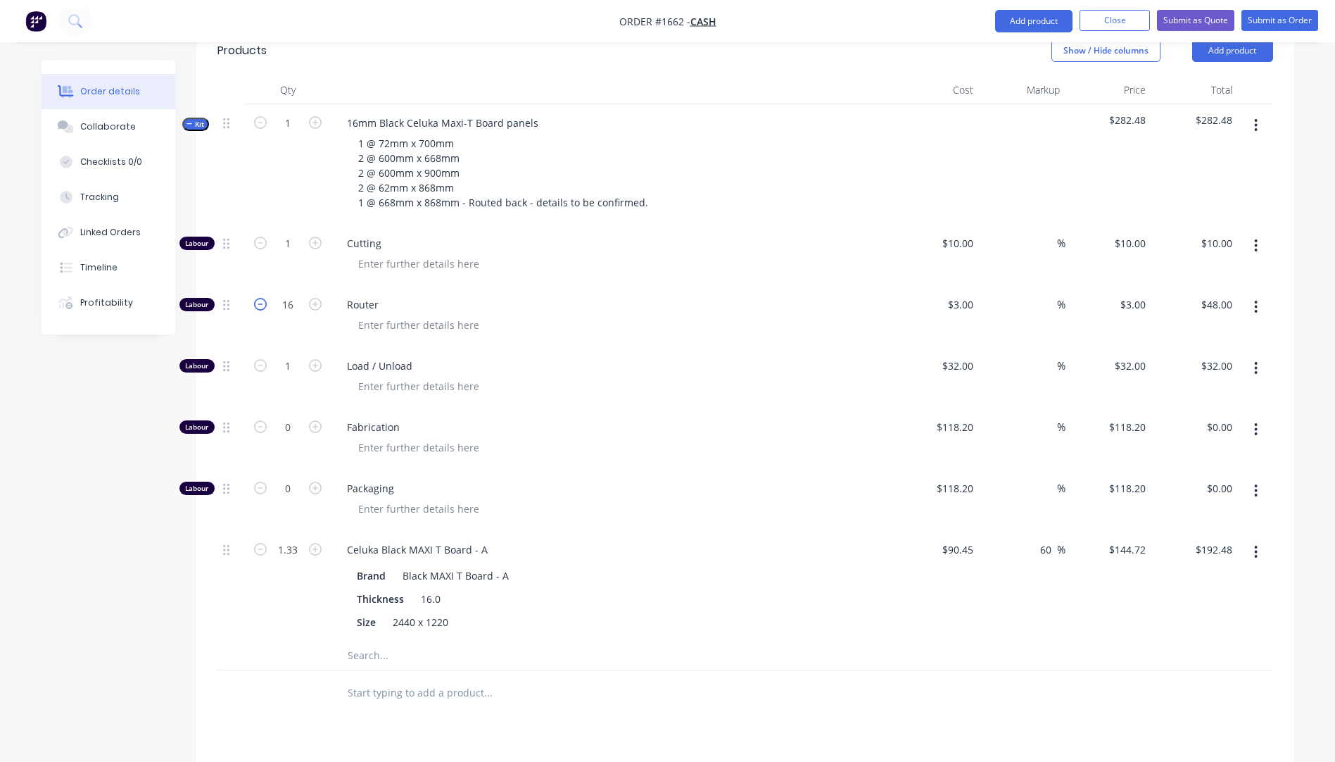
click at [264, 298] on icon "button" at bounding box center [260, 304] width 13 height 13
type input "15"
type input "$45.00"
click at [264, 298] on icon "button" at bounding box center [260, 304] width 13 height 13
type input "14"
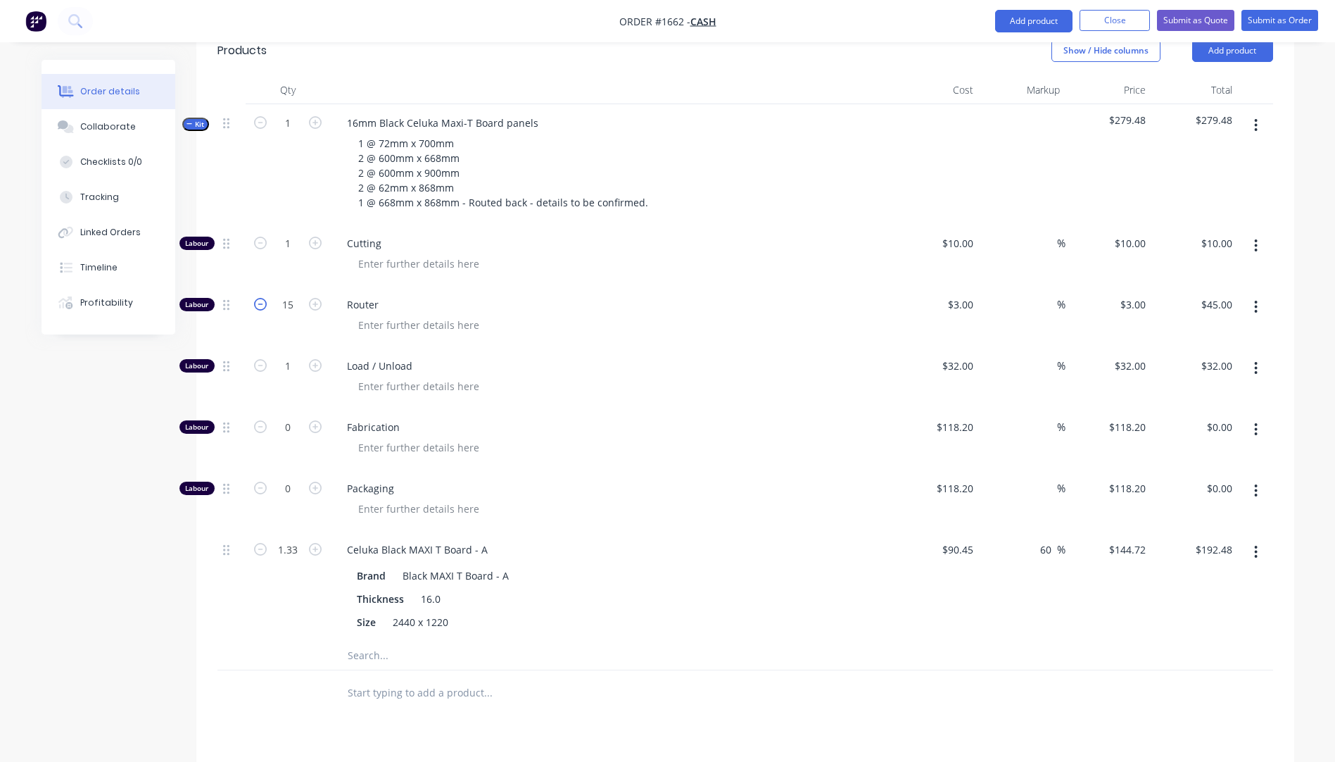
type input "$42.00"
click at [264, 298] on icon "button" at bounding box center [260, 304] width 13 height 13
type input "13"
type input "$39.00"
click at [264, 298] on icon "button" at bounding box center [260, 304] width 13 height 13
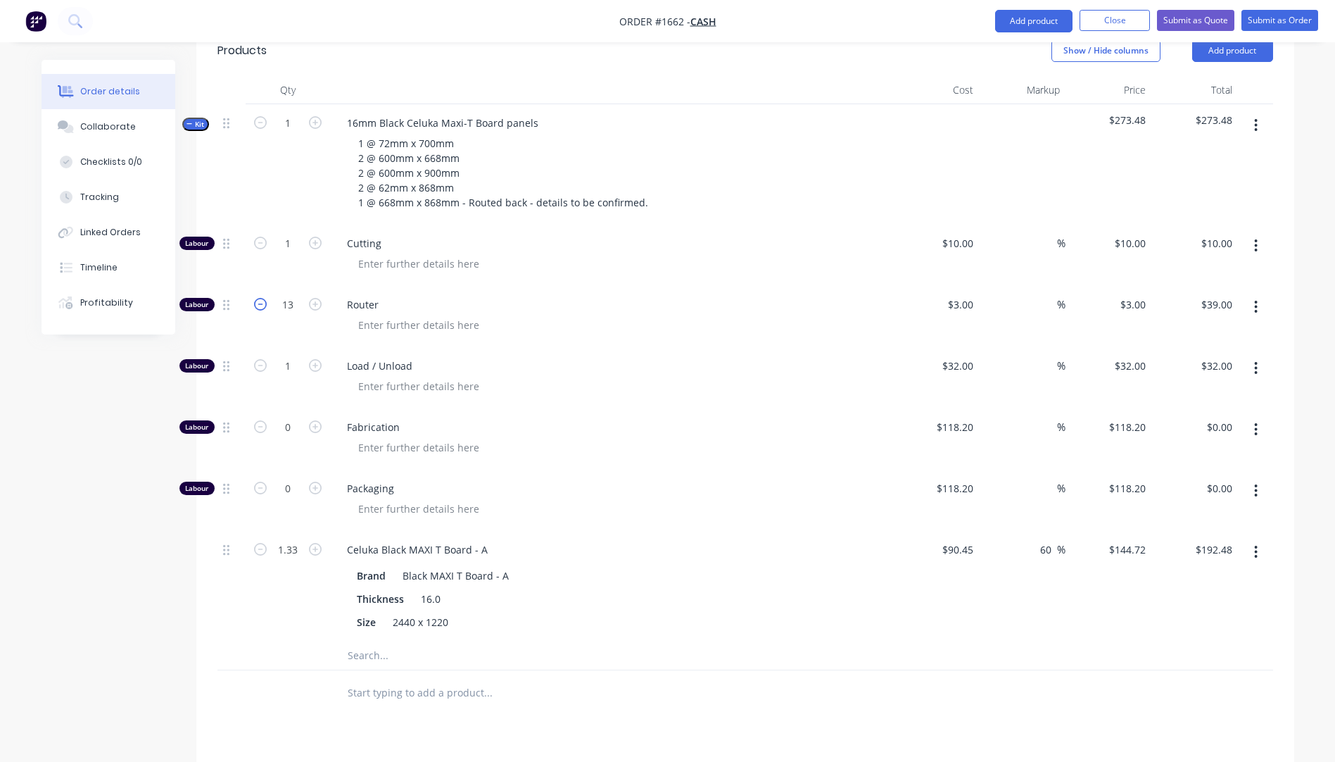
type input "12"
type input "$36.00"
click at [629, 315] on div at bounding box center [617, 325] width 541 height 20
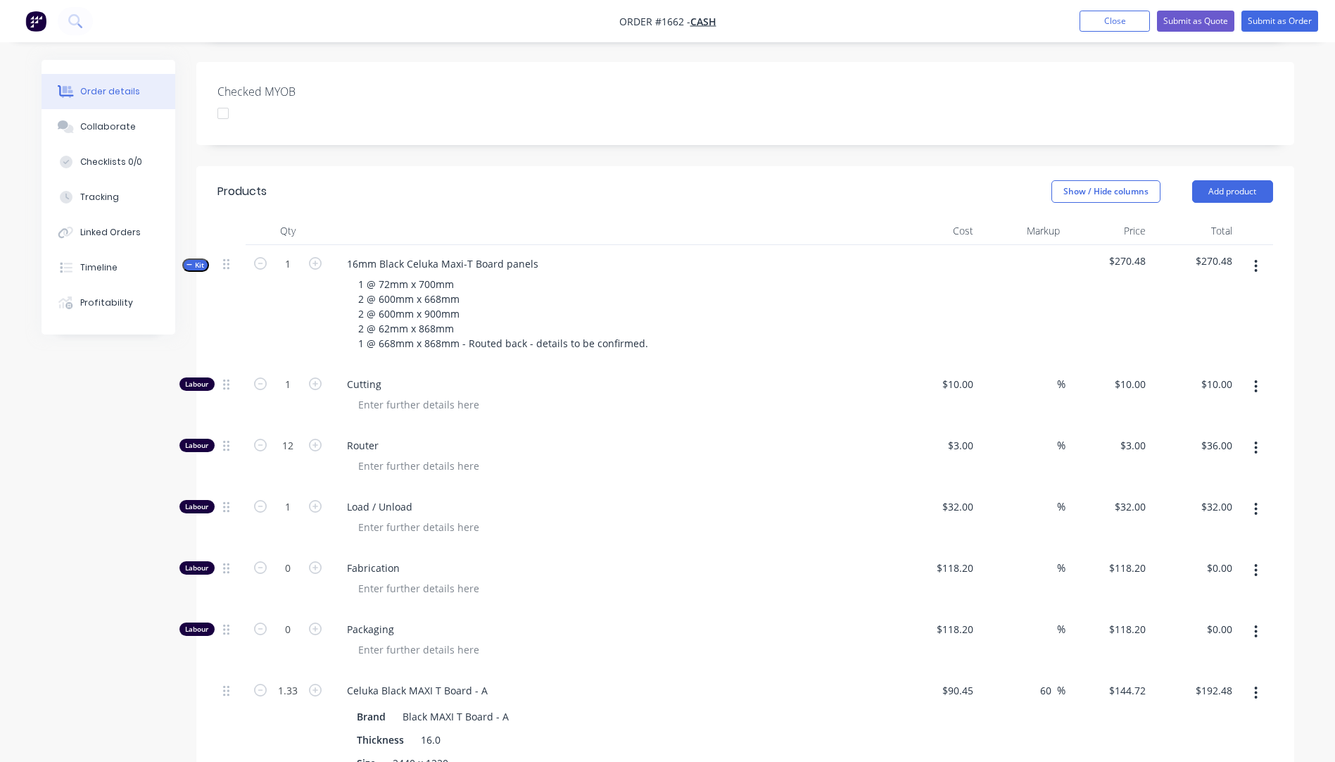
scroll to position [0, 0]
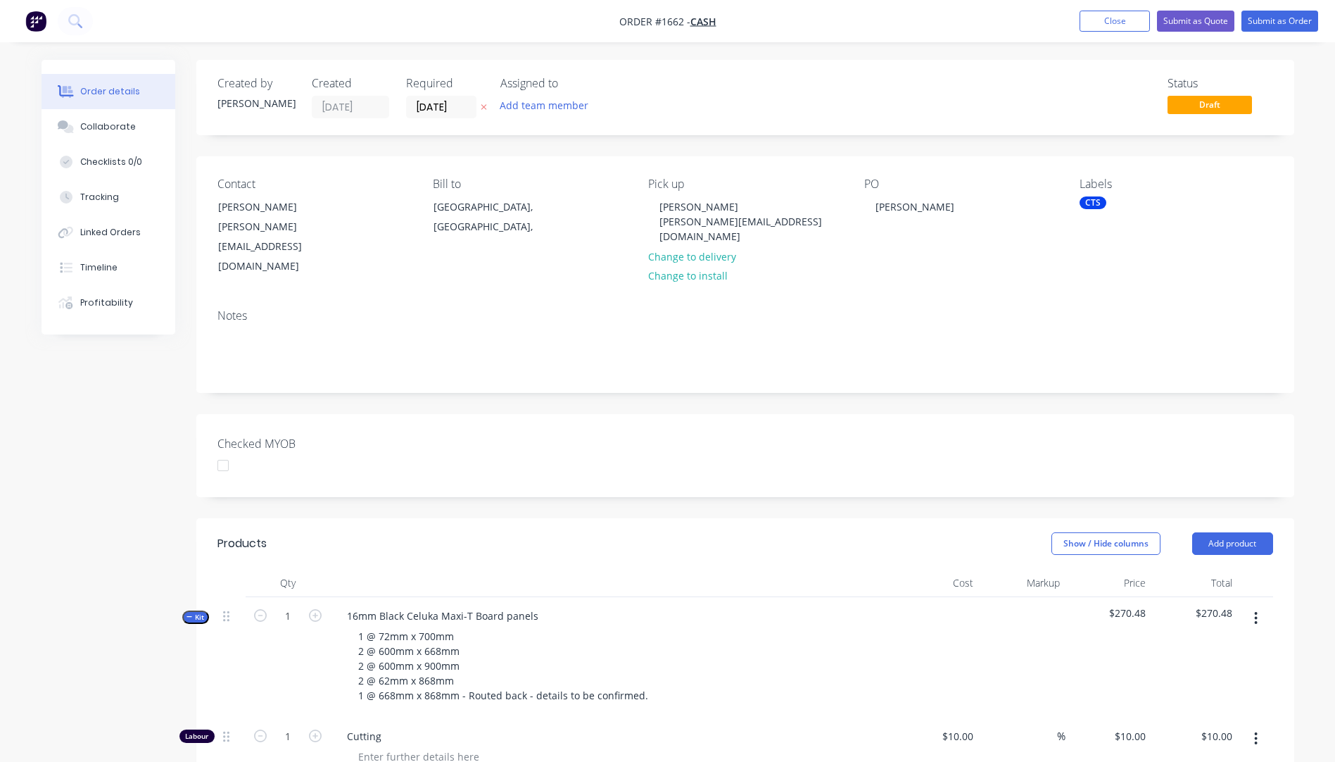
click at [485, 111] on icon "button" at bounding box center [484, 107] width 6 height 8
click at [1203, 20] on button "Submit as Quote" at bounding box center [1195, 21] width 77 height 21
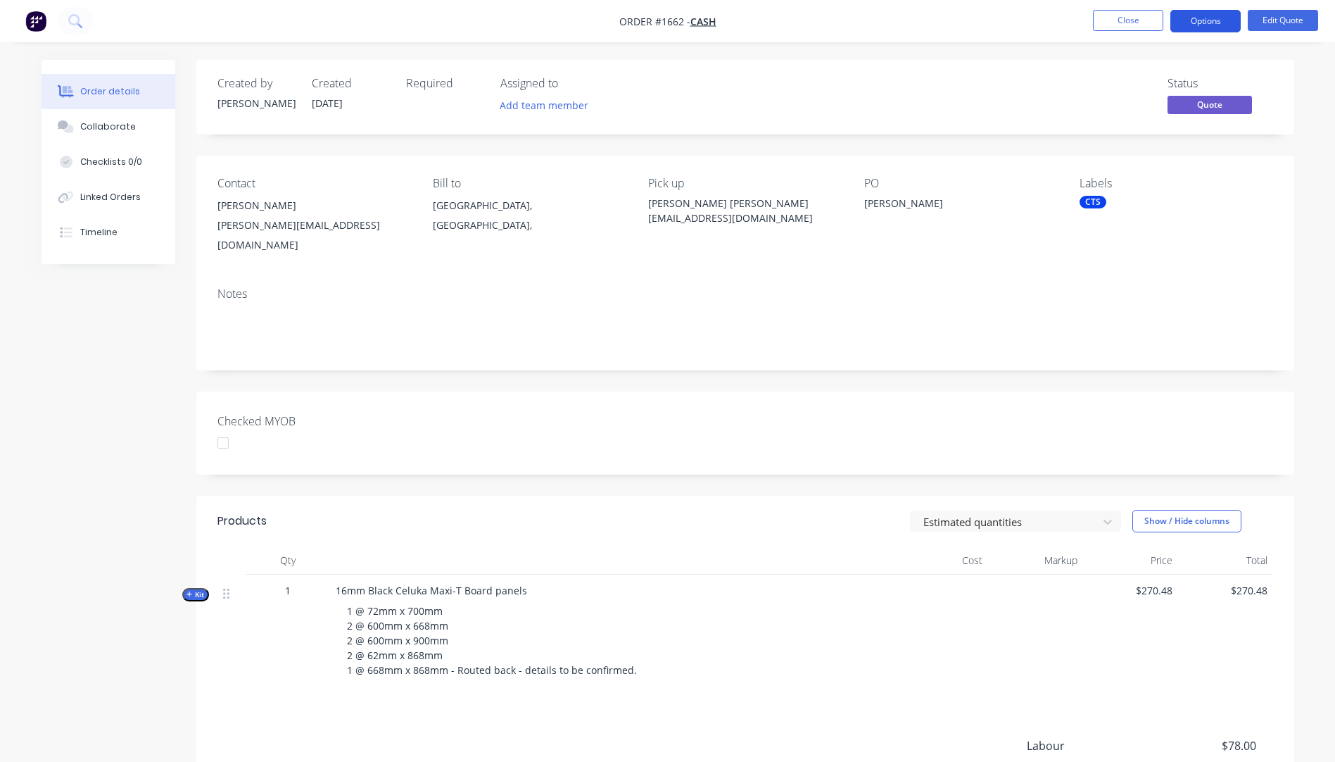
click at [1213, 19] on button "Options" at bounding box center [1205, 21] width 70 height 23
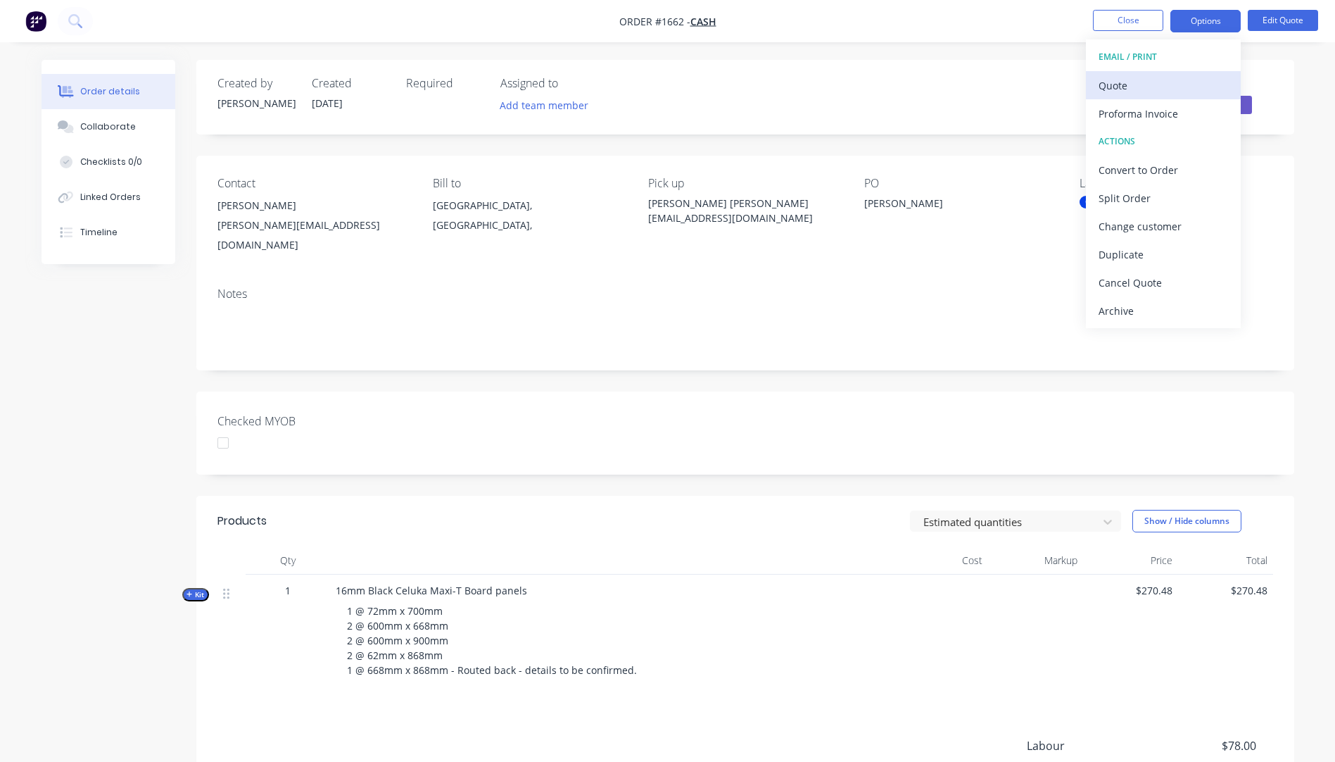
click at [1130, 82] on div "Quote" at bounding box center [1164, 85] width 130 height 20
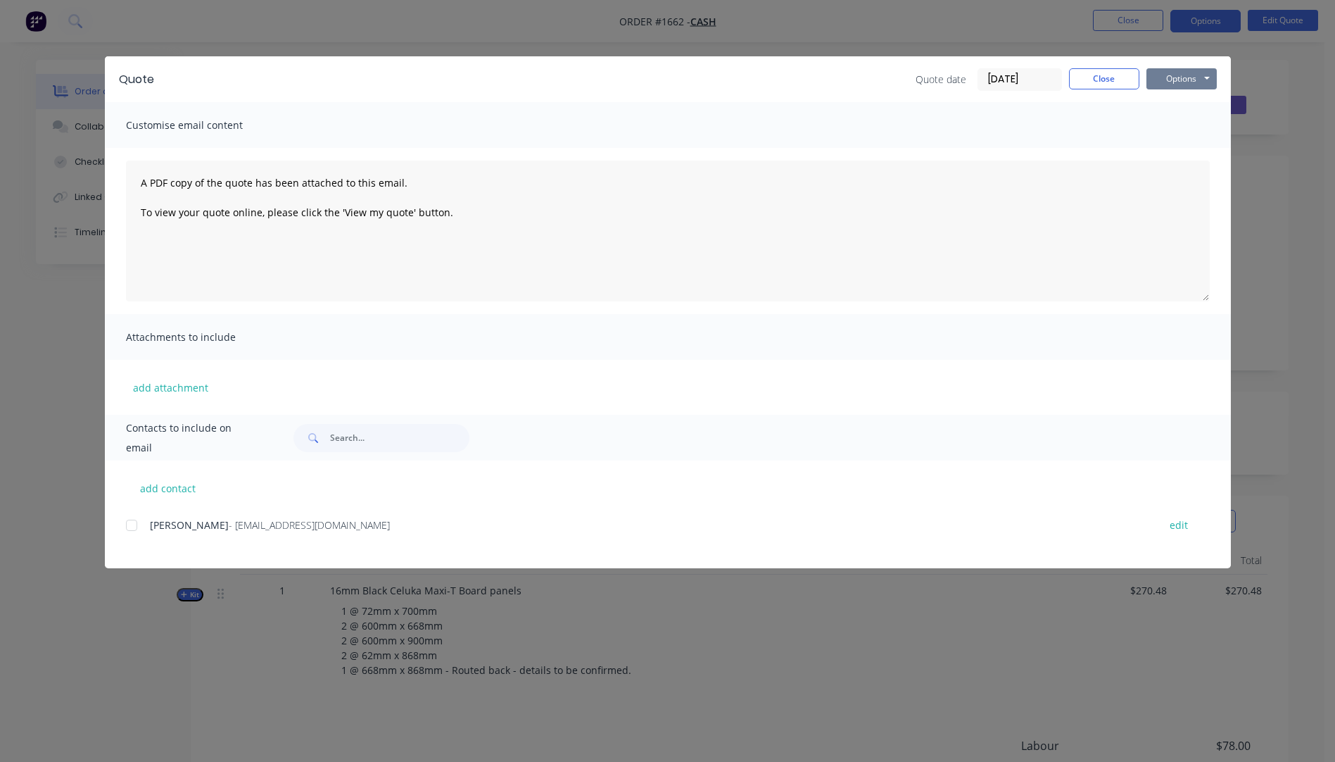
click at [1167, 84] on button "Options" at bounding box center [1182, 78] width 70 height 21
click at [1175, 108] on button "Preview" at bounding box center [1192, 103] width 90 height 23
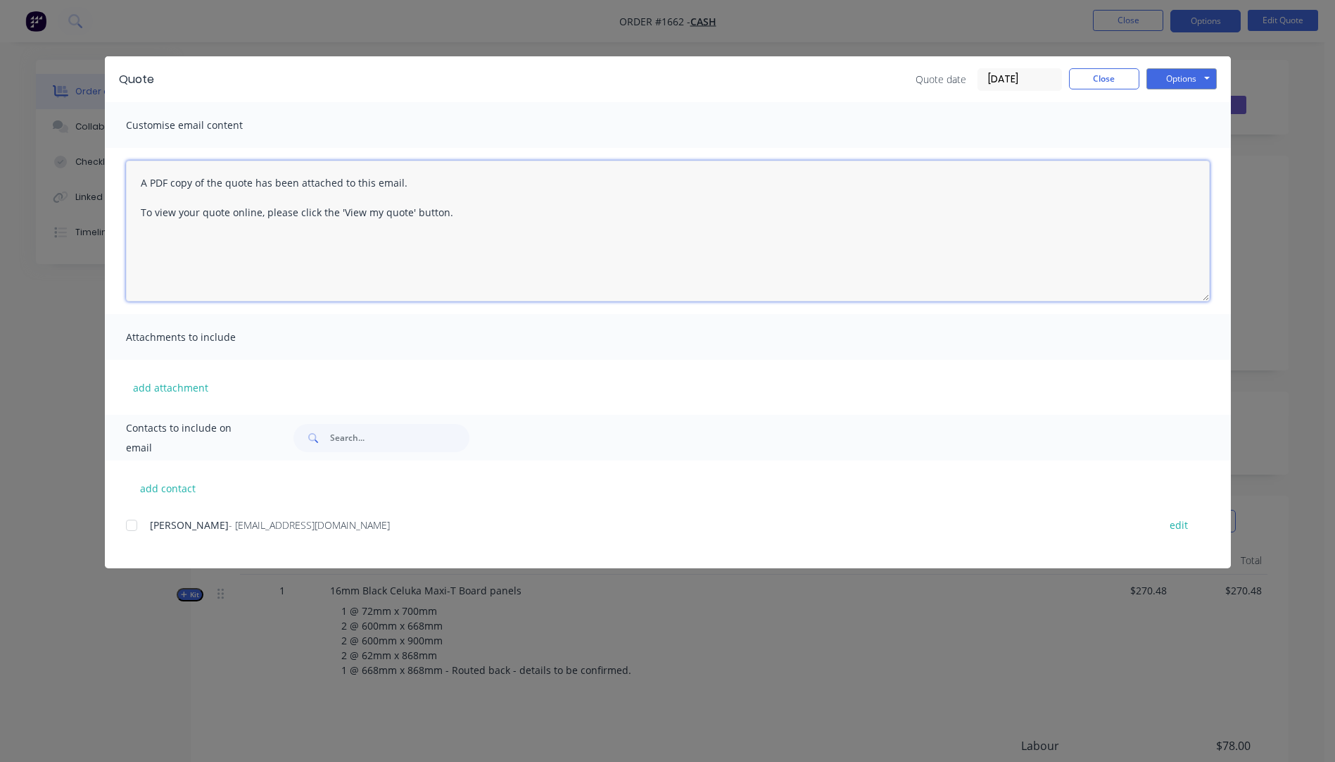
paste textarea "Hi, Please contact us if you have any questions. Regards, [PERSON_NAME] [EMAIL_…"
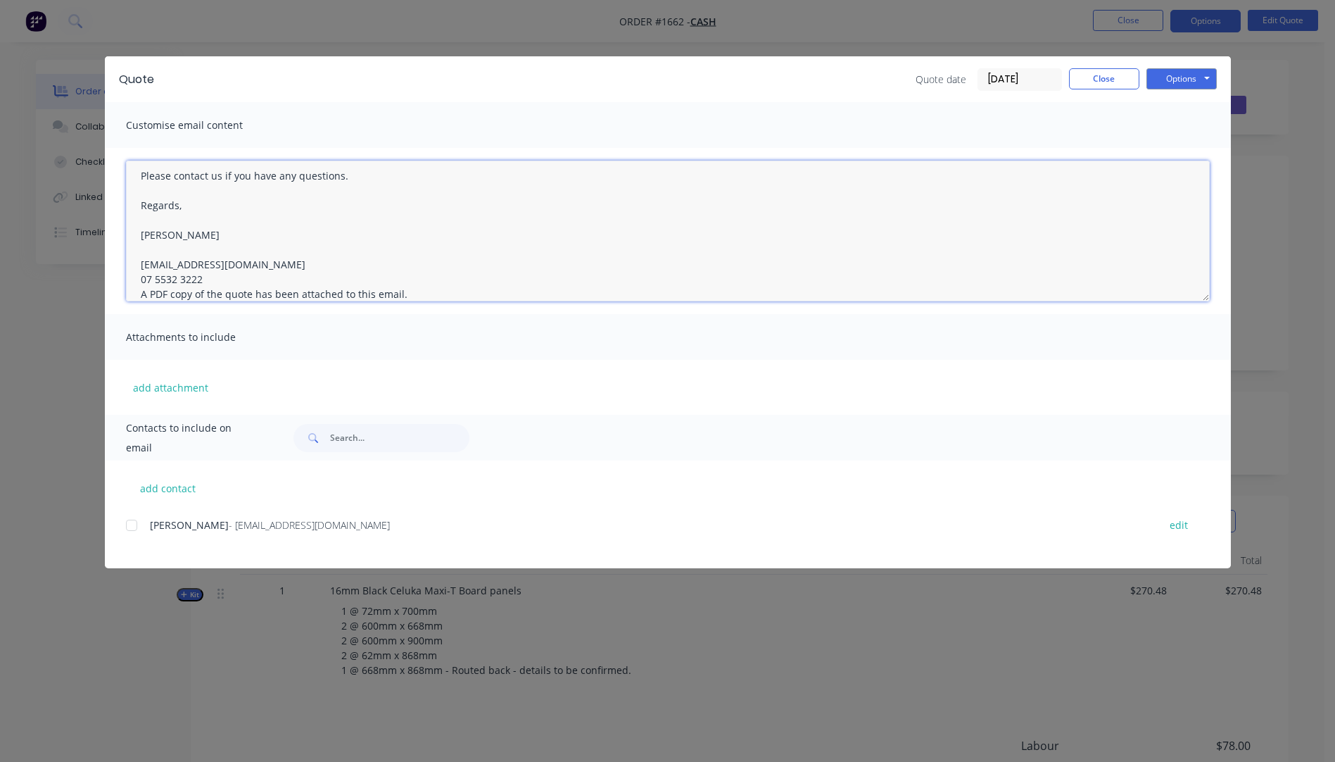
click at [209, 279] on textarea "Hi, Please contact us if you have any questions. Regards, [PERSON_NAME] [EMAIL_…" at bounding box center [668, 230] width 1084 height 141
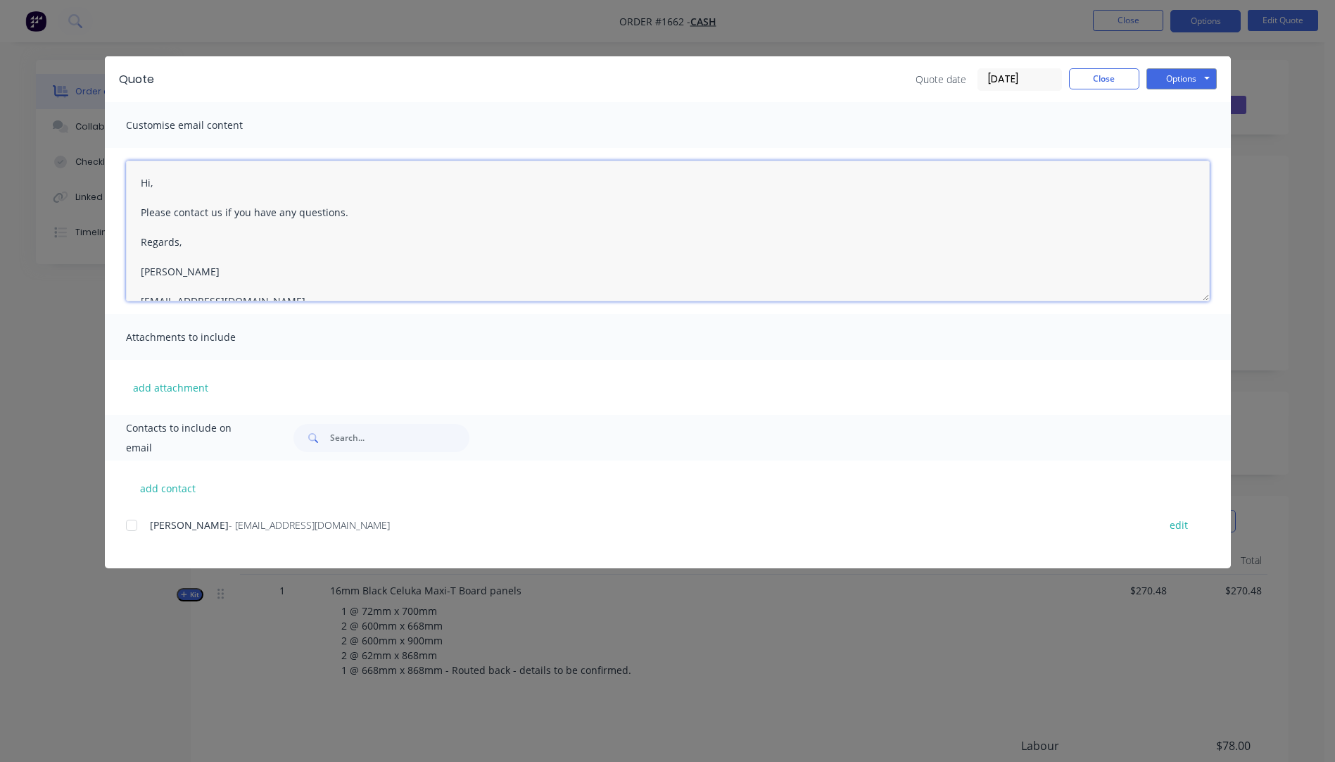
click at [155, 184] on textarea "Hi, Please contact us if you have any questions. Regards, [PERSON_NAME] [EMAIL_…" at bounding box center [668, 230] width 1084 height 141
click at [193, 182] on textarea "Hi [PERSON_NAME] Please contact us if you have any questions. Regards, [PERSON_…" at bounding box center [668, 230] width 1084 height 141
click at [478, 241] on textarea "Hi [PERSON_NAME], Please see quote attached. Can you please let us know the det…" at bounding box center [668, 230] width 1084 height 141
click at [454, 241] on textarea "Hi [PERSON_NAME], Please see quote attached. Can you please let us know the det…" at bounding box center [668, 230] width 1084 height 141
click at [457, 241] on textarea "Hi [PERSON_NAME], Please see quote attached. Can you please let us know the det…" at bounding box center [668, 230] width 1084 height 141
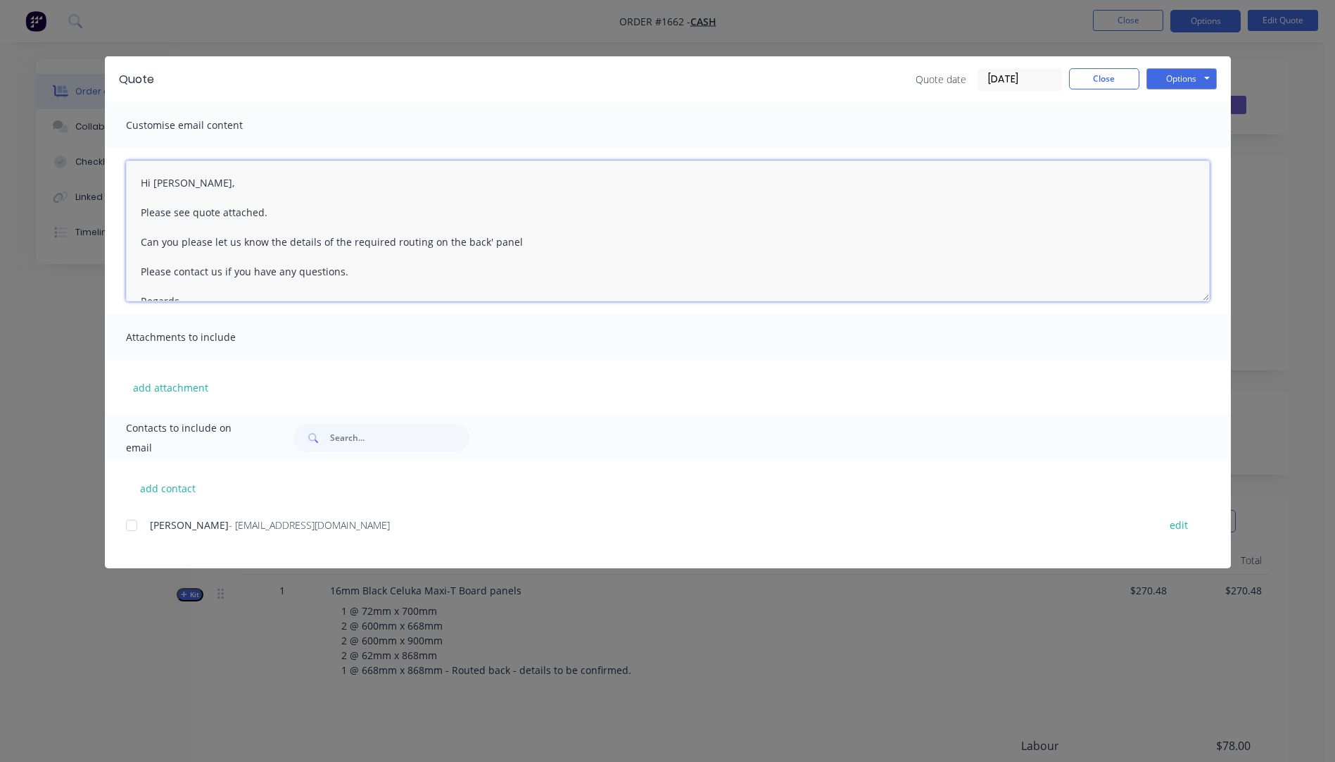
click at [459, 241] on textarea "Hi [PERSON_NAME], Please see quote attached. Can you please let us know the det…" at bounding box center [668, 230] width 1084 height 141
drag, startPoint x: 531, startPoint y: 240, endPoint x: 523, endPoint y: 244, distance: 9.1
click at [528, 241] on textarea "Hi [PERSON_NAME], Please see quote attached. Can you please let us know the det…" at bounding box center [668, 230] width 1084 height 141
type textarea "Hi [PERSON_NAME], Please see quote attached. Can you please let us know the det…"
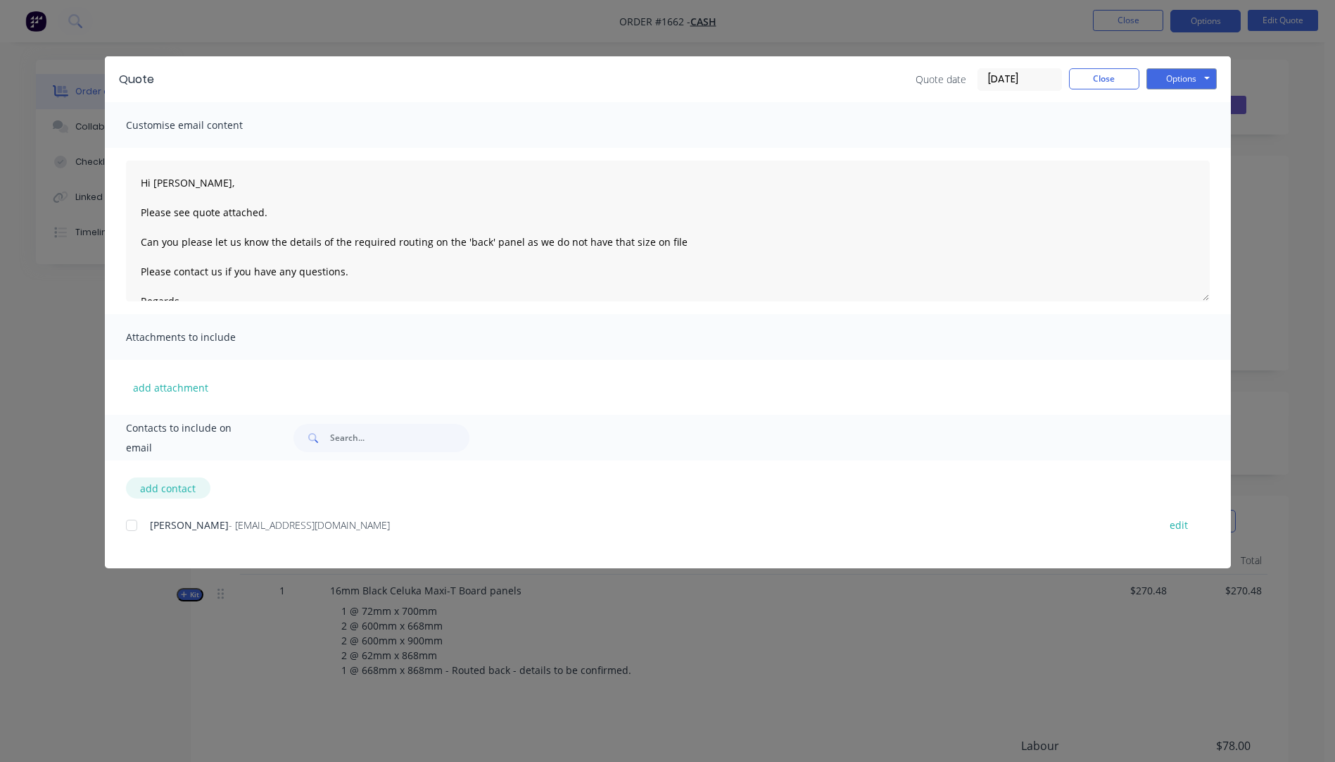
click at [181, 496] on button "add contact" at bounding box center [168, 487] width 84 height 21
select select "AU"
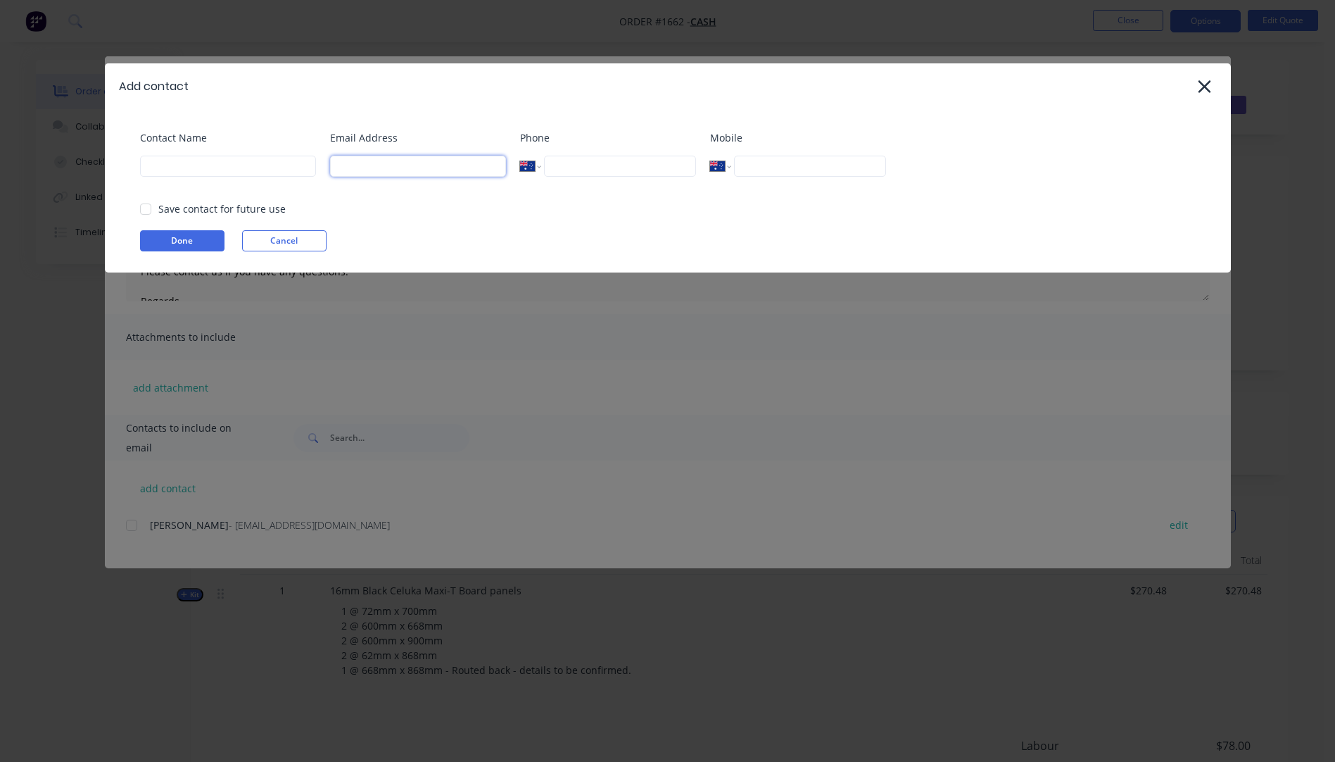
click at [372, 165] on input at bounding box center [418, 166] width 176 height 21
type input "[PERSON_NAME][EMAIL_ADDRESS][DOMAIN_NAME]"
click at [206, 173] on input at bounding box center [228, 166] width 176 height 21
type input "[PERSON_NAME]"
click at [198, 239] on button "Done" at bounding box center [182, 240] width 84 height 21
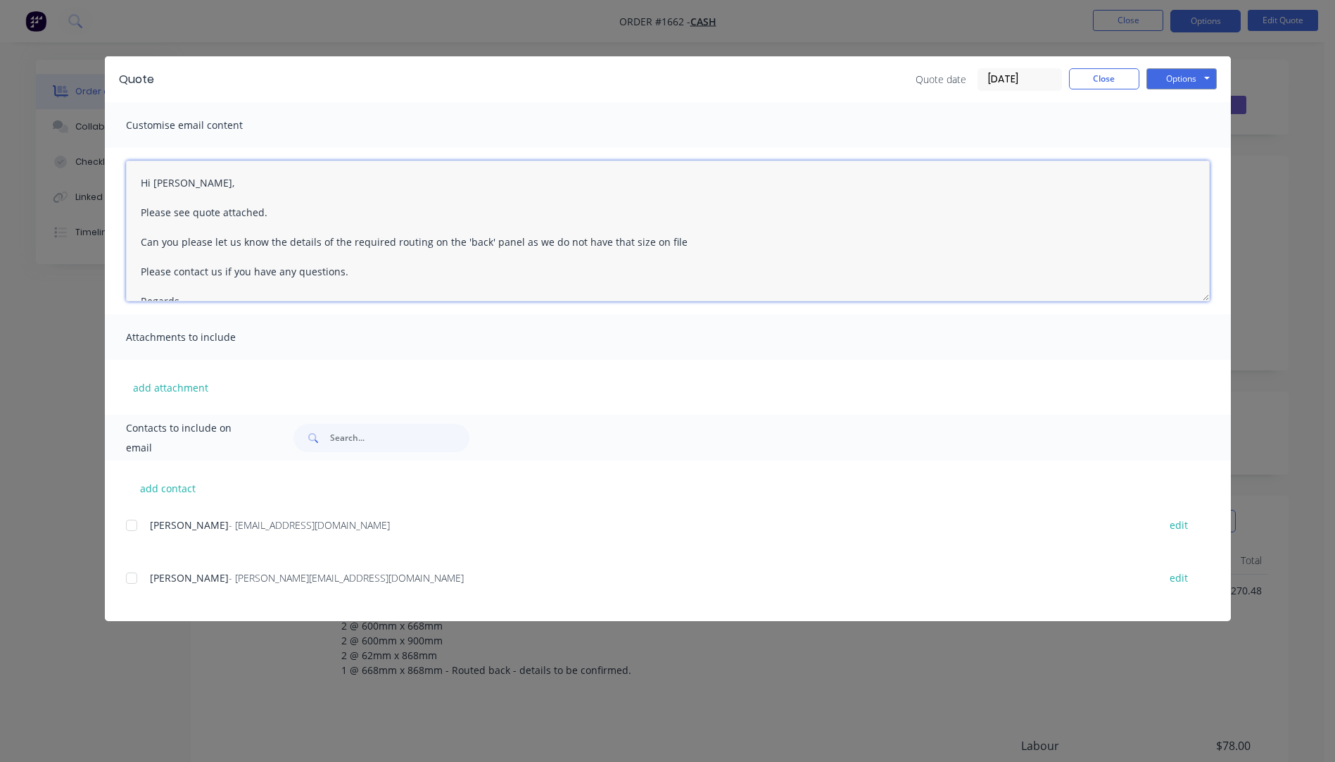
click at [680, 242] on textarea "Hi [PERSON_NAME], Please see quote attached. Can you please let us know the det…" at bounding box center [668, 230] width 1084 height 141
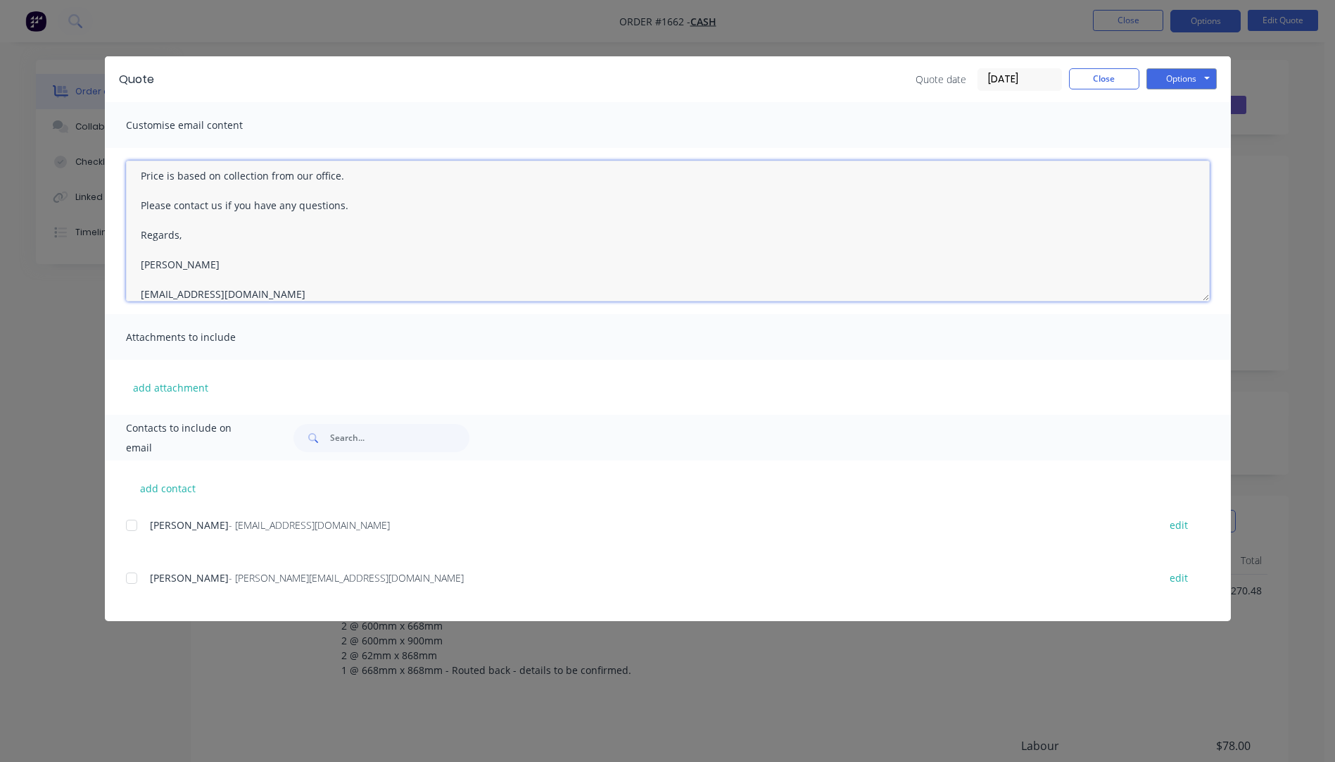
scroll to position [184, 0]
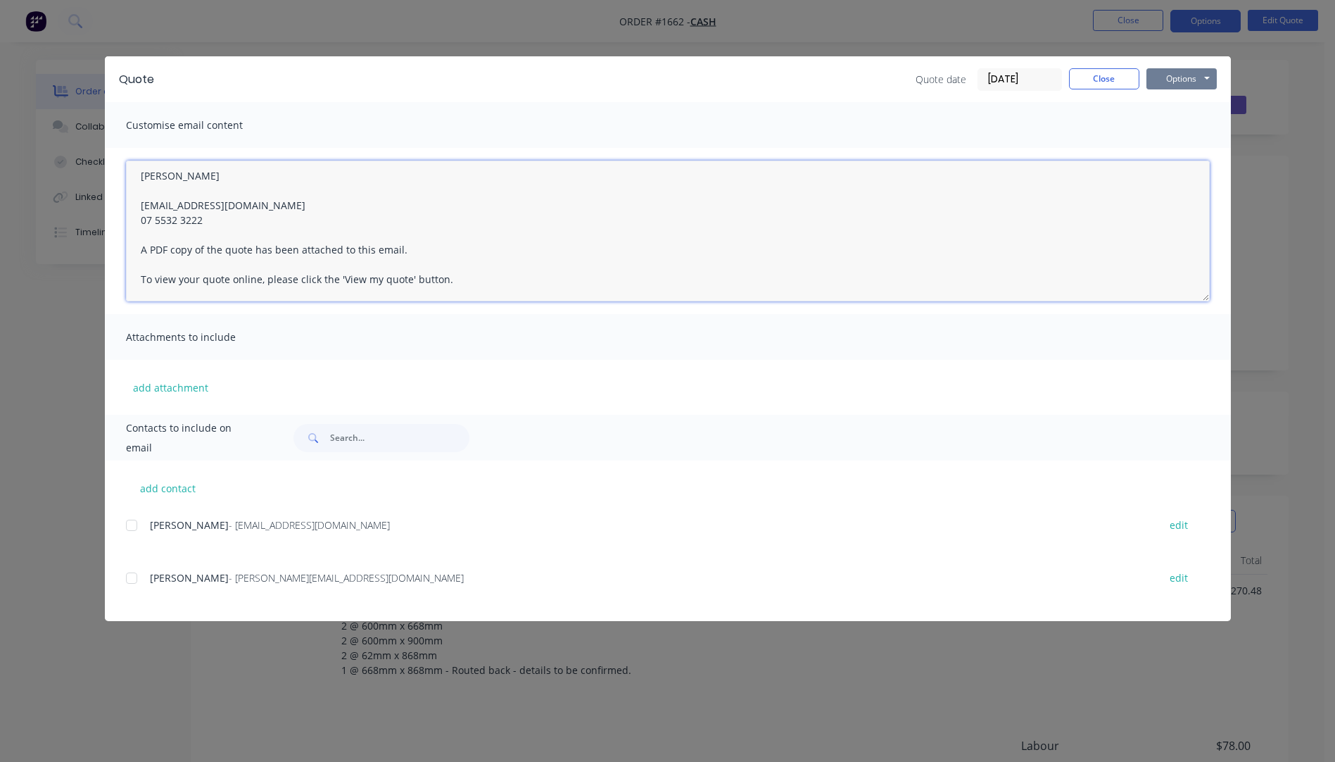
type textarea "Hi [PERSON_NAME], Please see quote attached. Can you please let us know the det…"
click at [1164, 85] on button "Options" at bounding box center [1182, 78] width 70 height 21
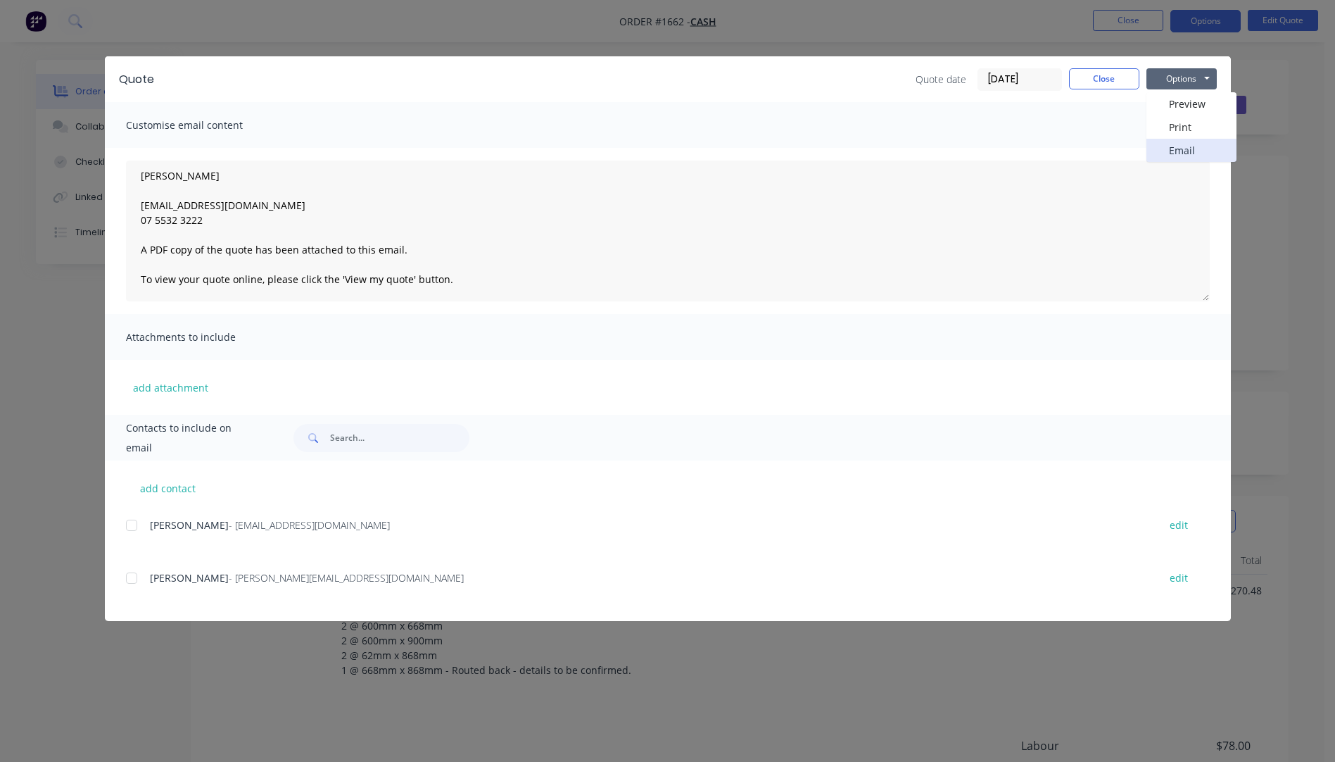
click at [1180, 151] on button "Email" at bounding box center [1192, 150] width 90 height 23
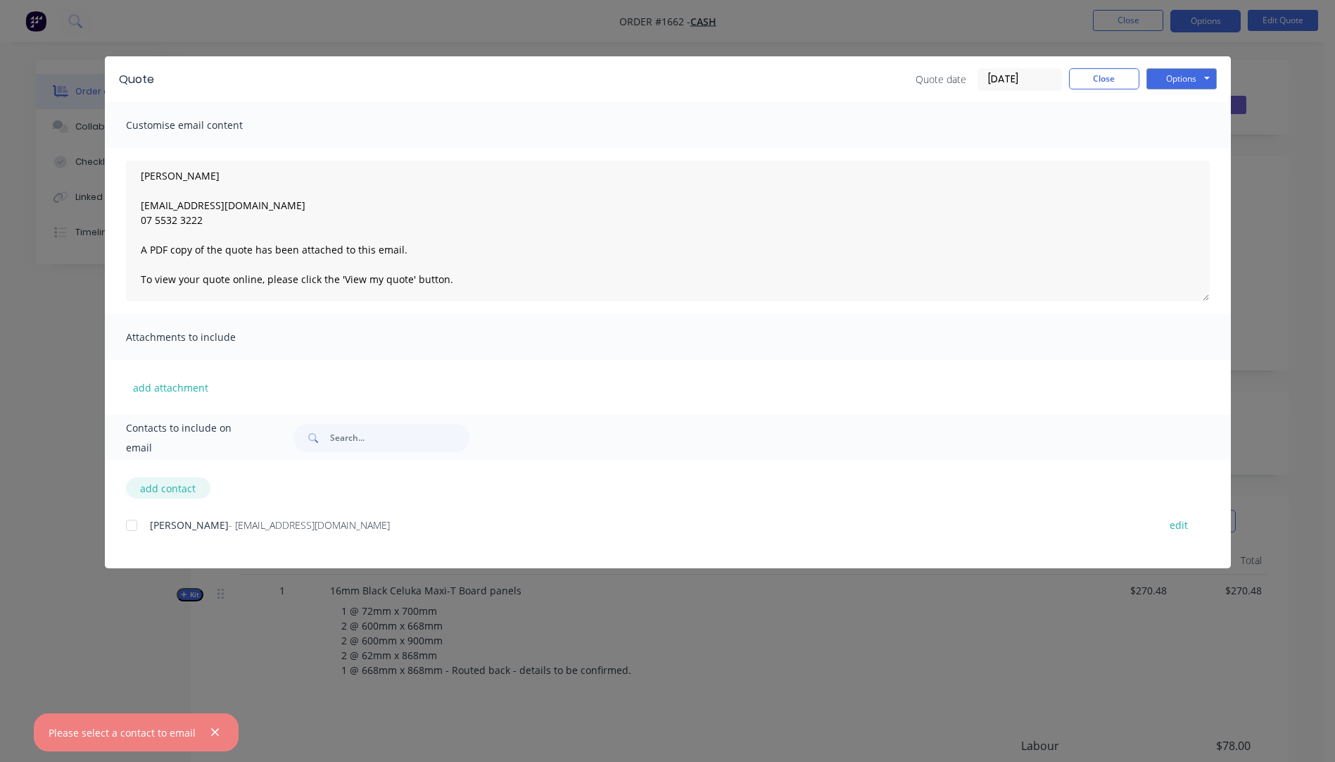
click at [175, 486] on button "add contact" at bounding box center [168, 487] width 84 height 21
select select "AU"
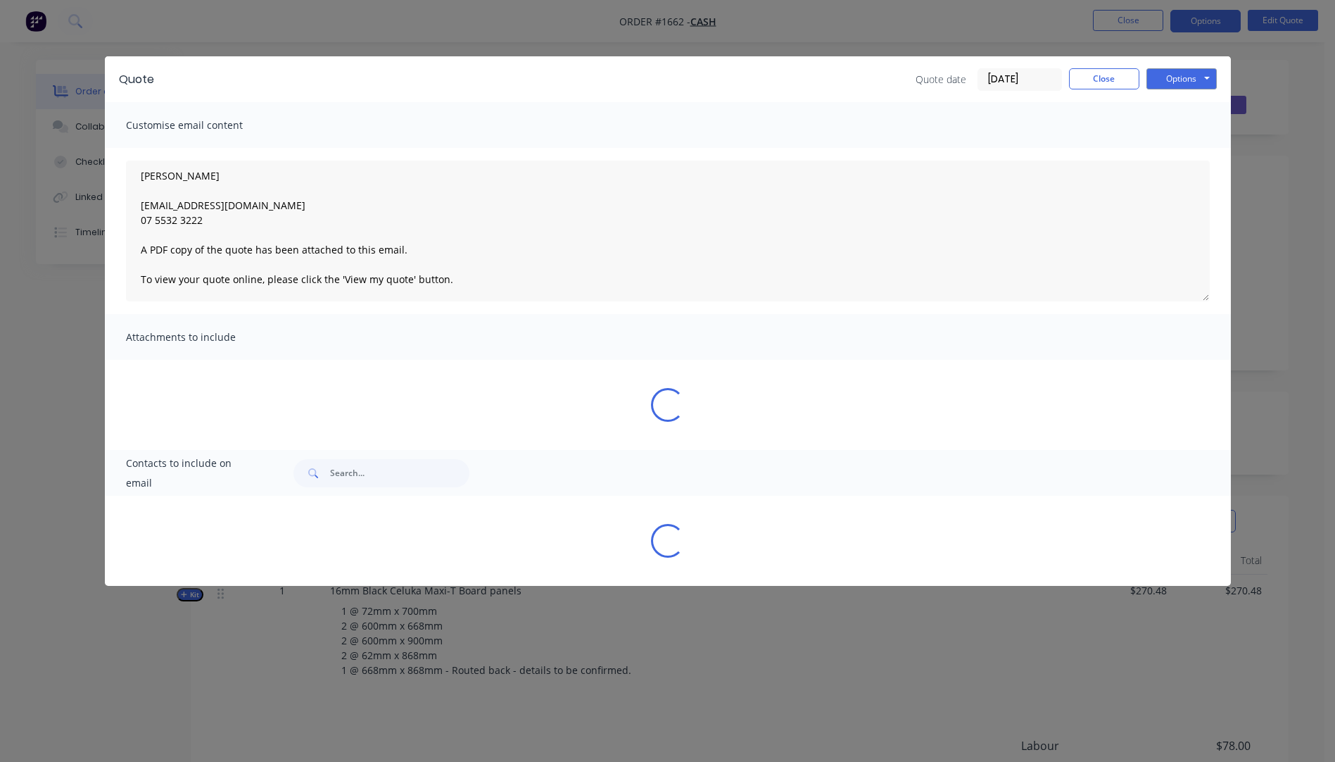
select select "AU"
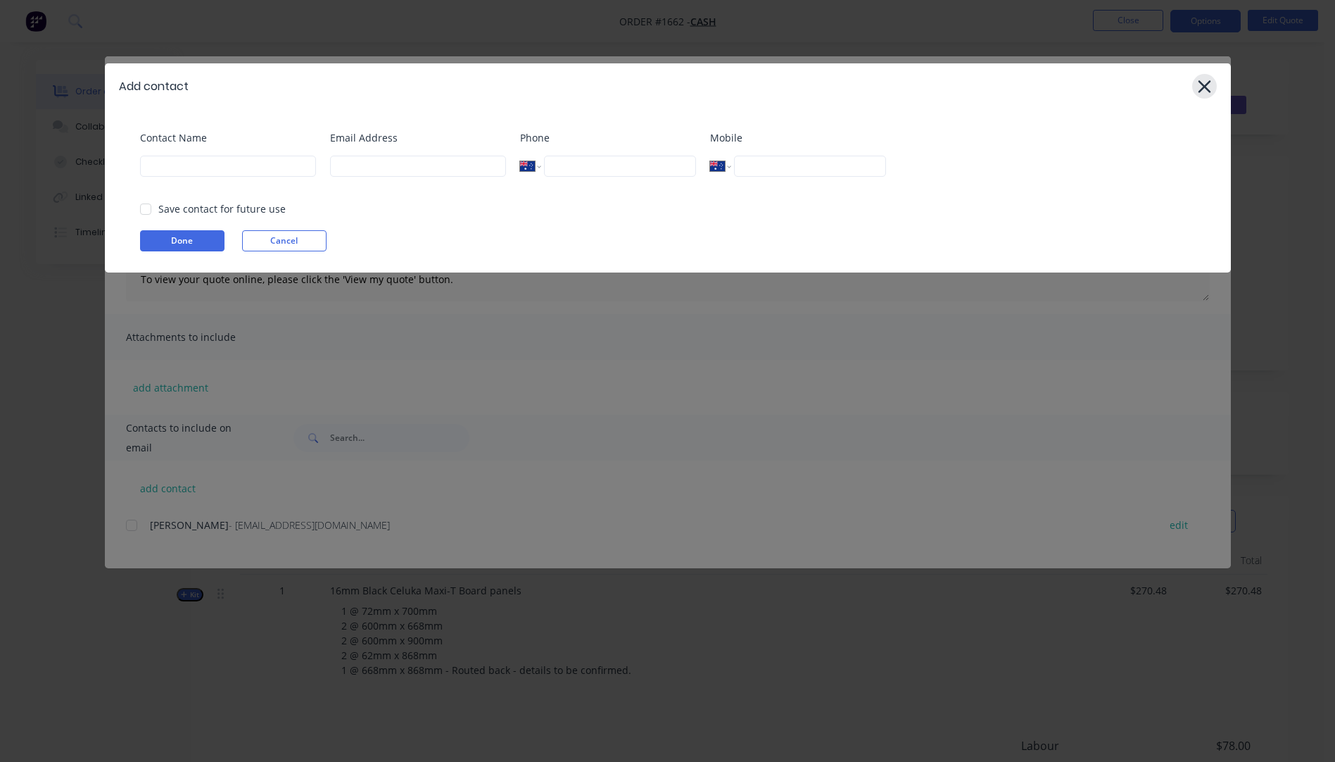
click at [1206, 80] on icon at bounding box center [1204, 87] width 15 height 20
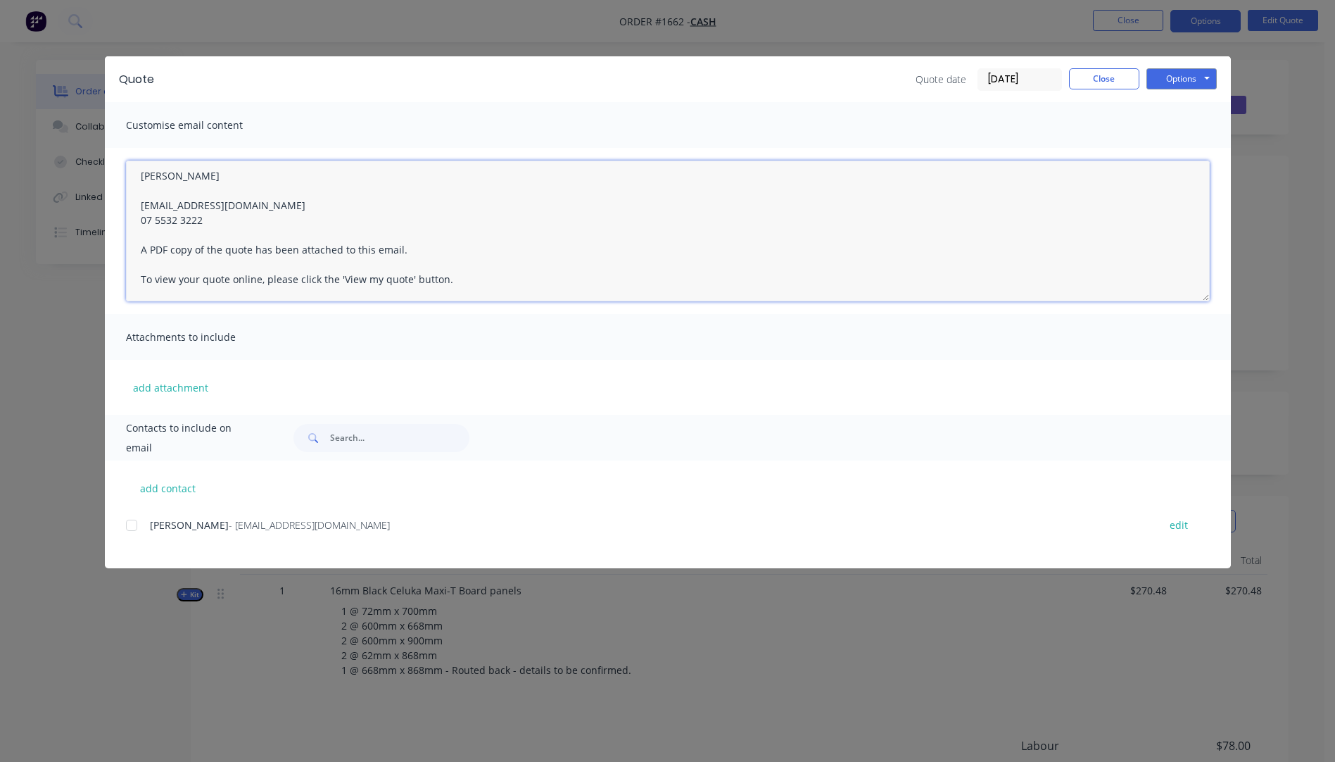
drag, startPoint x: 136, startPoint y: 184, endPoint x: 215, endPoint y: 227, distance: 90.4
click at [215, 227] on textarea "Hi [PERSON_NAME], Please see quote attached. Can you please let us know the det…" at bounding box center [668, 230] width 1084 height 141
click at [597, 435] on div at bounding box center [744, 438] width 930 height 28
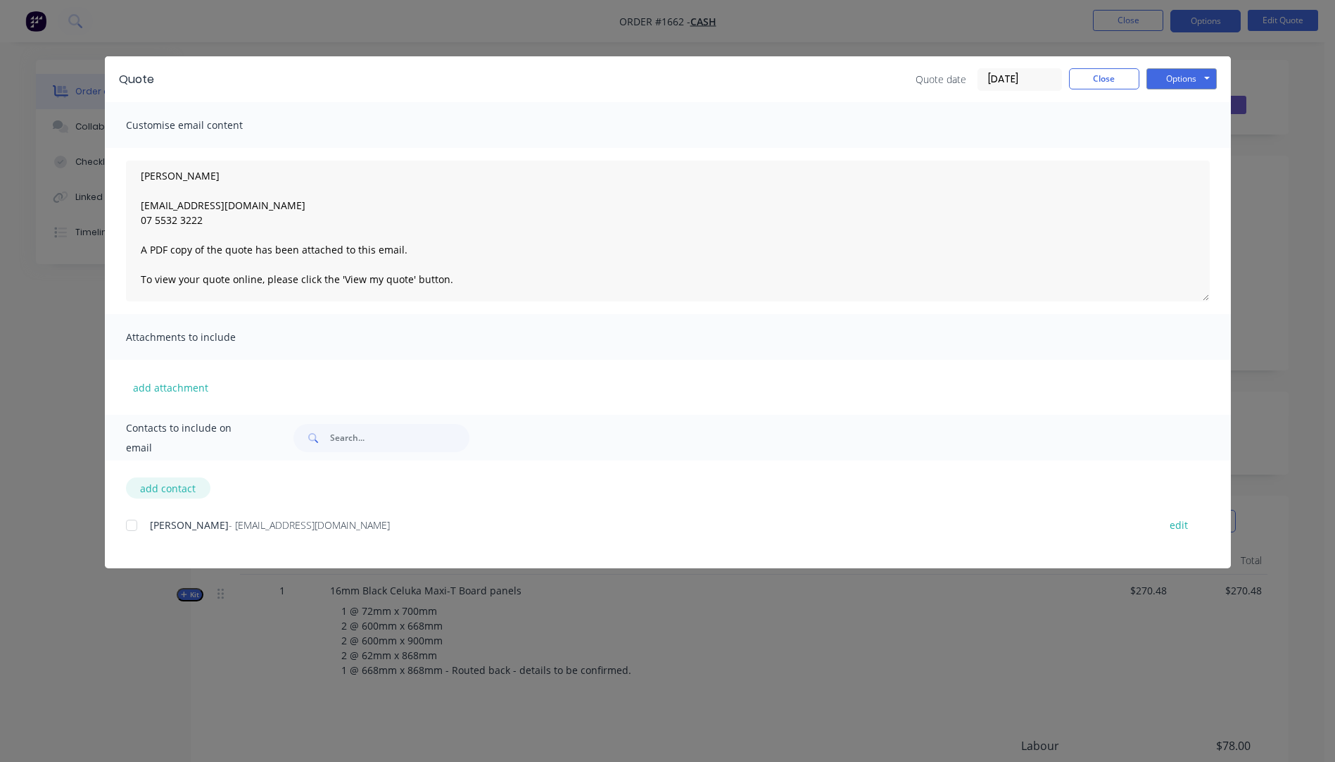
click at [170, 489] on button "add contact" at bounding box center [168, 487] width 84 height 21
select select "AU"
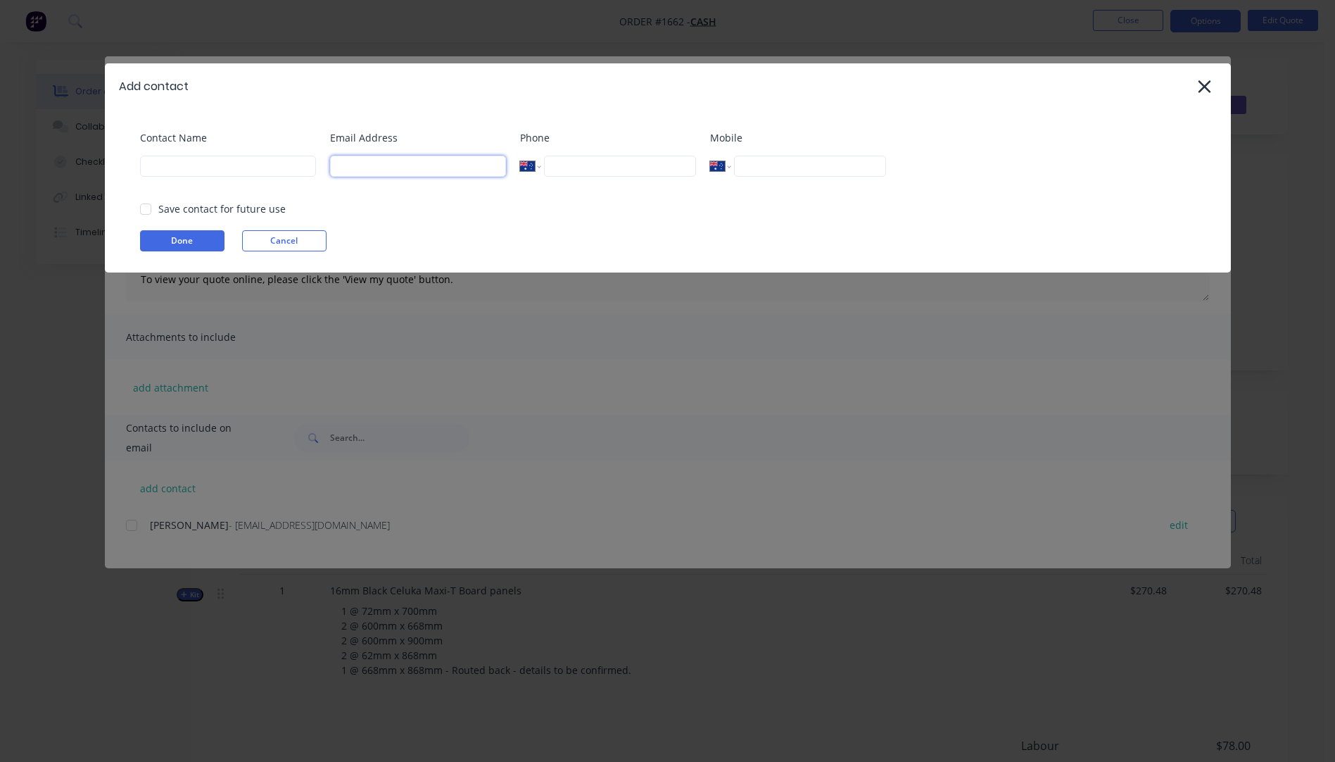
click at [386, 171] on input at bounding box center [418, 166] width 176 height 21
type input "[PERSON_NAME][EMAIL_ADDRESS][DOMAIN_NAME]"
type input "[PERSON_NAME]"
click at [189, 246] on button "Done" at bounding box center [182, 240] width 84 height 21
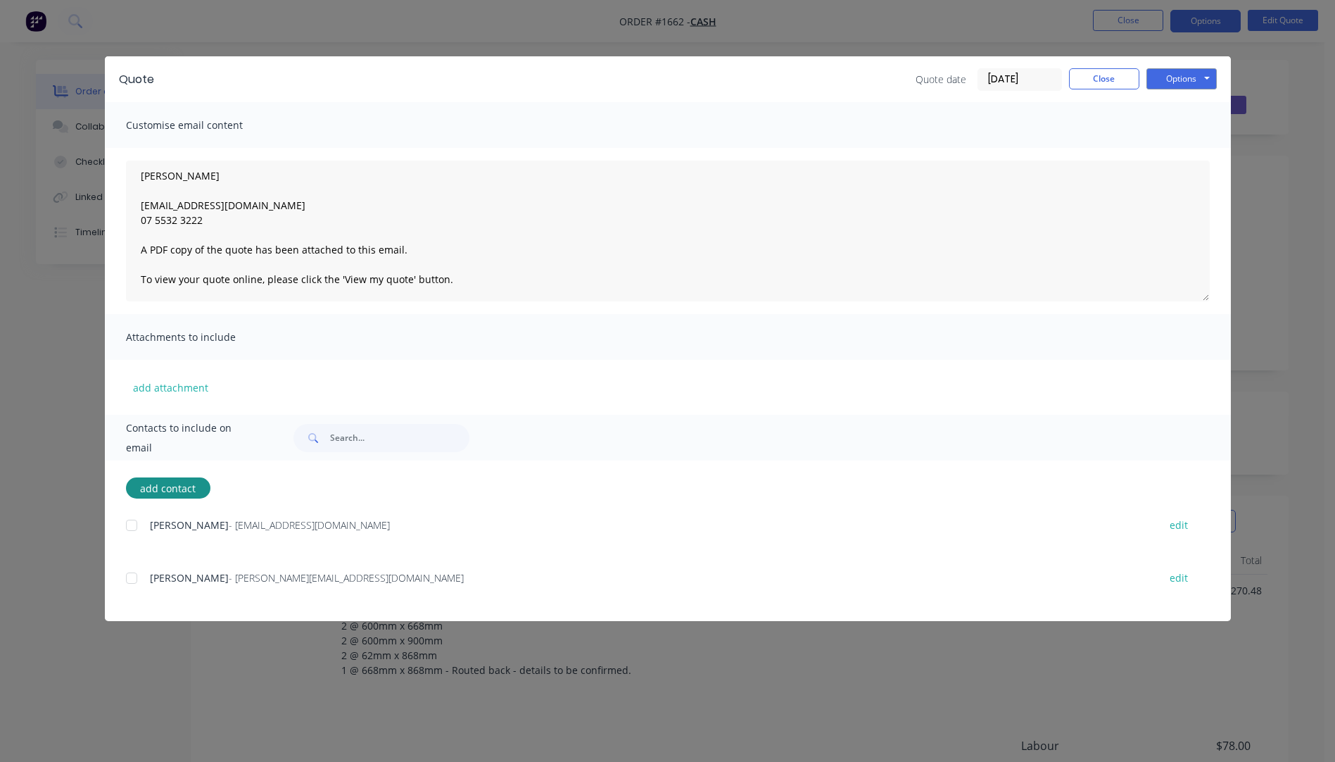
click at [132, 579] on div at bounding box center [132, 578] width 28 height 28
click at [1175, 84] on button "Options" at bounding box center [1182, 78] width 70 height 21
click at [1182, 153] on button "Email" at bounding box center [1192, 150] width 90 height 23
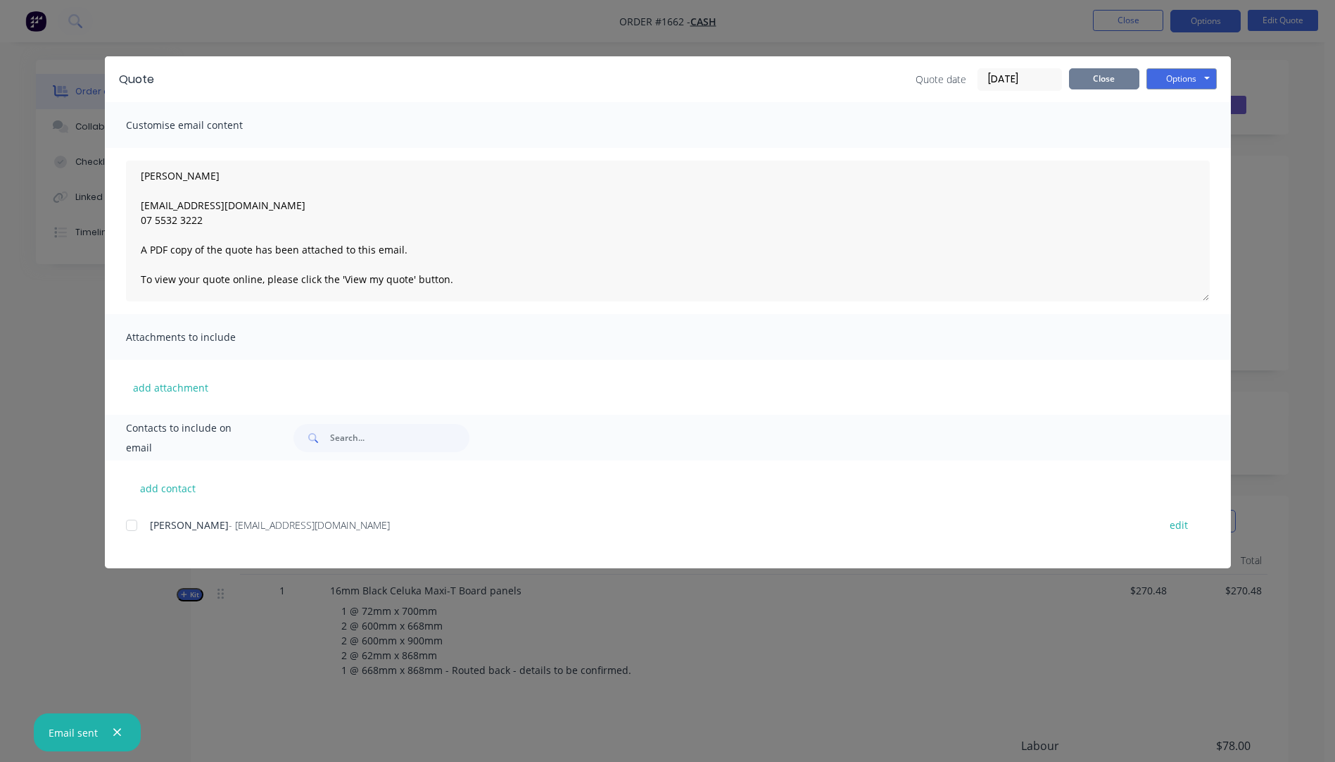
click at [1116, 77] on button "Close" at bounding box center [1104, 78] width 70 height 21
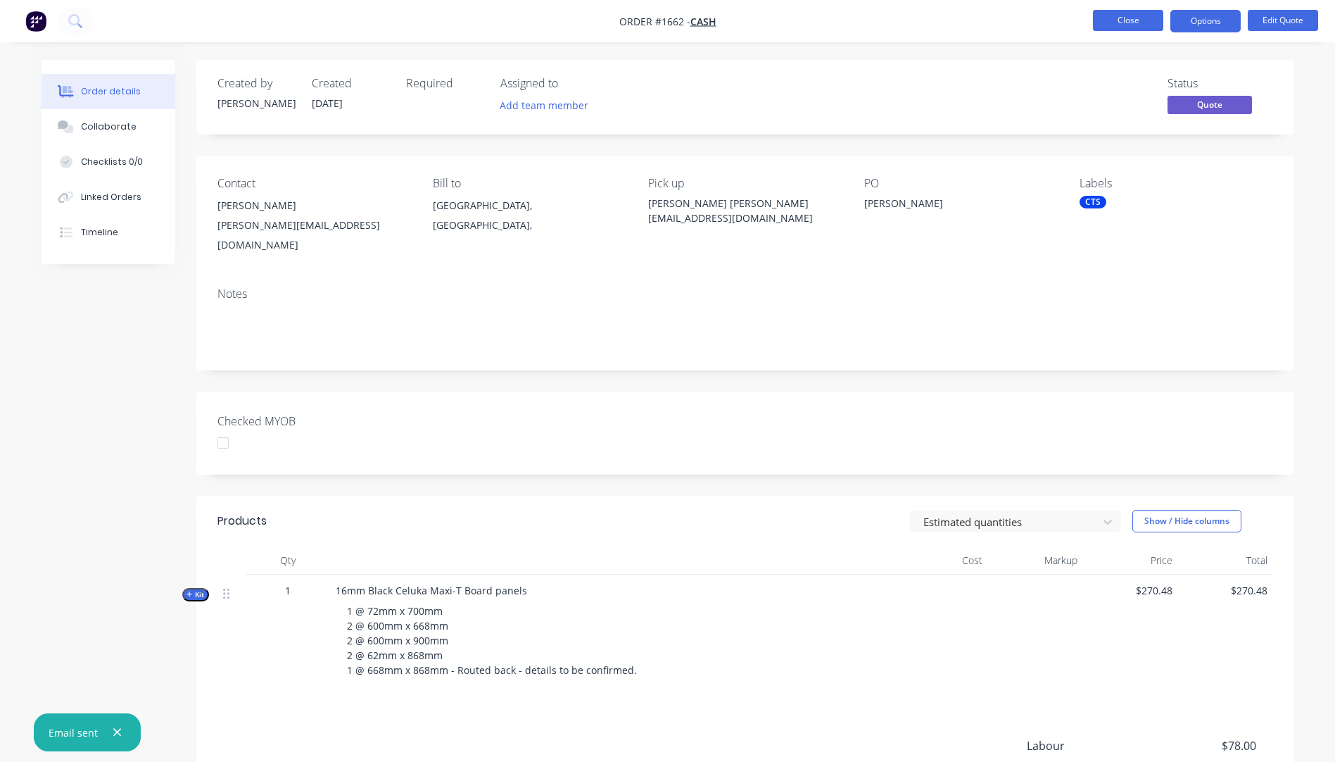
click at [1134, 22] on button "Close" at bounding box center [1128, 20] width 70 height 21
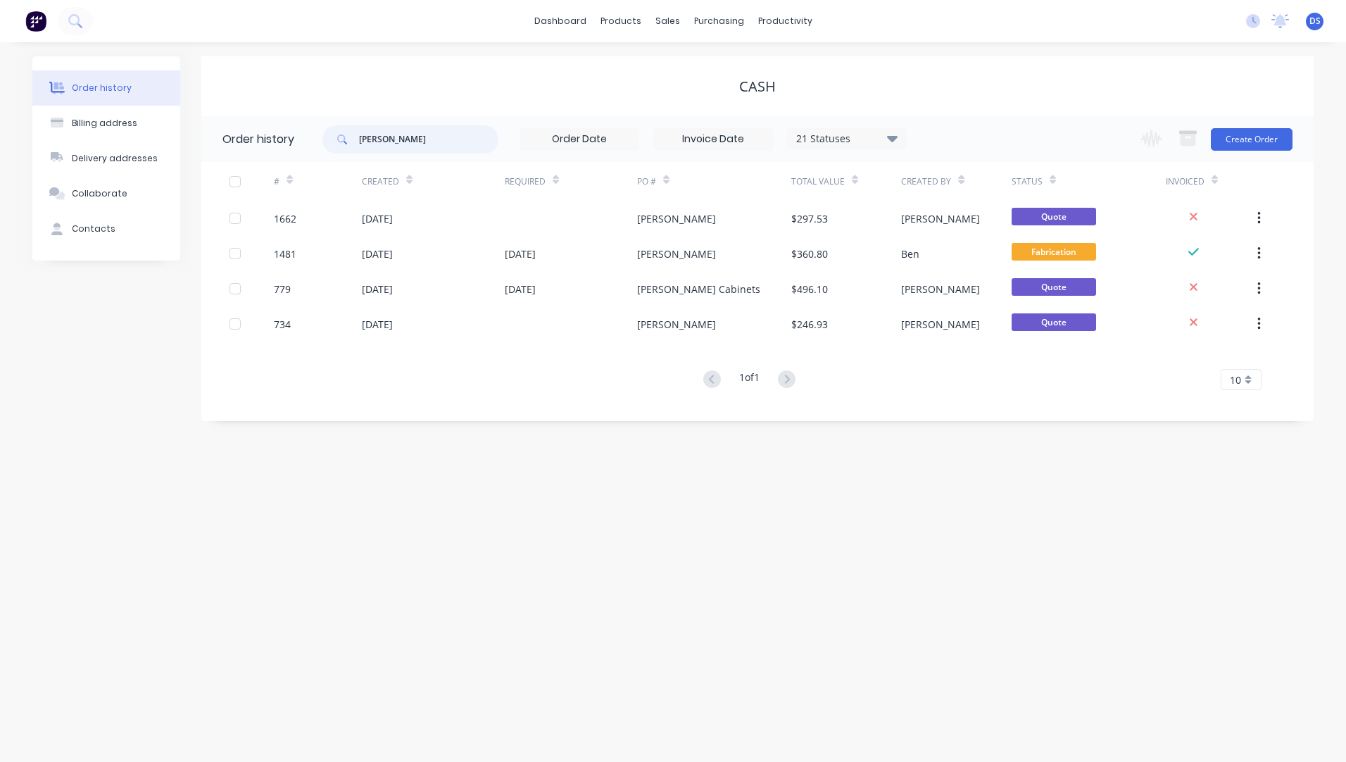
drag, startPoint x: 409, startPoint y: 141, endPoint x: 353, endPoint y: 139, distance: 55.6
click at [353, 139] on div "[PERSON_NAME]" at bounding box center [410, 139] width 176 height 28
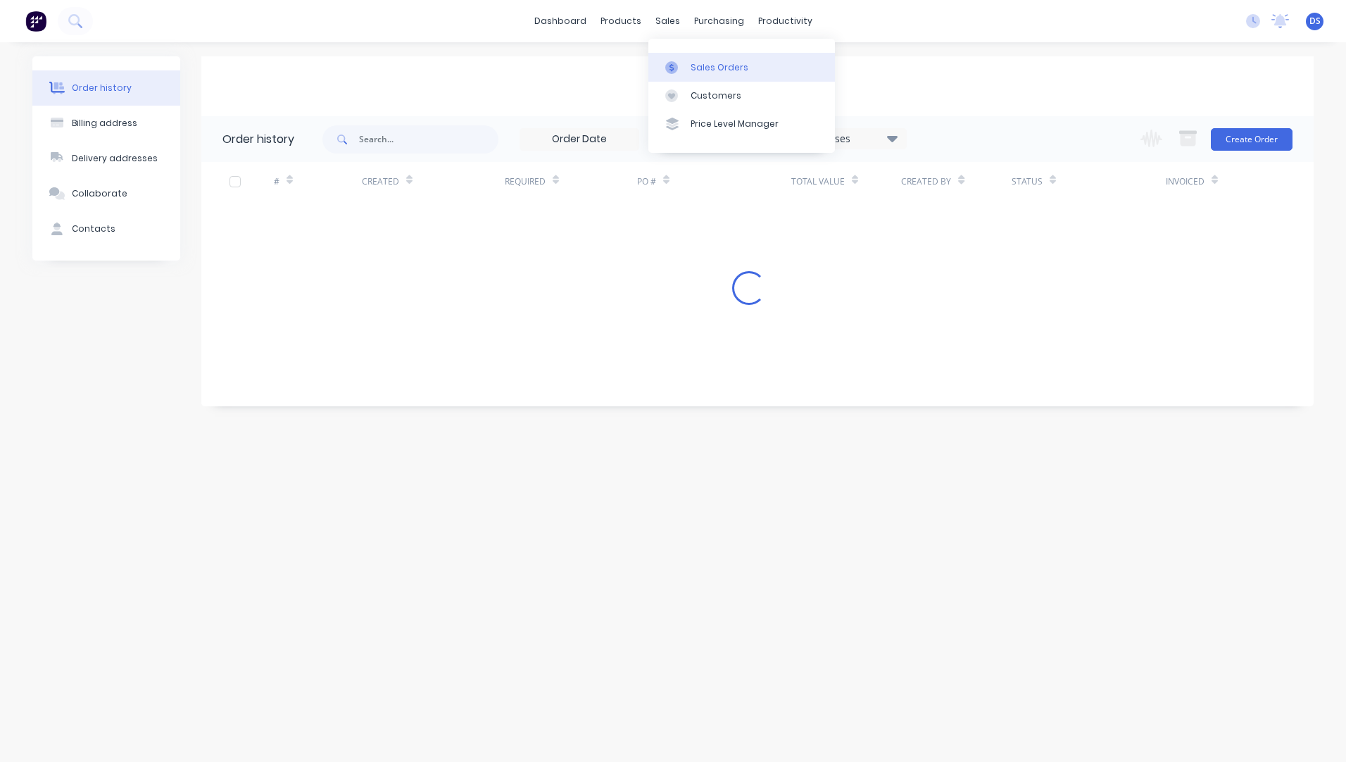
click at [689, 69] on link "Sales Orders" at bounding box center [741, 67] width 187 height 28
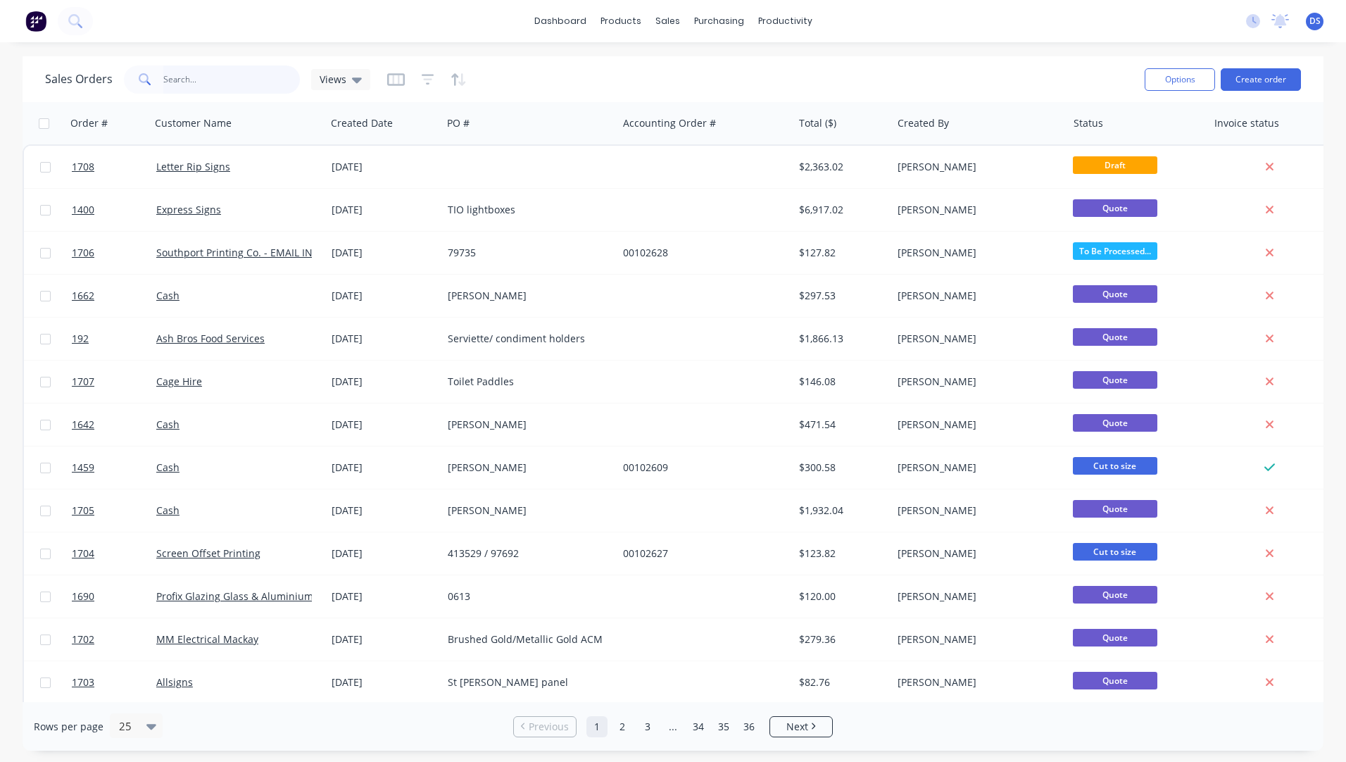
click at [200, 82] on input "text" at bounding box center [231, 79] width 137 height 28
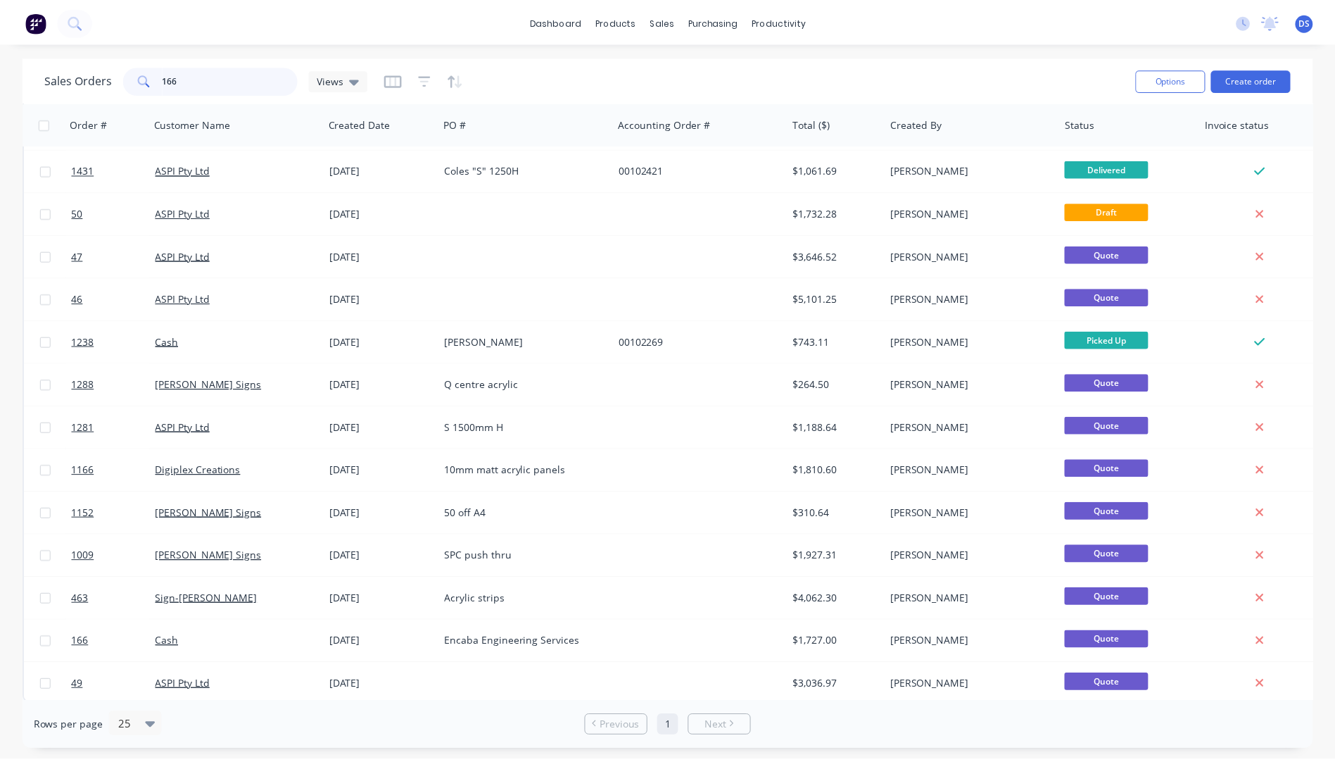
scroll to position [523, 0]
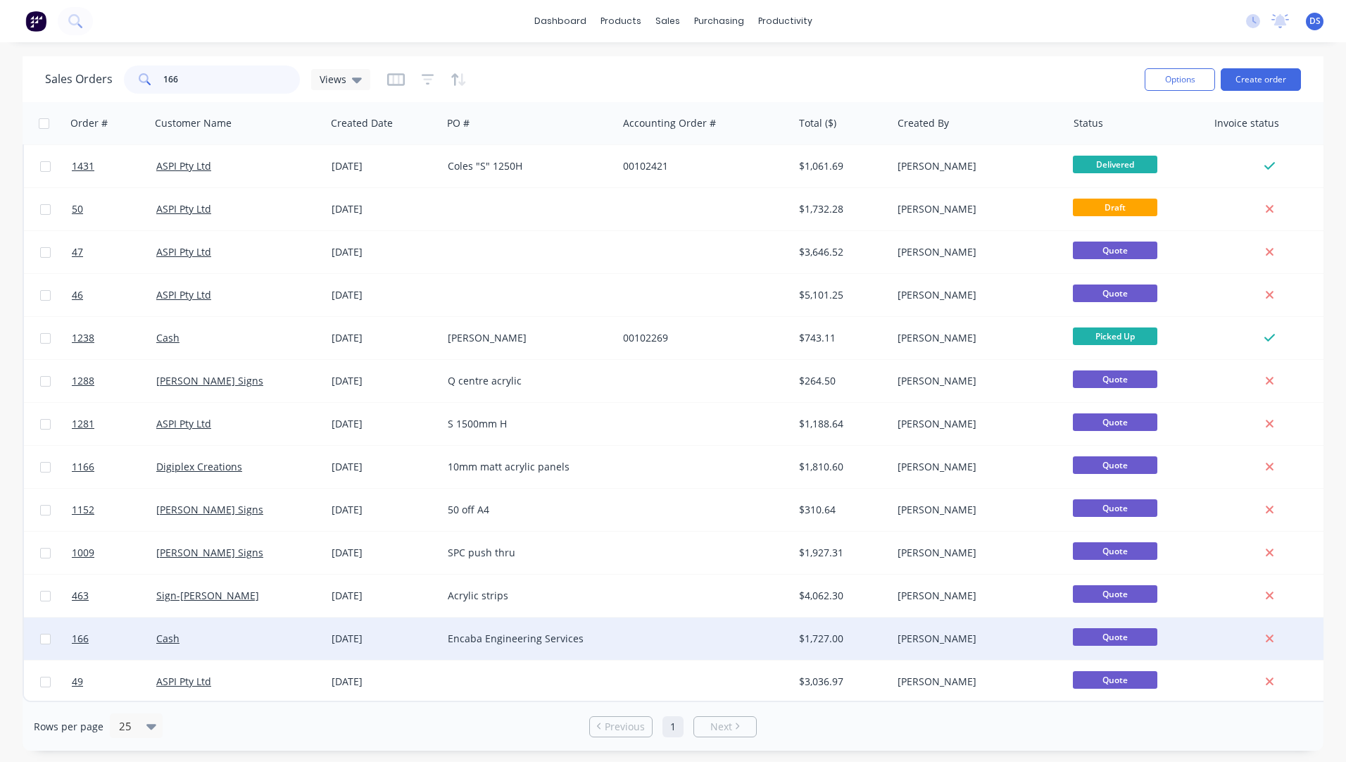
type input "166"
click at [521, 631] on div "Encaba Engineering Services" at bounding box center [526, 638] width 156 height 14
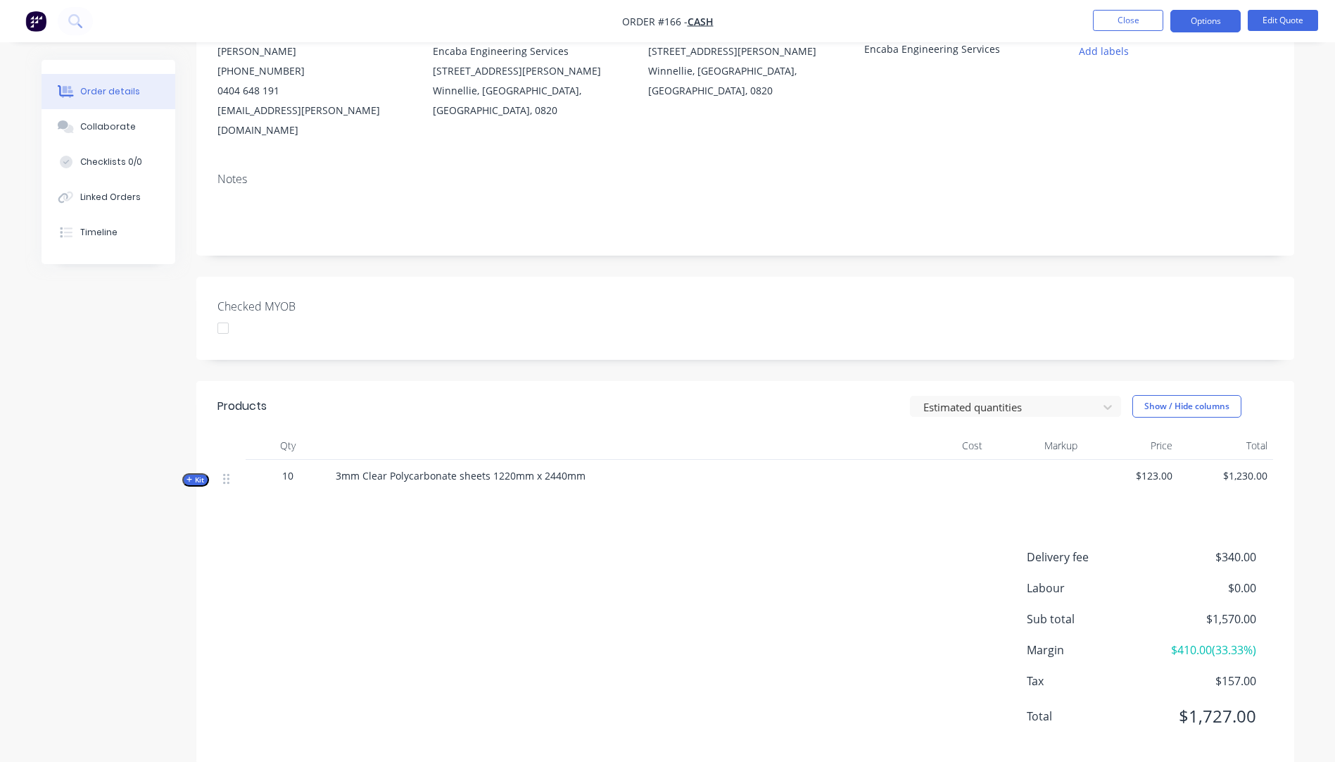
scroll to position [158, 0]
click at [189, 472] on icon "button" at bounding box center [190, 475] width 6 height 7
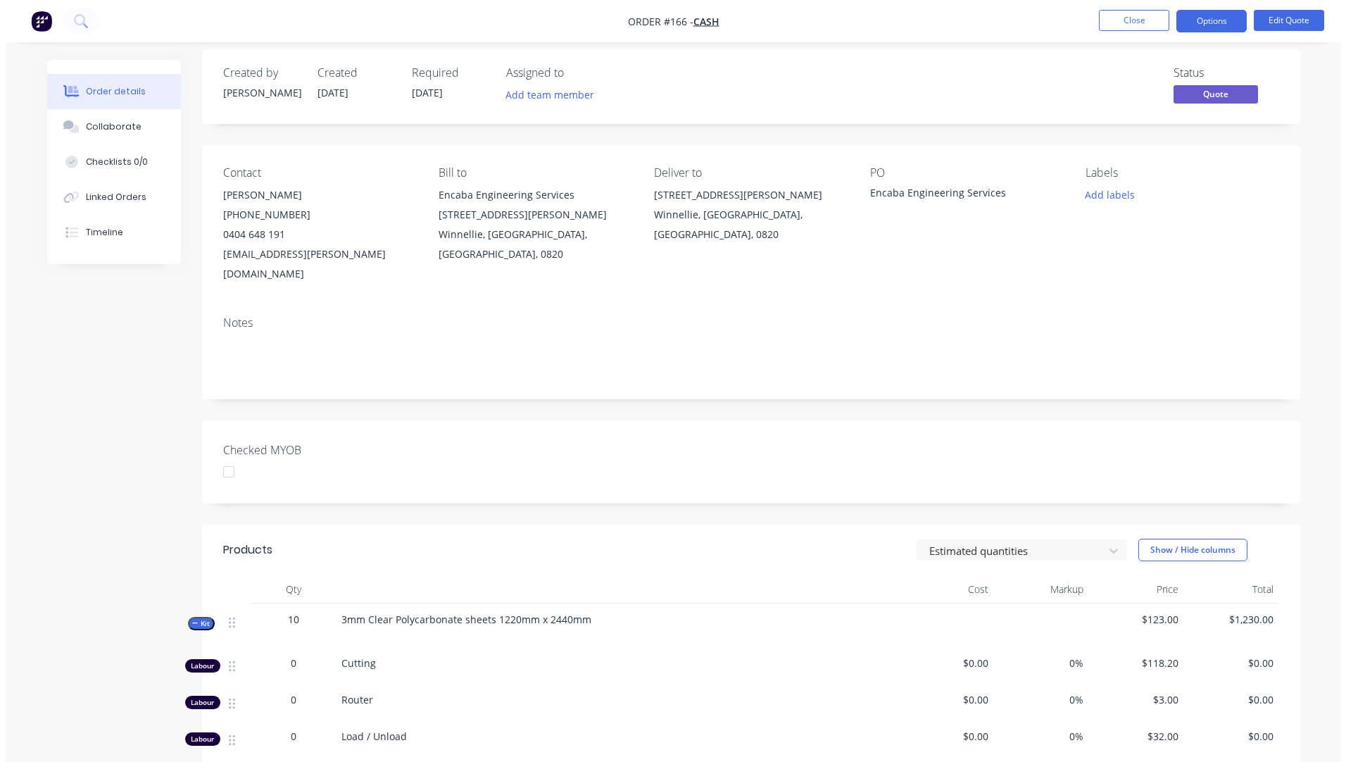
scroll to position [0, 0]
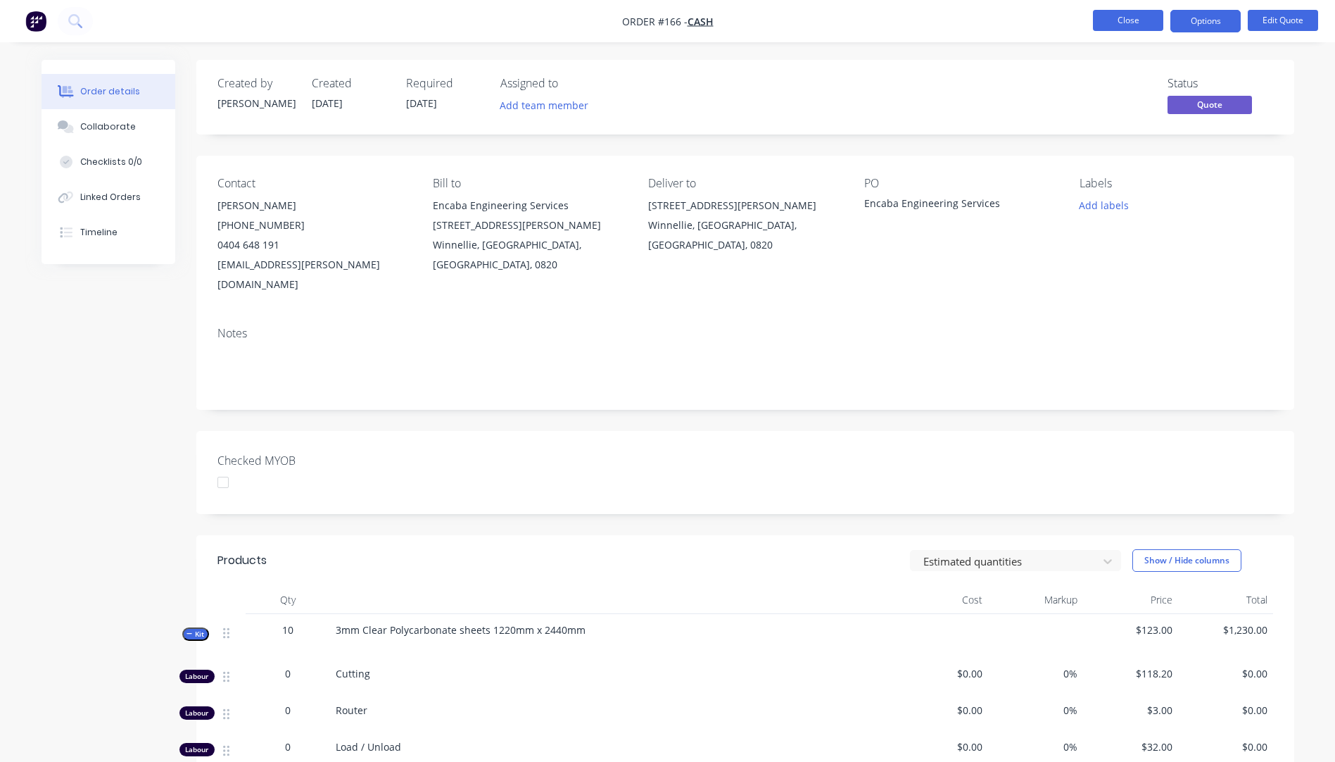
click at [1119, 25] on button "Close" at bounding box center [1128, 20] width 70 height 21
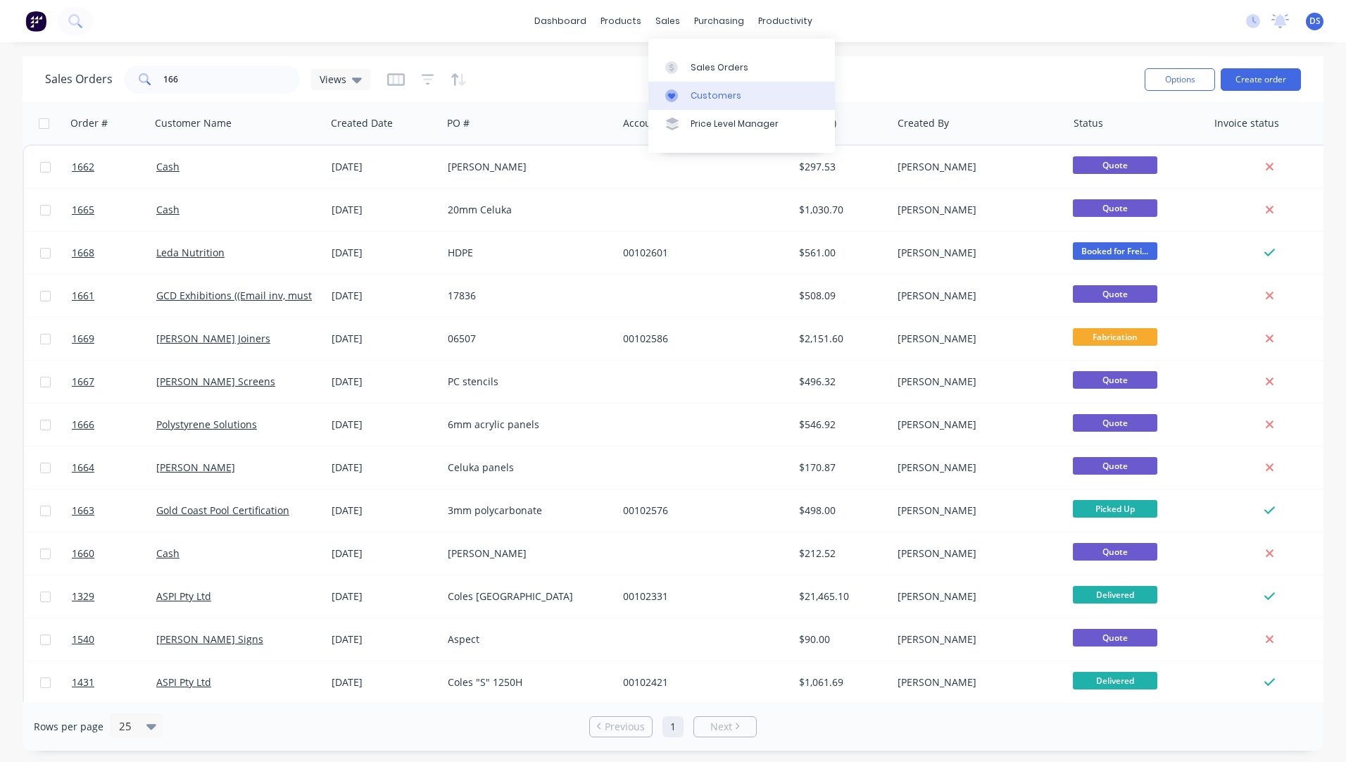
click at [716, 96] on div "Customers" at bounding box center [715, 95] width 51 height 13
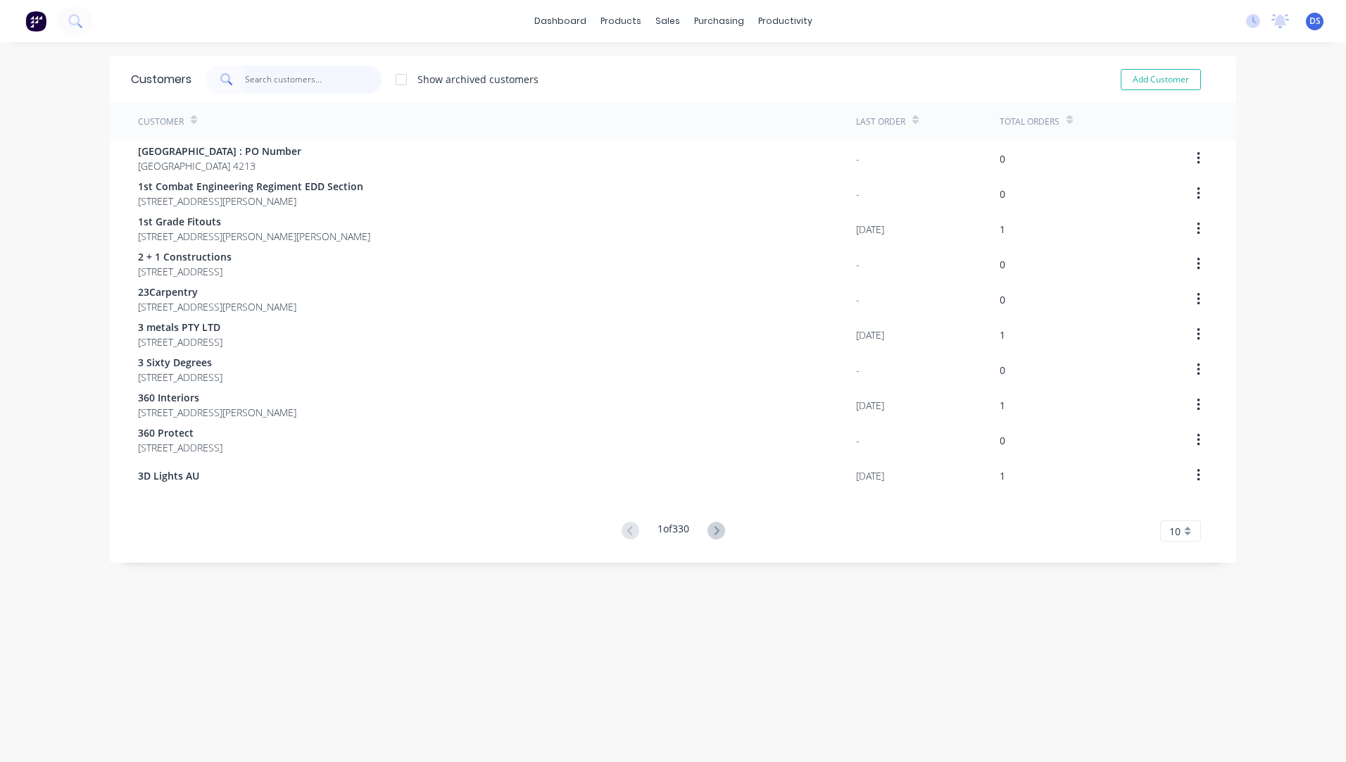
click at [287, 84] on input "text" at bounding box center [313, 79] width 137 height 28
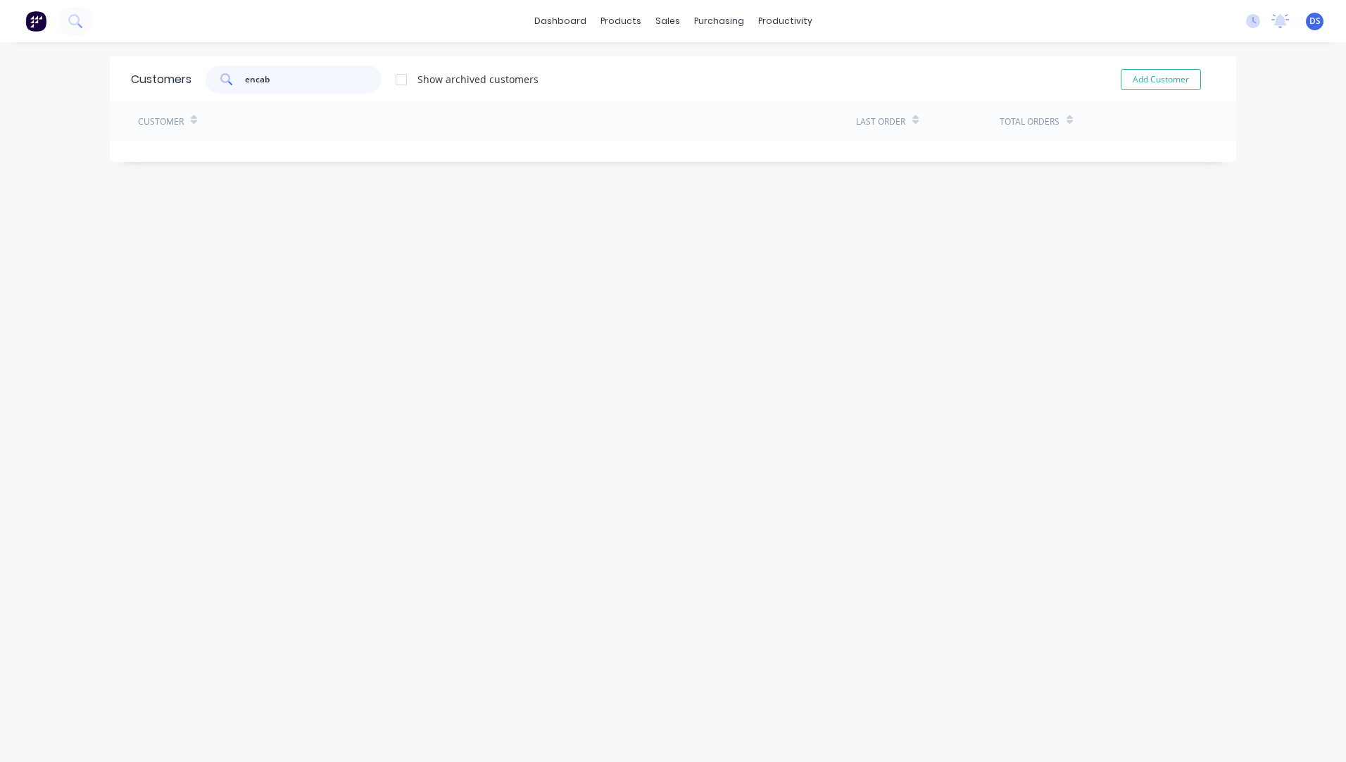
type input "encaba"
drag, startPoint x: 282, startPoint y: 85, endPoint x: 224, endPoint y: 82, distance: 57.8
click at [224, 82] on div "encaba" at bounding box center [294, 79] width 176 height 28
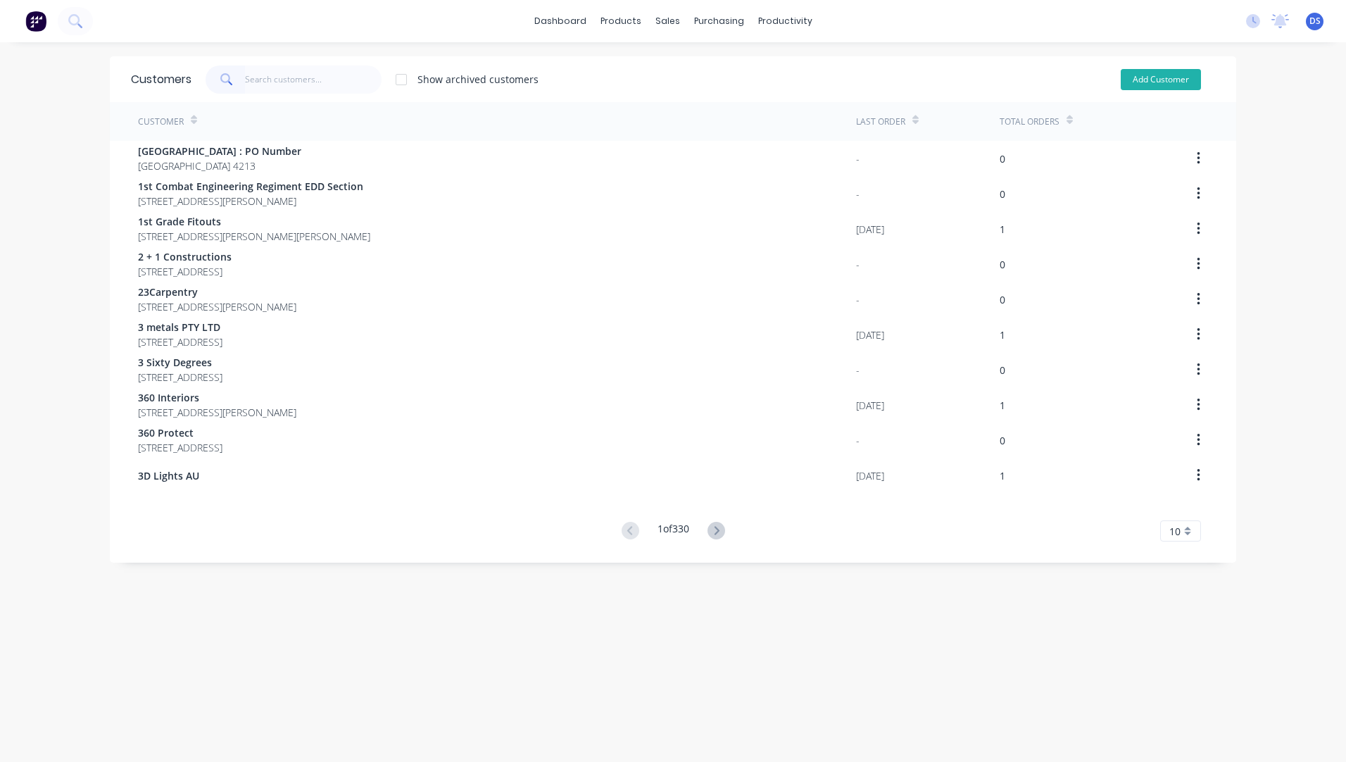
click at [1125, 80] on button "Add Customer" at bounding box center [1161, 79] width 80 height 21
select select "AU"
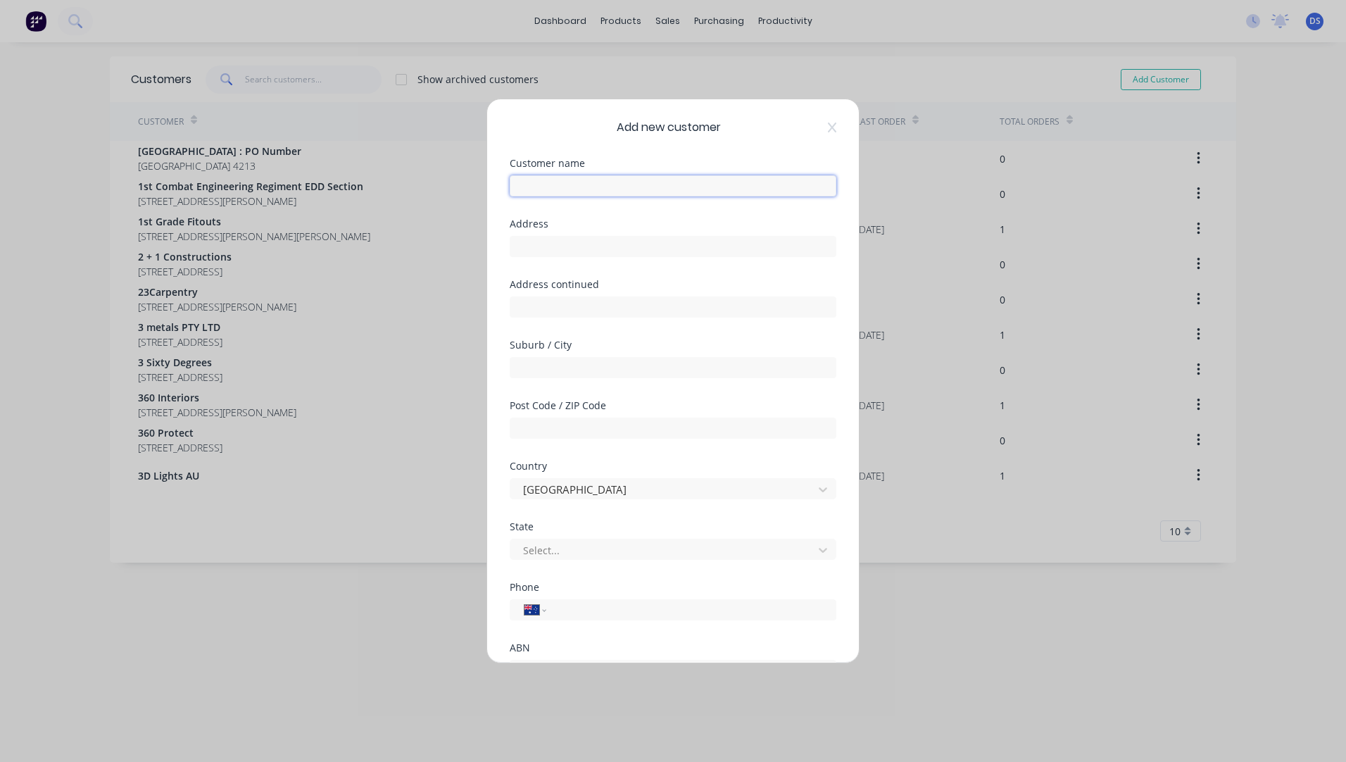
drag, startPoint x: 533, startPoint y: 190, endPoint x: 510, endPoint y: 196, distance: 23.2
click at [530, 190] on input "text" at bounding box center [673, 185] width 327 height 21
click at [564, 189] on input "text" at bounding box center [673, 185] width 327 height 21
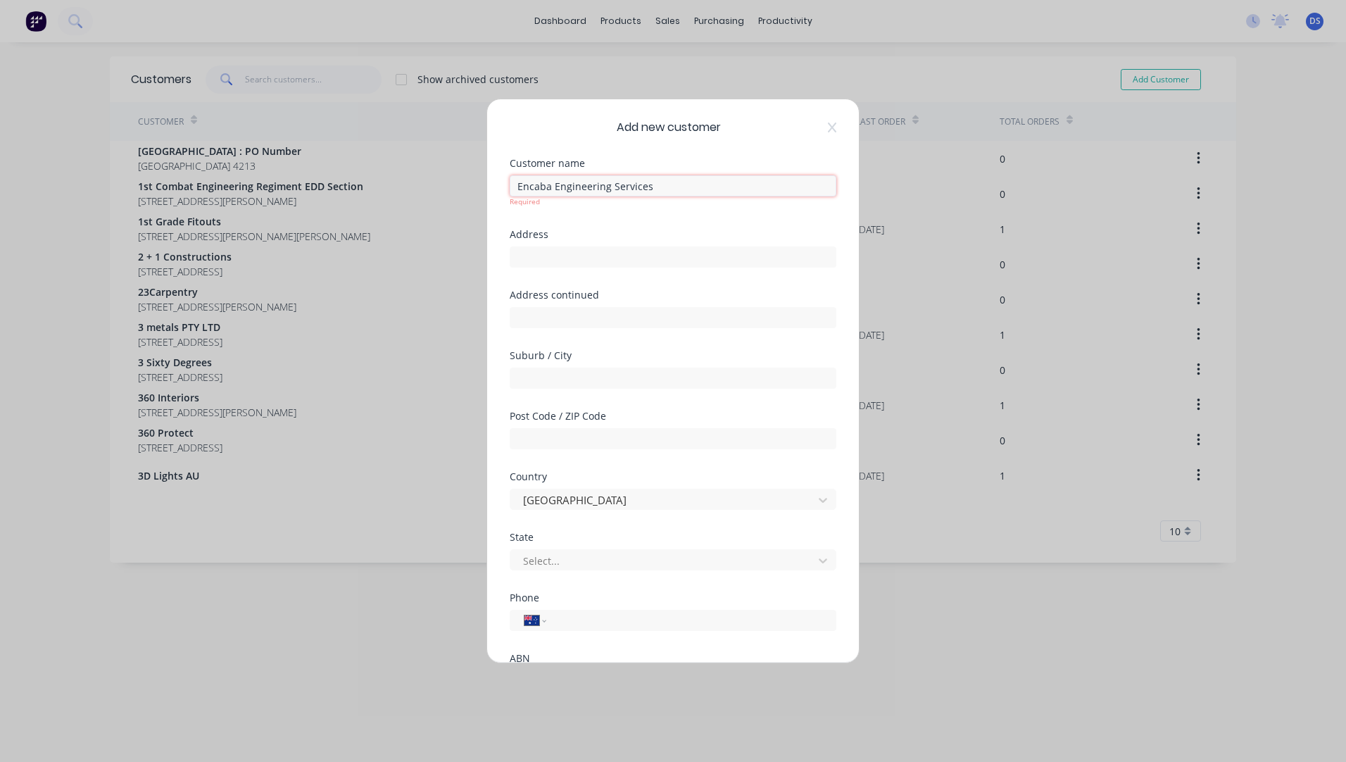
type input "Encaba Engineering Services"
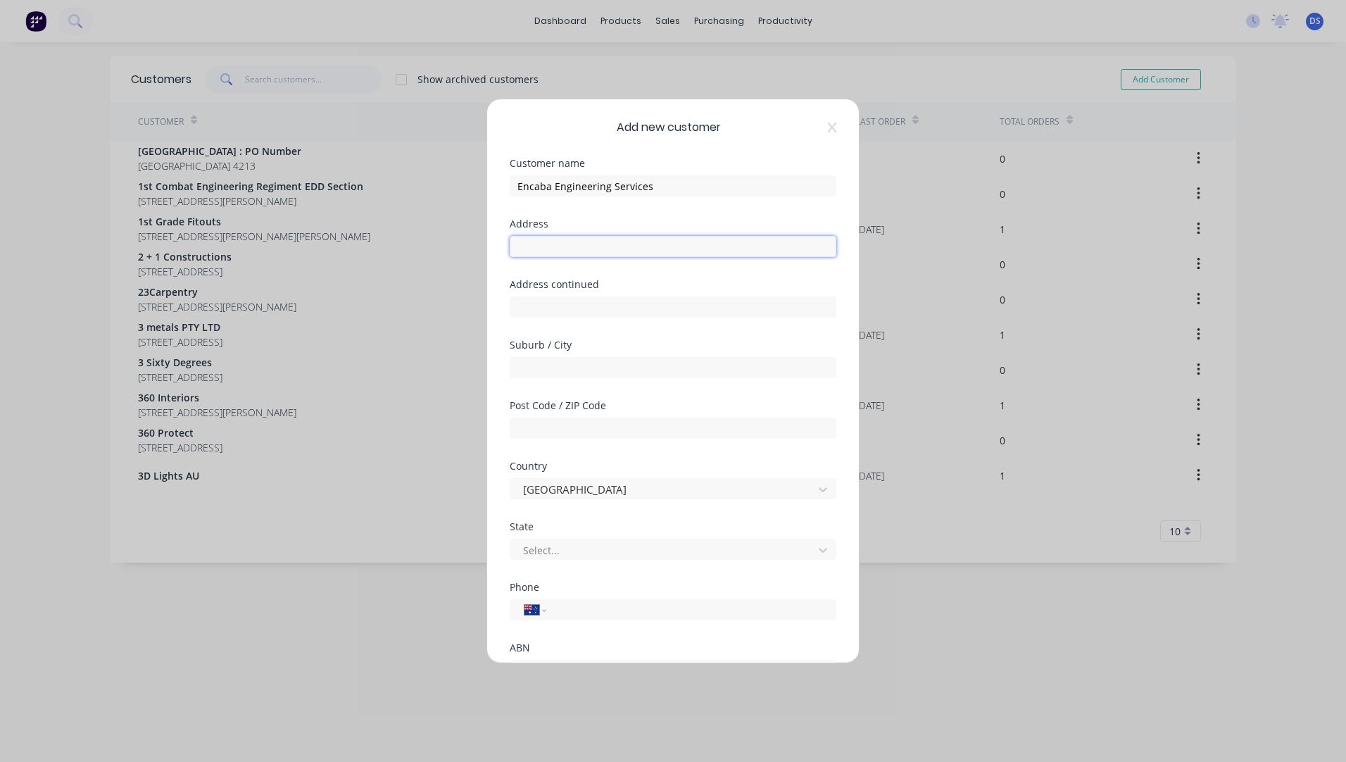
paste input "[STREET_ADDRESS][PERSON_NAME][PERSON_NAME]"
type input "[STREET_ADDRESS][PERSON_NAME][PERSON_NAME]"
click at [574, 428] on input "text" at bounding box center [673, 427] width 327 height 21
type input "0820"
drag, startPoint x: 631, startPoint y: 246, endPoint x: 590, endPoint y: 244, distance: 40.8
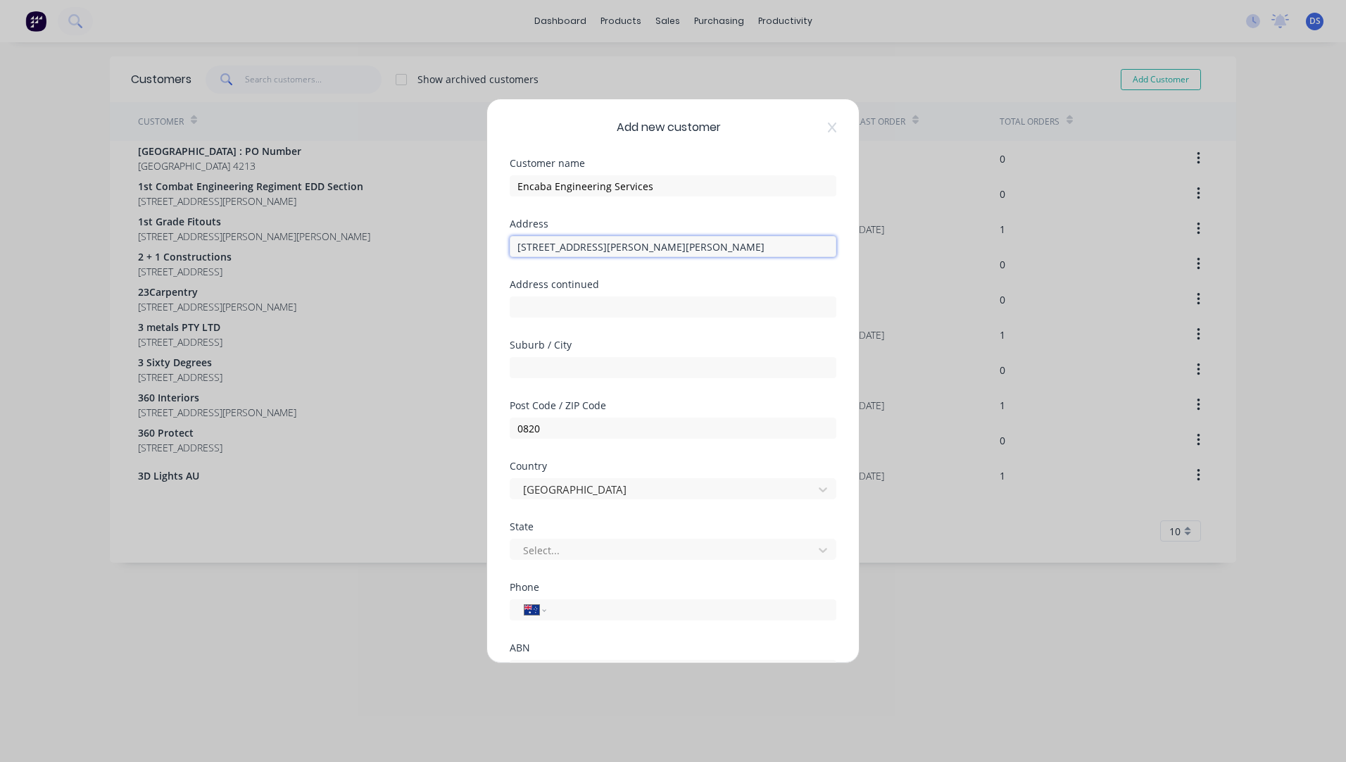
click at [590, 244] on input "[STREET_ADDRESS][PERSON_NAME][PERSON_NAME]" at bounding box center [673, 246] width 327 height 21
type input "[STREET_ADDRESS][PERSON_NAME]"
paste input "Winnellie"
type input "Winnellie"
drag, startPoint x: 631, startPoint y: 243, endPoint x: 584, endPoint y: 247, distance: 46.6
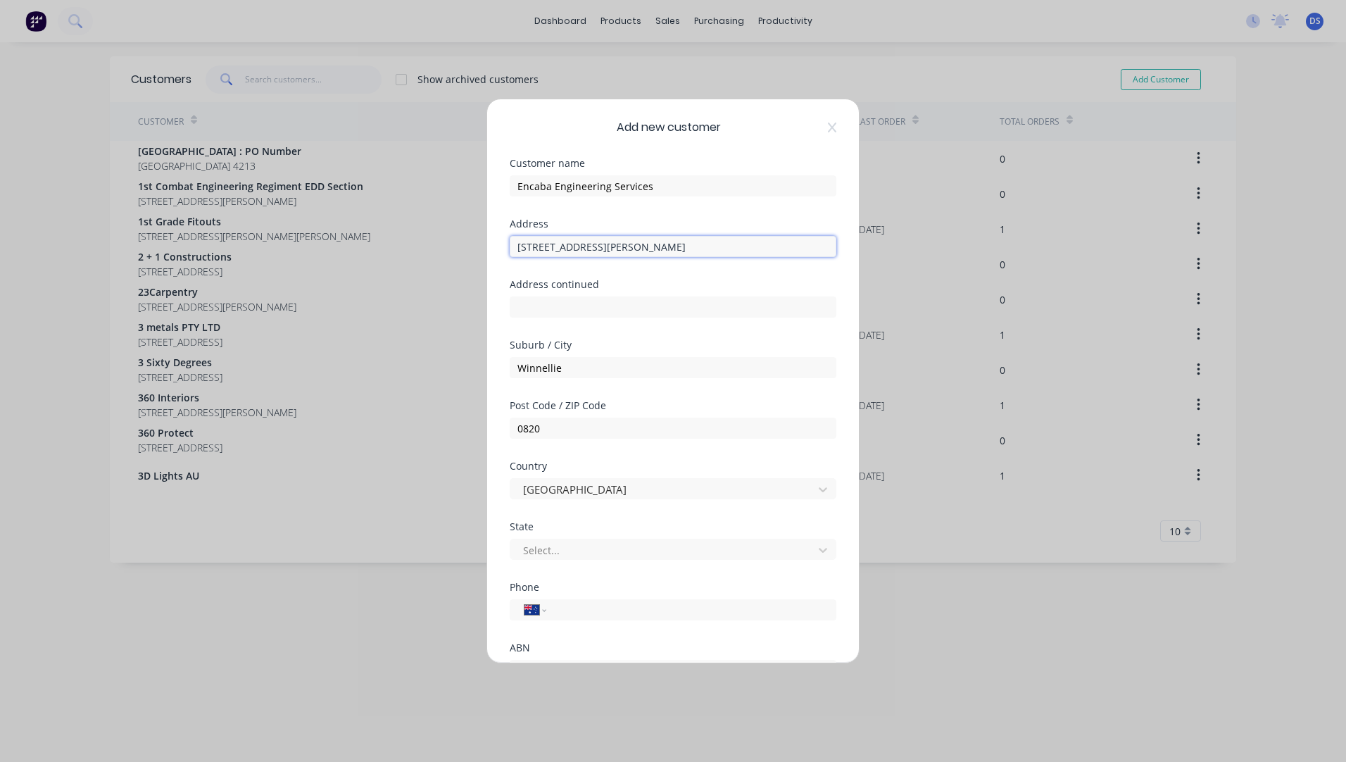
click at [584, 247] on input "[STREET_ADDRESS][PERSON_NAME]" at bounding box center [673, 246] width 327 height 21
type input "[STREET_ADDRESS][PERSON_NAME]"
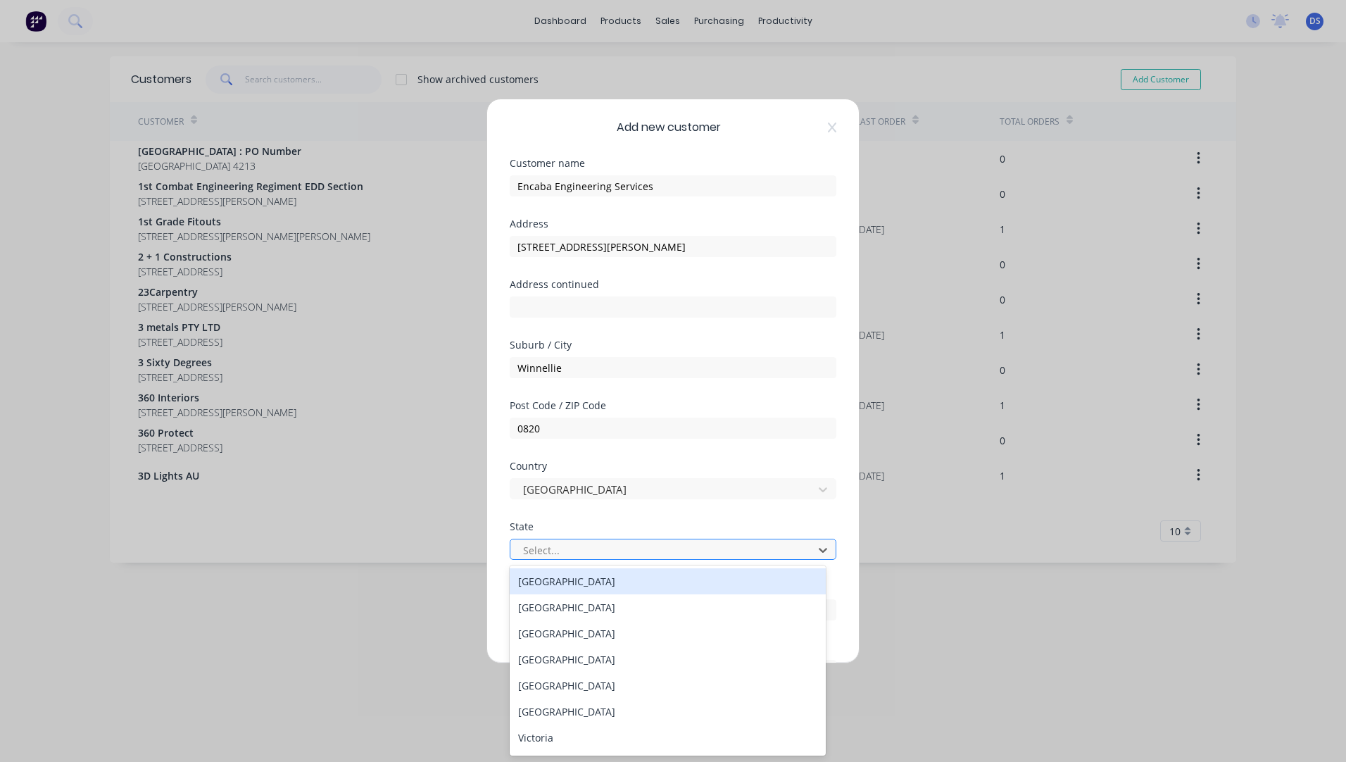
click at [611, 552] on div at bounding box center [664, 550] width 284 height 18
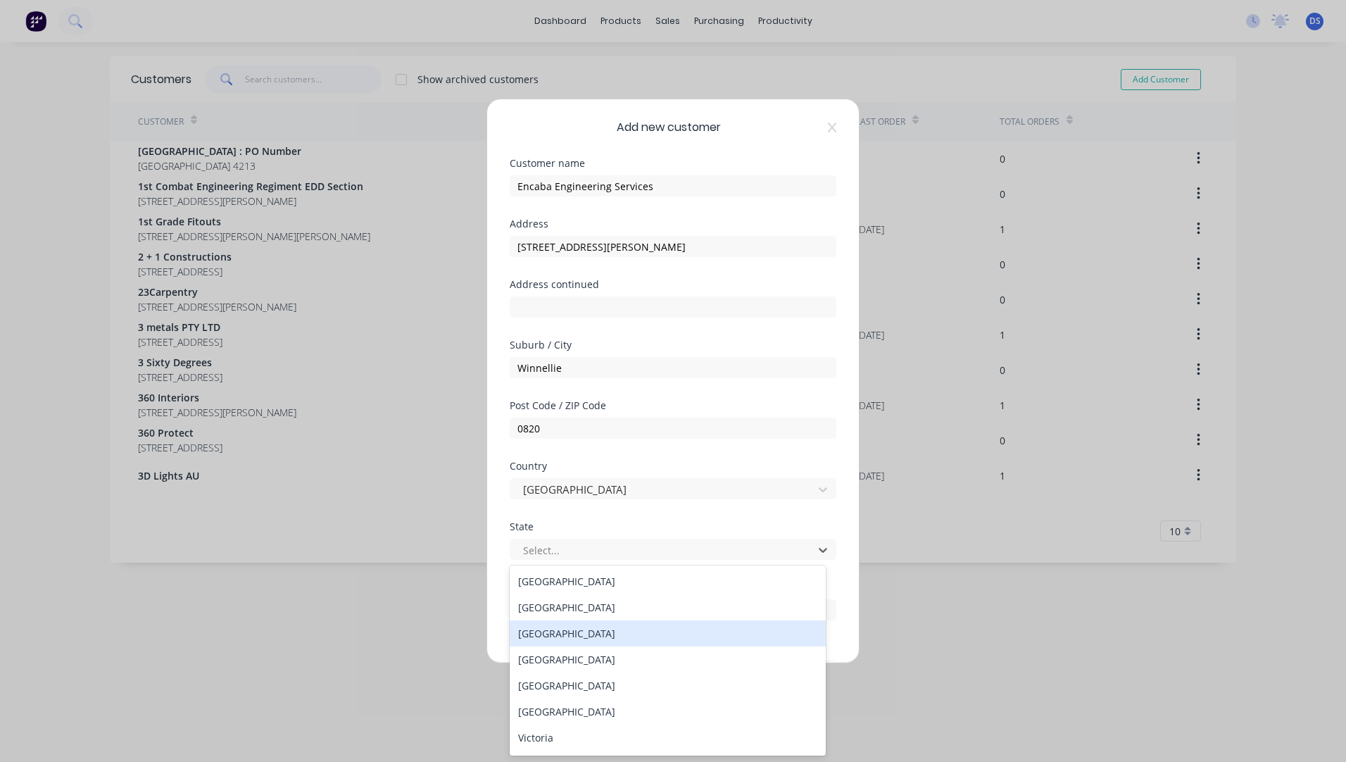
click at [577, 632] on div "[GEOGRAPHIC_DATA]" at bounding box center [668, 633] width 316 height 26
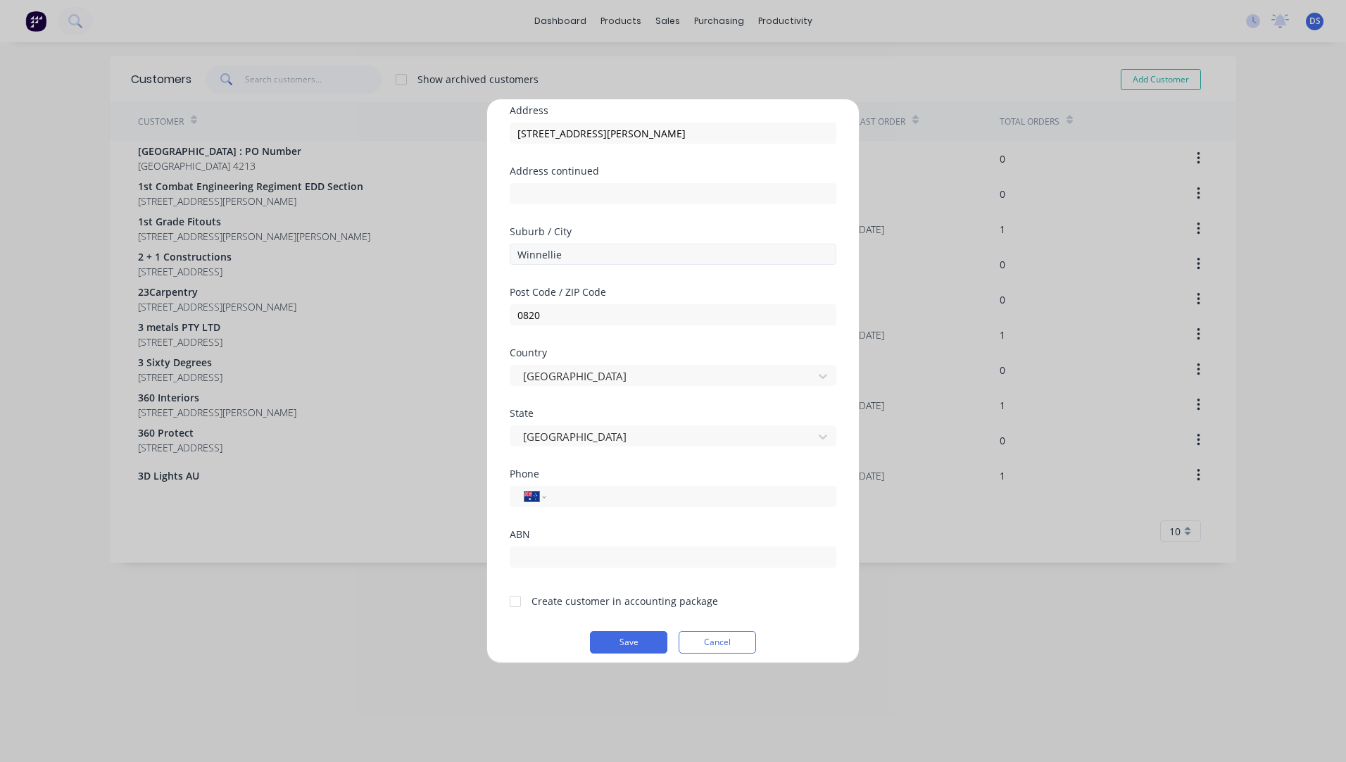
scroll to position [124, 0]
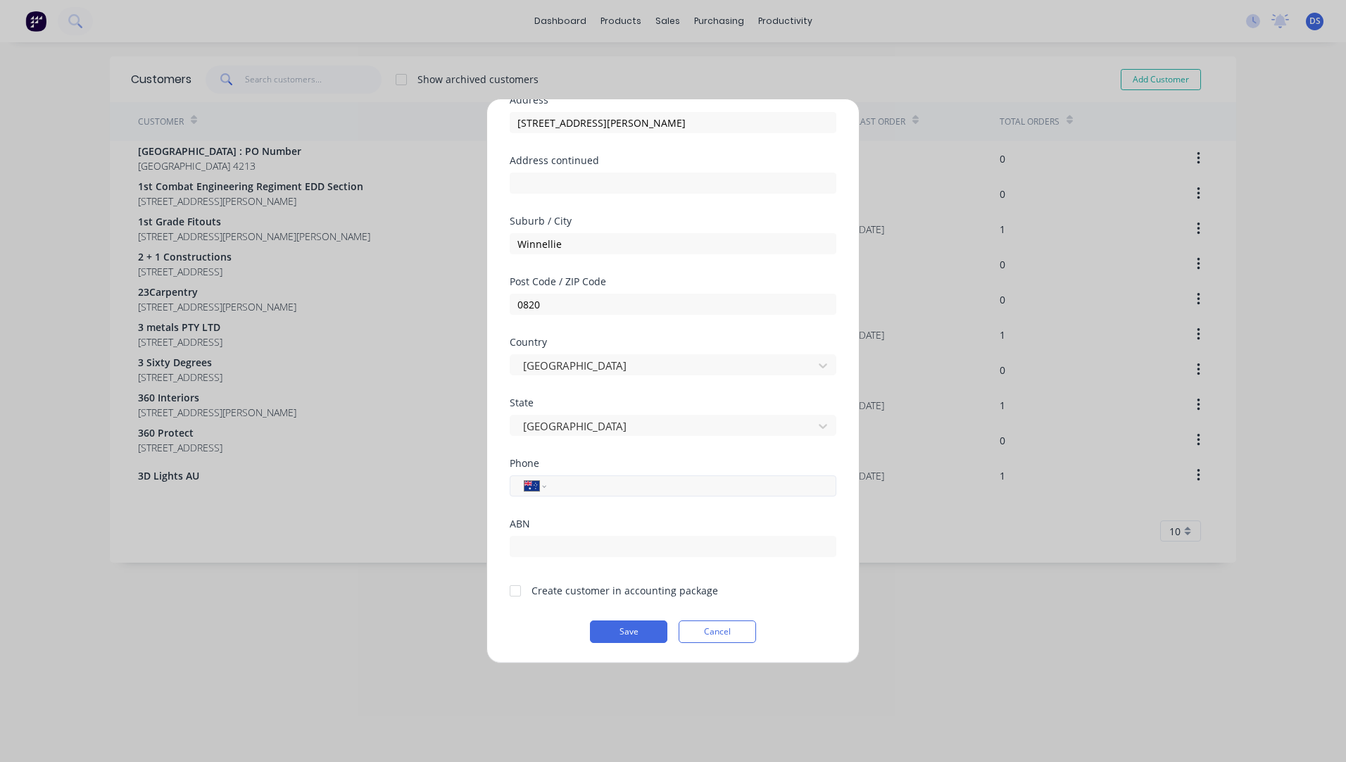
drag, startPoint x: 638, startPoint y: 488, endPoint x: 628, endPoint y: 495, distance: 12.5
click at [628, 495] on div "International [GEOGRAPHIC_DATA] [GEOGRAPHIC_DATA] [GEOGRAPHIC_DATA] [GEOGRAPHIC…" at bounding box center [673, 485] width 327 height 21
paste input "0404 648 191"
type input "0404 648 191"
click at [517, 591] on div at bounding box center [515, 590] width 28 height 28
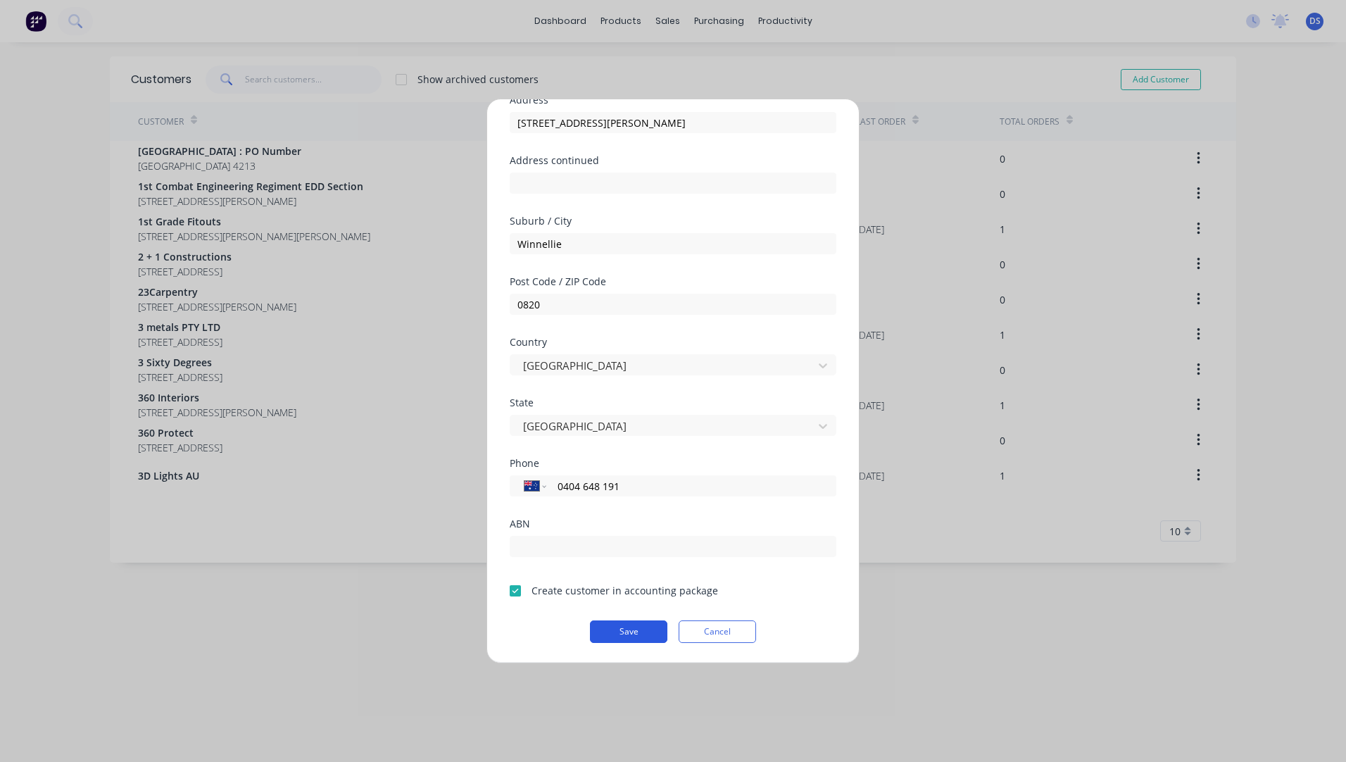
click at [629, 627] on button "Save" at bounding box center [628, 631] width 77 height 23
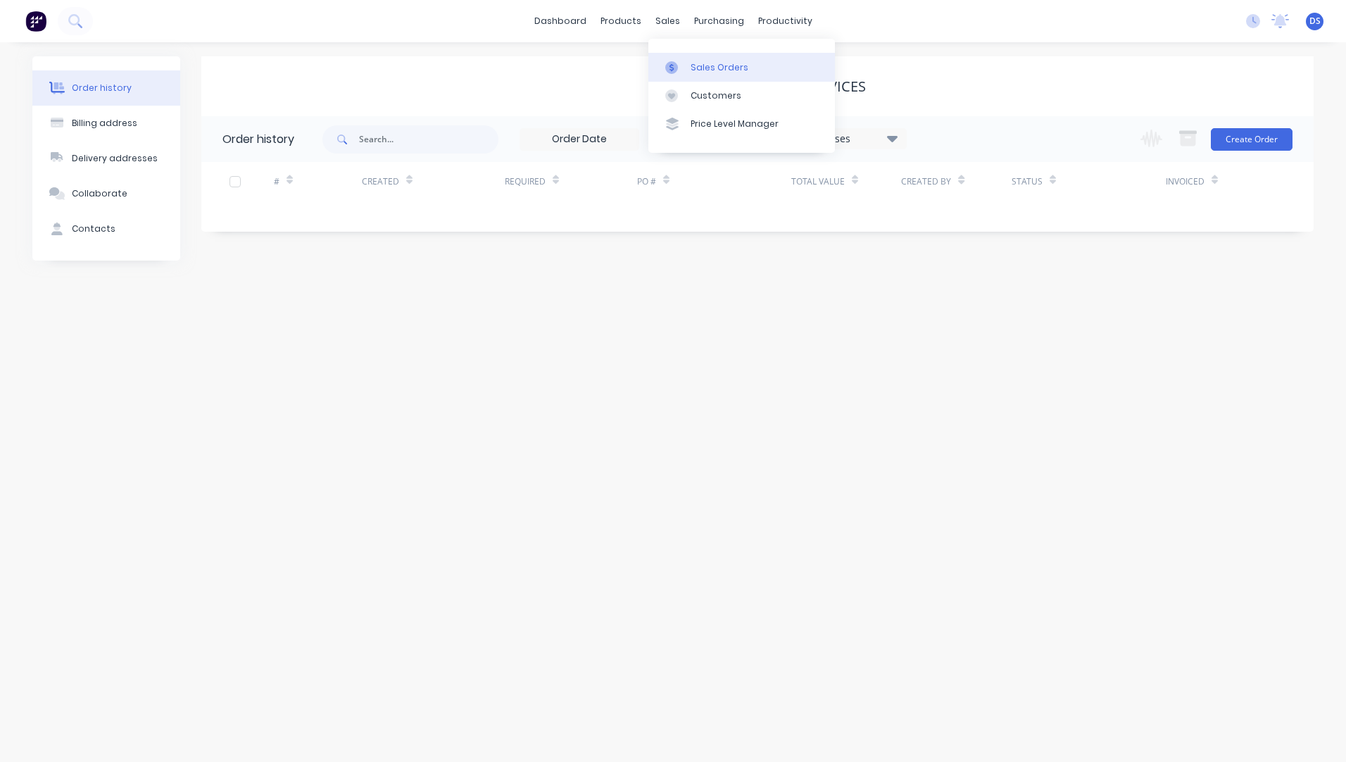
click at [707, 70] on div "Sales Orders" at bounding box center [719, 67] width 58 height 13
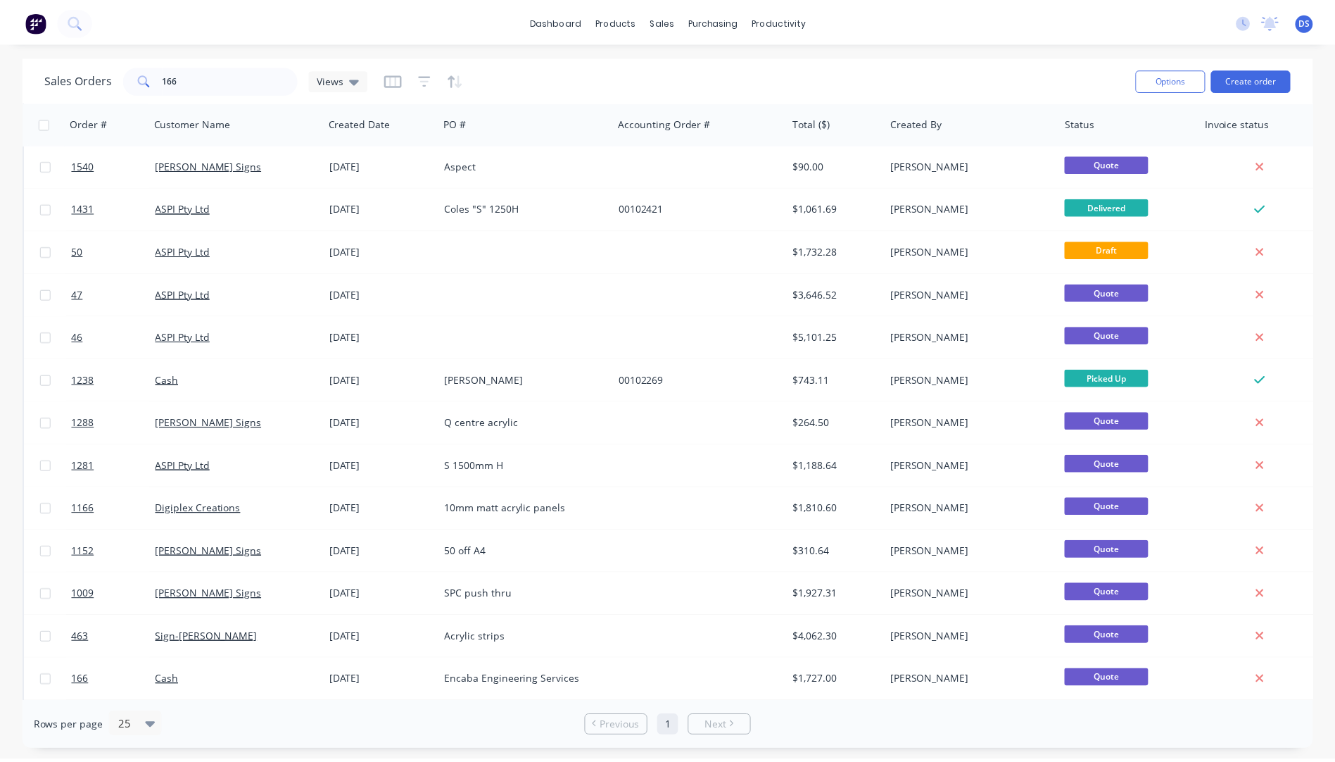
scroll to position [493, 0]
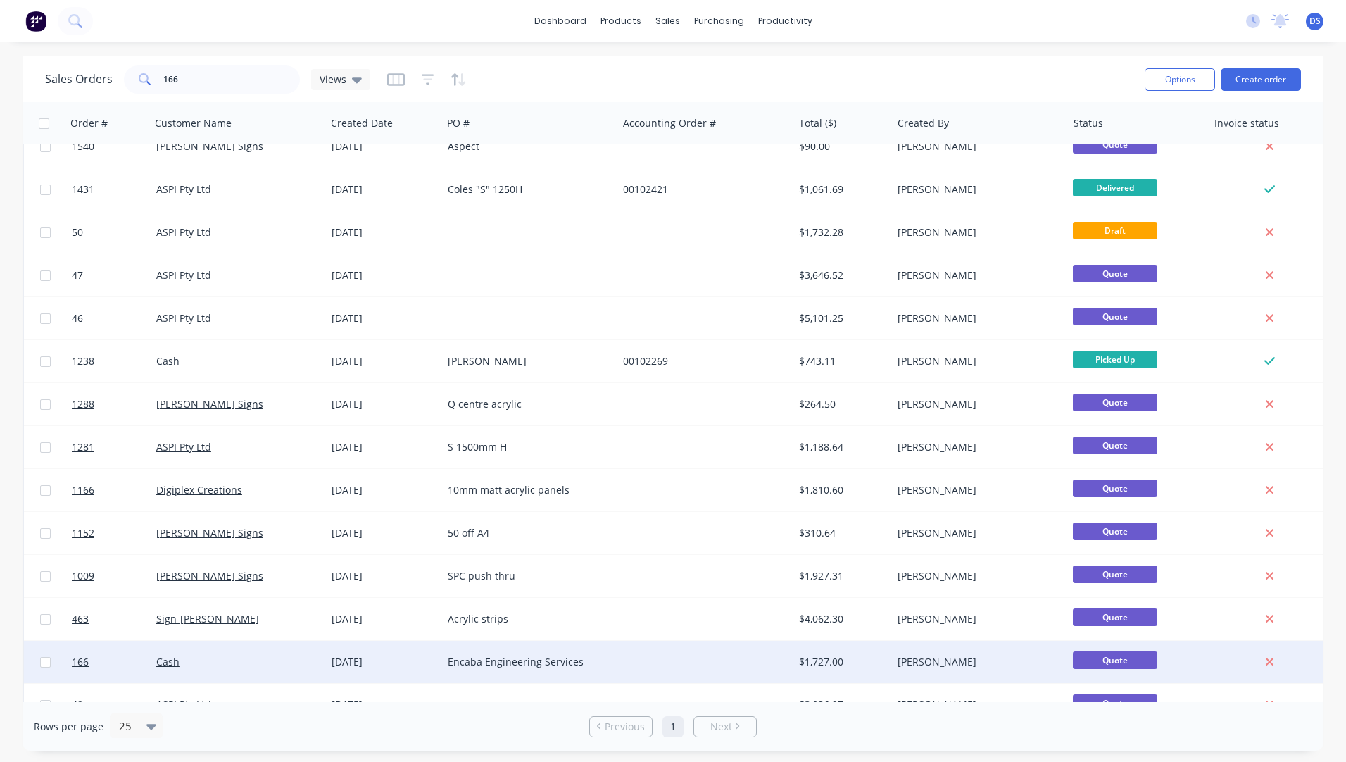
click at [510, 660] on div "Encaba Engineering Services" at bounding box center [526, 662] width 156 height 14
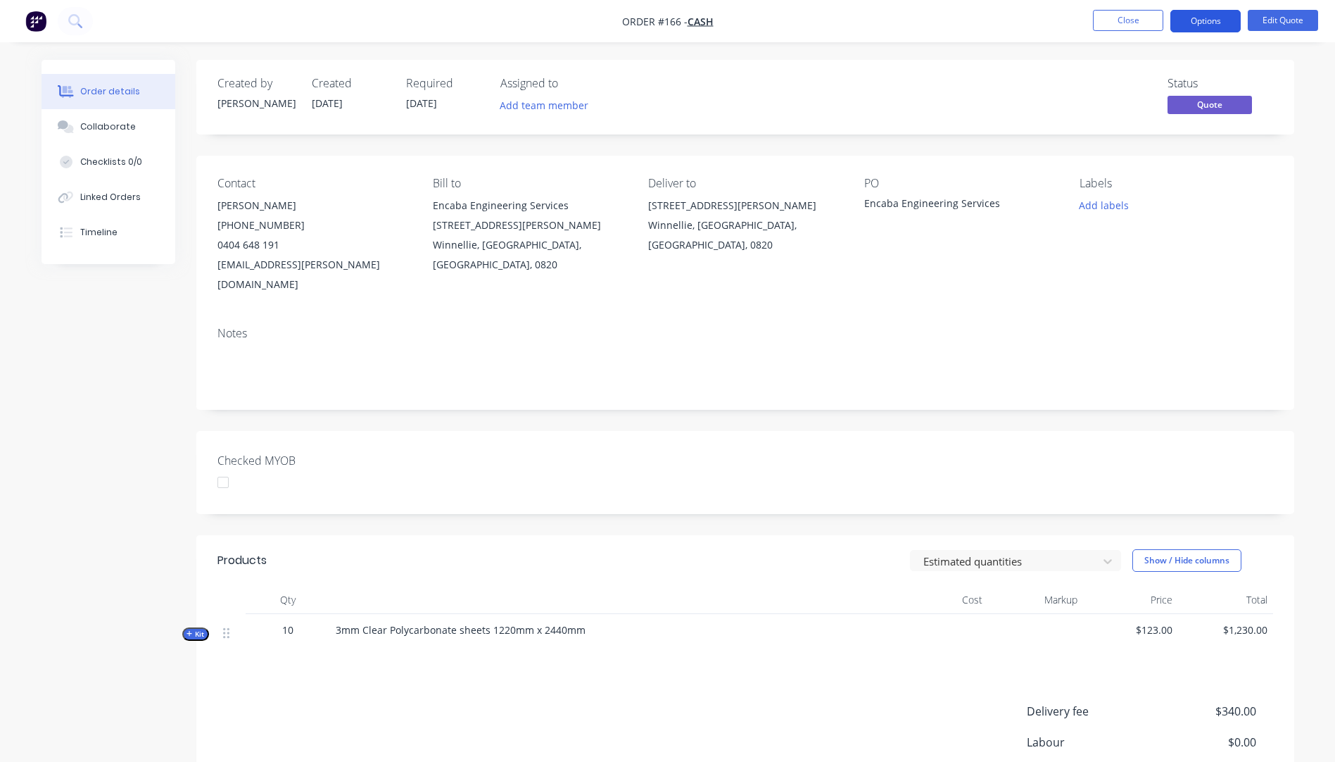
click at [1198, 19] on button "Options" at bounding box center [1205, 21] width 70 height 23
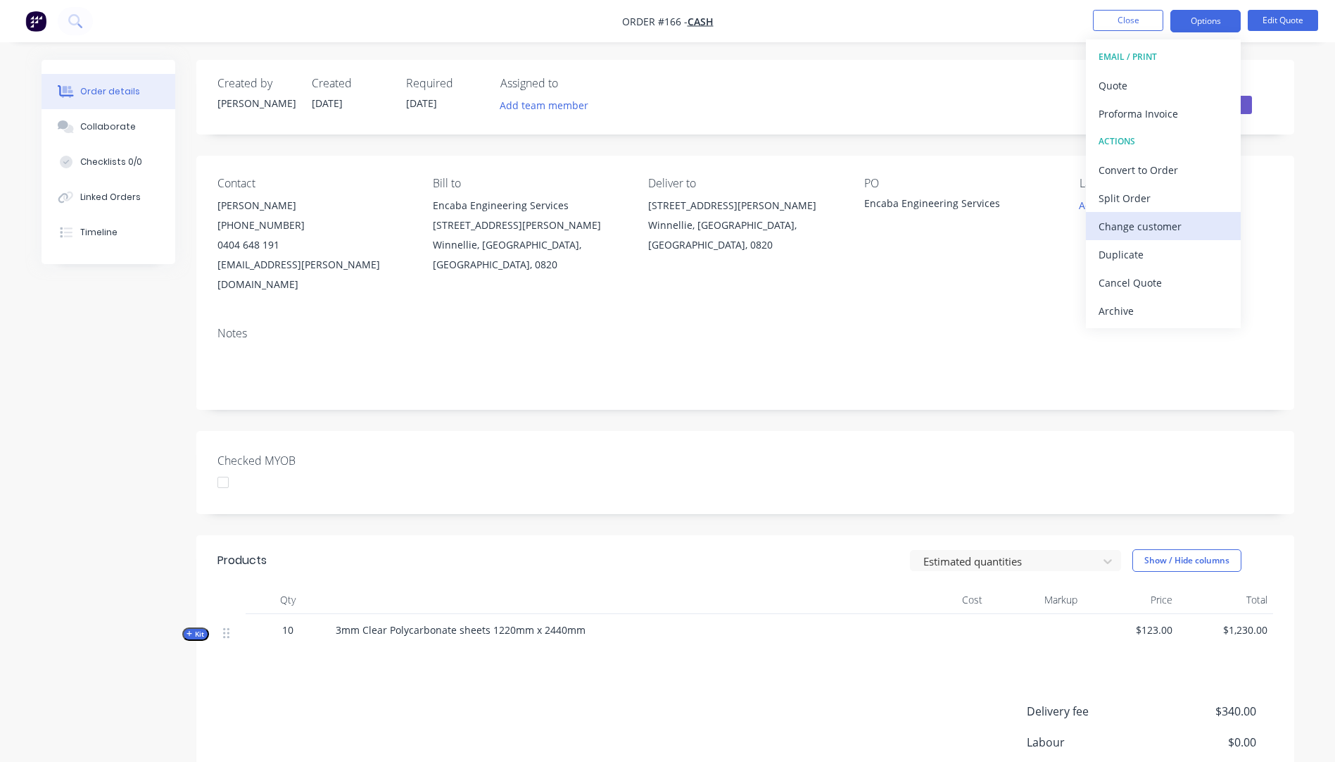
click at [1130, 225] on div "Change customer" at bounding box center [1164, 226] width 130 height 20
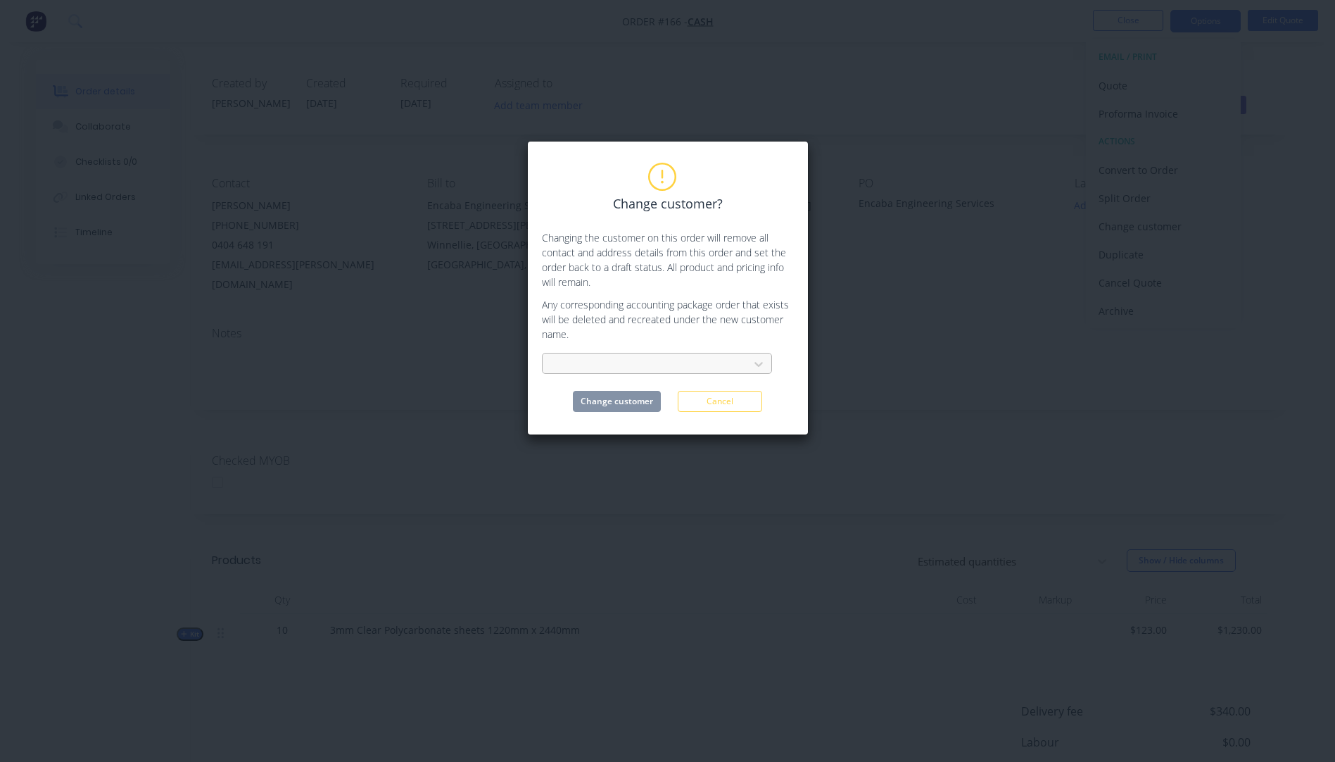
click at [612, 367] on div at bounding box center [648, 364] width 188 height 18
type input "Encaba"
click at [607, 398] on div "Encaba Engineering Services" at bounding box center [657, 395] width 230 height 26
click at [607, 398] on button "Change customer" at bounding box center [617, 401] width 88 height 21
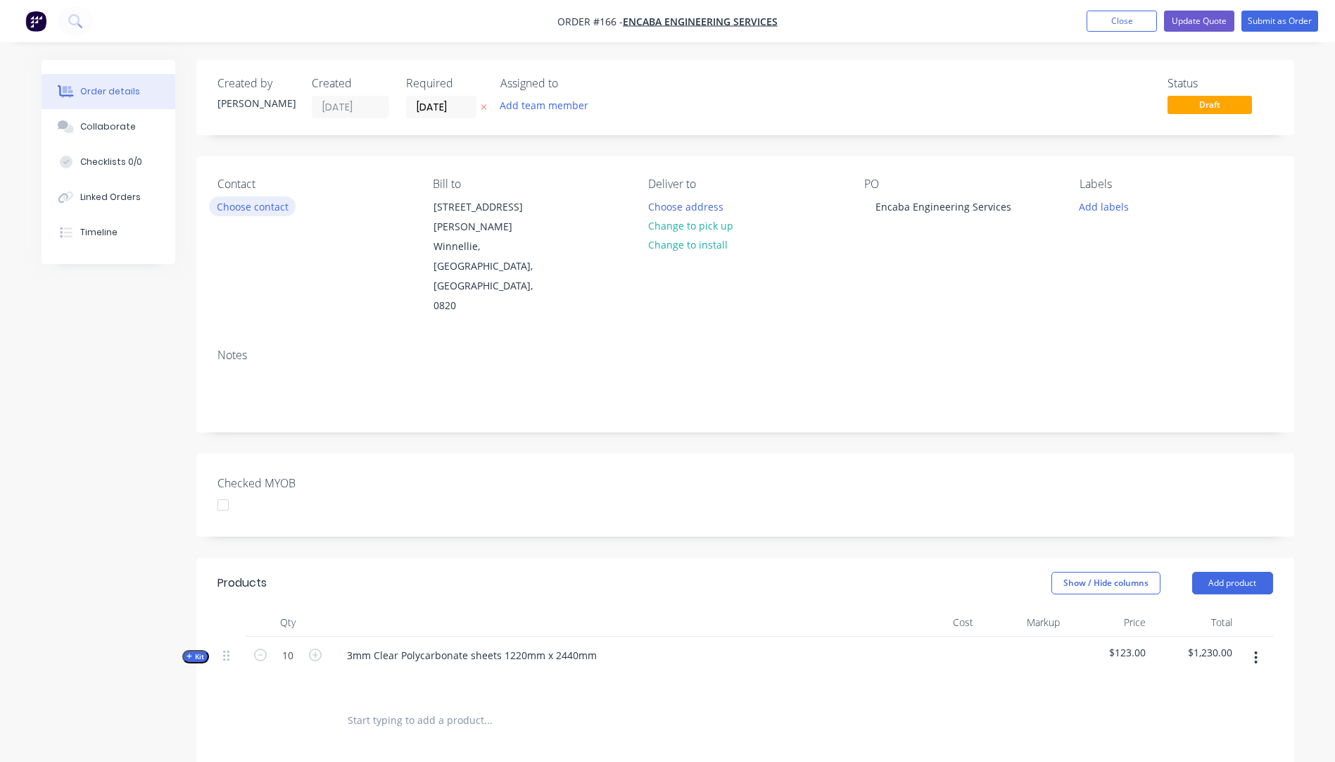
click at [260, 209] on button "Choose contact" at bounding box center [252, 205] width 87 height 19
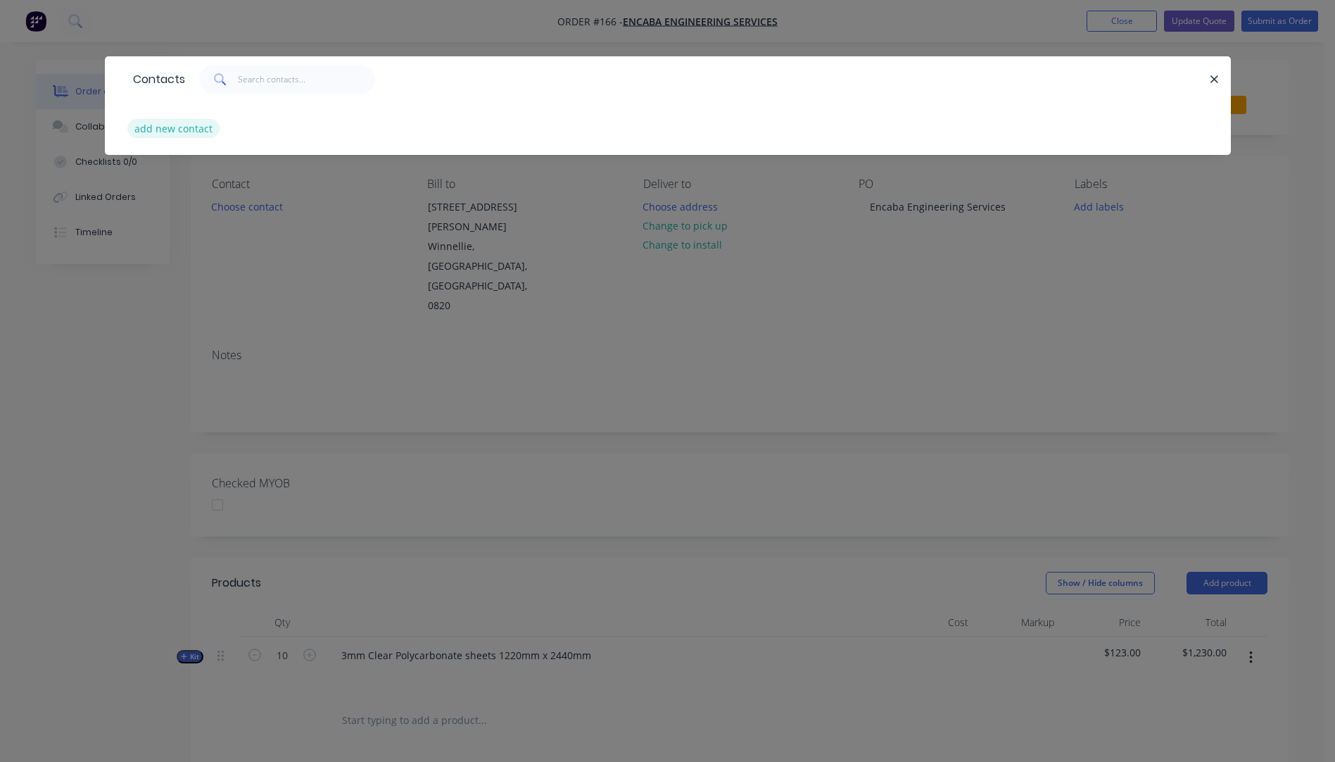
click at [163, 127] on button "add new contact" at bounding box center [173, 128] width 93 height 19
select select "AU"
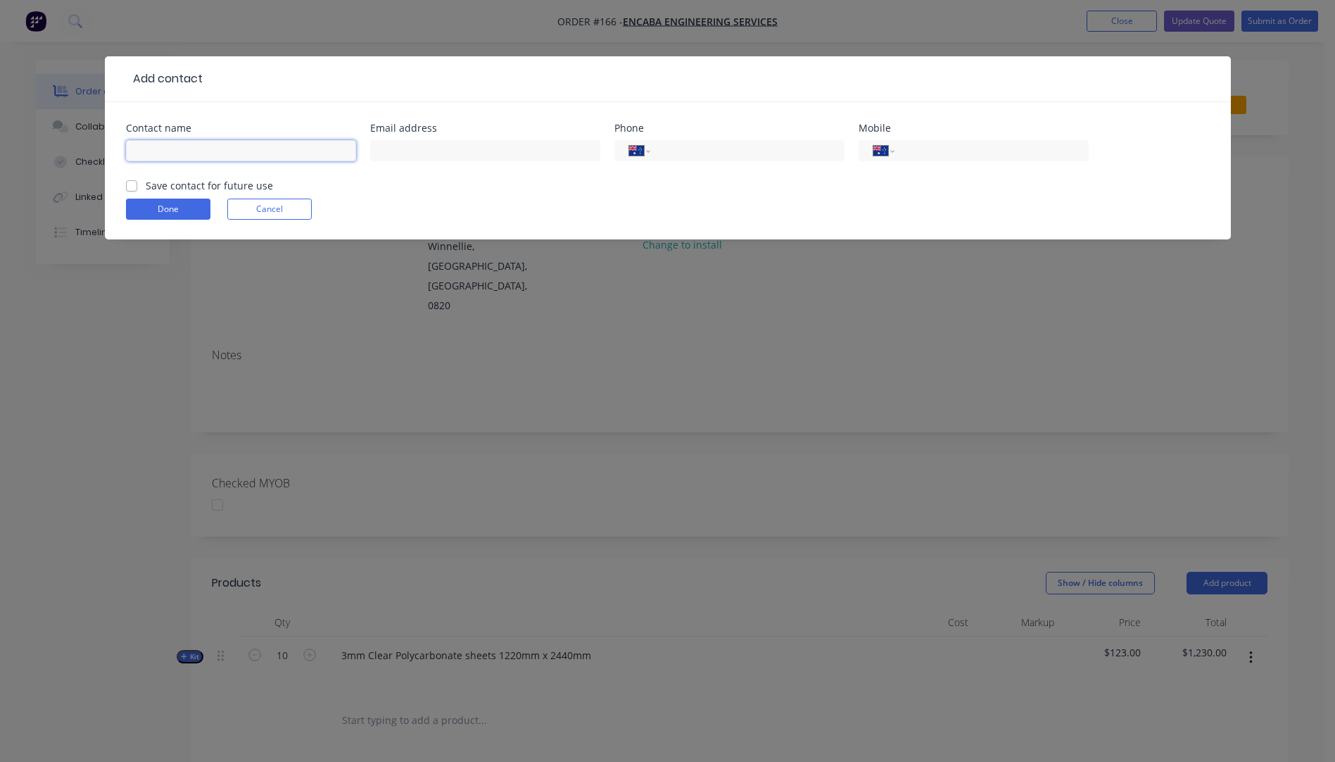
paste input "[PERSON_NAME]"
type input "[PERSON_NAME]"
paste input "[EMAIL_ADDRESS][PERSON_NAME][DOMAIN_NAME]"
type input "[EMAIL_ADDRESS][PERSON_NAME][DOMAIN_NAME]"
paste input "0404 648 191"
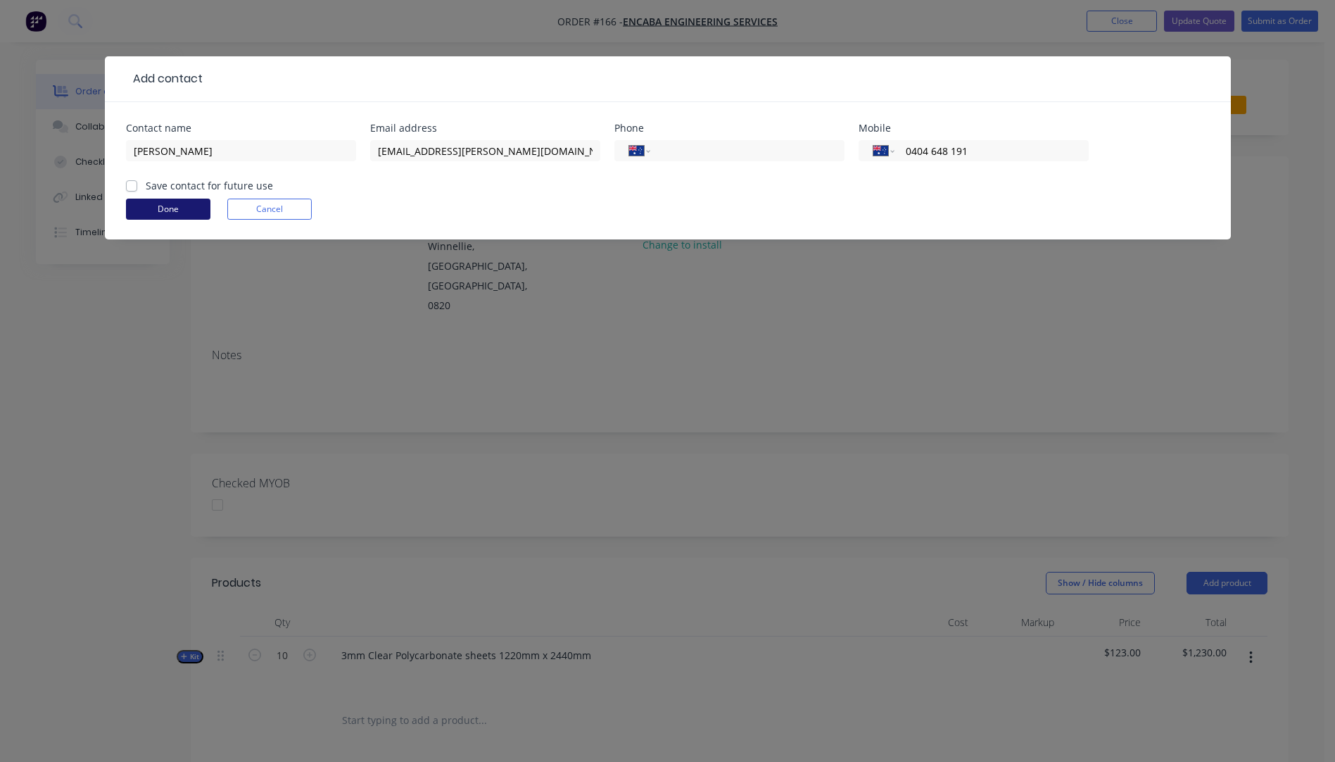
type input "0404 648 191"
click at [180, 213] on button "Done" at bounding box center [168, 208] width 84 height 21
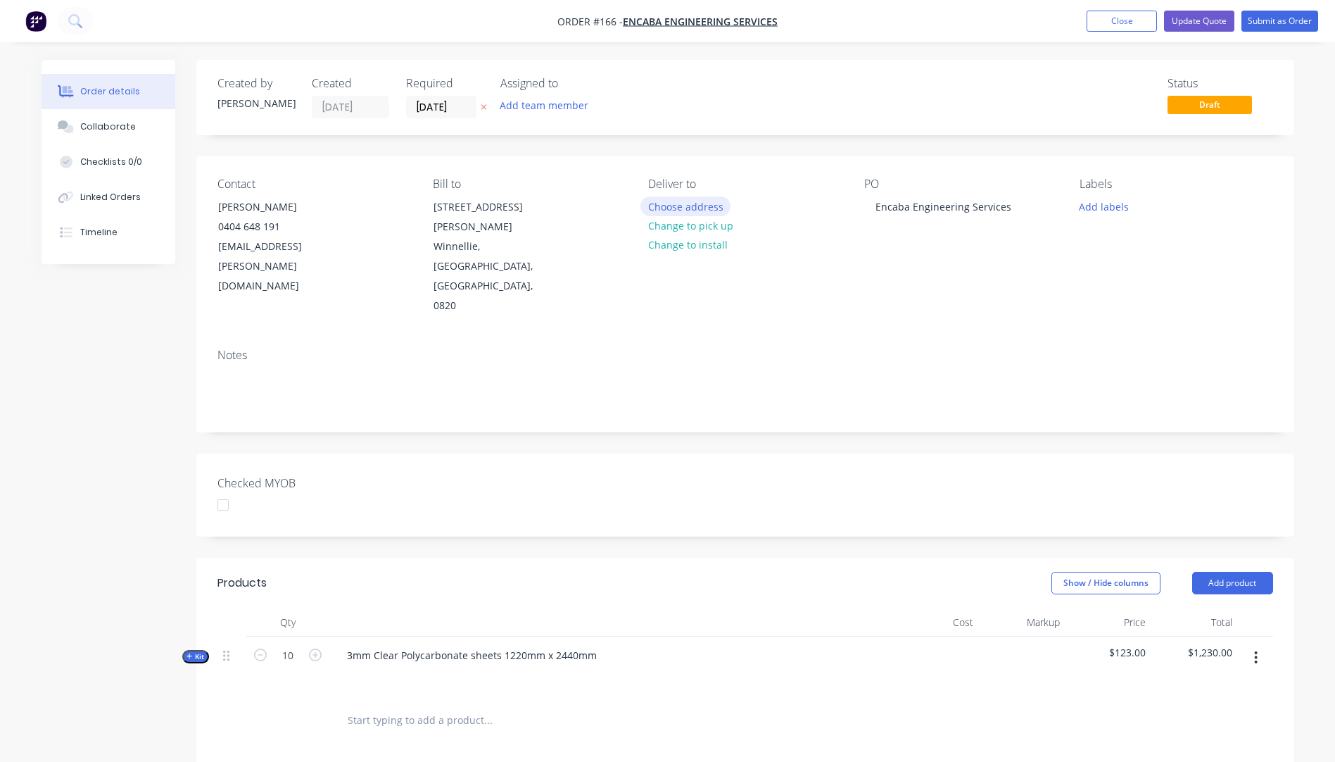
click at [697, 207] on button "Choose address" at bounding box center [685, 205] width 90 height 19
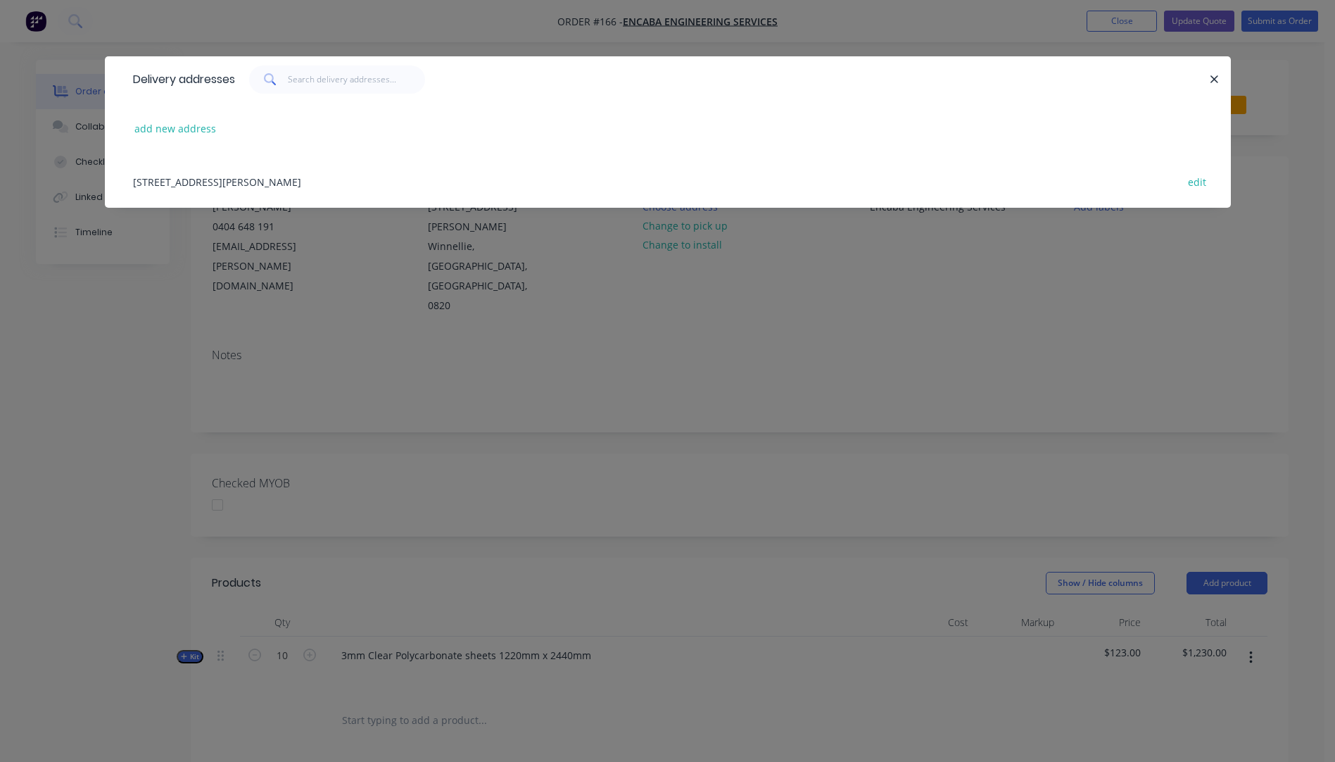
click at [228, 182] on div "[STREET_ADDRESS][PERSON_NAME] edit" at bounding box center [668, 181] width 1084 height 53
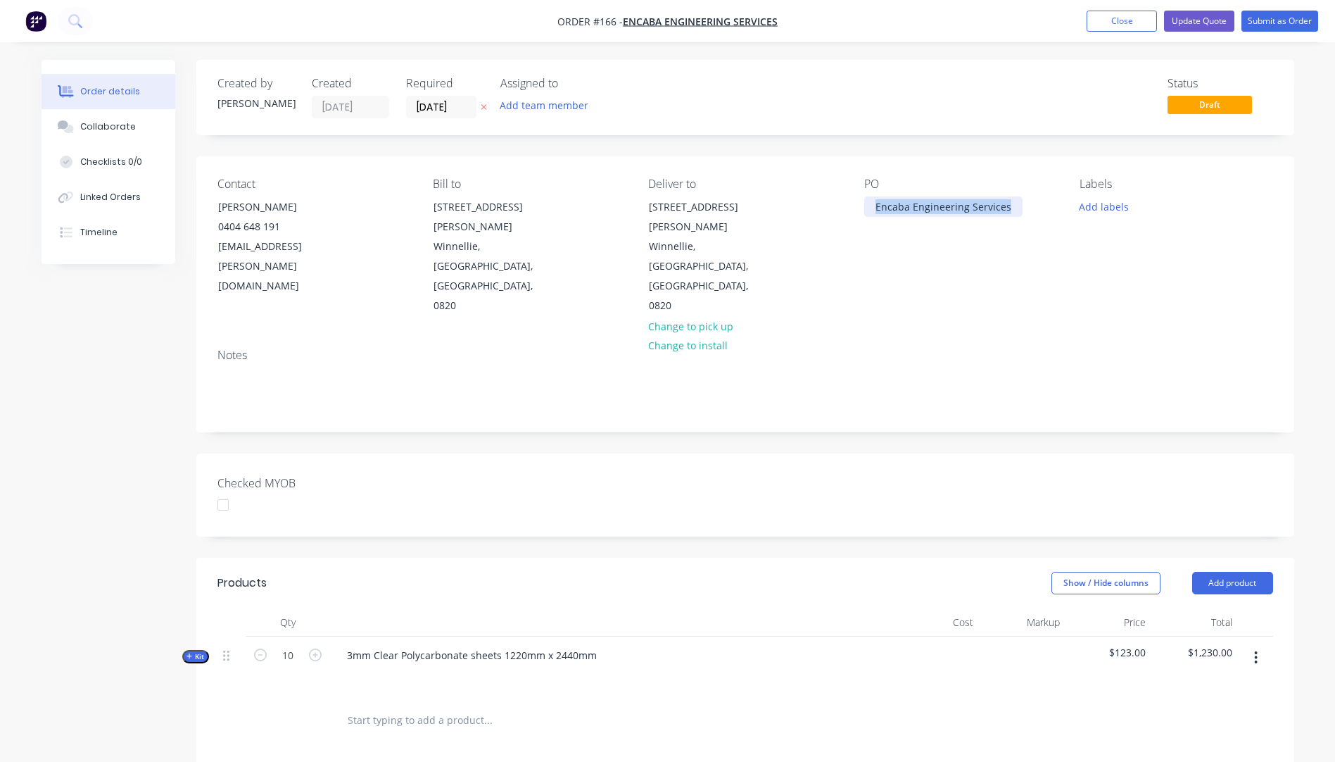
drag, startPoint x: 1010, startPoint y: 203, endPoint x: 861, endPoint y: 215, distance: 149.7
click at [861, 215] on div "Contact [PERSON_NAME][GEOGRAPHIC_DATA] 0404 648 191 [EMAIL_ADDRESS][PERSON_NAME…" at bounding box center [745, 246] width 1098 height 181
click at [1090, 208] on button "Add labels" at bounding box center [1104, 205] width 65 height 19
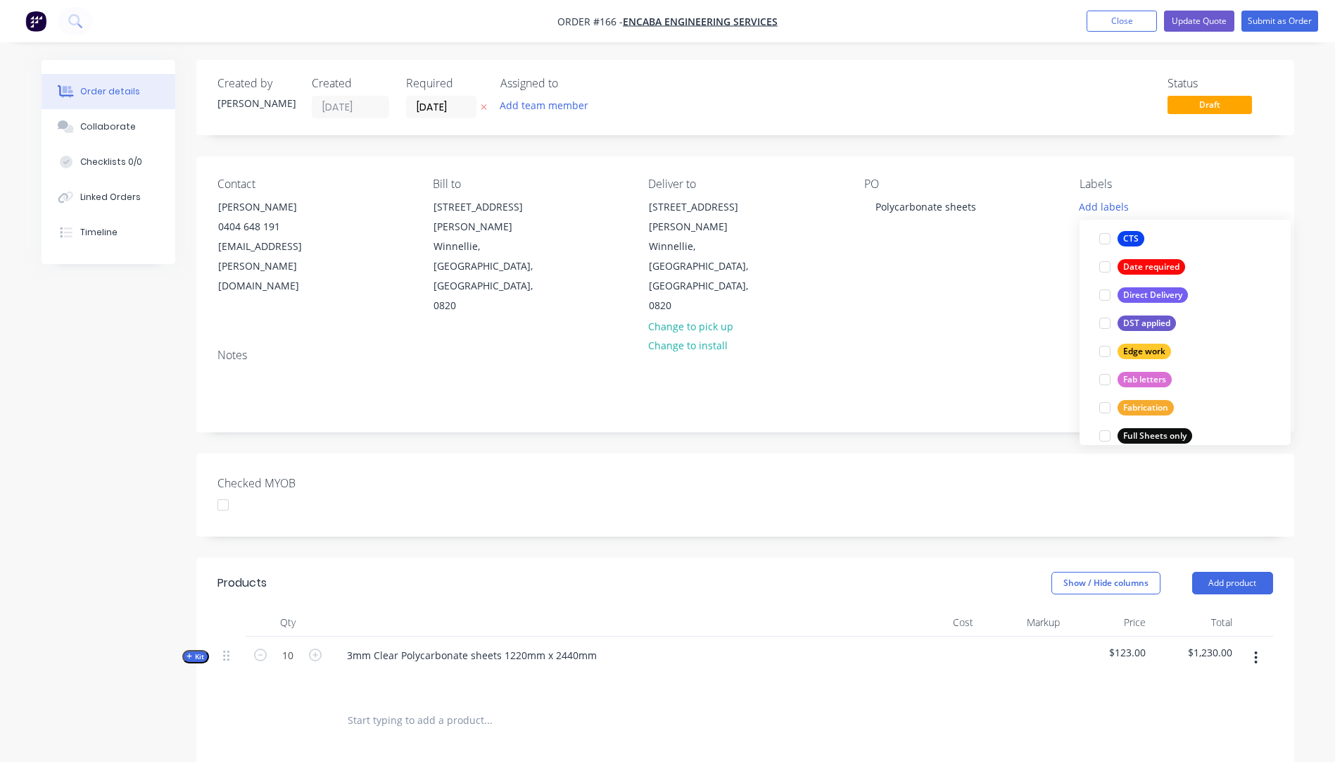
scroll to position [211, 0]
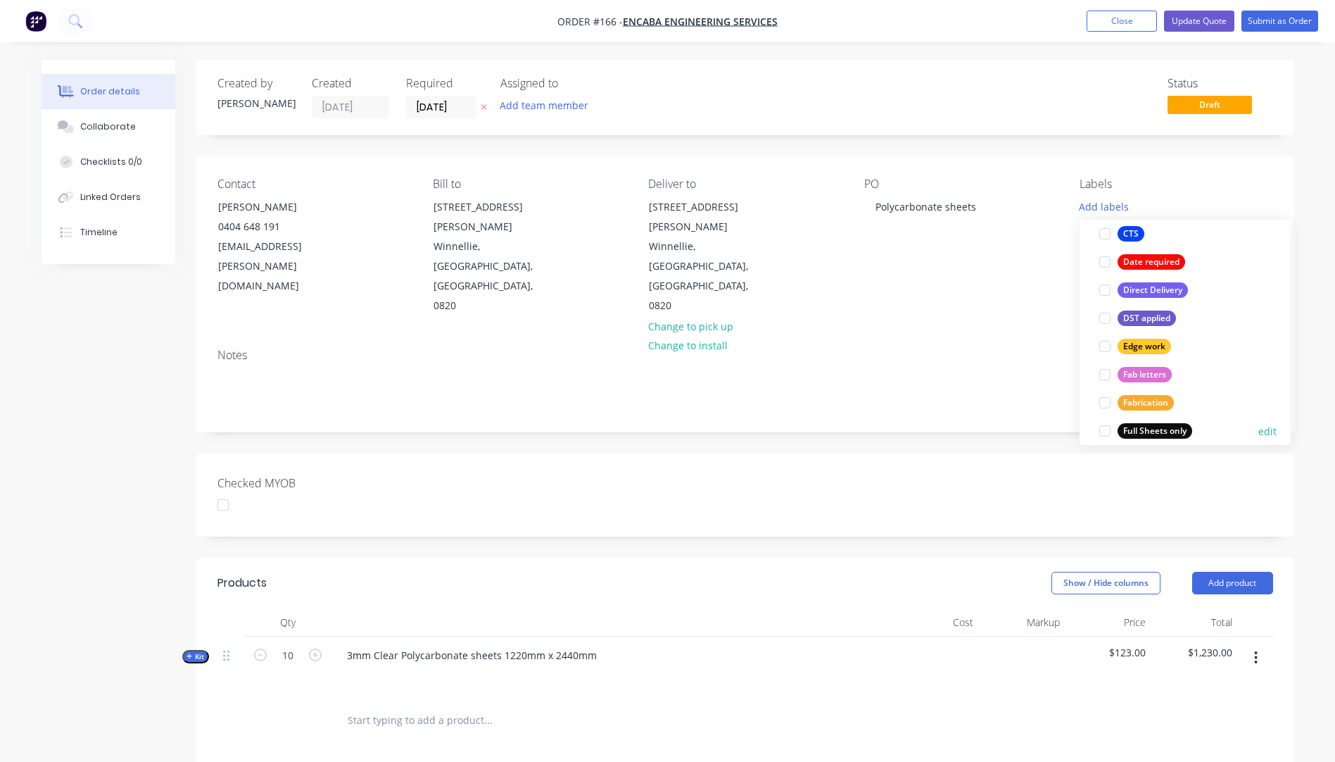
click at [1160, 430] on div "Full Sheets only" at bounding box center [1155, 430] width 75 height 15
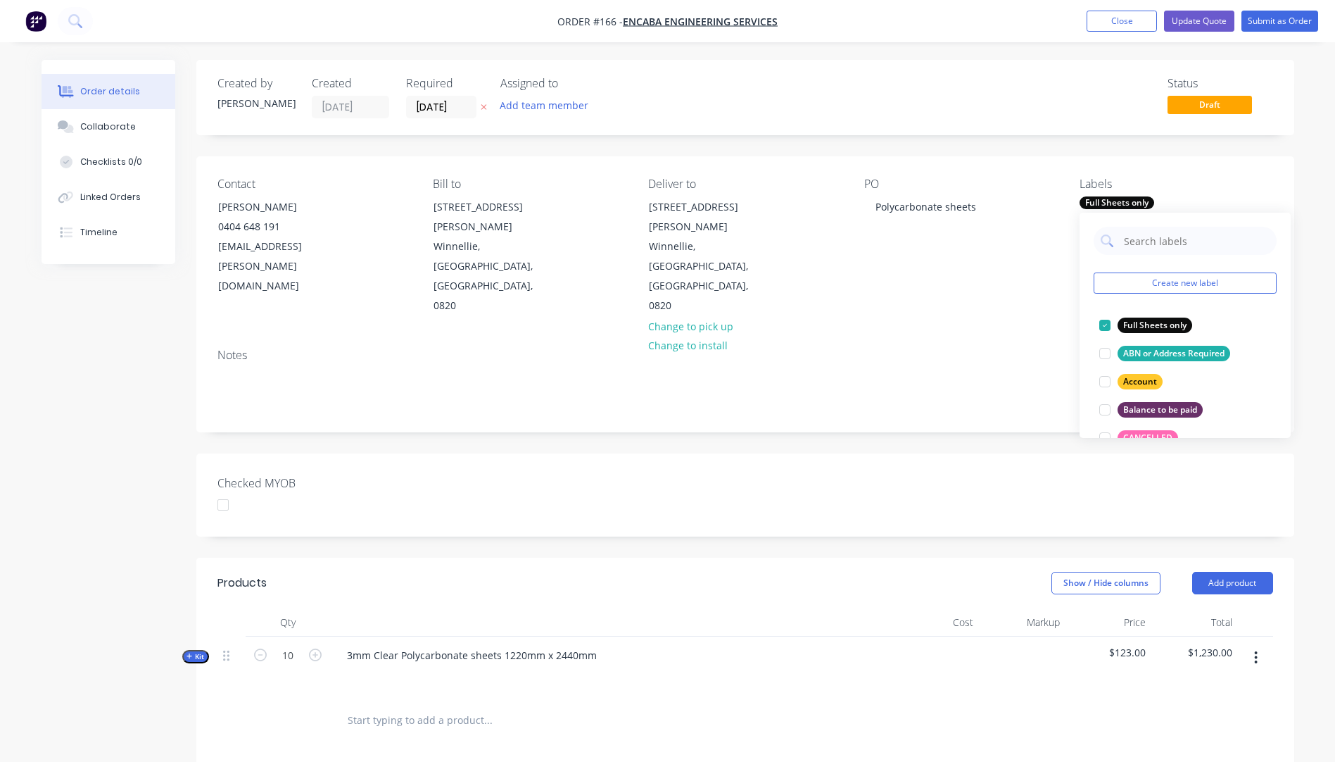
click at [1031, 337] on div "Notes" at bounding box center [745, 384] width 1098 height 94
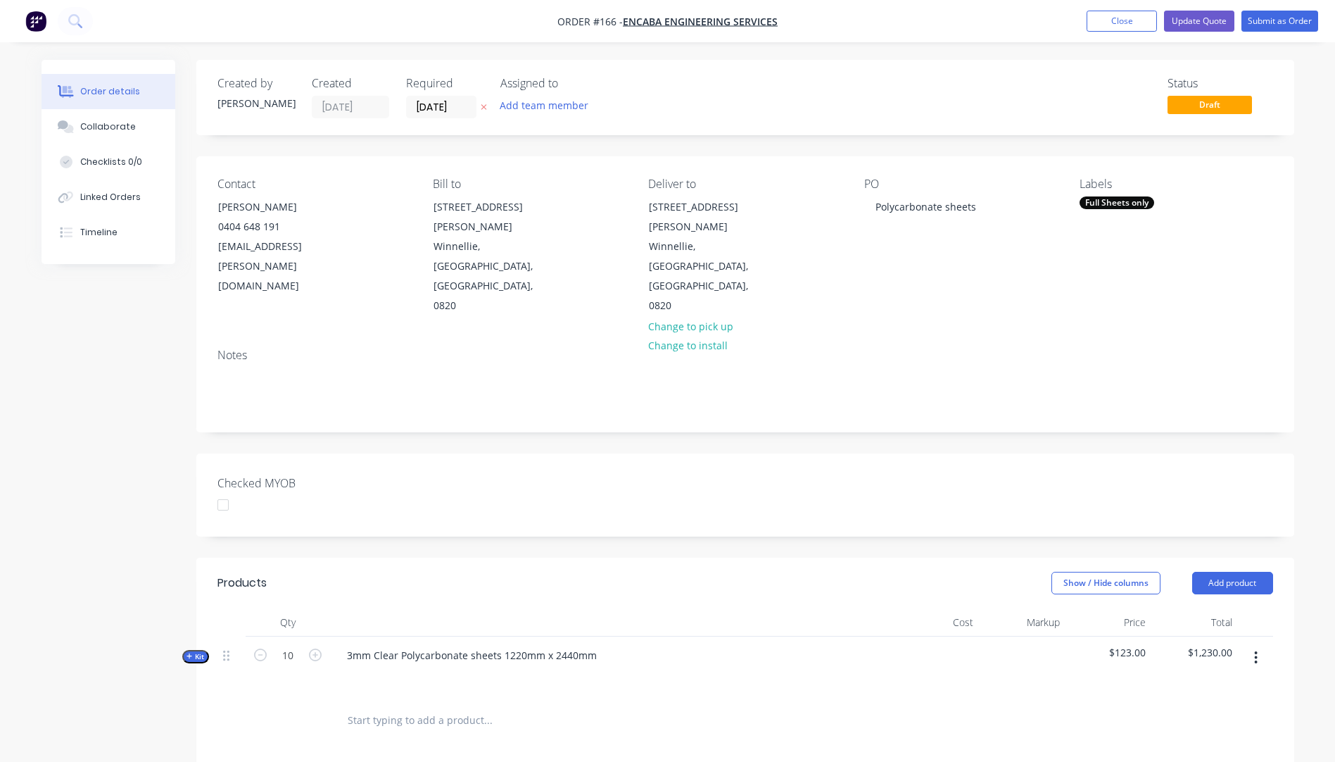
click at [486, 108] on icon "button" at bounding box center [484, 107] width 6 height 8
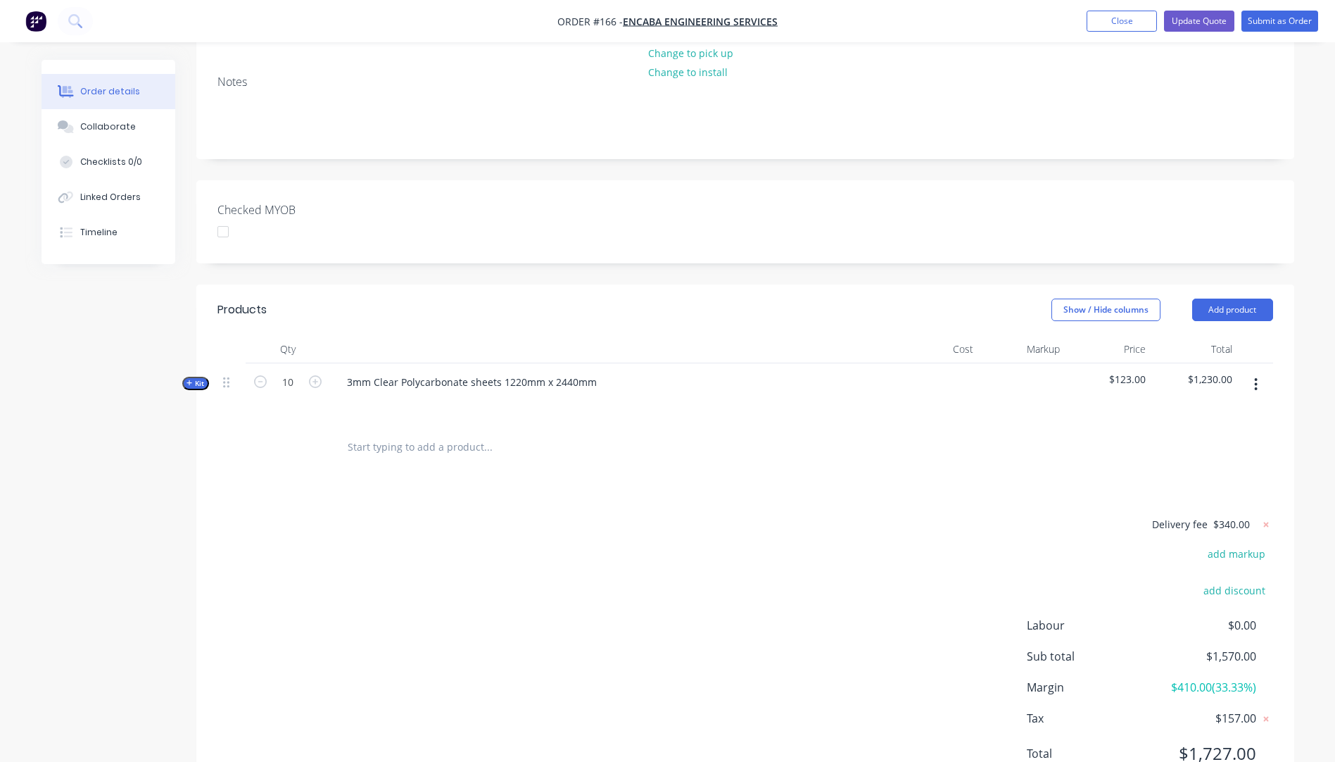
scroll to position [274, 0]
click at [189, 378] on icon "button" at bounding box center [190, 381] width 6 height 7
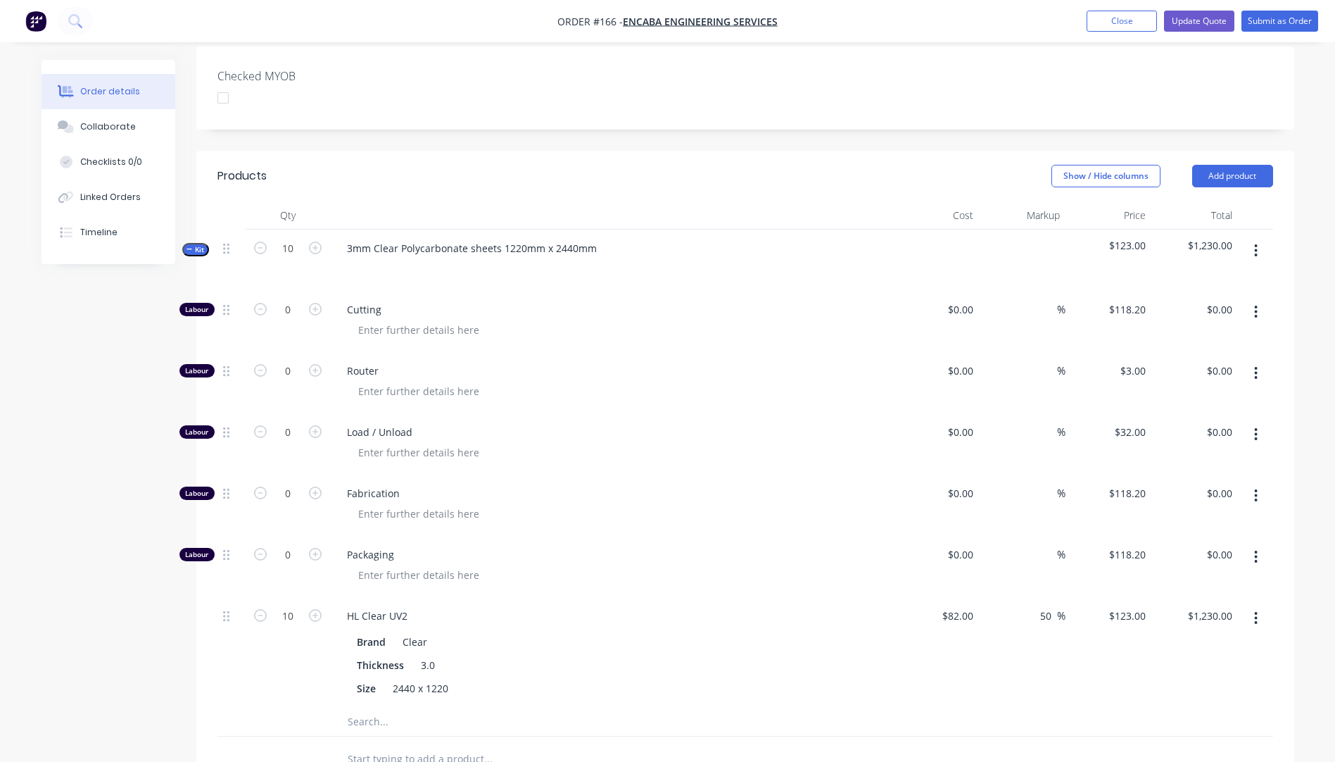
scroll to position [415, 0]
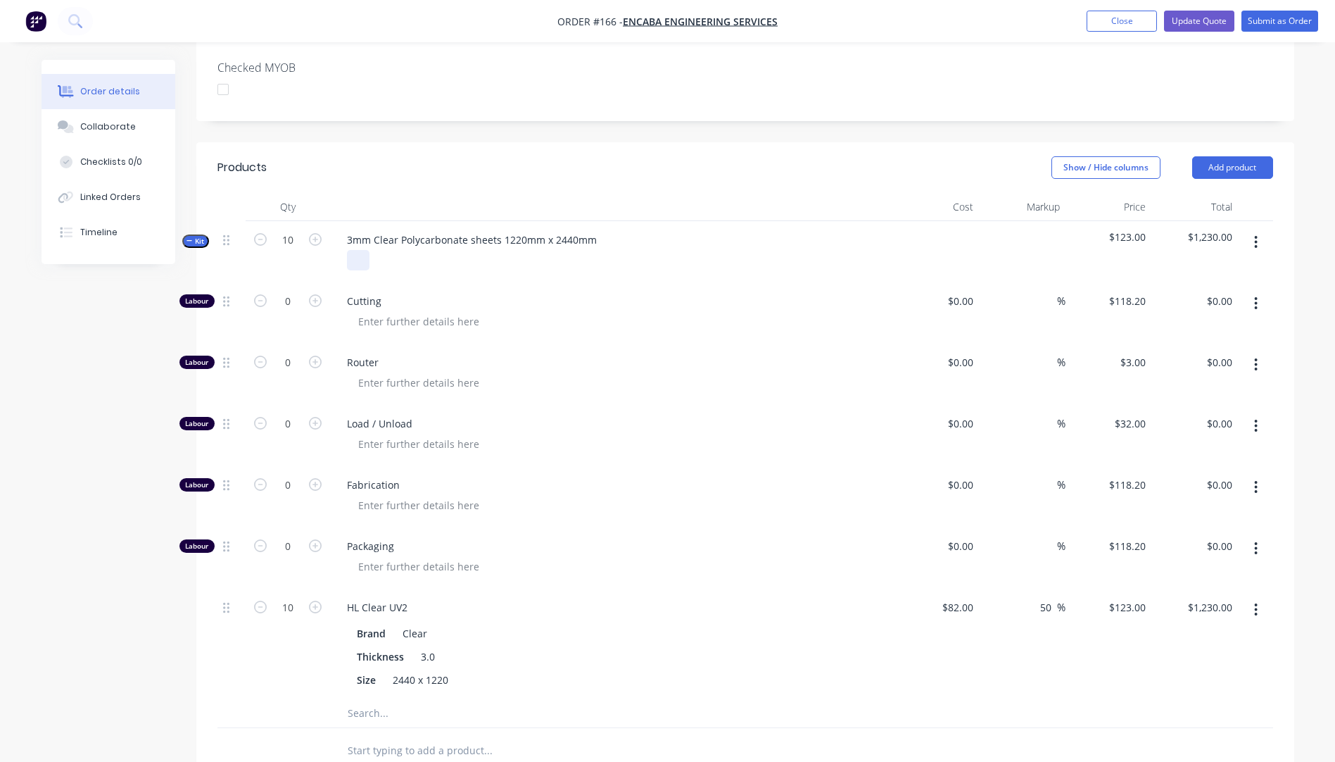
click at [358, 250] on div at bounding box center [358, 260] width 23 height 20
click at [594, 229] on div "3mm Clear Polycarbonate sheets 1220mm x 2440mm" at bounding box center [472, 239] width 272 height 20
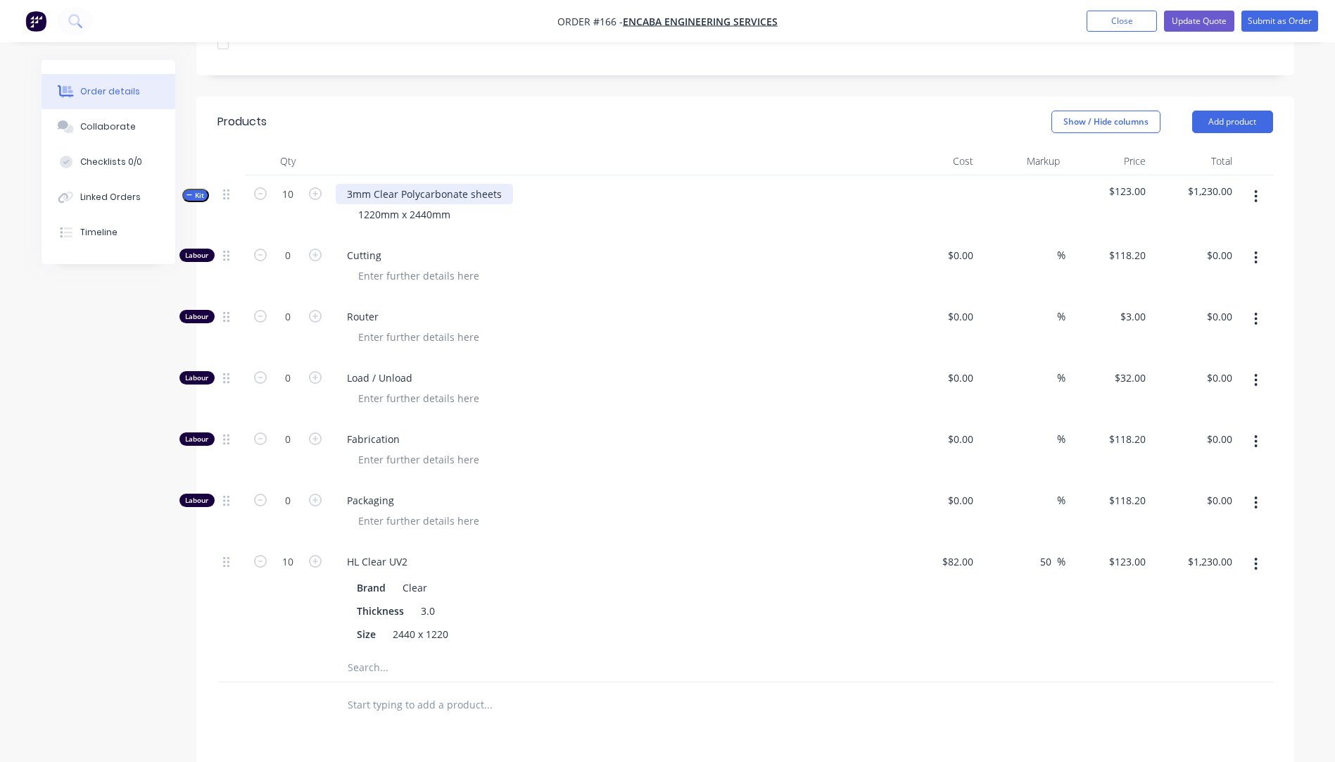
scroll to position [486, 0]
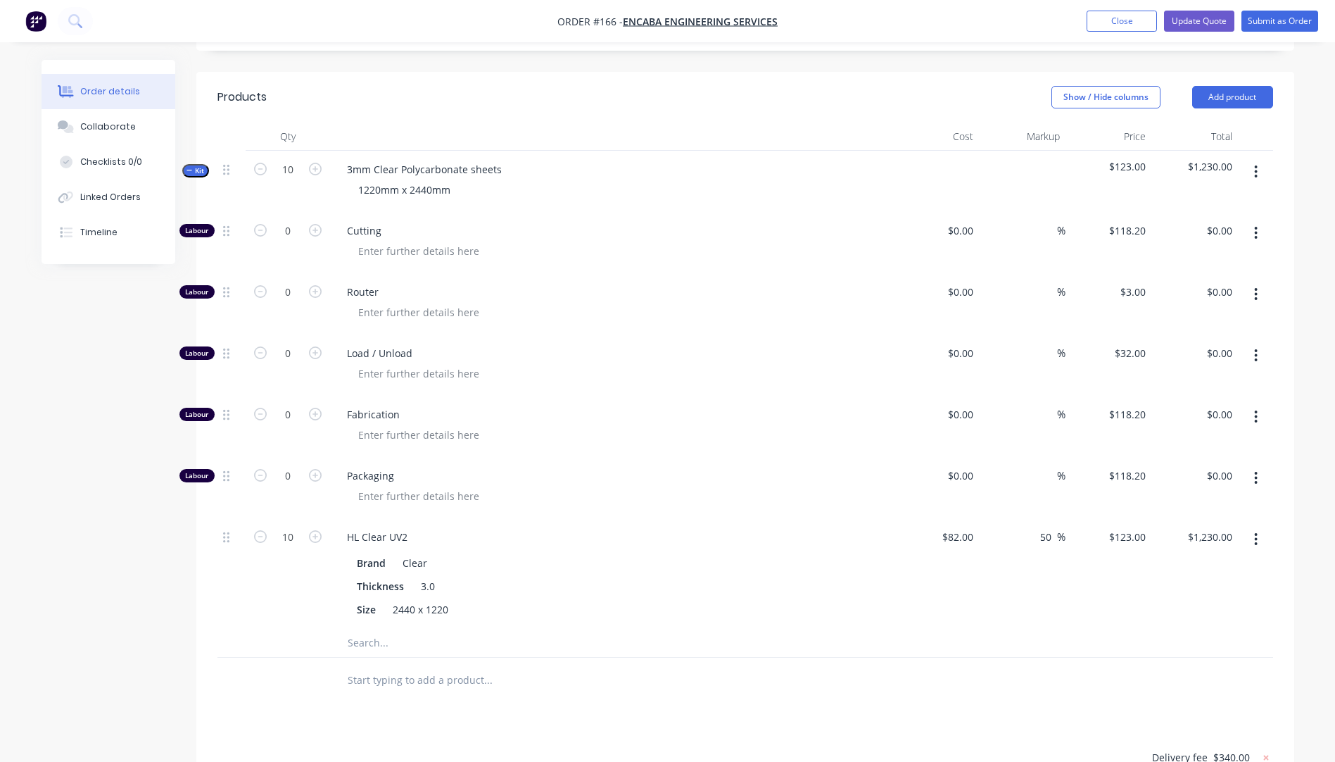
click at [374, 629] on input "text" at bounding box center [488, 643] width 282 height 28
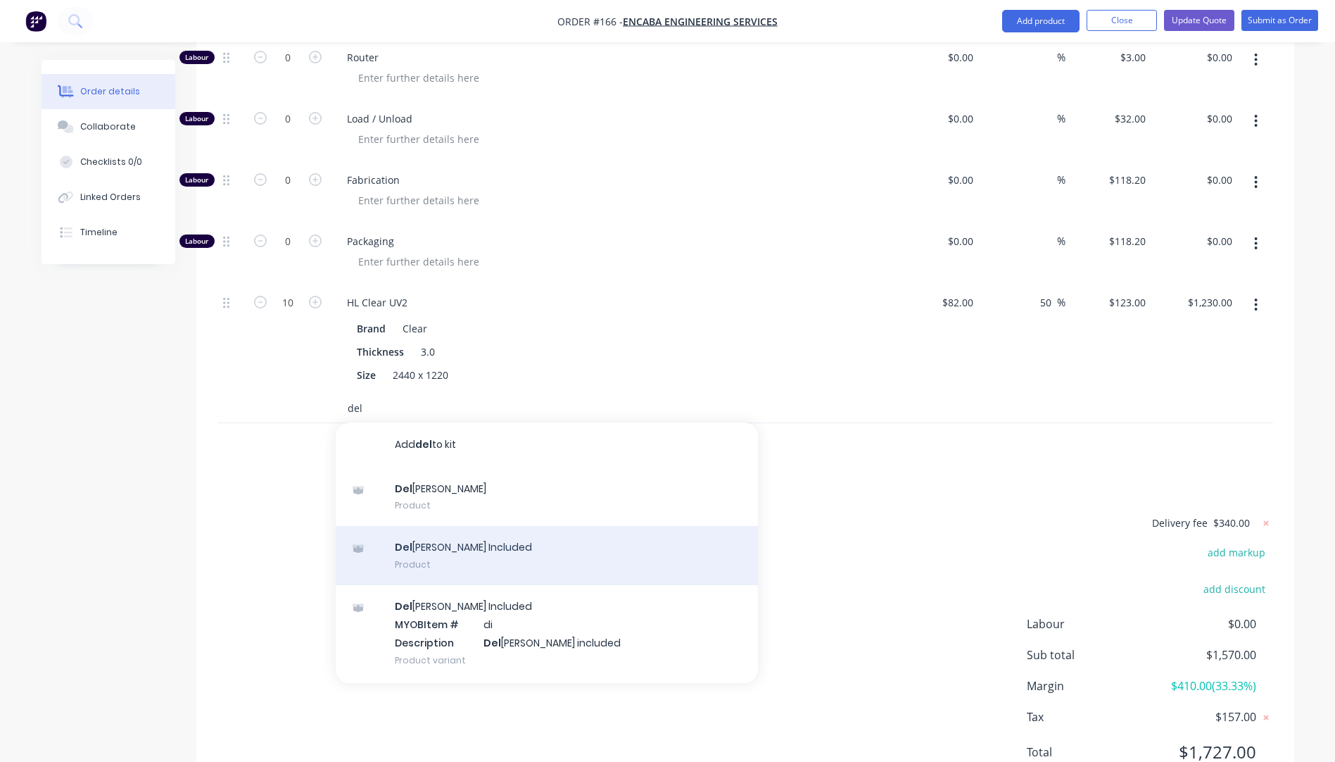
scroll to position [93, 0]
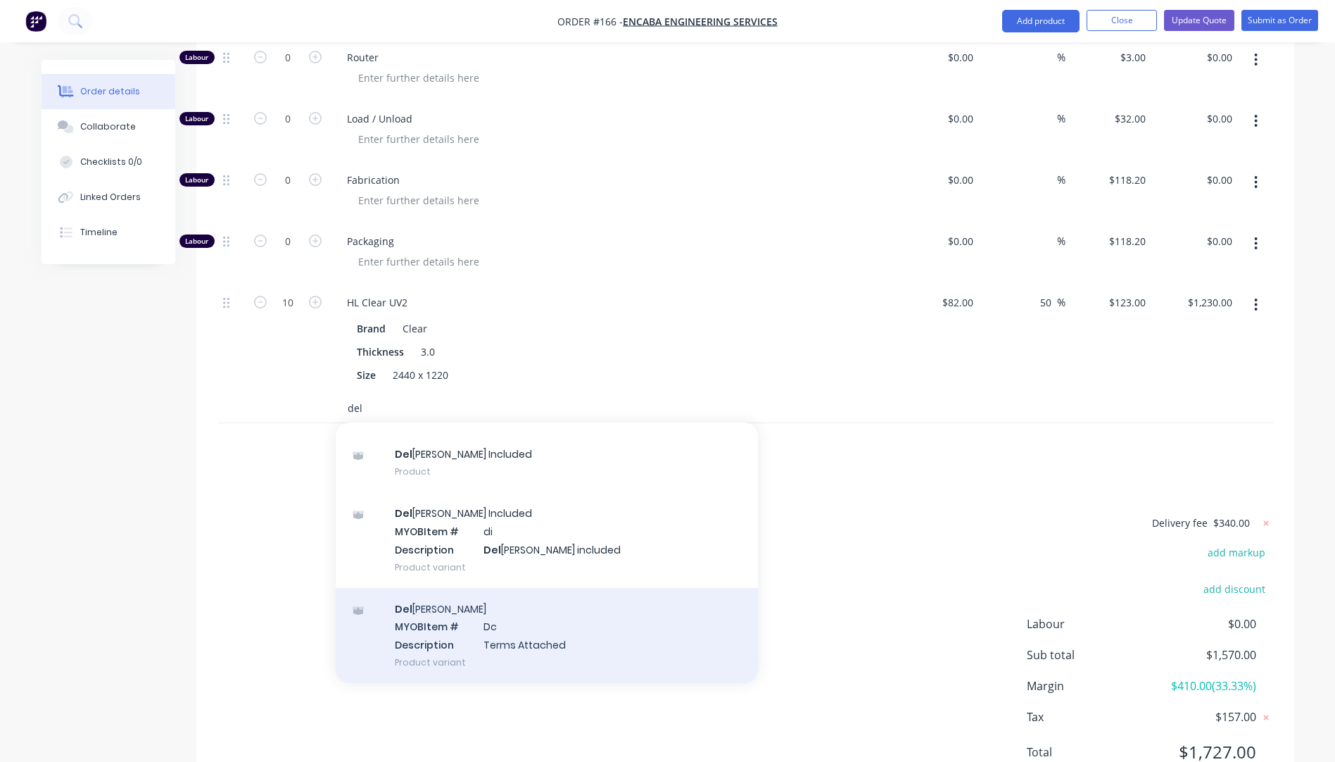
type input "del"
click at [531, 588] on div "Del [PERSON_NAME] MYOB Item # Dc Description Terms Attached Product variant" at bounding box center [547, 635] width 422 height 95
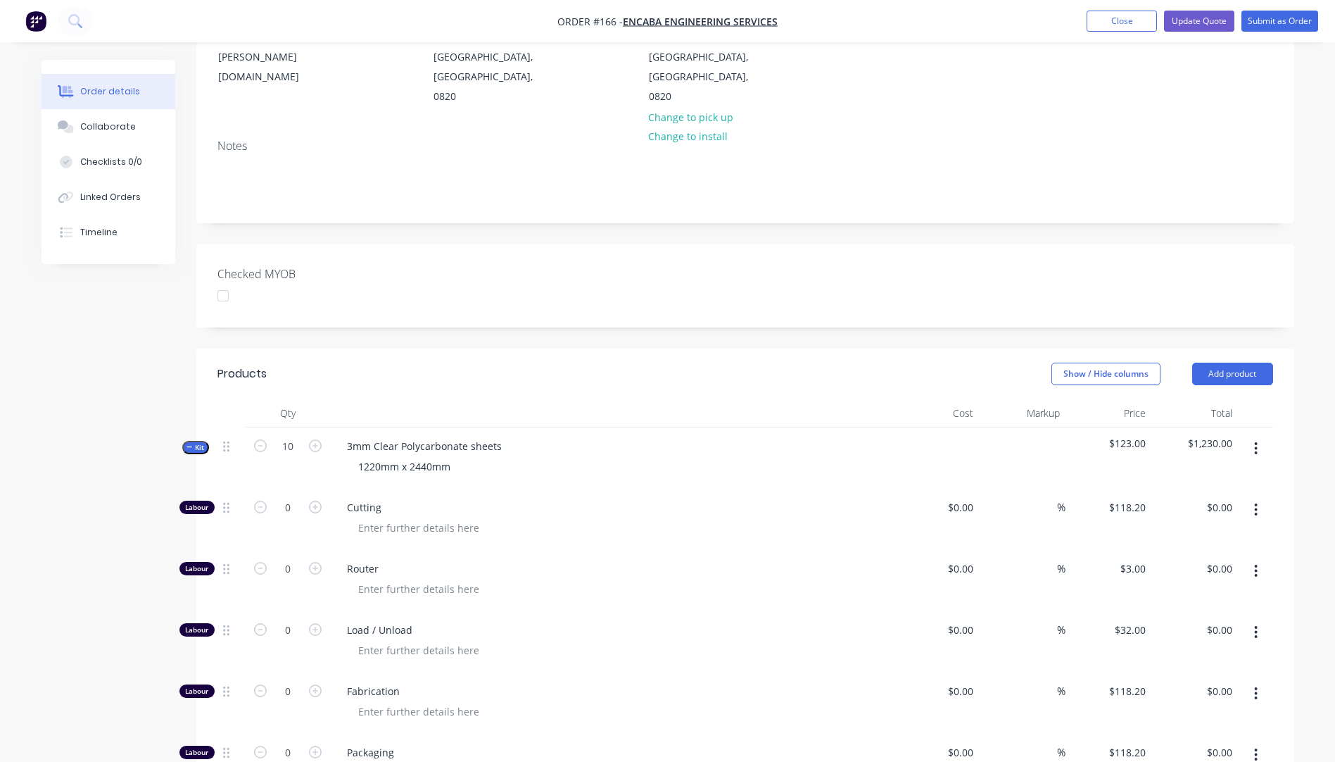
scroll to position [157, 0]
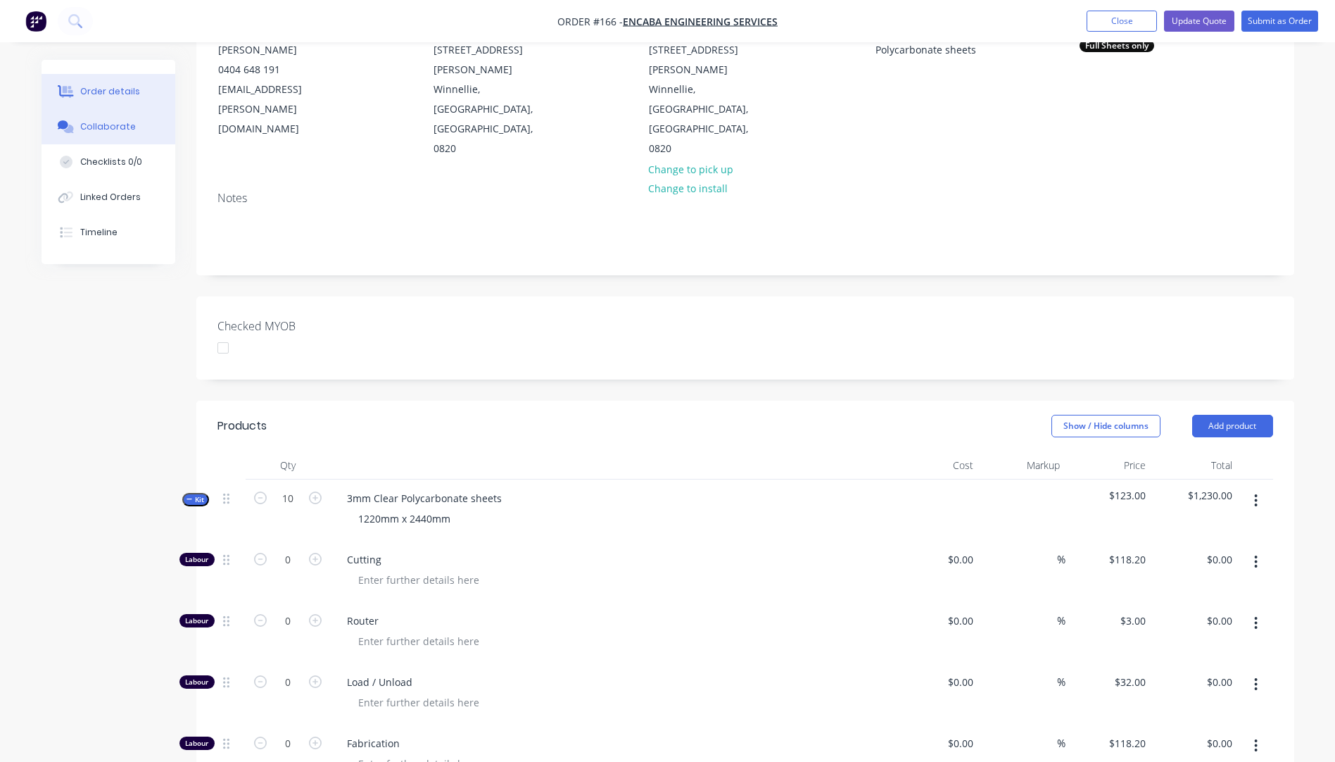
click at [122, 134] on button "Collaborate" at bounding box center [109, 126] width 134 height 35
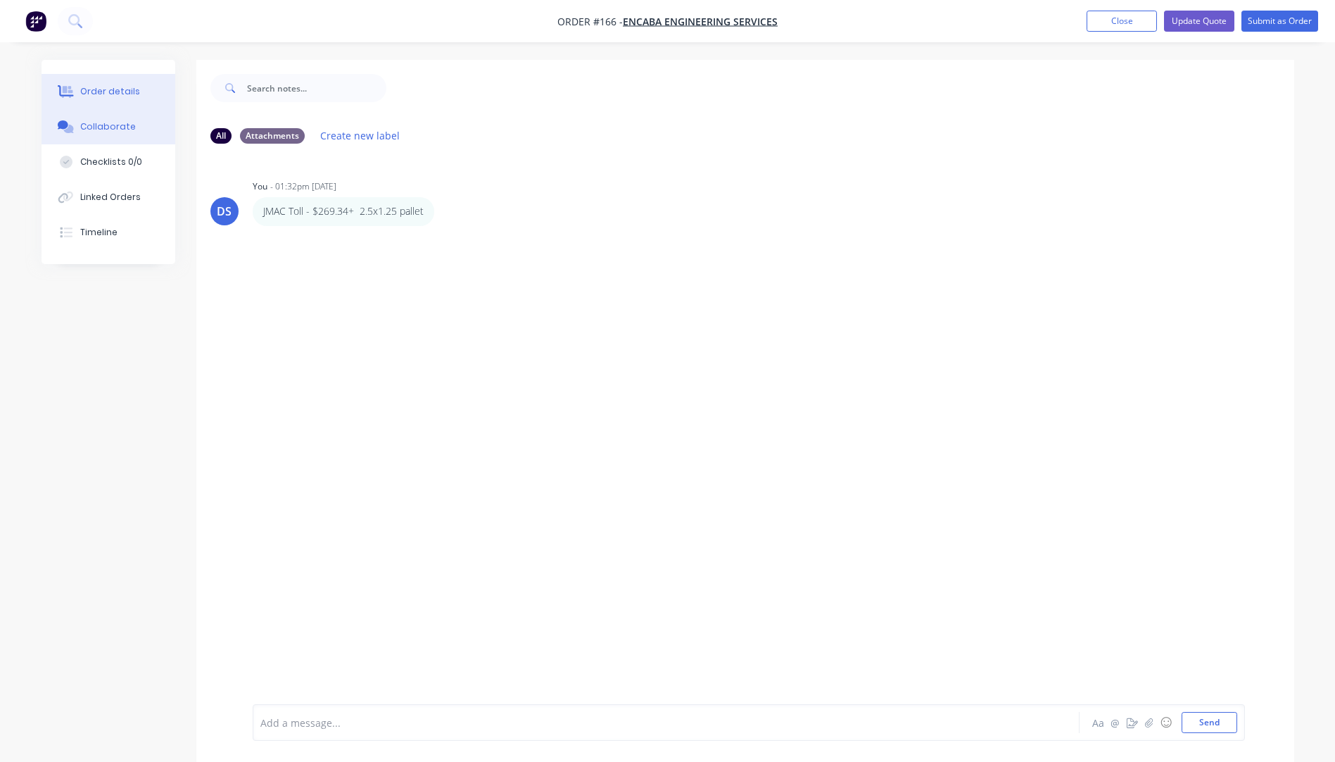
click at [125, 94] on div "Order details" at bounding box center [110, 91] width 60 height 13
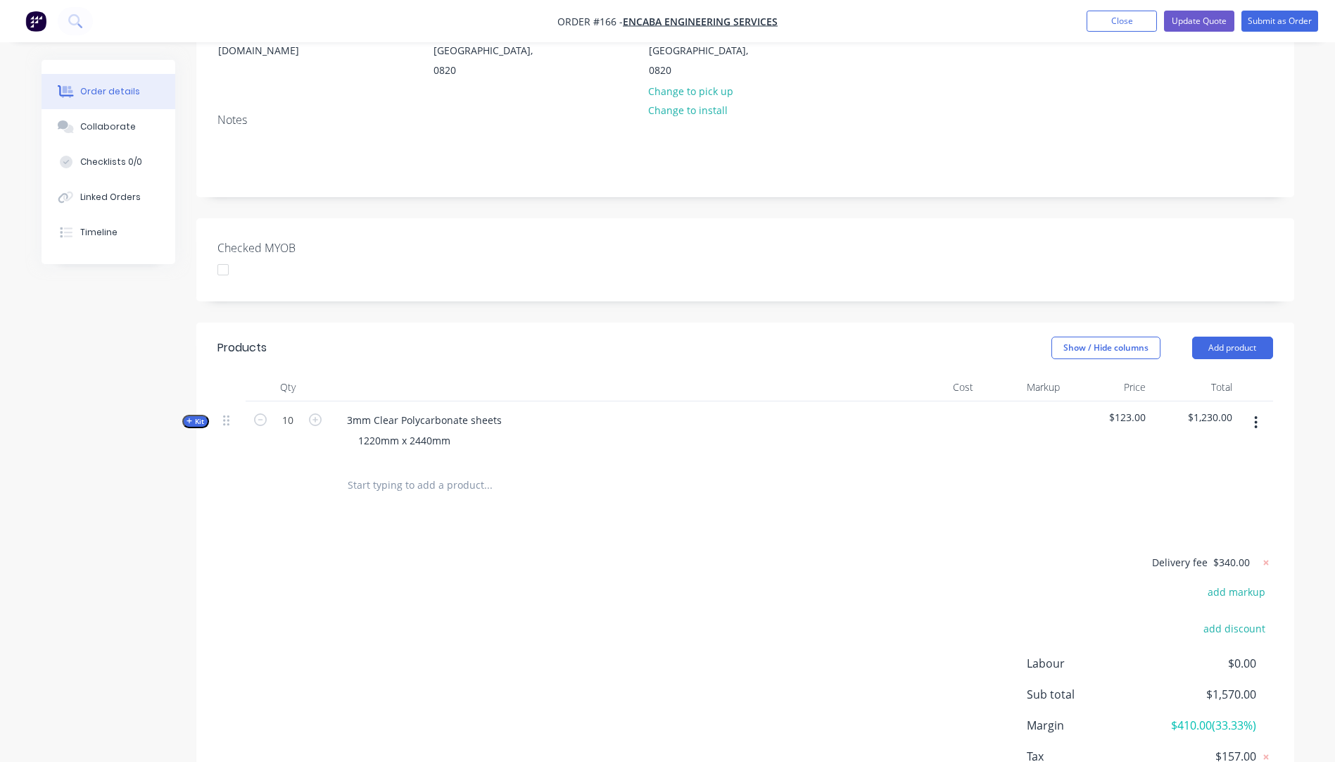
scroll to position [274, 0]
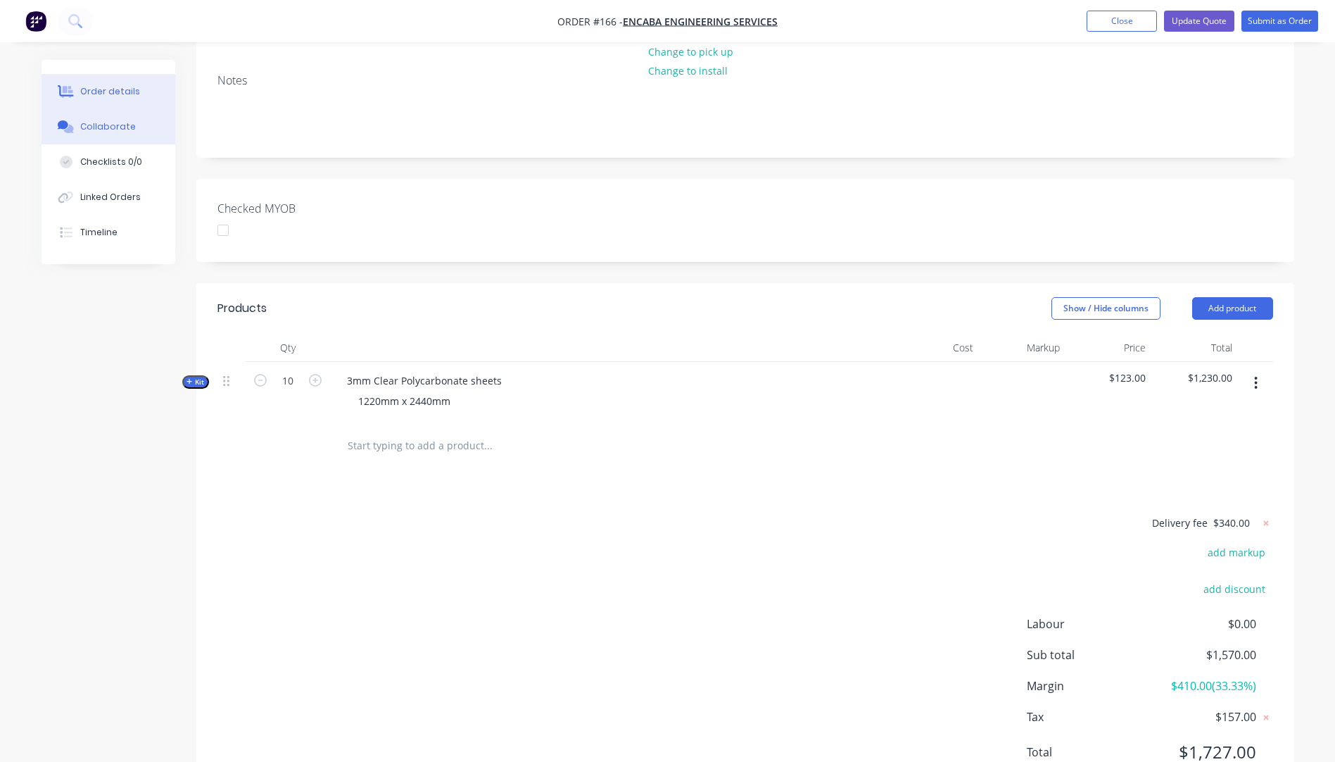
click at [88, 134] on button "Collaborate" at bounding box center [109, 126] width 134 height 35
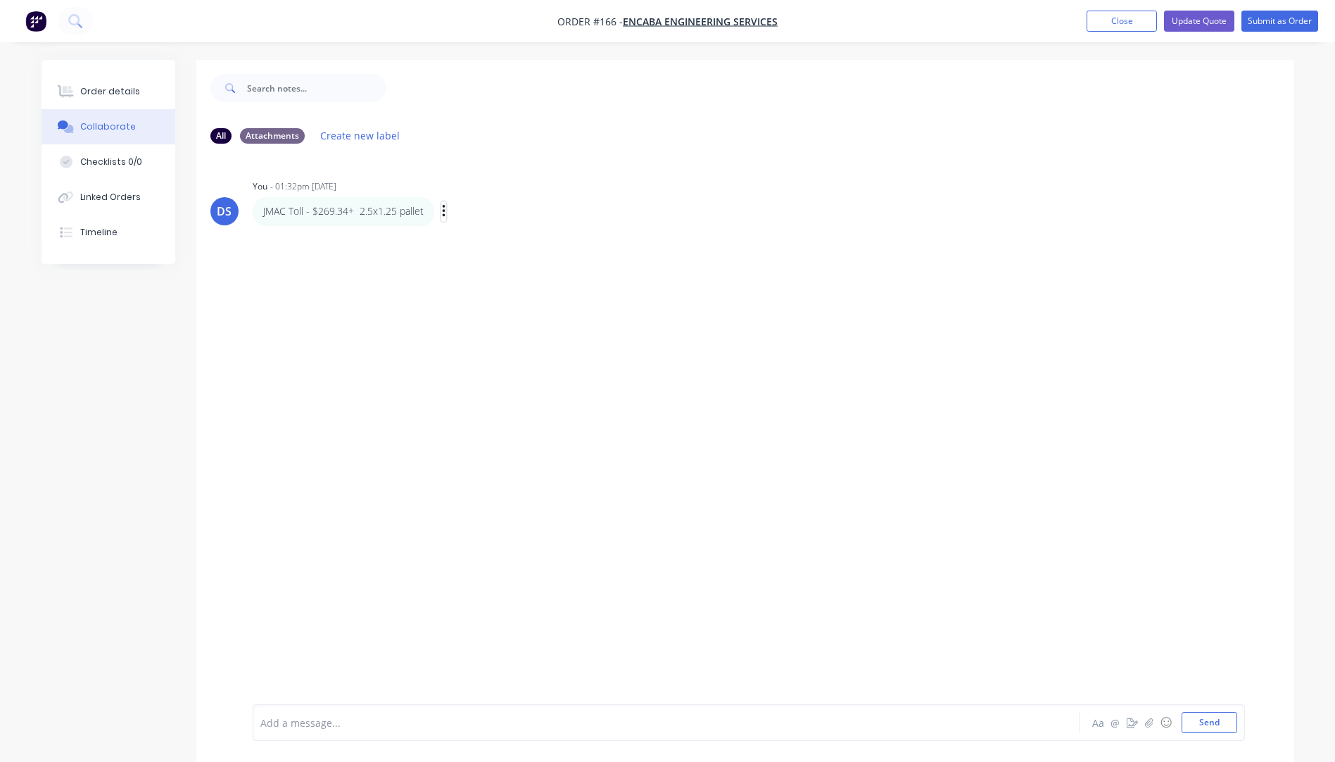
click at [446, 211] on button "button" at bounding box center [444, 211] width 6 height 20
click at [474, 244] on button "Edit" at bounding box center [494, 236] width 89 height 23
click at [347, 721] on span "JMAC Toll - $269.34+ 2.5x1.25 pallet" at bounding box center [346, 722] width 170 height 13
click at [446, 627] on div "DS You - 01:32pm [DATE] JMAC Toll - $269.34+ 2.5x1.25 pallet Labels Edit Delete" at bounding box center [745, 429] width 1098 height 549
click at [1201, 724] on button "Send" at bounding box center [1210, 722] width 56 height 21
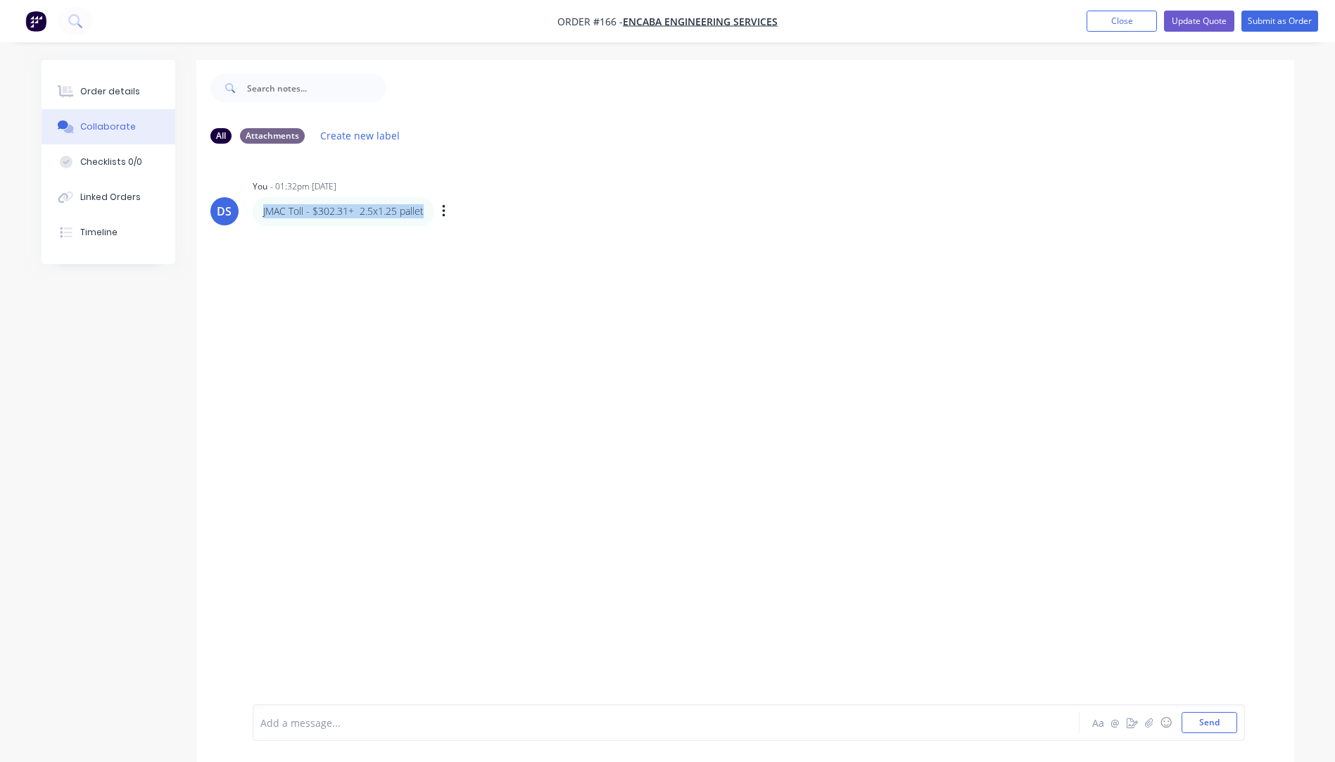
drag, startPoint x: 425, startPoint y: 209, endPoint x: 264, endPoint y: 213, distance: 161.2
click at [264, 213] on div "JMAC Toll - $302.31+ 2.5x1.25 pallet" at bounding box center [344, 211] width 182 height 28
copy p "JMAC Toll - $302.31+ 2.5x1.25 pallet"
click at [0, 0] on icon "button" at bounding box center [0, 0] width 0 height 0
click at [0, 0] on button "Delete" at bounding box center [0, 0] width 0 height 0
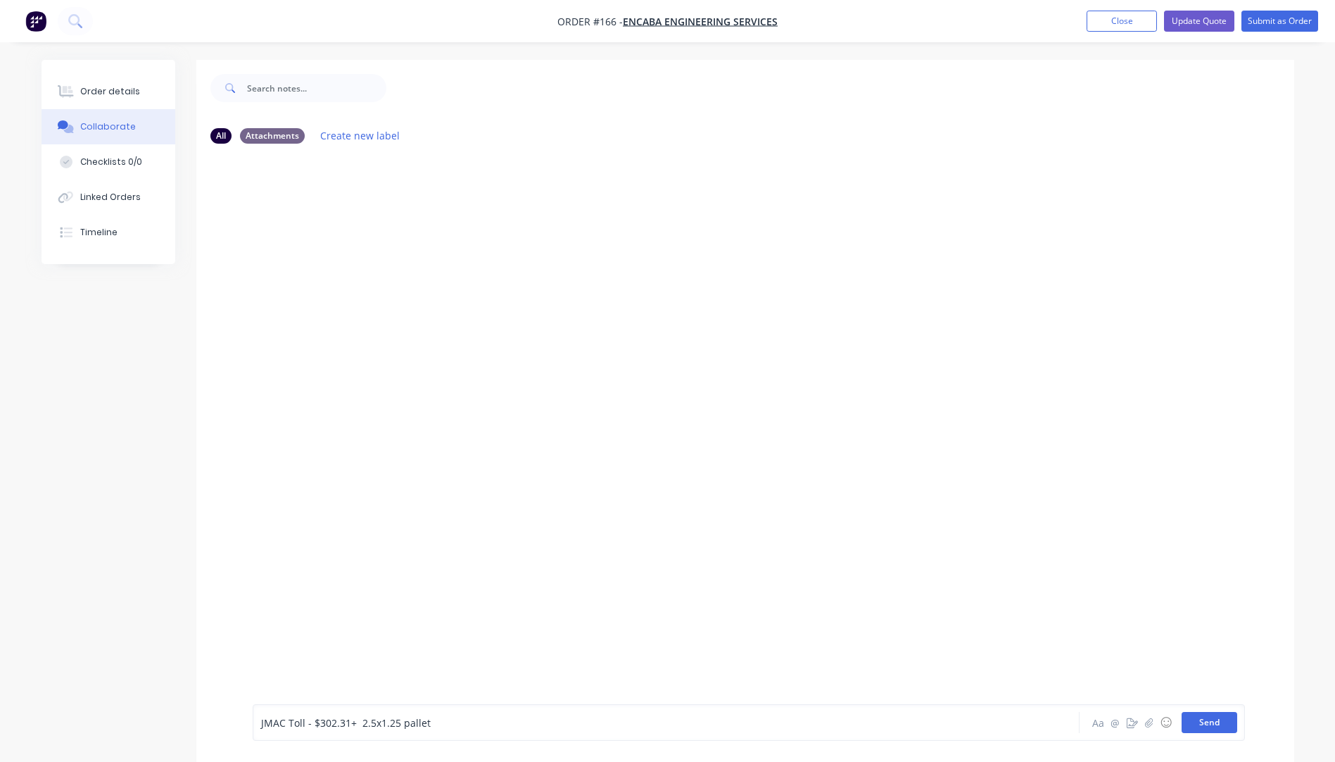
click at [1216, 725] on button "Send" at bounding box center [1210, 722] width 56 height 21
click at [643, 515] on div "DS You - 09:38am [DATE] JMAC Toll - $302.31+ 2.5x1.25 pallet Labels Edit Delete" at bounding box center [745, 429] width 1098 height 549
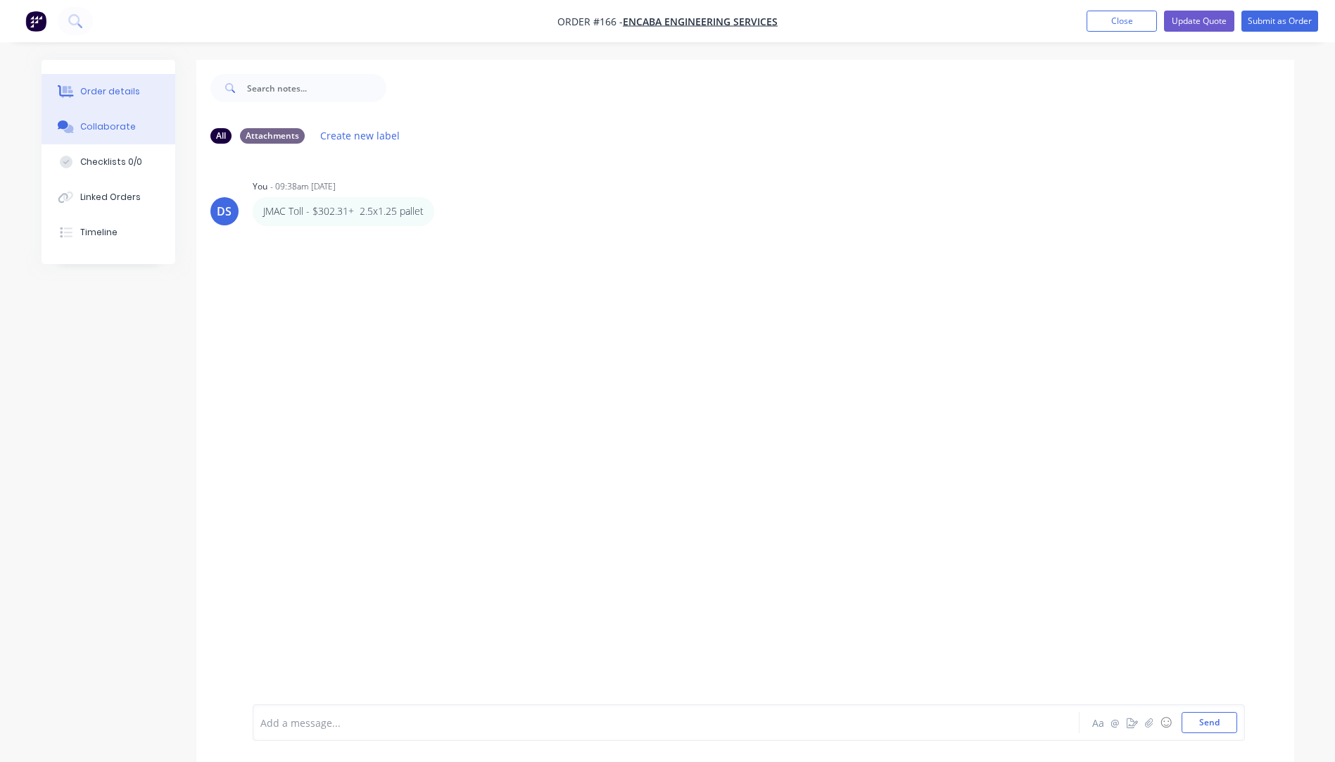
click at [105, 99] on button "Order details" at bounding box center [109, 91] width 134 height 35
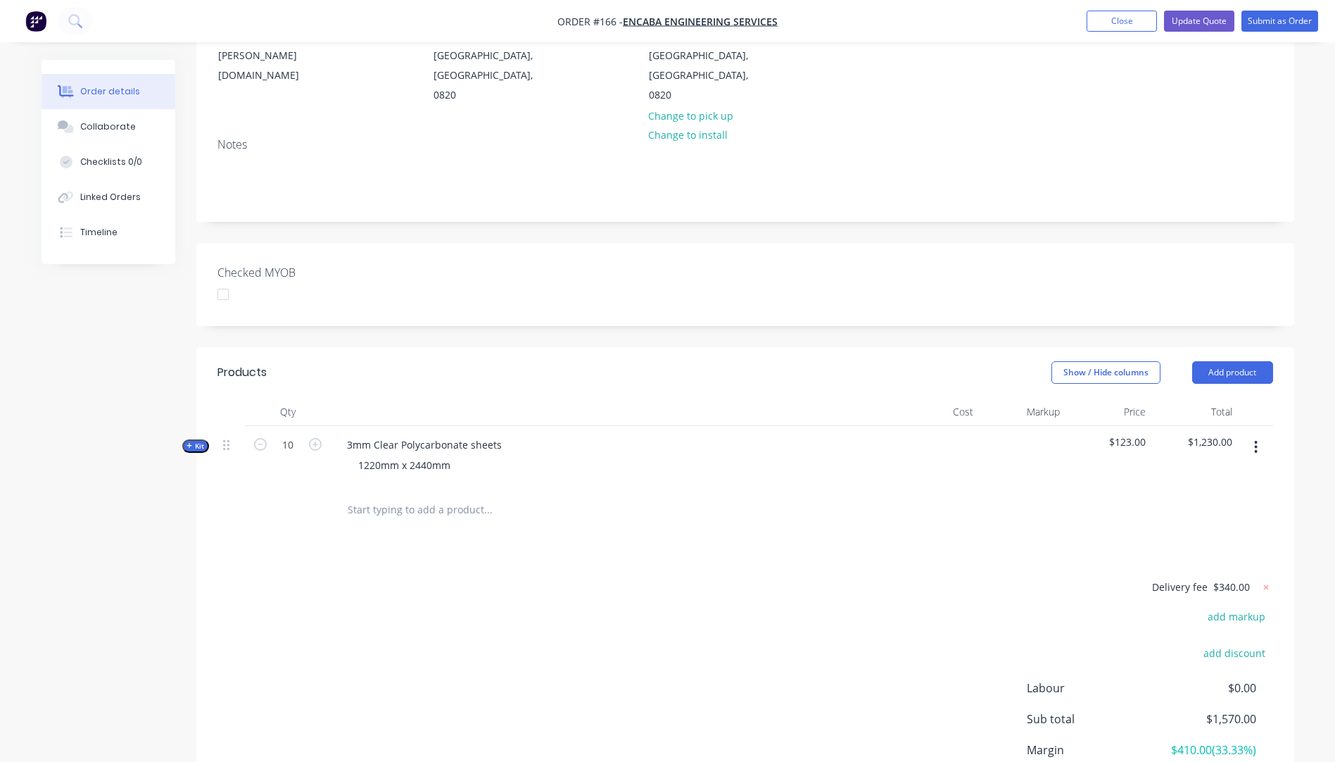
scroll to position [211, 0]
click at [1265, 583] on icon at bounding box center [1265, 585] width 5 height 5
click at [1243, 577] on button "add delivery fee" at bounding box center [1227, 586] width 91 height 19
type input "374"
click at [842, 605] on div "Delivery fee Delivery fee Delivery fee name (Optional) 374 374 $0 add markup ad…" at bounding box center [745, 711] width 1056 height 268
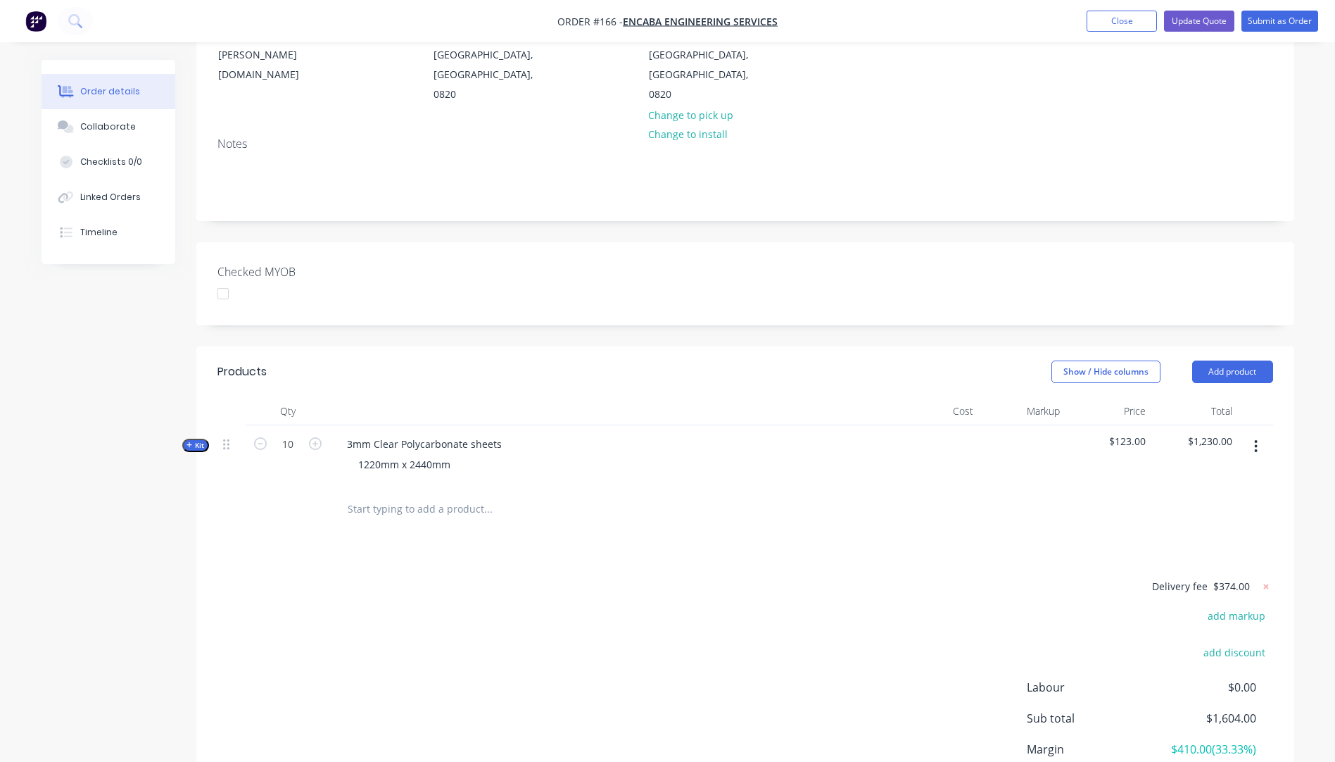
click at [189, 442] on icon "button" at bounding box center [190, 445] width 6 height 6
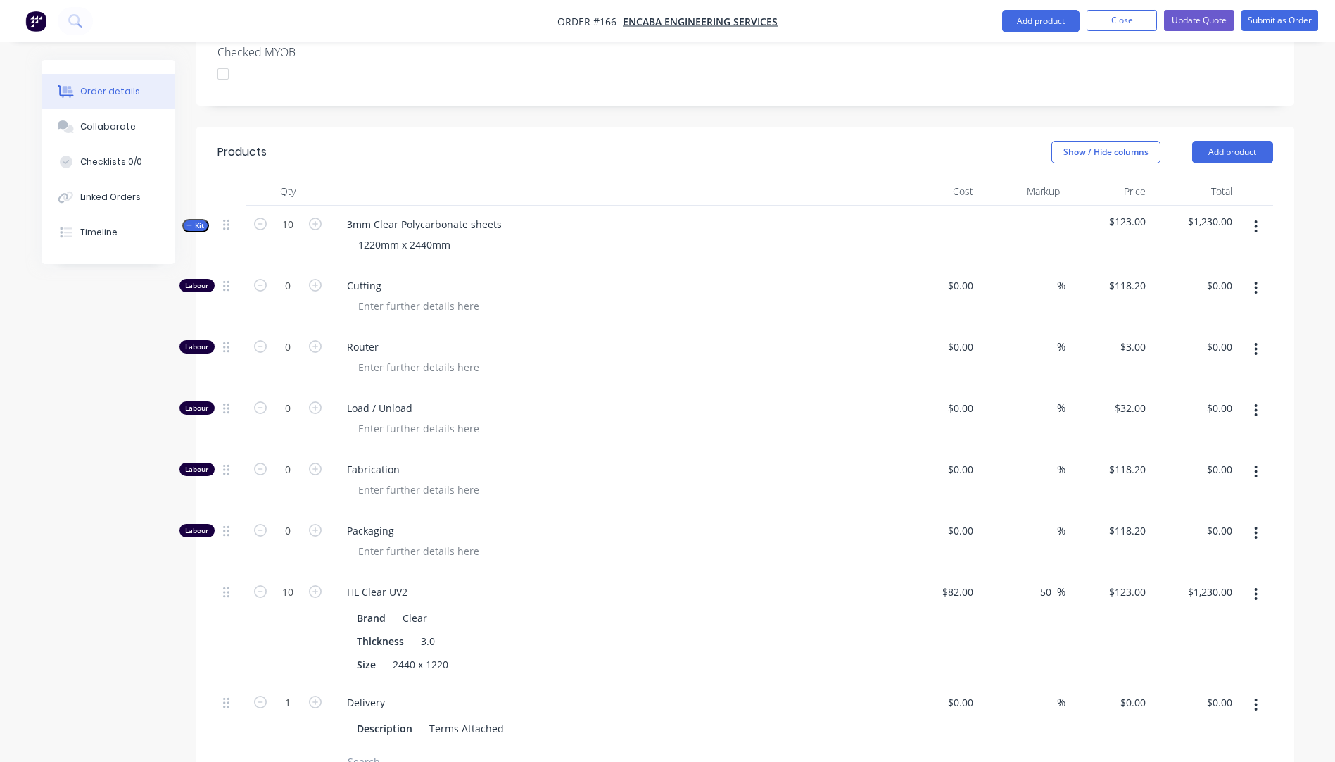
scroll to position [422, 0]
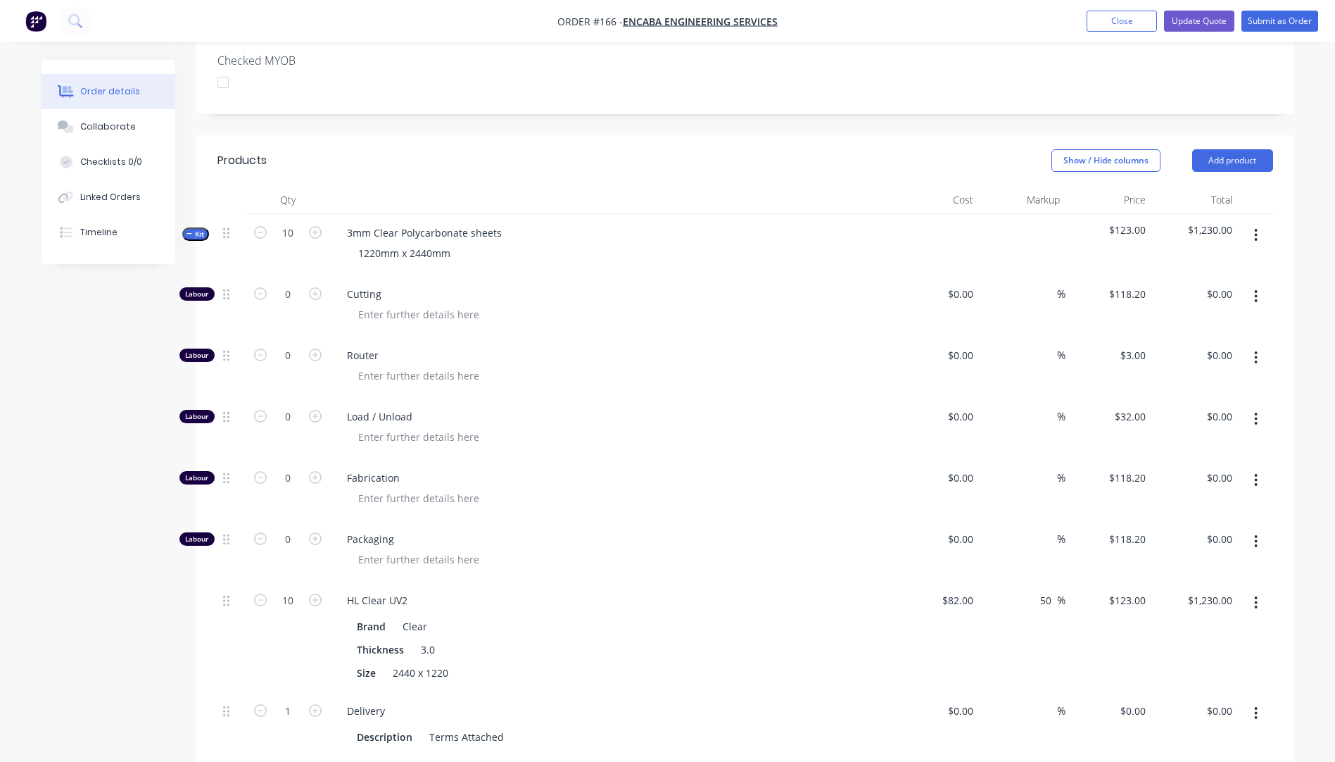
click at [375, 756] on input "text" at bounding box center [488, 770] width 282 height 28
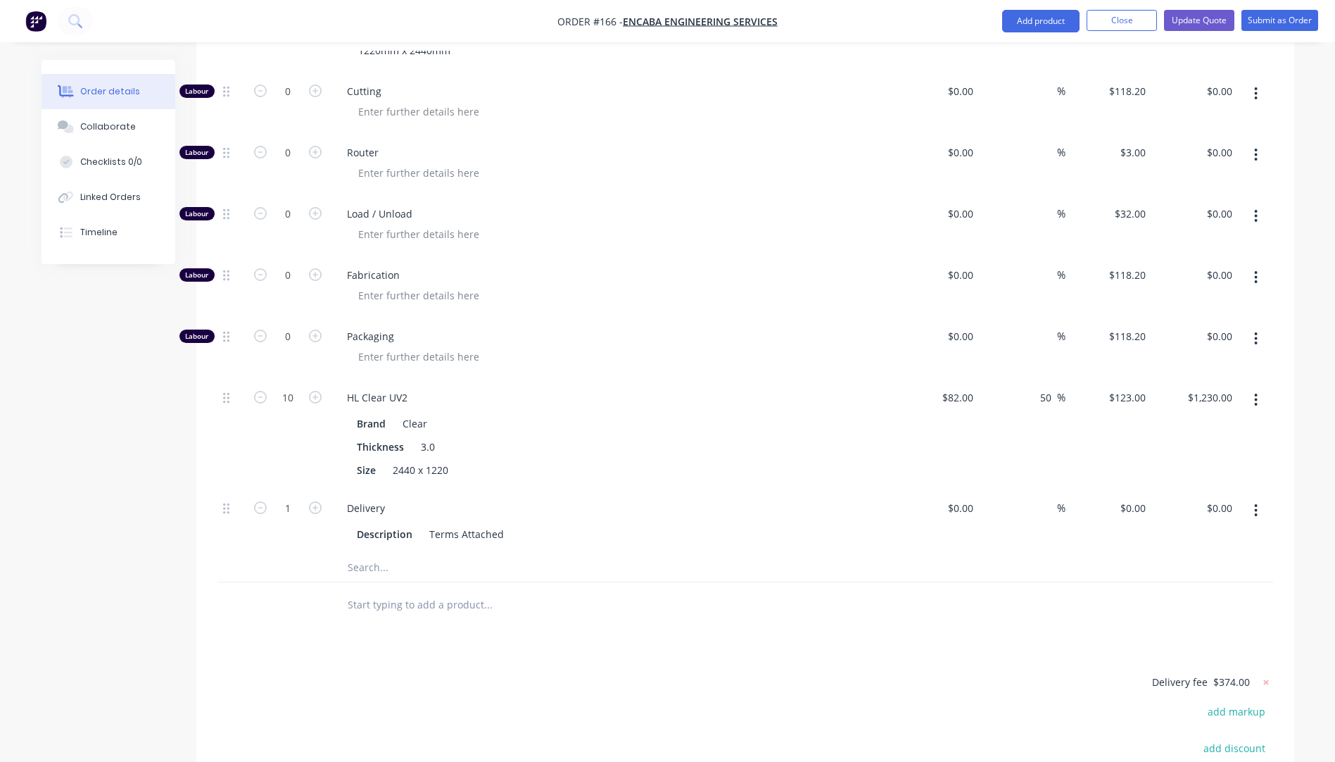
scroll to position [633, 0]
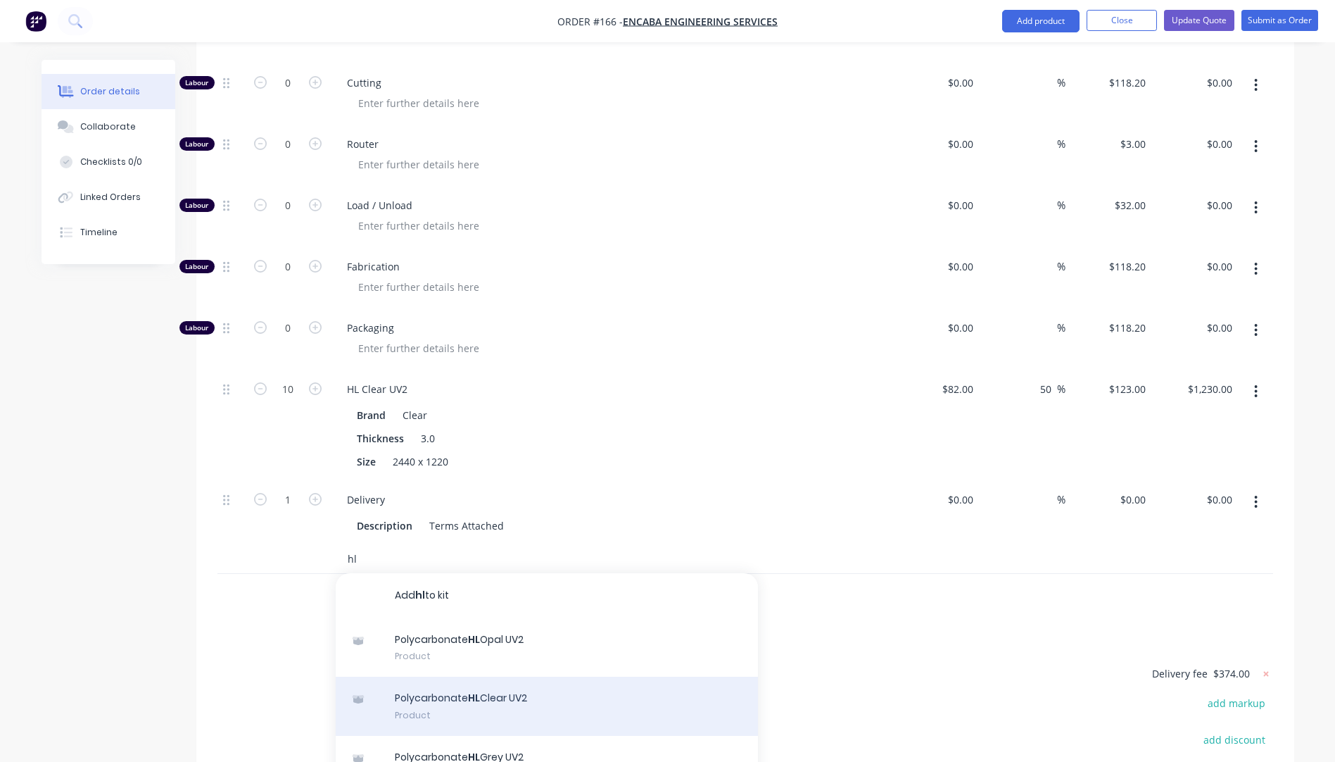
type input "hl"
click at [520, 676] on div "Polycarbonate HL Clear UV2 Product" at bounding box center [547, 705] width 422 height 59
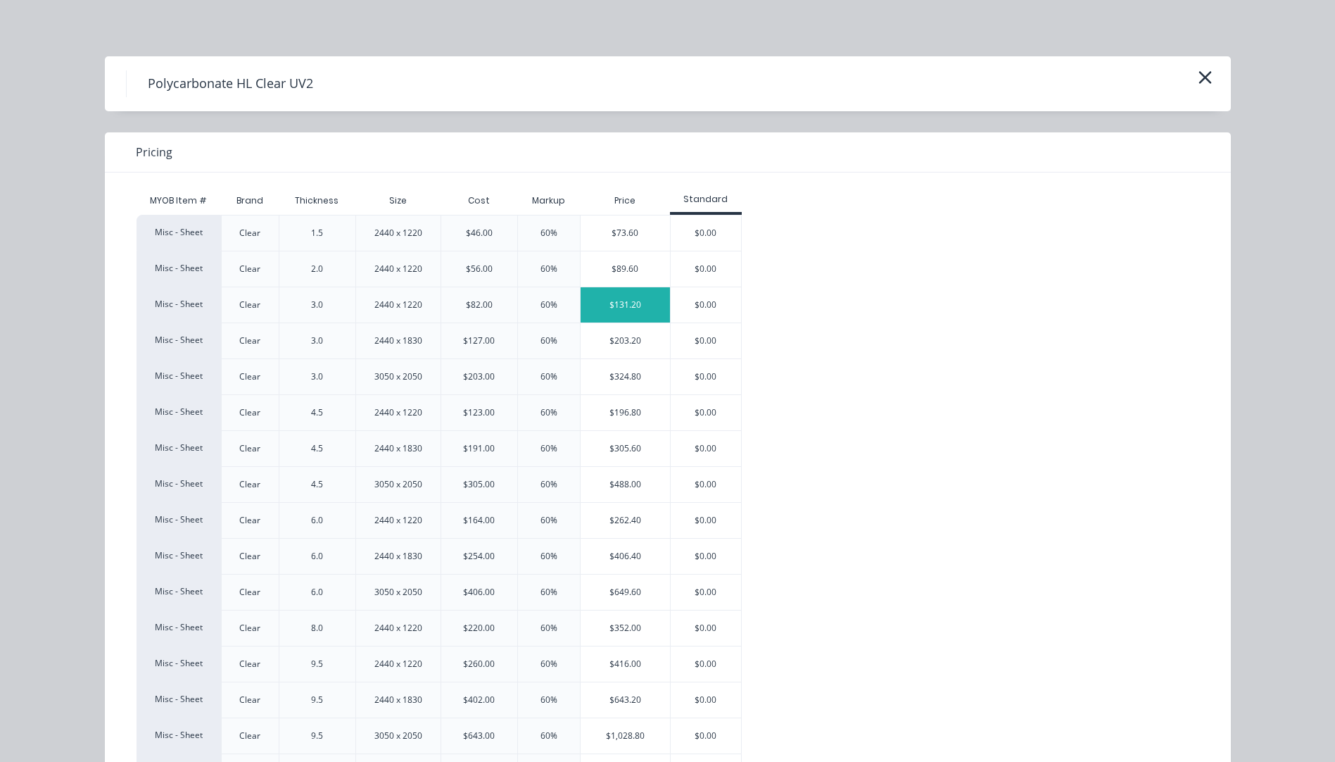
click at [619, 305] on div "$131.20" at bounding box center [625, 304] width 89 height 35
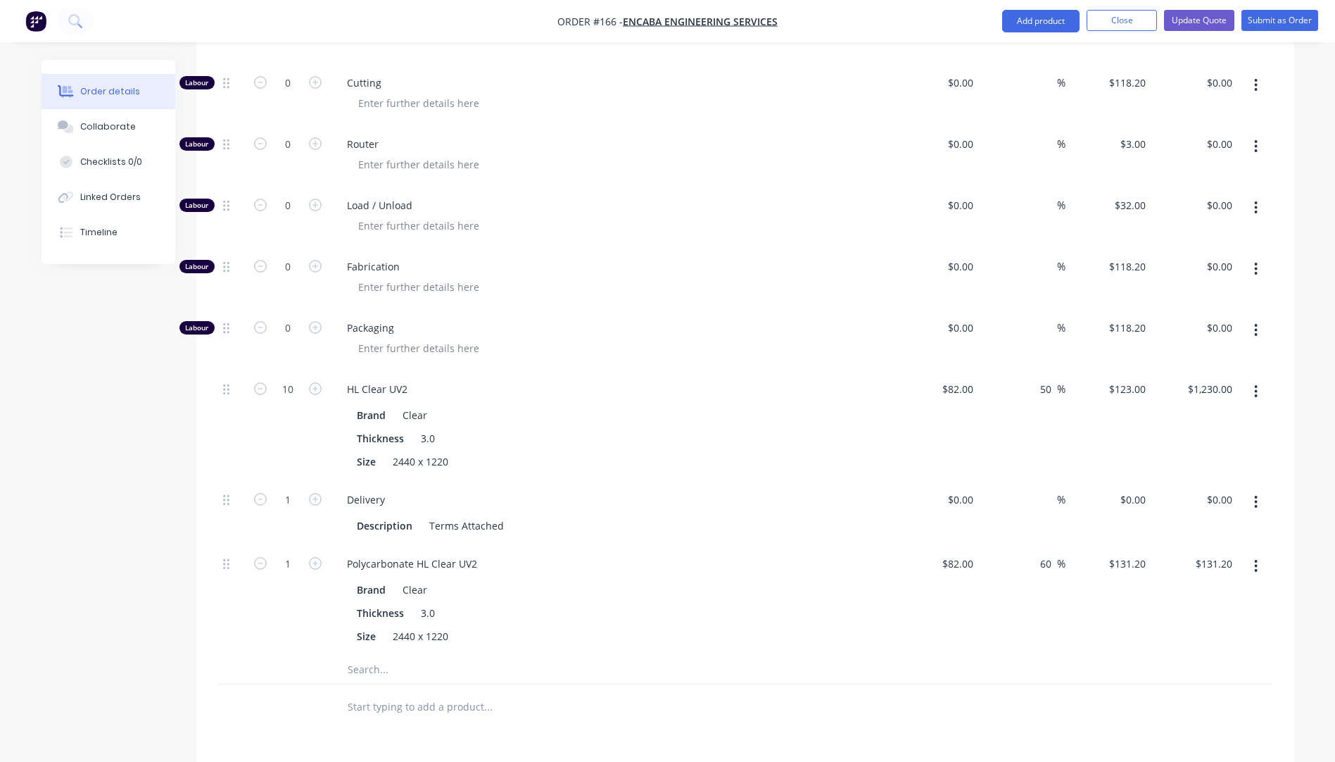
click at [1259, 553] on button "button" at bounding box center [1255, 565] width 33 height 25
click at [1170, 649] on div "Delete" at bounding box center [1206, 659] width 108 height 20
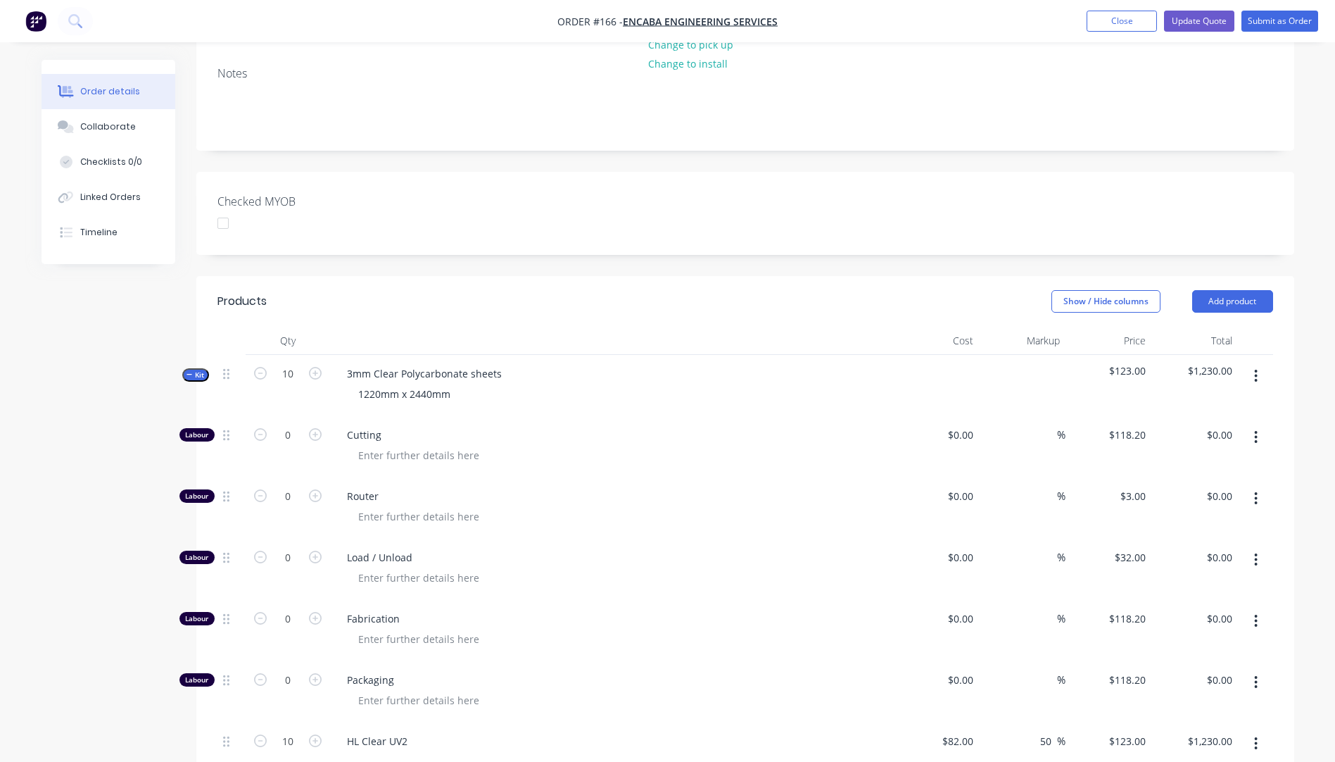
scroll to position [0, 0]
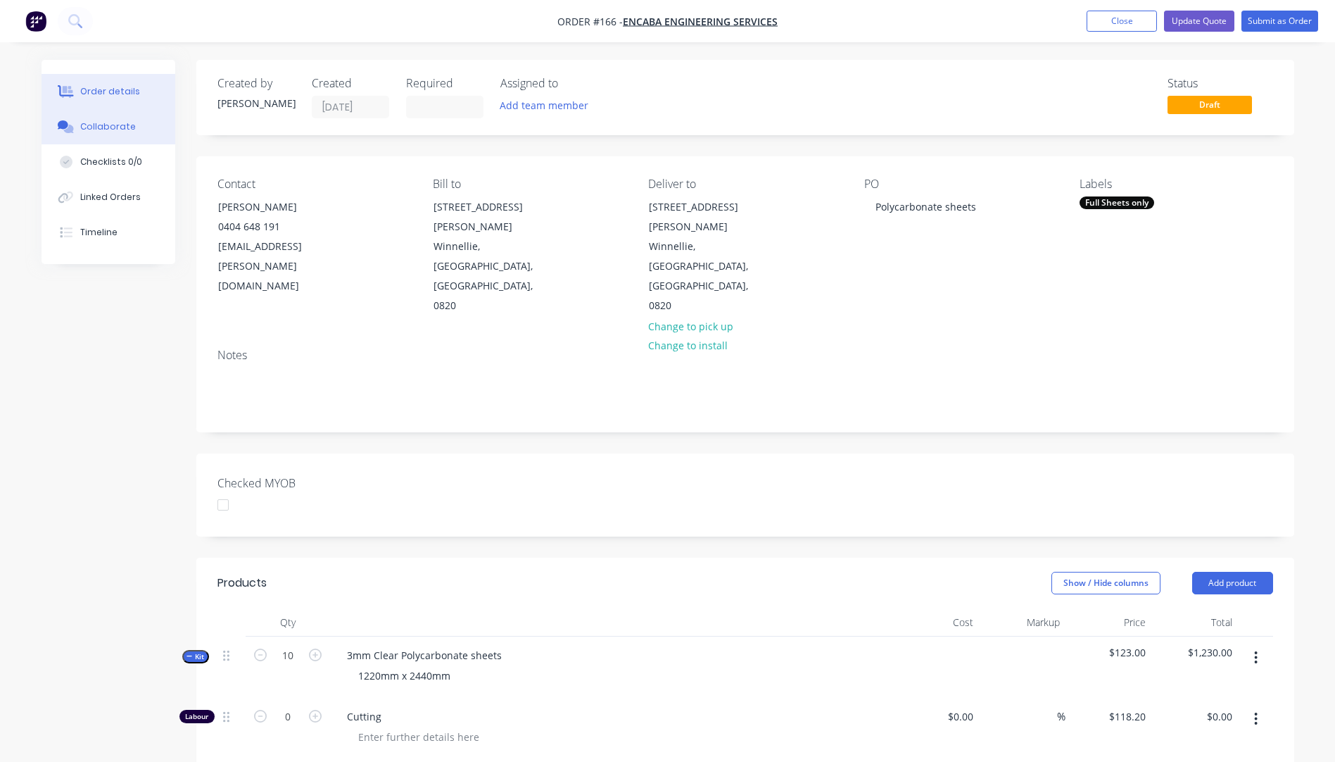
click at [91, 125] on div "Collaborate" at bounding box center [108, 126] width 56 height 13
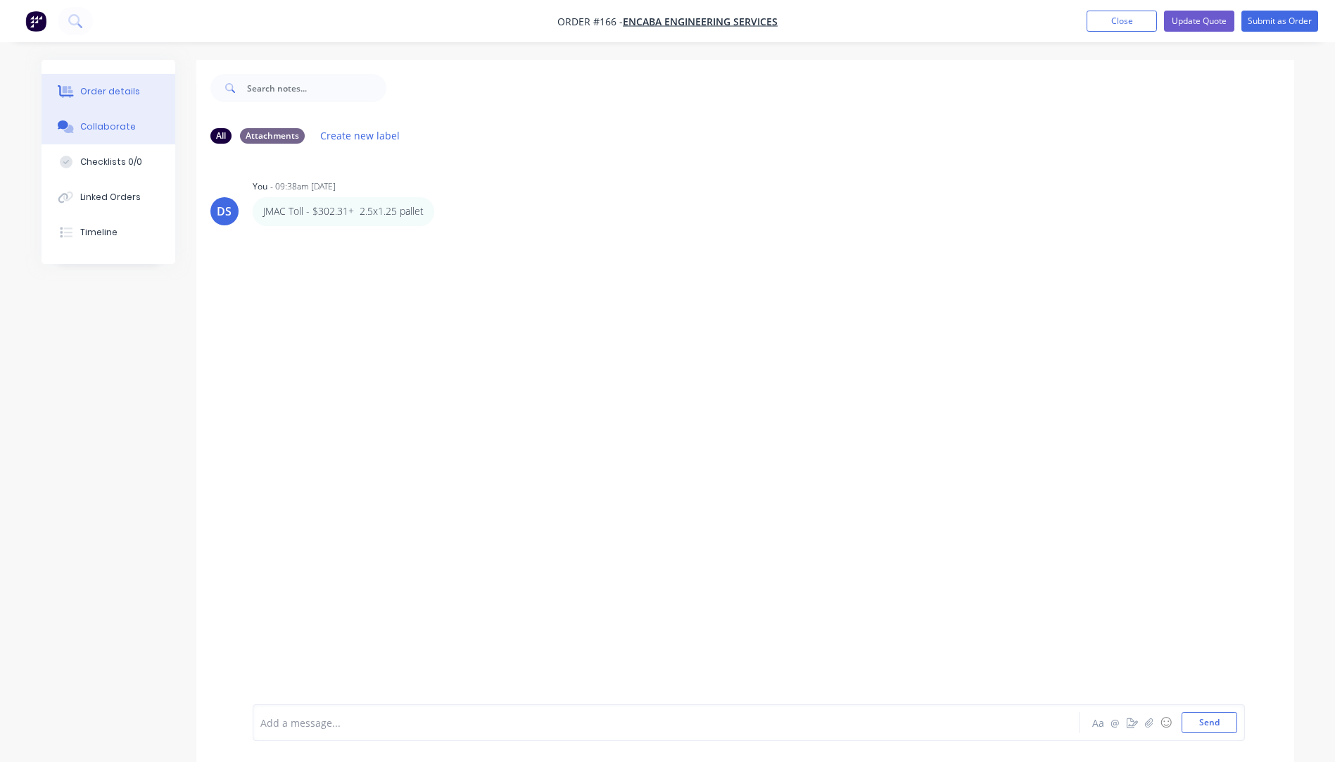
click at [111, 95] on div "Order details" at bounding box center [110, 91] width 60 height 13
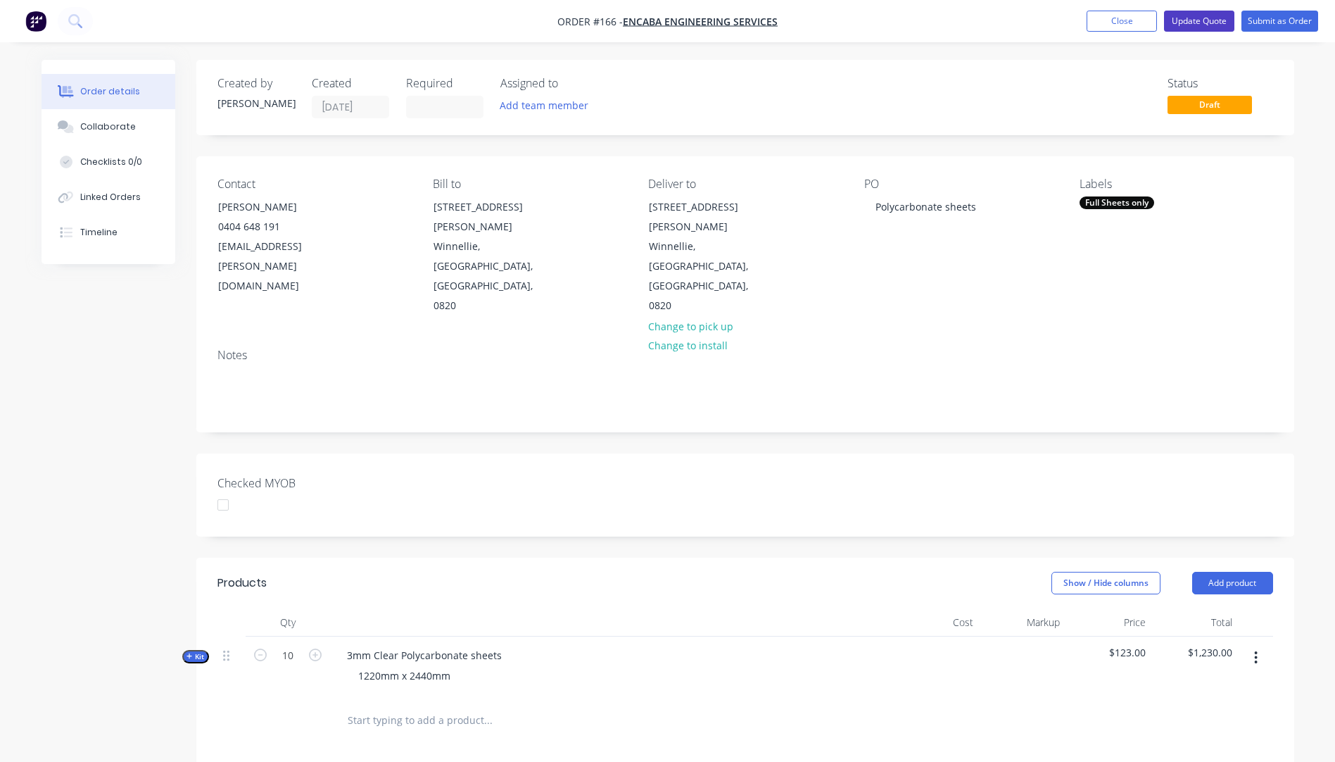
click at [1189, 20] on button "Update Quote" at bounding box center [1199, 21] width 70 height 21
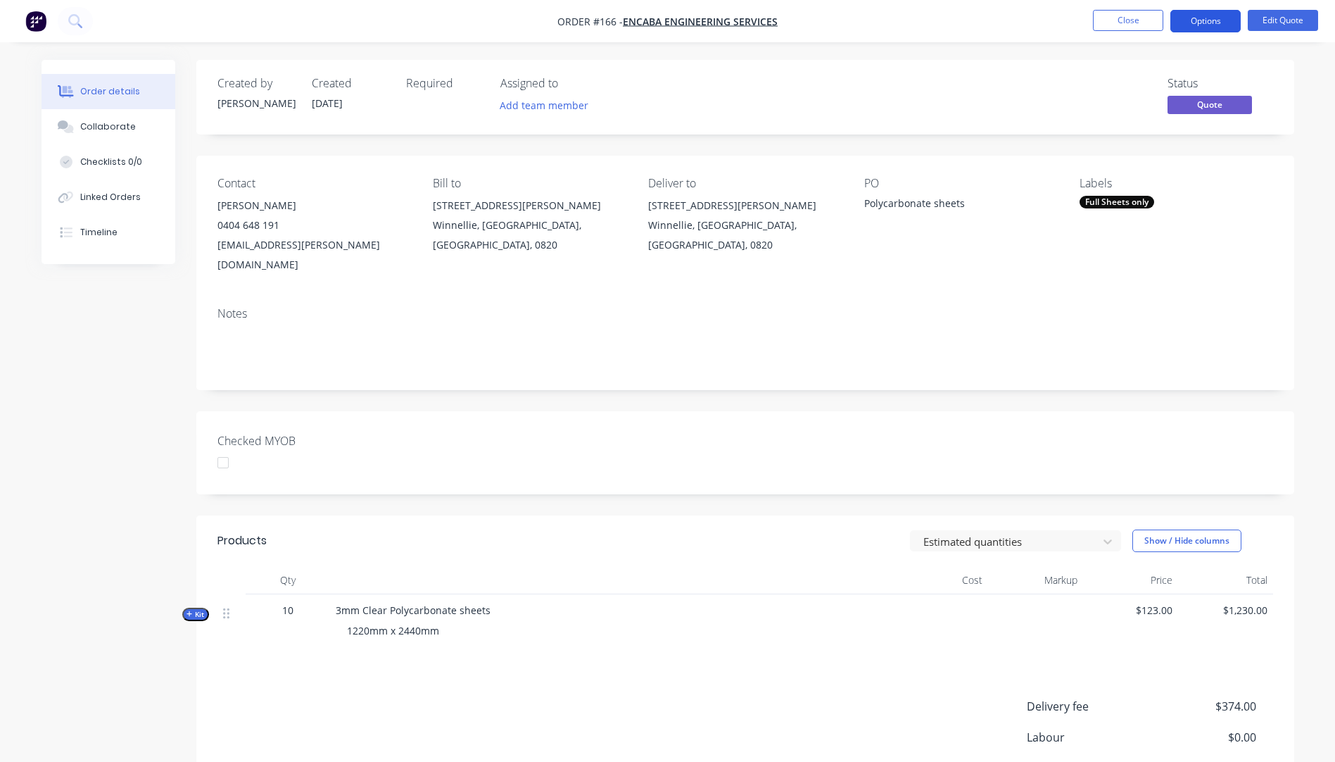
click at [1197, 24] on button "Options" at bounding box center [1205, 21] width 70 height 23
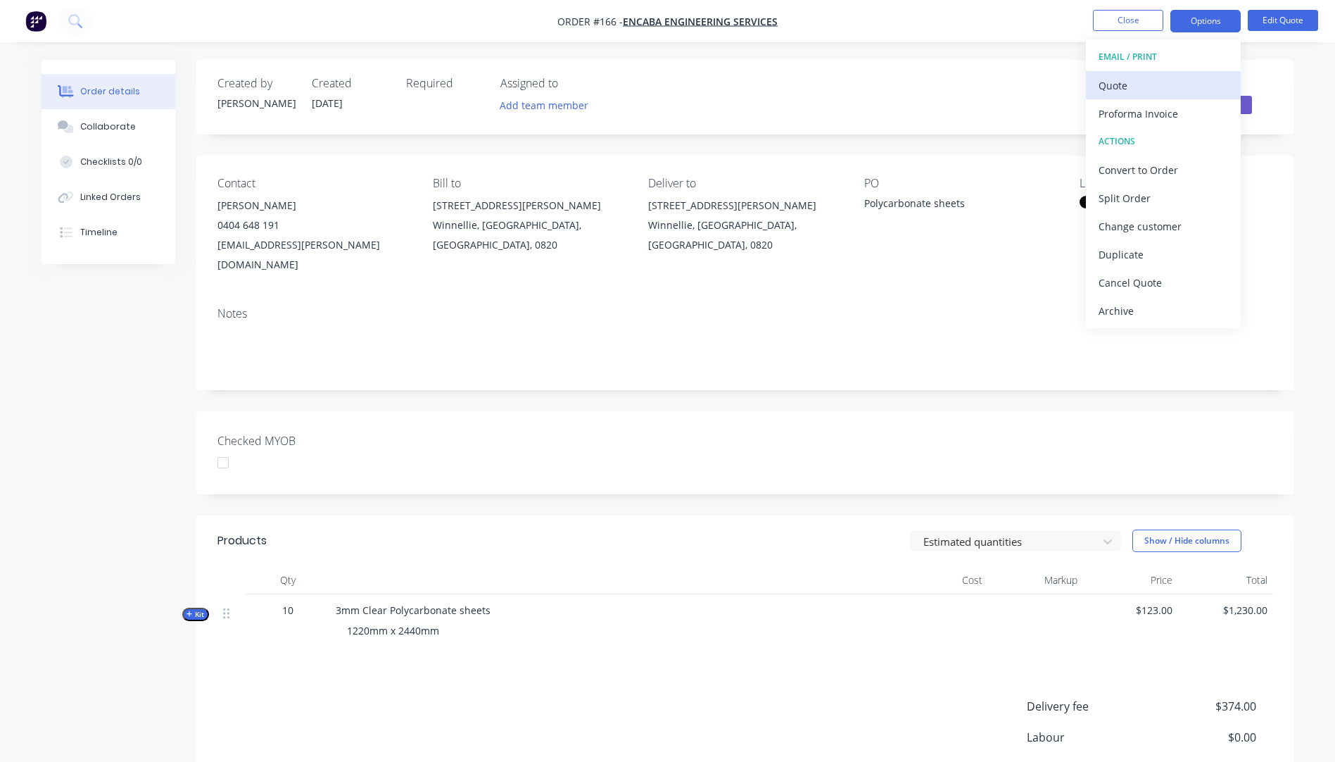
click at [1147, 93] on div "Quote" at bounding box center [1164, 85] width 130 height 20
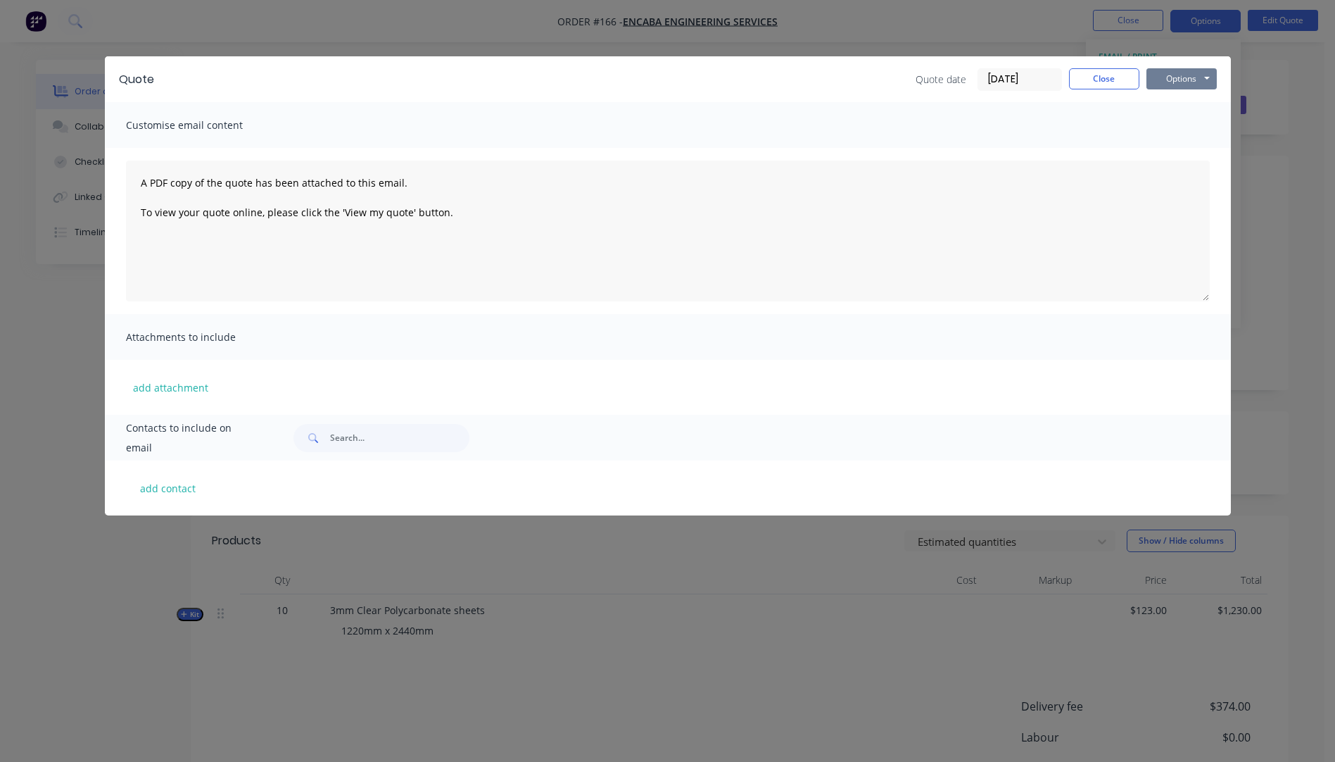
click at [1180, 84] on button "Options" at bounding box center [1182, 78] width 70 height 21
click at [1195, 110] on button "Preview" at bounding box center [1192, 103] width 90 height 23
click at [163, 488] on button "add contact" at bounding box center [168, 487] width 84 height 21
select select "AU"
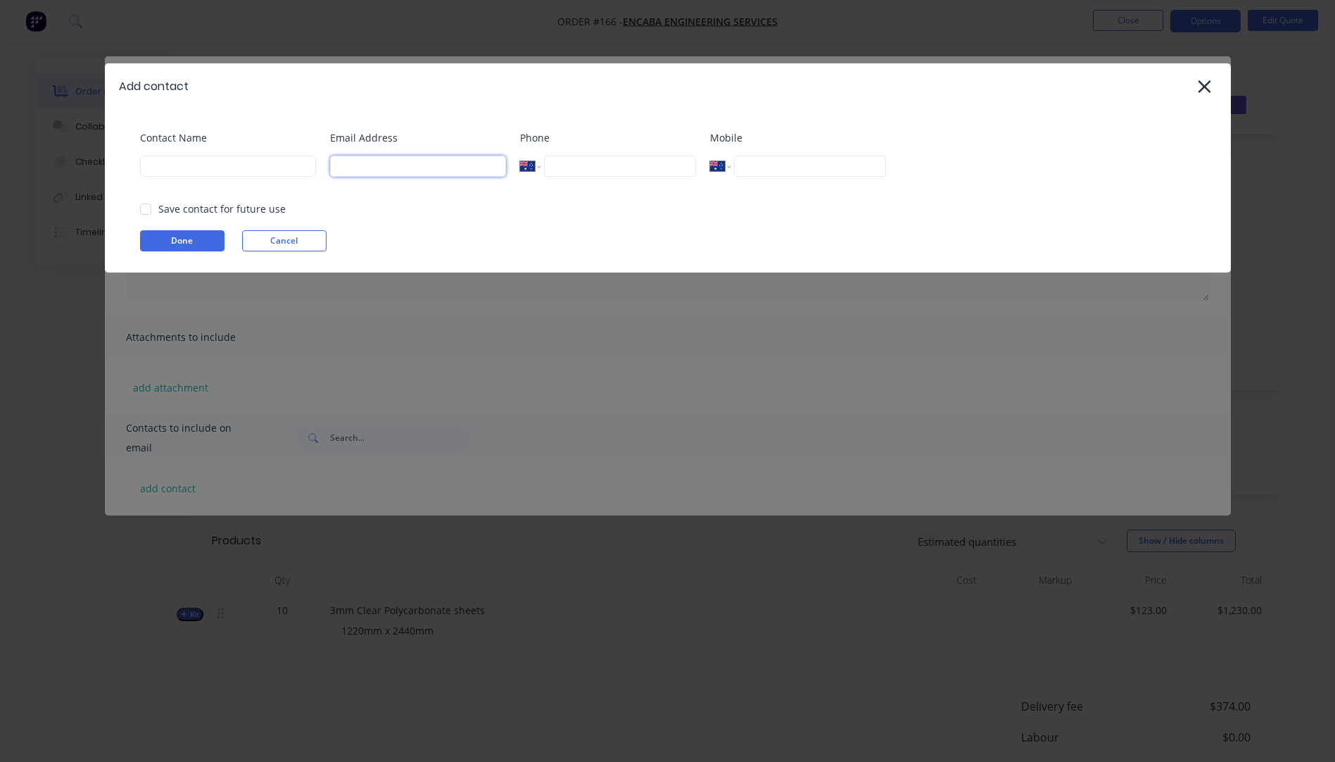
paste input "[EMAIL_ADDRESS][PERSON_NAME][DOMAIN_NAME]"
type input "[EMAIL_ADDRESS][PERSON_NAME][DOMAIN_NAME]"
type input "[PERSON_NAME]"
type input "[PHONE_NUMBER]"
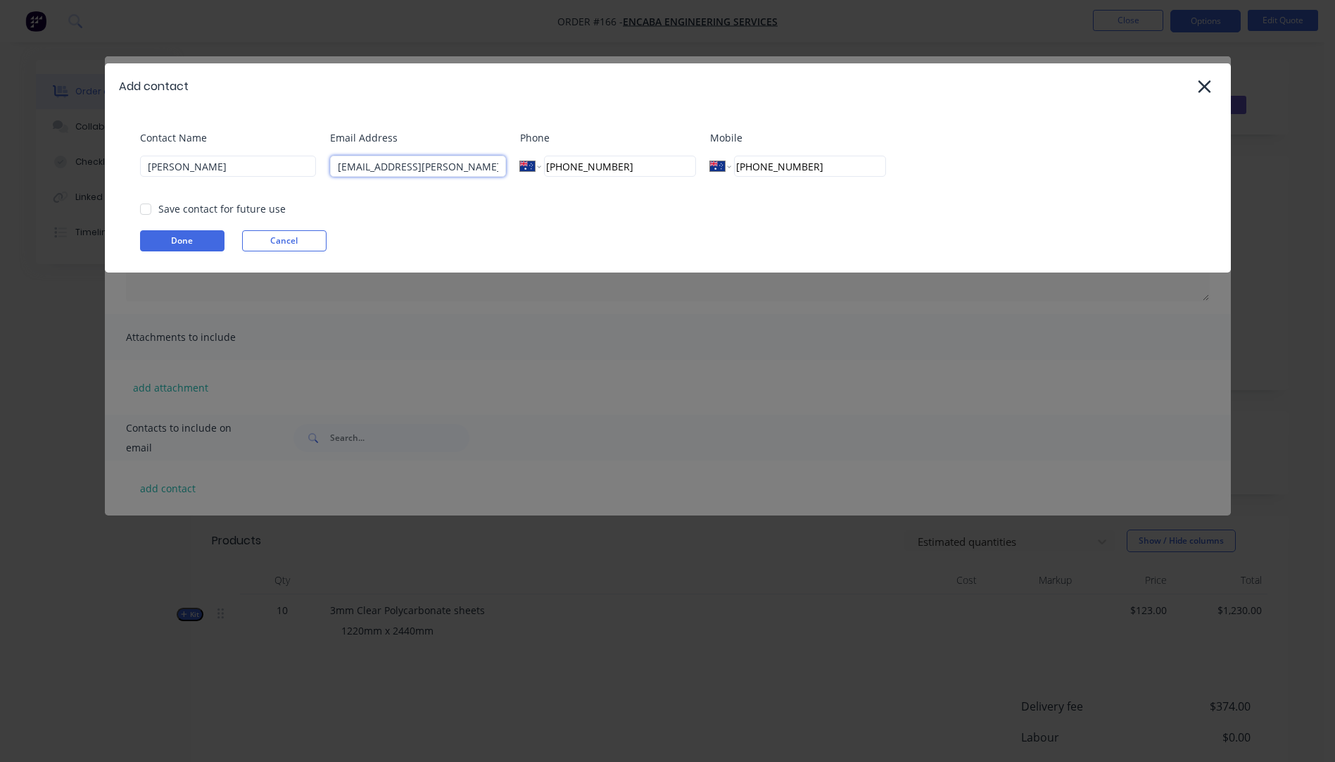
type input "[EMAIL_ADDRESS][PERSON_NAME][DOMAIN_NAME]"
drag, startPoint x: 819, startPoint y: 163, endPoint x: 738, endPoint y: 164, distance: 81.7
click at [738, 164] on input "[PHONE_NUMBER]" at bounding box center [809, 166] width 151 height 21
drag, startPoint x: 623, startPoint y: 168, endPoint x: 542, endPoint y: 170, distance: 81.0
click at [542, 170] on div "International [GEOGRAPHIC_DATA] [GEOGRAPHIC_DATA] [GEOGRAPHIC_DATA] [GEOGRAPHIC…" at bounding box center [608, 166] width 176 height 21
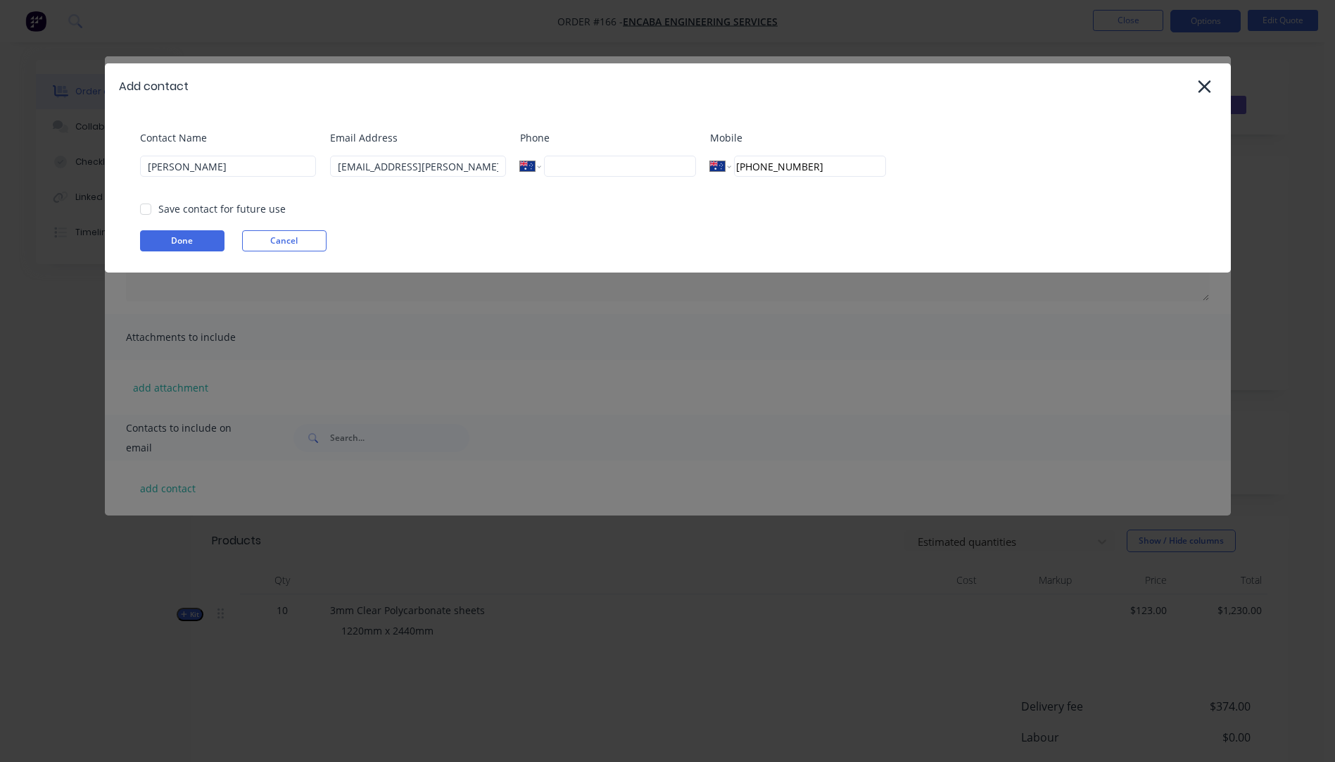
drag, startPoint x: 824, startPoint y: 168, endPoint x: 736, endPoint y: 170, distance: 88.7
click at [736, 170] on input "[PHONE_NUMBER]" at bounding box center [809, 166] width 151 height 21
paste input "0404 648 191"
click at [183, 244] on button "Done" at bounding box center [182, 240] width 84 height 21
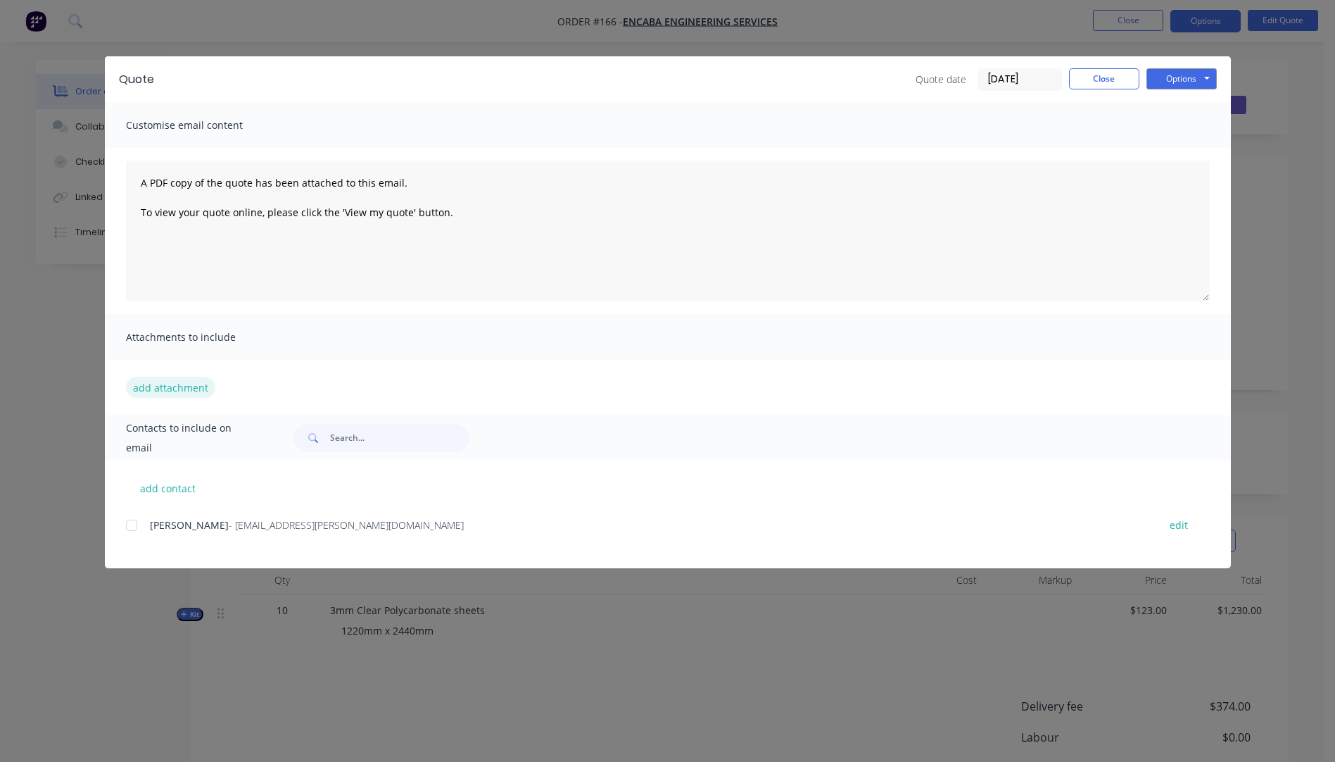
click at [177, 388] on button "add attachment" at bounding box center [170, 387] width 89 height 21
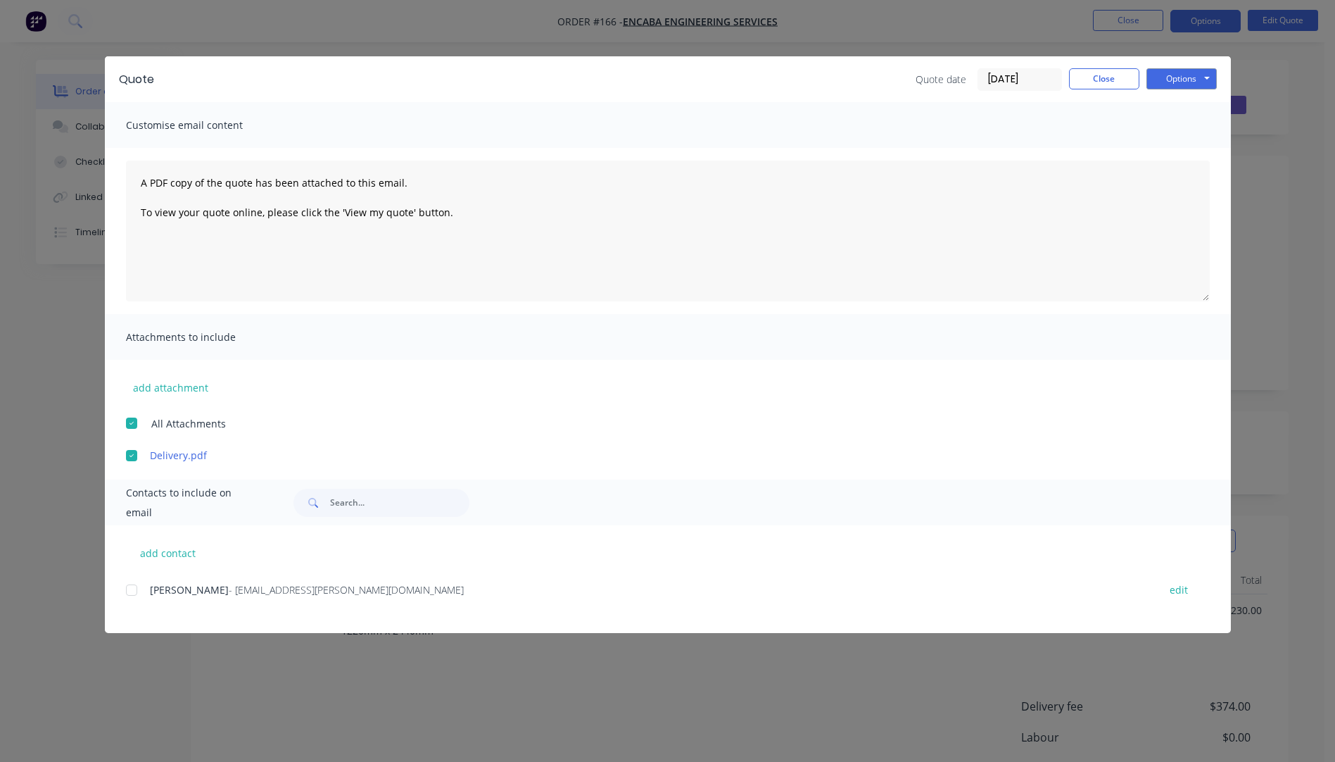
click at [133, 595] on div at bounding box center [132, 590] width 28 height 28
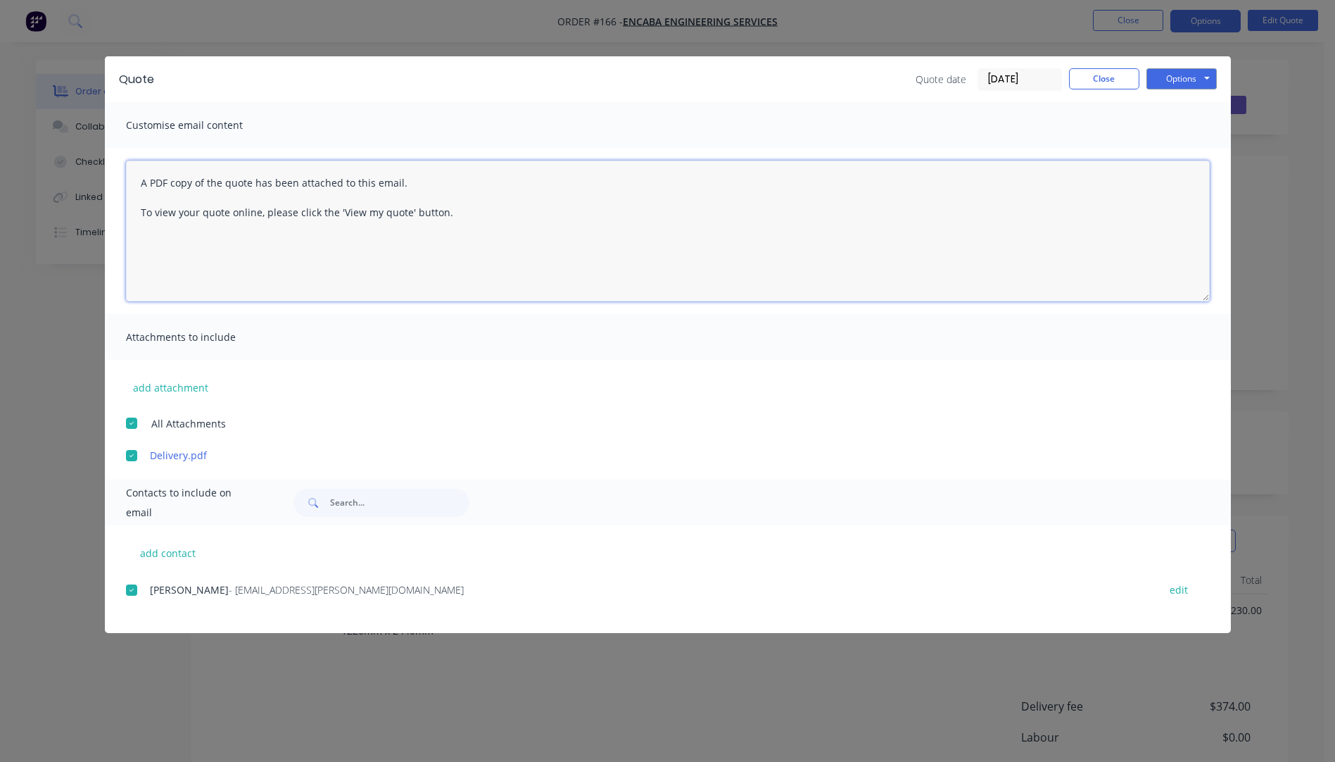
paste textarea "Hi, Please contact us if you have any questions. Regards, [PERSON_NAME] [EMAIL_…"
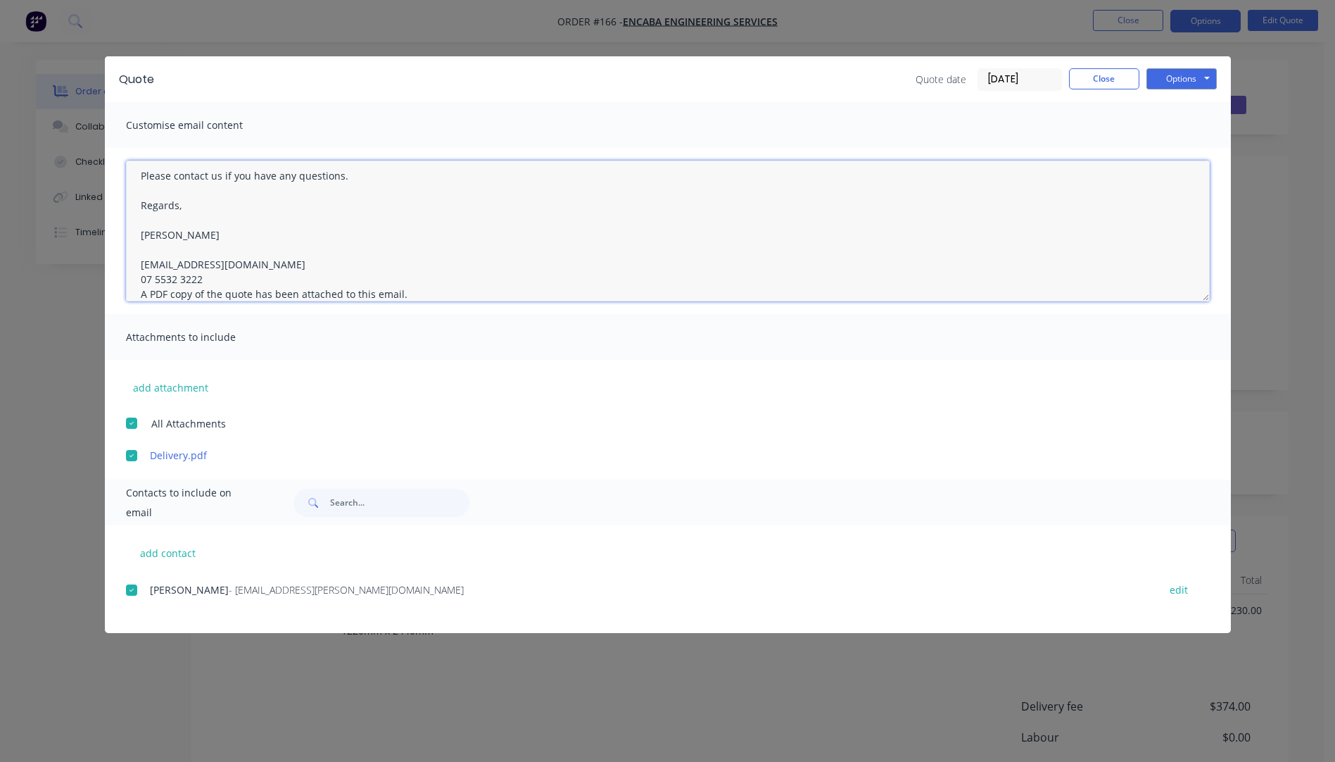
click at [203, 283] on textarea "Hi, Please contact us if you have any questions. Regards, [PERSON_NAME] [EMAIL_…" at bounding box center [668, 230] width 1084 height 141
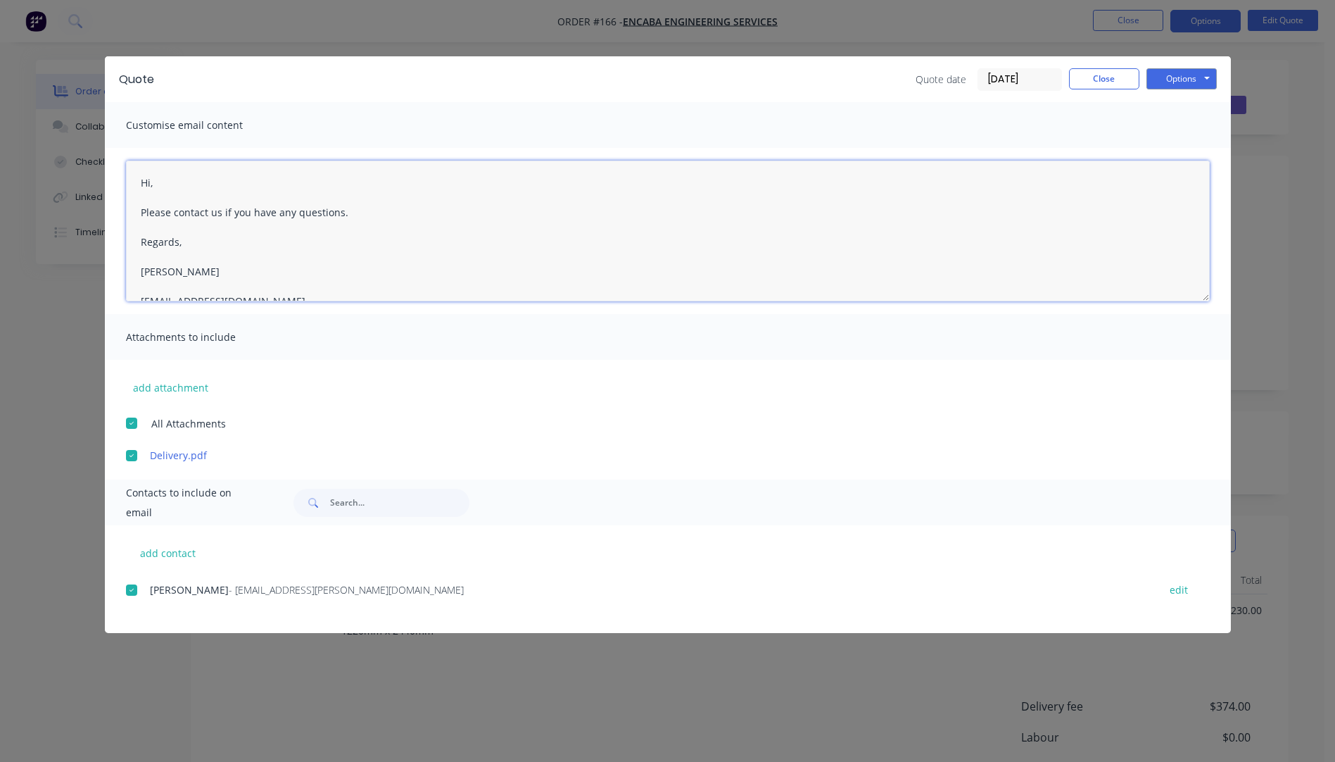
click at [166, 184] on textarea "Hi, Please contact us if you have any questions. Regards, [PERSON_NAME] [EMAIL_…" at bounding box center [668, 230] width 1084 height 141
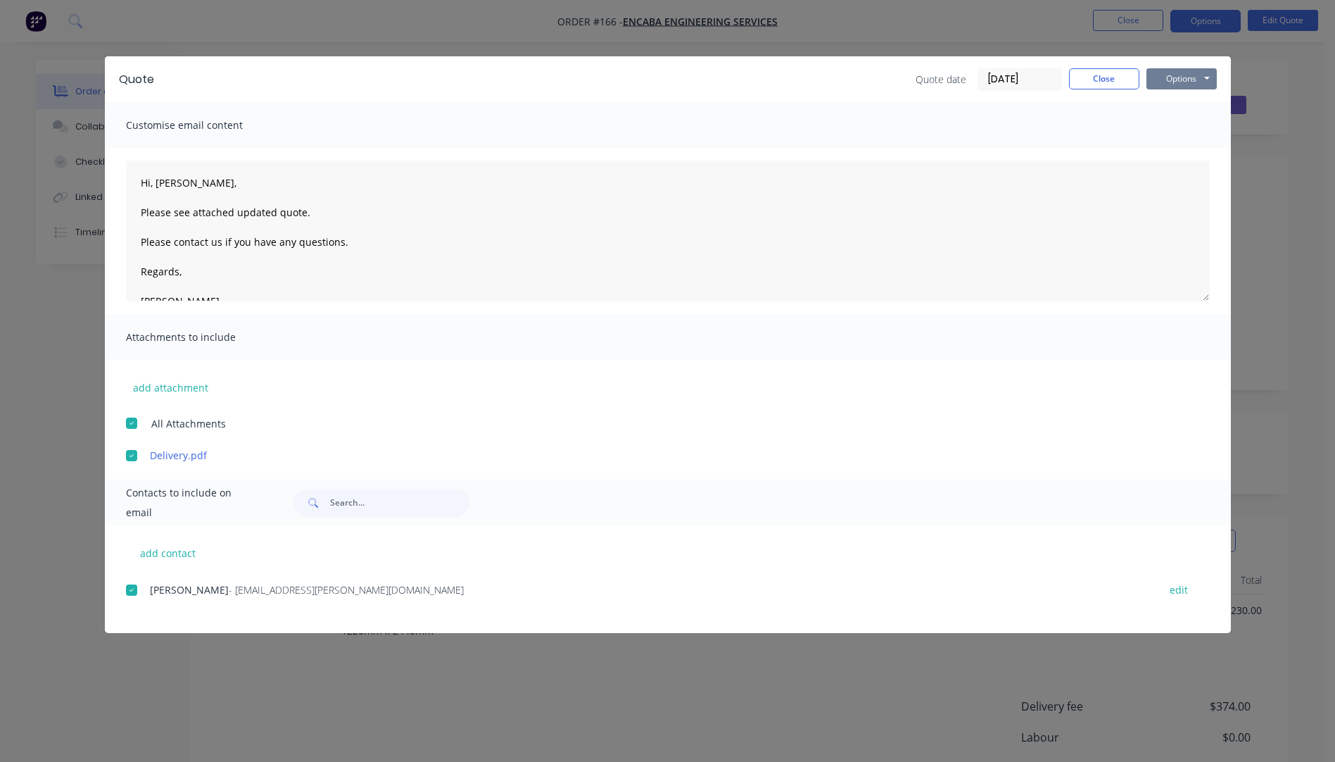
click at [1176, 84] on button "Options" at bounding box center [1182, 78] width 70 height 21
click at [1180, 151] on button "Email" at bounding box center [1192, 150] width 90 height 23
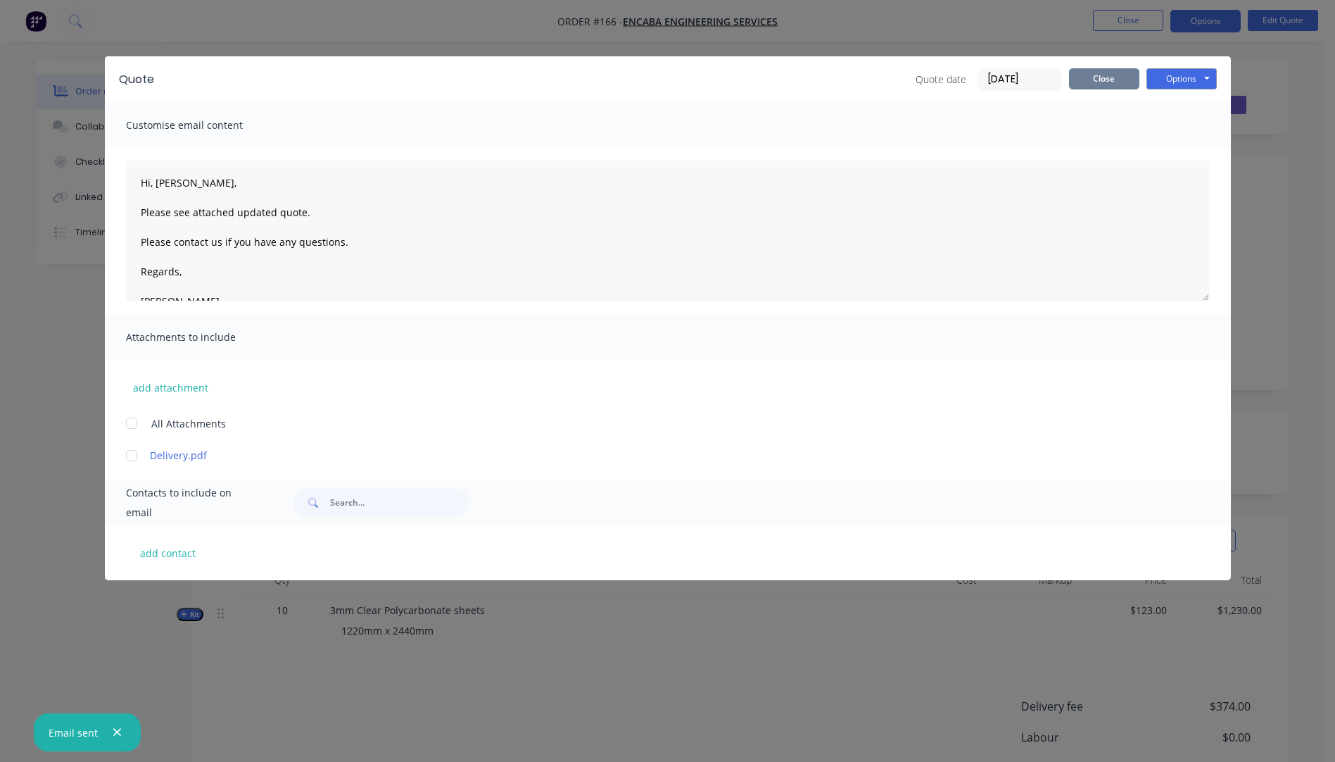
click at [1097, 82] on button "Close" at bounding box center [1104, 78] width 70 height 21
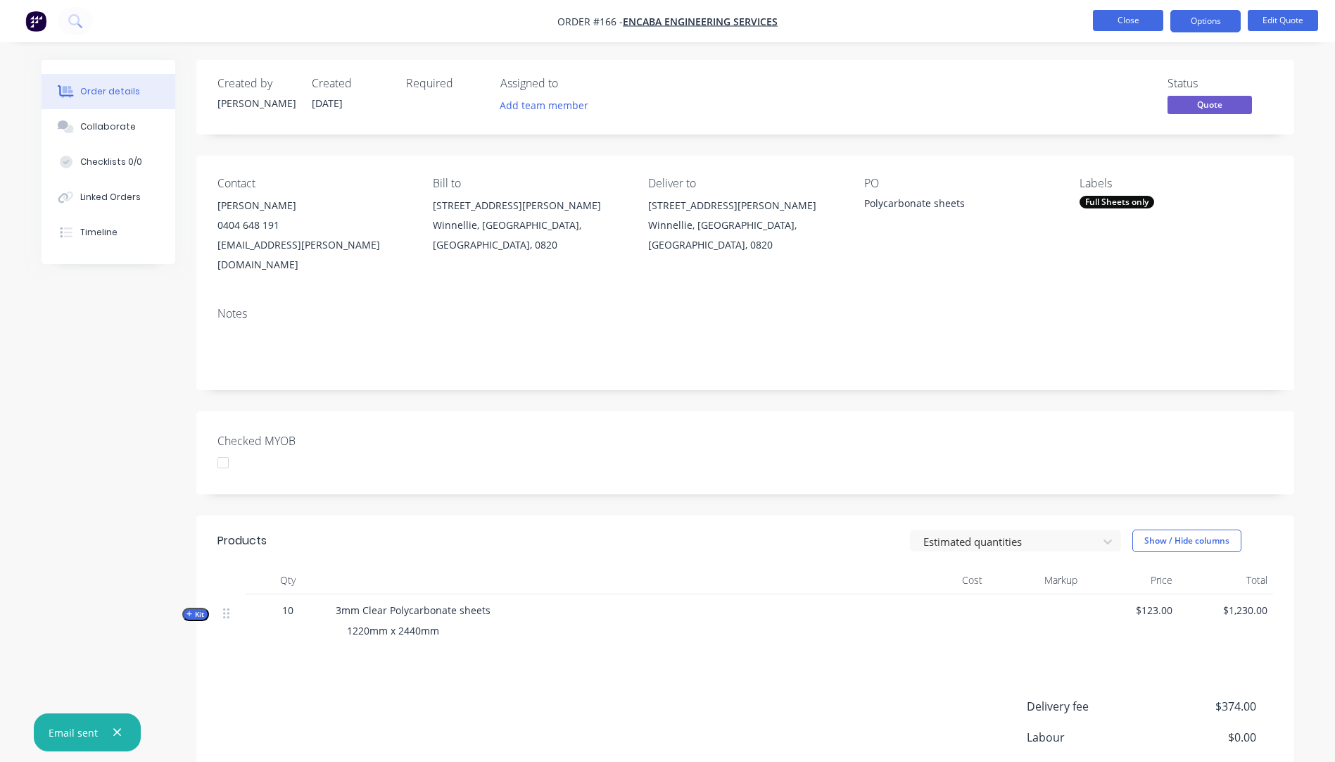
click at [1124, 23] on button "Close" at bounding box center [1128, 20] width 70 height 21
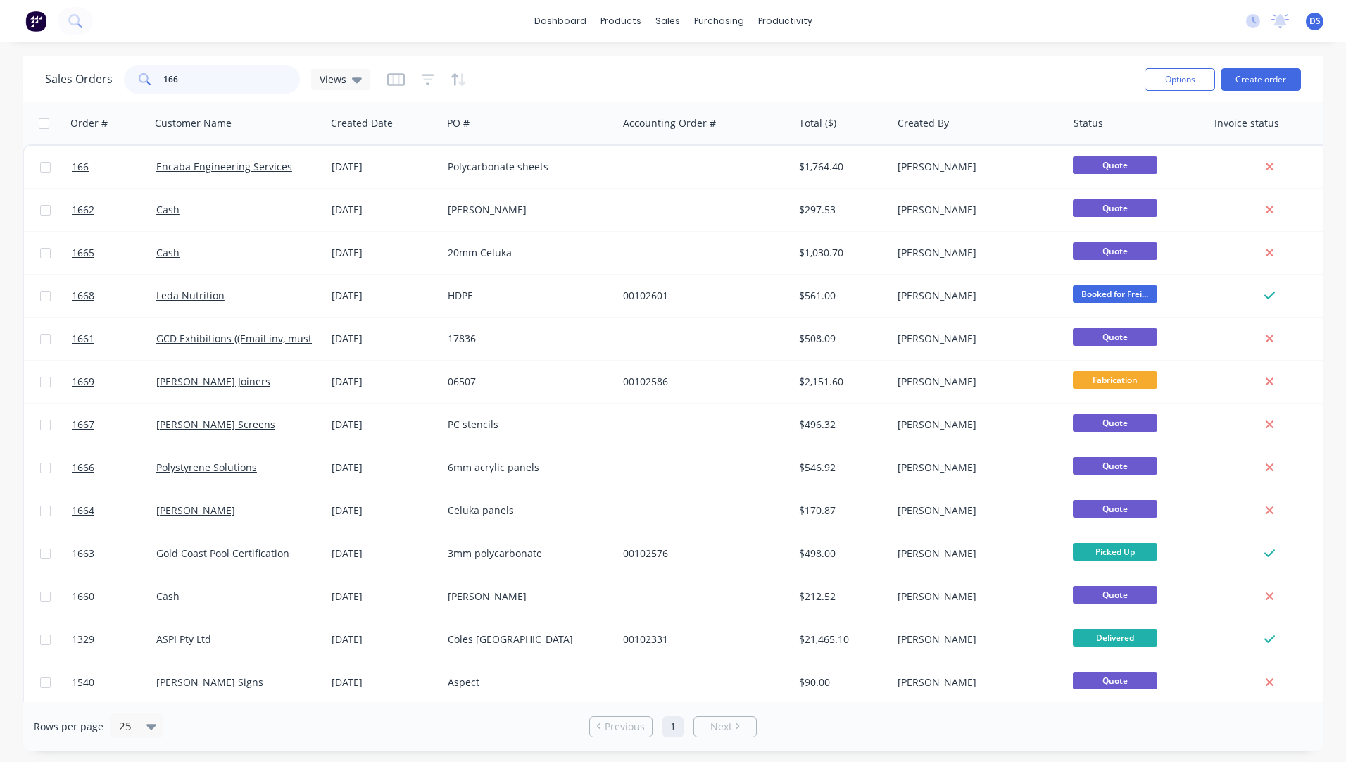
drag, startPoint x: 196, startPoint y: 81, endPoint x: 106, endPoint y: 78, distance: 89.4
click at [108, 78] on div "Sales Orders 166 Views" at bounding box center [207, 79] width 325 height 28
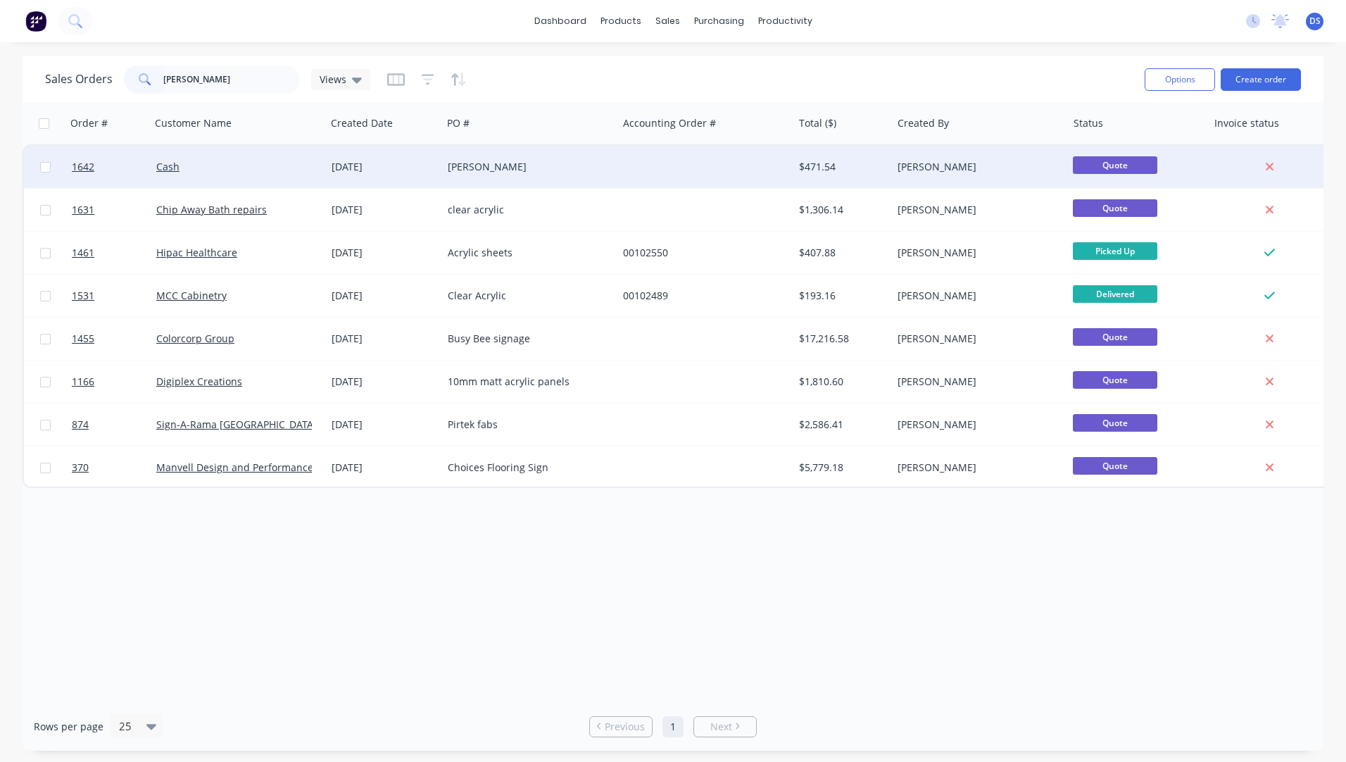
click at [506, 172] on div "[PERSON_NAME]" at bounding box center [526, 167] width 156 height 14
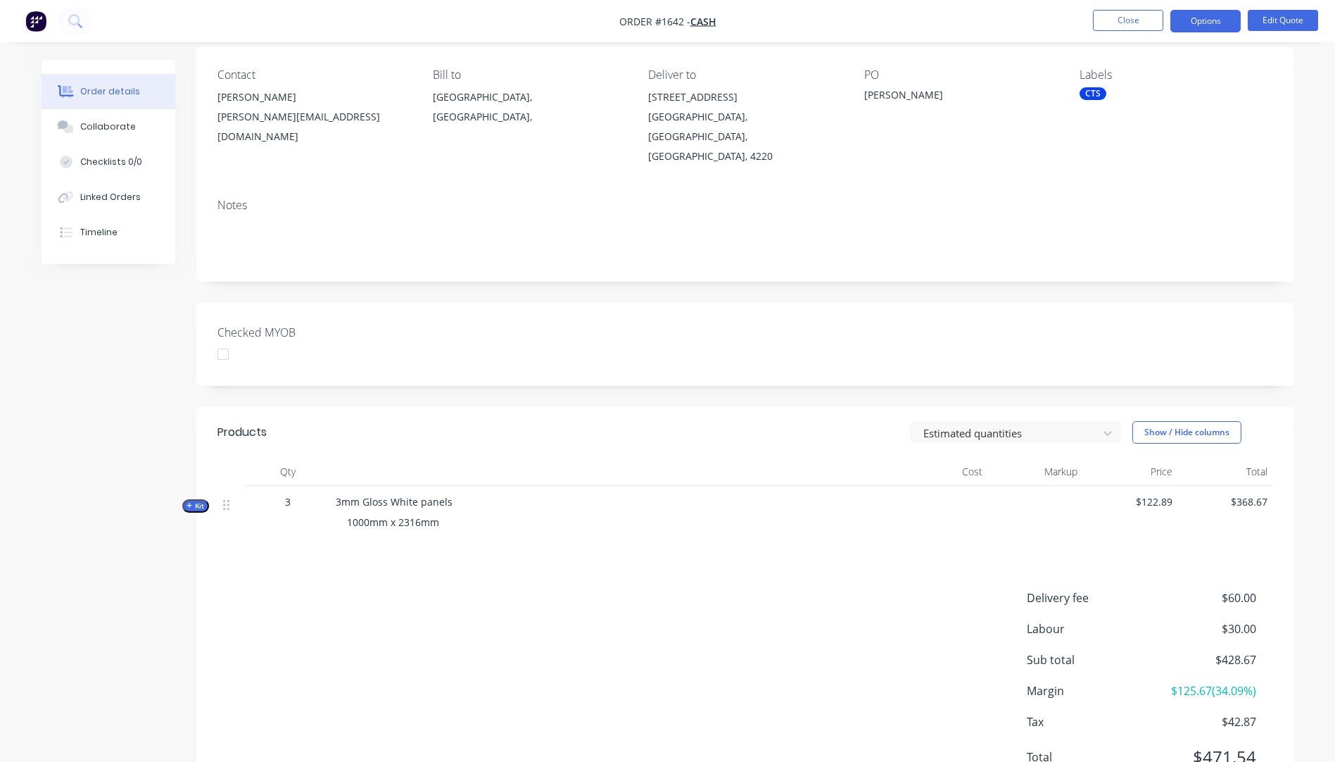
scroll to position [141, 0]
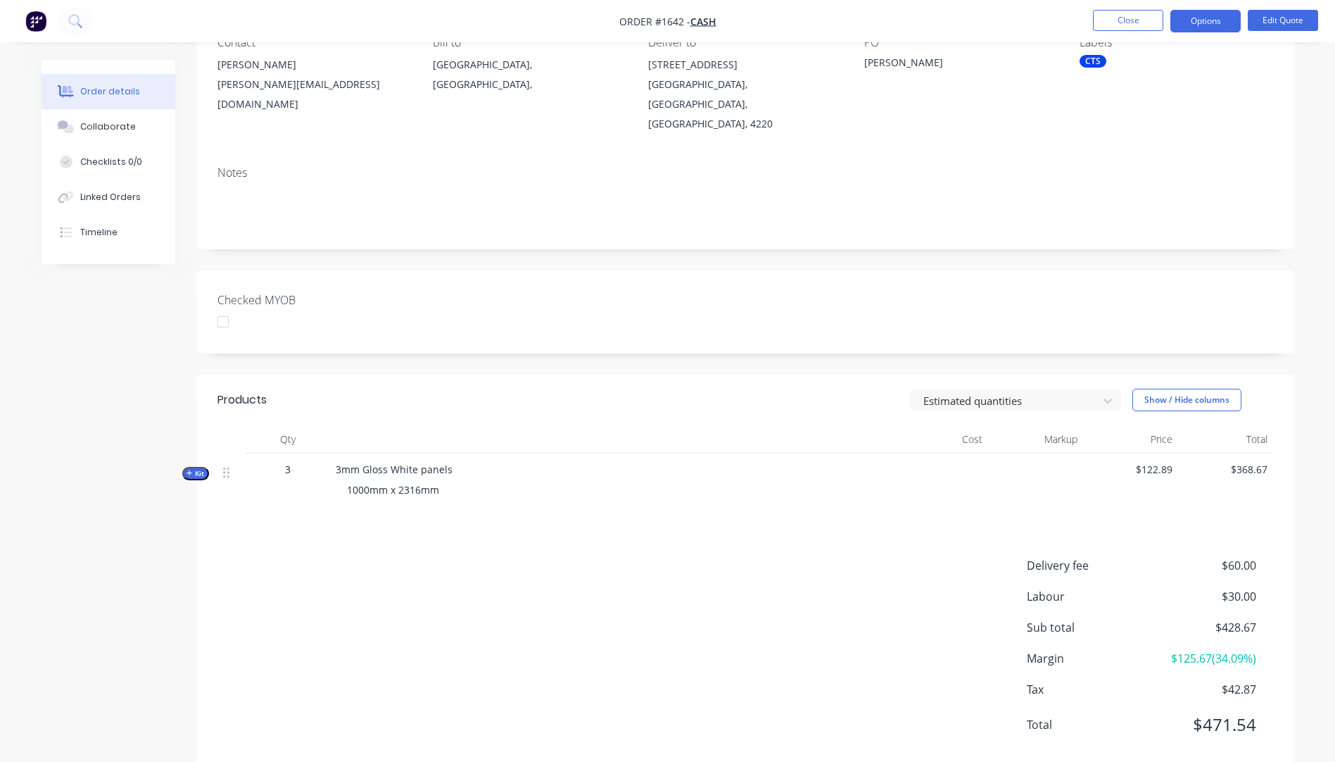
click at [190, 469] on icon "button" at bounding box center [190, 472] width 6 height 7
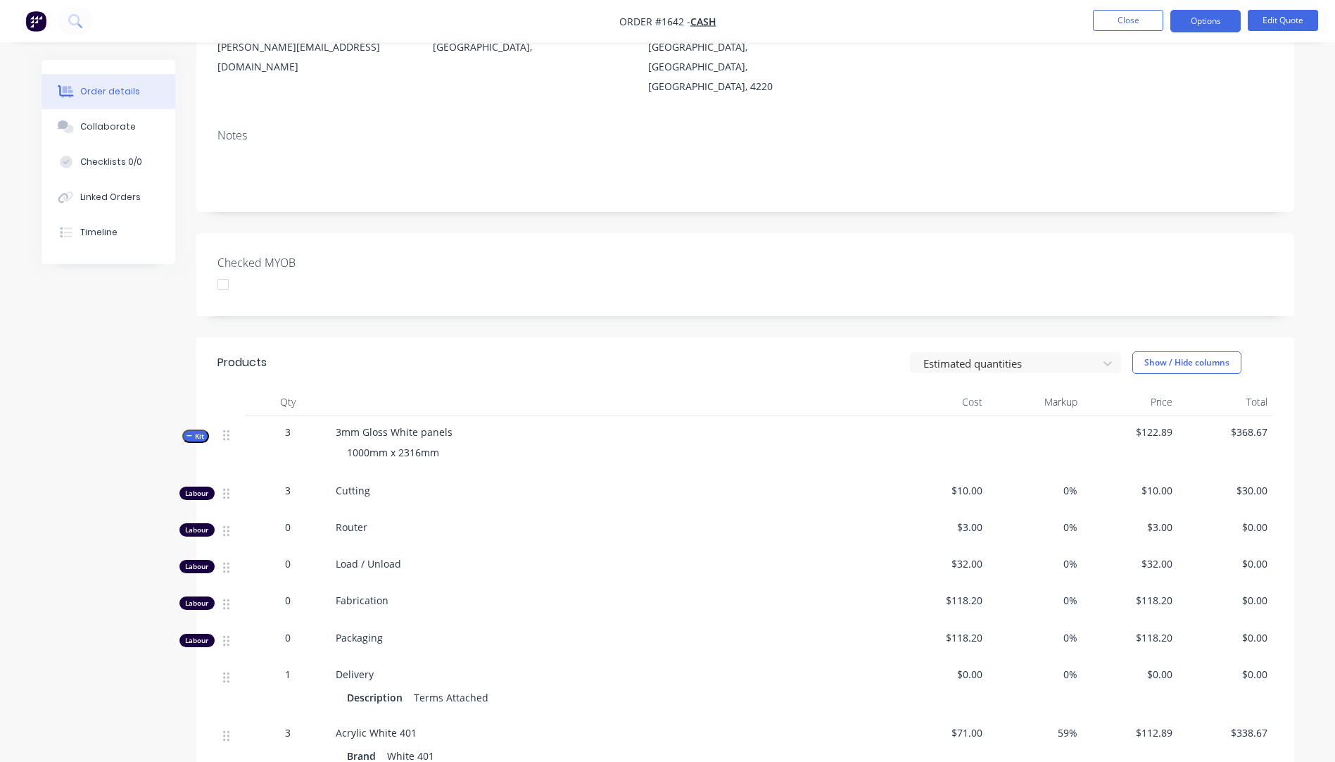
scroll to position [0, 0]
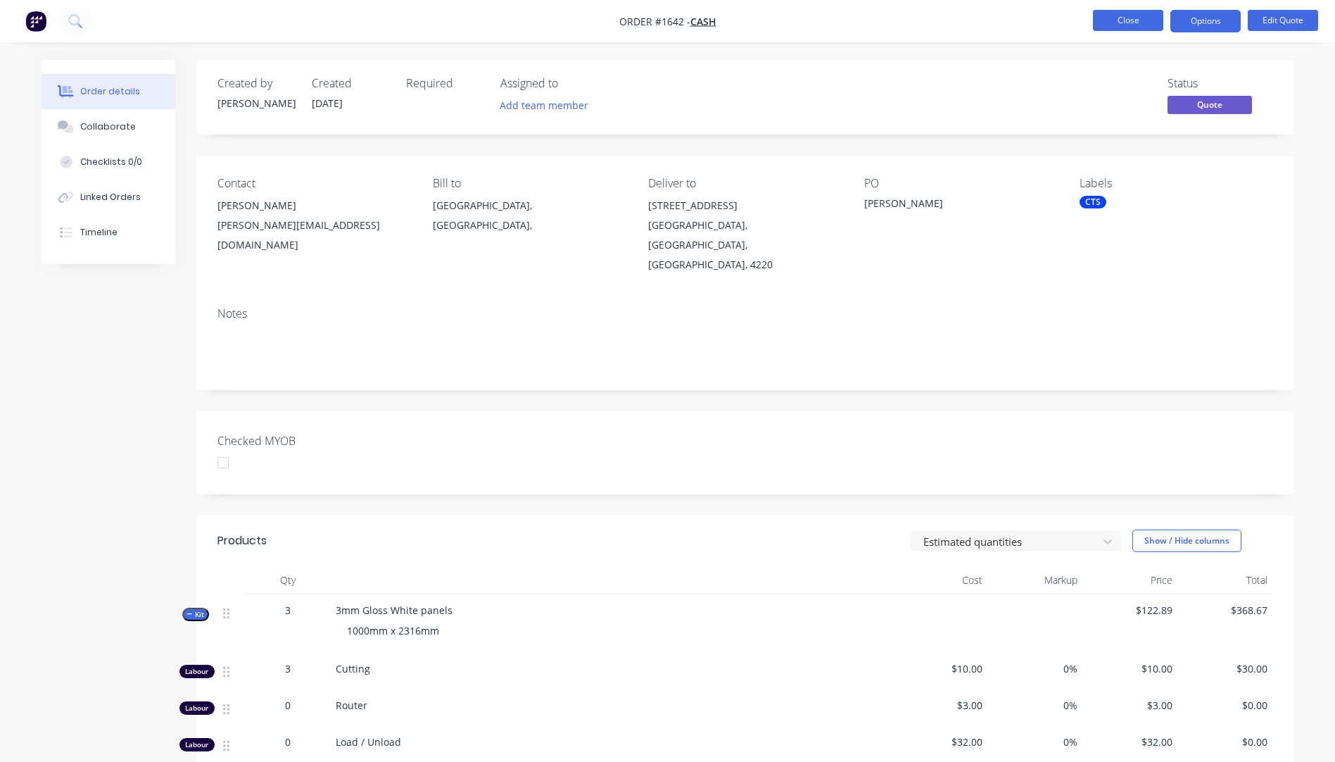
click at [1130, 20] on button "Close" at bounding box center [1128, 20] width 70 height 21
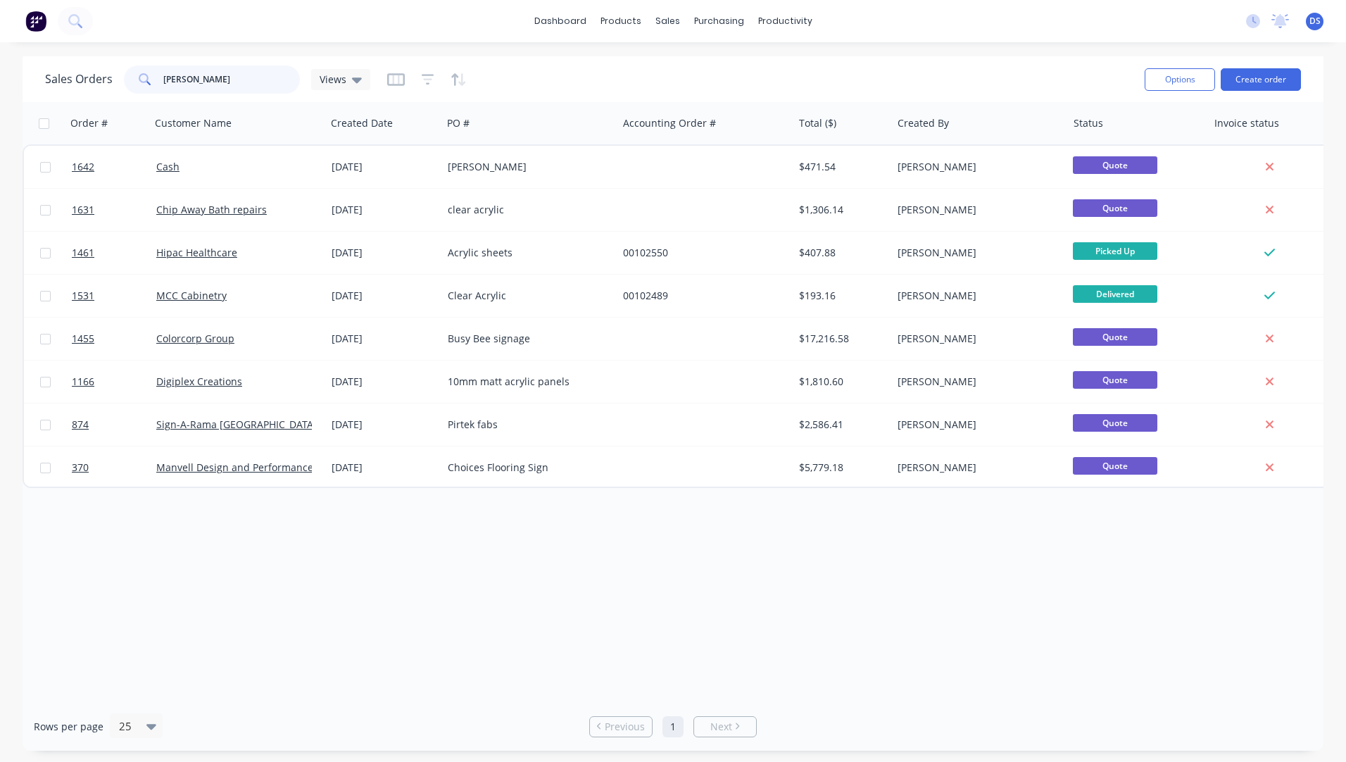
drag, startPoint x: 199, startPoint y: 78, endPoint x: 150, endPoint y: 81, distance: 49.3
click at [150, 81] on div "[PERSON_NAME]" at bounding box center [212, 79] width 176 height 28
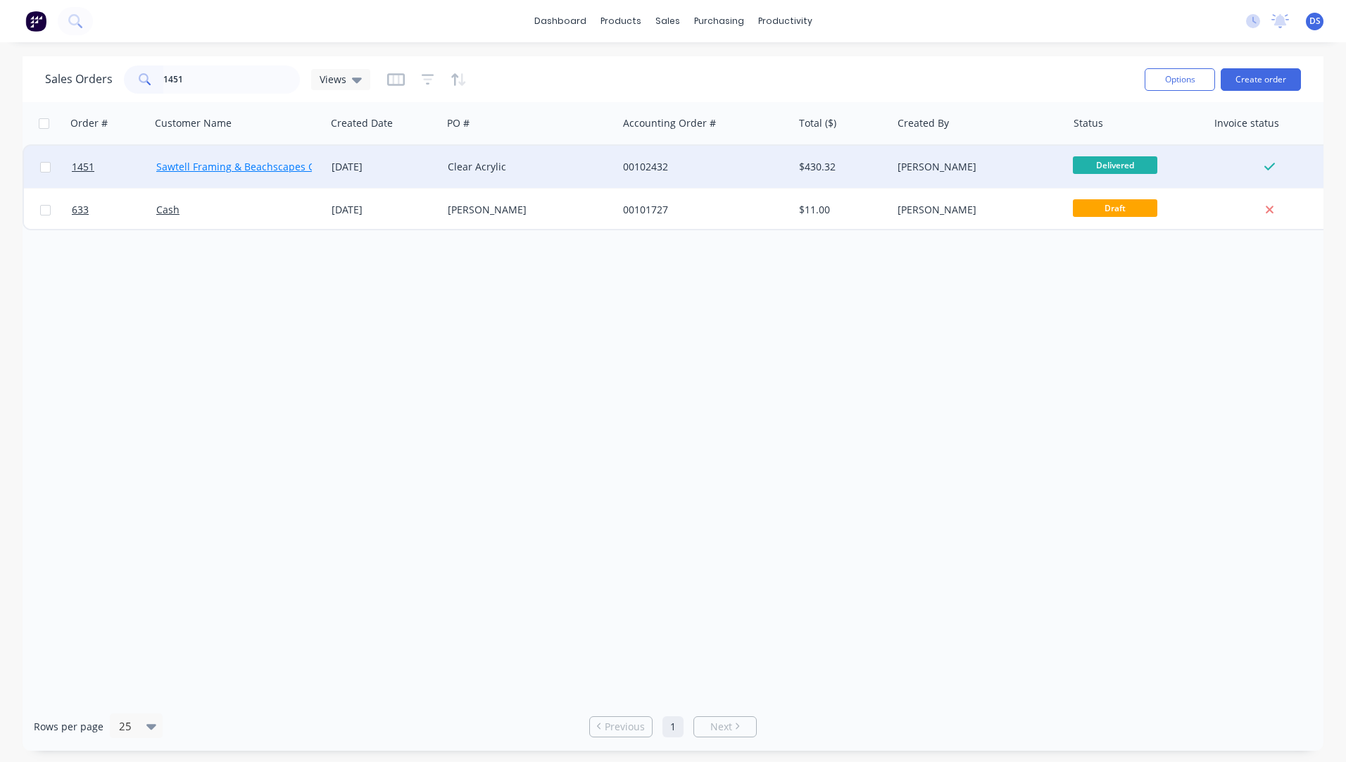
click at [201, 171] on link "Sawtell Framing & Beachscapes Gallery" at bounding box center [248, 166] width 185 height 13
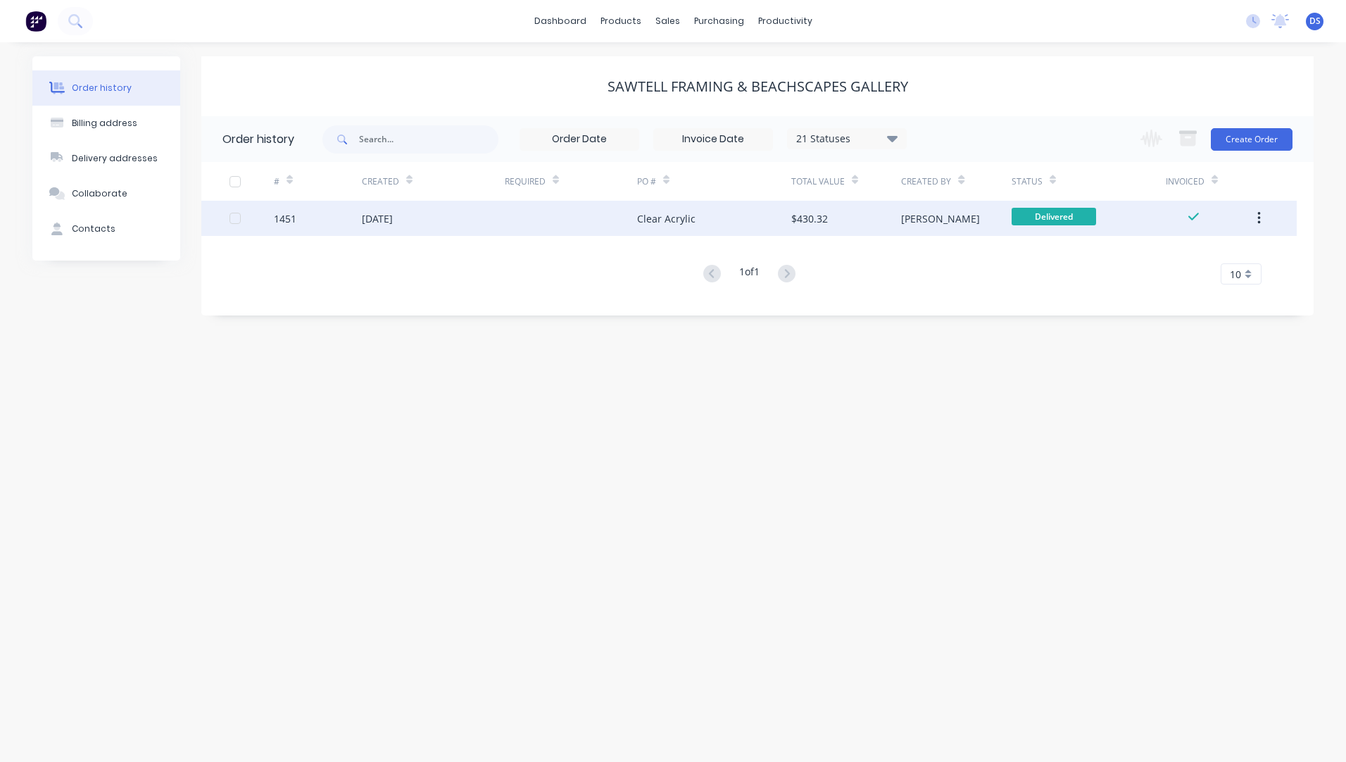
click at [393, 217] on div "[DATE]" at bounding box center [377, 218] width 31 height 15
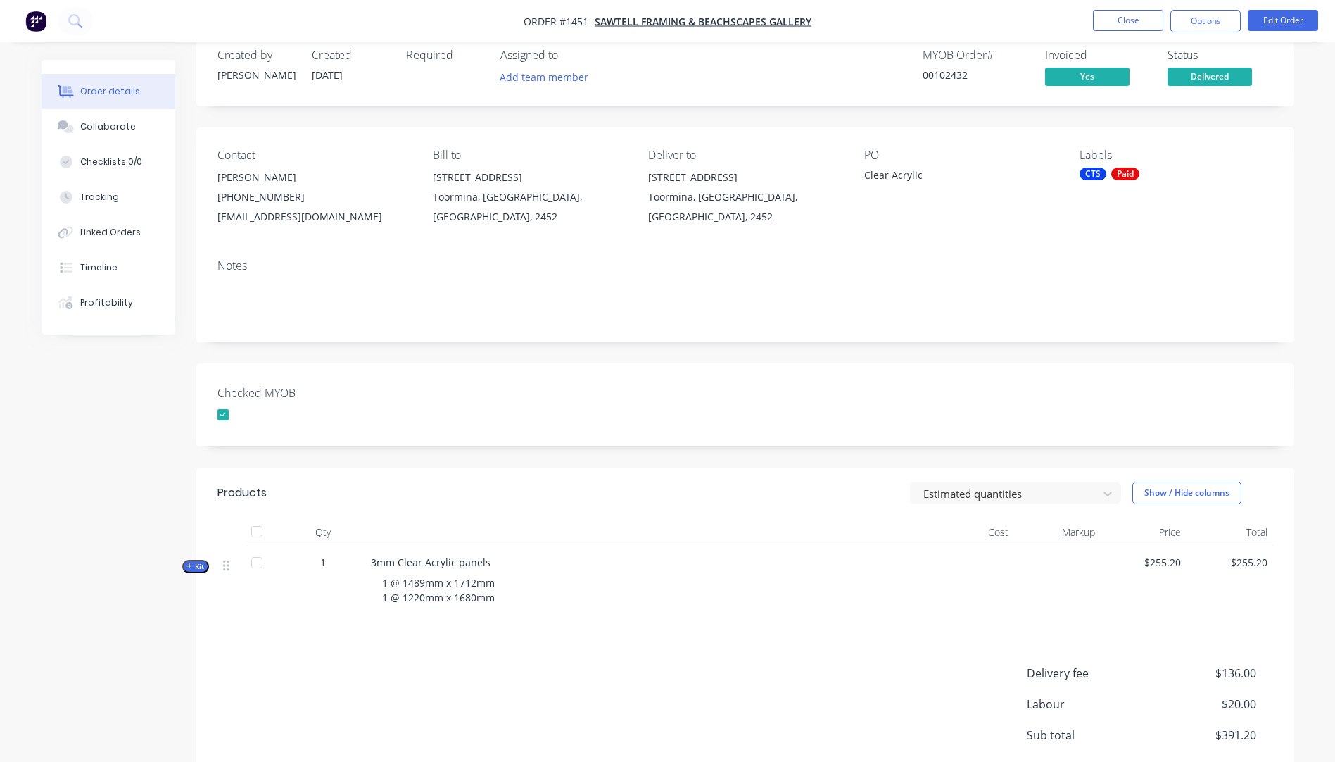
scroll to position [27, 0]
click at [1135, 23] on button "Close" at bounding box center [1128, 20] width 70 height 21
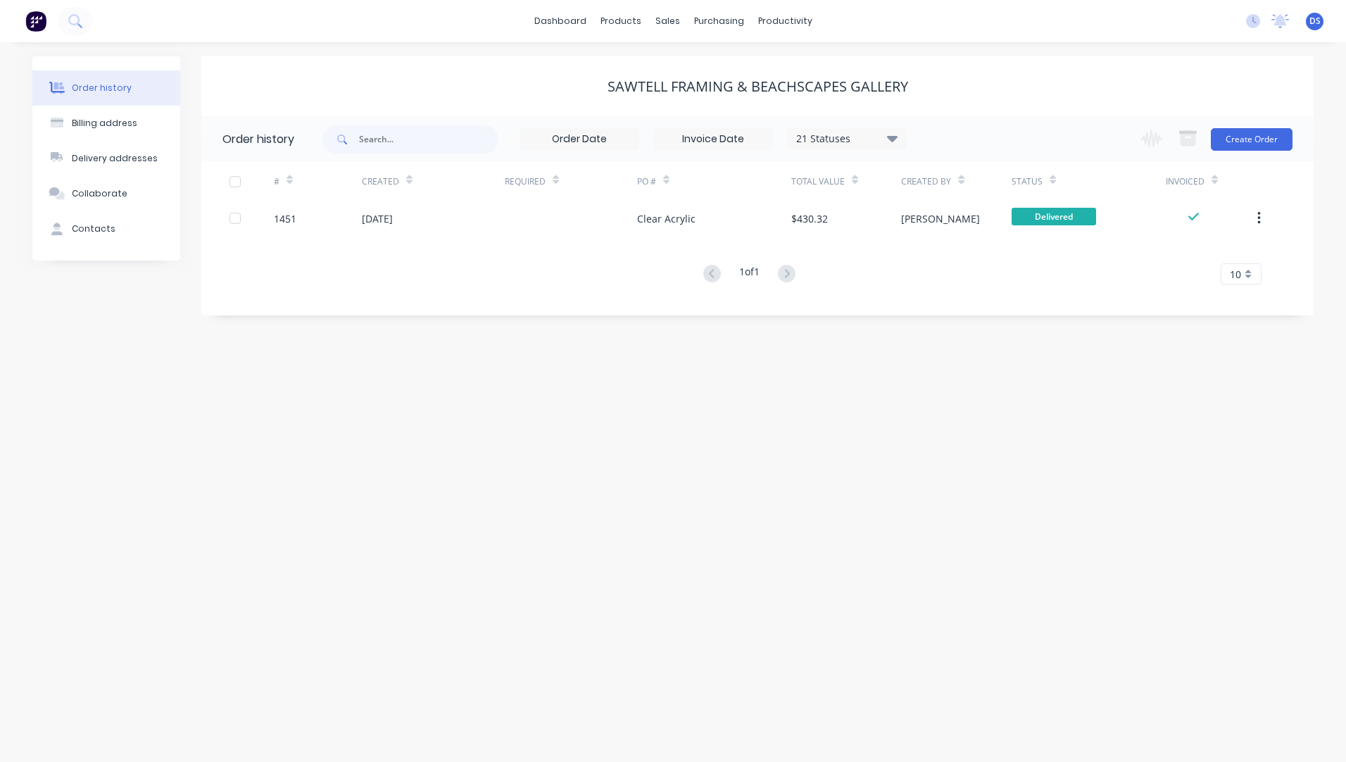
click at [99, 84] on div "Order history" at bounding box center [102, 88] width 60 height 13
click at [706, 75] on link "Sales Orders" at bounding box center [741, 67] width 187 height 28
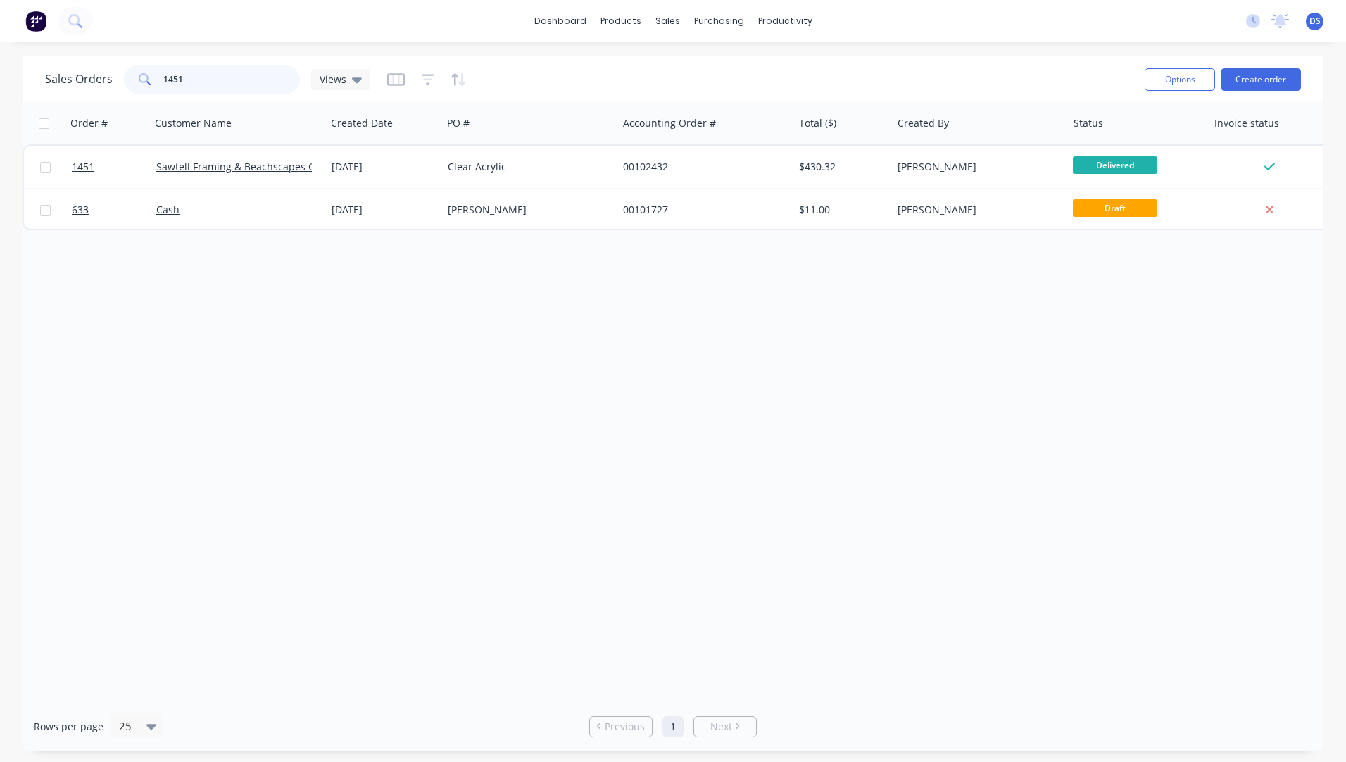
drag, startPoint x: 211, startPoint y: 84, endPoint x: 134, endPoint y: 67, distance: 79.2
click at [134, 67] on div "1451" at bounding box center [212, 79] width 176 height 28
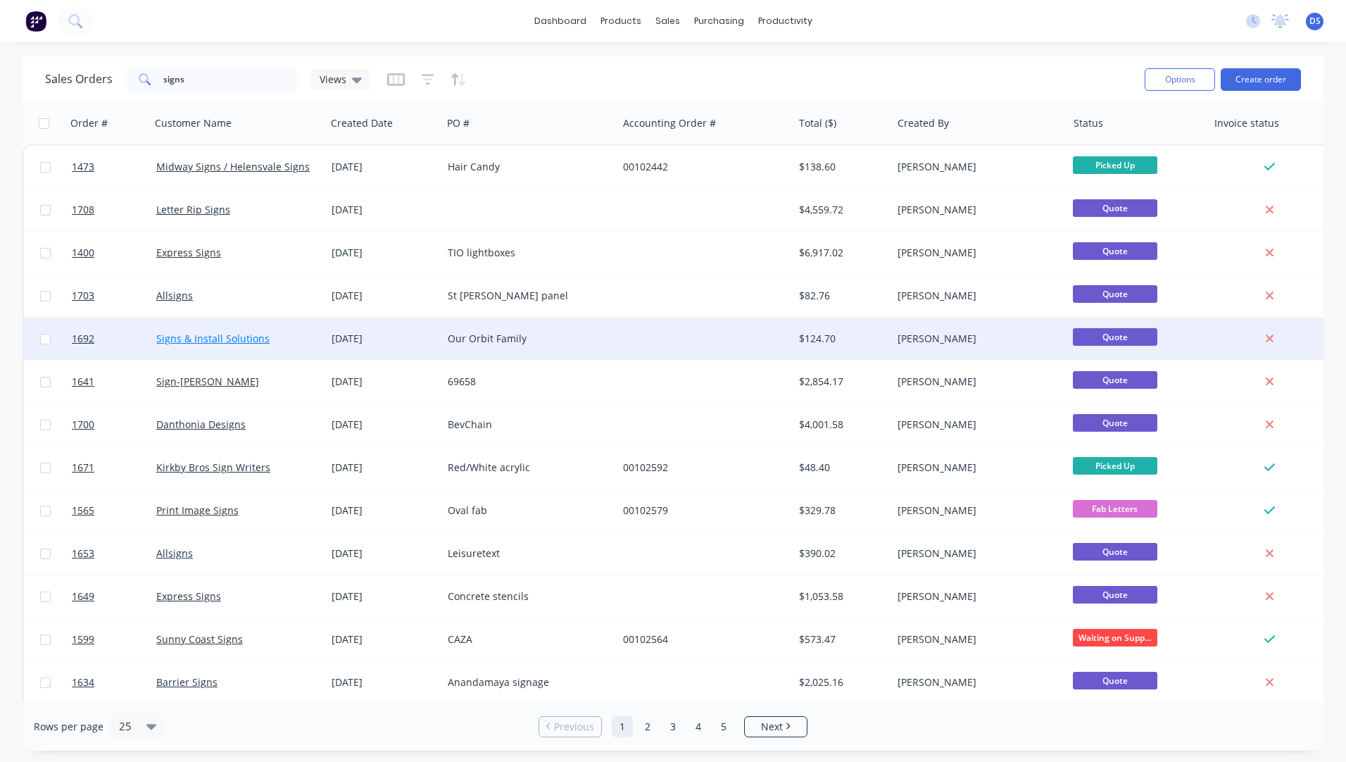
click at [227, 344] on link "Signs & Install Solutions" at bounding box center [212, 338] width 113 height 13
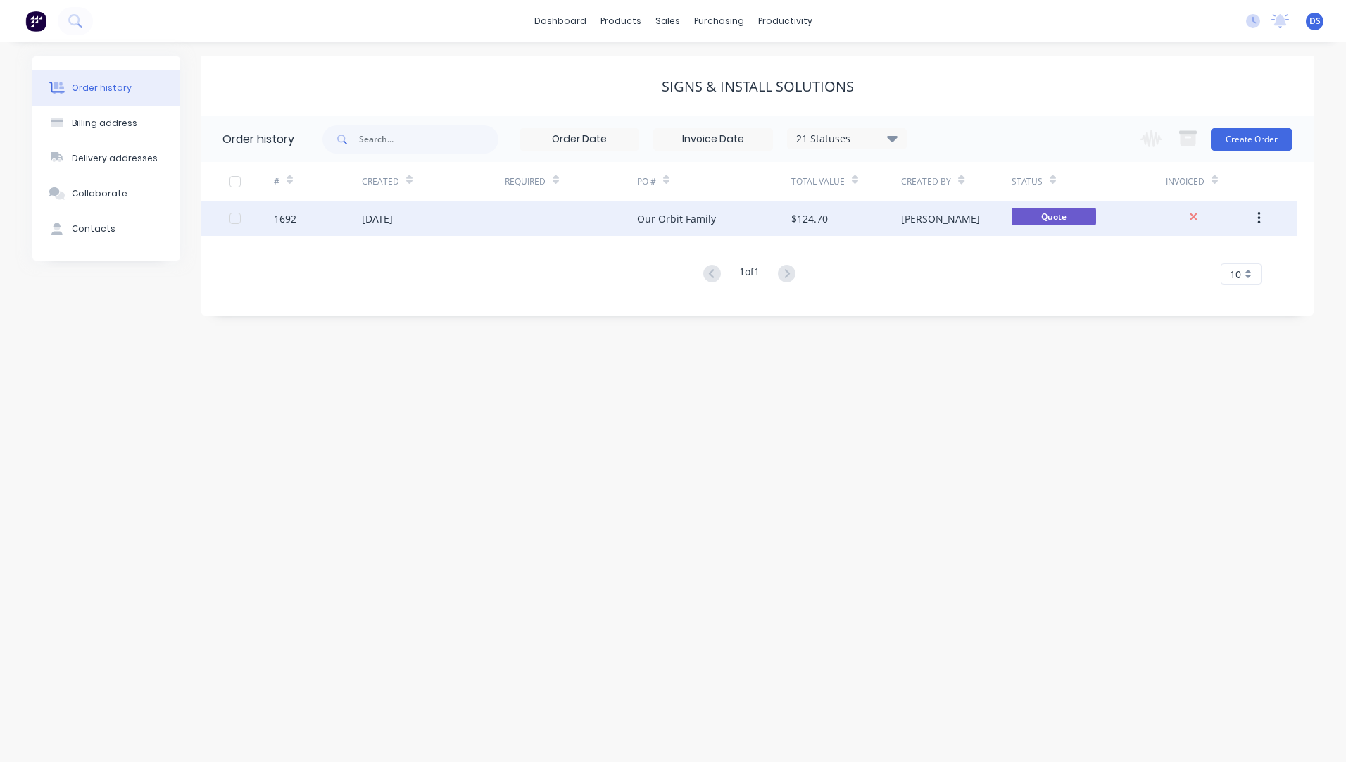
click at [663, 222] on div "Our Orbit Family" at bounding box center [676, 218] width 79 height 15
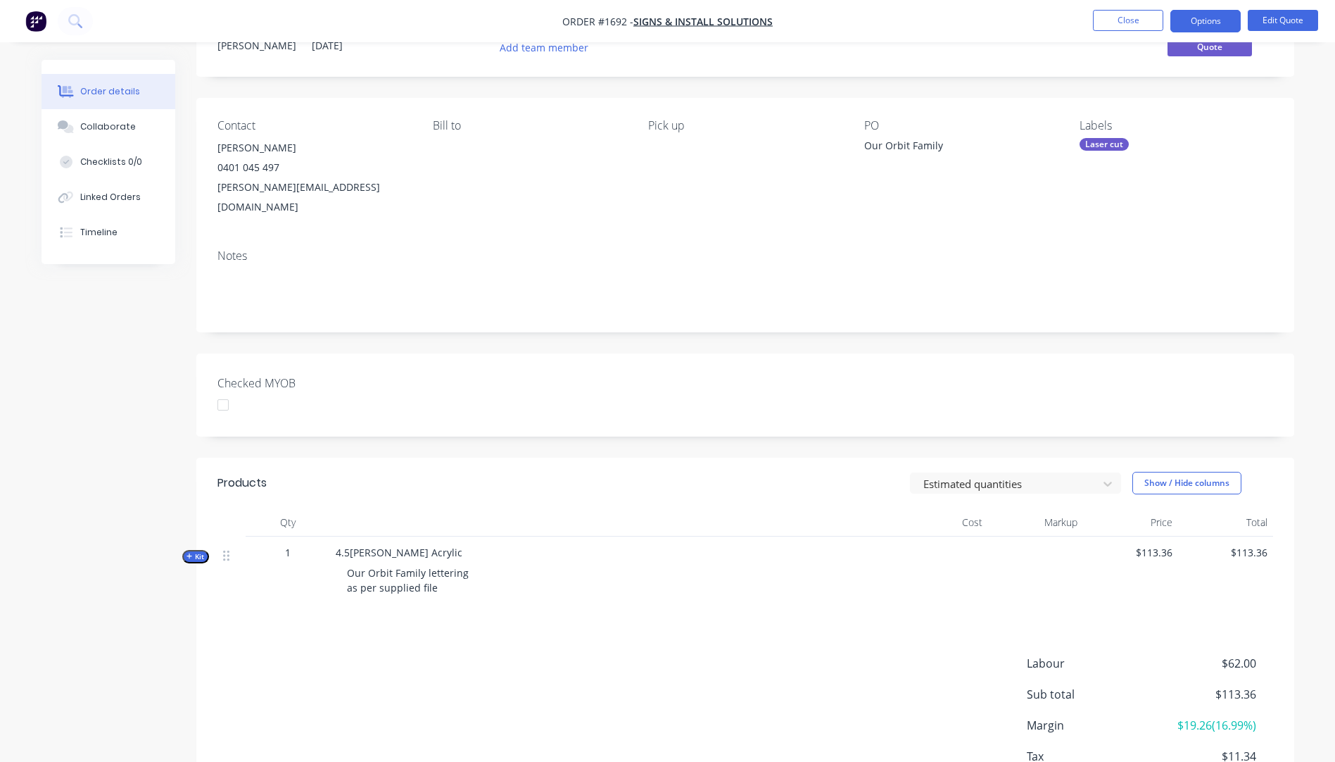
scroll to position [137, 0]
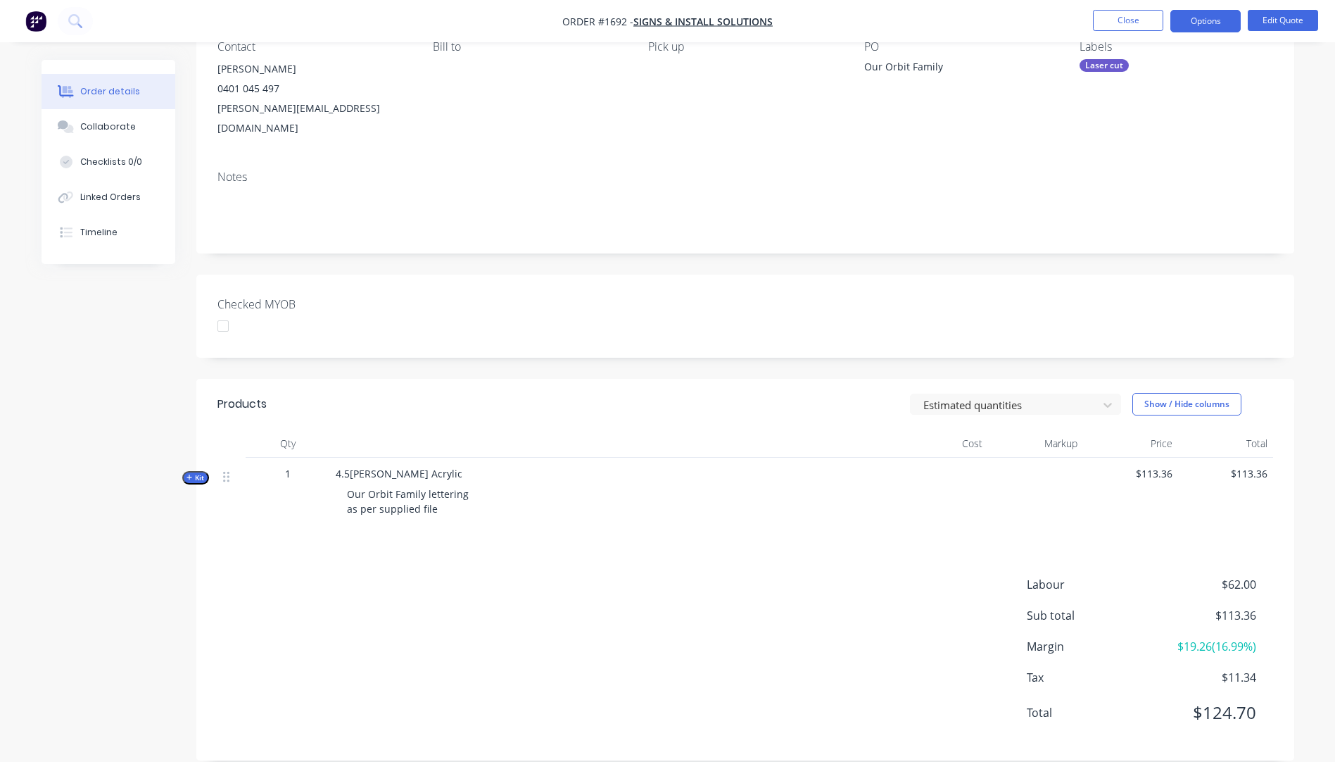
click at [184, 471] on button "Kit" at bounding box center [195, 477] width 27 height 13
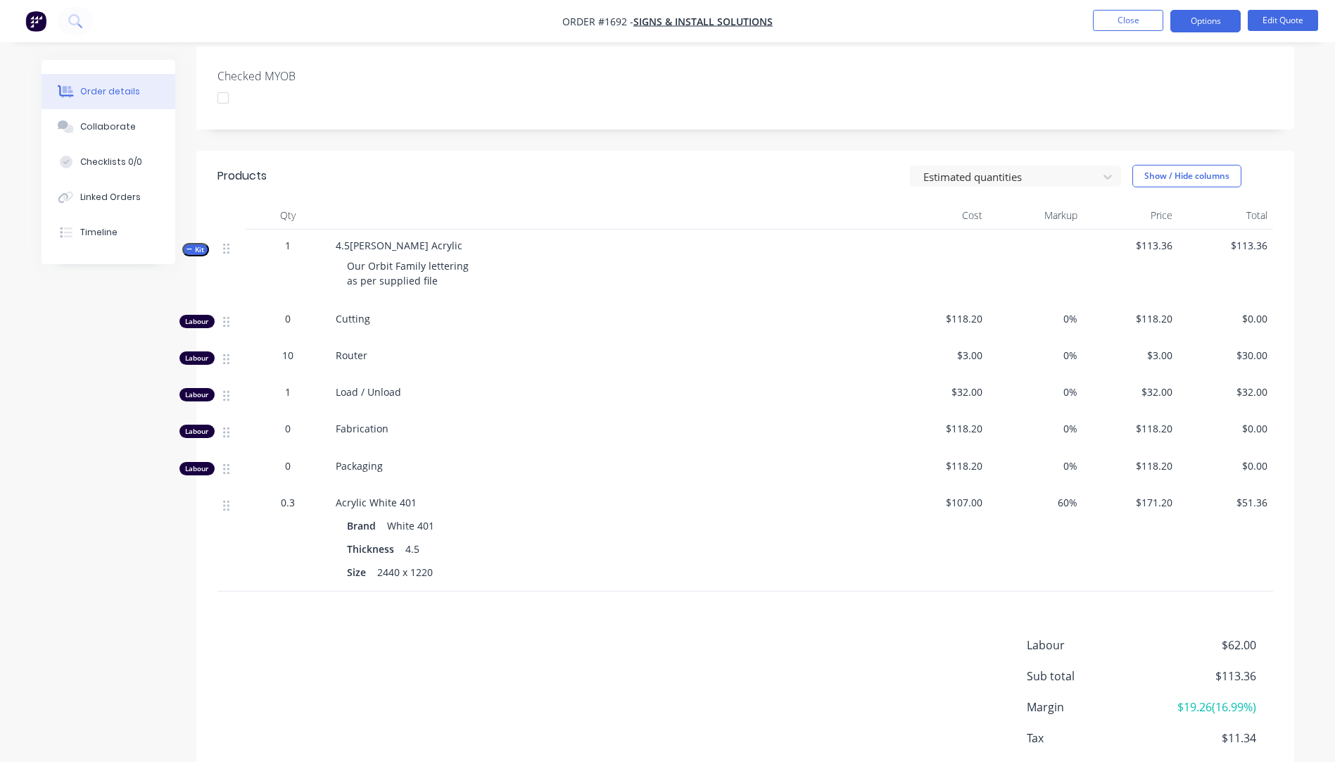
scroll to position [0, 0]
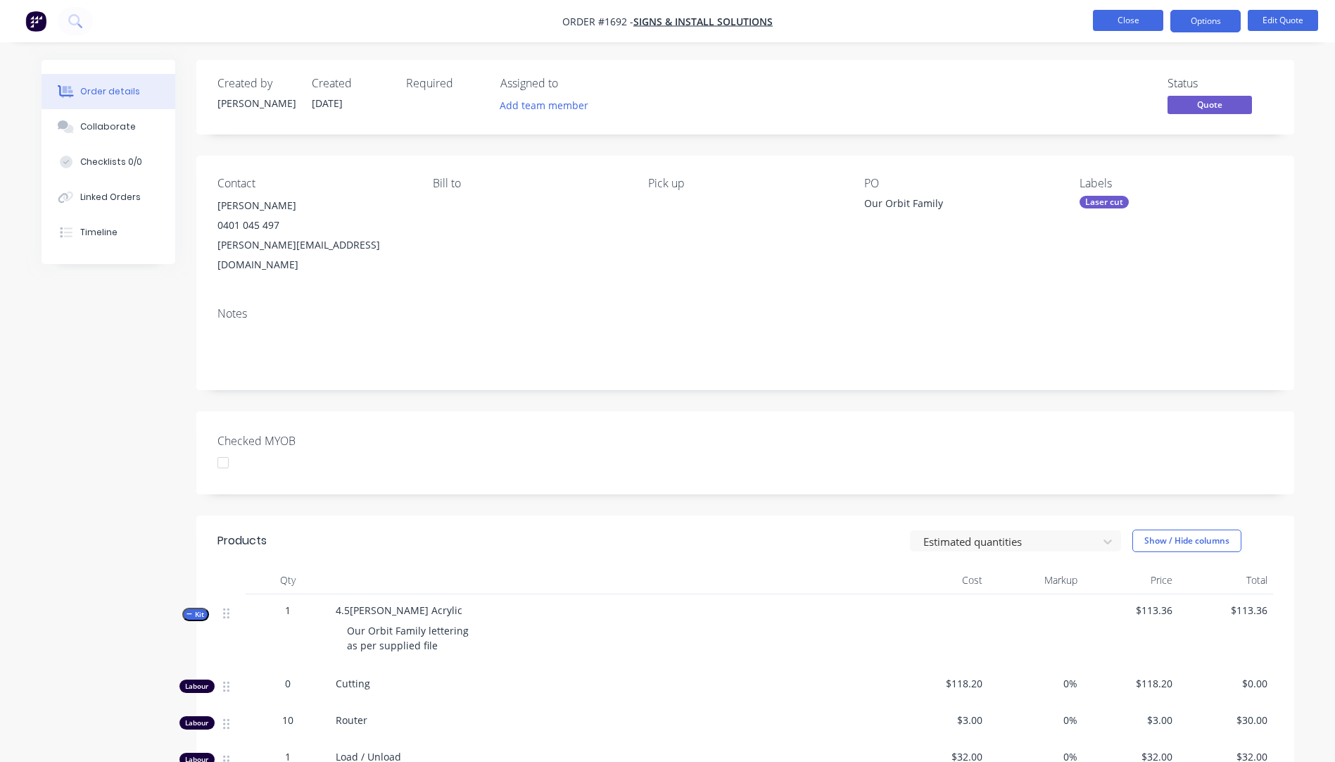
click at [1128, 18] on button "Close" at bounding box center [1128, 20] width 70 height 21
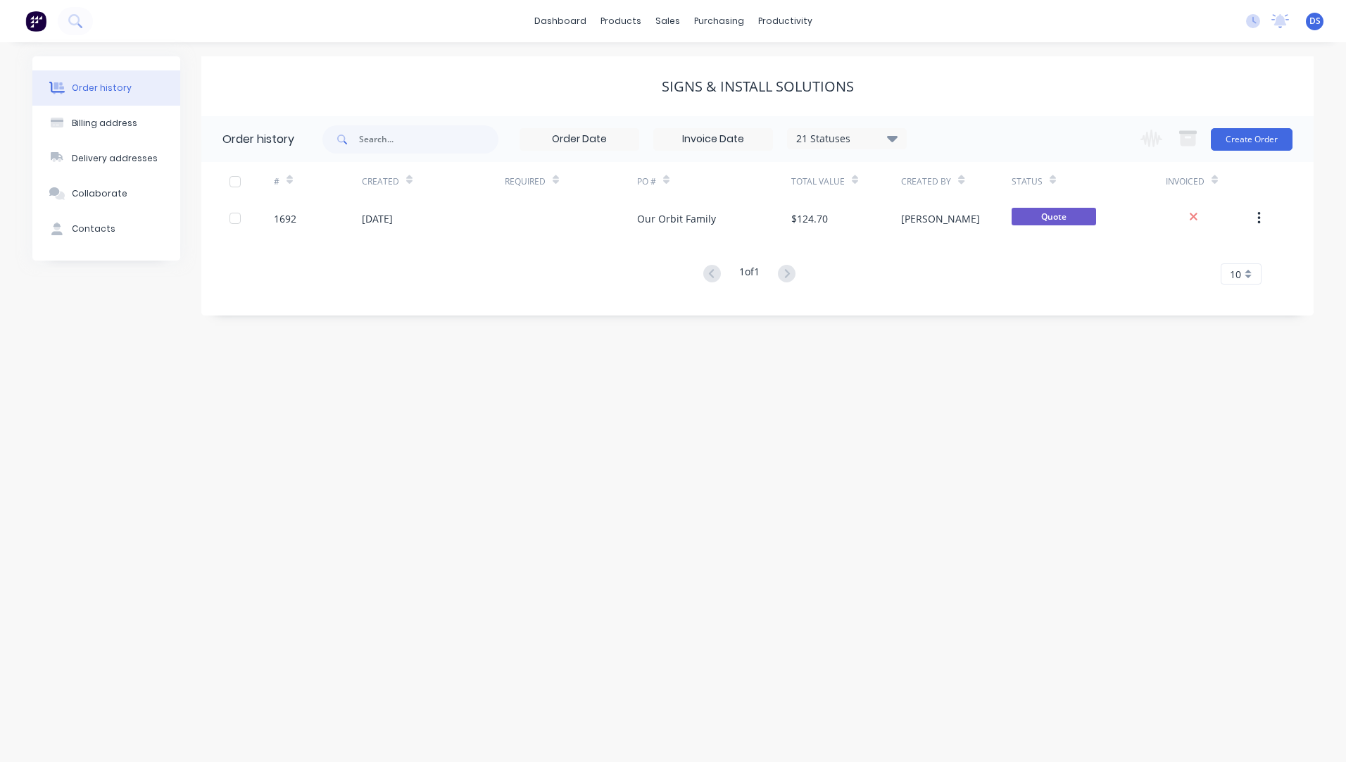
click at [116, 90] on div "Order history" at bounding box center [102, 88] width 60 height 13
click at [386, 141] on input "text" at bounding box center [428, 139] width 139 height 28
drag, startPoint x: 386, startPoint y: 141, endPoint x: 327, endPoint y: 142, distance: 58.4
drag, startPoint x: 391, startPoint y: 144, endPoint x: 359, endPoint y: 144, distance: 32.4
click at [359, 144] on div "sasawt" at bounding box center [410, 139] width 176 height 28
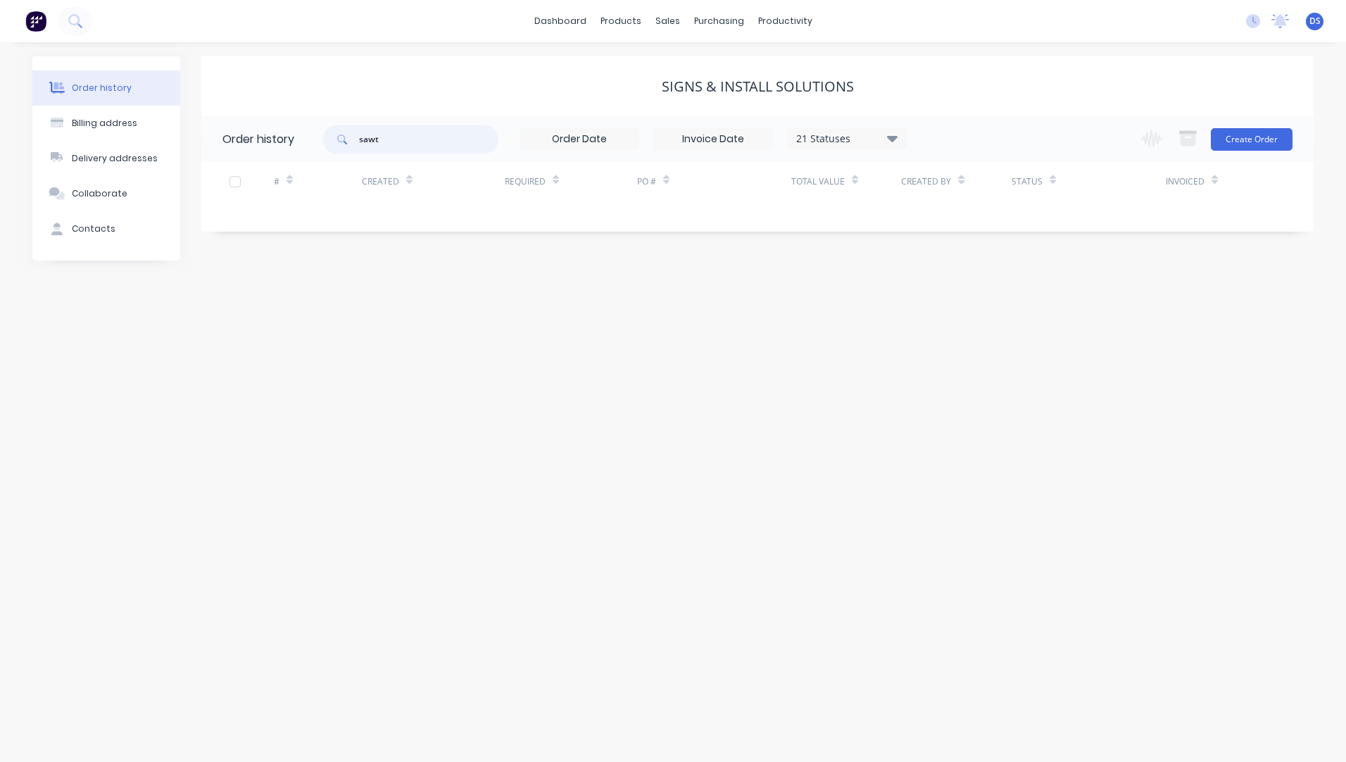
drag, startPoint x: 404, startPoint y: 137, endPoint x: 335, endPoint y: 141, distance: 69.1
click at [335, 141] on div "sawt" at bounding box center [410, 139] width 176 height 28
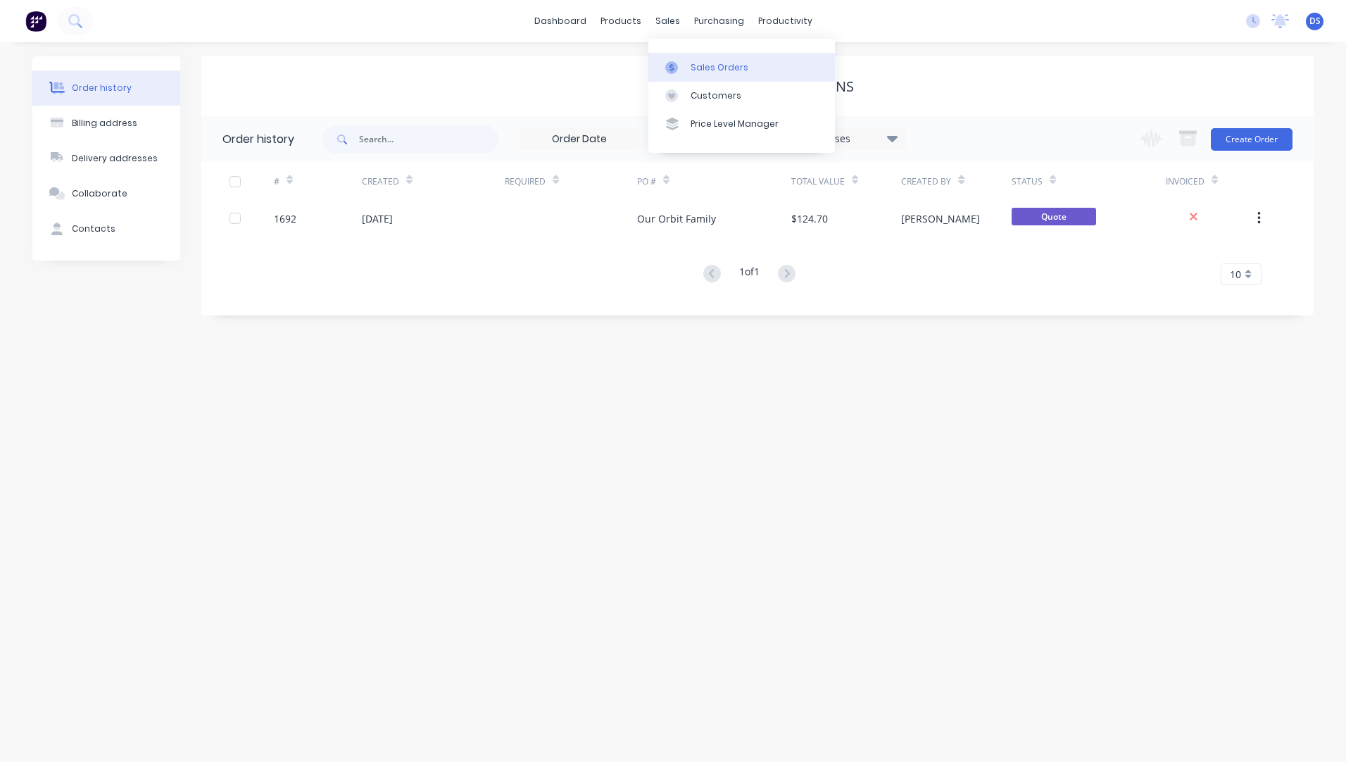
click at [695, 74] on link "Sales Orders" at bounding box center [741, 67] width 187 height 28
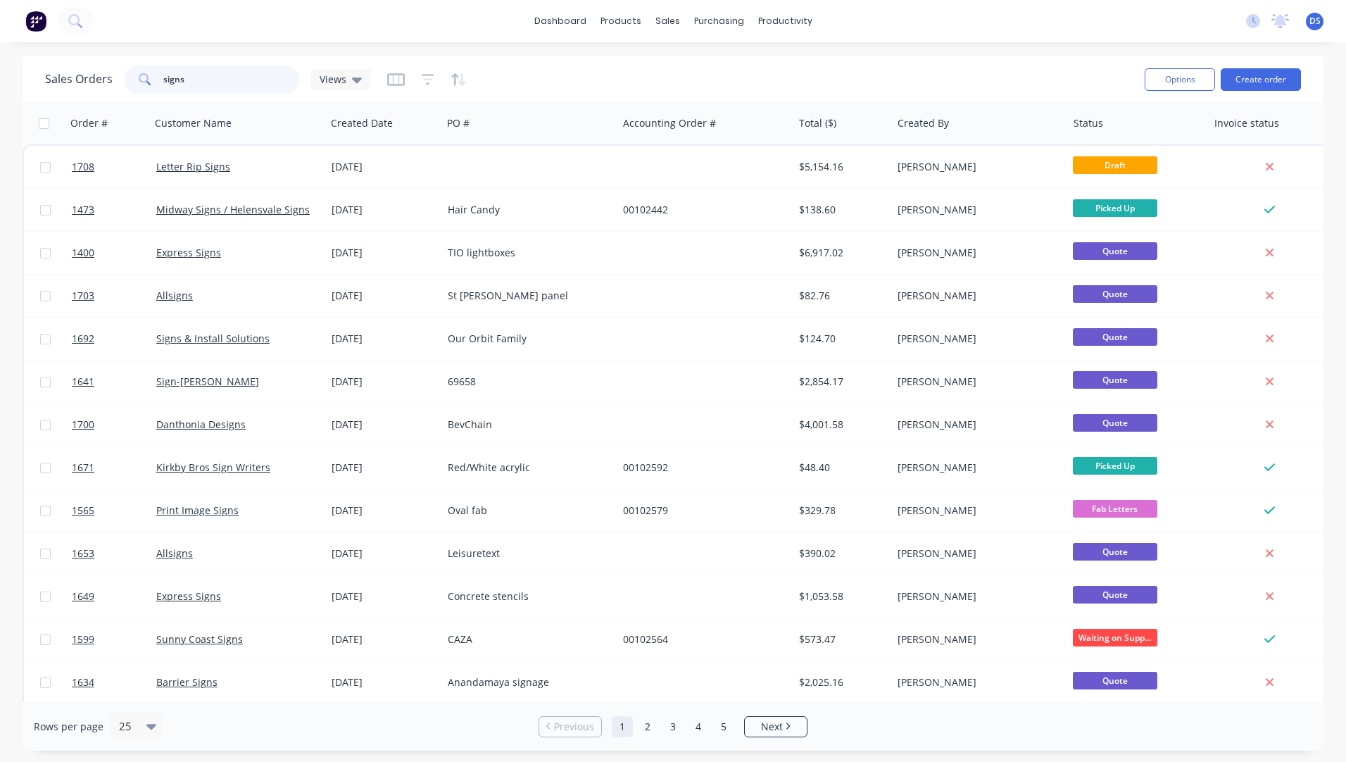
drag, startPoint x: 192, startPoint y: 82, endPoint x: 141, endPoint y: 84, distance: 51.4
click at [141, 84] on div "signs" at bounding box center [212, 79] width 176 height 28
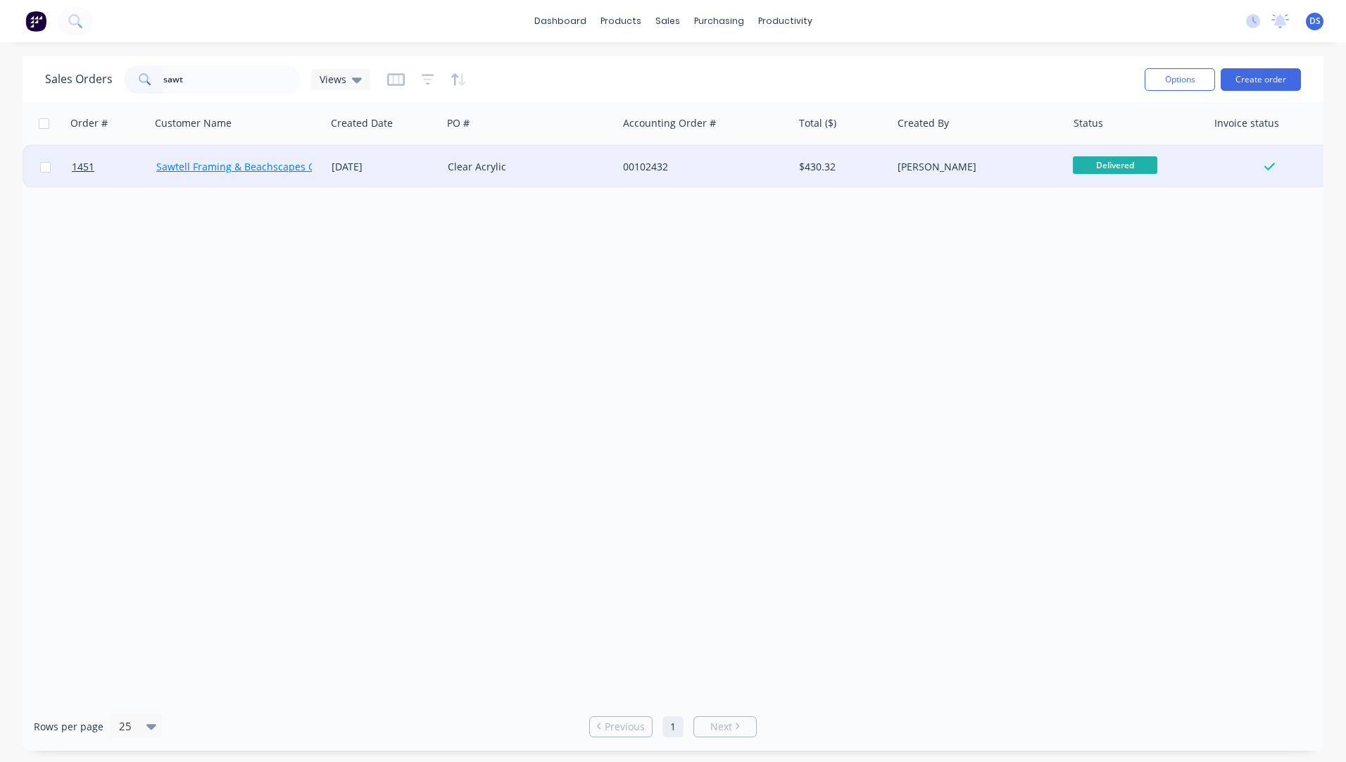
click at [208, 168] on link "Sawtell Framing & Beachscapes Gallery" at bounding box center [248, 166] width 185 height 13
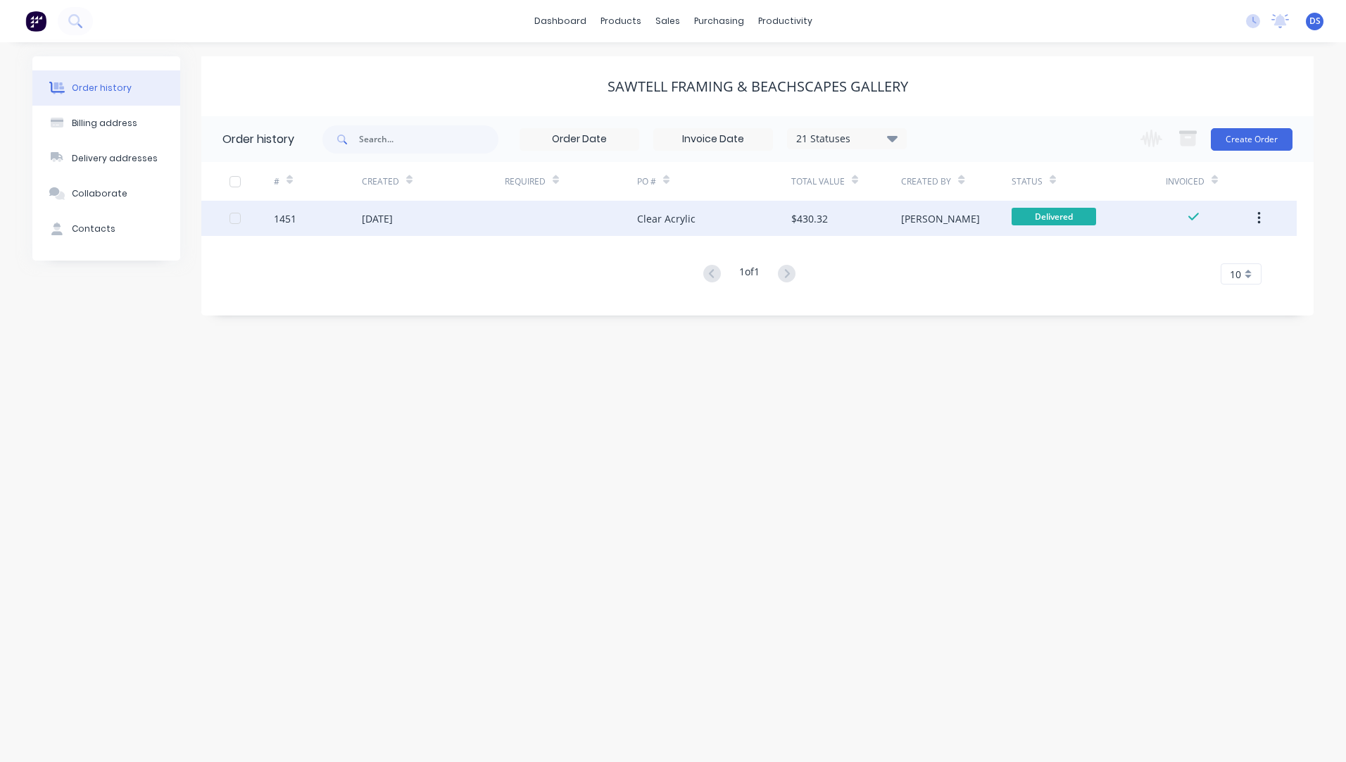
click at [680, 223] on div "Clear Acrylic" at bounding box center [666, 218] width 58 height 15
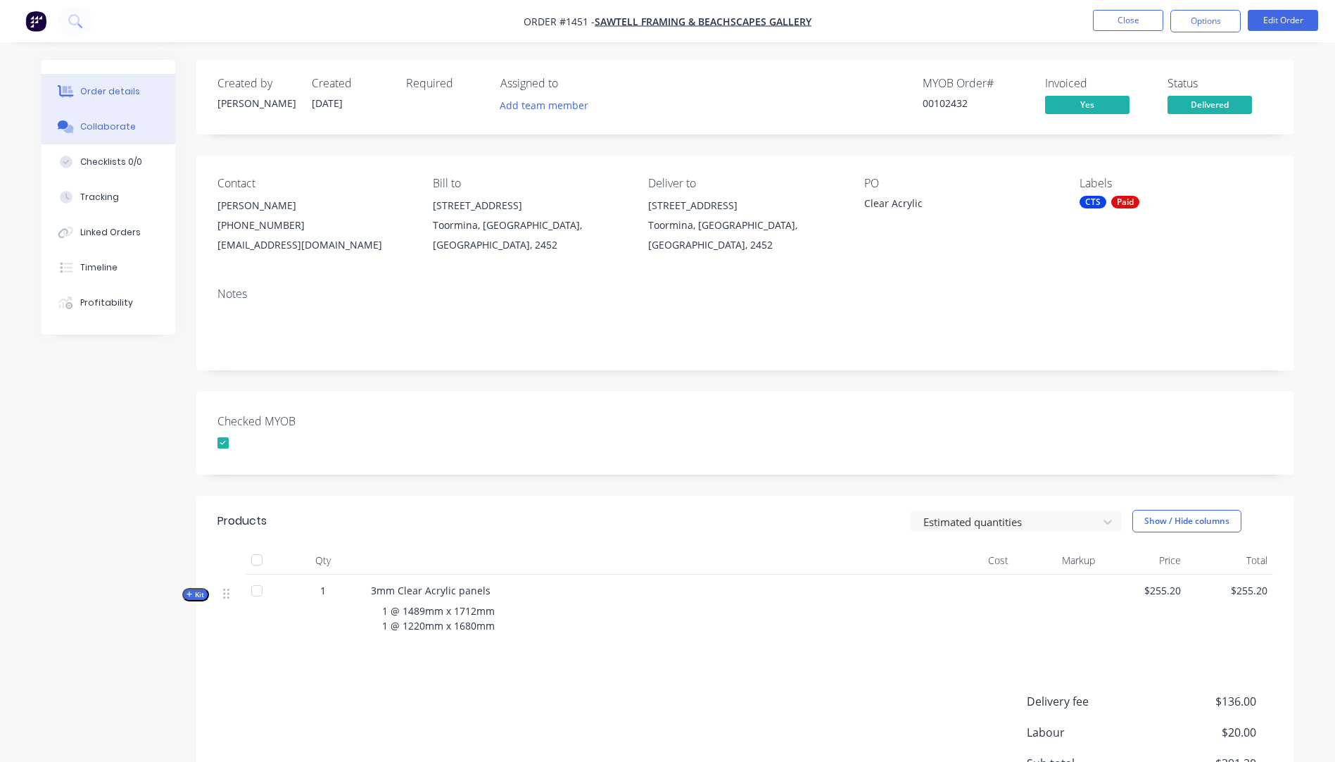
click at [96, 130] on div "Collaborate" at bounding box center [108, 126] width 56 height 13
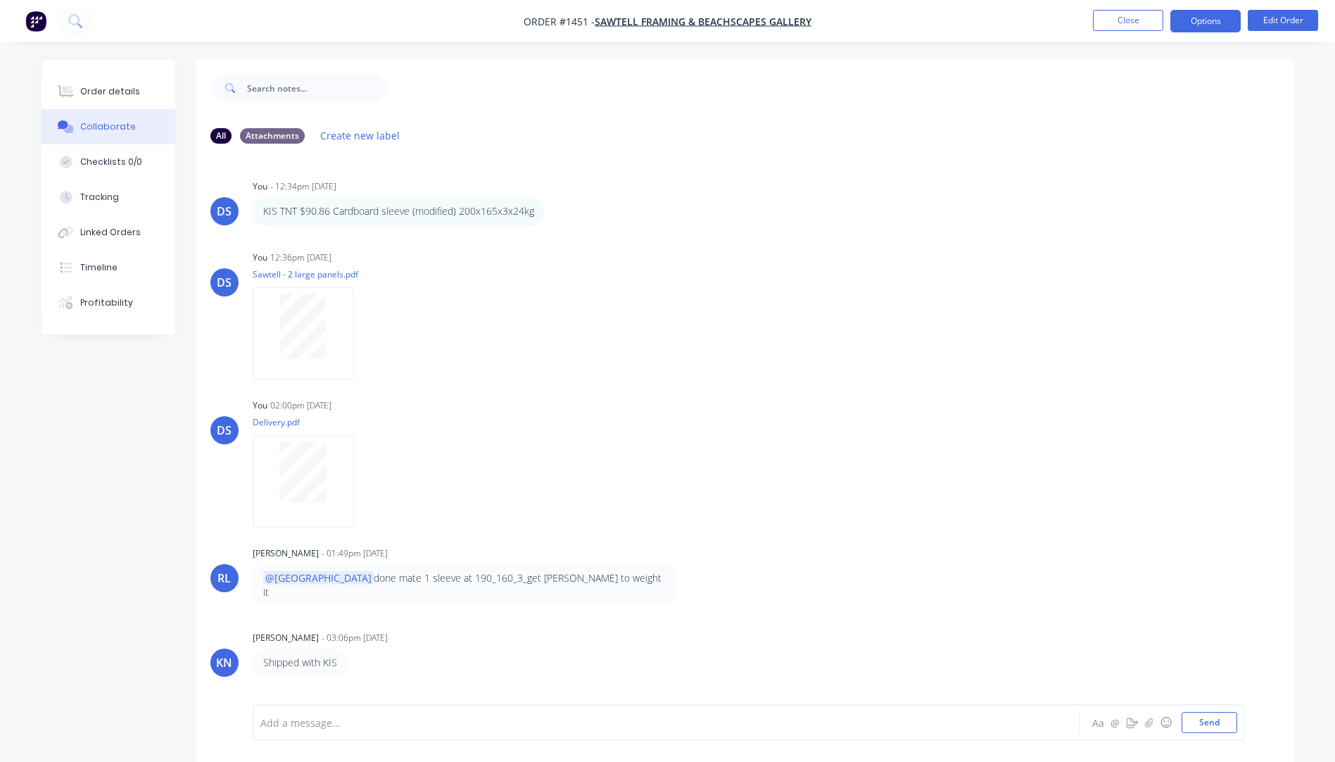
click at [1204, 24] on button "Options" at bounding box center [1205, 21] width 70 height 23
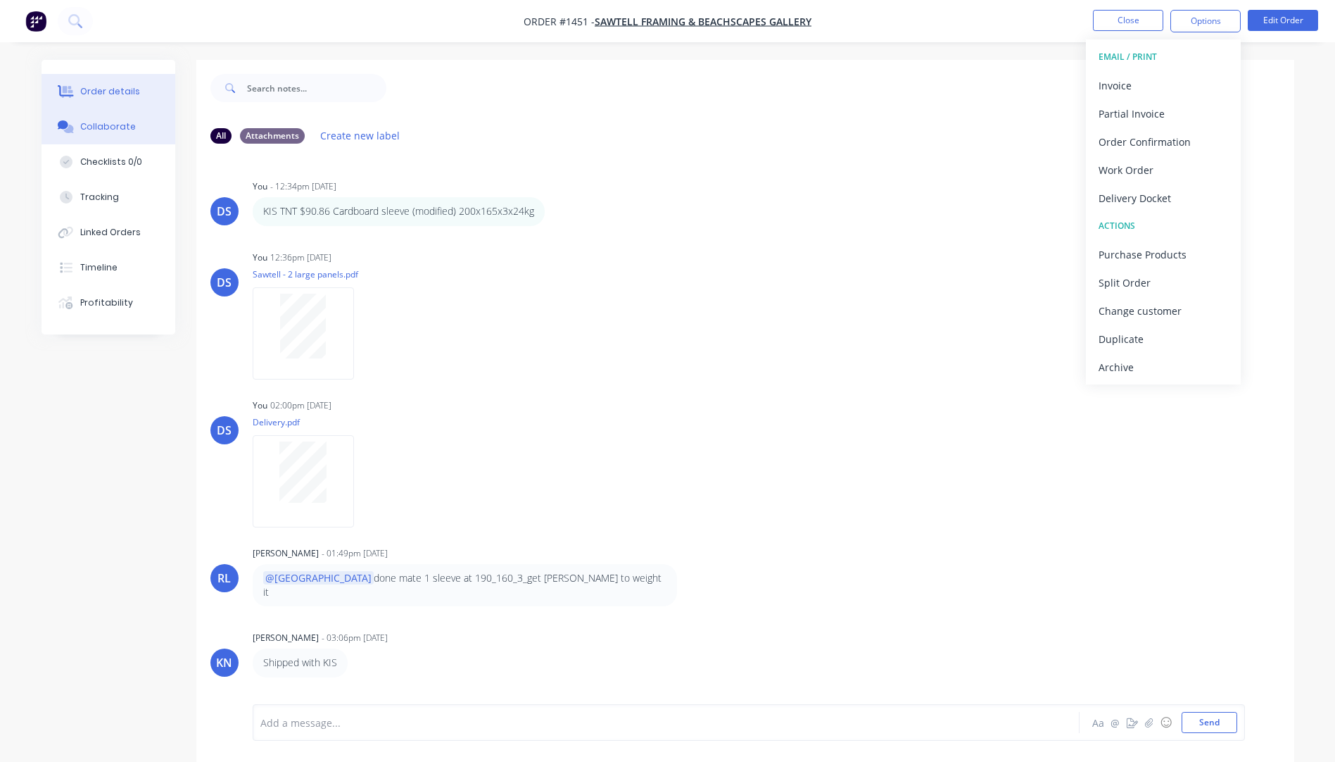
click at [99, 85] on div "Order details" at bounding box center [110, 91] width 60 height 13
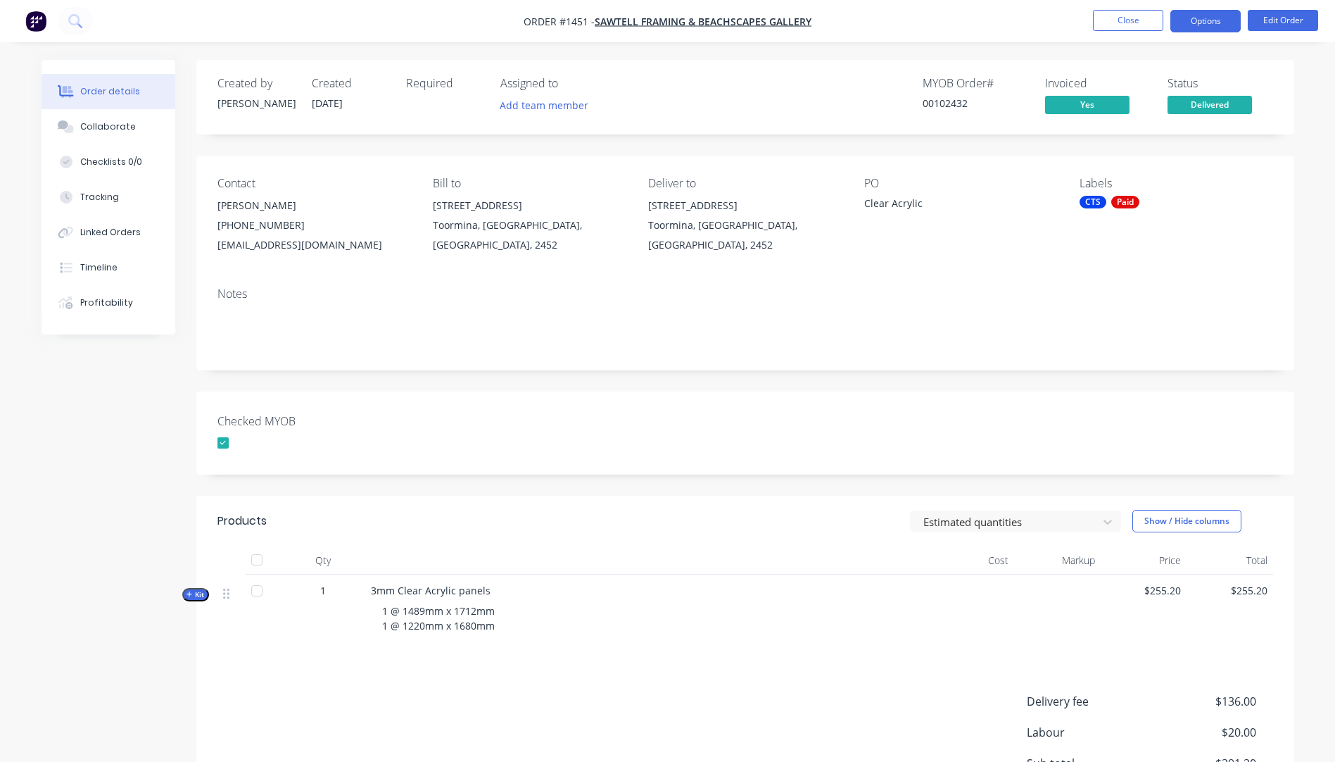
click at [1206, 27] on button "Options" at bounding box center [1205, 21] width 70 height 23
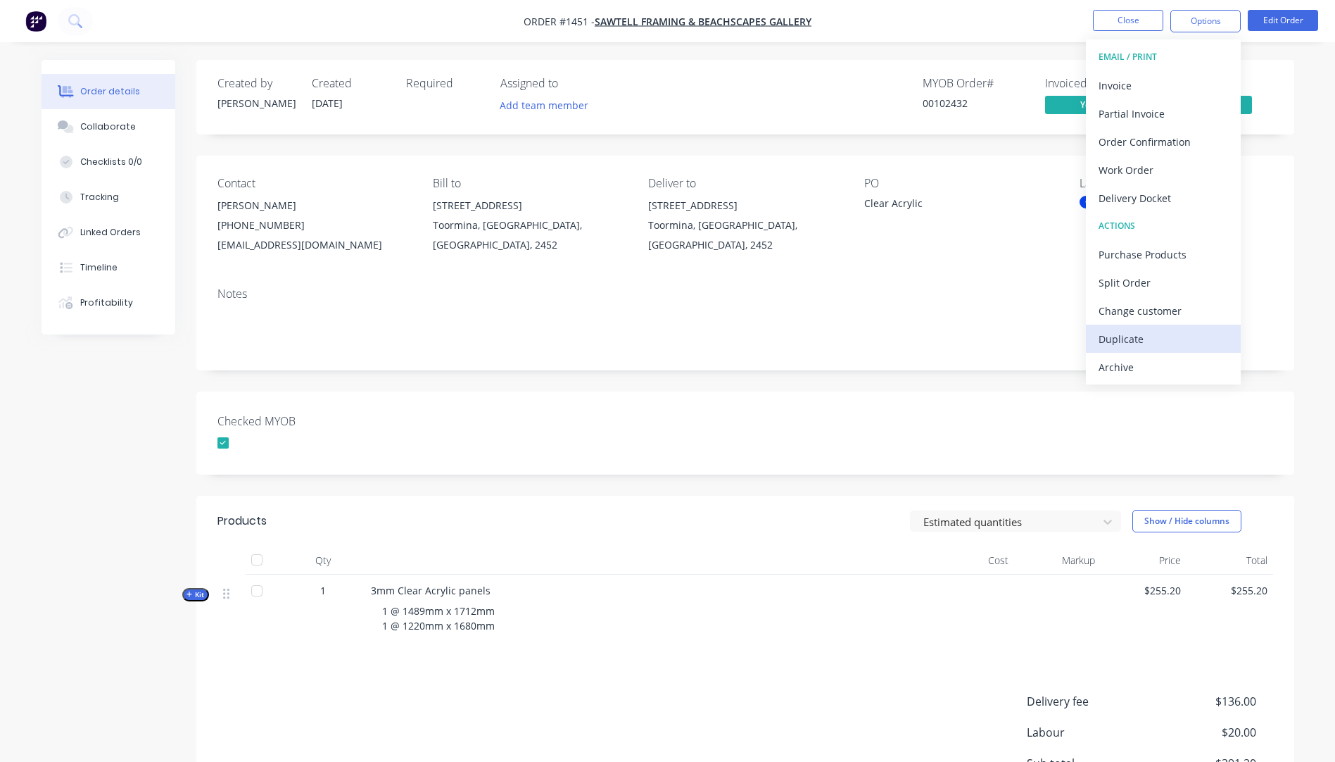
click at [1123, 341] on div "Duplicate" at bounding box center [1164, 339] width 130 height 20
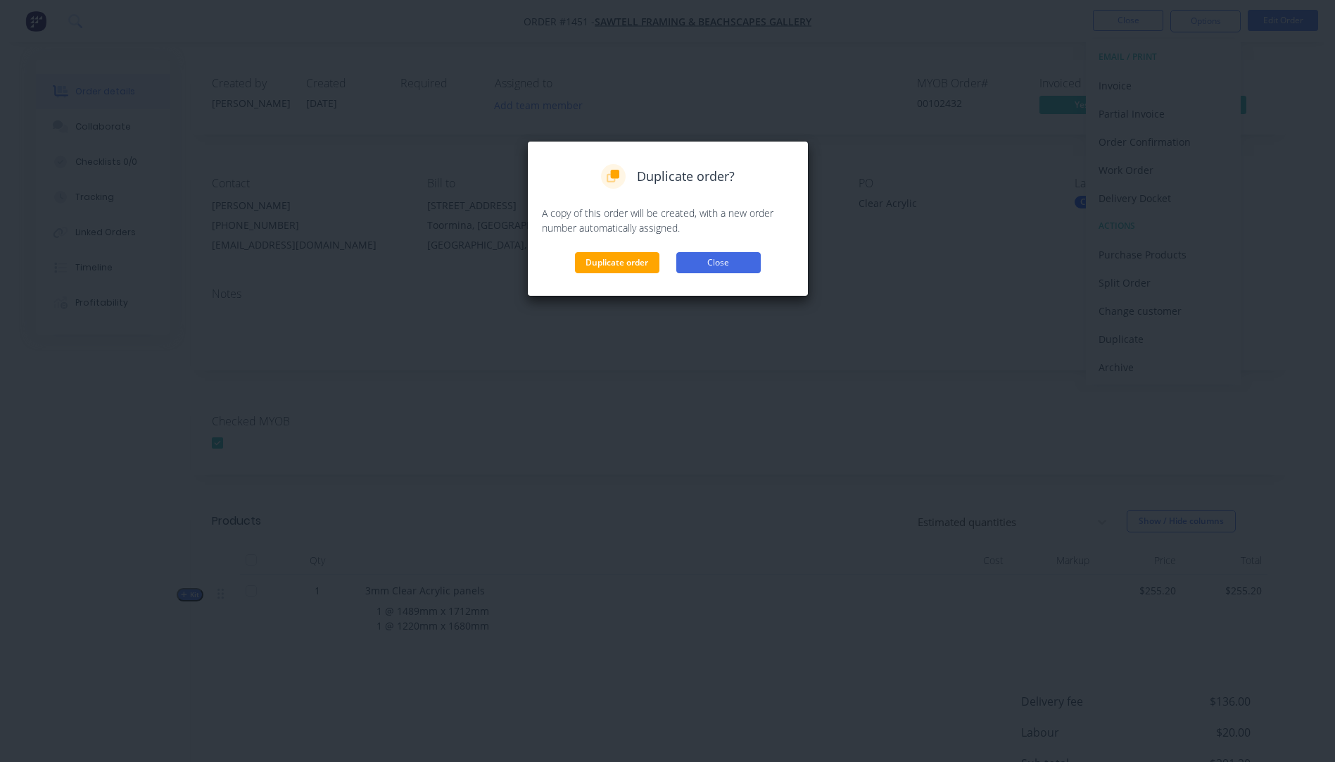
click at [719, 264] on button "Close" at bounding box center [718, 262] width 84 height 21
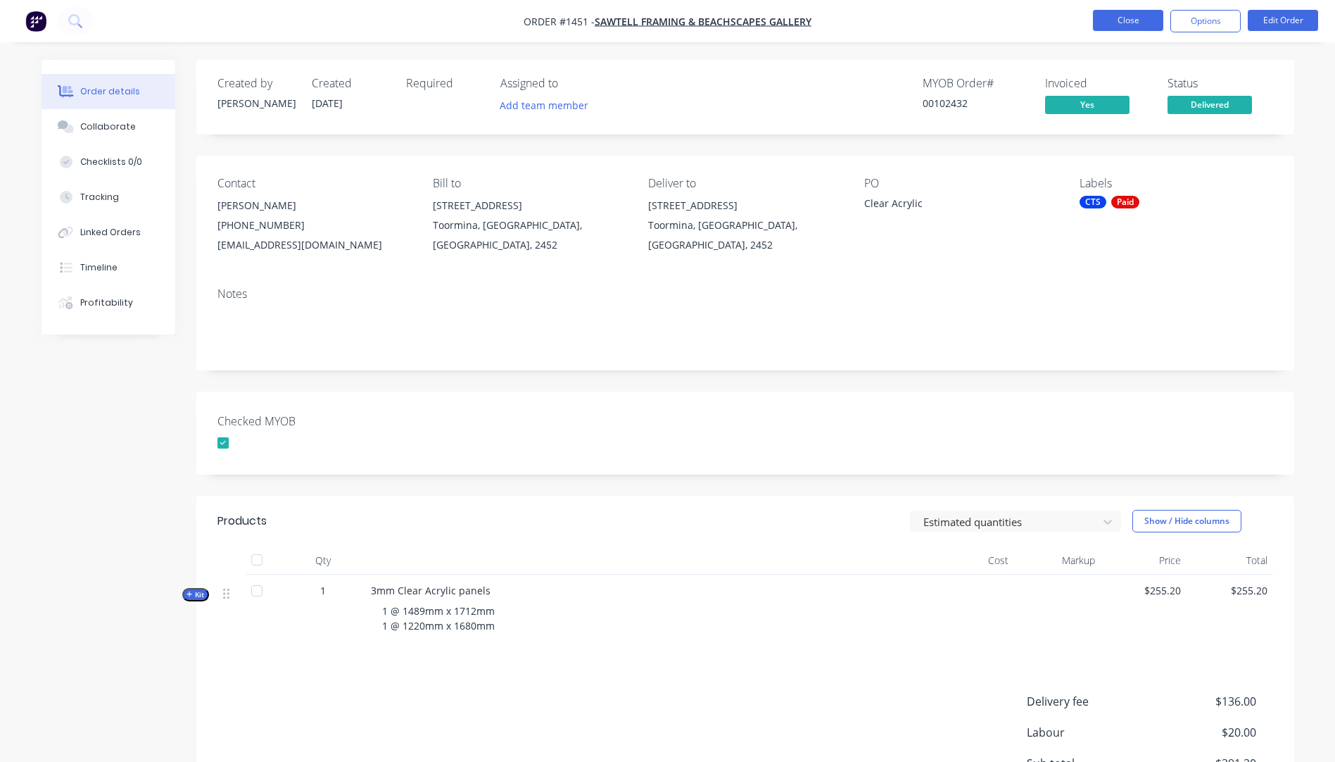
click at [1137, 30] on button "Close" at bounding box center [1128, 20] width 70 height 21
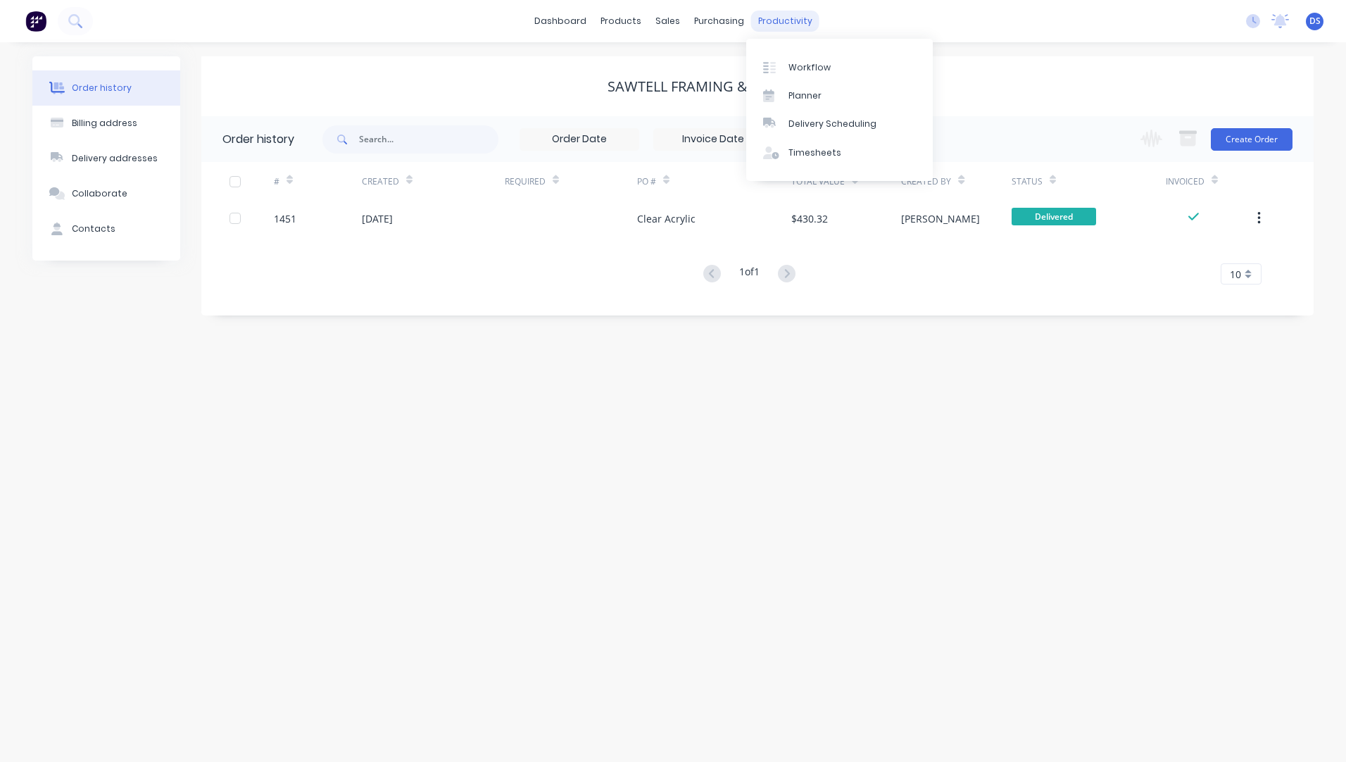
click at [777, 24] on div "productivity" at bounding box center [785, 21] width 68 height 21
click at [795, 70] on div "Workflow" at bounding box center [809, 67] width 42 height 13
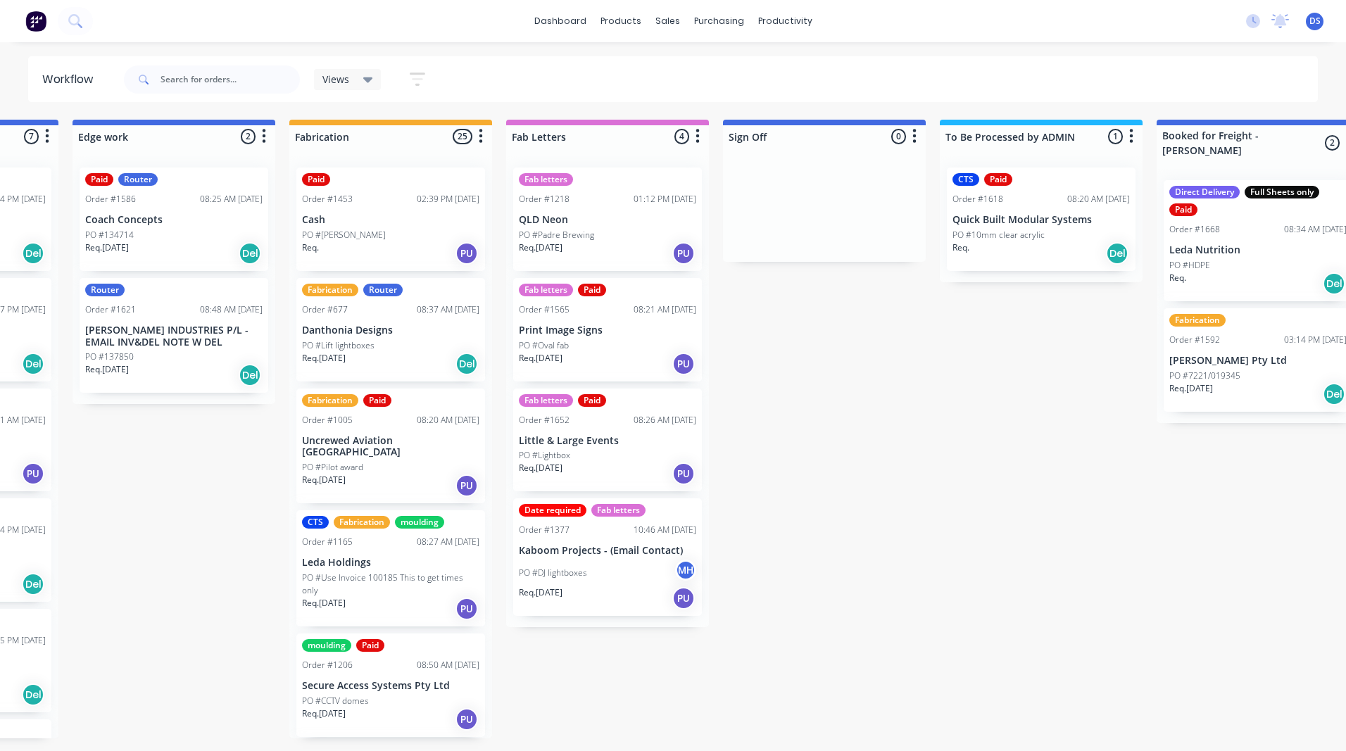
scroll to position [0, 1479]
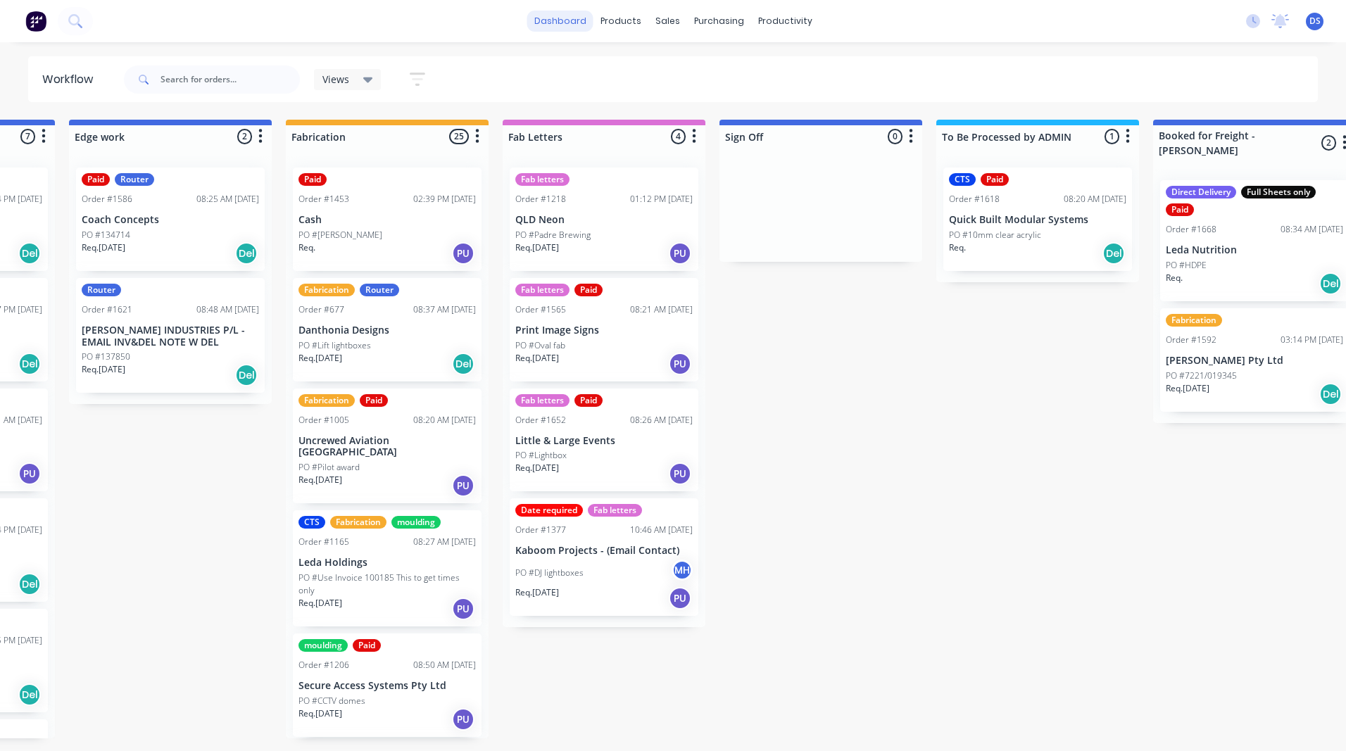
click at [564, 22] on link "dashboard" at bounding box center [560, 21] width 66 height 21
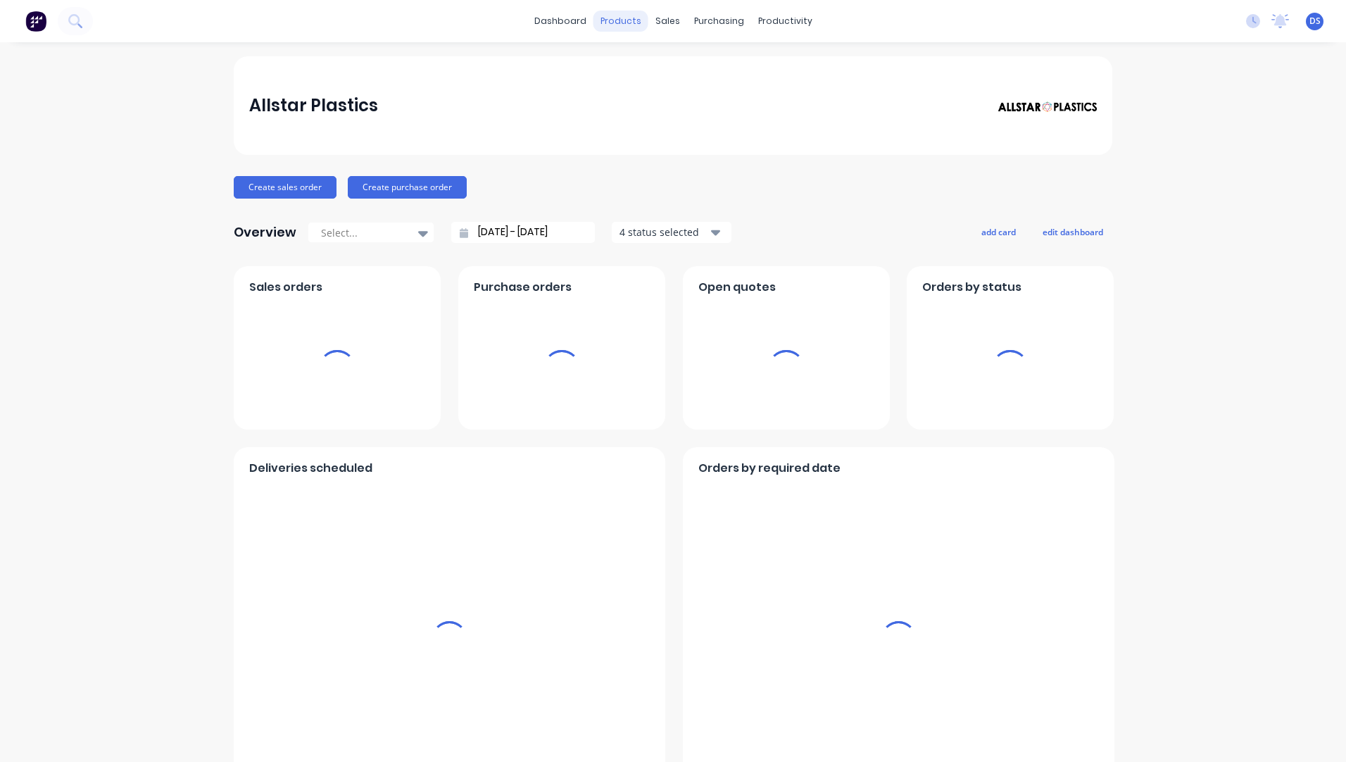
click at [616, 21] on div "products" at bounding box center [620, 21] width 55 height 21
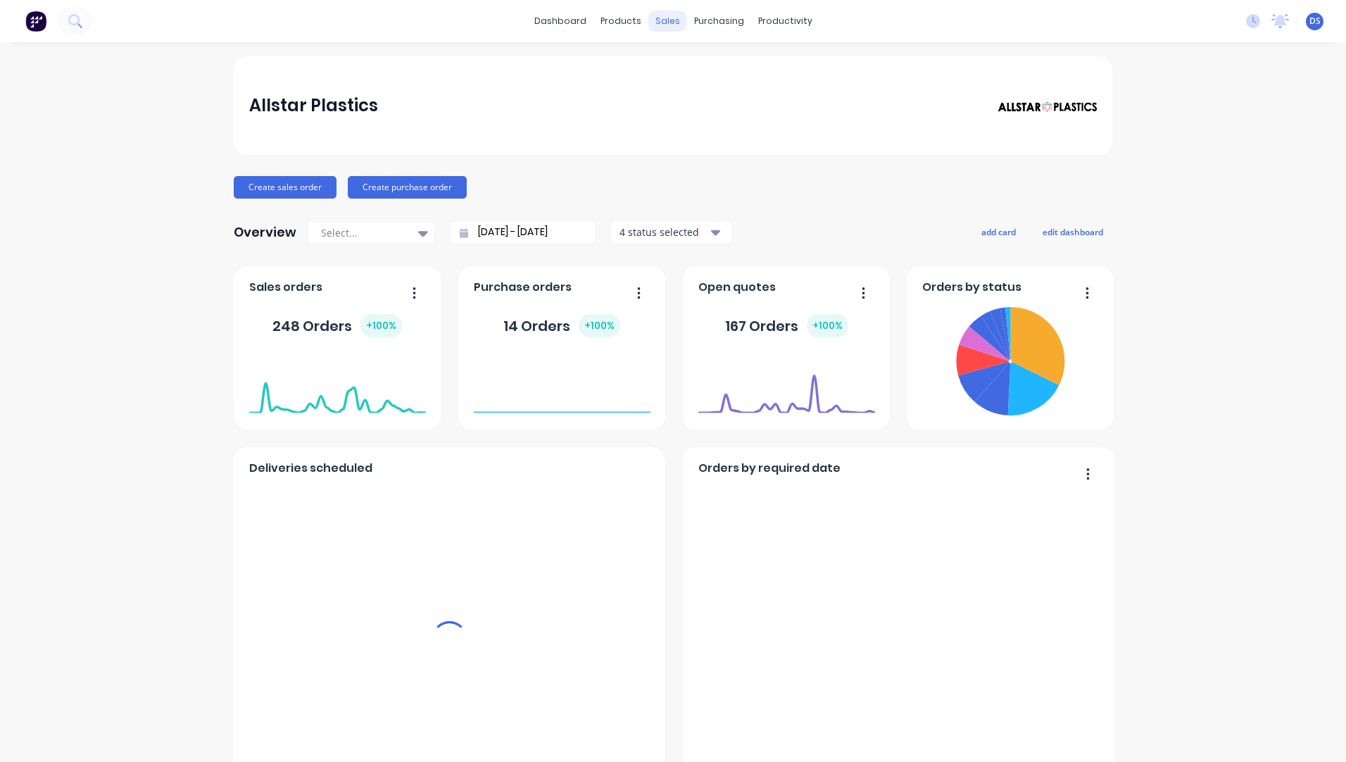
click at [663, 20] on div "sales" at bounding box center [667, 21] width 39 height 21
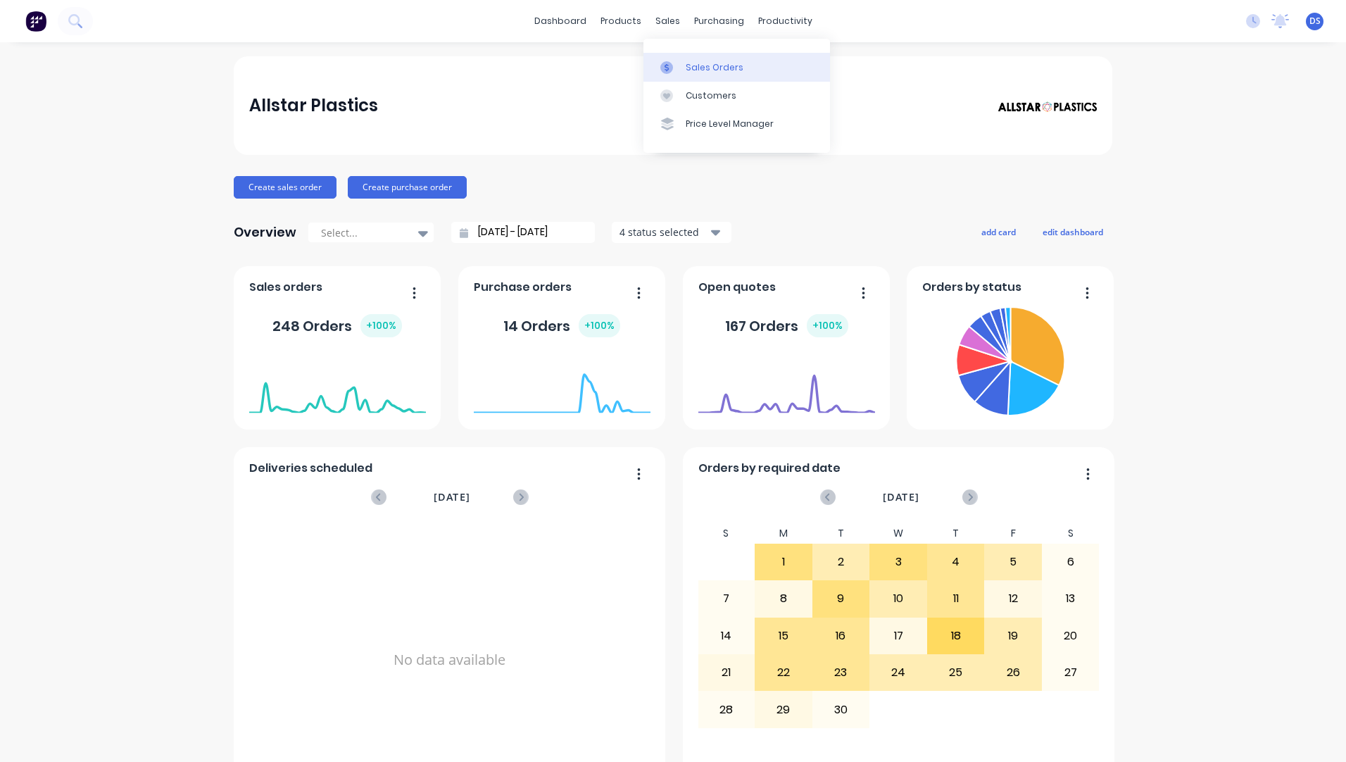
click at [711, 73] on div "Sales Orders" at bounding box center [715, 67] width 58 height 13
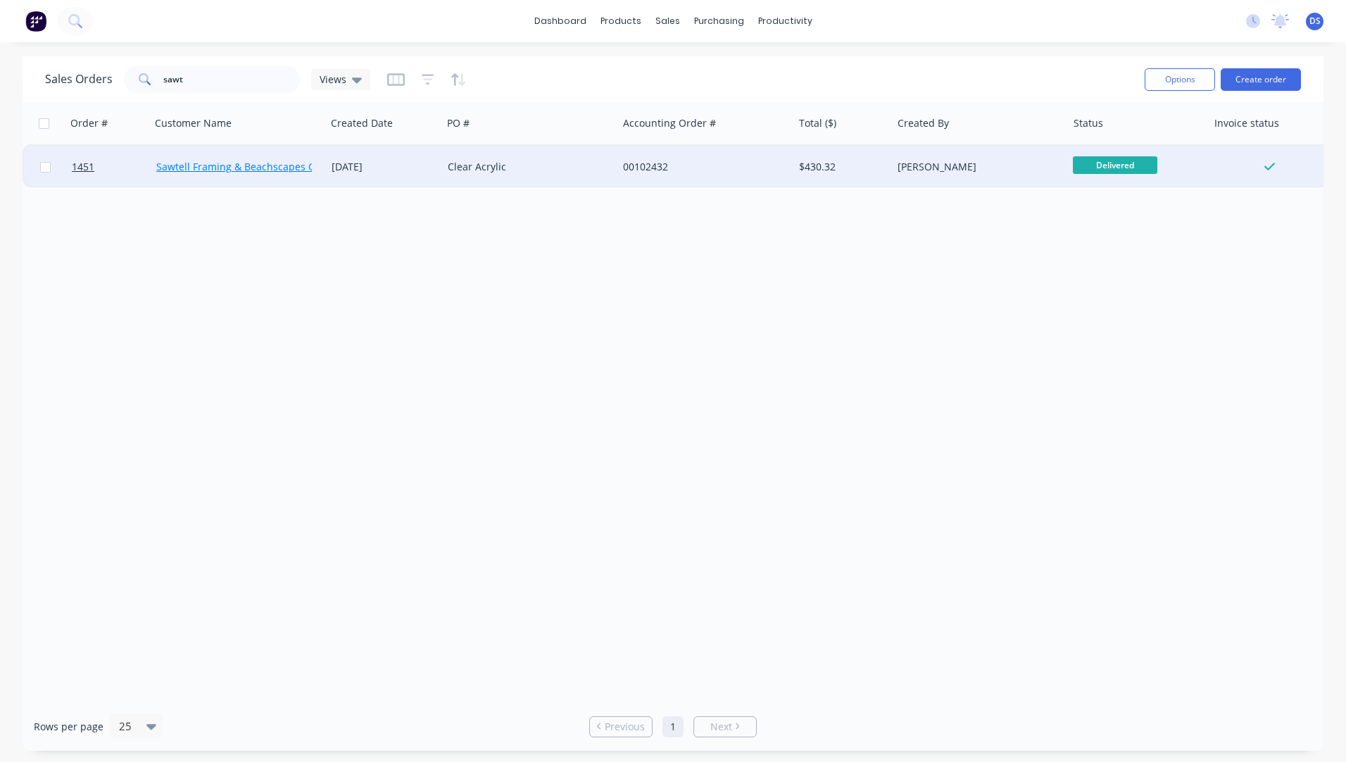
click at [268, 163] on link "Sawtell Framing & Beachscapes Gallery" at bounding box center [248, 166] width 185 height 13
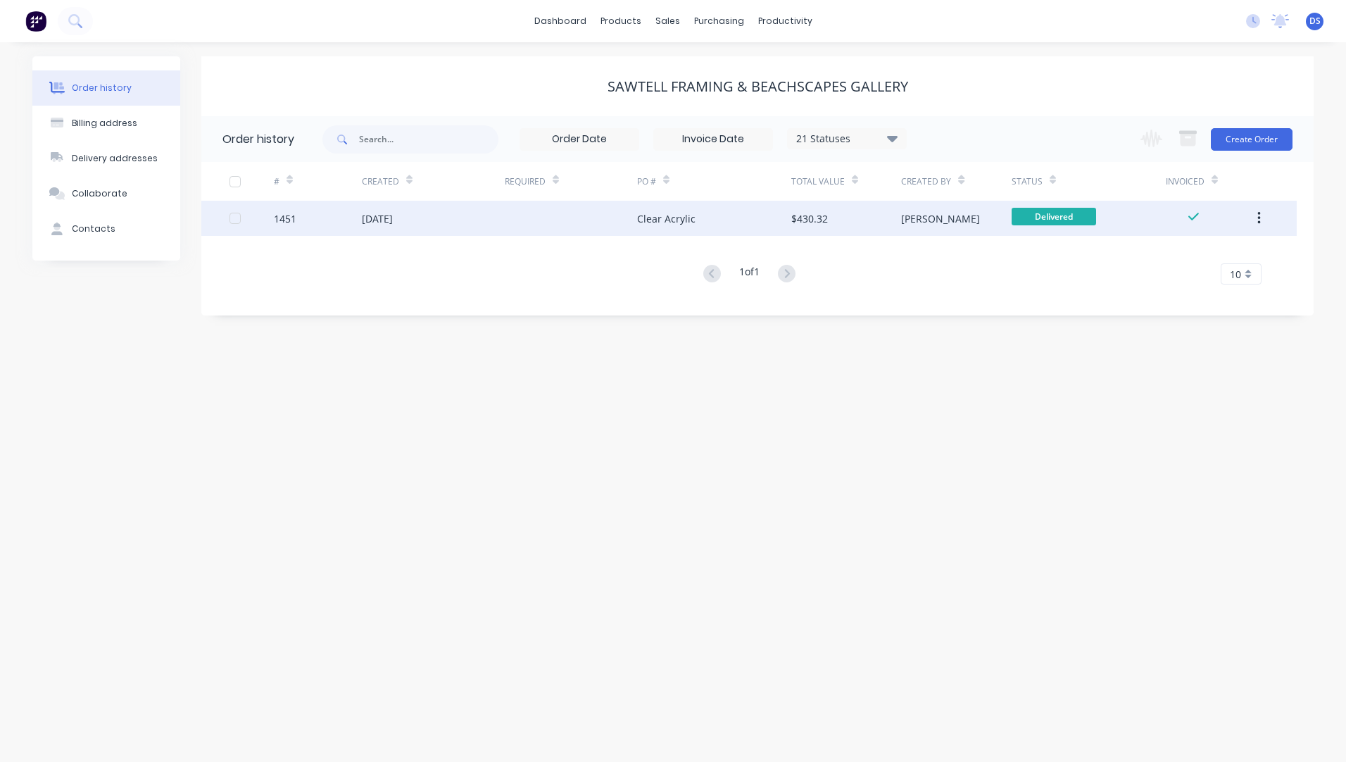
click at [637, 213] on div "Clear Acrylic" at bounding box center [666, 218] width 58 height 15
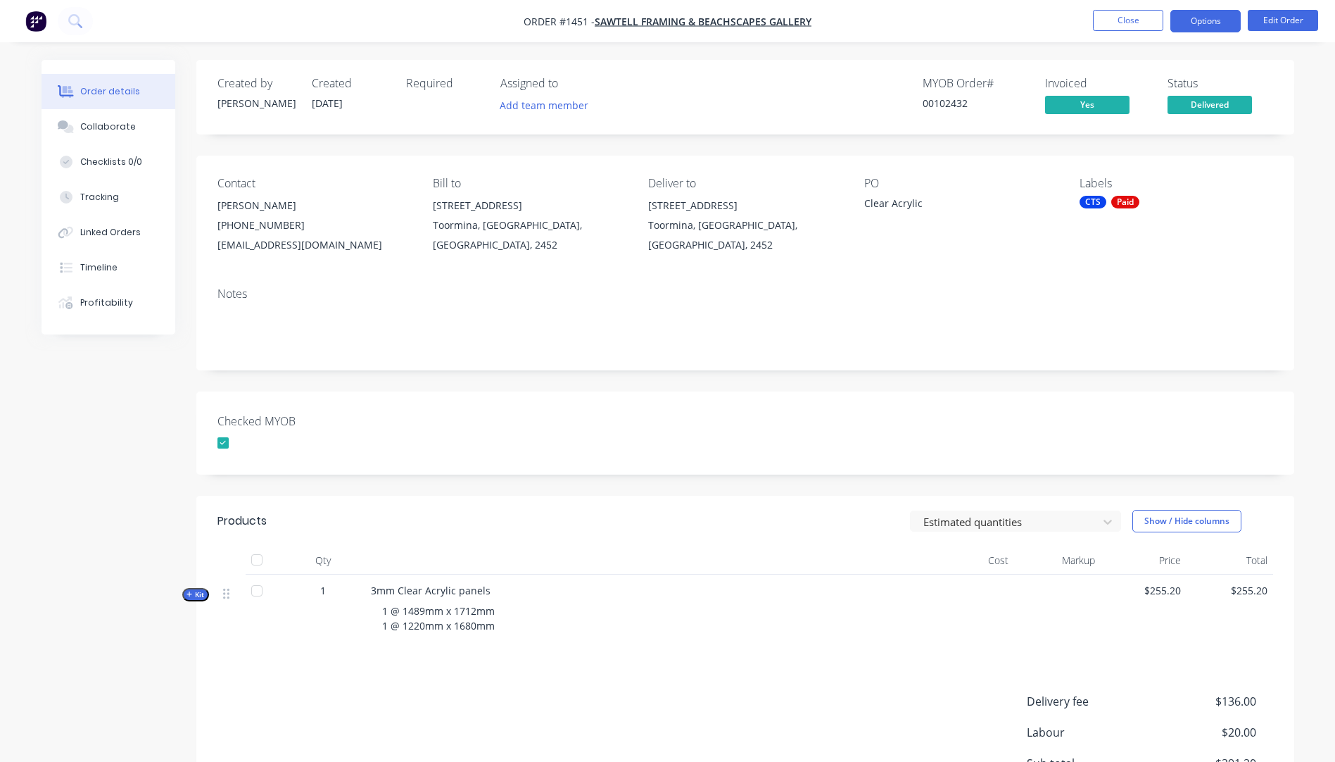
click at [1190, 23] on button "Options" at bounding box center [1205, 21] width 70 height 23
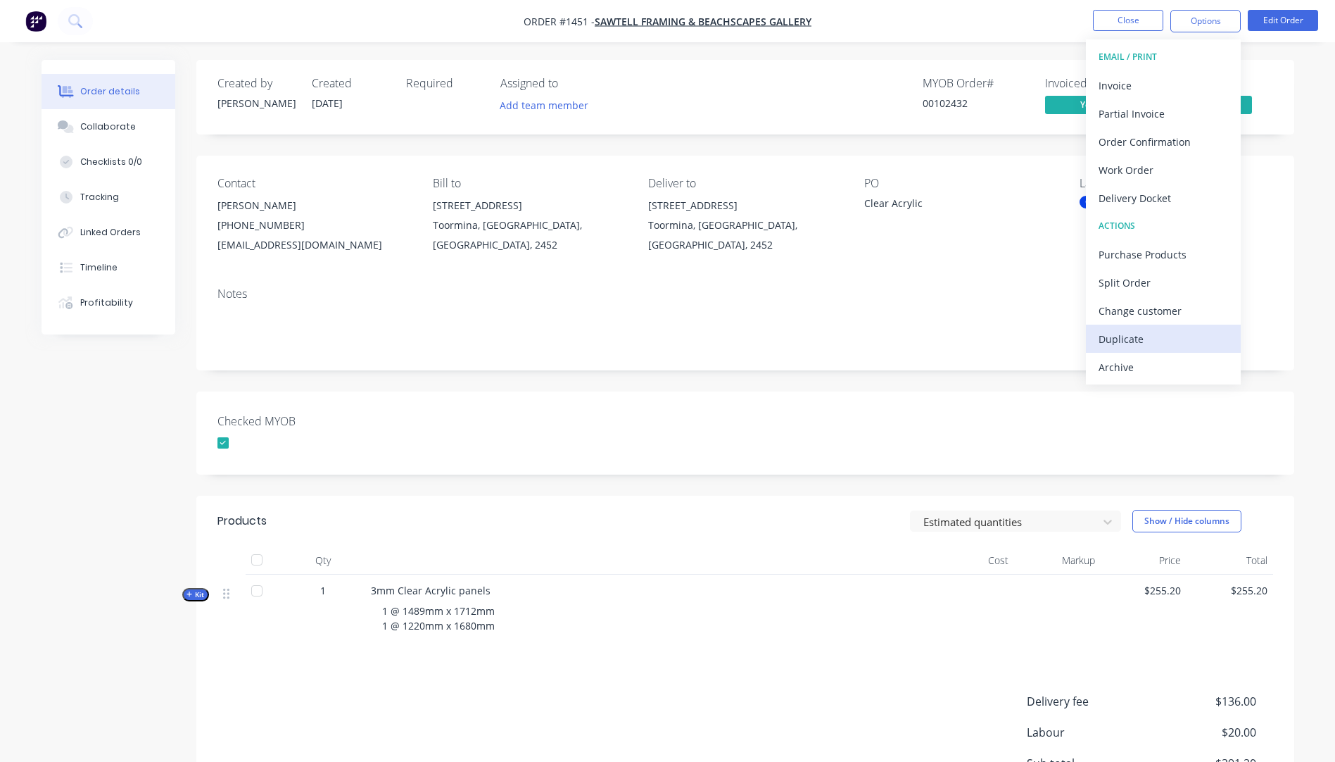
click at [1125, 344] on div "Duplicate" at bounding box center [1164, 339] width 130 height 20
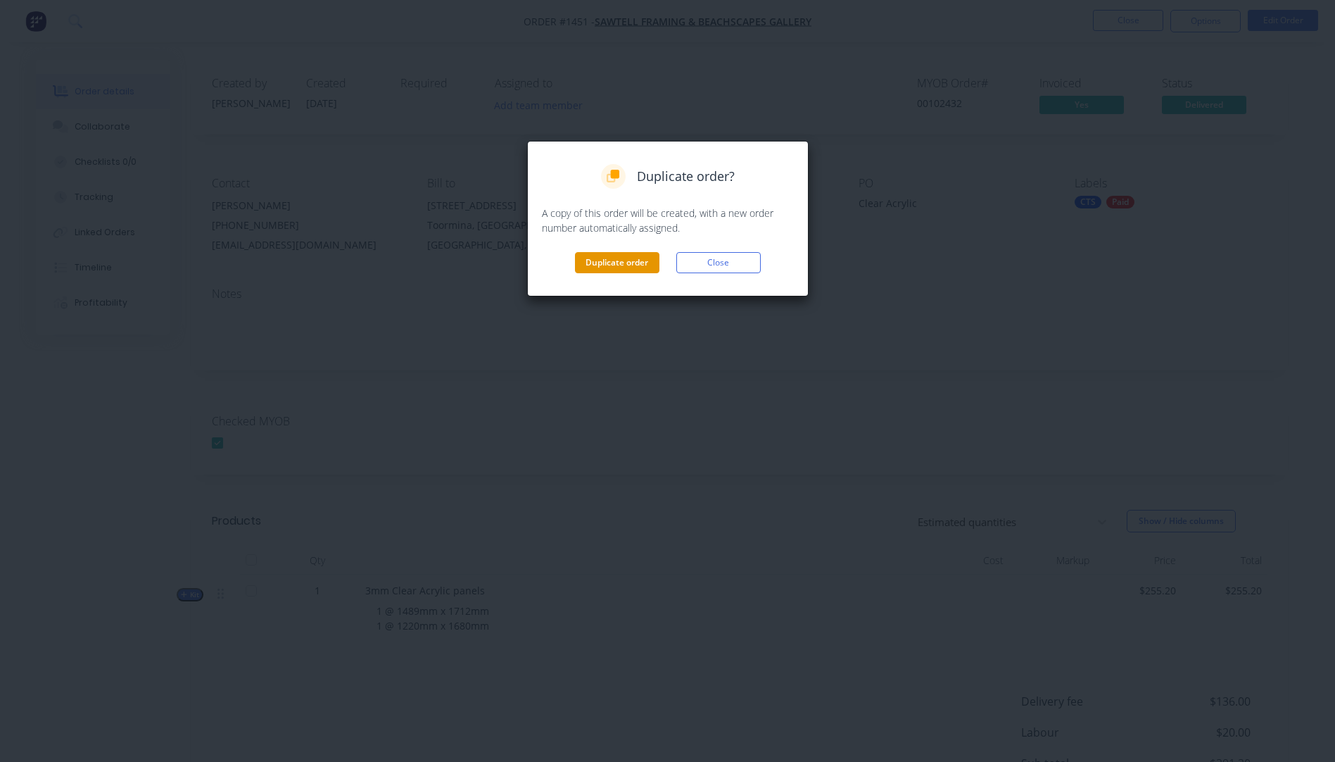
click at [633, 268] on button "Duplicate order" at bounding box center [617, 262] width 84 height 21
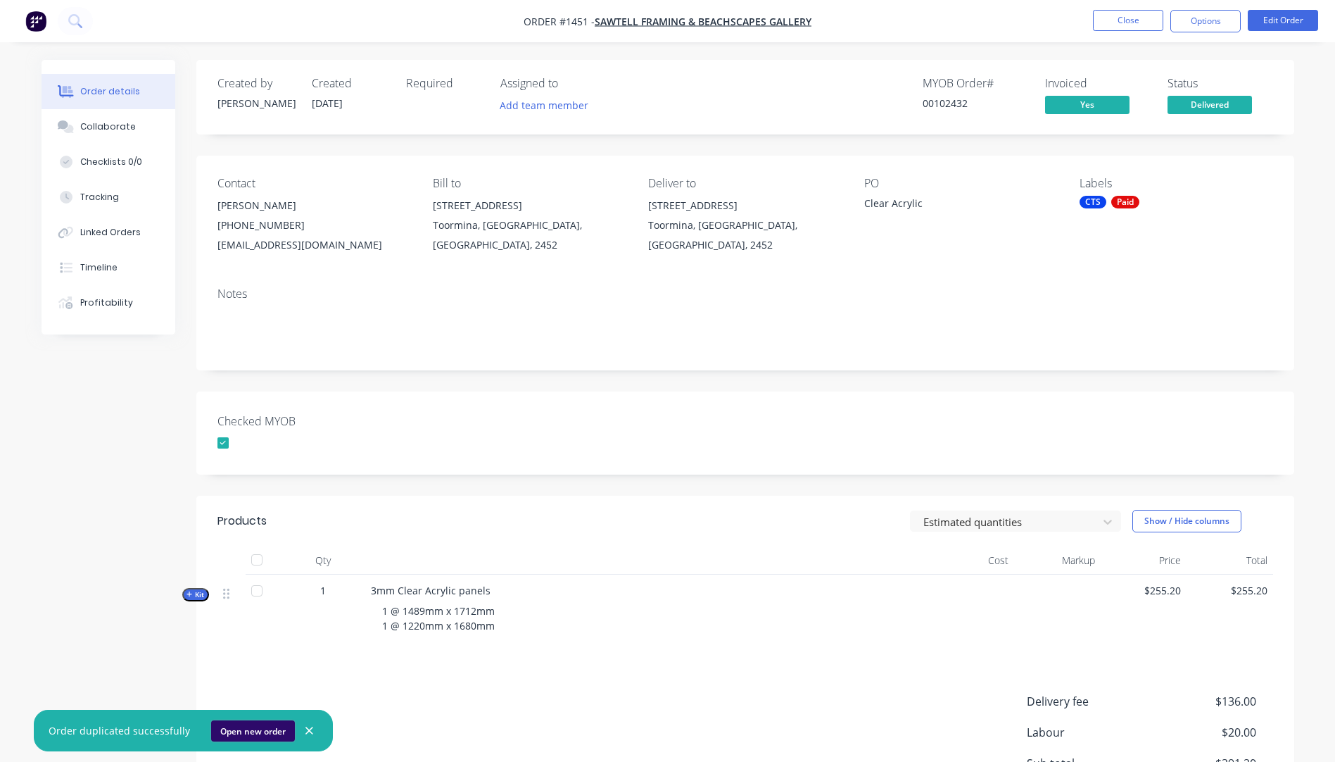
click at [233, 725] on button "Open new order" at bounding box center [253, 730] width 84 height 21
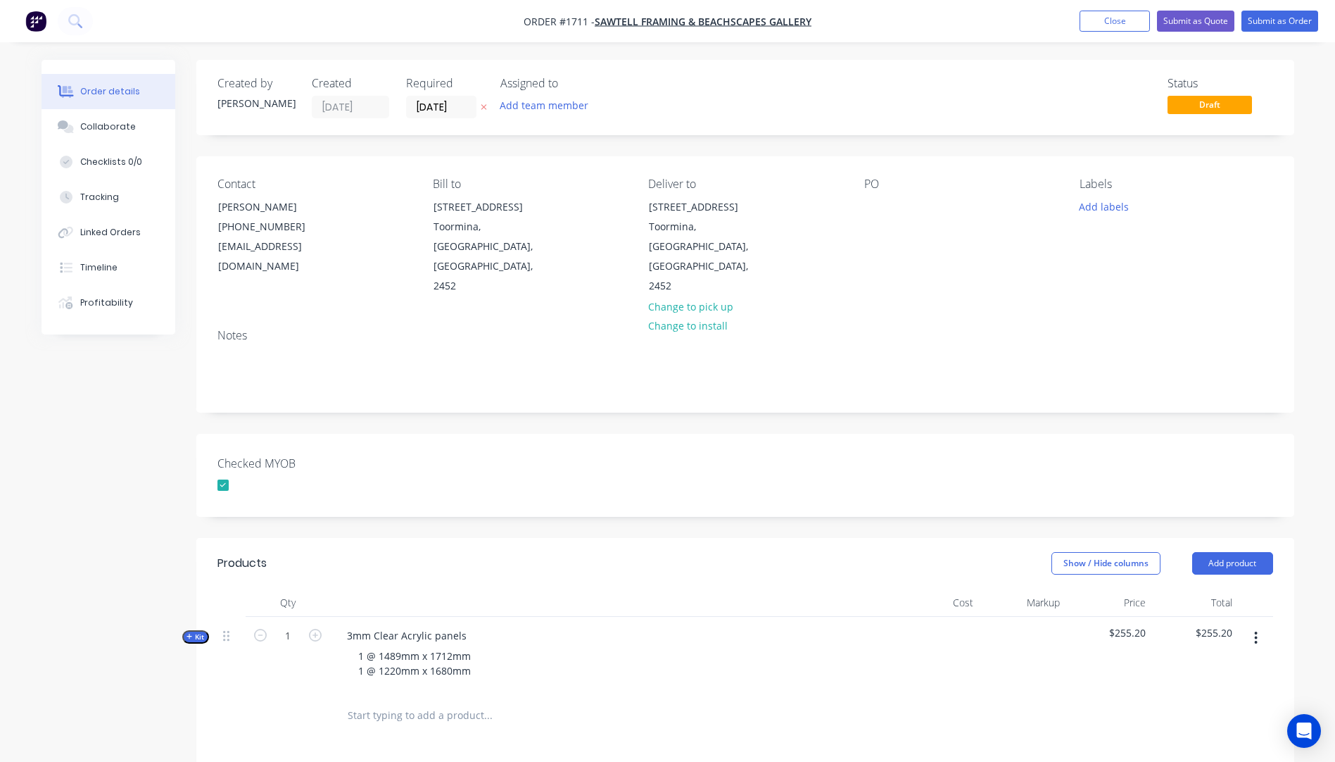
click at [481, 106] on icon "button" at bounding box center [484, 107] width 6 height 8
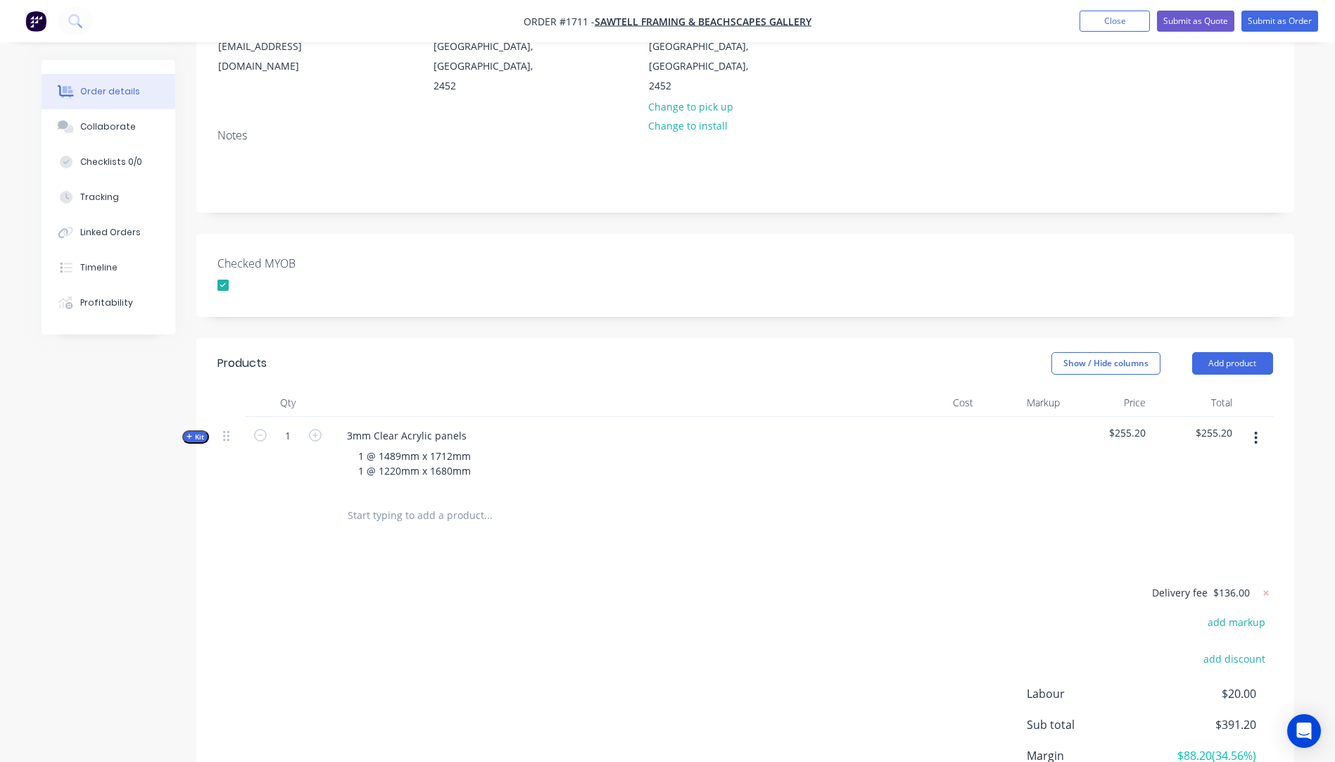
scroll to position [211, 0]
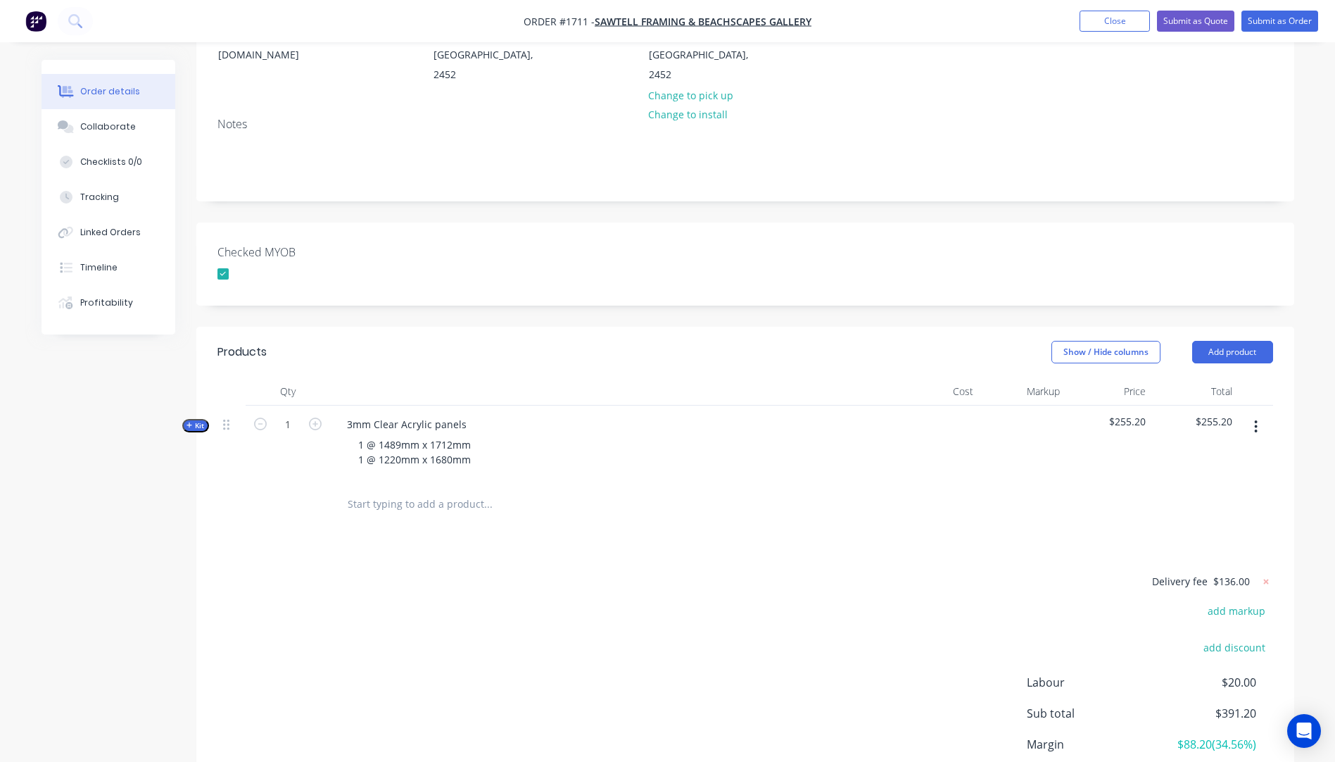
click at [189, 422] on icon "button" at bounding box center [190, 425] width 6 height 7
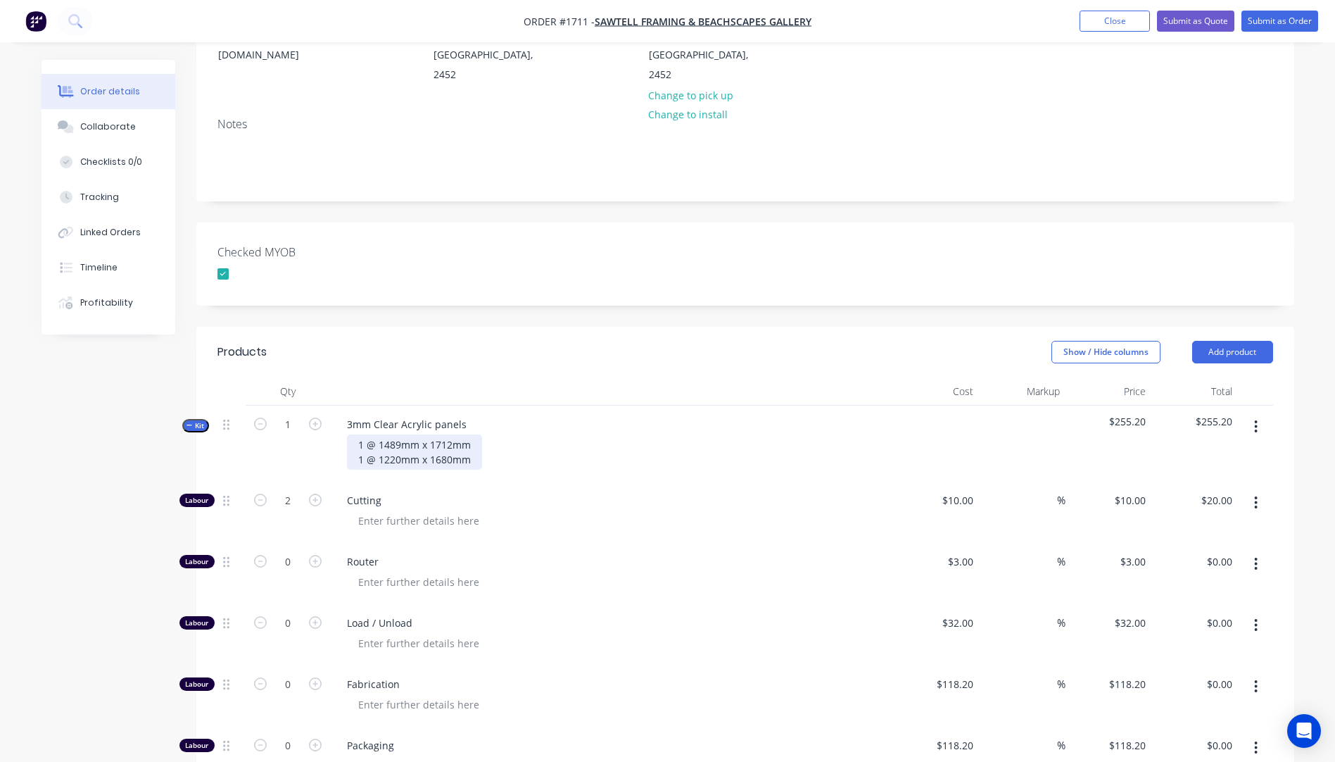
click at [362, 434] on div "1 @ 1489mm x 1712mm 1 @ 1220mm x 1680mm" at bounding box center [414, 451] width 135 height 35
click at [538, 434] on div "2 @ 1489mm x 1712mm 1 @ 1220mm x 1680mm" at bounding box center [612, 451] width 552 height 35
drag, startPoint x: 473, startPoint y: 423, endPoint x: 341, endPoint y: 423, distance: 131.6
click at [341, 434] on div "2 @ 1489mm x 1712mm 1 @ 1220mm x 1680mm" at bounding box center [612, 451] width 552 height 35
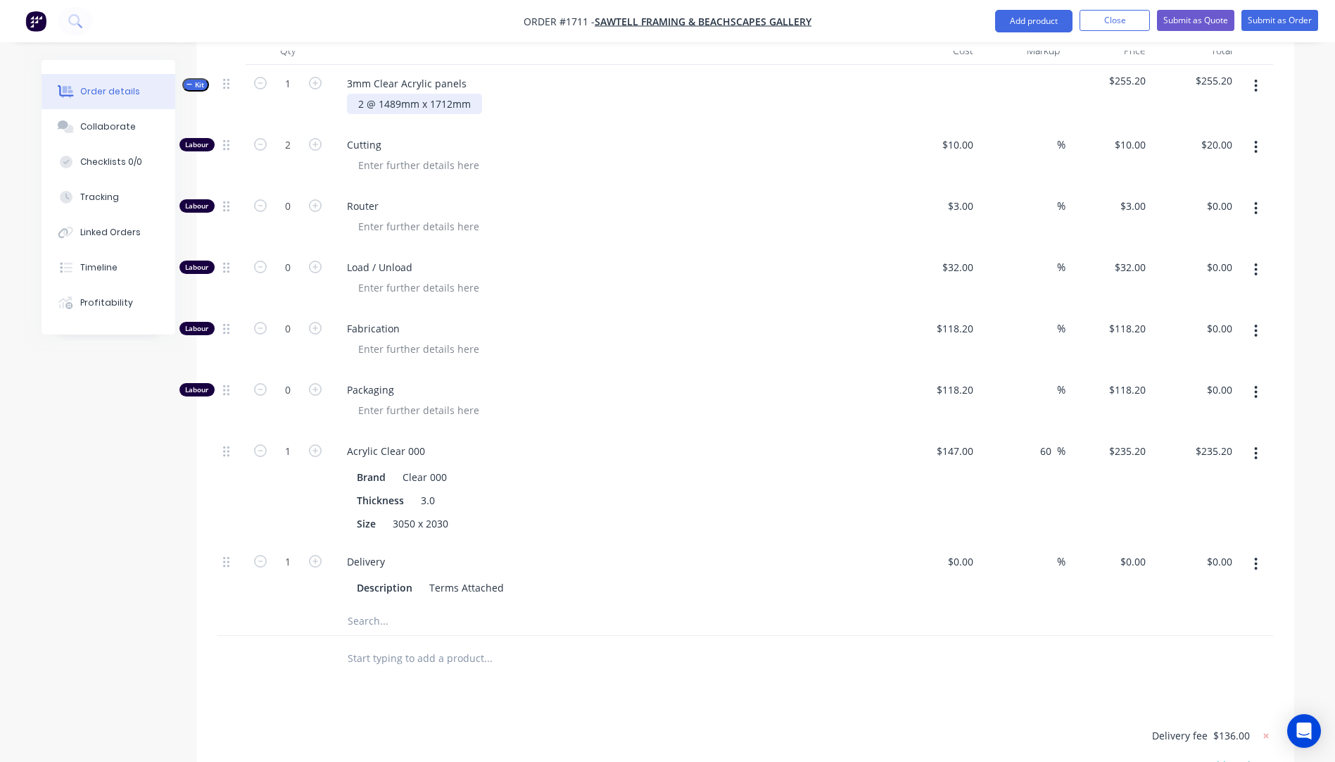
scroll to position [563, 0]
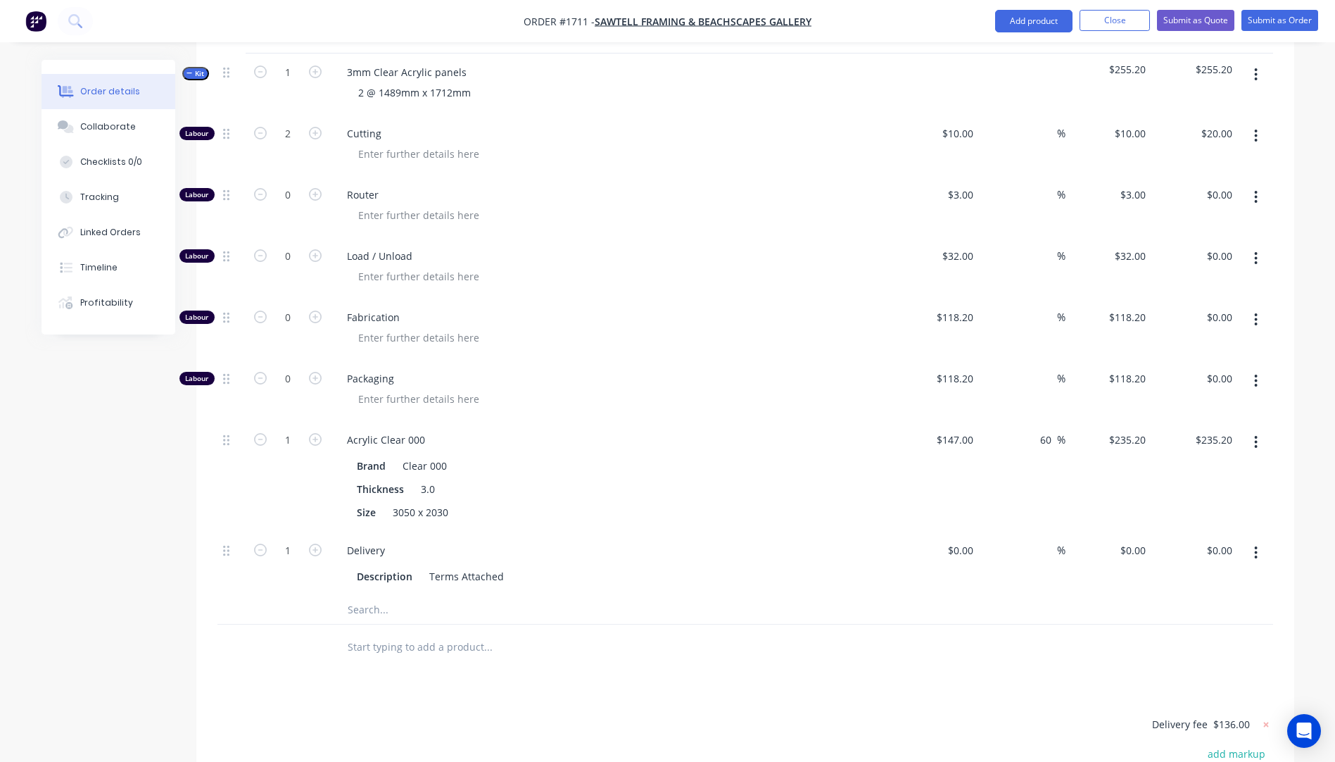
click at [361, 595] on input "text" at bounding box center [488, 609] width 282 height 28
click at [414, 502] on div "3050 x 2030" at bounding box center [420, 512] width 67 height 20
click at [447, 502] on div "2490 x 2030" at bounding box center [420, 512] width 67 height 20
click at [504, 502] on div "Size 2490 x 1880" at bounding box center [608, 512] width 515 height 20
click at [946, 421] on div "147 $147.00" at bounding box center [936, 476] width 87 height 111
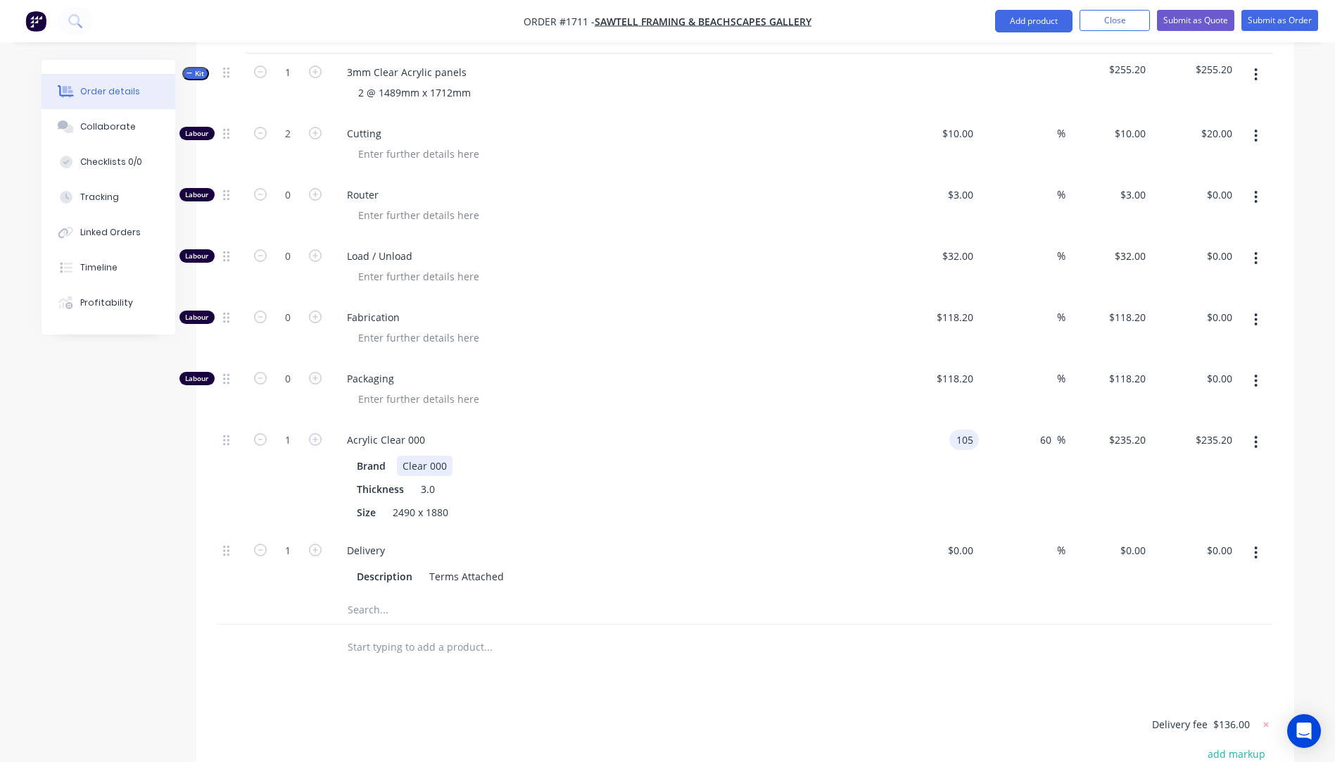
type input "$105.00"
type input "$168.00"
click at [802, 455] on div "Brand Clear 000" at bounding box center [608, 465] width 515 height 20
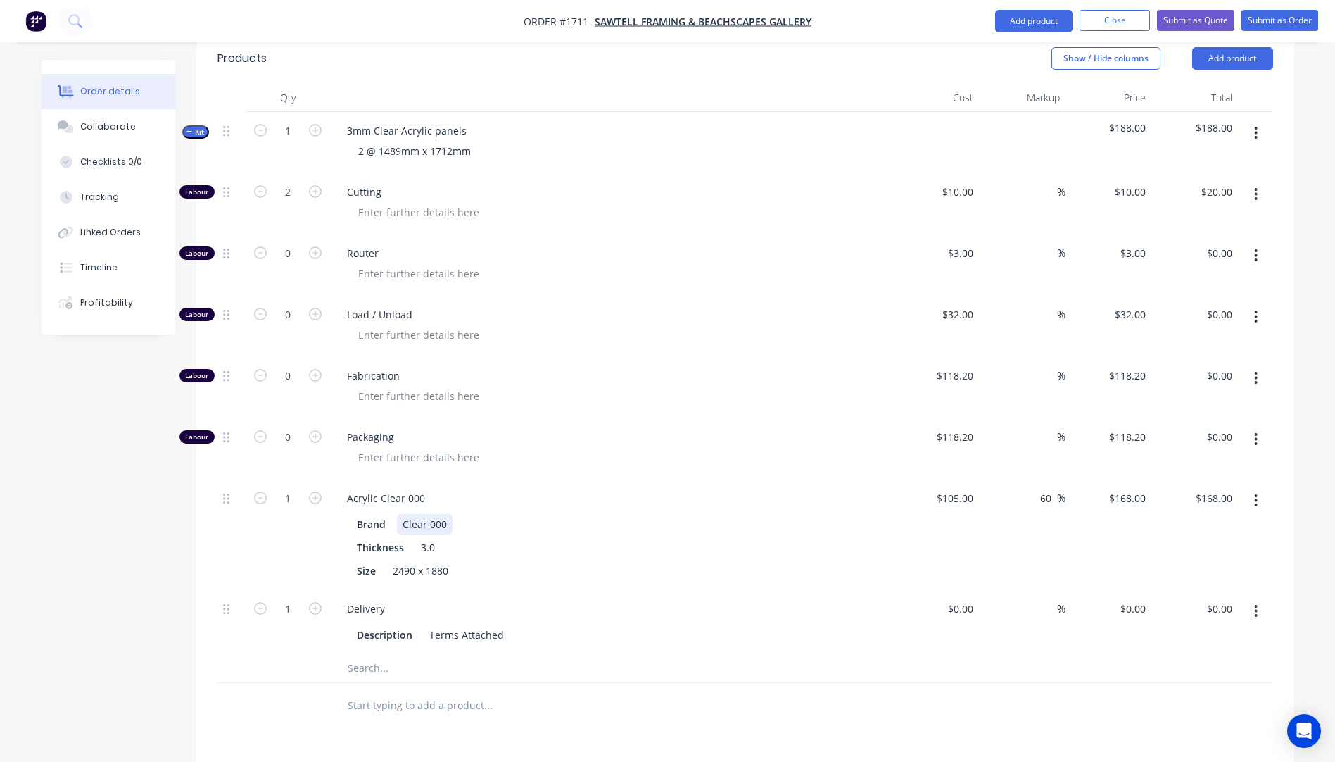
scroll to position [573, 0]
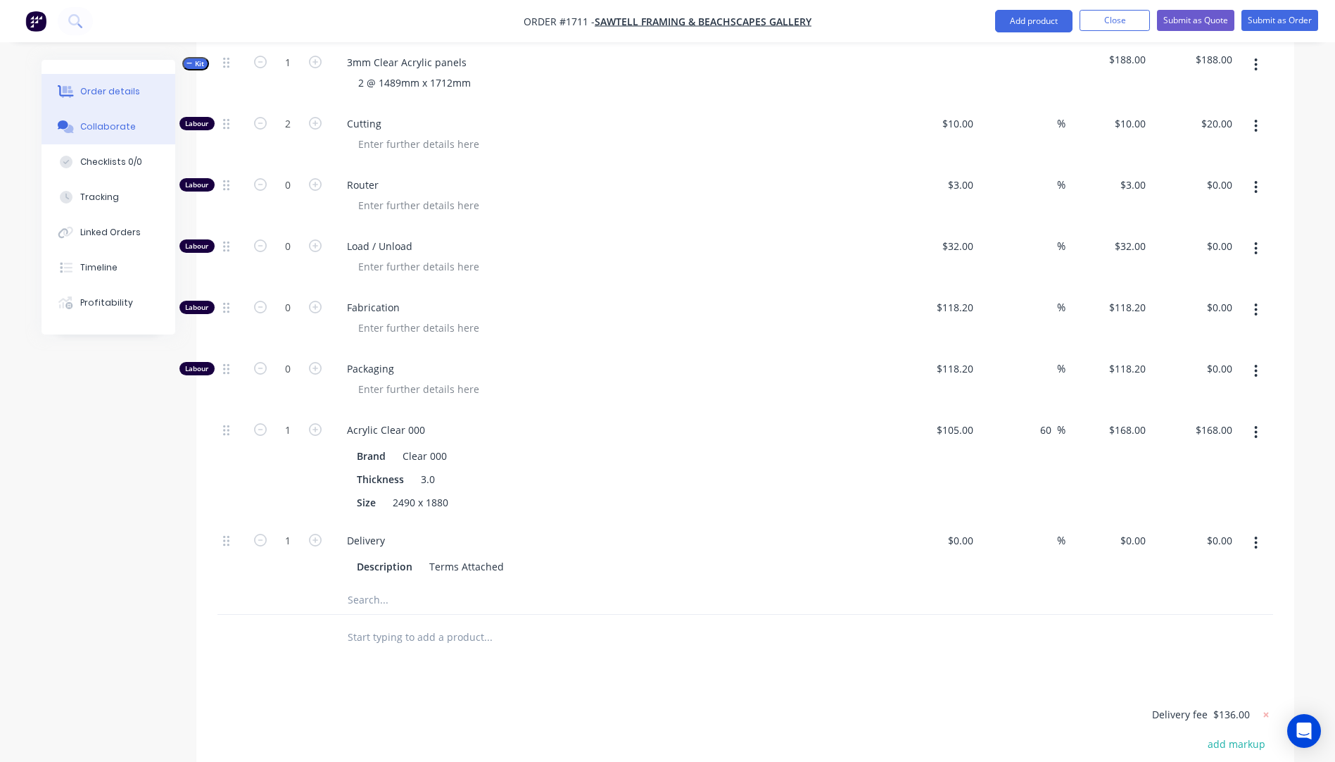
click at [111, 134] on button "Collaborate" at bounding box center [109, 126] width 134 height 35
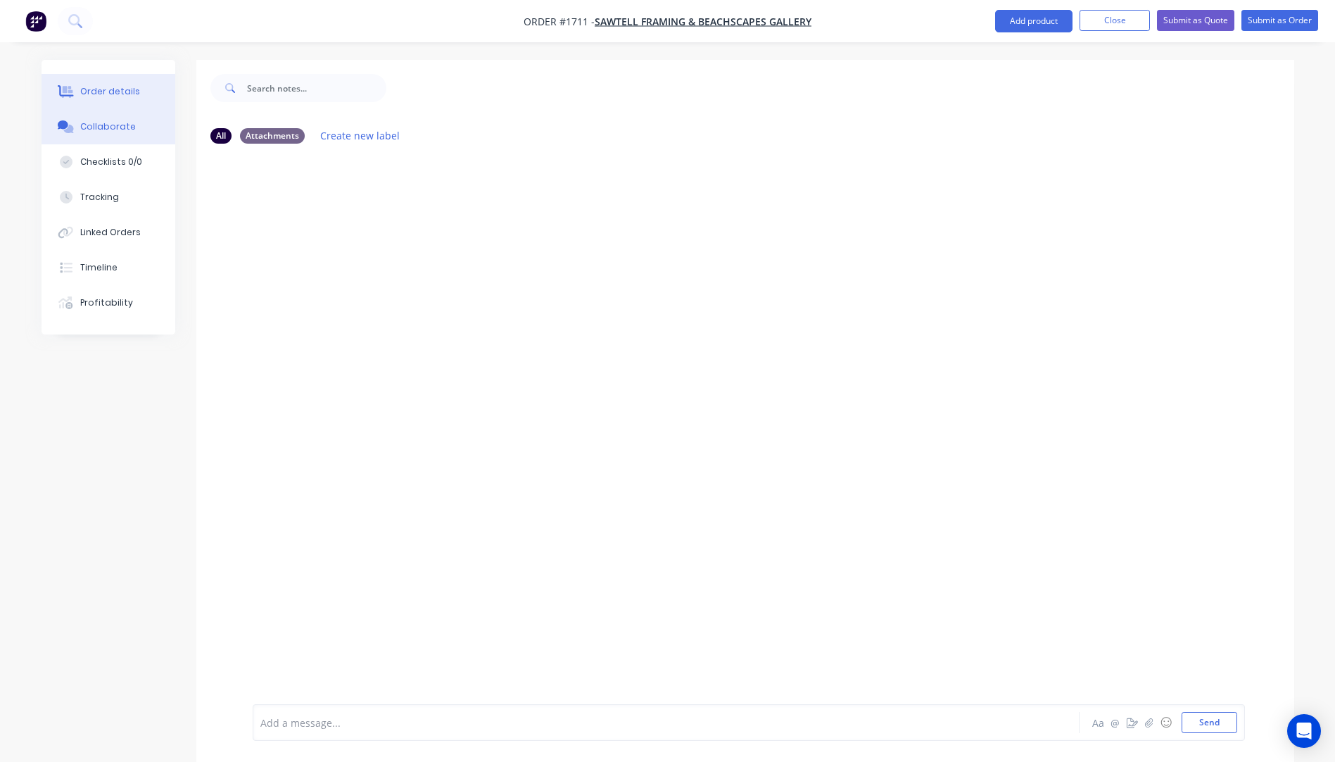
click at [96, 99] on button "Order details" at bounding box center [109, 91] width 134 height 35
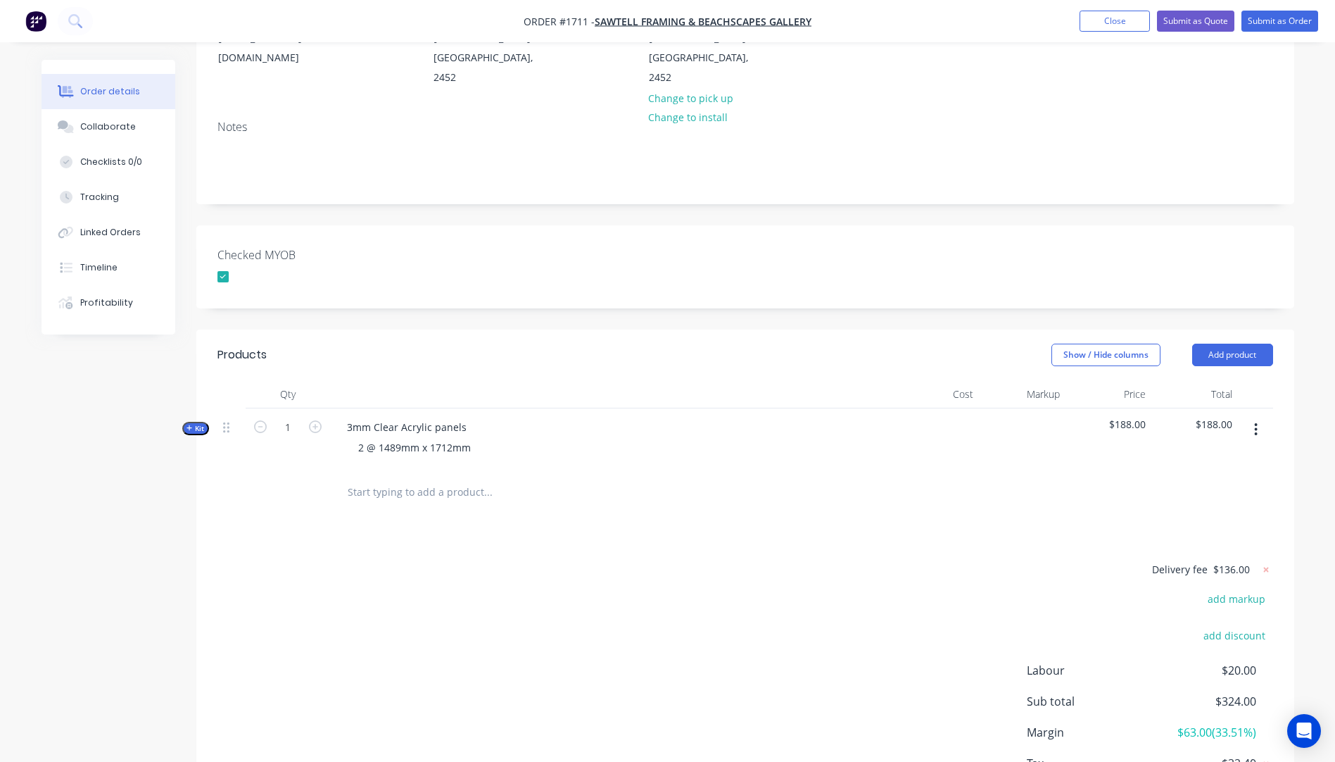
scroll to position [211, 0]
click at [190, 422] on icon "button" at bounding box center [190, 425] width 6 height 7
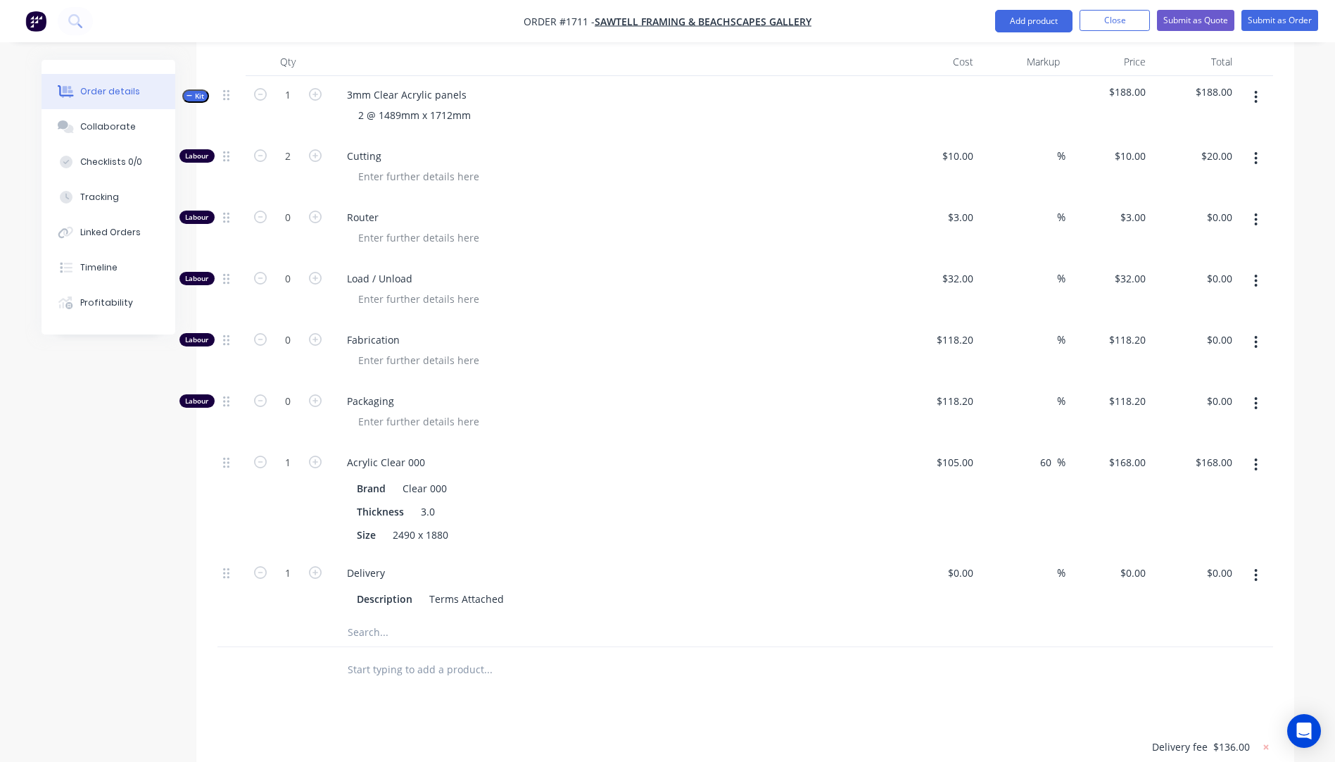
scroll to position [352, 0]
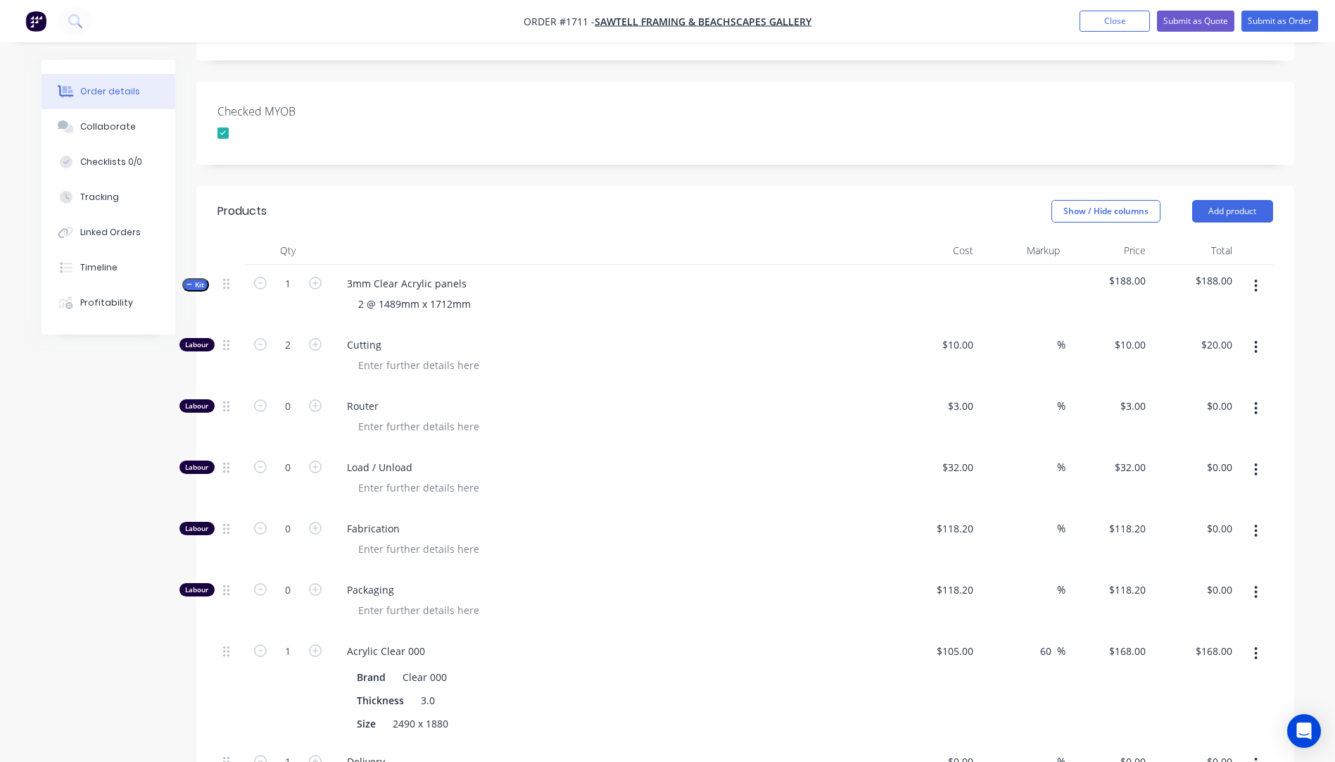
click at [108, 89] on div "Order details" at bounding box center [110, 91] width 60 height 13
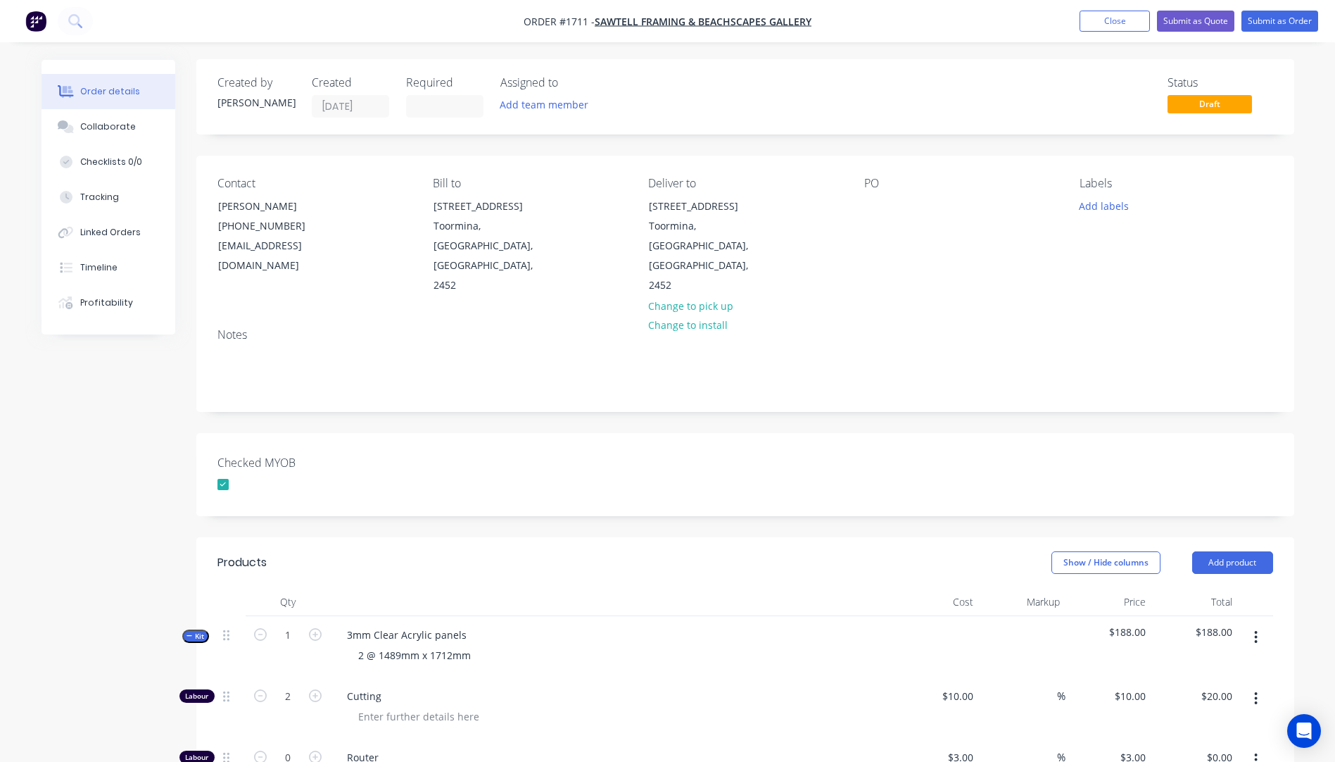
scroll to position [0, 0]
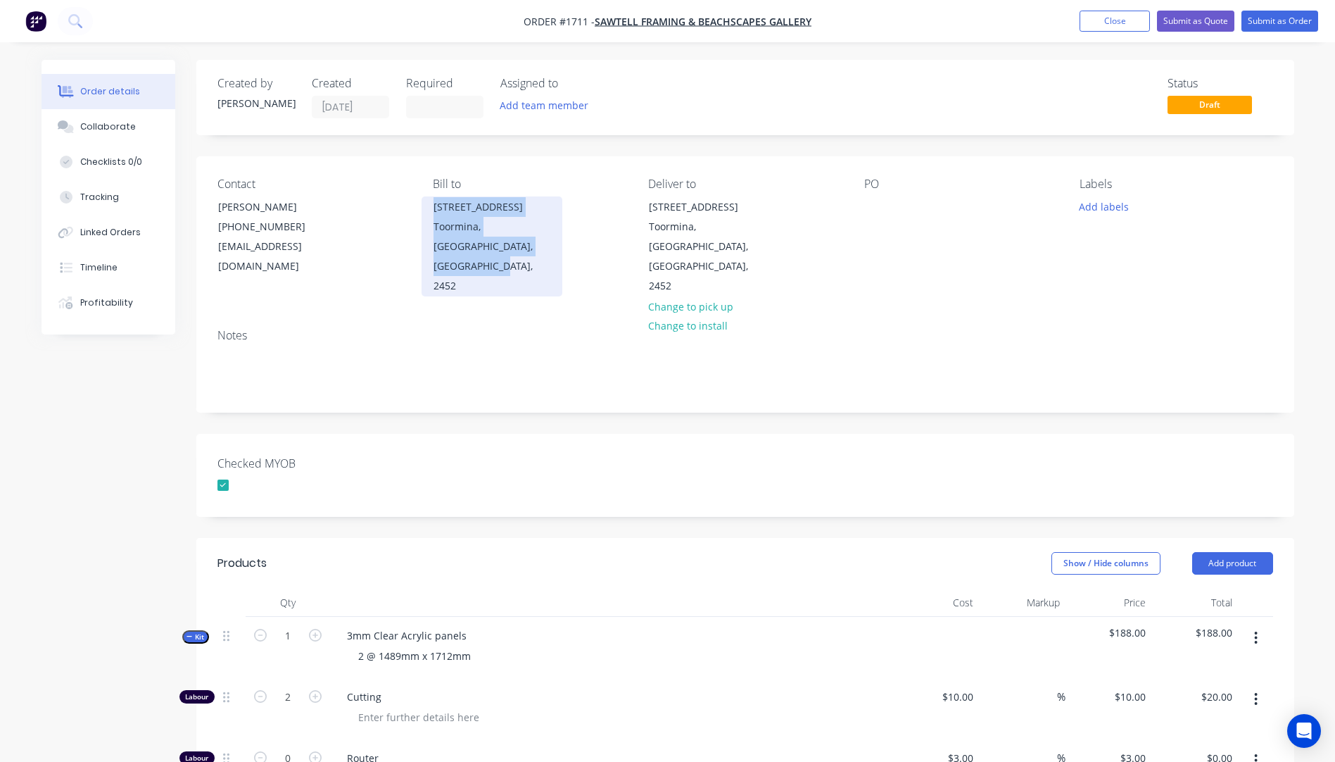
drag, startPoint x: 522, startPoint y: 248, endPoint x: 432, endPoint y: 213, distance: 96.7
click at [432, 213] on div "1 / 1 Newcastle Drive Toormina, New South Wales, Australia, 2452" at bounding box center [492, 246] width 141 height 100
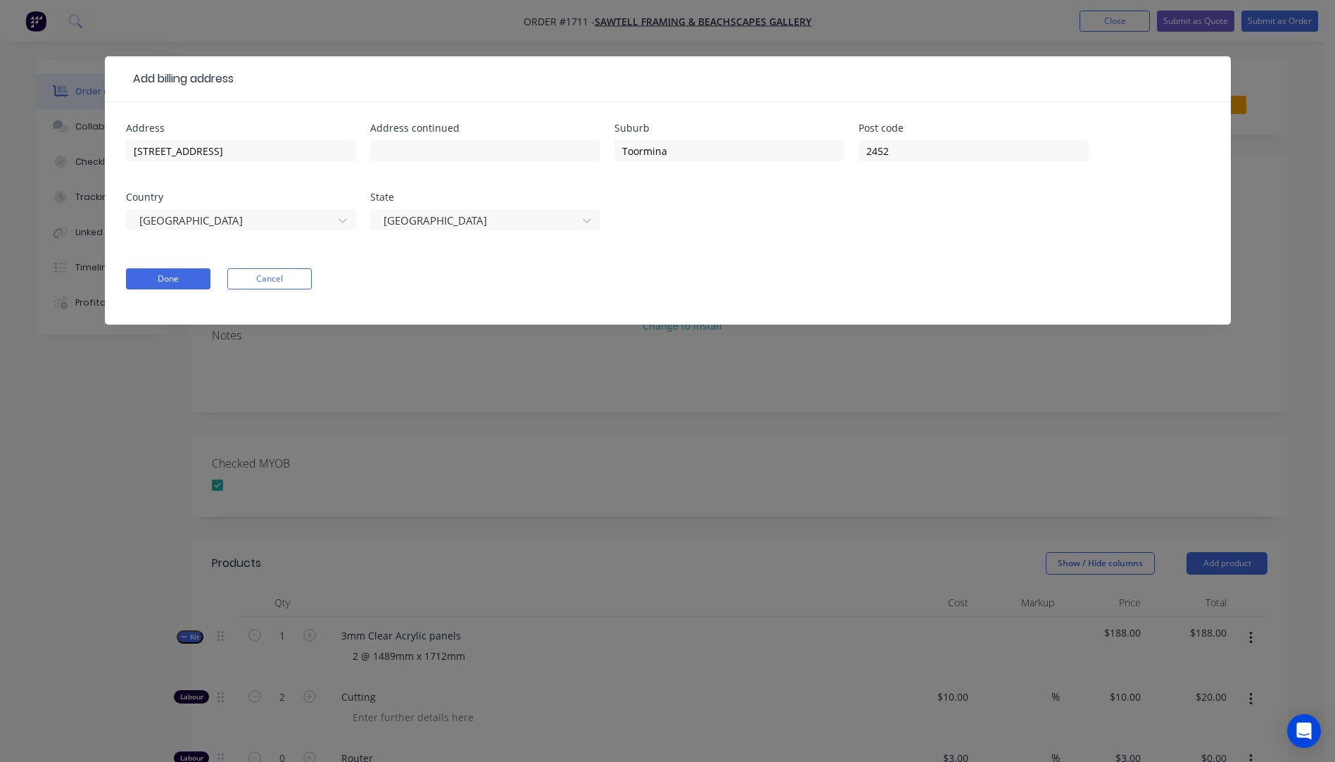
drag, startPoint x: 432, startPoint y: 213, endPoint x: 281, endPoint y: 290, distance: 170.0
click at [270, 283] on button "Cancel" at bounding box center [269, 278] width 84 height 21
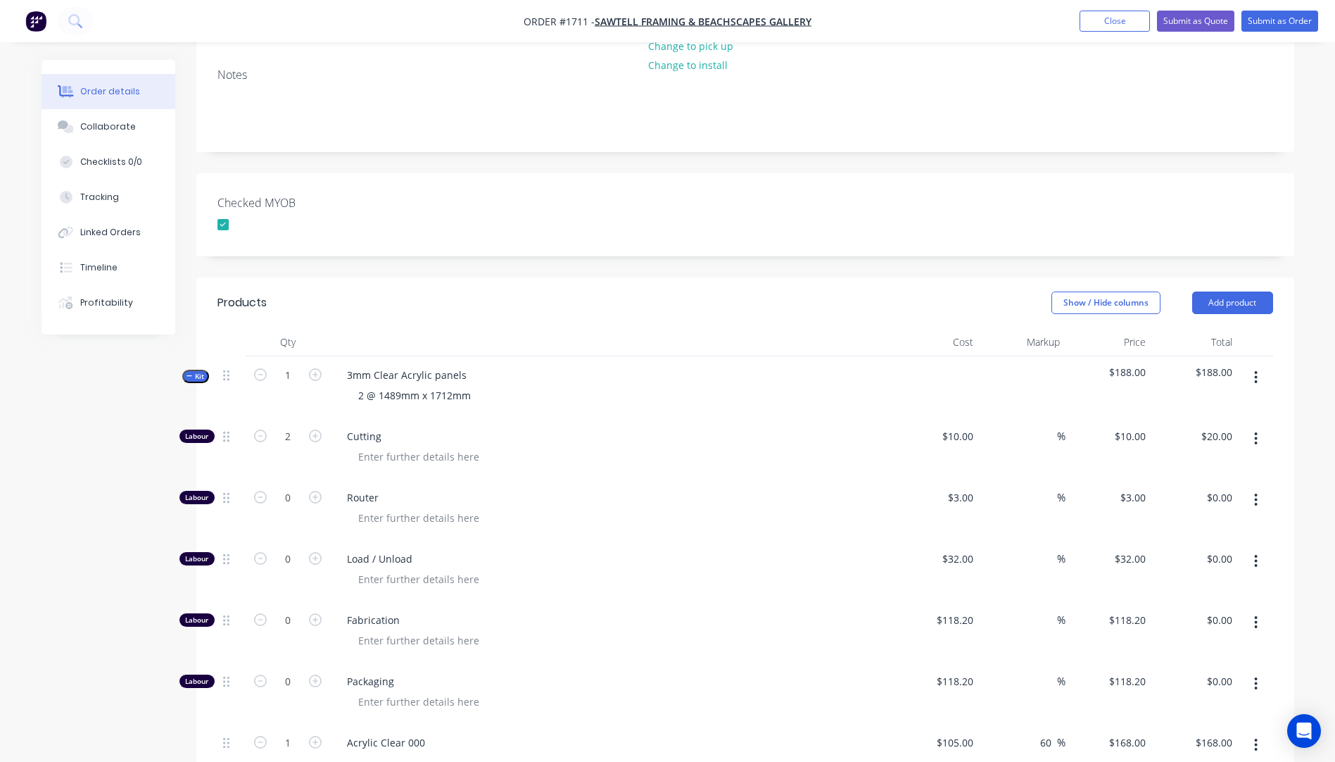
scroll to position [282, 0]
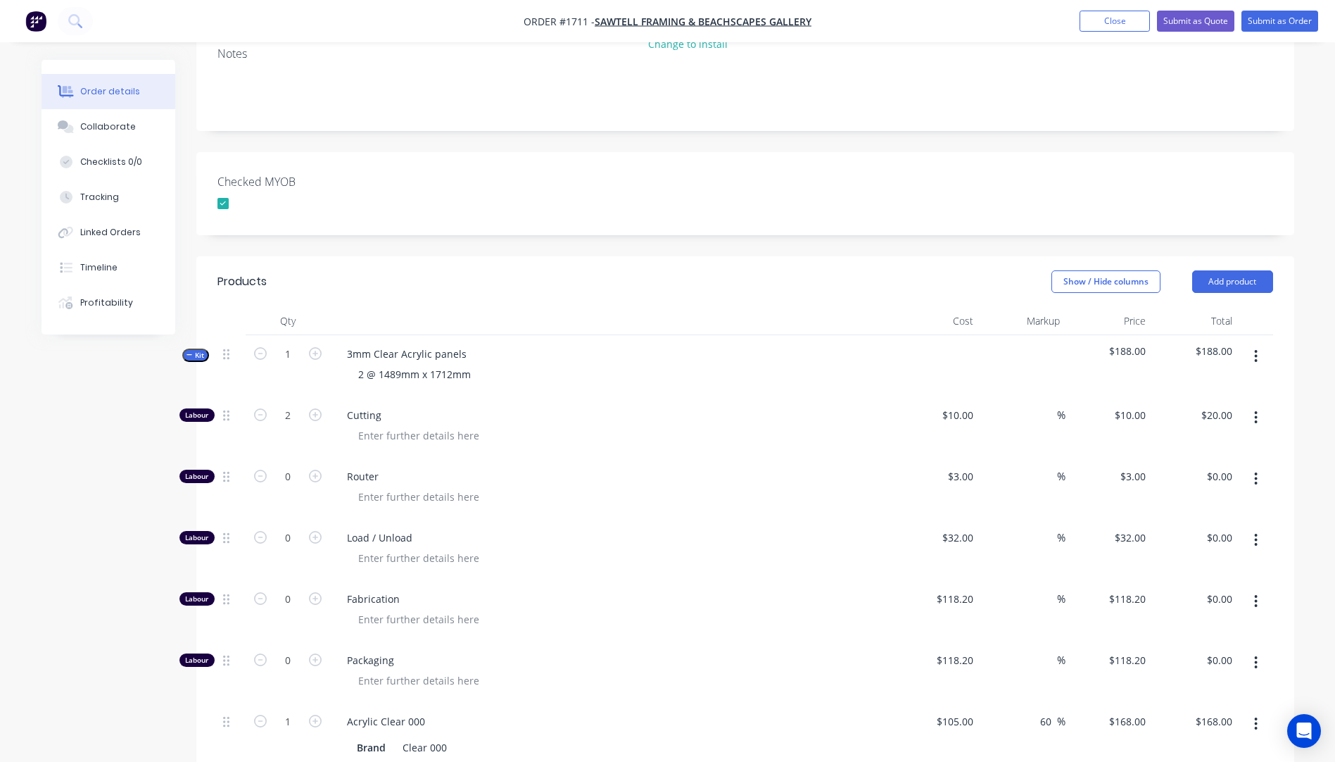
click at [1254, 405] on button "button" at bounding box center [1255, 417] width 33 height 25
click at [1187, 500] on div "Delete" at bounding box center [1206, 510] width 108 height 20
click at [1256, 410] on icon "button" at bounding box center [1256, 417] width 4 height 15
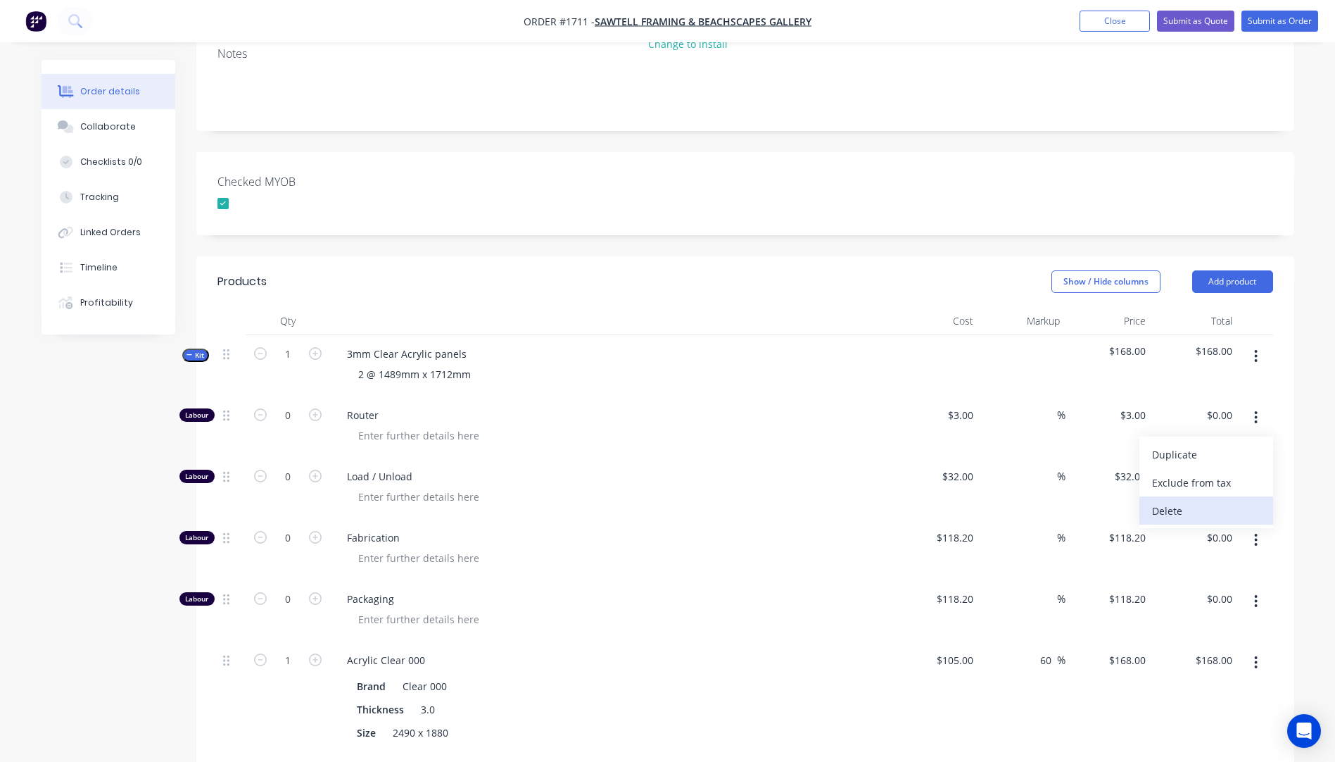
drag, startPoint x: 1198, startPoint y: 468, endPoint x: 1218, endPoint y: 457, distance: 23.3
click at [1199, 500] on div "Delete" at bounding box center [1206, 510] width 108 height 20
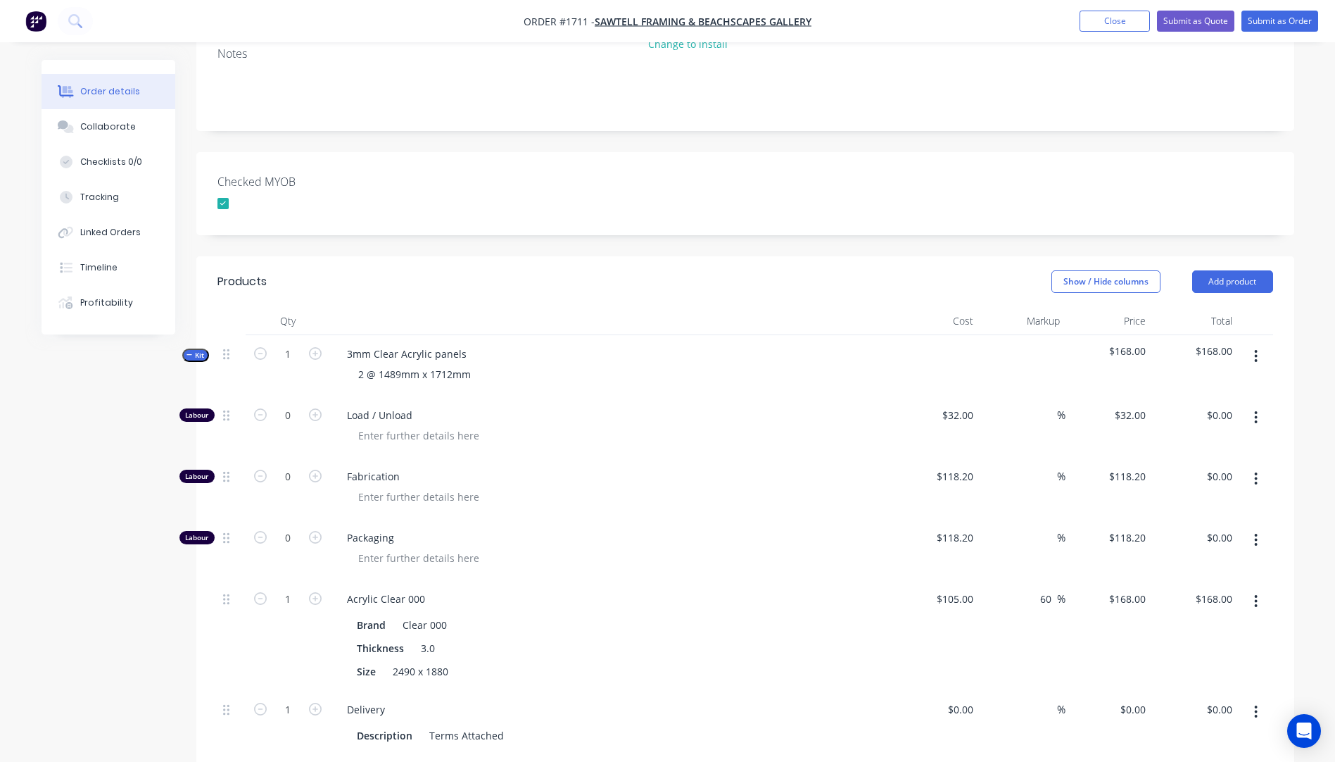
click at [1254, 405] on button "button" at bounding box center [1255, 417] width 33 height 25
drag, startPoint x: 1206, startPoint y: 480, endPoint x: 1208, endPoint y: 469, distance: 10.9
click at [1205, 500] on div "Delete" at bounding box center [1206, 510] width 108 height 20
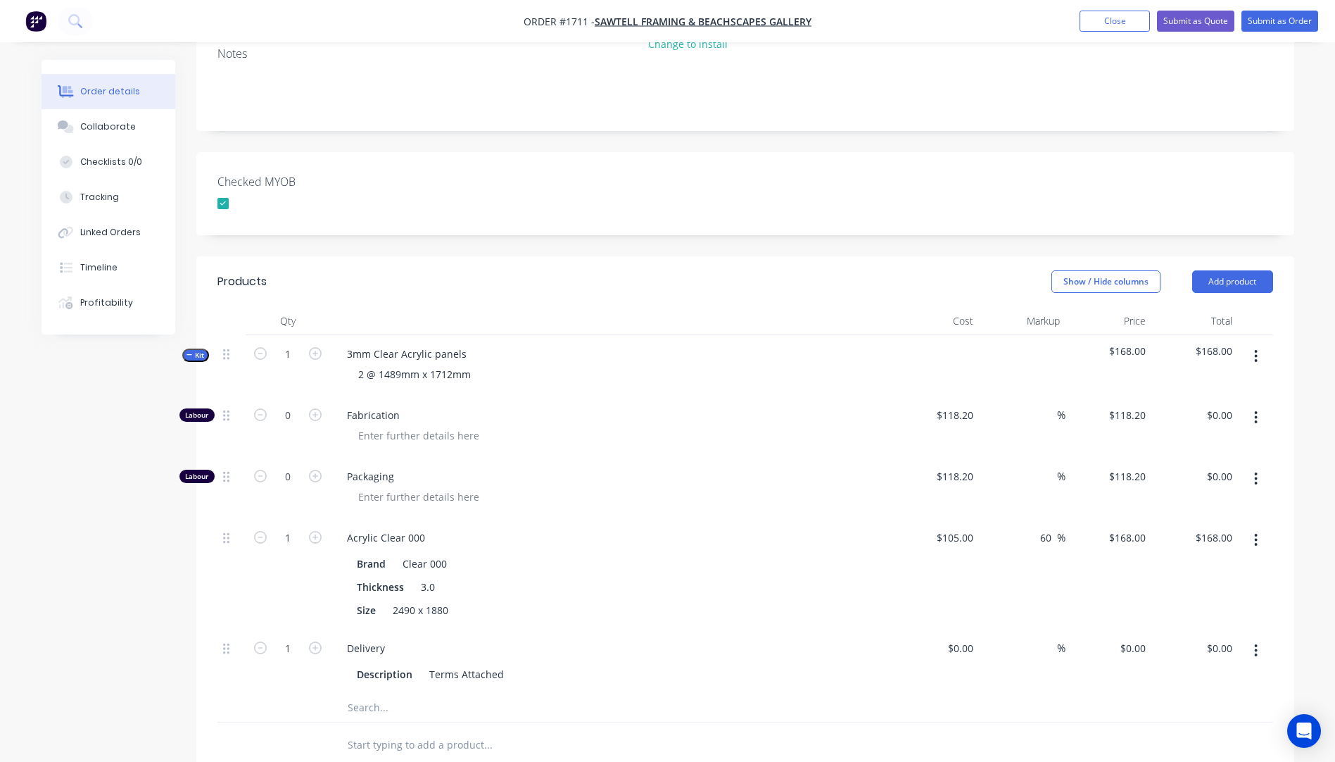
click at [1254, 410] on icon "button" at bounding box center [1256, 417] width 4 height 15
click at [1202, 500] on div "Delete" at bounding box center [1206, 510] width 108 height 20
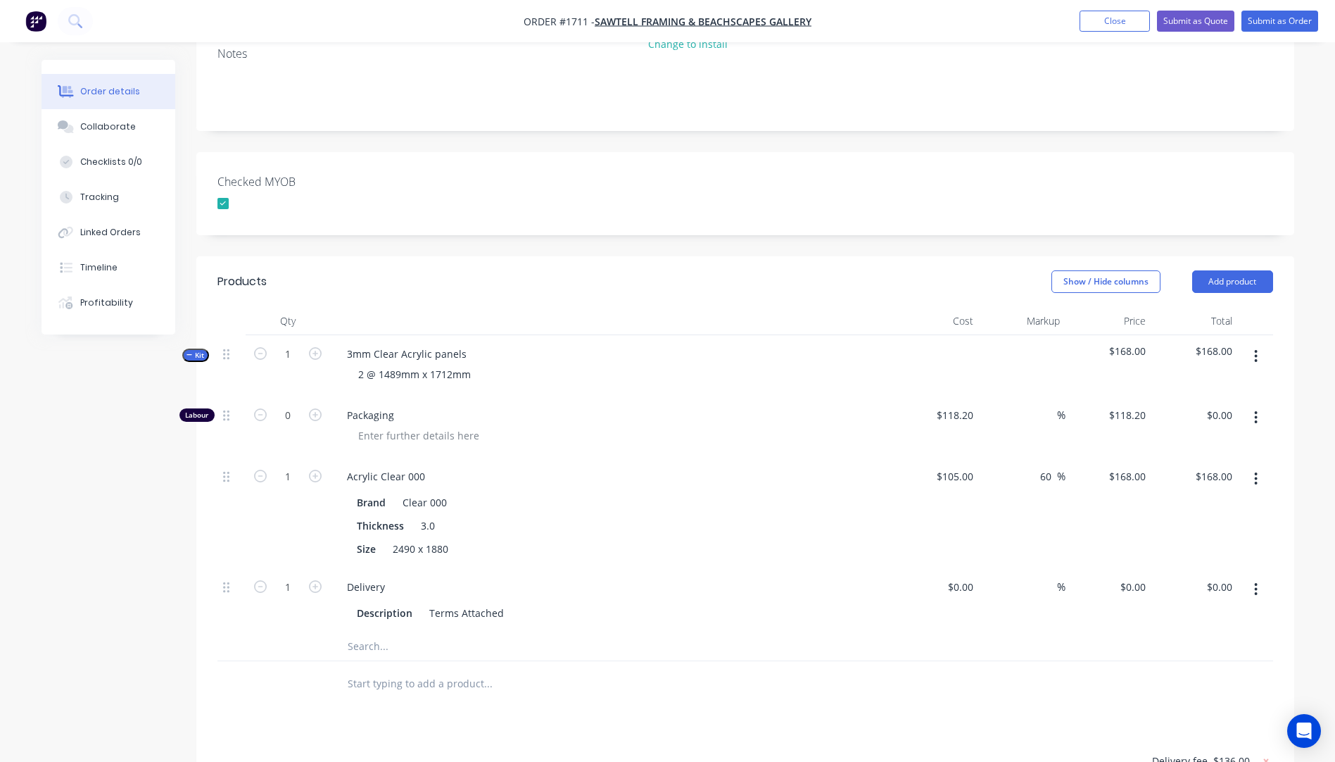
click at [1256, 411] on icon "button" at bounding box center [1256, 417] width 3 height 13
click at [1172, 500] on div "Delete" at bounding box center [1206, 510] width 108 height 20
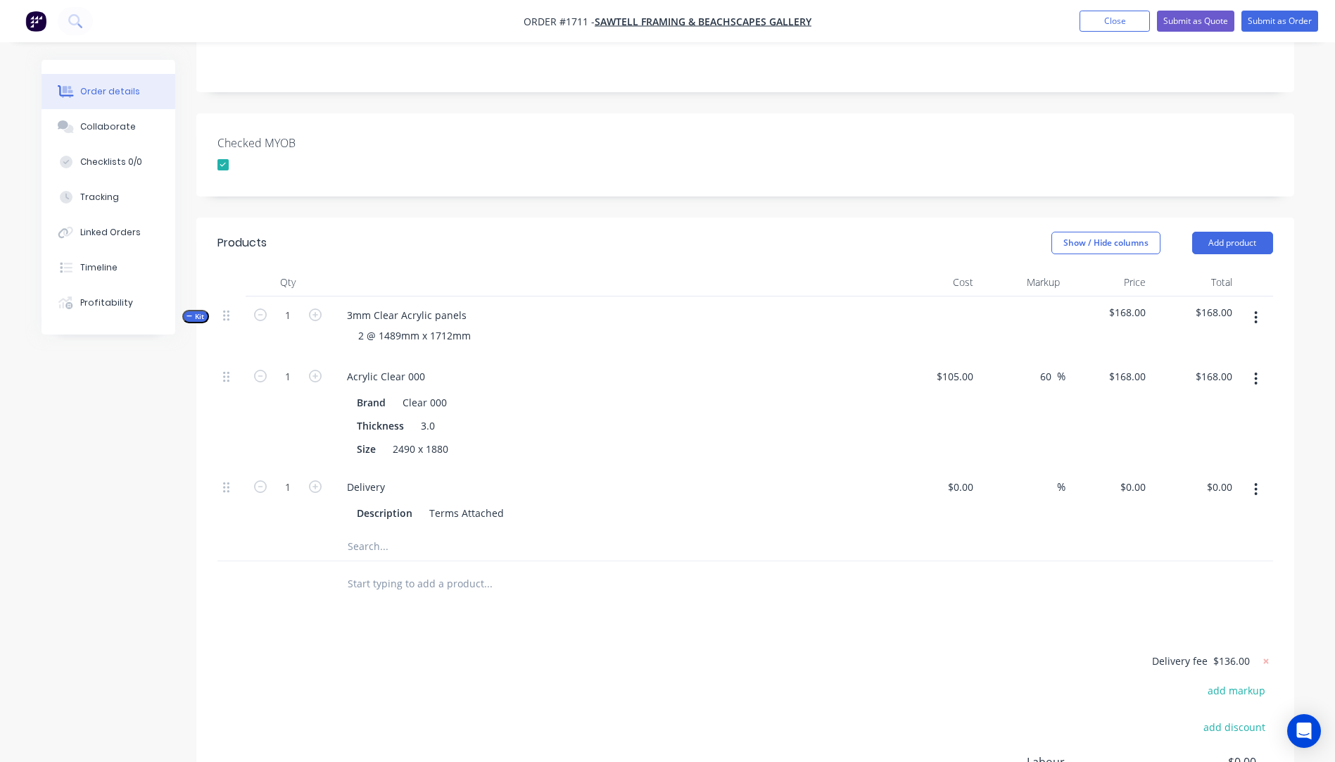
scroll to position [352, 0]
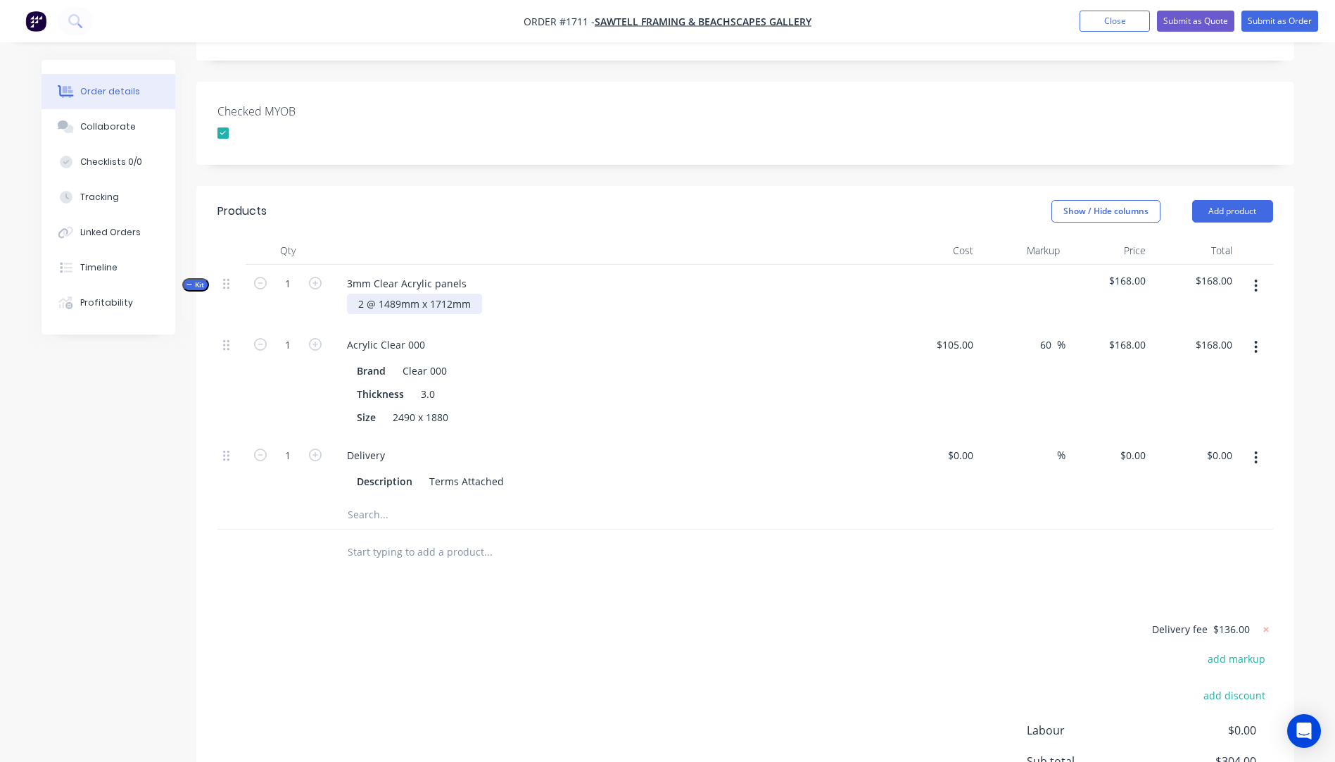
click at [472, 293] on div "2 @ 1489mm x 1712mm" at bounding box center [414, 303] width 135 height 20
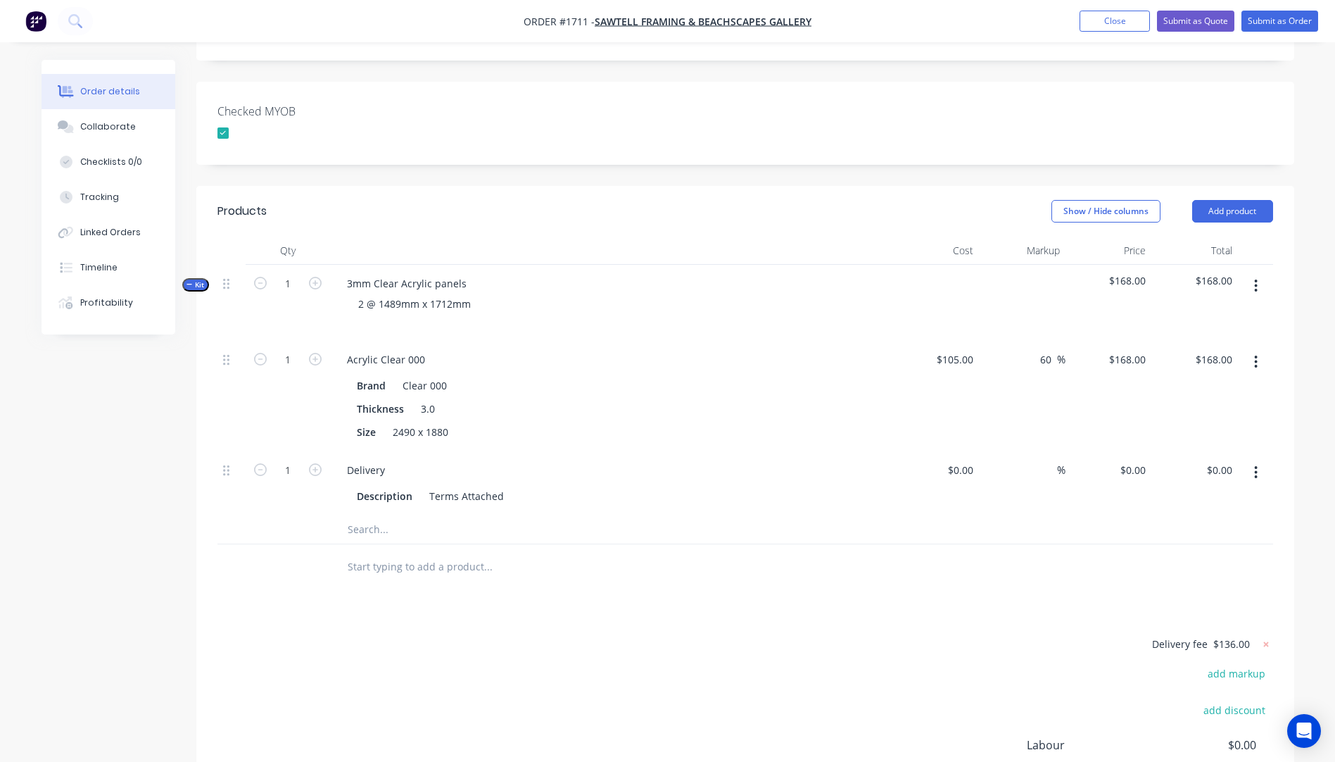
click at [374, 515] on input "text" at bounding box center [488, 529] width 282 height 28
type input "cut"
click at [557, 422] on div "Size 2490 x 1880" at bounding box center [608, 432] width 515 height 20
click at [1258, 273] on button "button" at bounding box center [1255, 285] width 33 height 25
click at [1192, 397] on div "Delete" at bounding box center [1206, 407] width 108 height 20
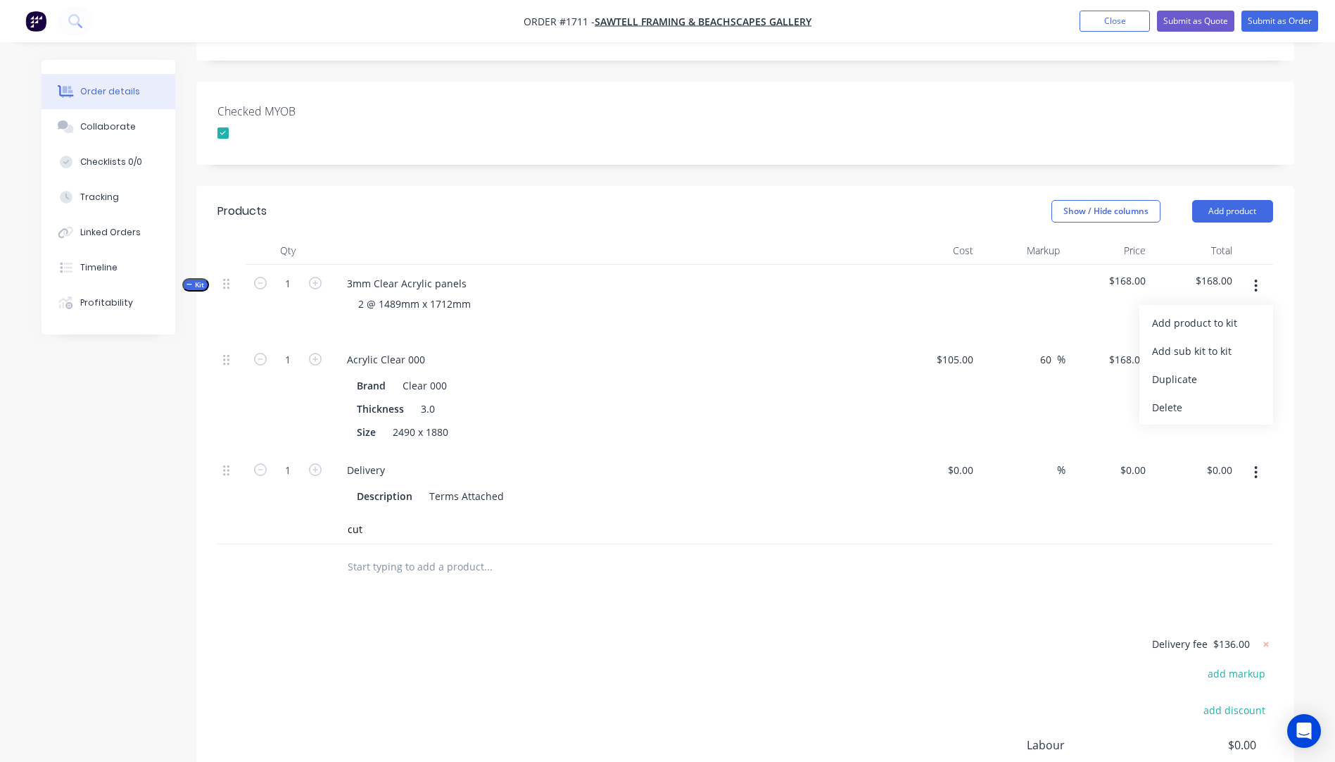
scroll to position [187, 0]
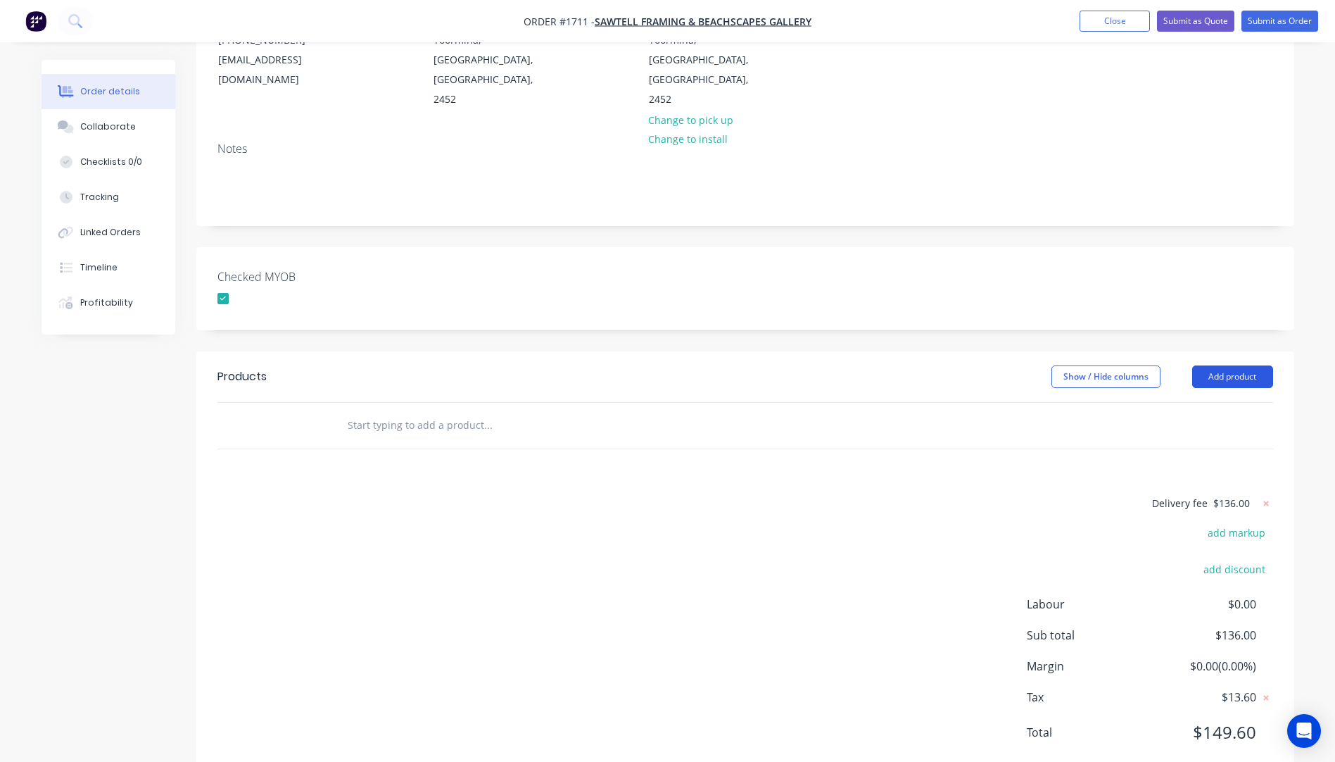
click at [1223, 365] on button "Add product" at bounding box center [1232, 376] width 81 height 23
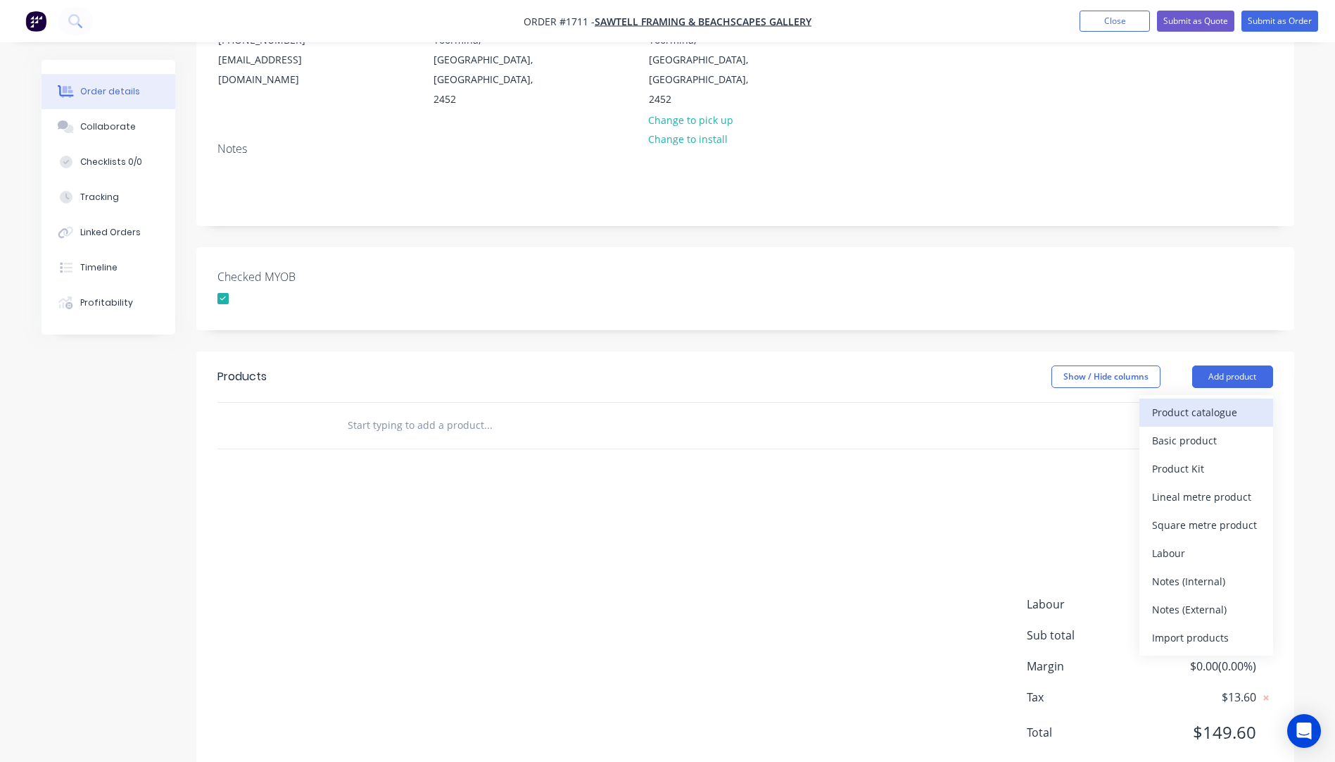
click at [1212, 402] on div "Product catalogue" at bounding box center [1206, 412] width 108 height 20
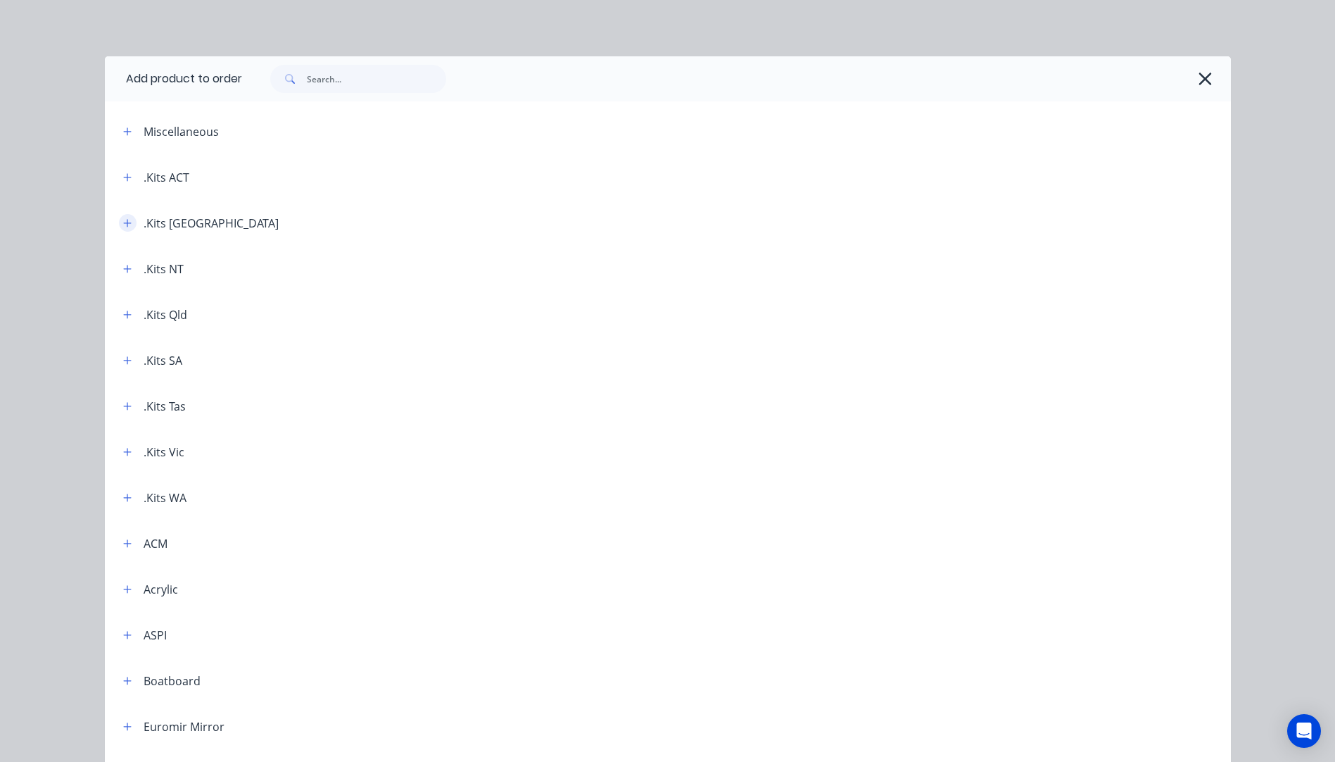
click at [123, 221] on icon "button" at bounding box center [127, 223] width 8 height 10
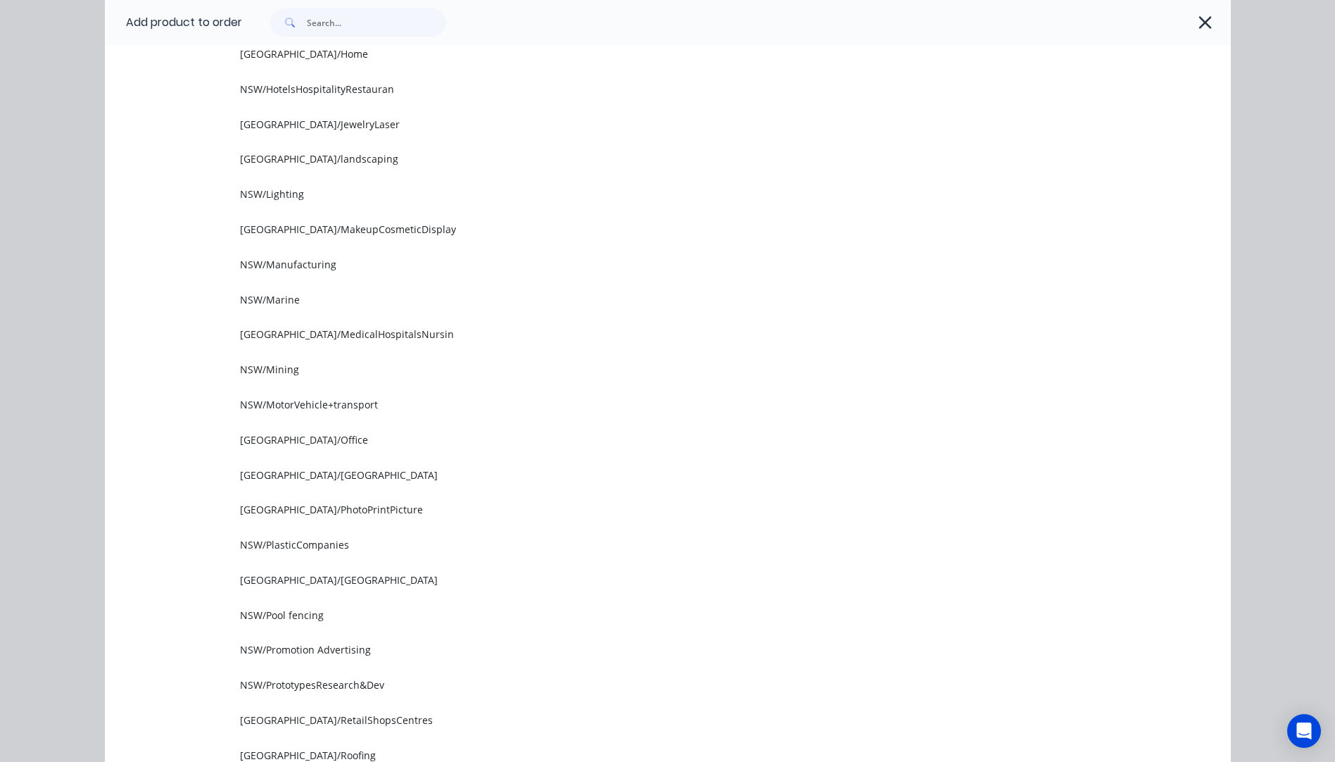
scroll to position [1056, 0]
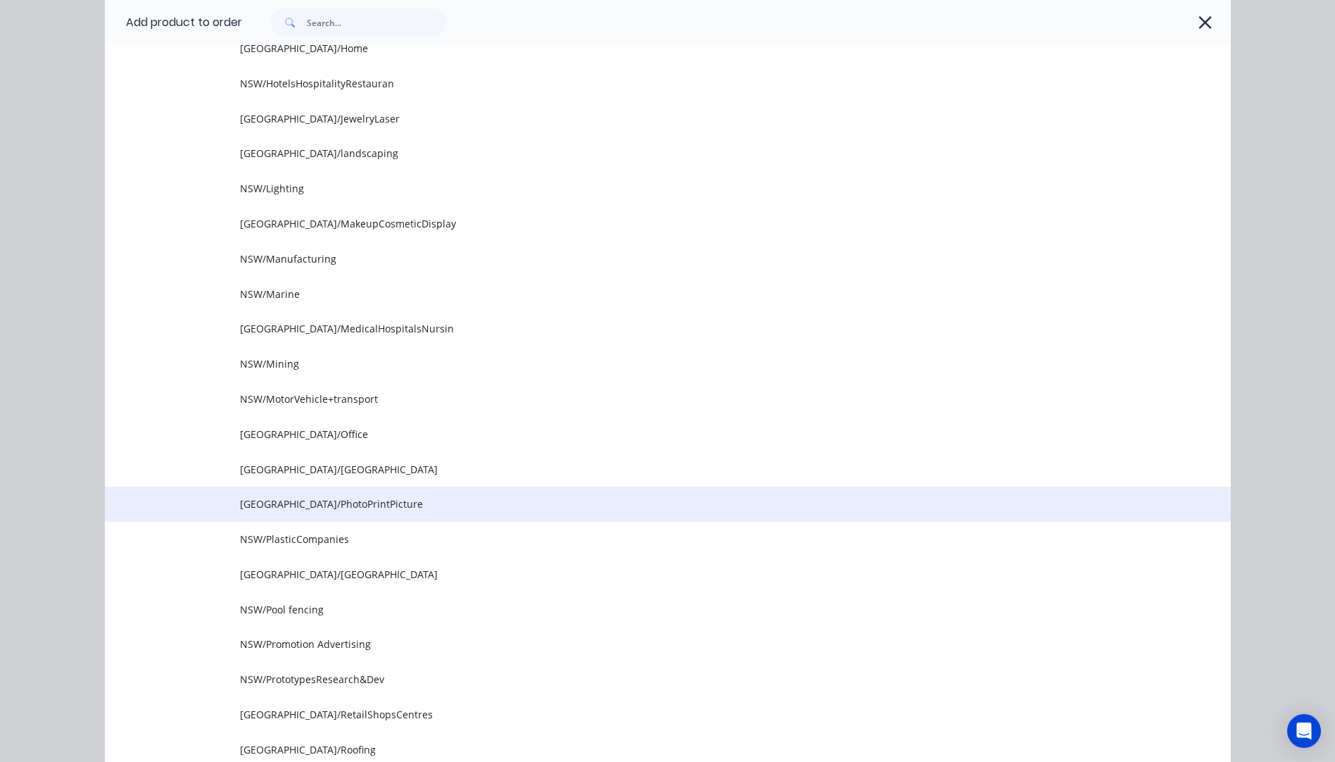
click at [268, 505] on span "NSW/PhotoPrintPicture" at bounding box center [636, 503] width 793 height 15
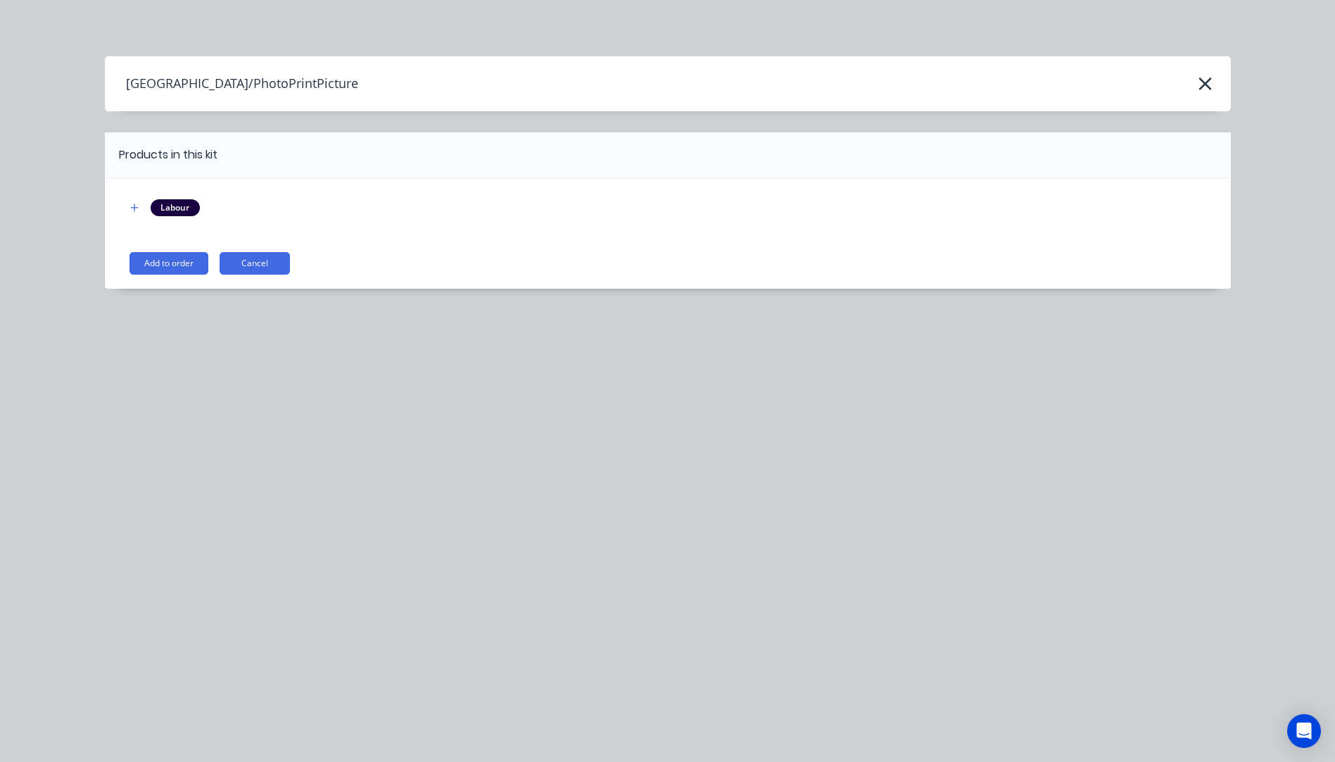
scroll to position [0, 0]
click at [167, 260] on button "Add to order" at bounding box center [169, 263] width 79 height 23
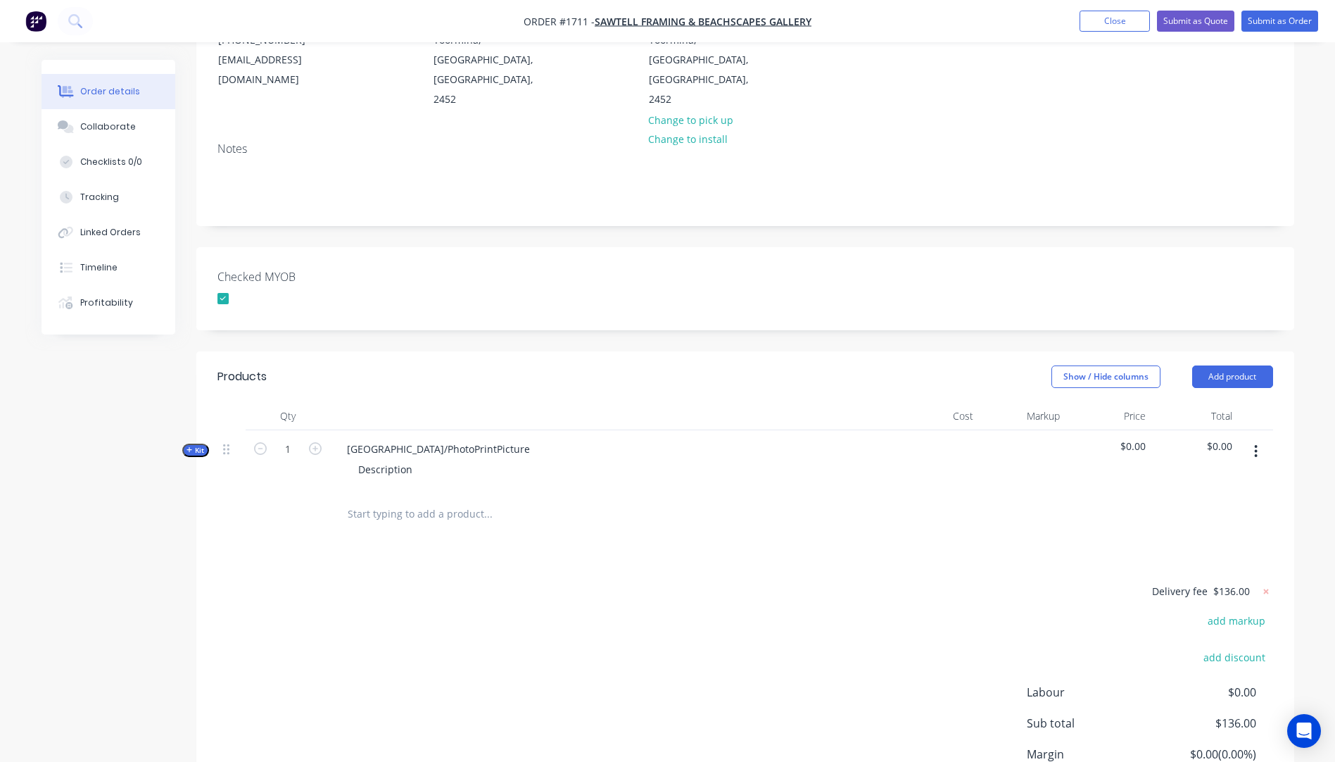
click at [187, 447] on icon "button" at bounding box center [190, 450] width 6 height 6
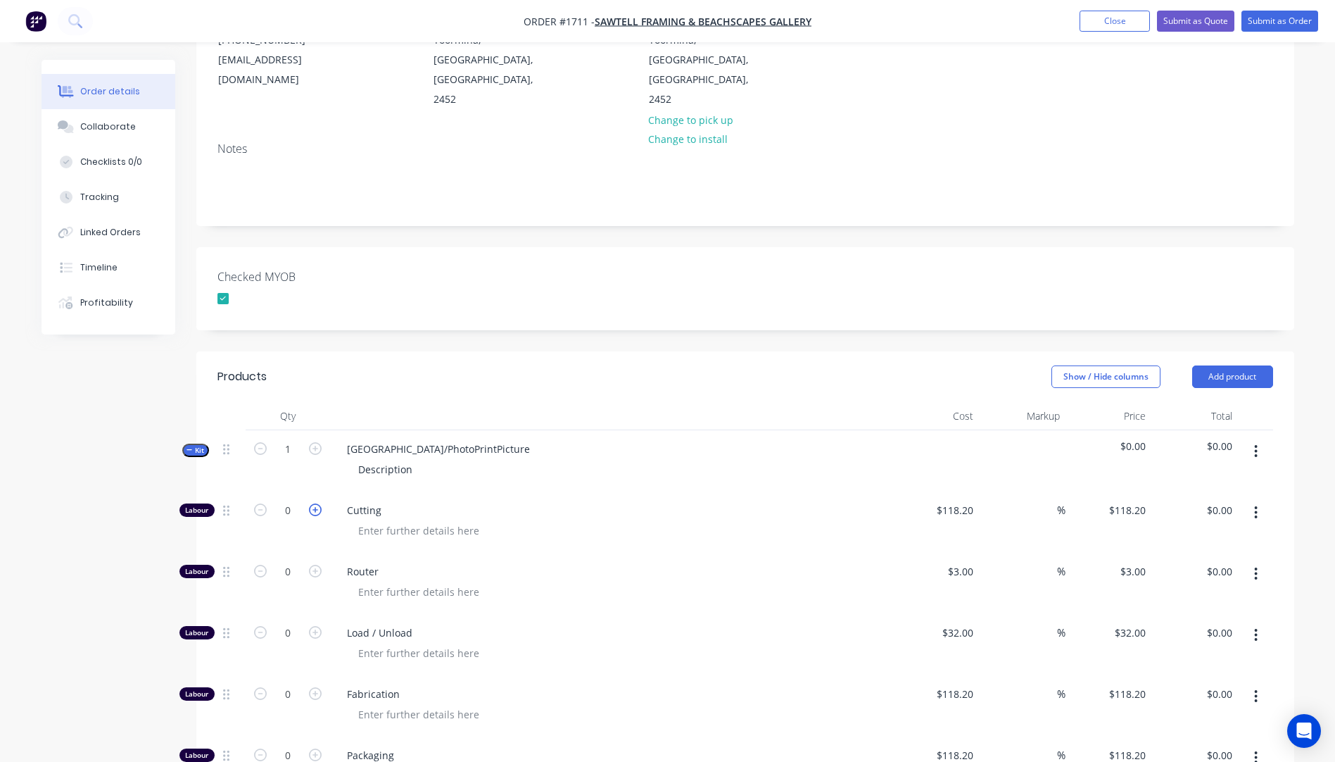
click at [319, 503] on icon "button" at bounding box center [315, 509] width 13 height 13
type input "1"
type input "$118.20"
click at [319, 503] on icon "button" at bounding box center [315, 509] width 13 height 13
type input "2"
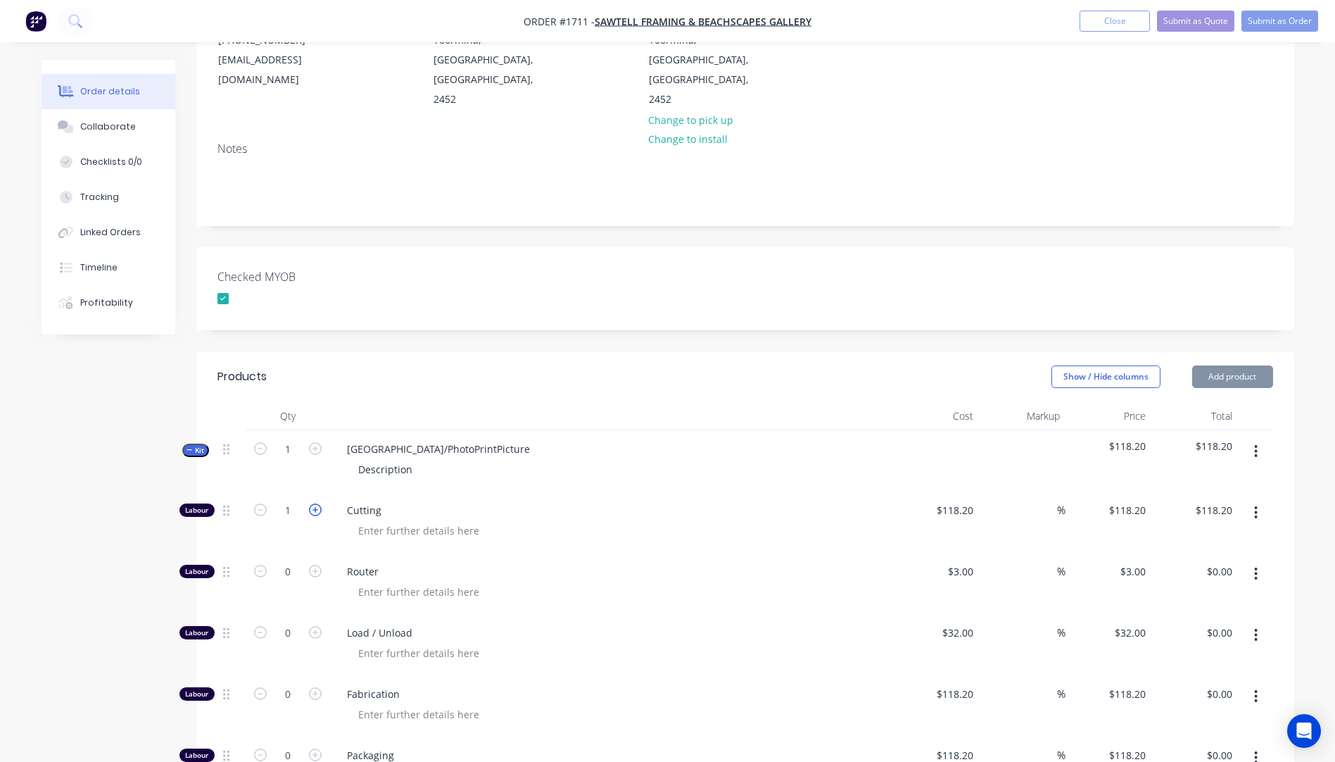
type input "$236.40"
click at [961, 500] on input "118.2" at bounding box center [963, 510] width 32 height 20
type input "$10.00"
type input "$20.00"
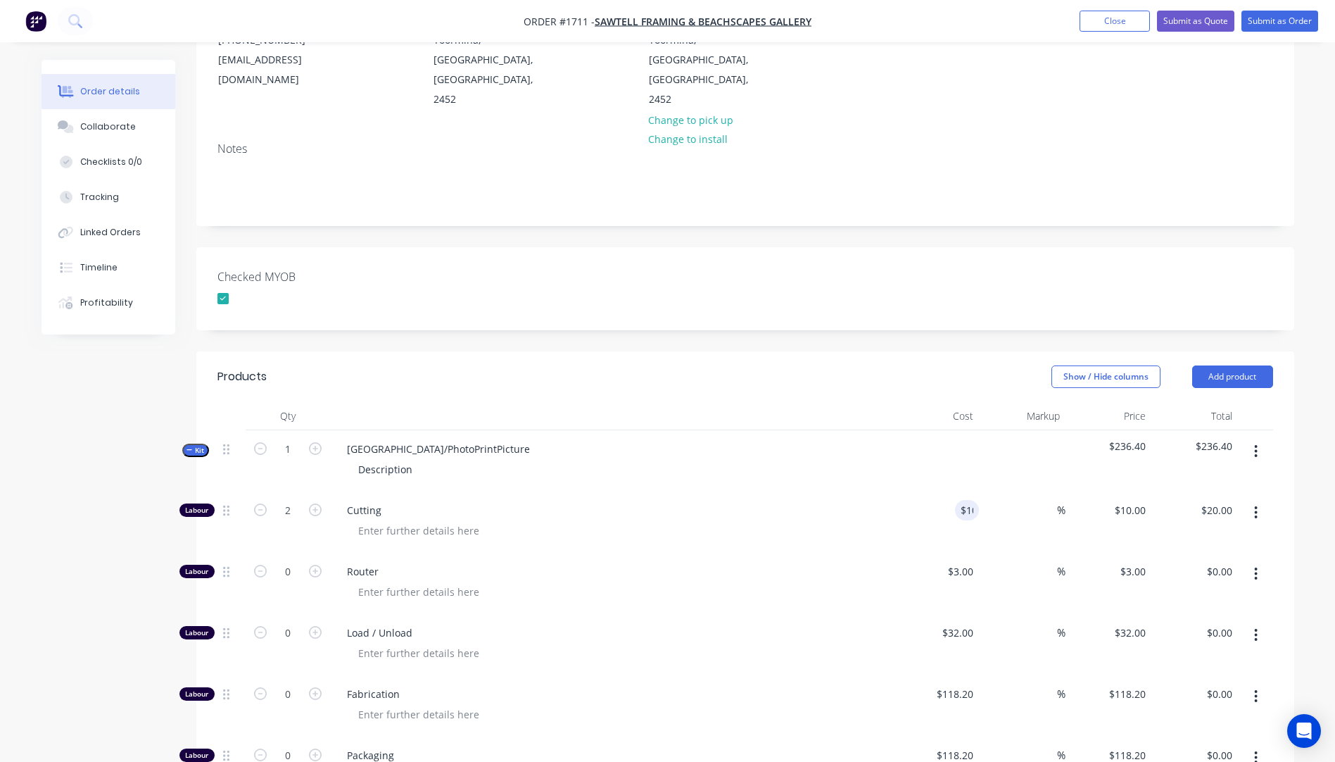
click at [790, 491] on div "Cutting" at bounding box center [611, 521] width 563 height 61
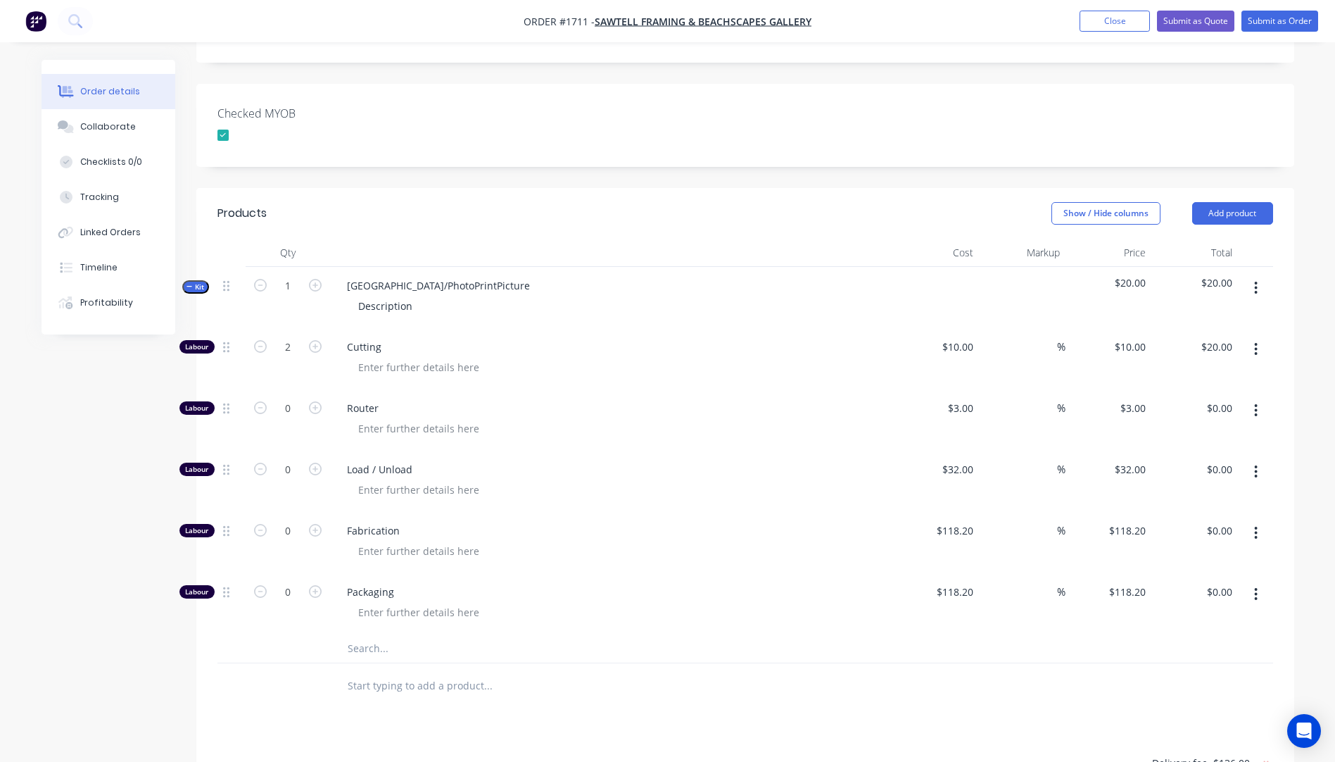
scroll to position [468, 0]
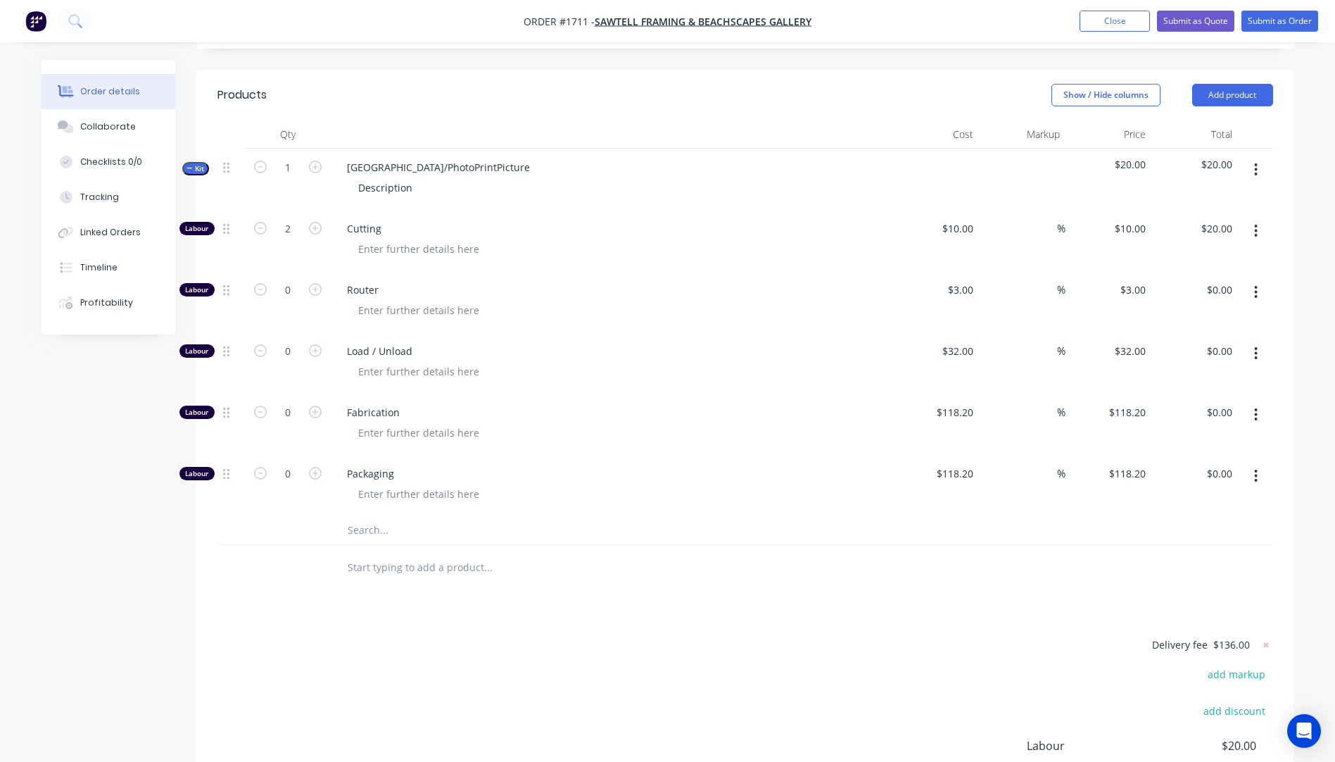
click at [368, 516] on input "text" at bounding box center [488, 530] width 282 height 28
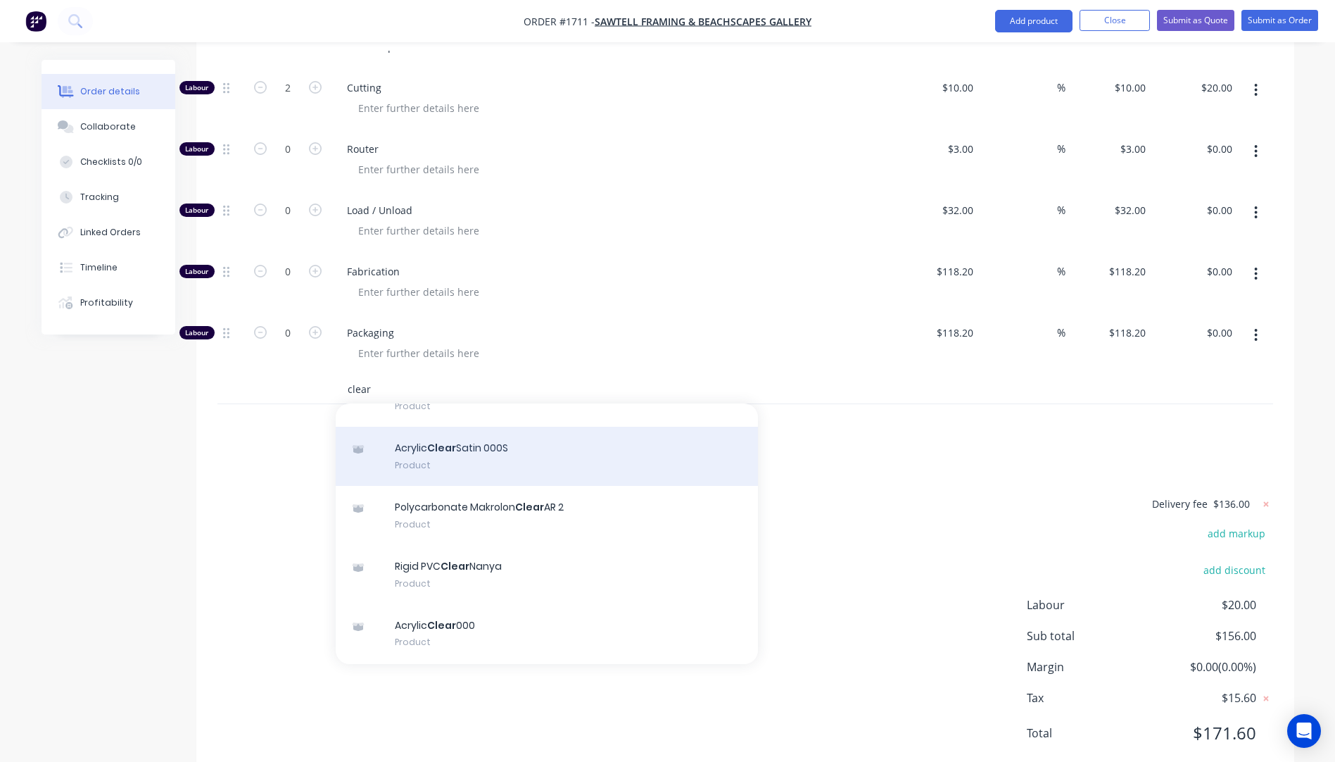
scroll to position [141, 0]
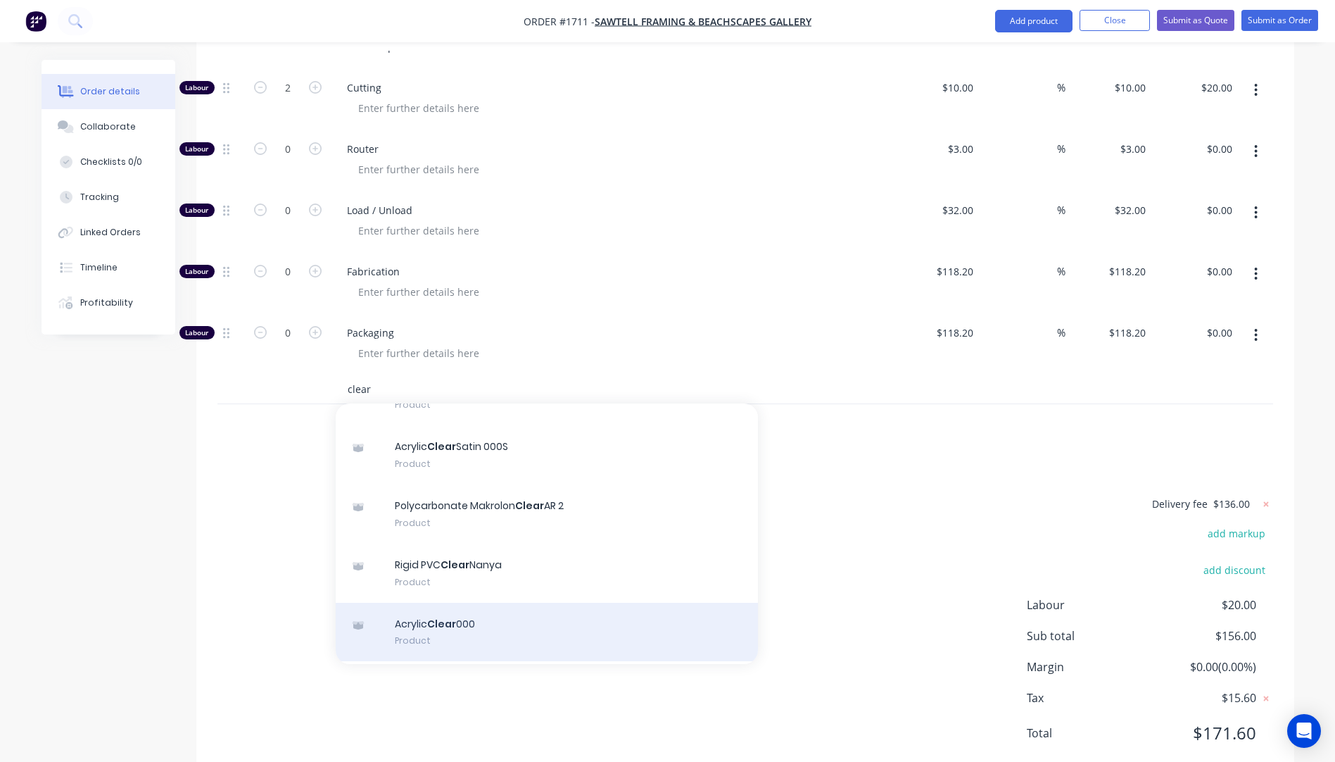
type input "clear"
click at [436, 602] on div "Acrylic Clear 000 Product" at bounding box center [547, 631] width 422 height 59
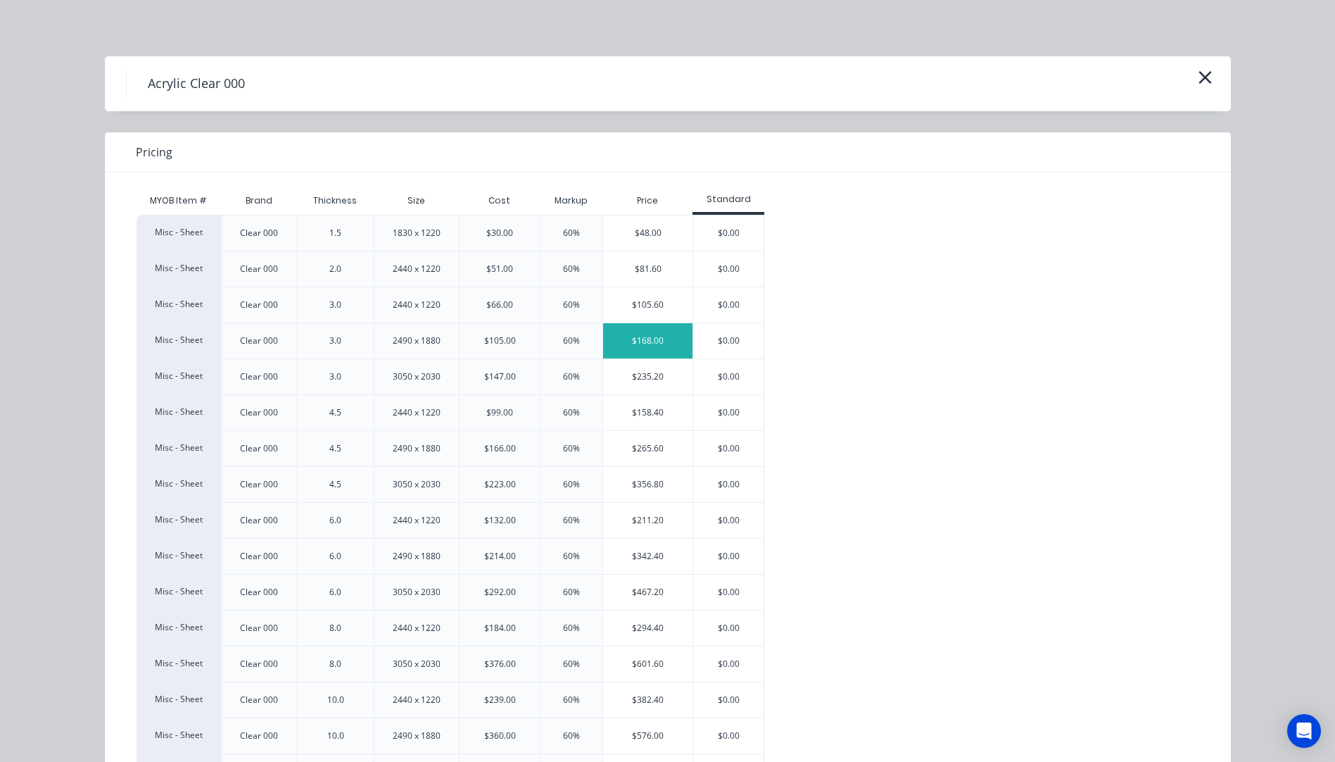
click at [650, 345] on div "$168.00" at bounding box center [647, 340] width 89 height 35
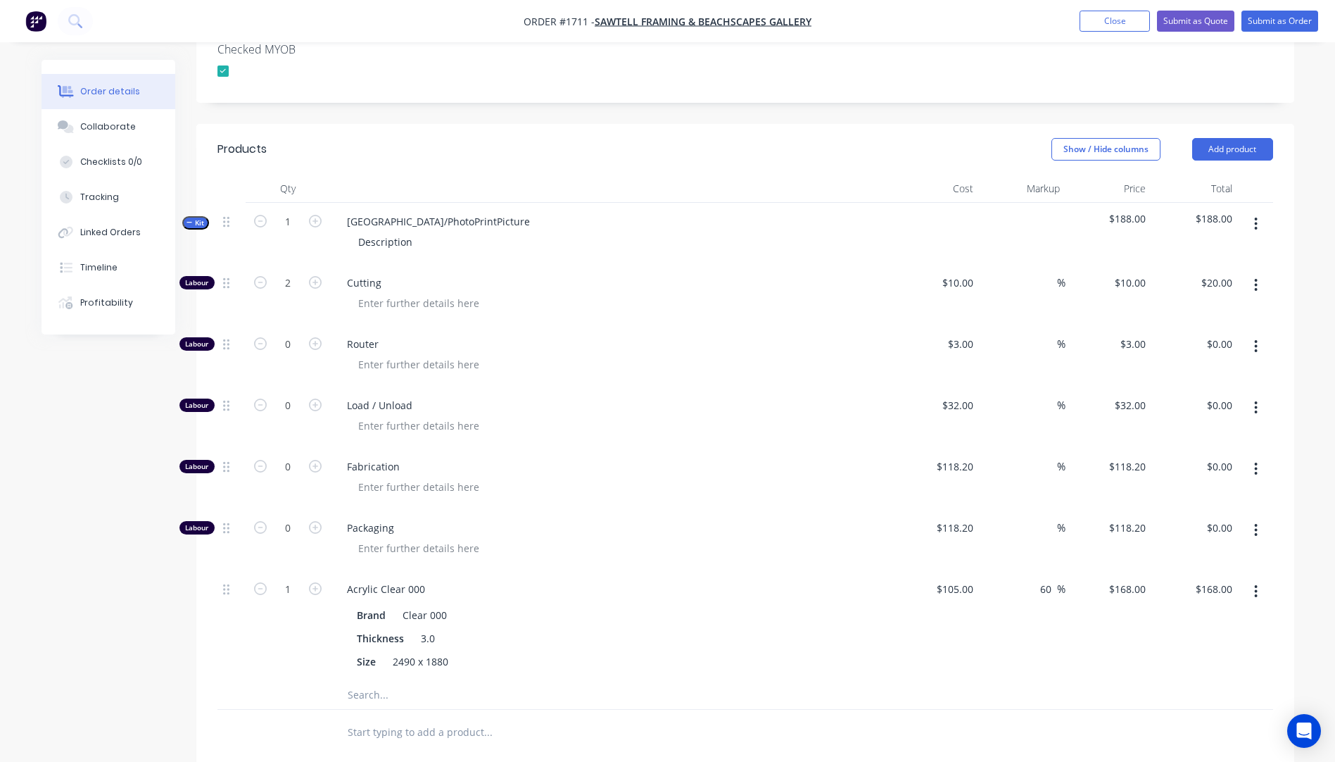
scroll to position [398, 0]
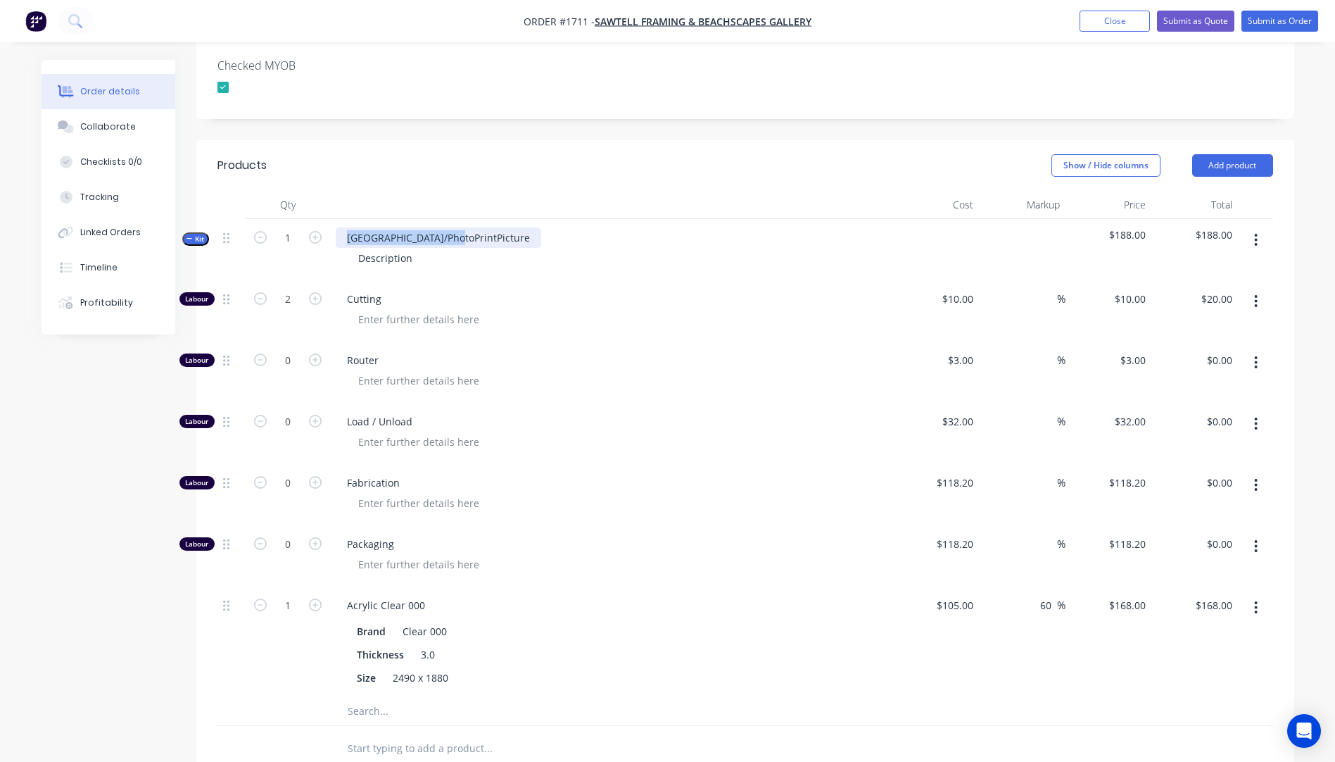
drag, startPoint x: 454, startPoint y: 202, endPoint x: 345, endPoint y: 198, distance: 109.2
click at [345, 227] on div "NSW/PhotoPrintPicture" at bounding box center [439, 237] width 206 height 20
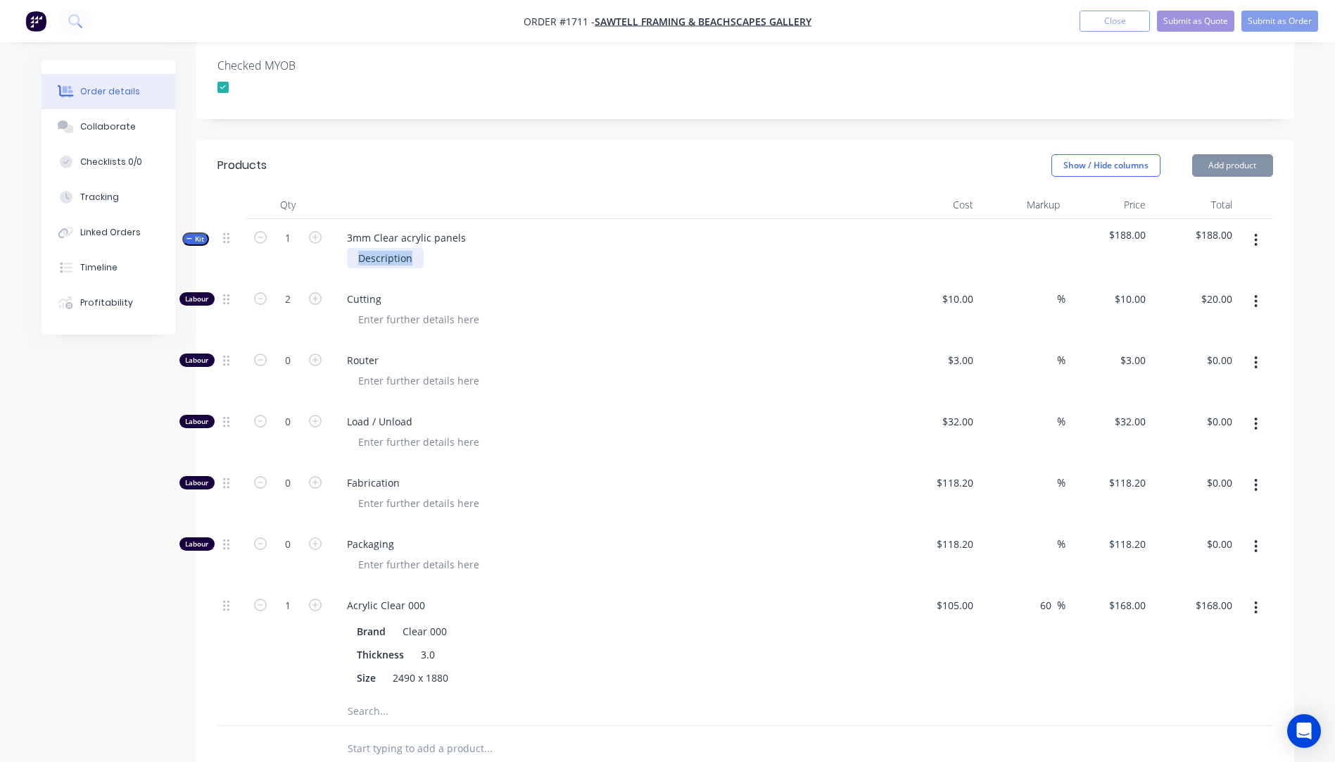
drag, startPoint x: 412, startPoint y: 221, endPoint x: 344, endPoint y: 227, distance: 67.8
click at [344, 248] on div "Description" at bounding box center [612, 258] width 552 height 20
click at [574, 309] on div at bounding box center [617, 319] width 541 height 20
click at [317, 231] on icon "button" at bounding box center [315, 237] width 13 height 13
type input "2"
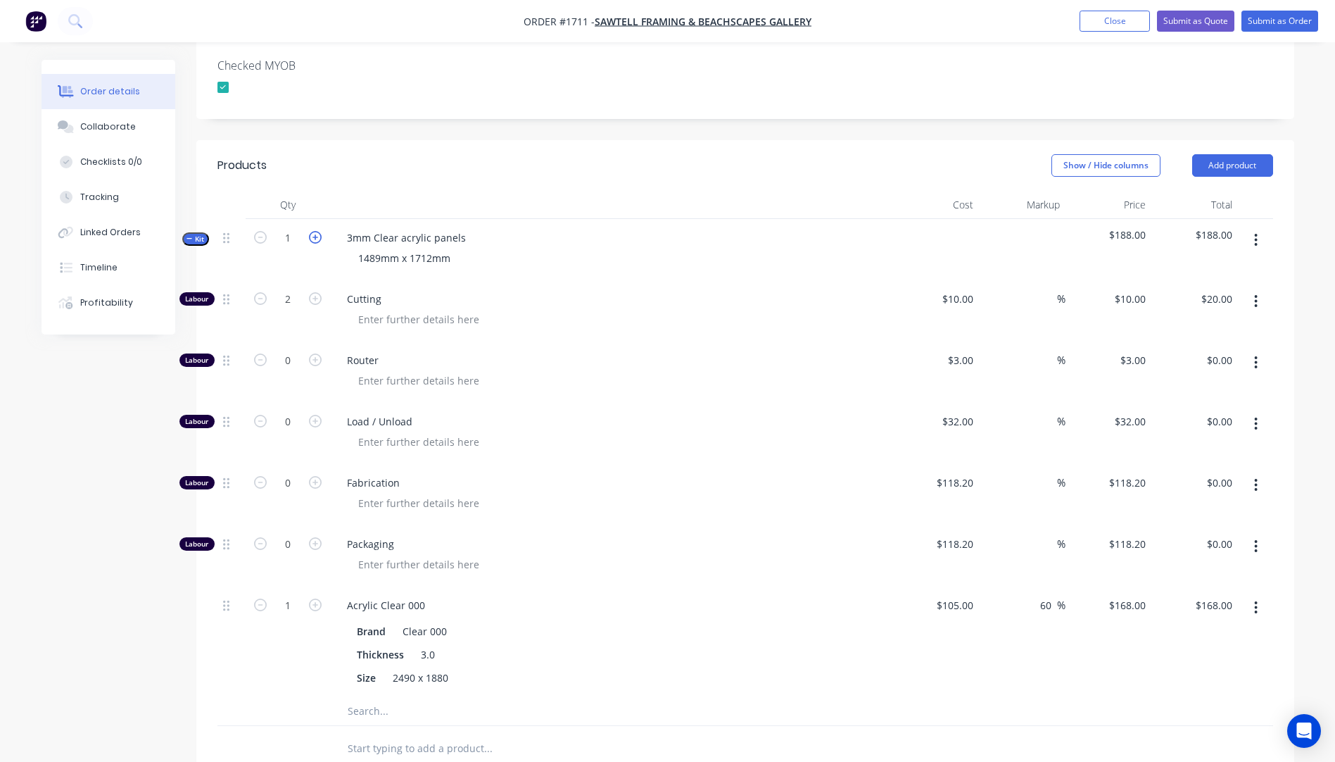
type input "4"
type input "$40.00"
type input "2"
type input "$336.00"
drag, startPoint x: 257, startPoint y: 572, endPoint x: 267, endPoint y: 519, distance: 53.8
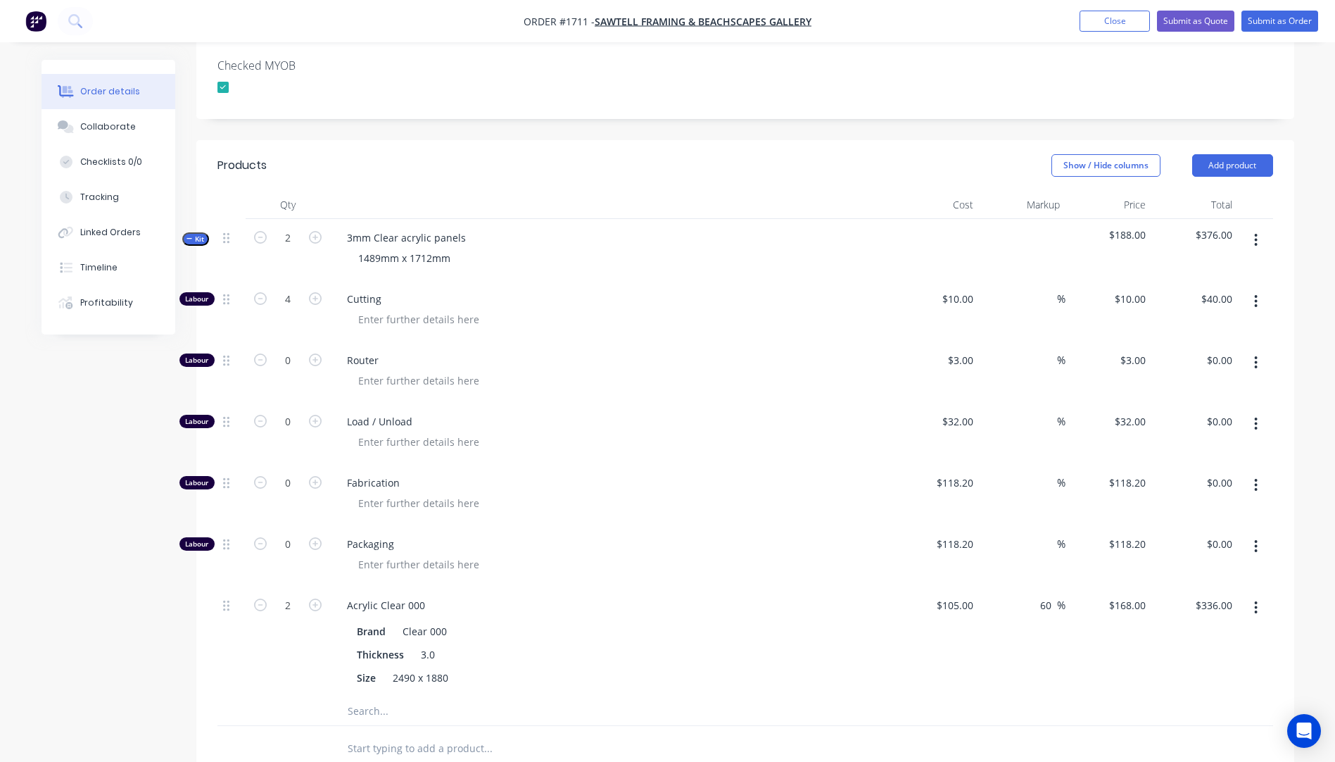
click at [258, 598] on icon "button" at bounding box center [260, 604] width 13 height 13
type input "1"
type input "$168.00"
click at [262, 292] on icon "button" at bounding box center [260, 298] width 13 height 13
type input "3"
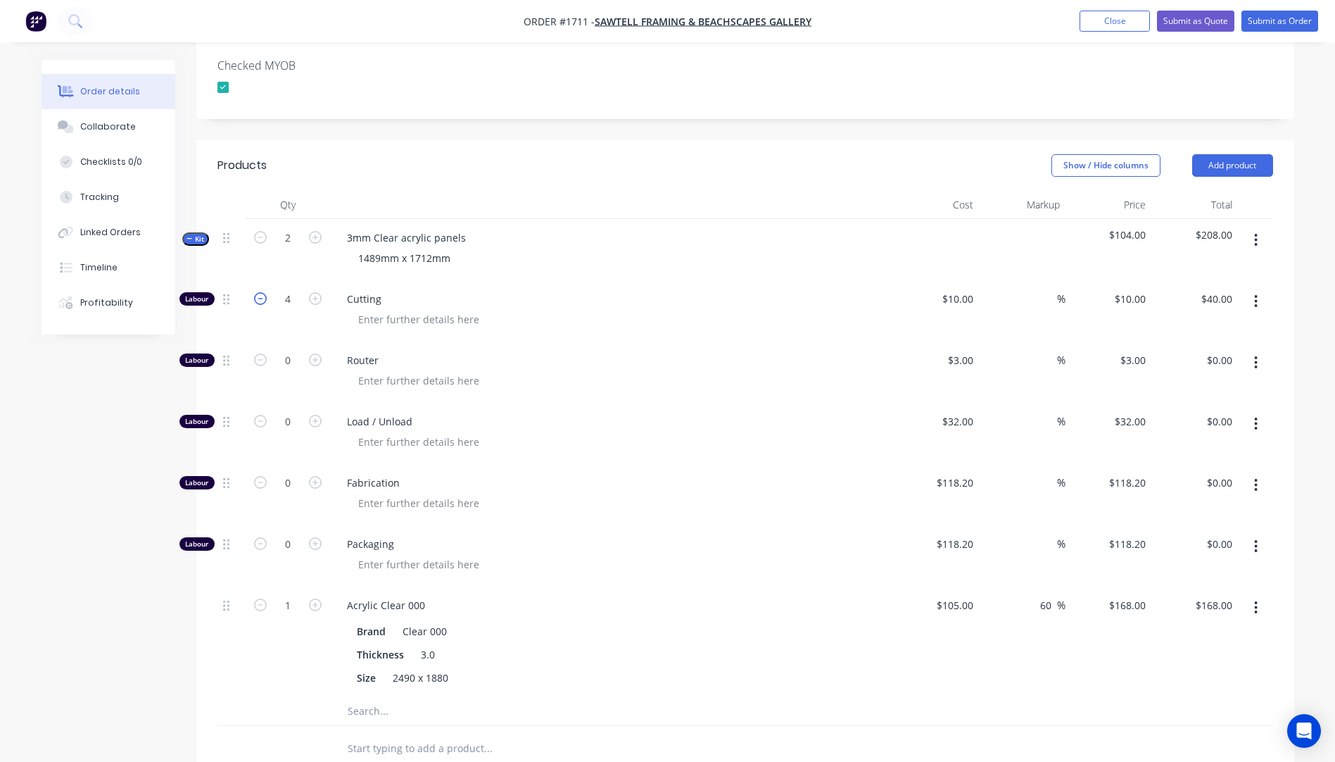
type input "$30.00"
click at [262, 292] on icon "button" at bounding box center [260, 298] width 13 height 13
type input "2"
type input "$20.00"
click at [591, 291] on span "Cutting" at bounding box center [617, 298] width 541 height 15
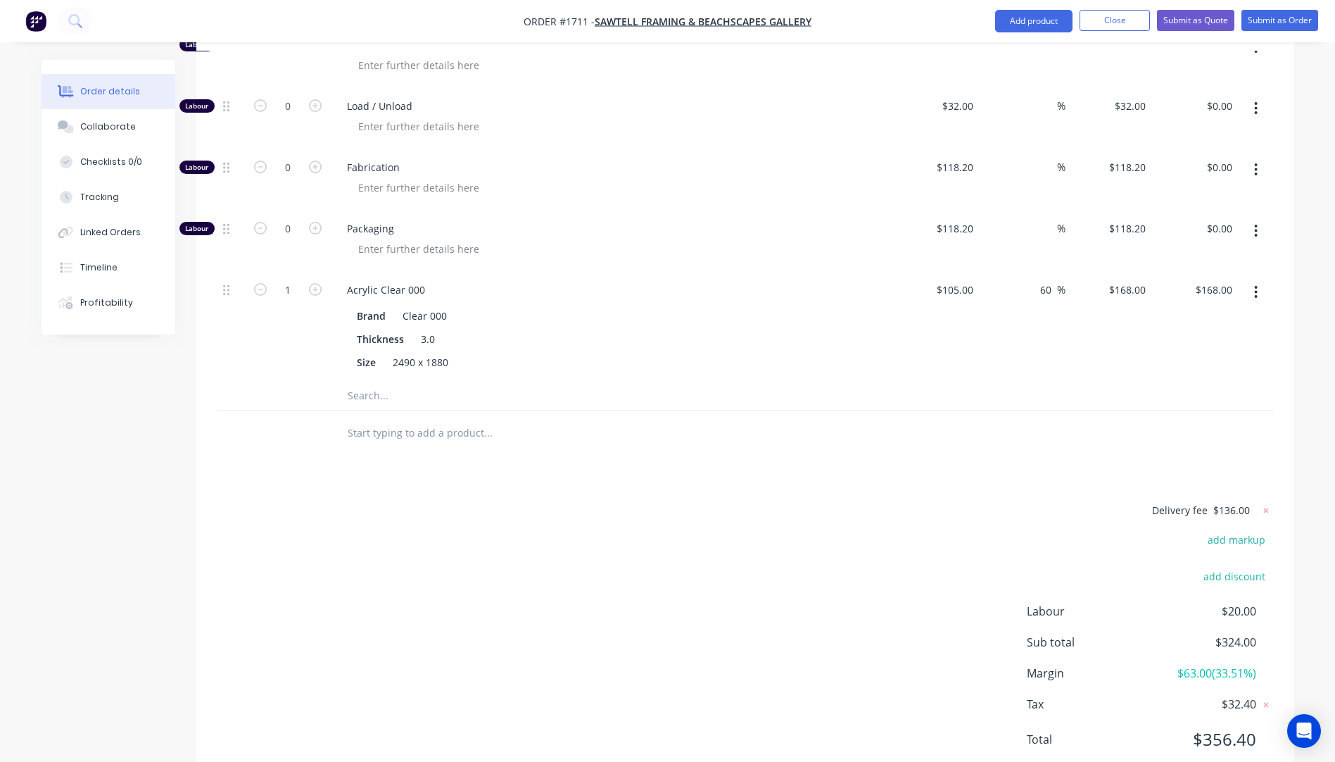
scroll to position [720, 0]
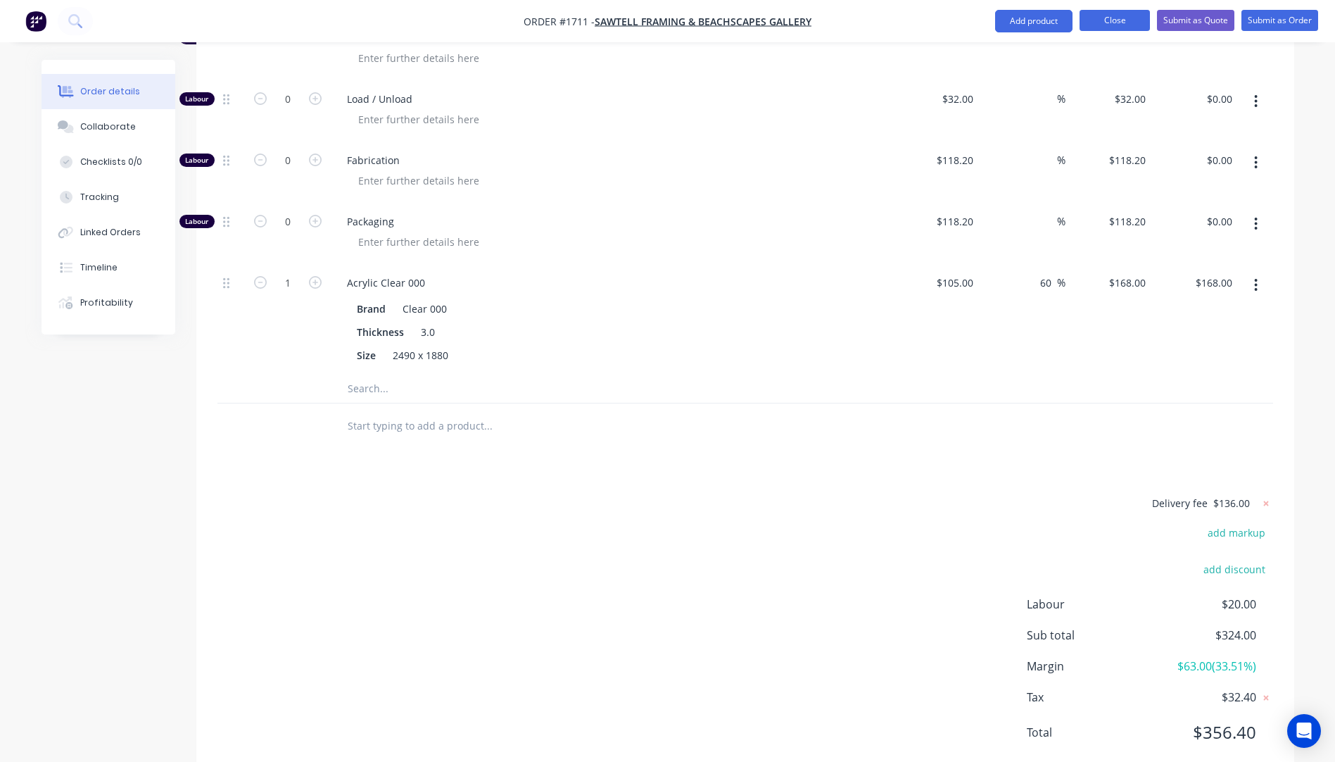
click at [1121, 23] on button "Close" at bounding box center [1115, 20] width 70 height 21
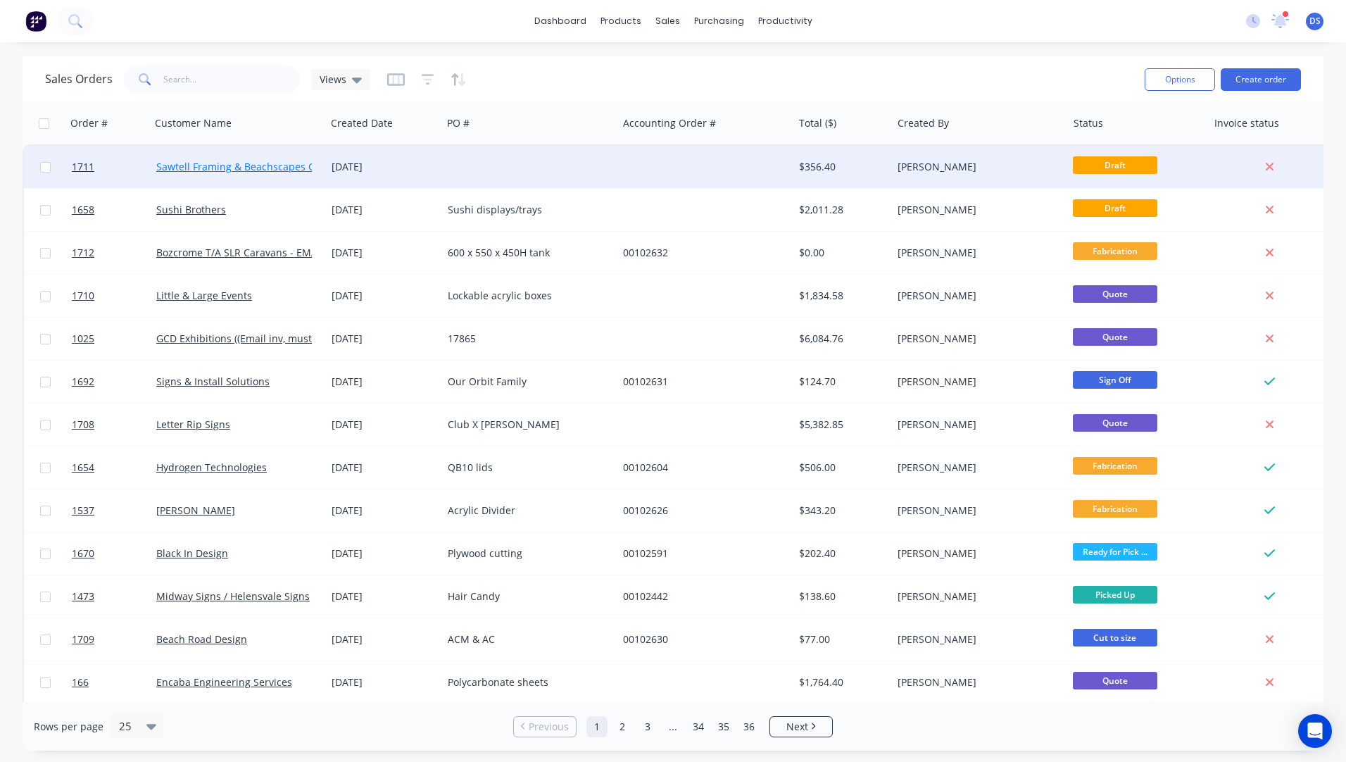
click at [258, 168] on link "Sawtell Framing & Beachscapes Gallery" at bounding box center [248, 166] width 185 height 13
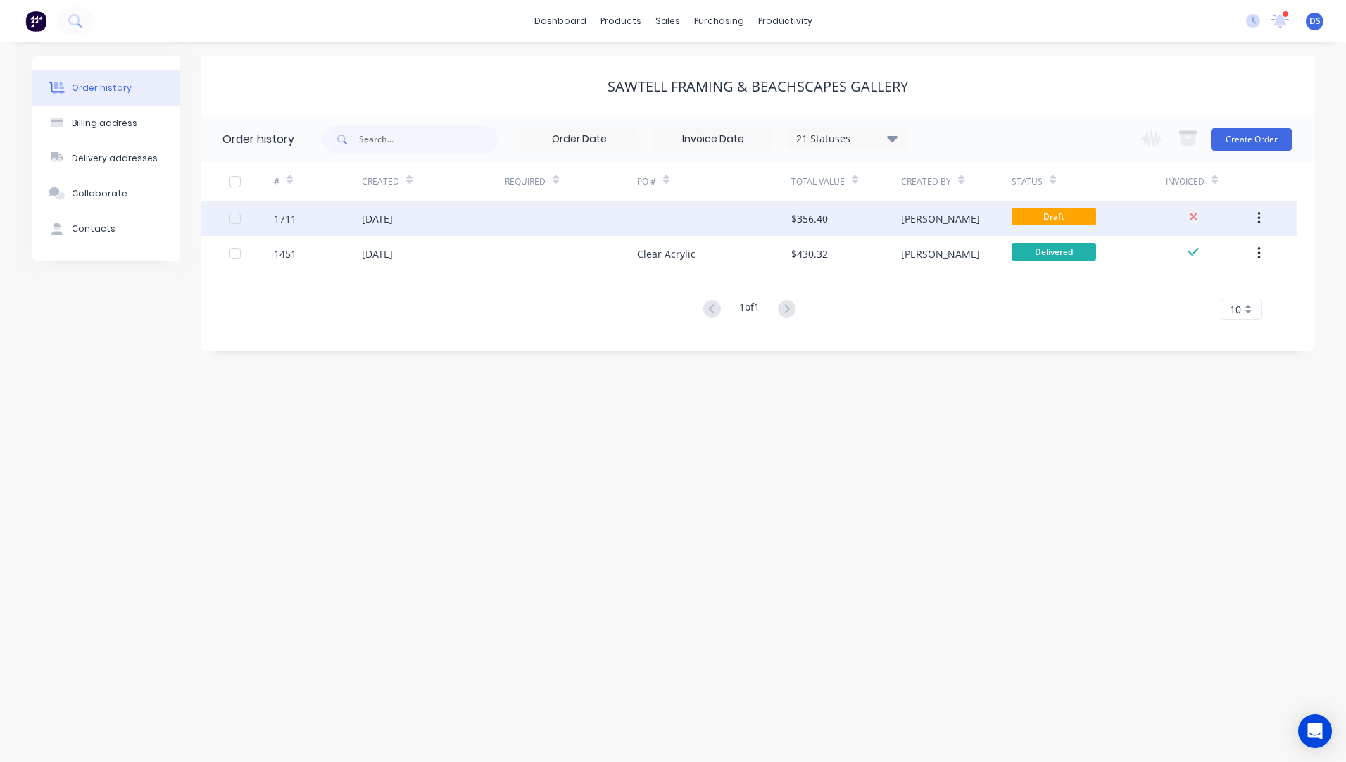
click at [446, 217] on div "[DATE]" at bounding box center [433, 218] width 143 height 35
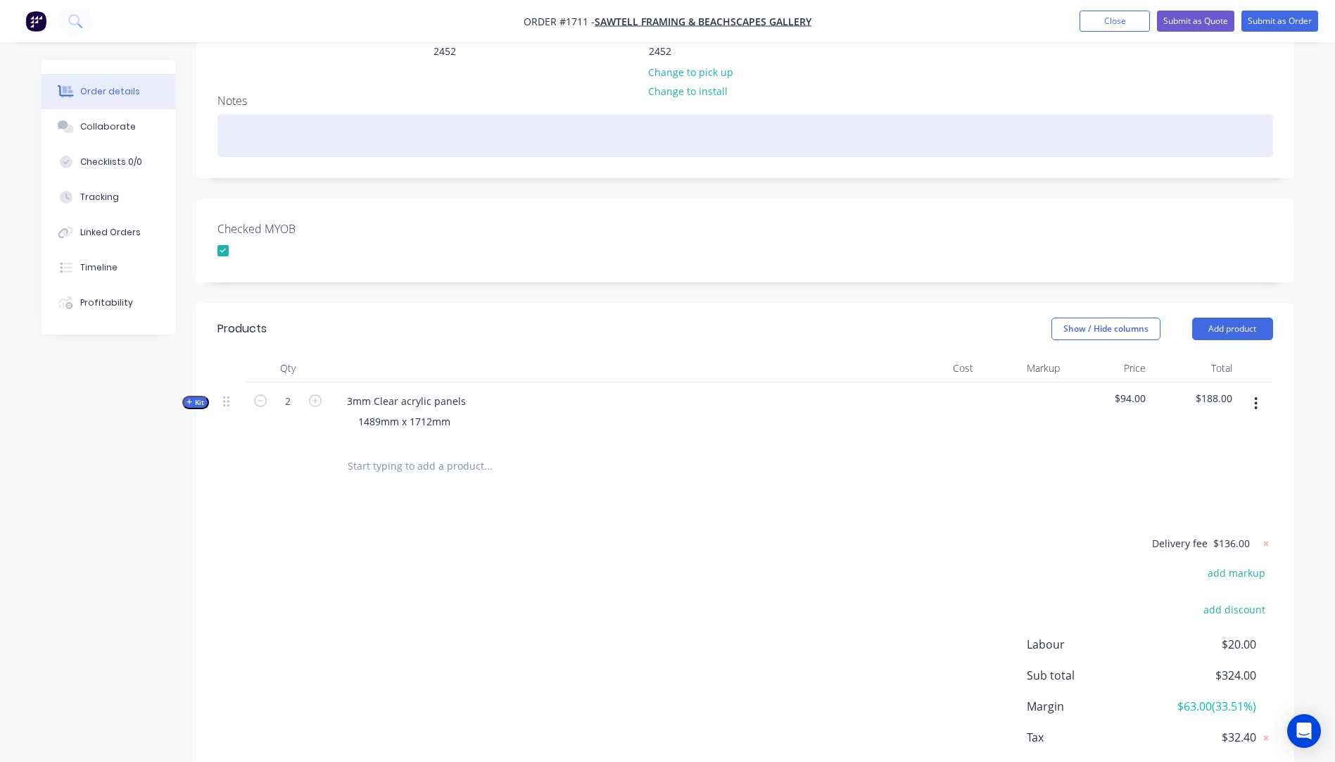
scroll to position [274, 0]
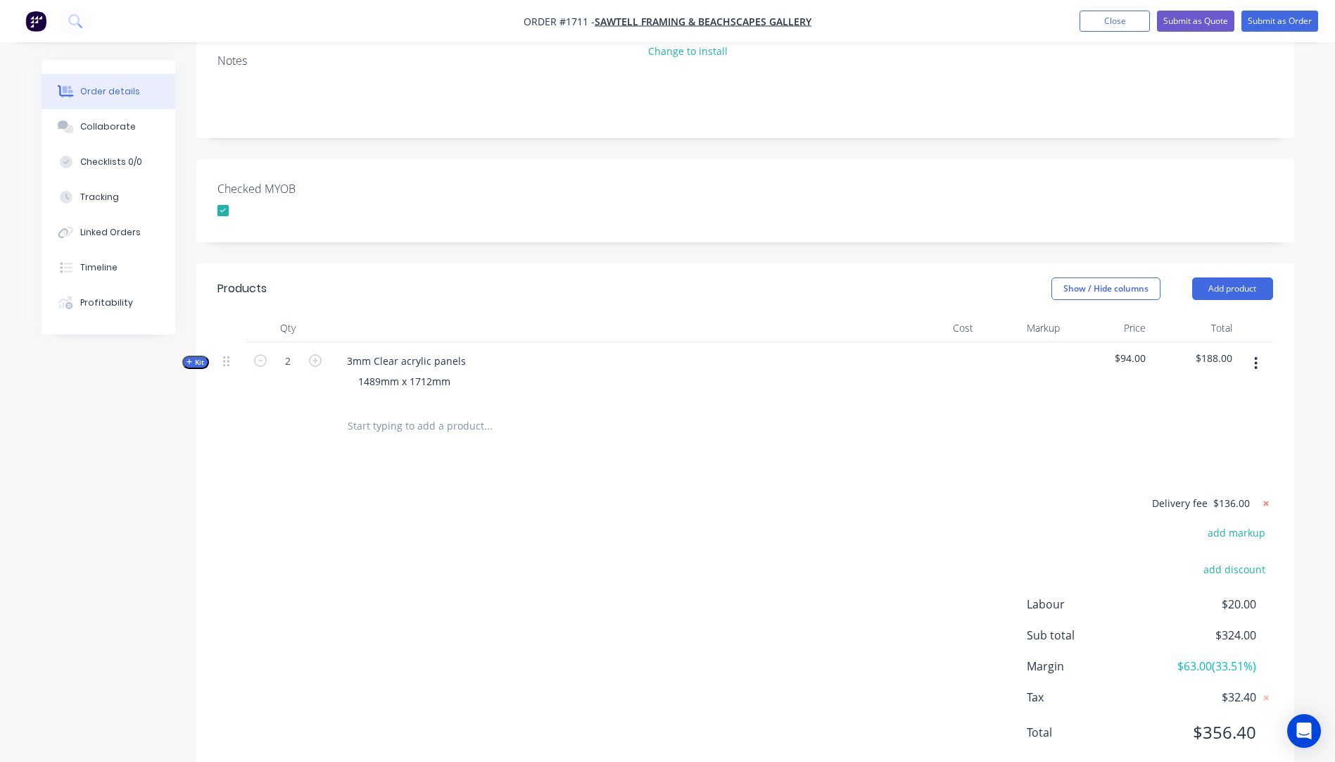
click at [1266, 496] on icon at bounding box center [1266, 503] width 14 height 14
click at [930, 494] on div "add delivery fee add markup add discount Labour $20.00 Sub total $188.00 Margin…" at bounding box center [745, 630] width 1056 height 272
click at [1178, 24] on button "Submit as Quote" at bounding box center [1195, 21] width 77 height 21
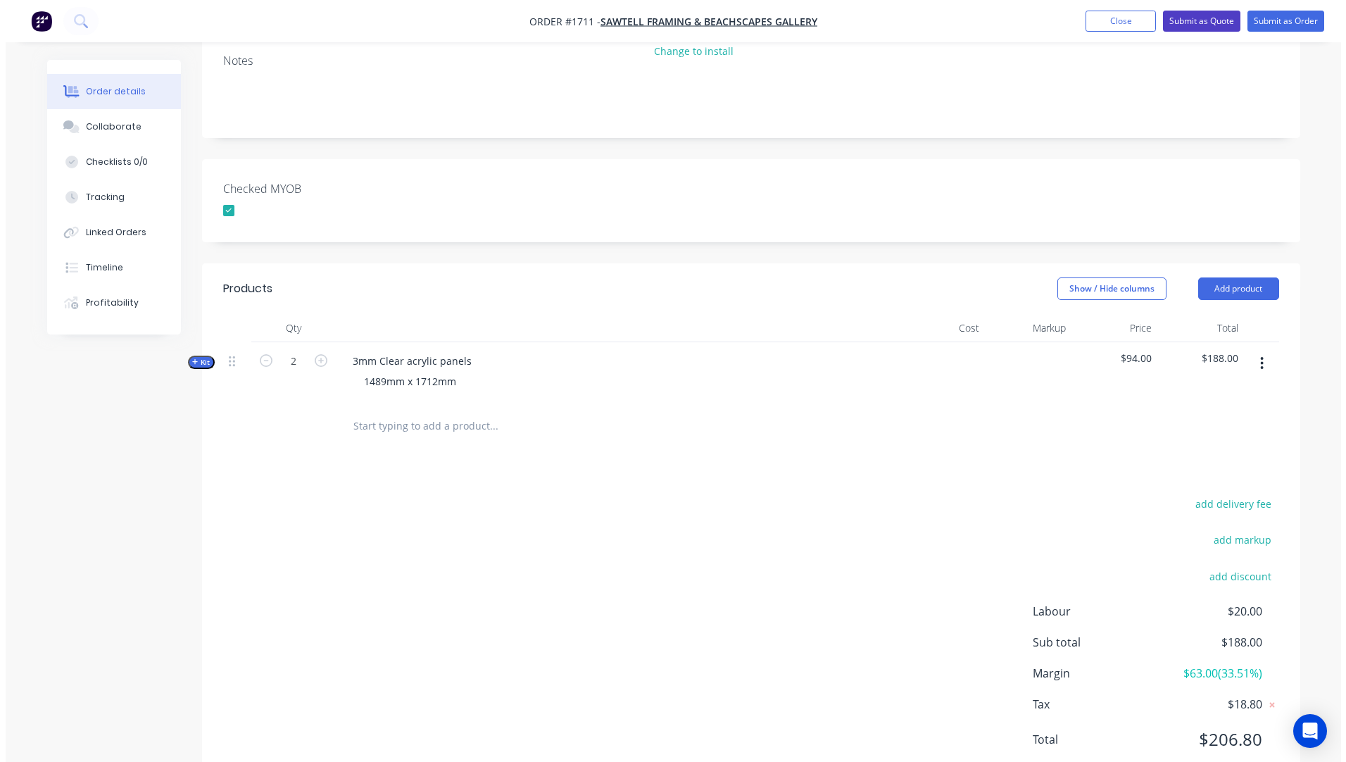
scroll to position [0, 0]
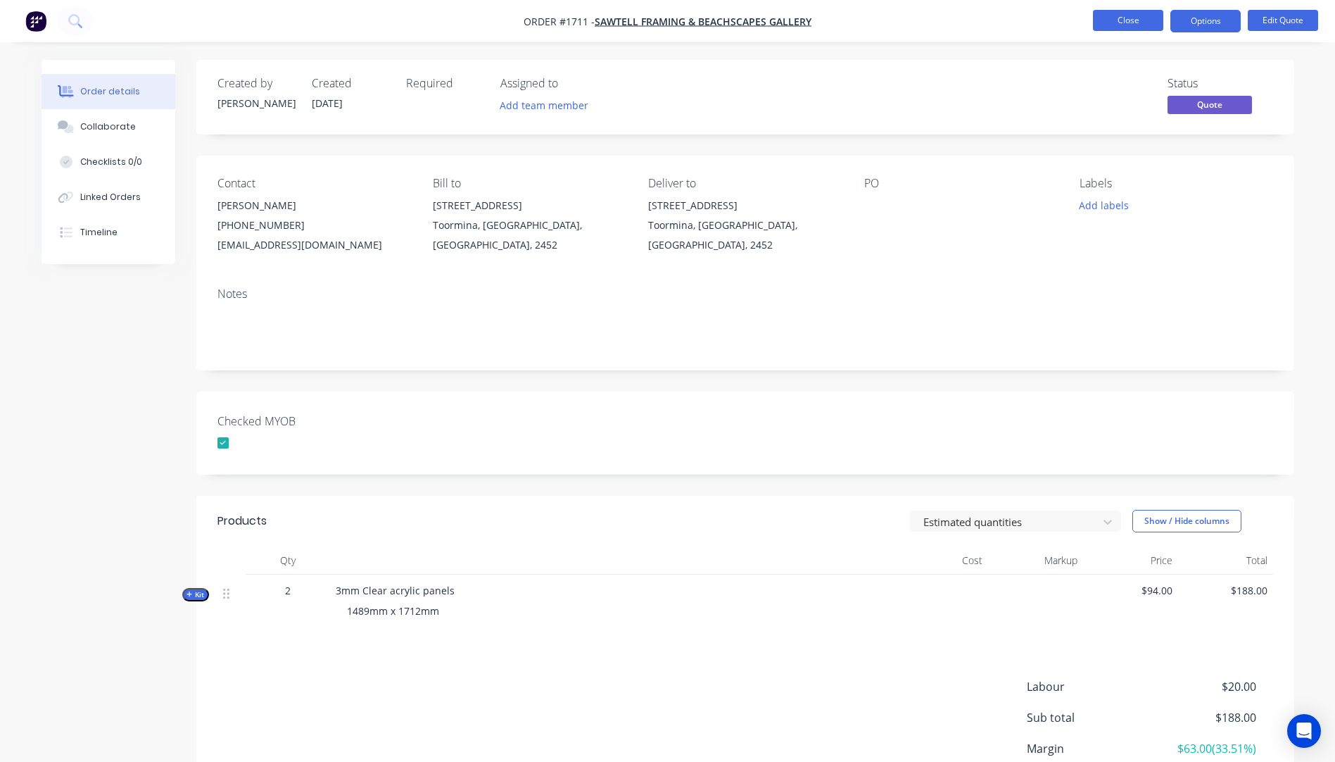
click at [1137, 21] on button "Close" at bounding box center [1128, 20] width 70 height 21
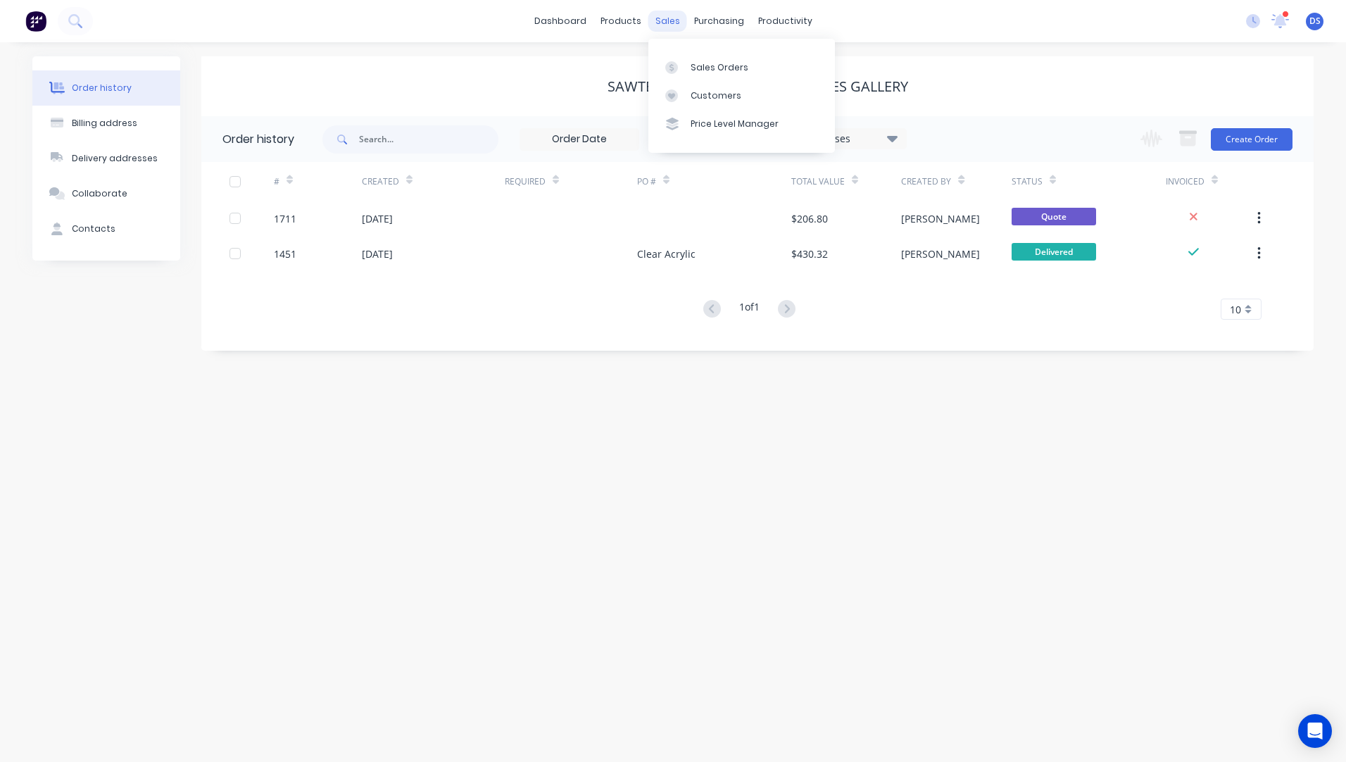
click at [666, 19] on div "sales" at bounding box center [667, 21] width 39 height 21
click at [705, 70] on div "Sales Orders" at bounding box center [719, 67] width 58 height 13
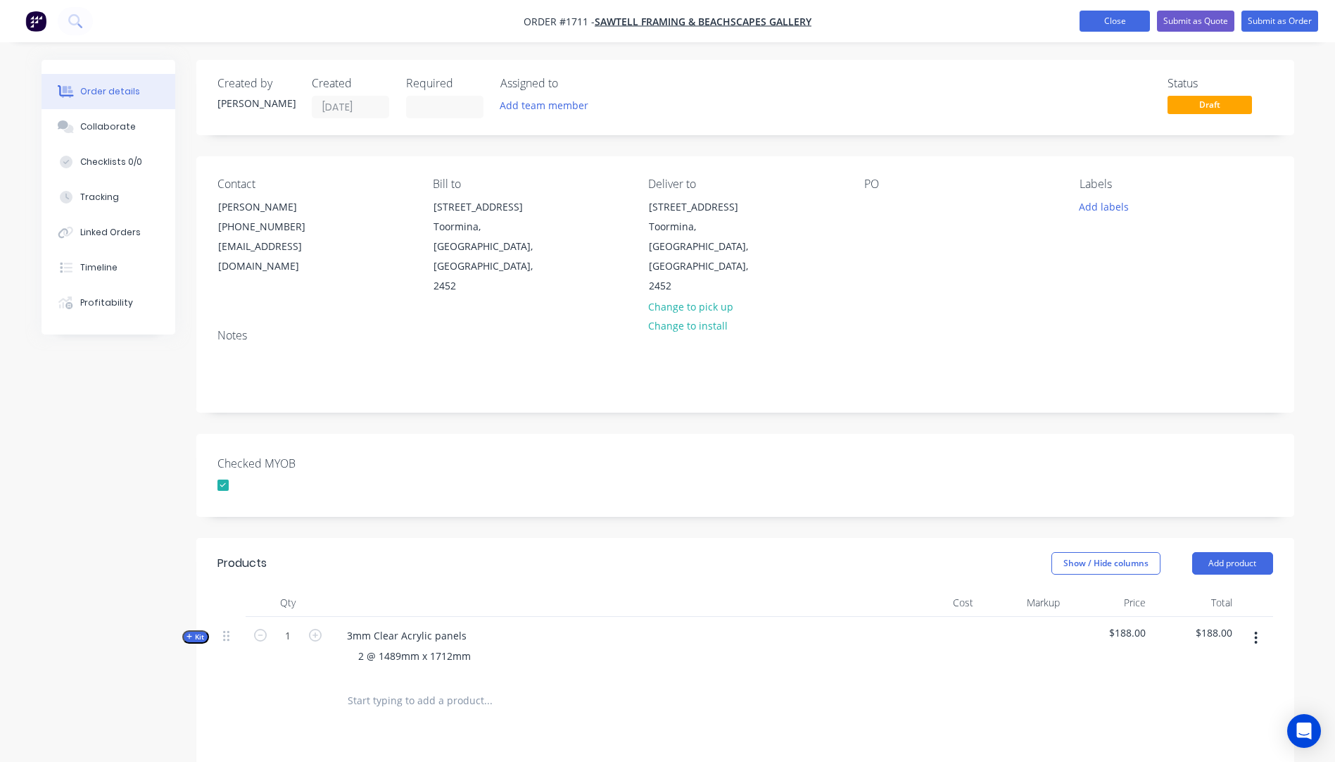
click at [1119, 28] on button "Close" at bounding box center [1115, 21] width 70 height 21
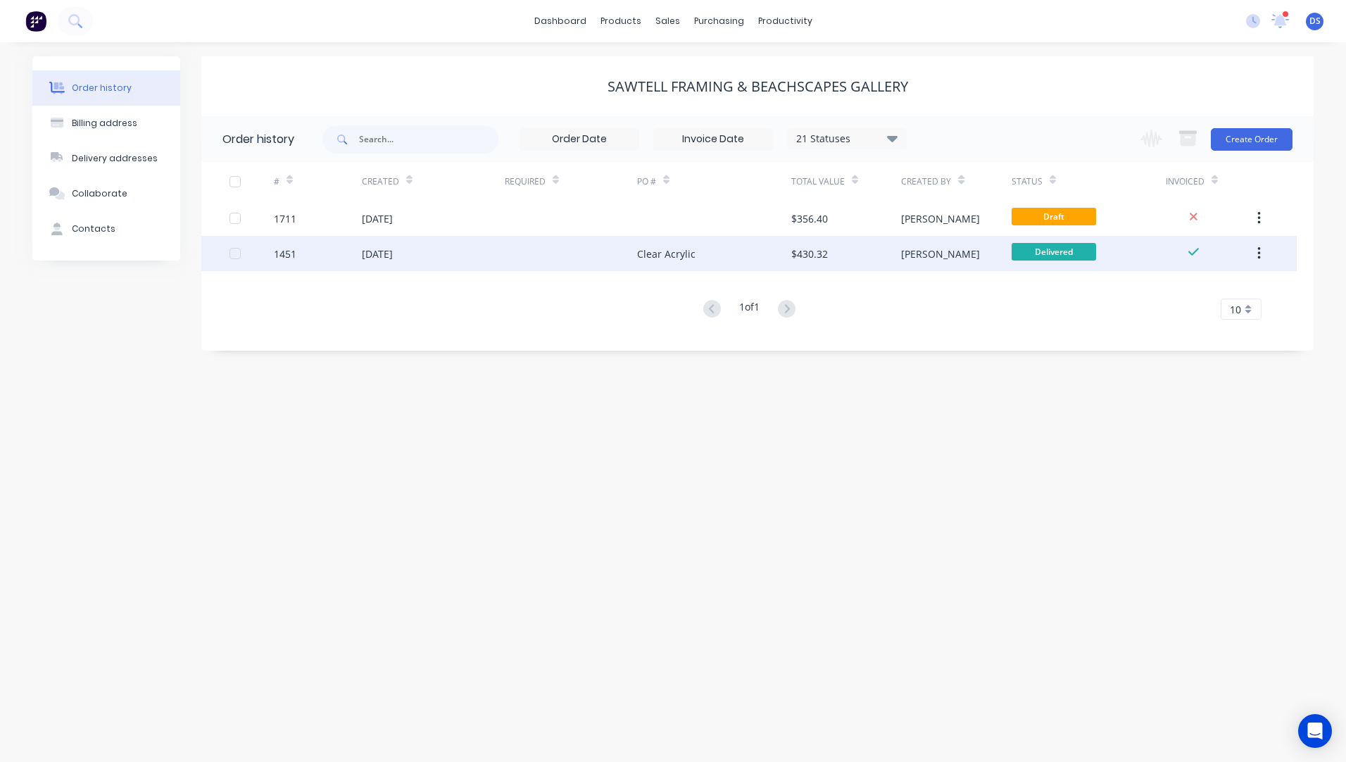
click at [695, 260] on div "Clear Acrylic" at bounding box center [714, 253] width 154 height 35
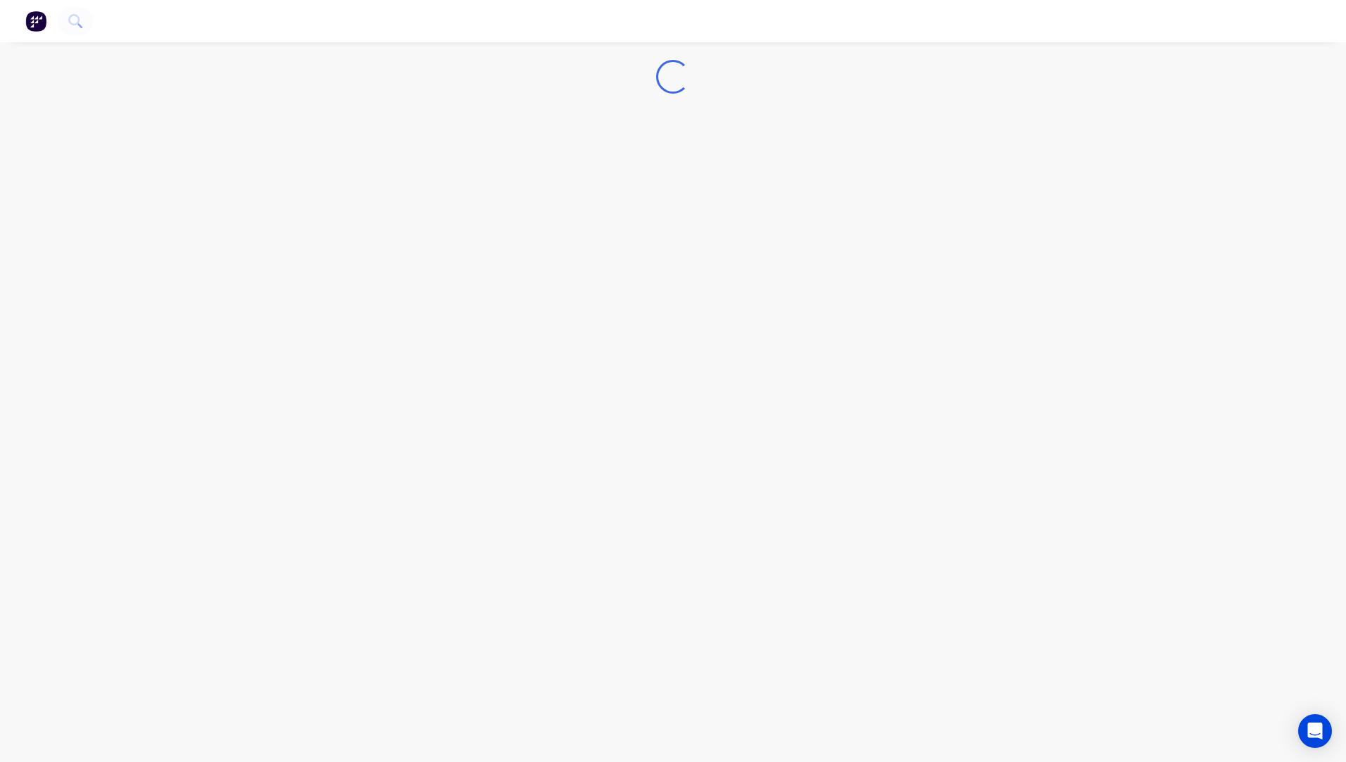
click at [695, 260] on div "Loading..." at bounding box center [673, 381] width 1346 height 762
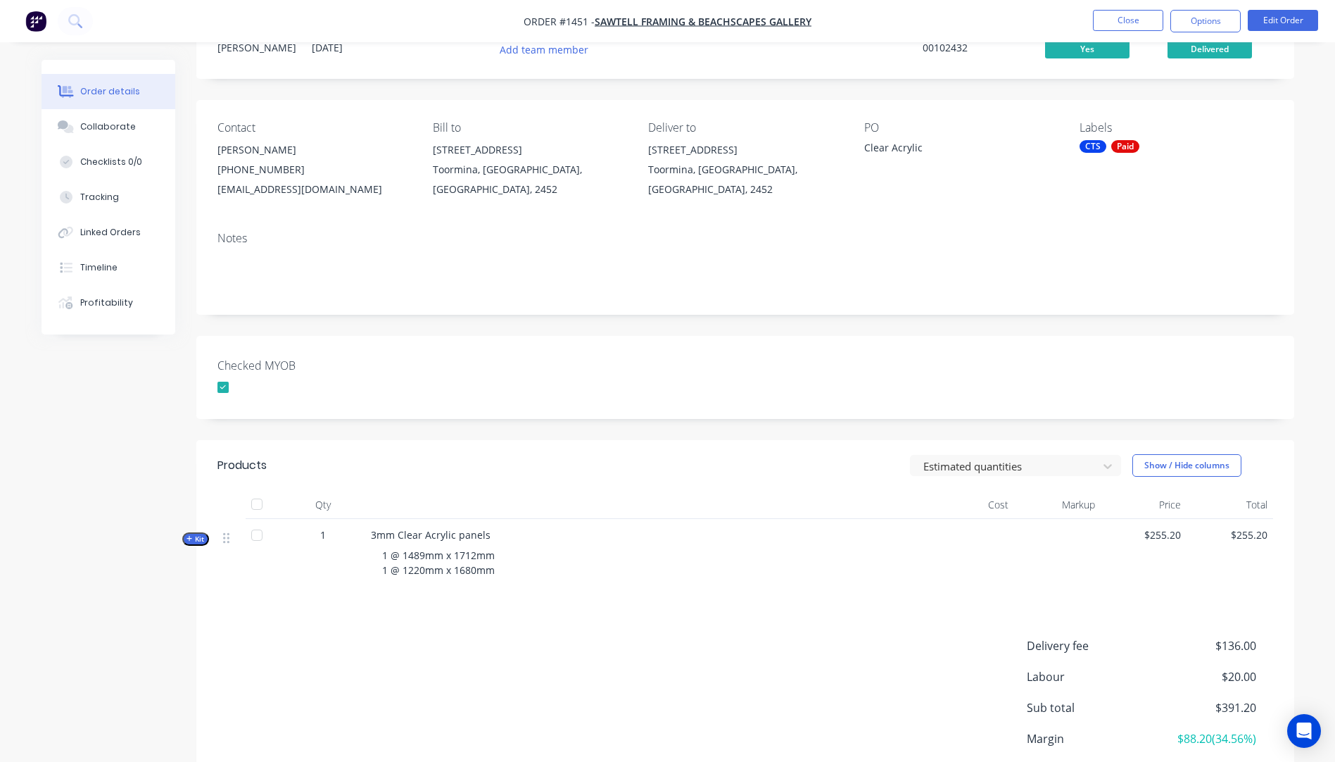
scroll to position [70, 0]
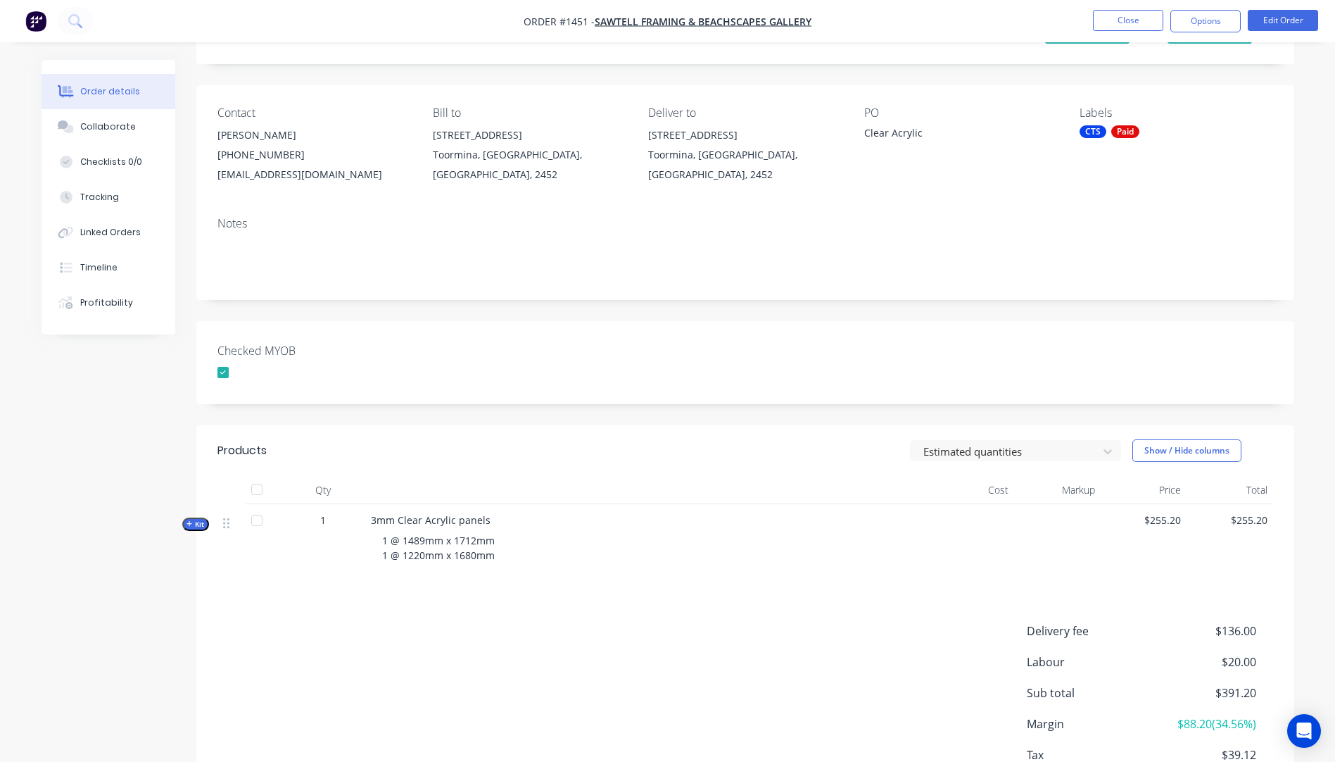
click at [184, 524] on button "Kit" at bounding box center [195, 523] width 27 height 13
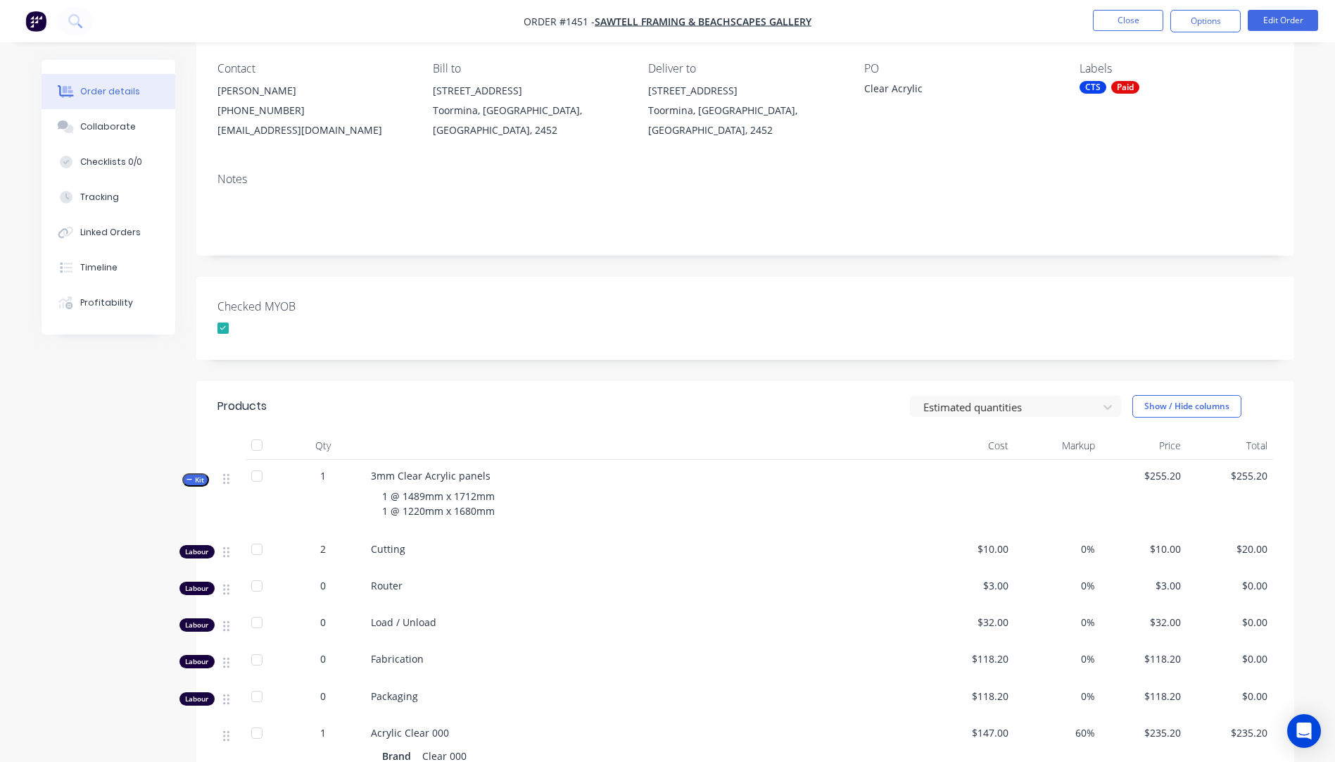
scroll to position [282, 0]
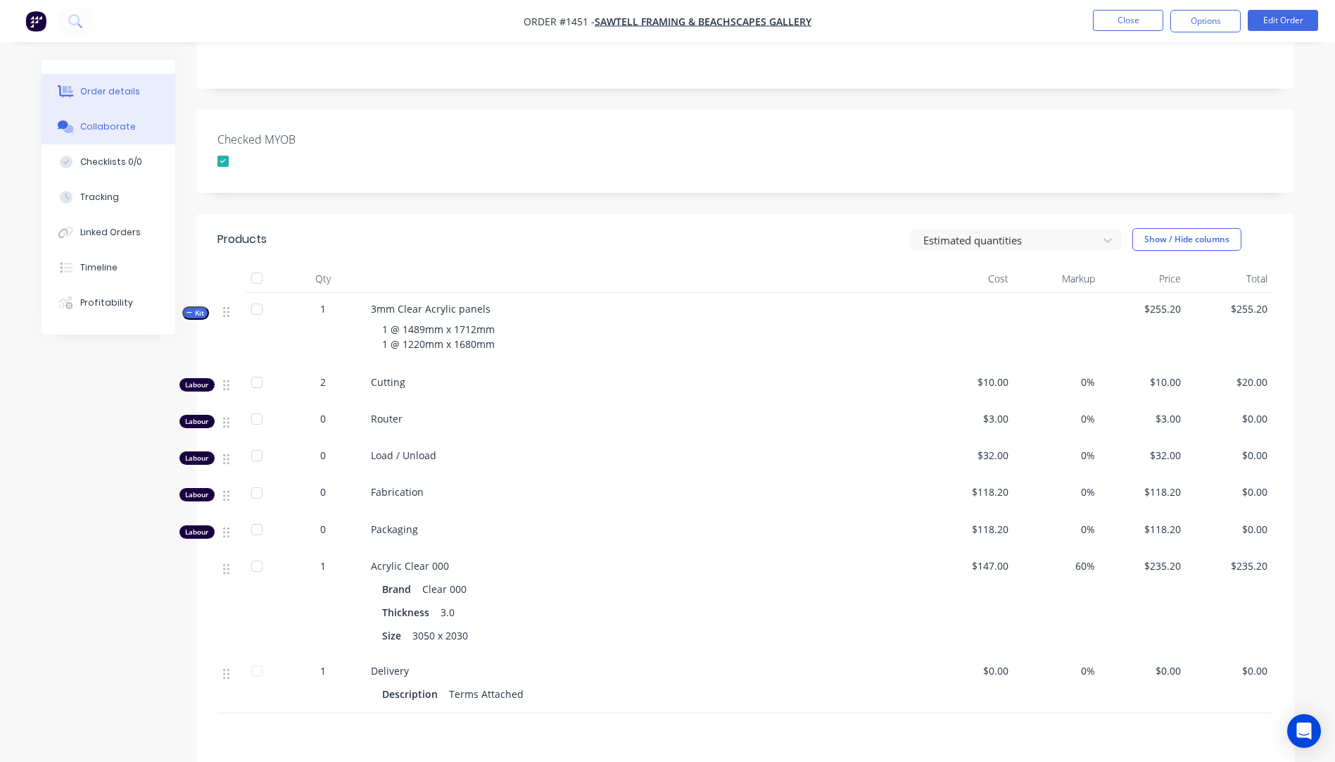
click at [120, 130] on div "Collaborate" at bounding box center [108, 126] width 56 height 13
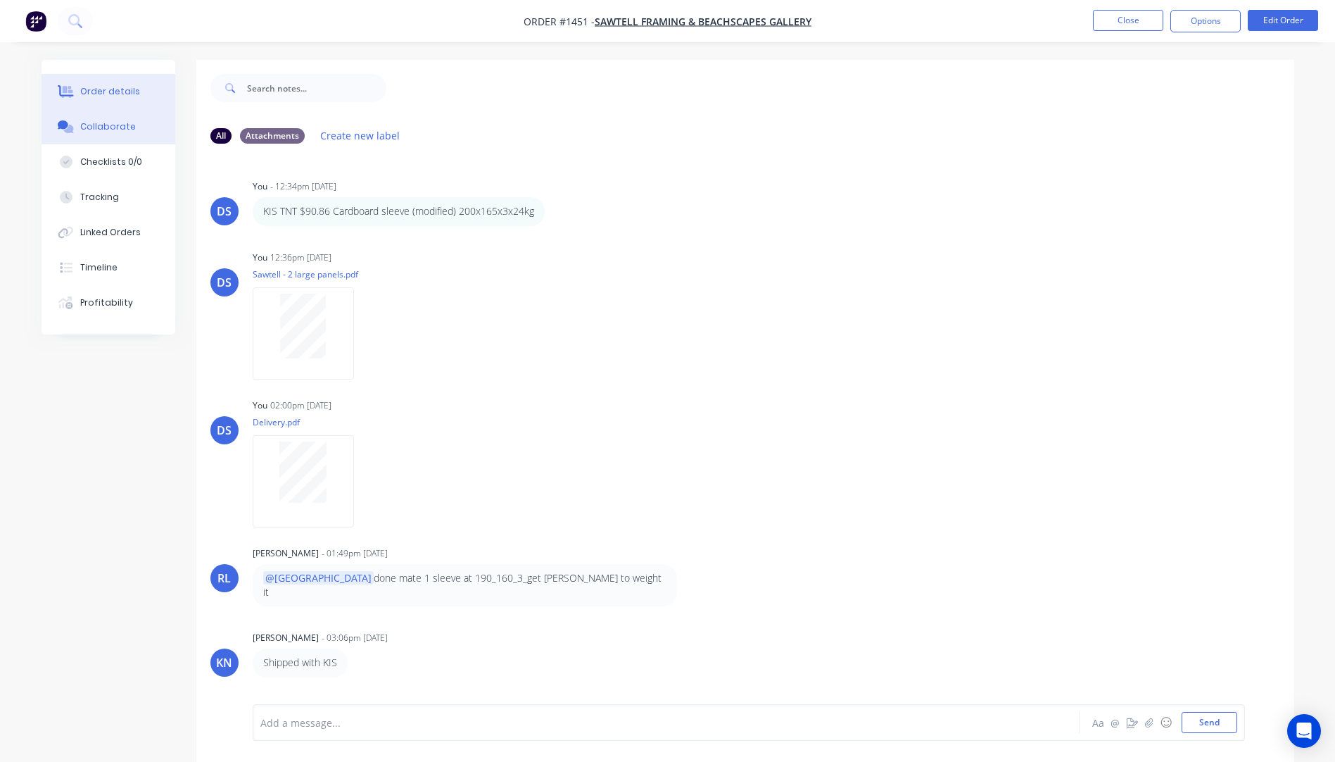
click at [99, 96] on div "Order details" at bounding box center [110, 91] width 60 height 13
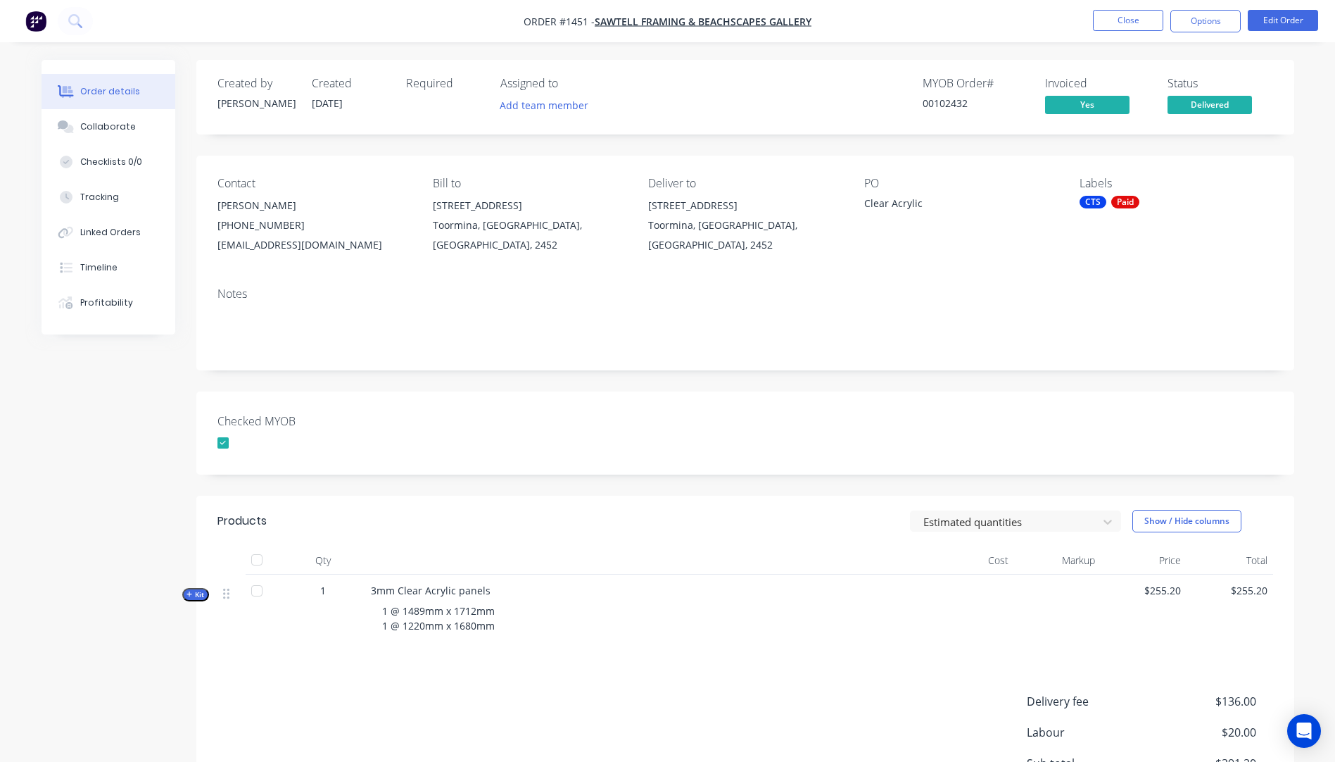
click at [122, 101] on button "Order details" at bounding box center [109, 91] width 134 height 35
drag, startPoint x: 457, startPoint y: 246, endPoint x: 435, endPoint y: 211, distance: 41.8
click at [435, 211] on div "1 / 1 Newcastle Drive Toormina, New South Wales, Australia, 2452" at bounding box center [529, 225] width 193 height 59
copy div "1 / 1 Newcastle Drive Toormina, New South Wales, Australia, 2452"
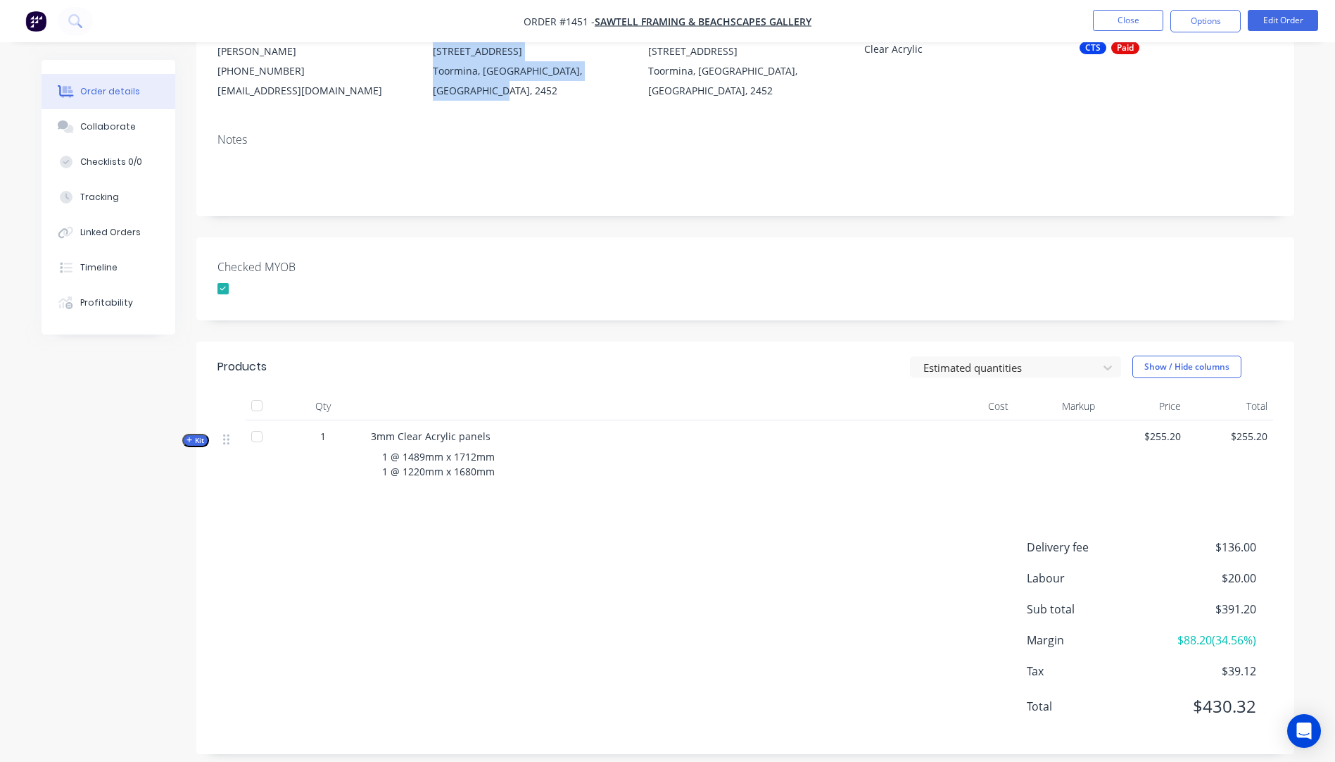
scroll to position [168, 0]
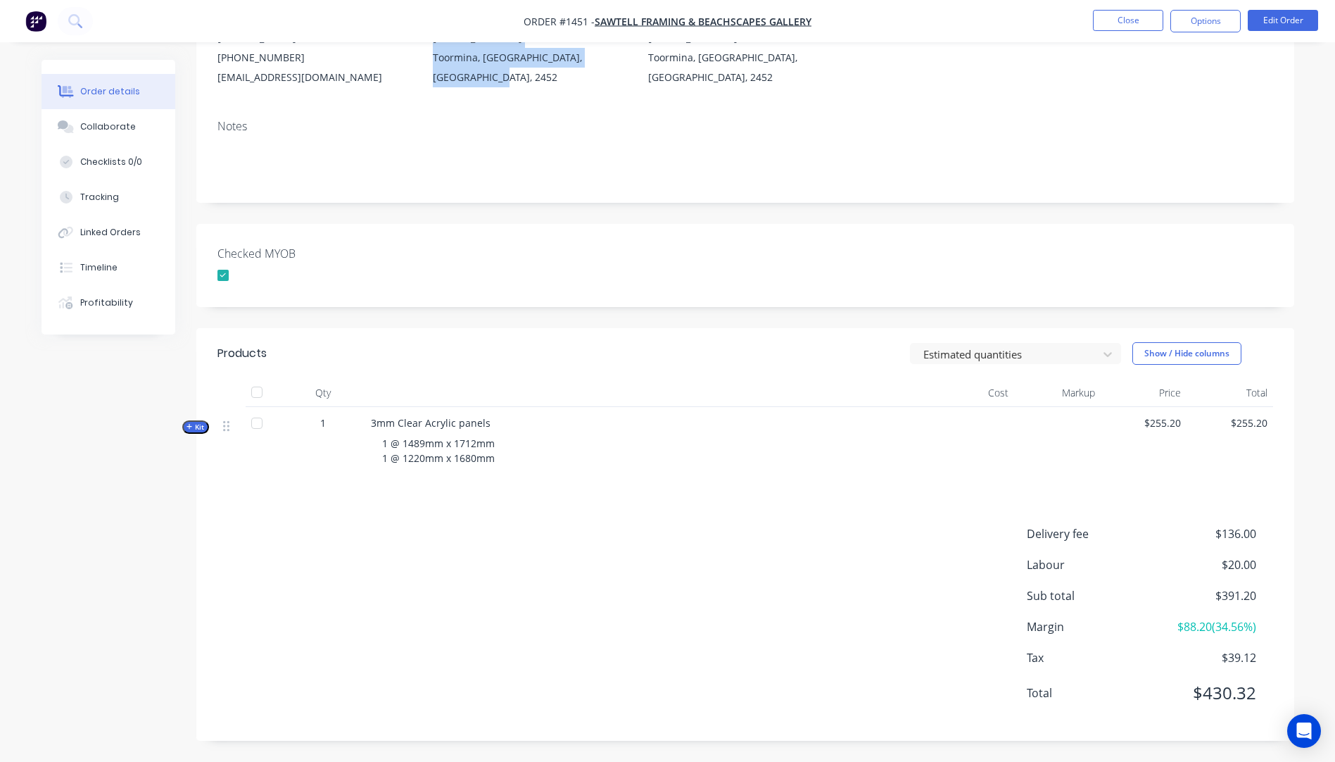
click at [189, 424] on icon "button" at bounding box center [190, 426] width 6 height 7
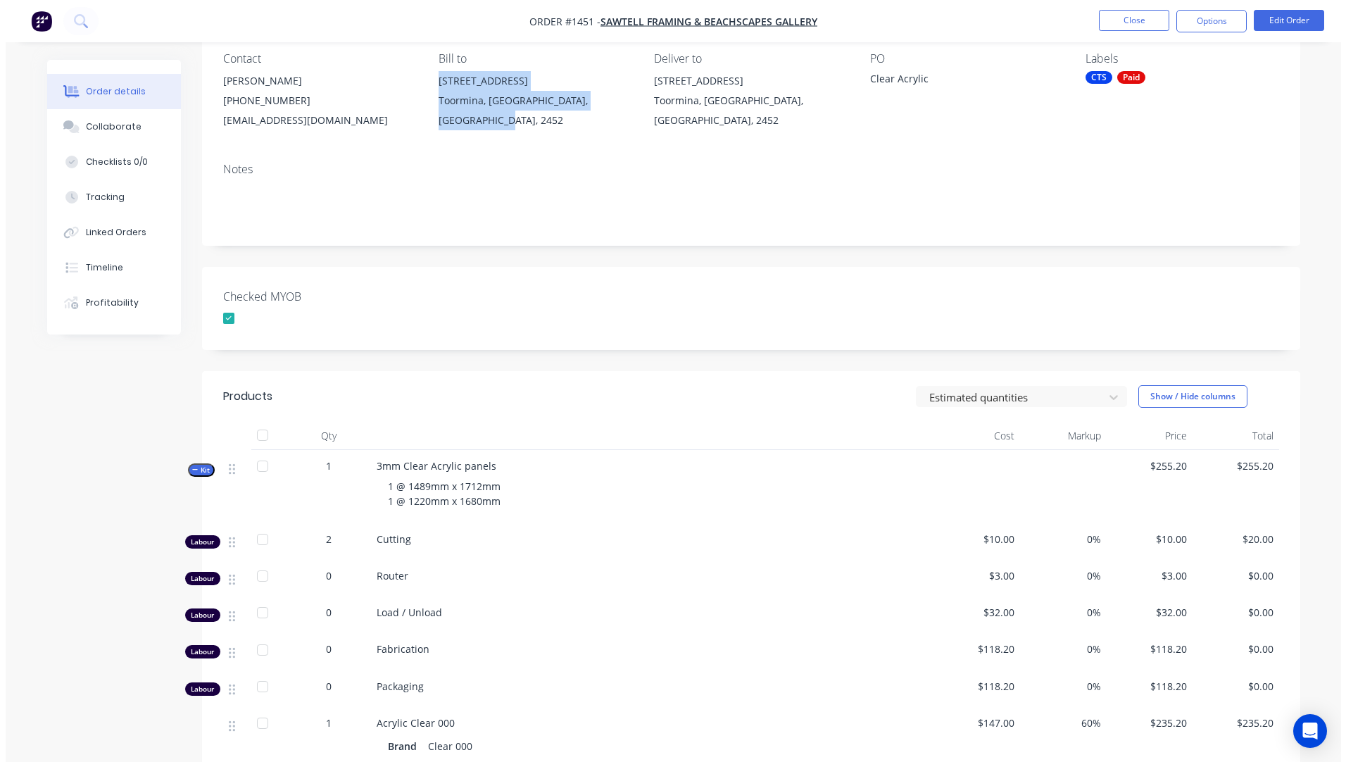
scroll to position [0, 0]
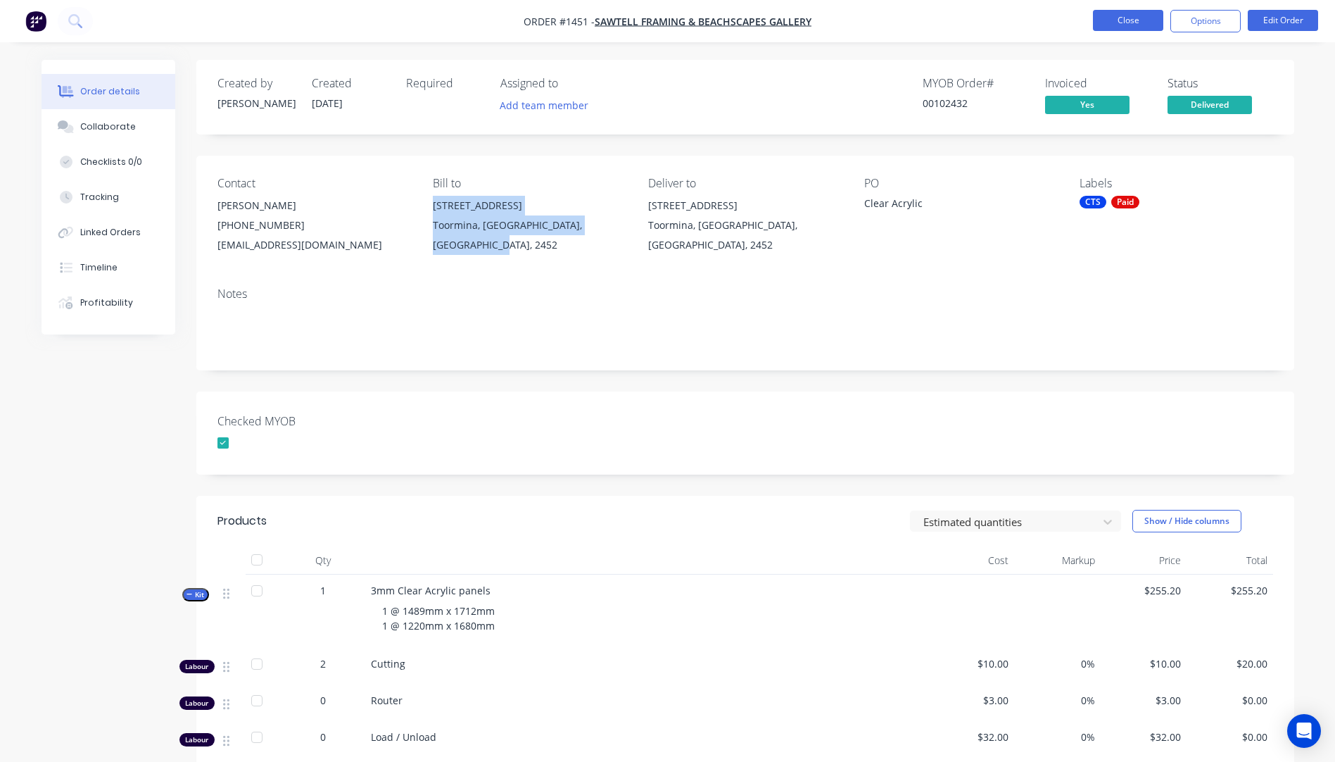
click at [1129, 29] on button "Close" at bounding box center [1128, 20] width 70 height 21
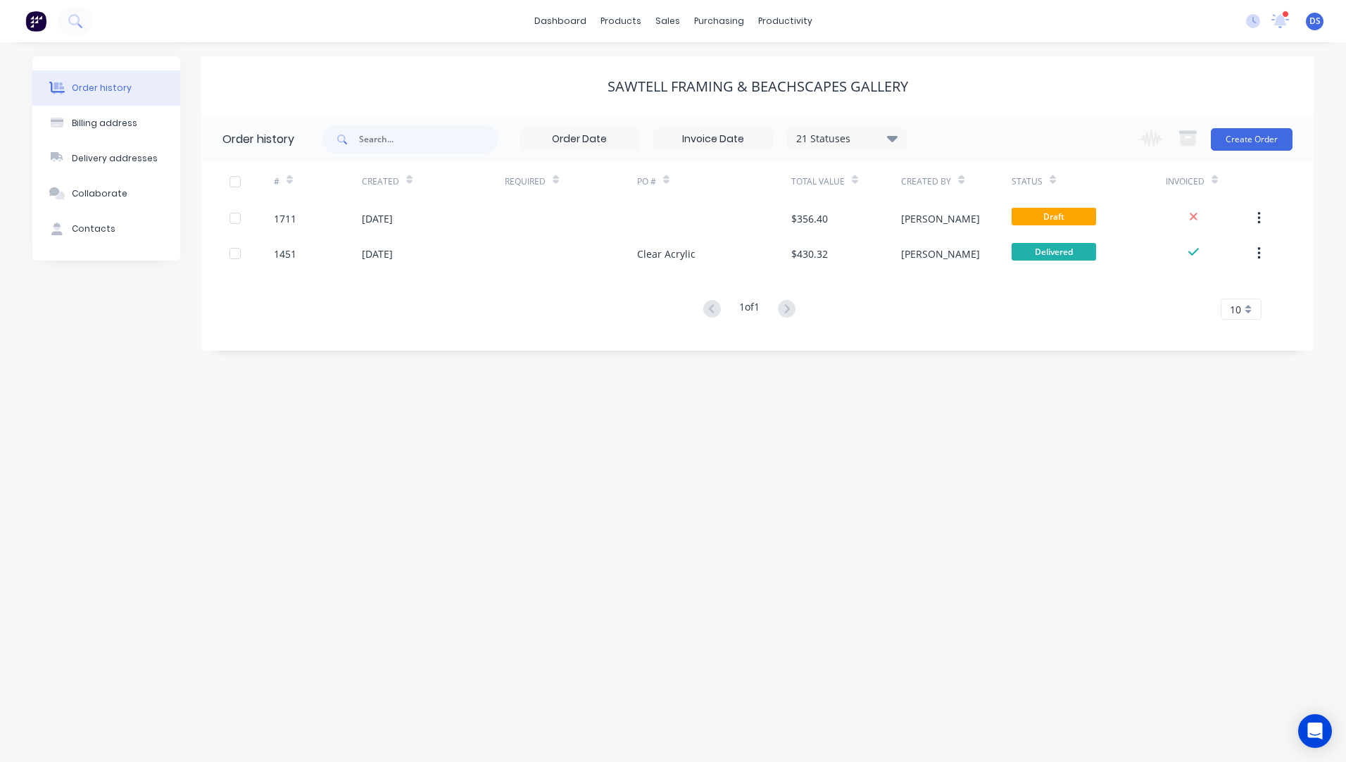
click at [96, 86] on div "Order history" at bounding box center [102, 88] width 60 height 13
click at [664, 23] on div "sales" at bounding box center [667, 21] width 39 height 21
click at [710, 66] on div "Sales Orders" at bounding box center [719, 67] width 58 height 13
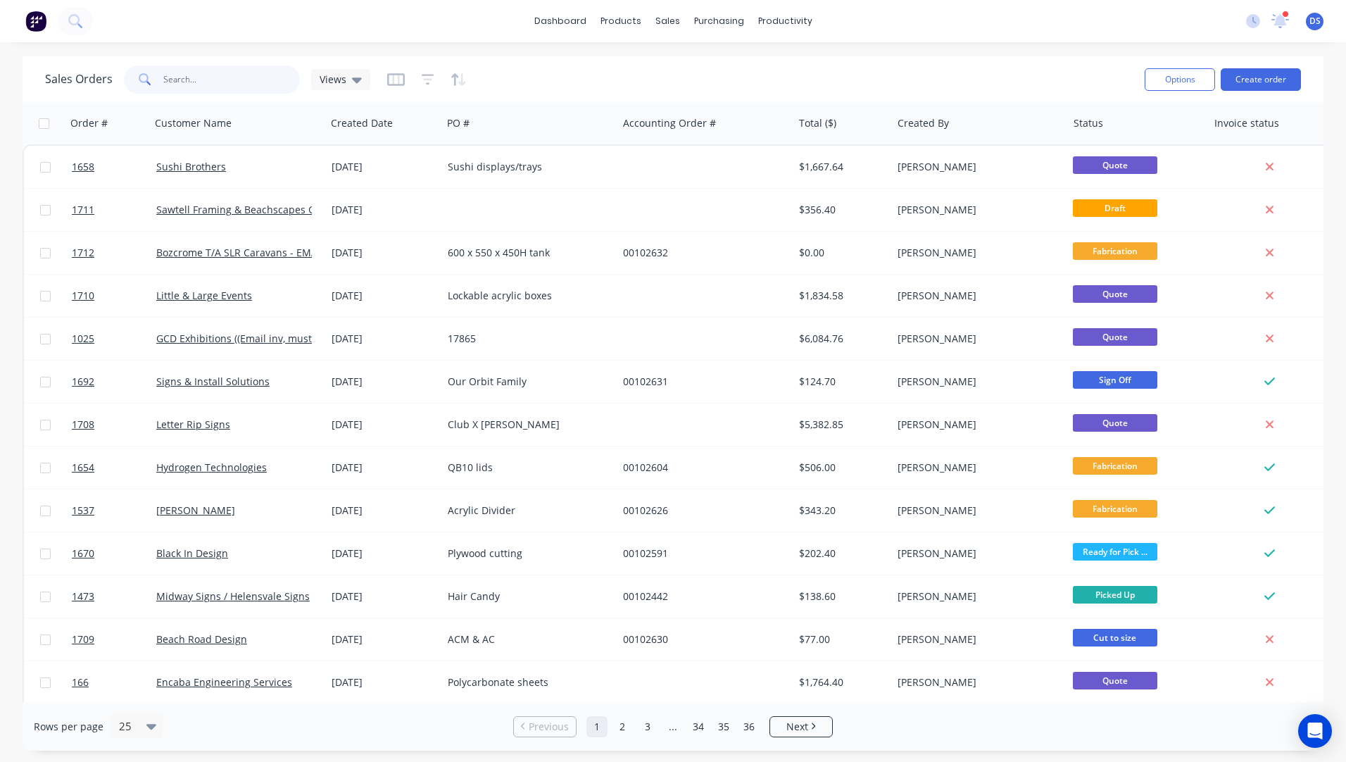
drag, startPoint x: 247, startPoint y: 74, endPoint x: 155, endPoint y: 82, distance: 92.6
click at [155, 82] on div at bounding box center [212, 79] width 176 height 28
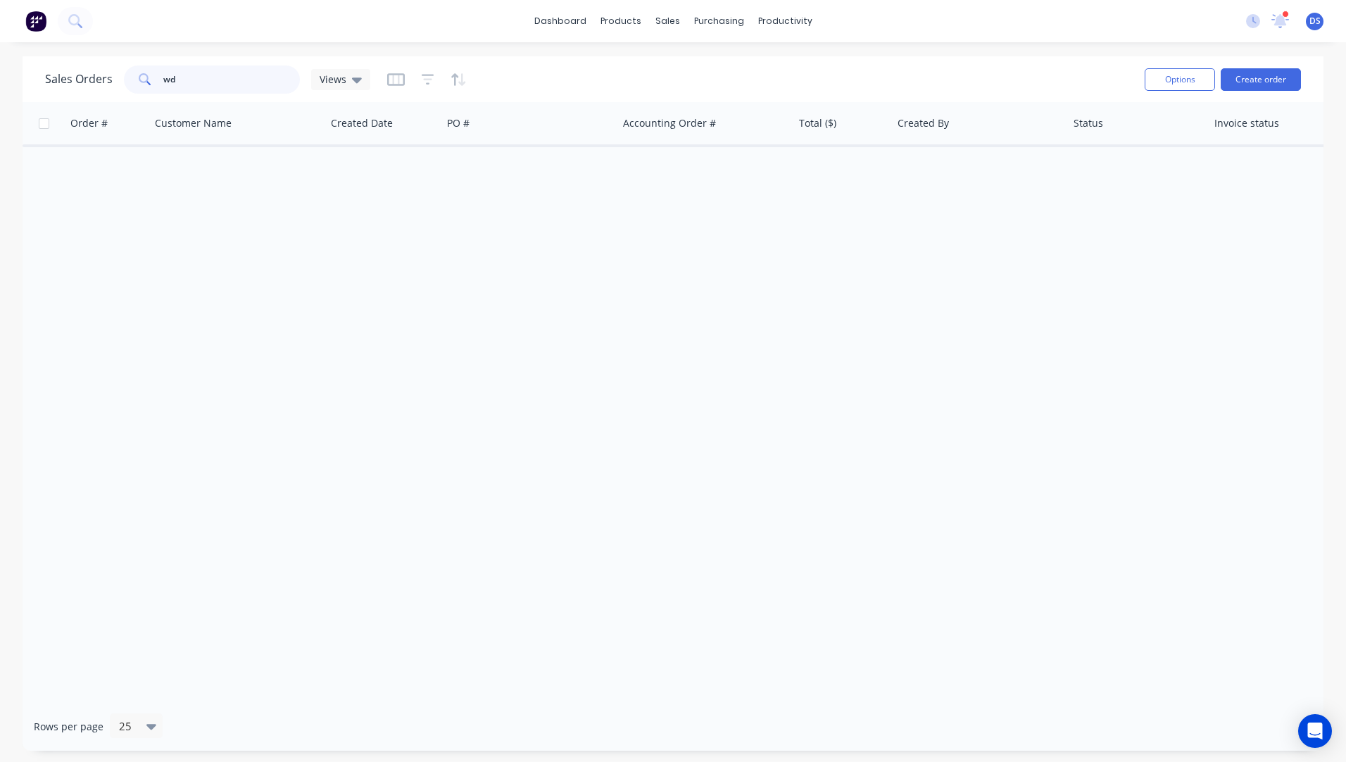
type input "w"
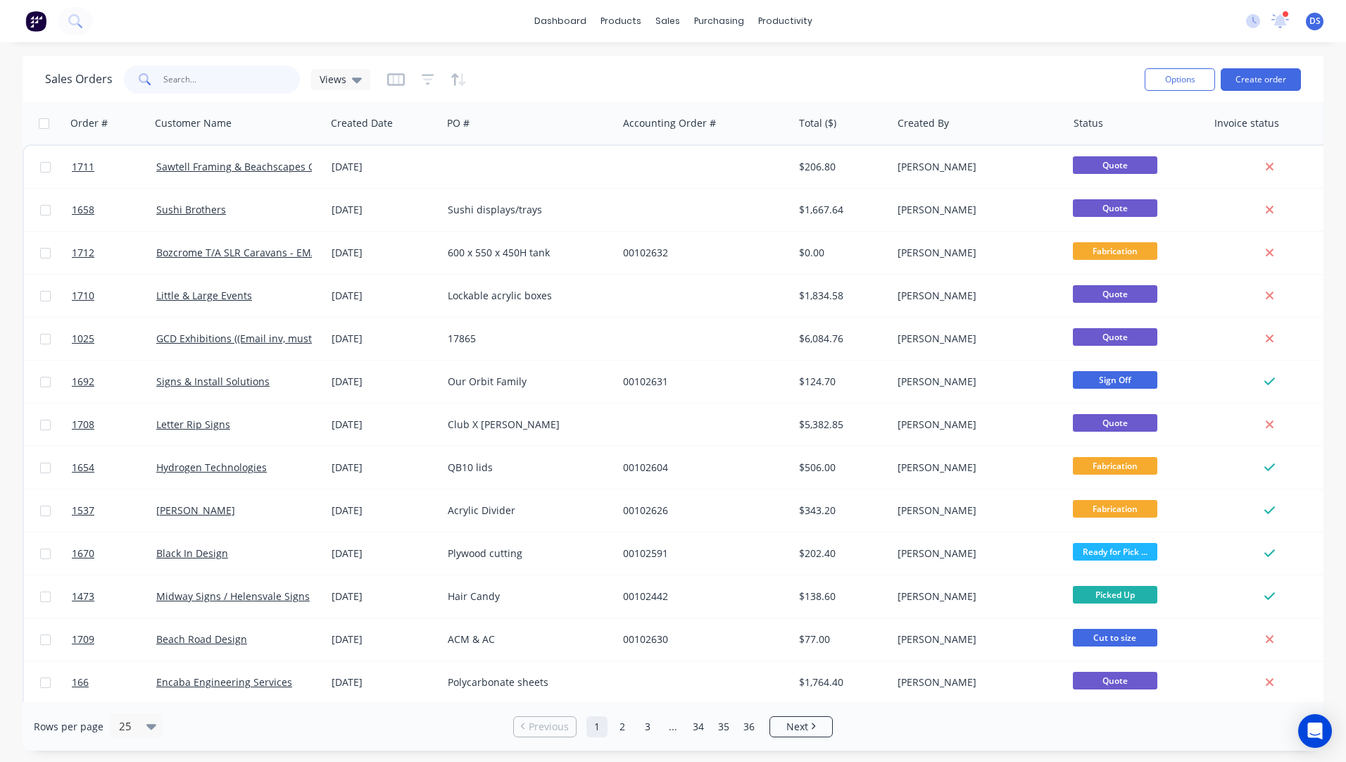
click at [203, 84] on input "text" at bounding box center [231, 79] width 137 height 28
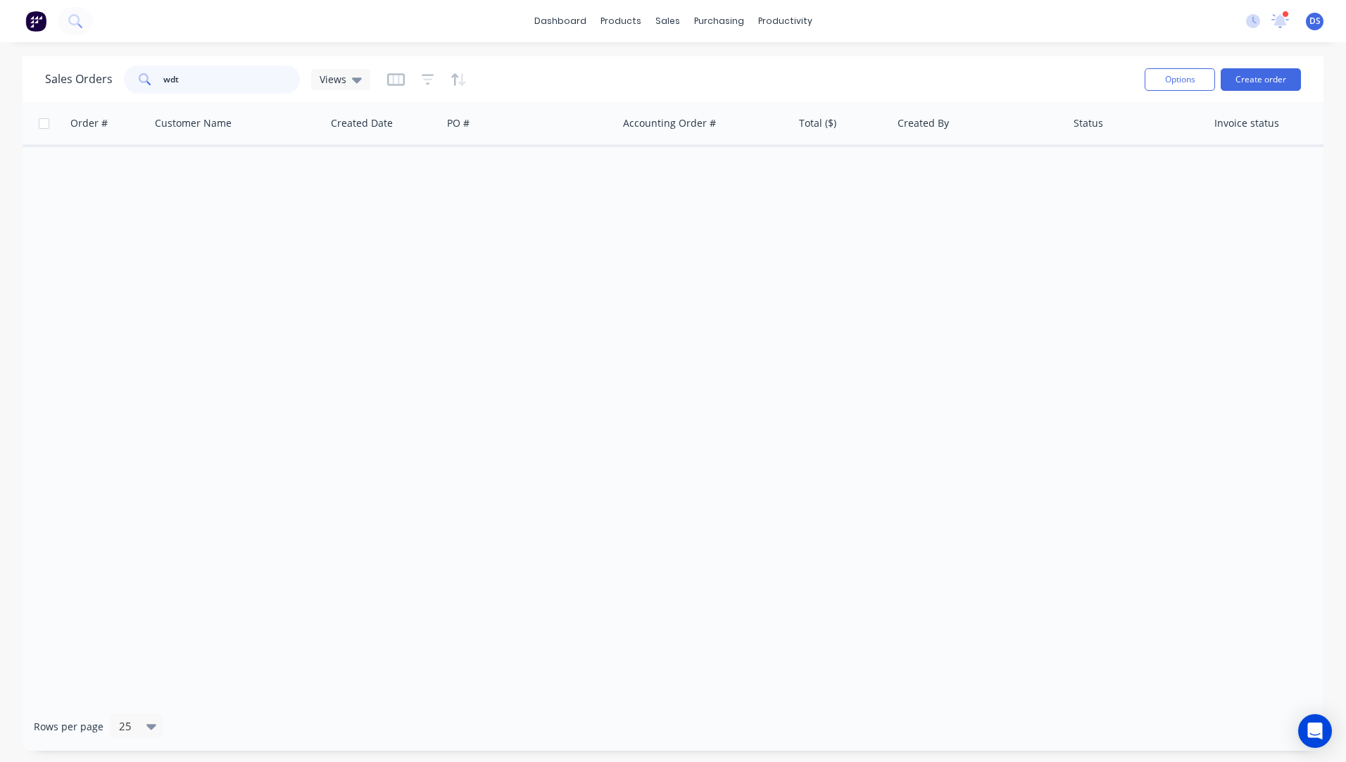
drag, startPoint x: 191, startPoint y: 80, endPoint x: 158, endPoint y: 84, distance: 32.7
click at [158, 84] on div "wdt" at bounding box center [212, 79] width 176 height 28
drag, startPoint x: 231, startPoint y: 81, endPoint x: 136, endPoint y: 87, distance: 95.2
click at [136, 87] on div "engineers" at bounding box center [212, 79] width 176 height 28
drag, startPoint x: 178, startPoint y: 83, endPoint x: 149, endPoint y: 85, distance: 28.9
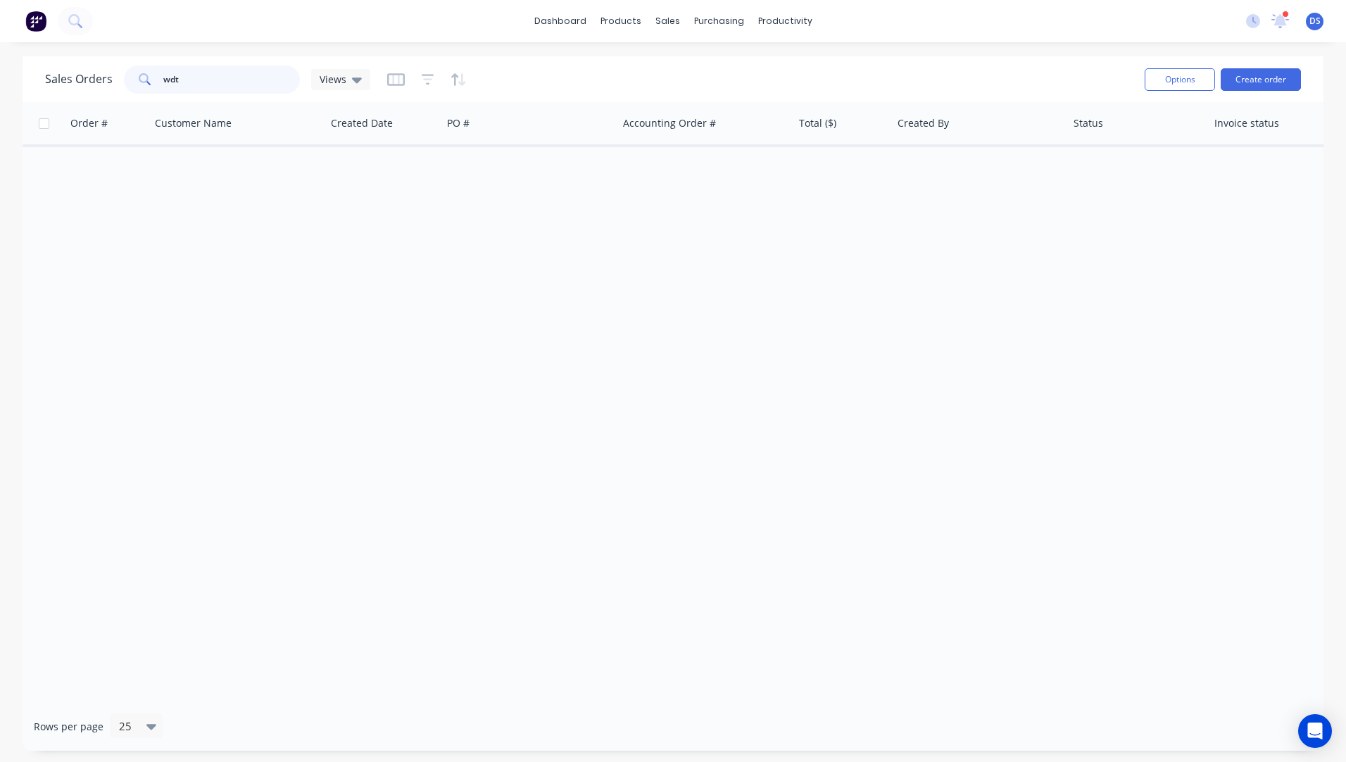
click at [149, 85] on div "wdt" at bounding box center [212, 79] width 176 height 28
click at [186, 81] on input "wdt" at bounding box center [231, 79] width 137 height 28
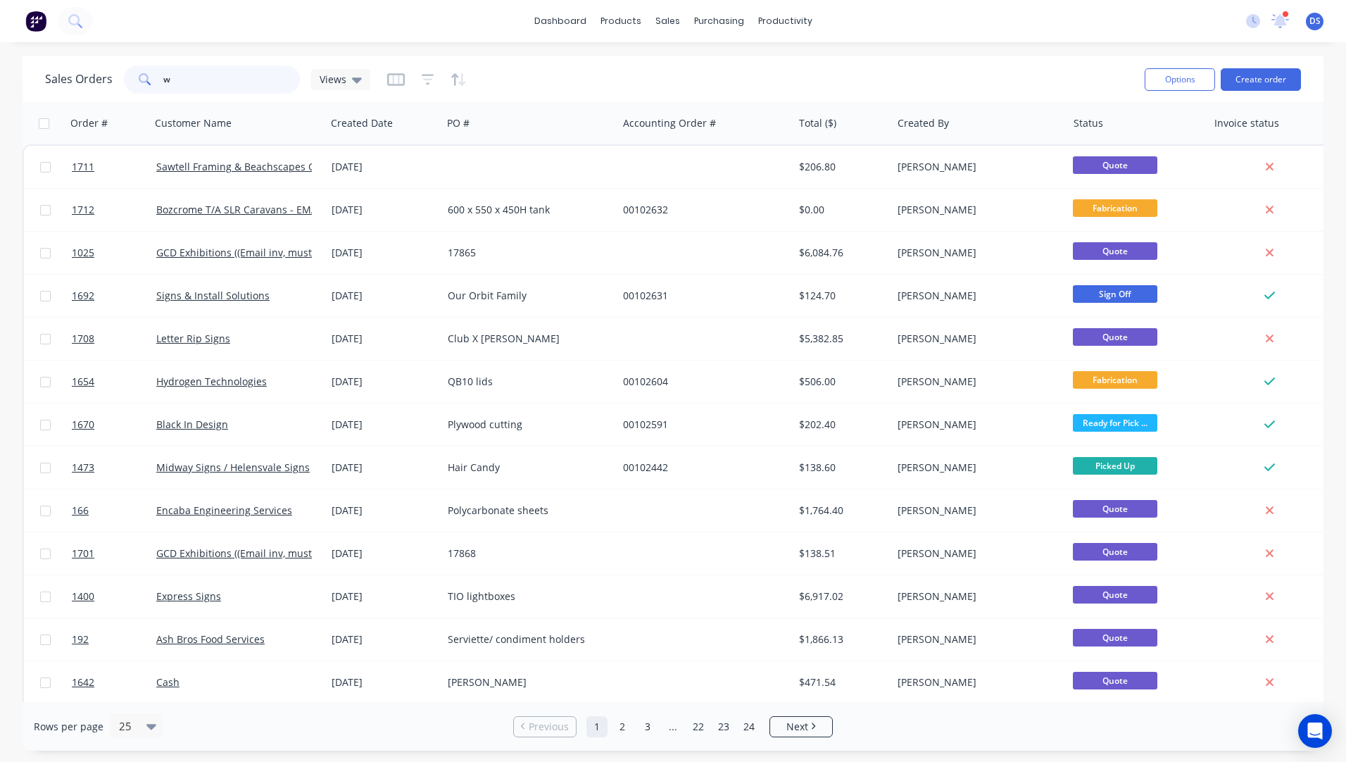
drag, startPoint x: 209, startPoint y: 82, endPoint x: 125, endPoint y: 82, distance: 84.5
click at [127, 82] on div "w" at bounding box center [212, 79] width 176 height 28
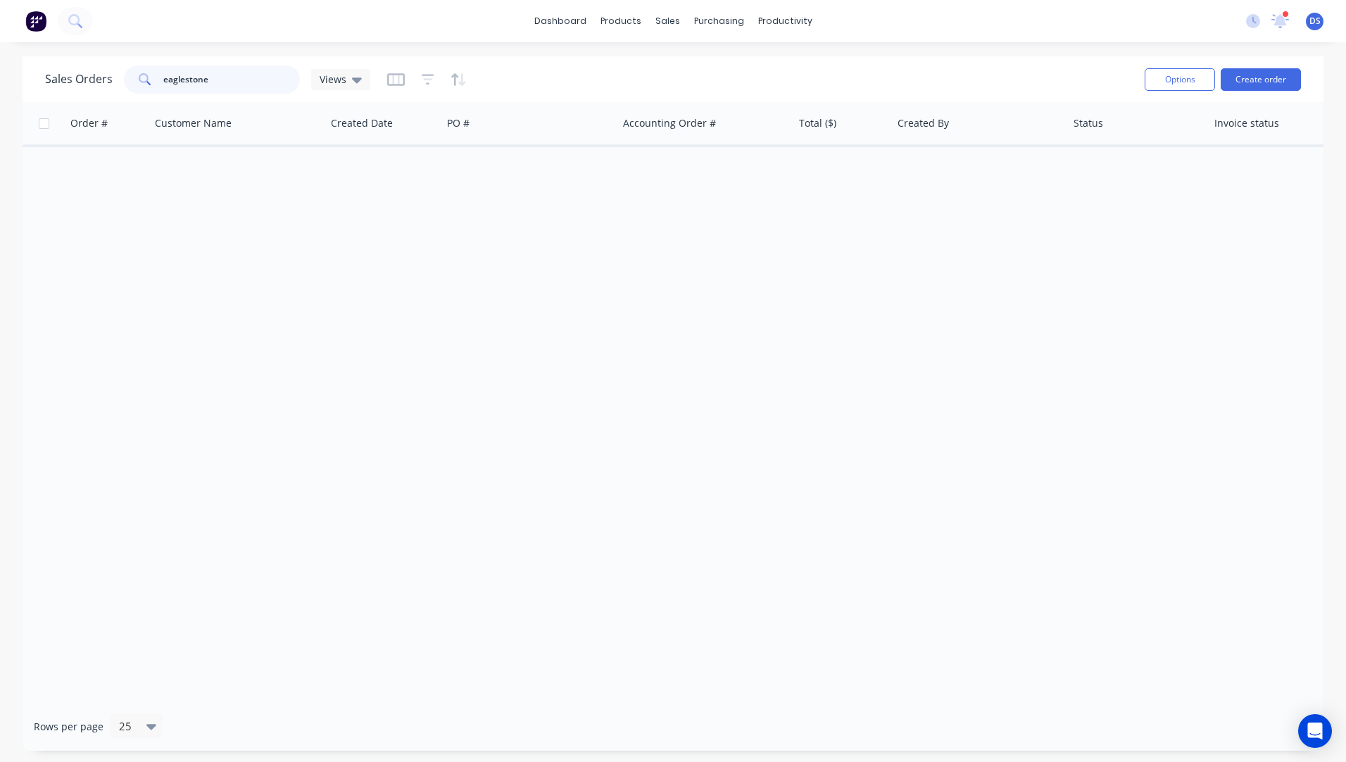
drag, startPoint x: 217, startPoint y: 83, endPoint x: 156, endPoint y: 76, distance: 61.6
click at [156, 76] on div "eaglestone" at bounding box center [212, 79] width 176 height 28
type input "eaglestone"
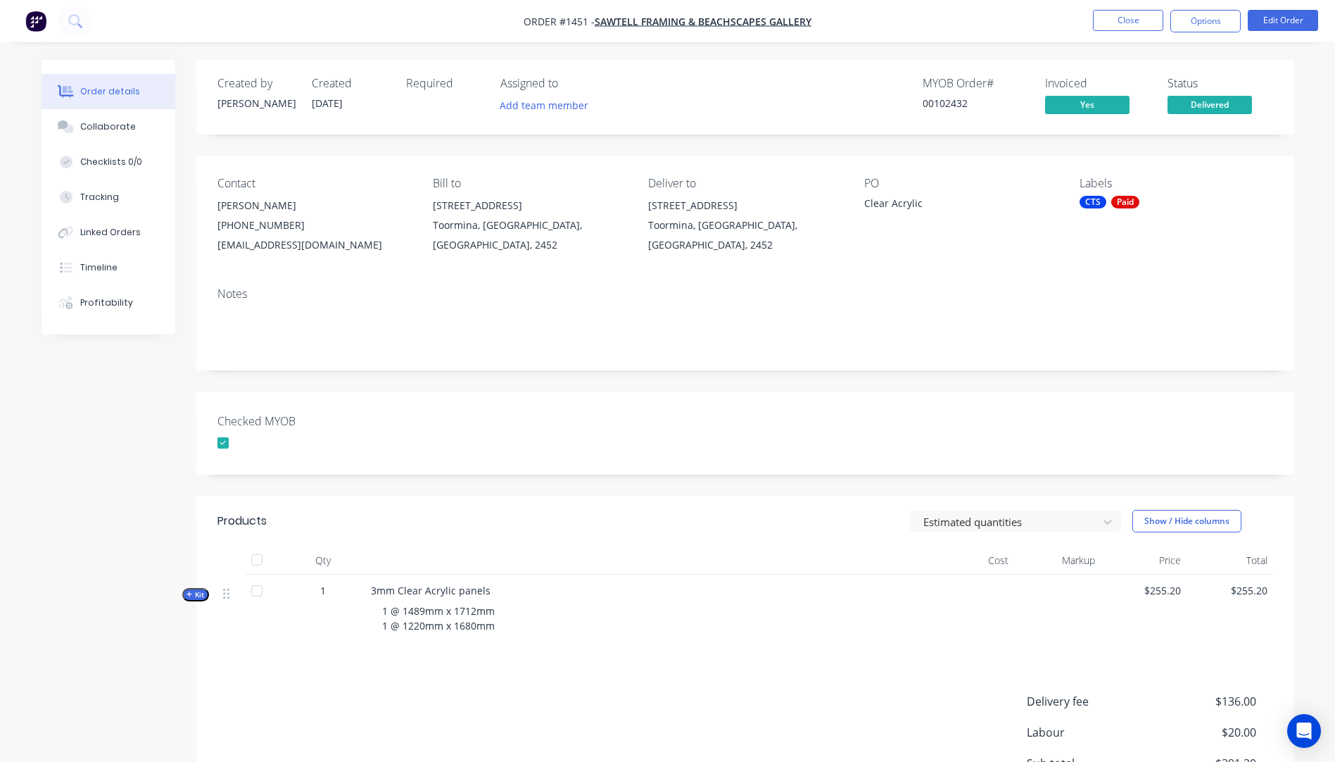
click at [151, 429] on div "Created by Darren Created 10/09/25 Required Assigned to Add team member MYOB Or…" at bounding box center [668, 494] width 1253 height 869
click at [1117, 26] on button "Close" at bounding box center [1128, 20] width 70 height 21
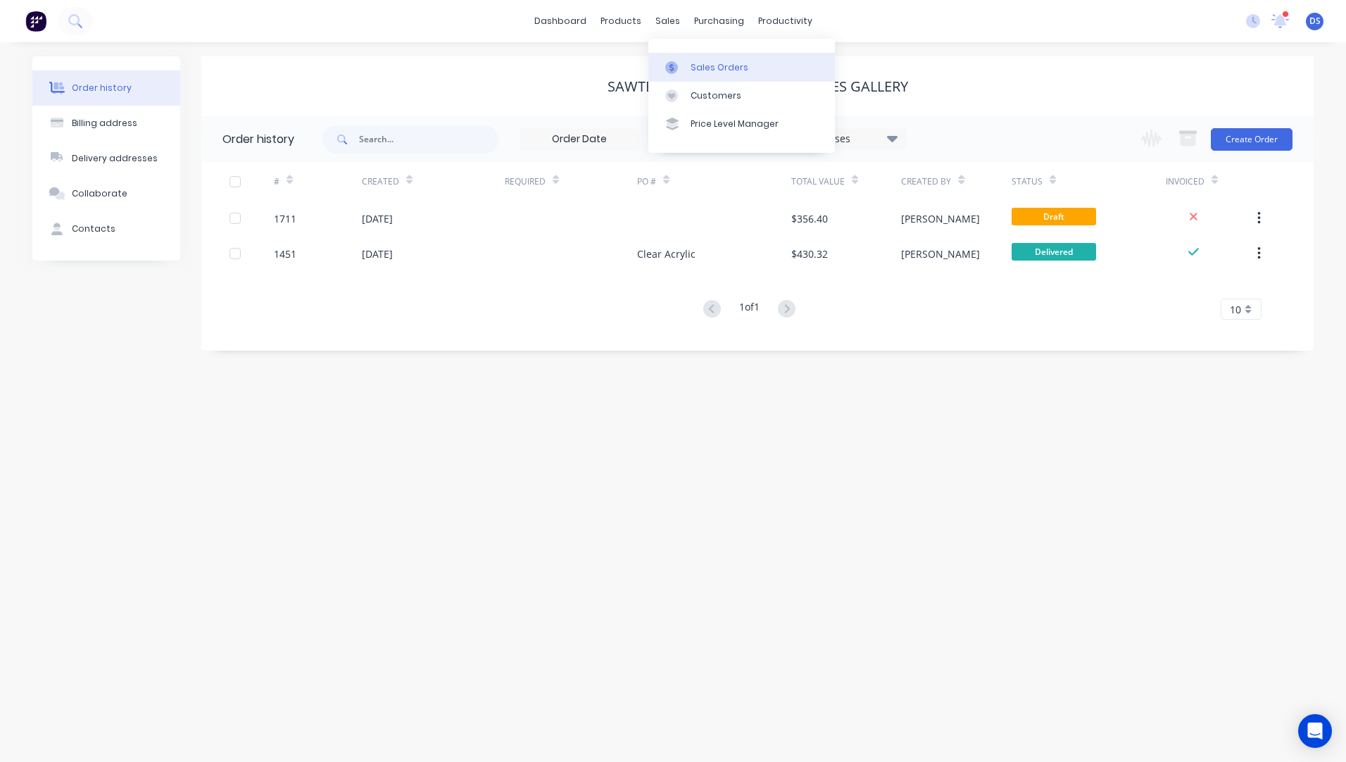
click at [712, 71] on div "Sales Orders" at bounding box center [719, 67] width 58 height 13
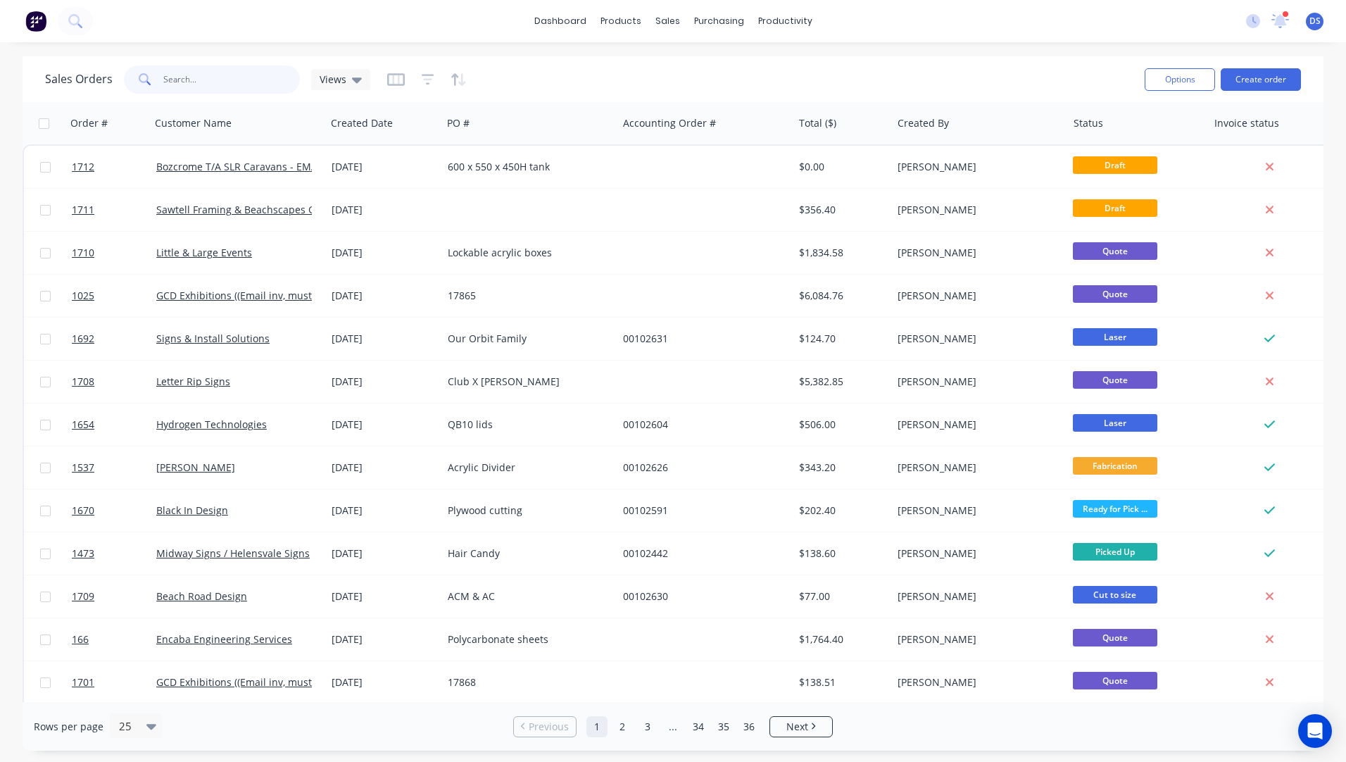
click at [195, 83] on input "text" at bounding box center [231, 79] width 137 height 28
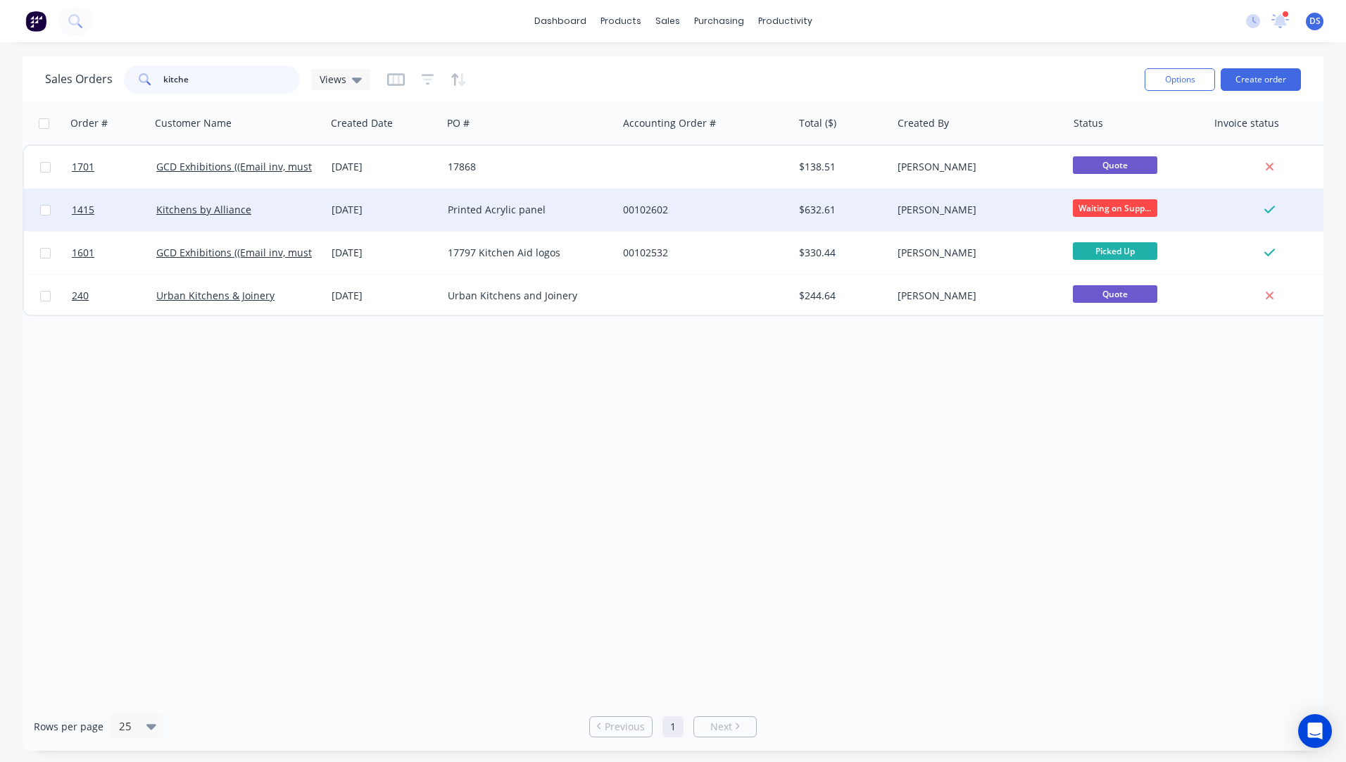
type input "kitche"
click at [463, 206] on div "Printed Acrylic panel" at bounding box center [526, 210] width 156 height 14
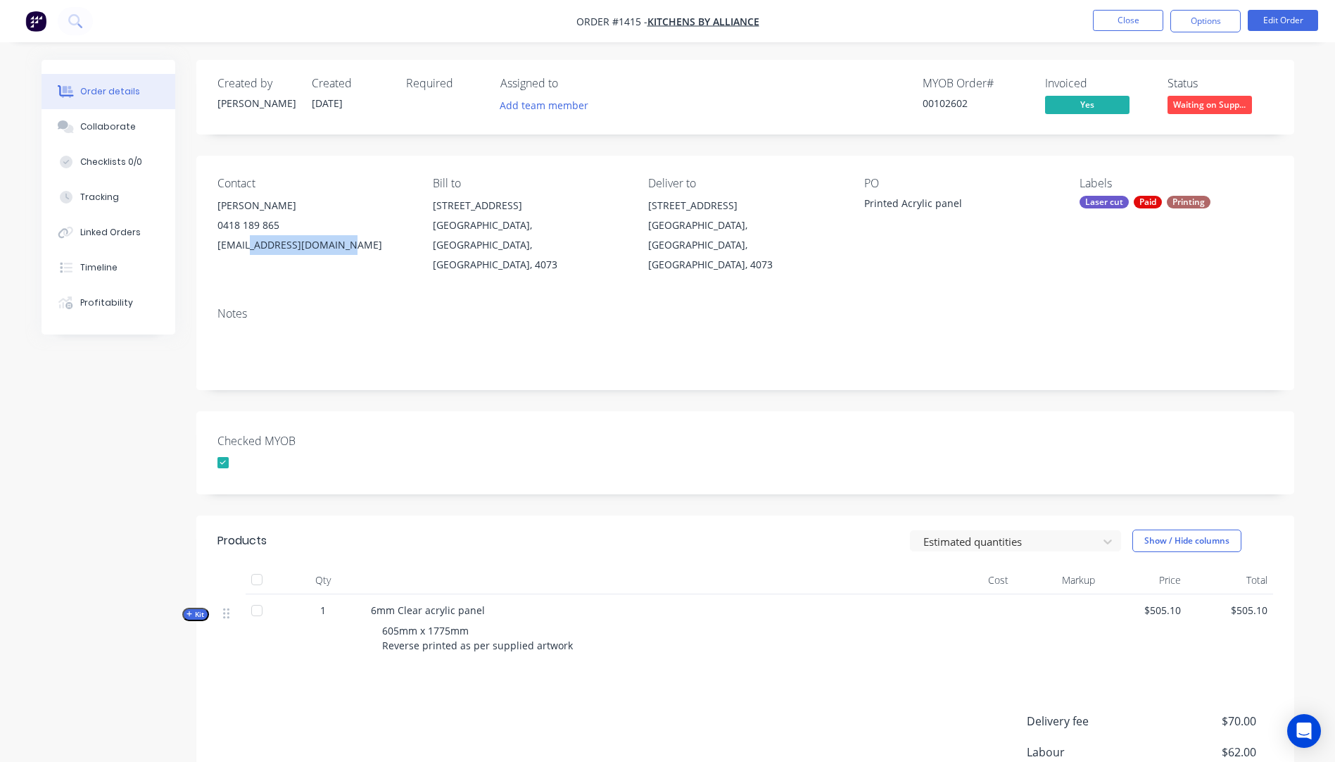
drag, startPoint x: 332, startPoint y: 242, endPoint x: 249, endPoint y: 244, distance: 83.1
click at [249, 244] on div "leigh@kitchensbyalliance.com.au" at bounding box center [313, 245] width 193 height 20
copy div "kitchensbyalliance"
click at [114, 127] on div "Collaborate" at bounding box center [108, 126] width 56 height 13
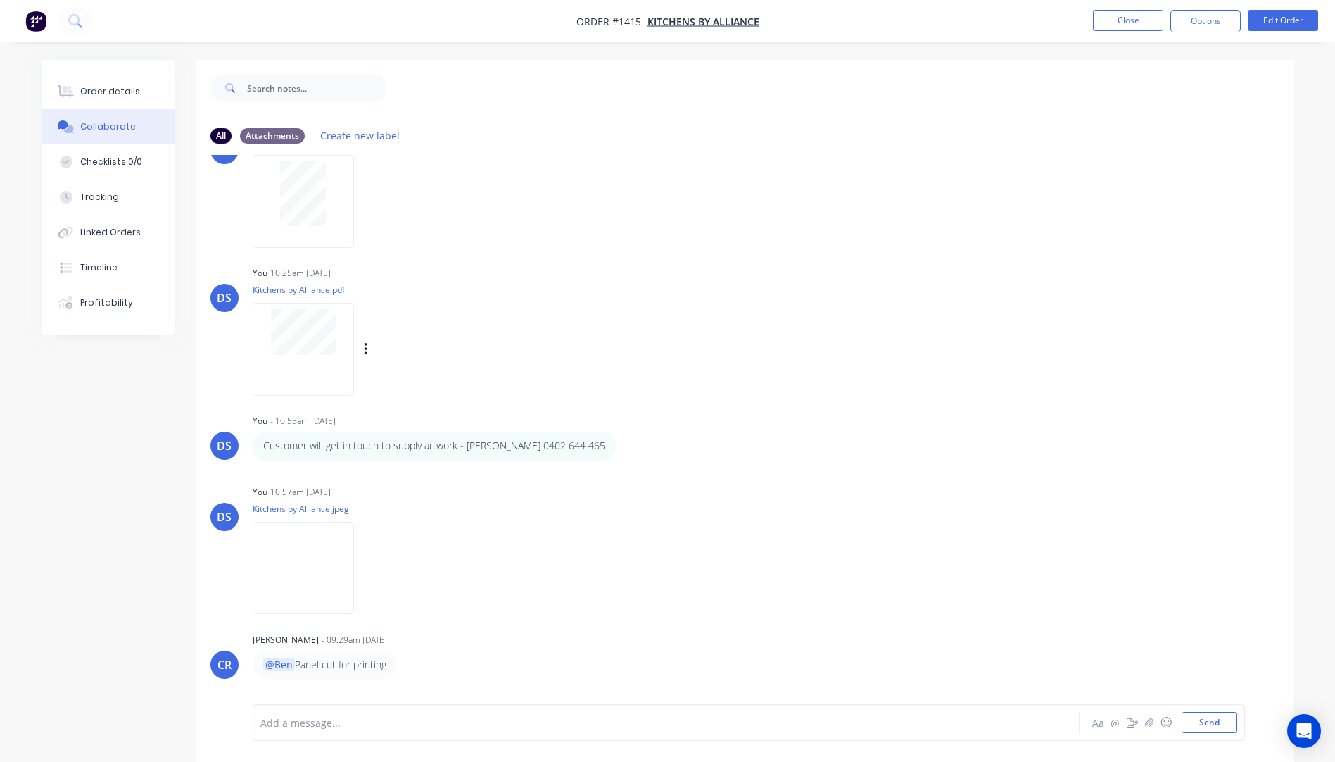
scroll to position [211, 0]
click at [1125, 24] on button "Close" at bounding box center [1128, 20] width 70 height 21
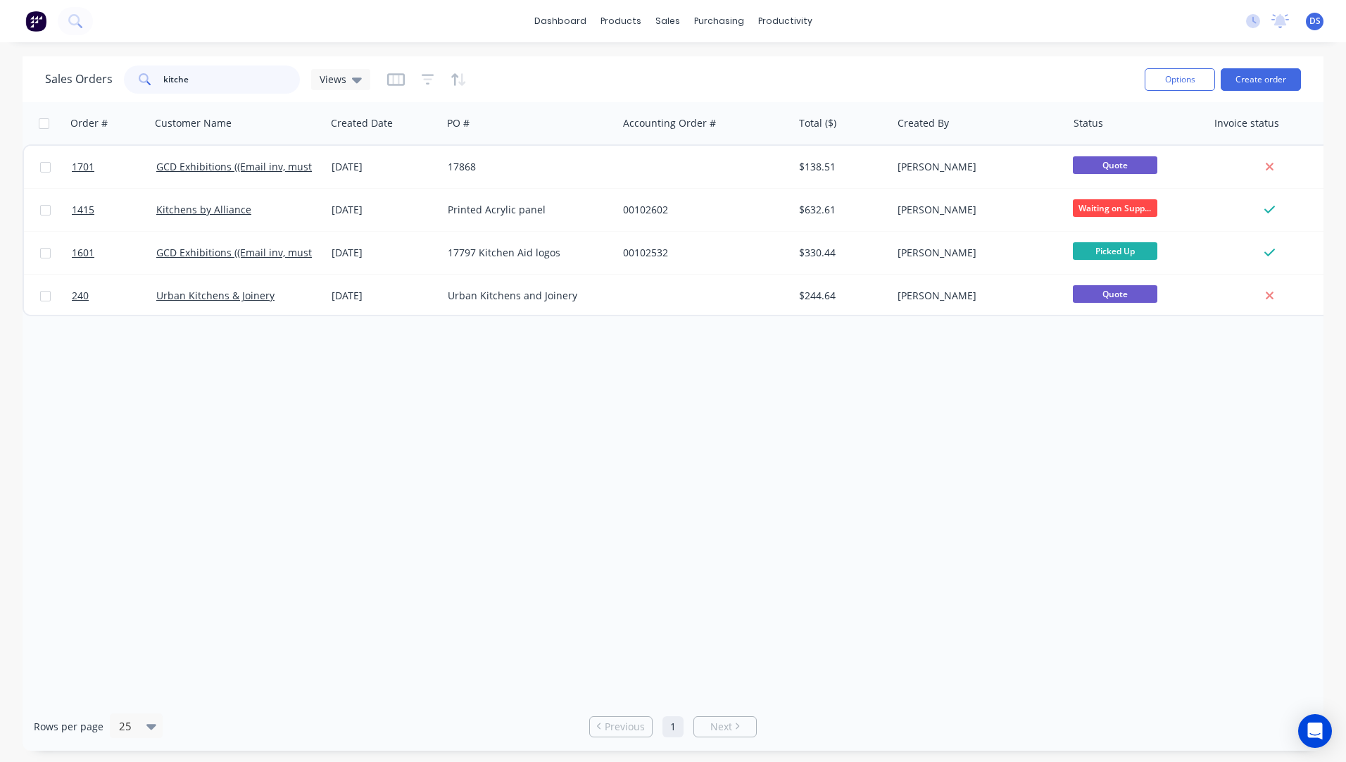
drag, startPoint x: 203, startPoint y: 82, endPoint x: 112, endPoint y: 95, distance: 91.7
click at [112, 95] on div "Sales Orders kitche Views" at bounding box center [589, 79] width 1088 height 34
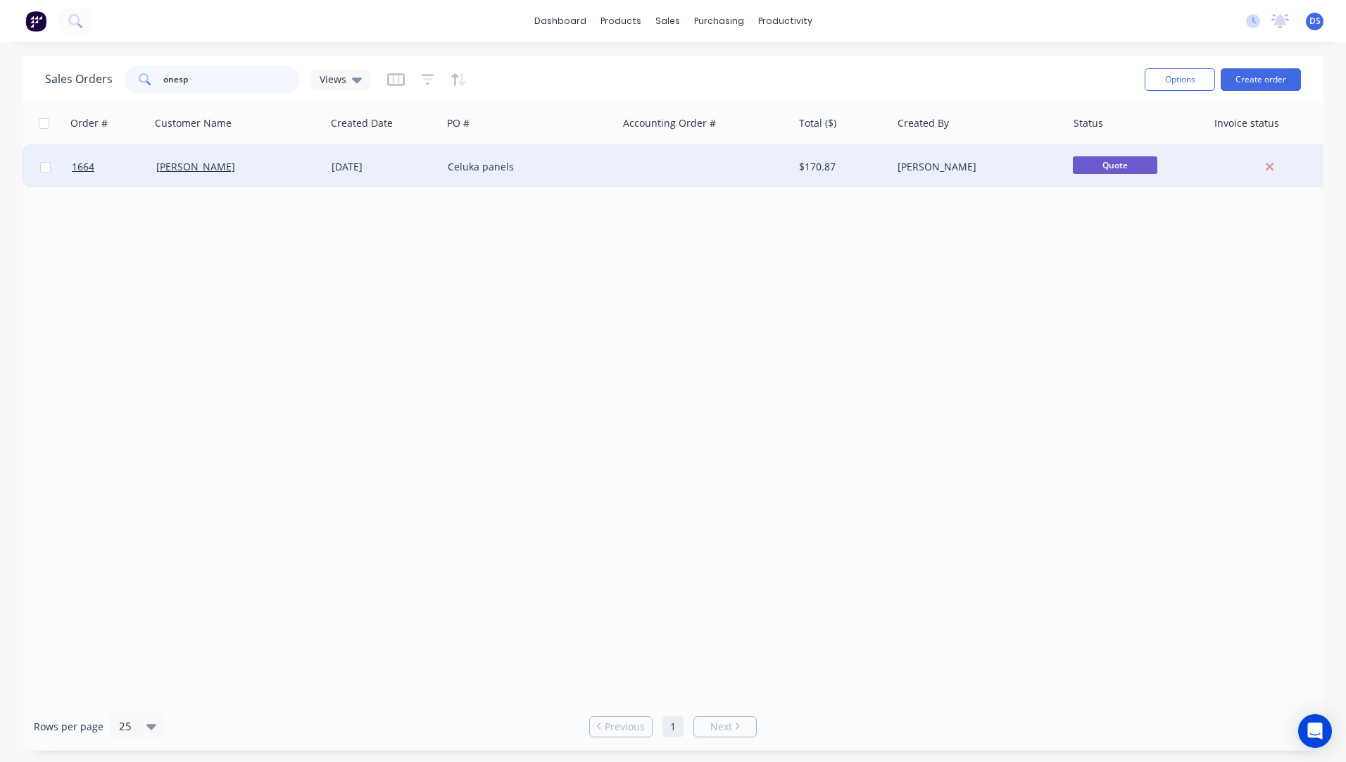
type input "onesp"
click at [373, 170] on div "[DATE]" at bounding box center [384, 167] width 105 height 14
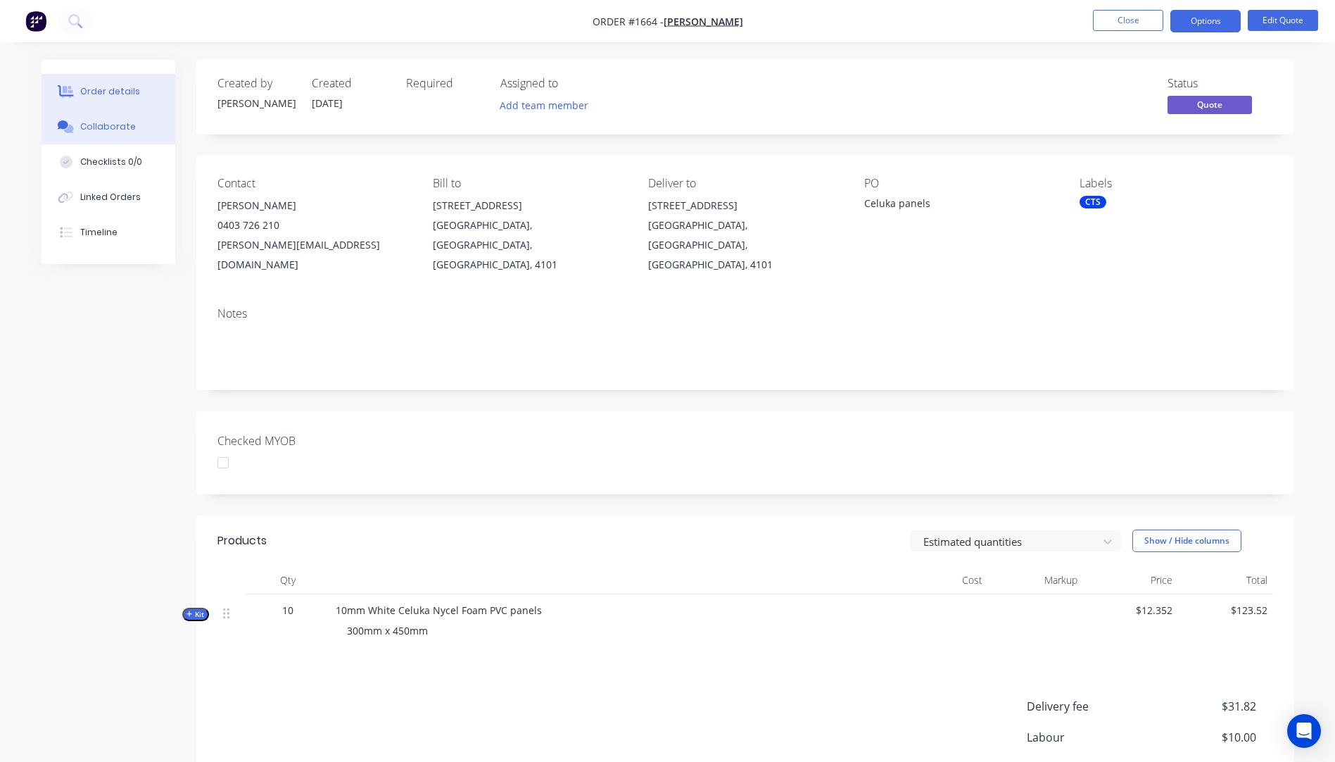
click at [109, 127] on div "Collaborate" at bounding box center [108, 126] width 56 height 13
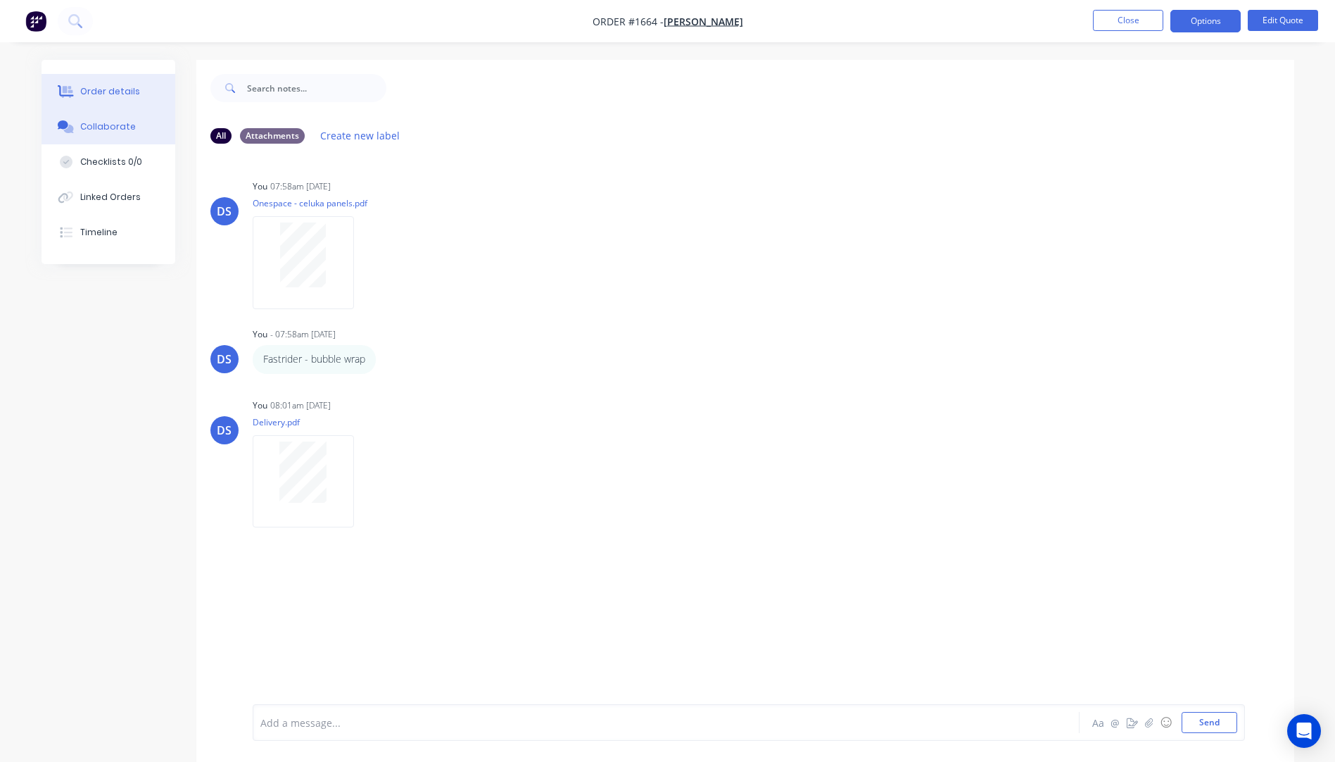
click at [103, 98] on button "Order details" at bounding box center [109, 91] width 134 height 35
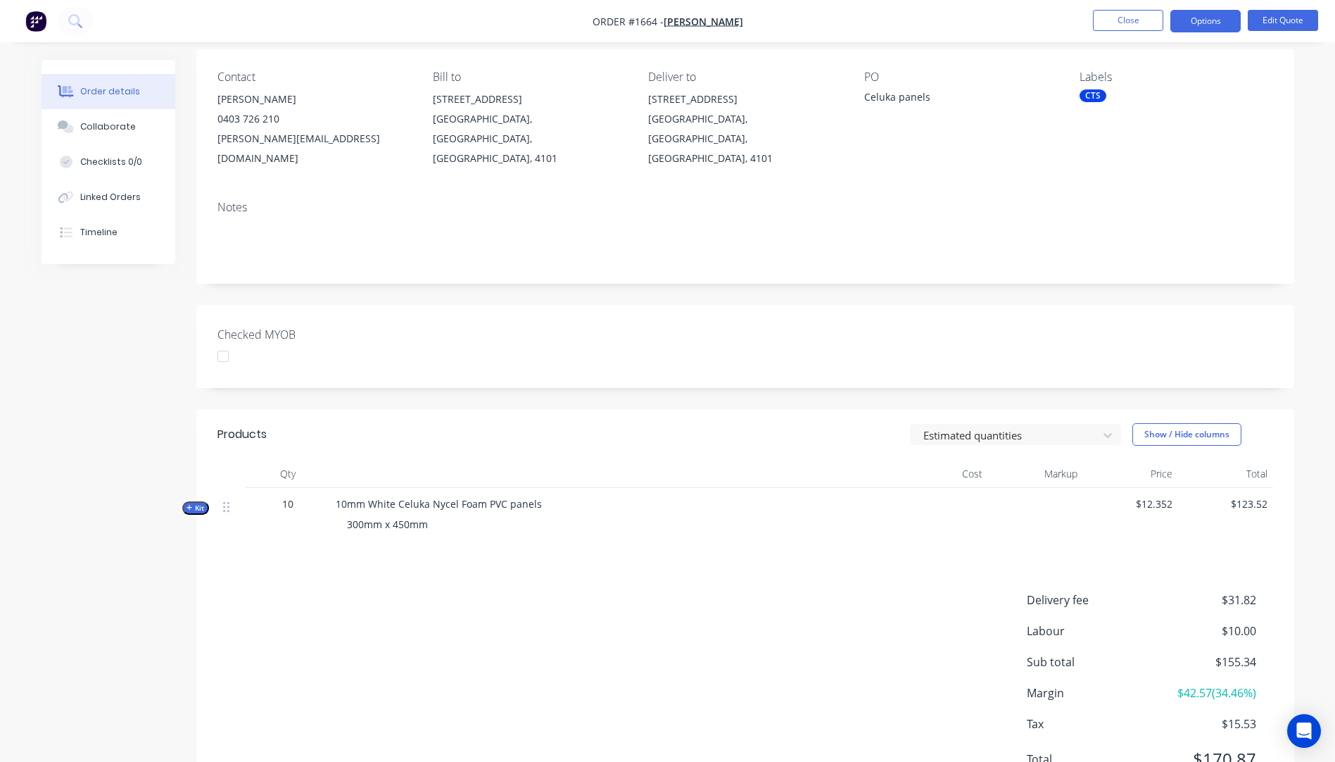
scroll to position [141, 0]
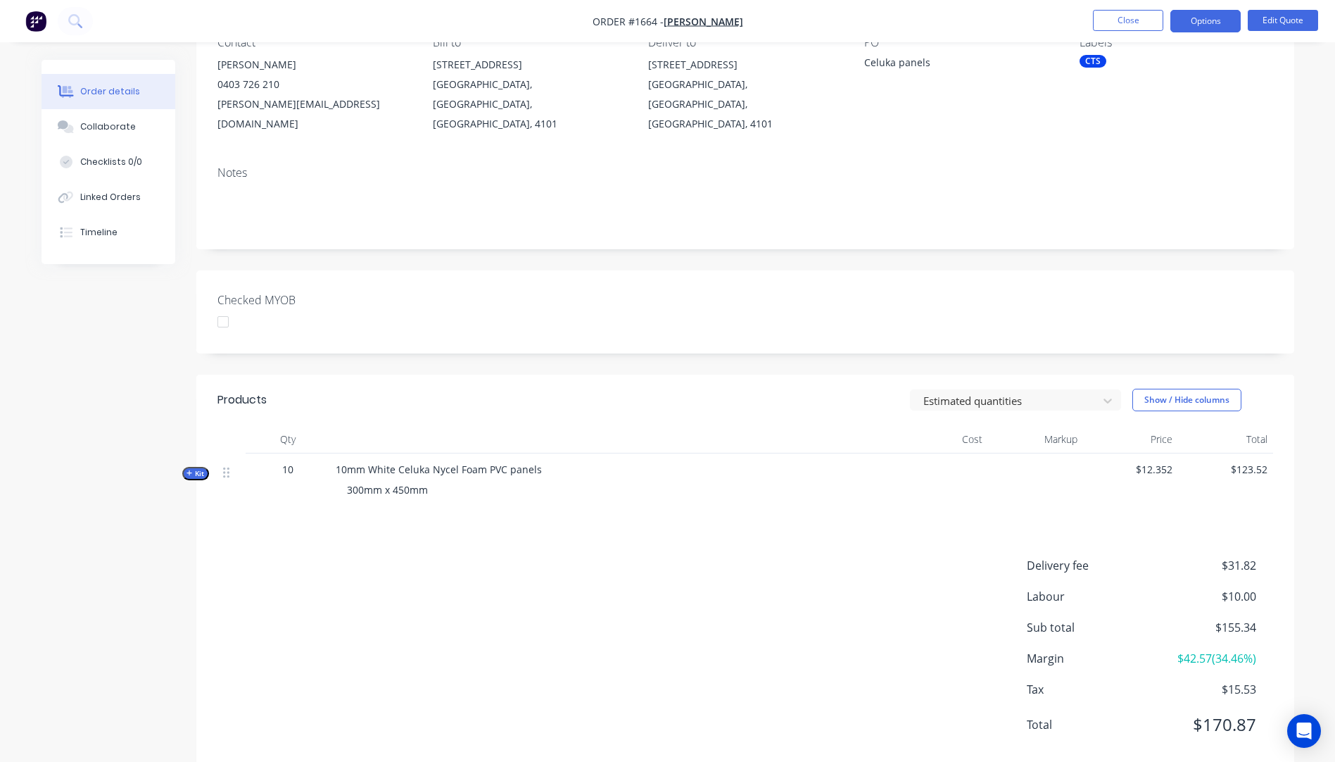
click at [191, 470] on icon "button" at bounding box center [190, 473] width 6 height 6
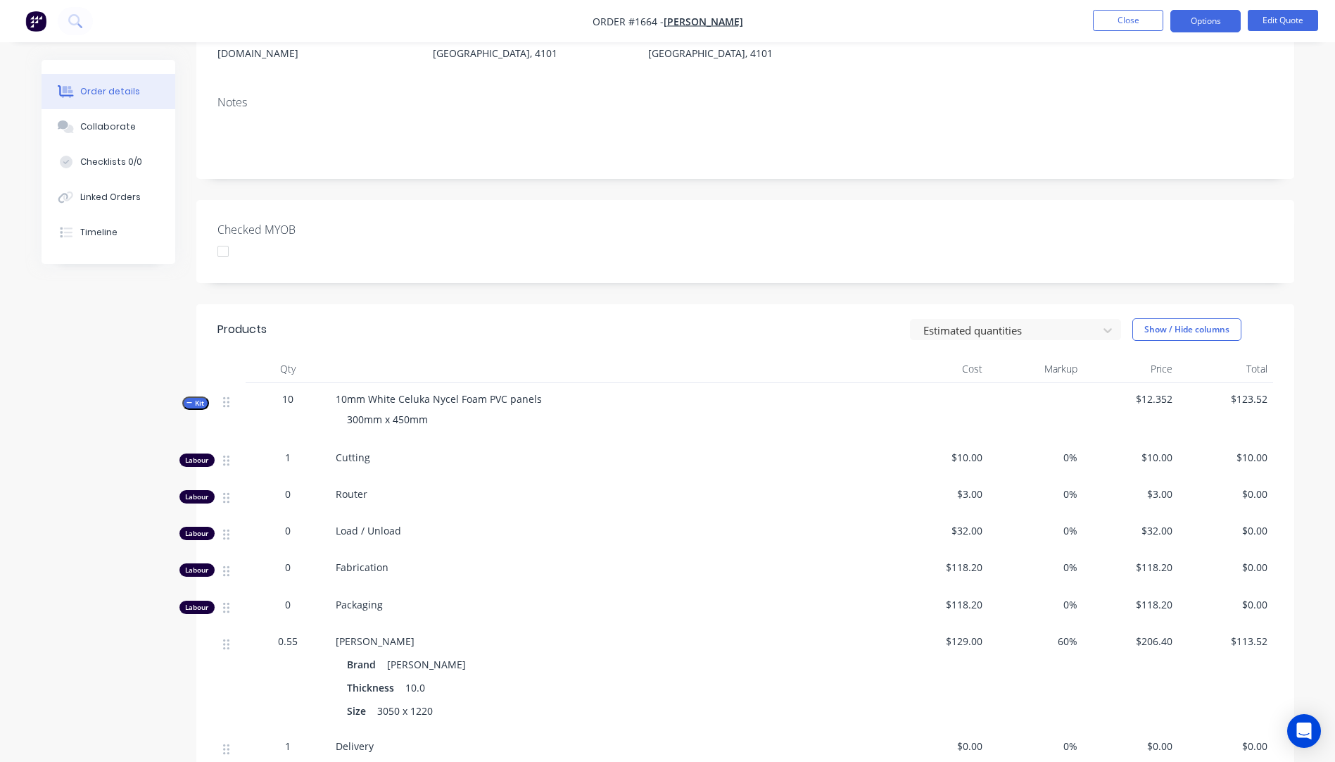
scroll to position [282, 0]
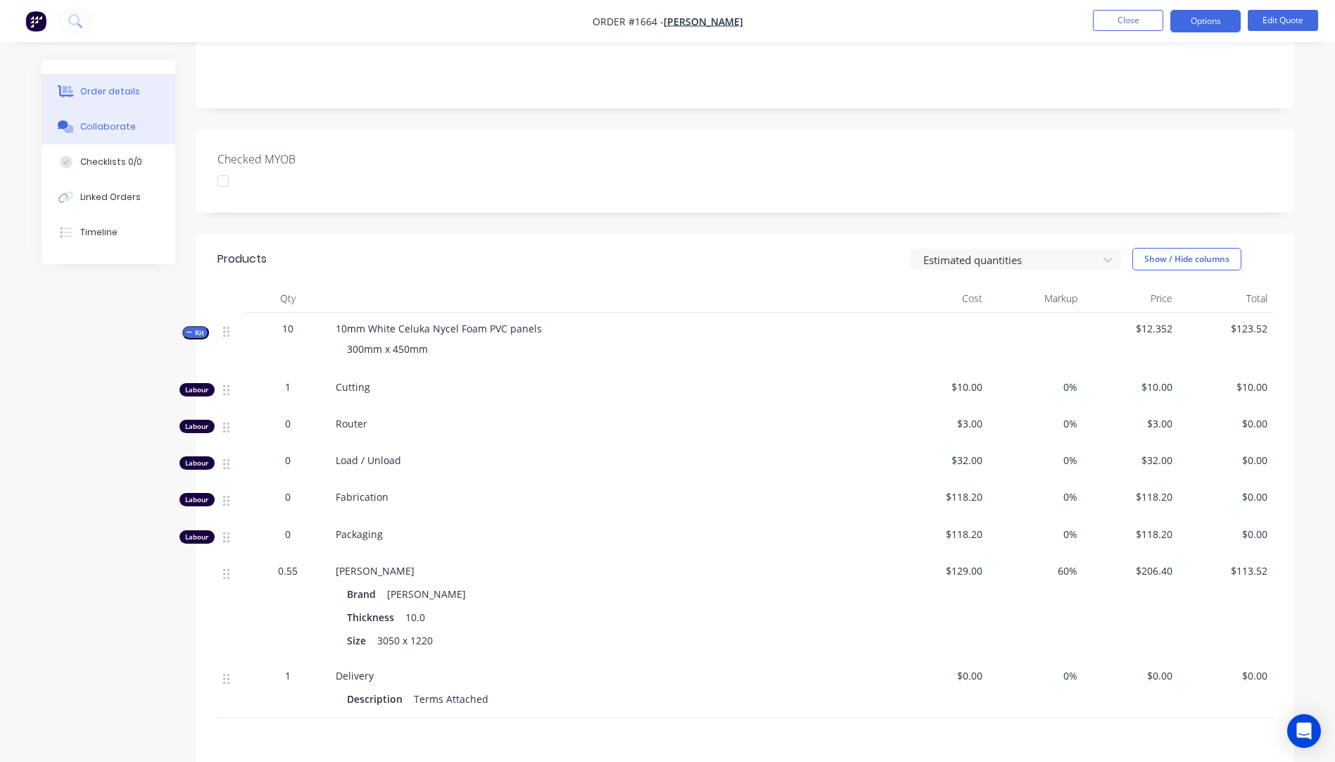
click at [114, 129] on div "Collaborate" at bounding box center [108, 126] width 56 height 13
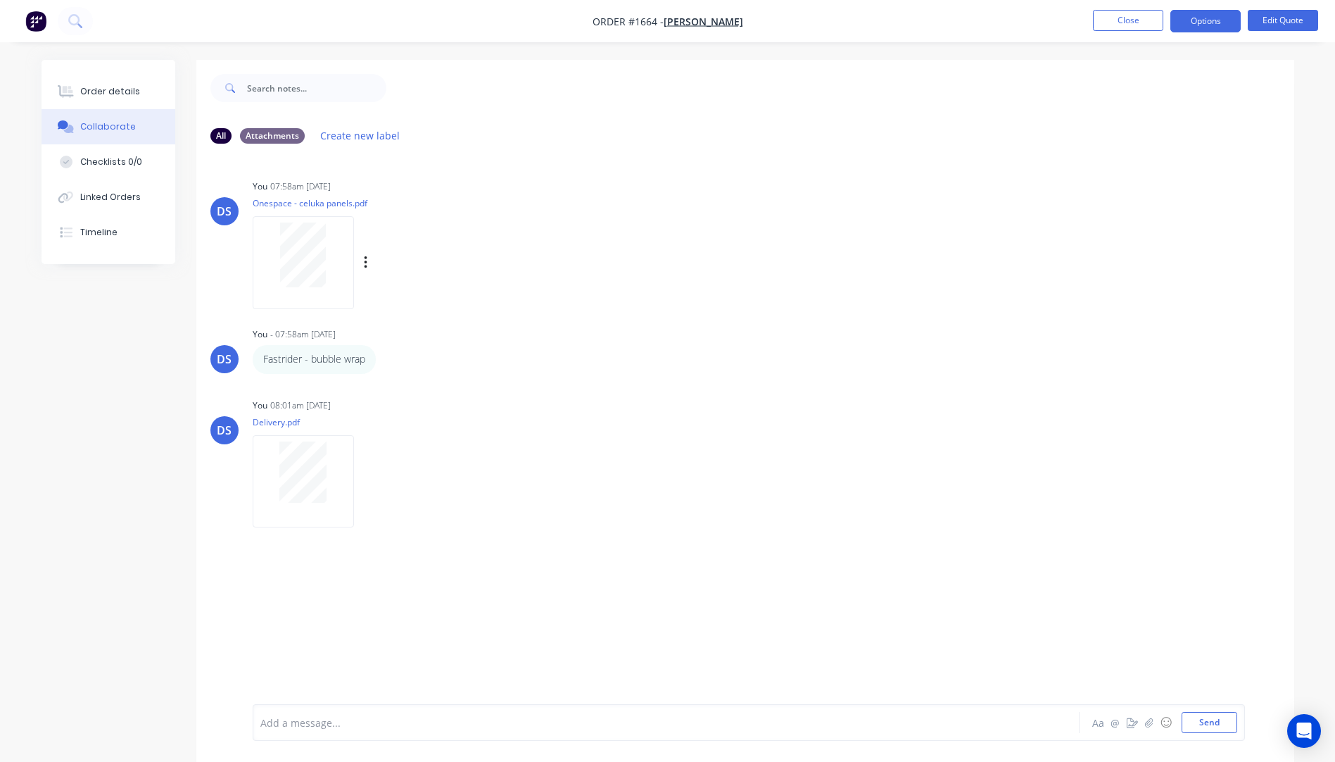
click at [333, 244] on div at bounding box center [303, 254] width 89 height 65
click at [101, 100] on button "Order details" at bounding box center [109, 91] width 134 height 35
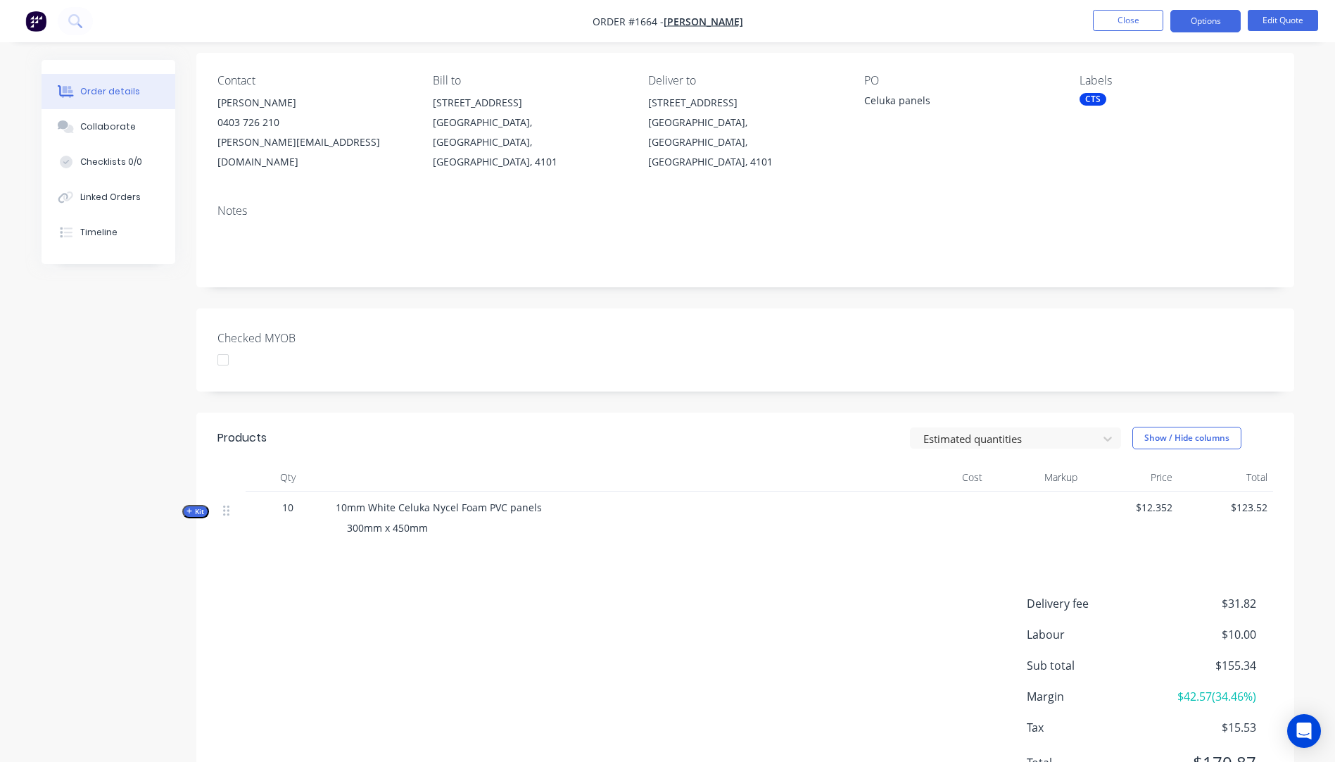
scroll to position [153, 0]
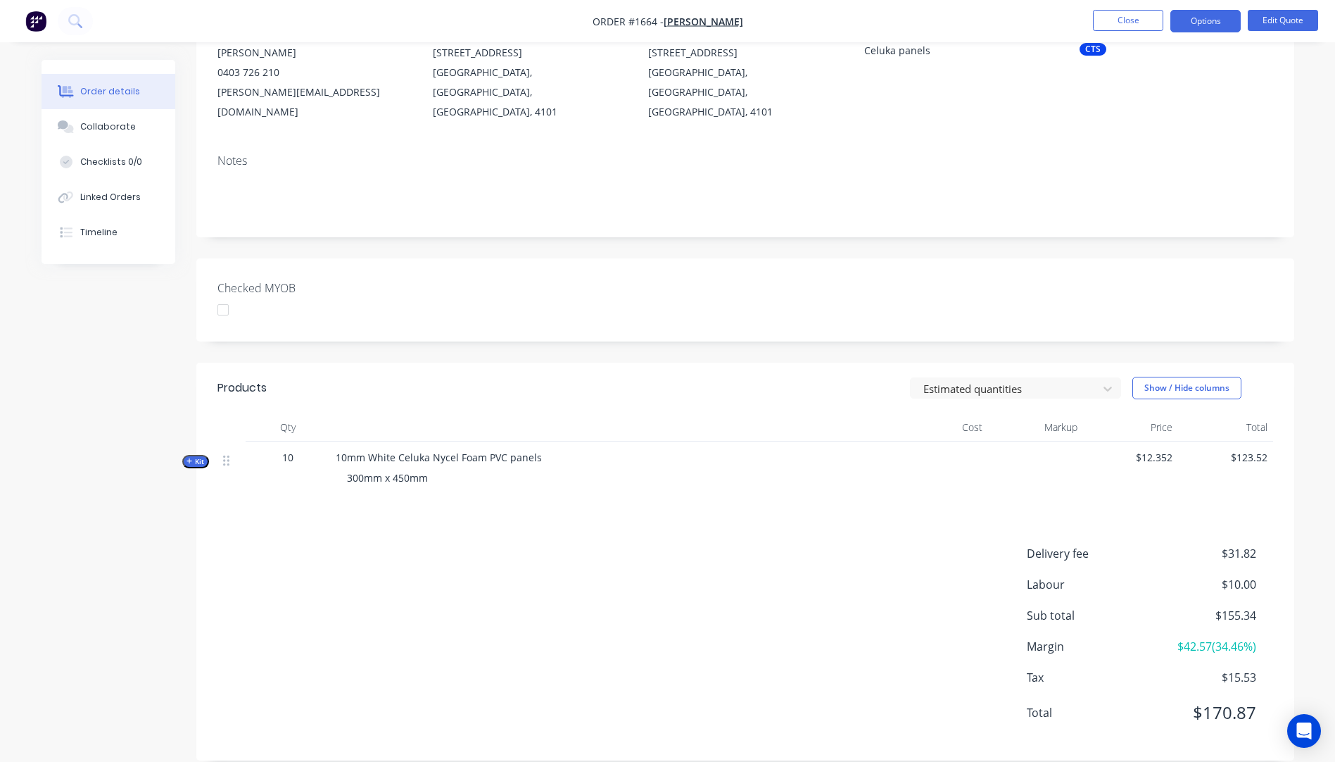
click at [189, 458] on icon "button" at bounding box center [190, 461] width 6 height 6
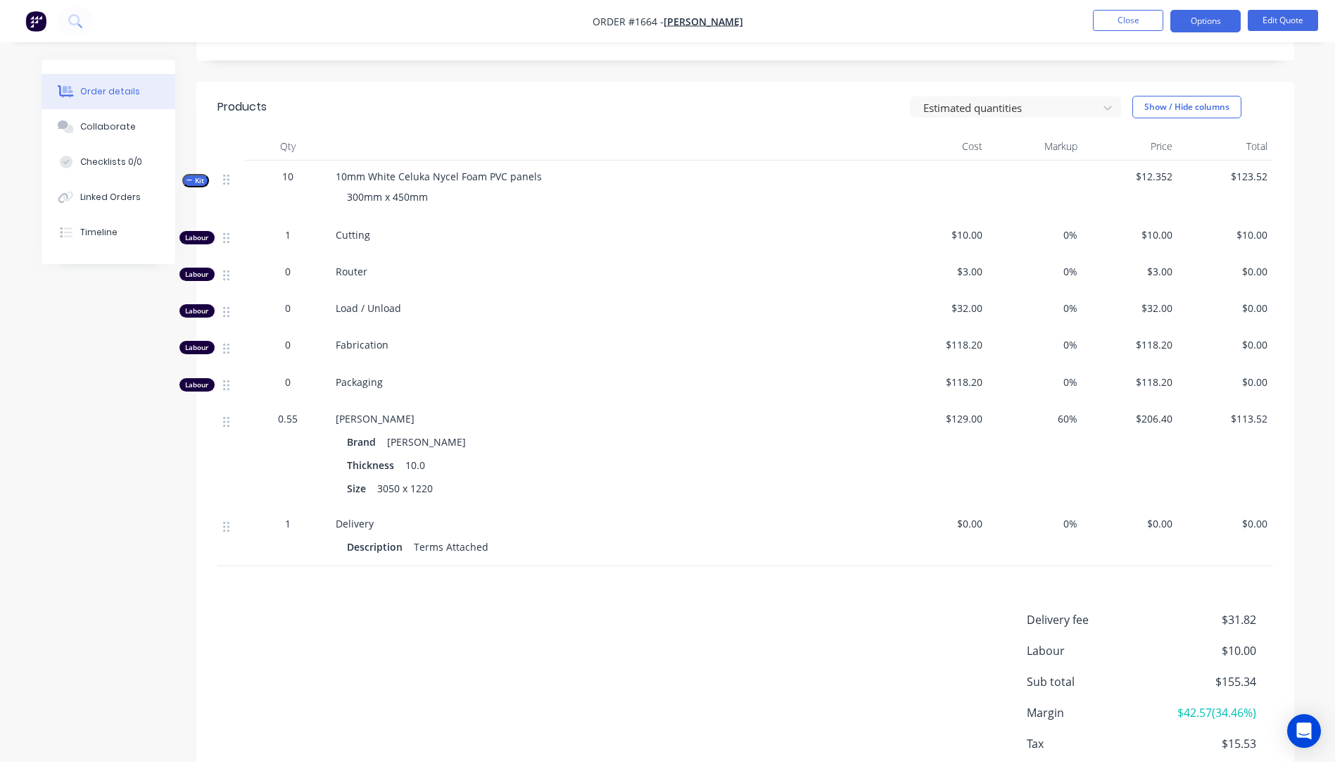
scroll to position [434, 0]
click at [1139, 20] on button "Close" at bounding box center [1128, 20] width 70 height 21
